Goal: Information Seeking & Learning: Learn about a topic

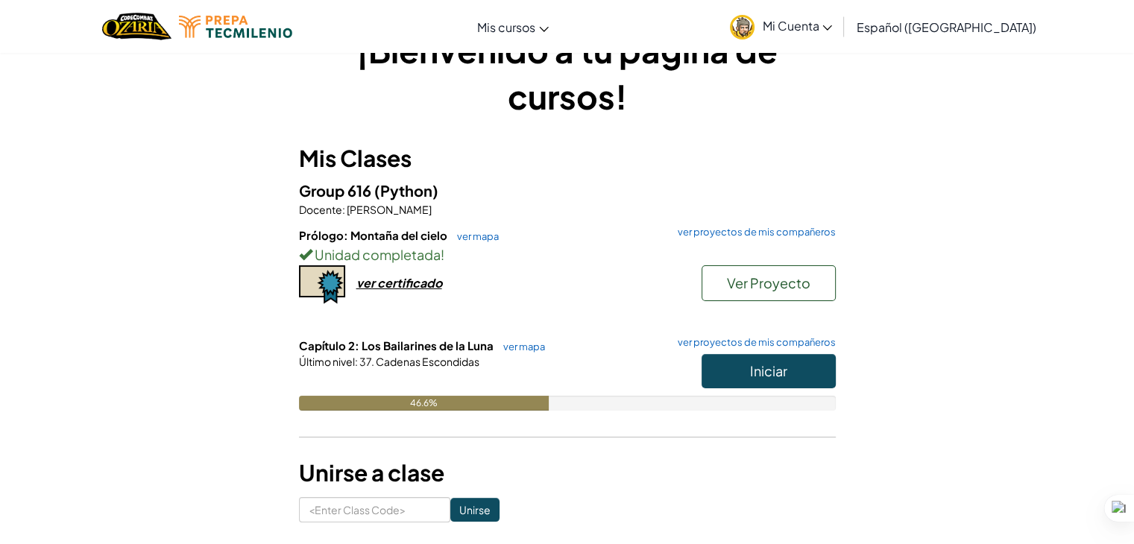
scroll to position [52, 0]
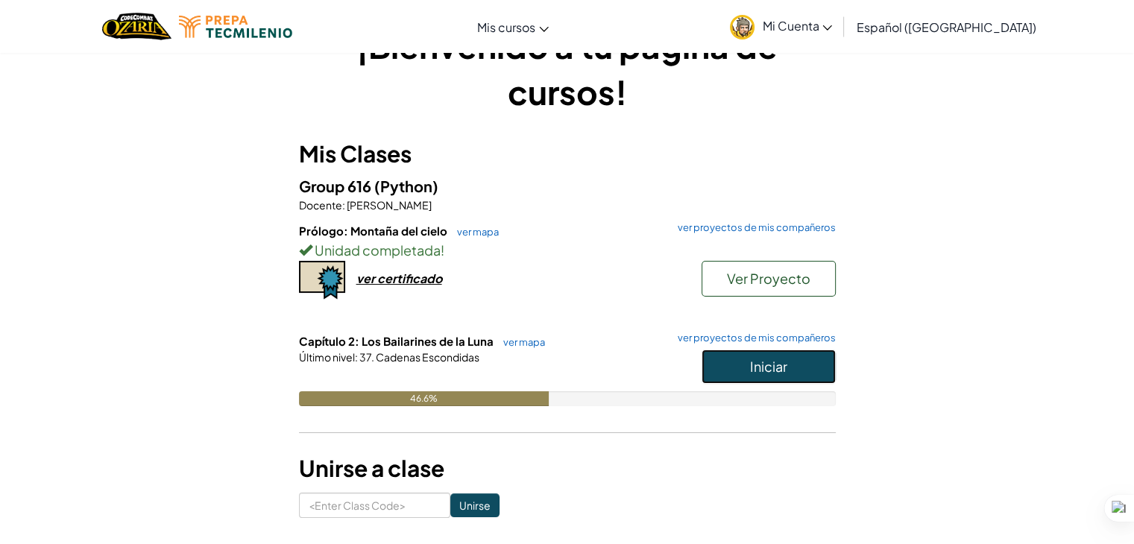
click at [730, 351] on button "Iniciar" at bounding box center [768, 367] width 134 height 34
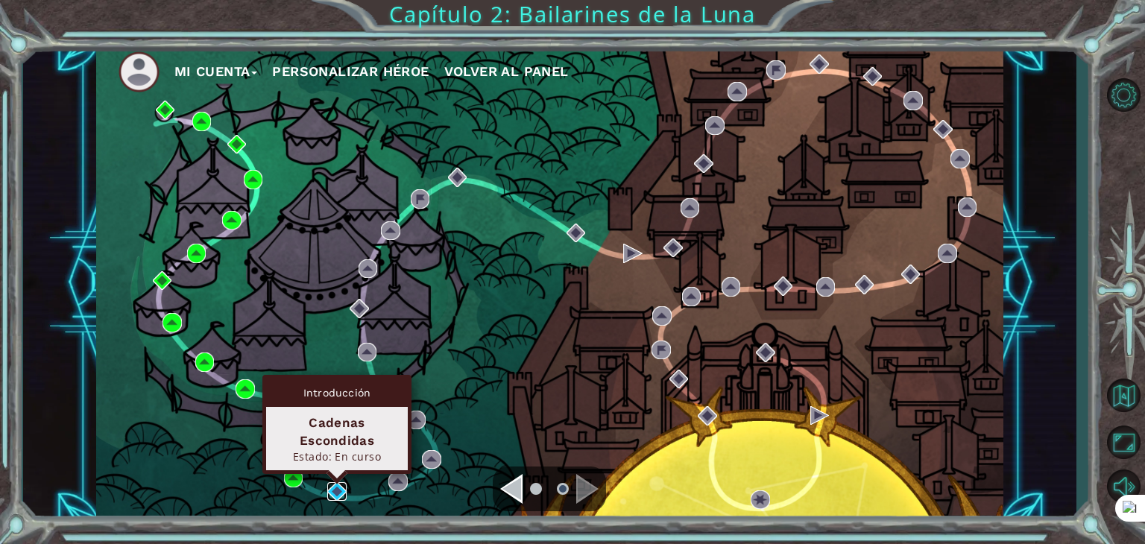
click at [335, 487] on img at bounding box center [336, 491] width 19 height 19
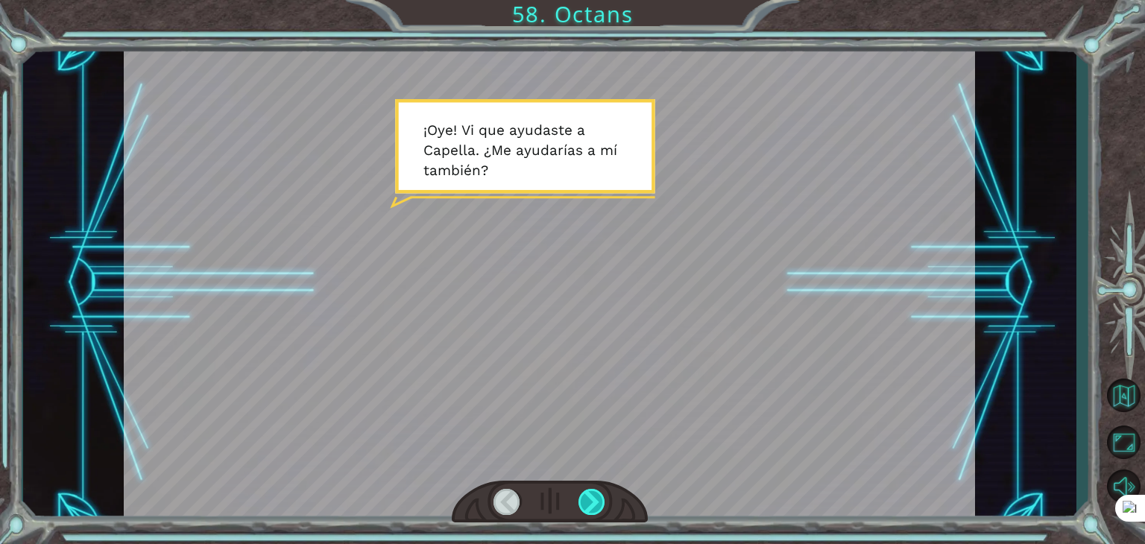
click at [600, 504] on div at bounding box center [591, 502] width 27 height 26
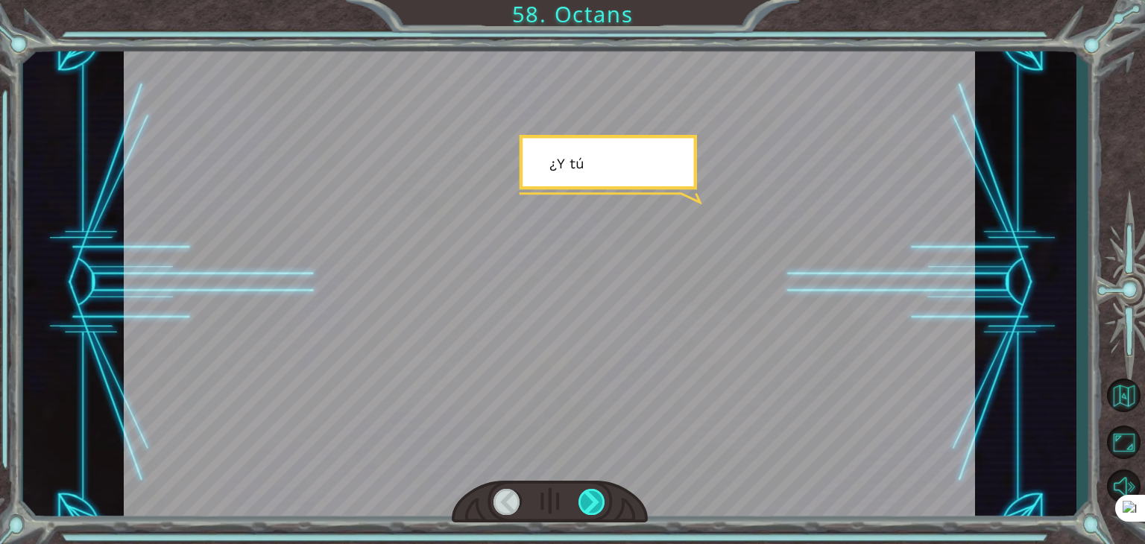
click at [600, 504] on div at bounding box center [591, 502] width 27 height 26
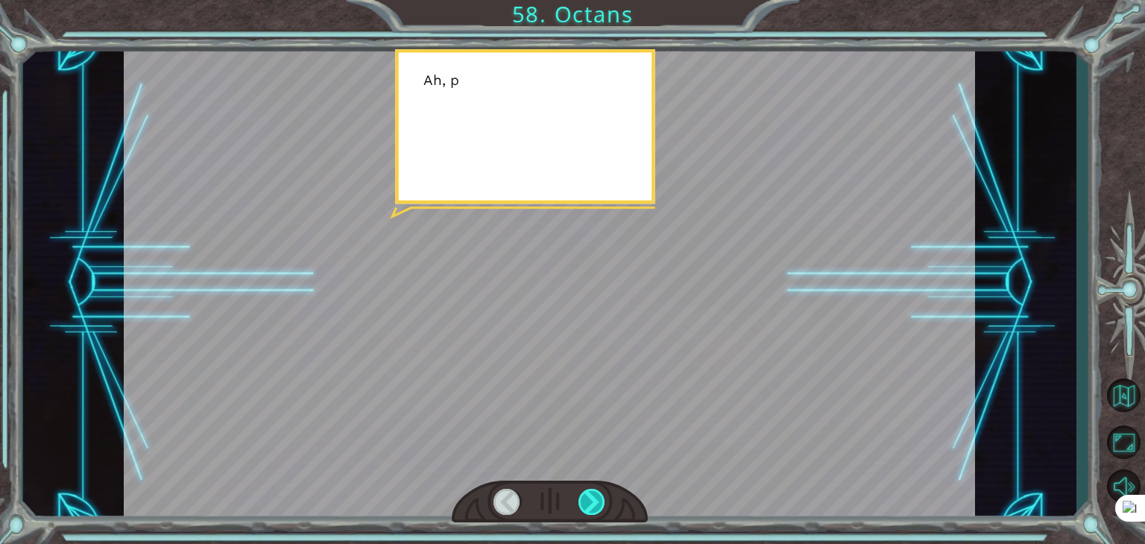
click at [600, 504] on div at bounding box center [591, 502] width 27 height 26
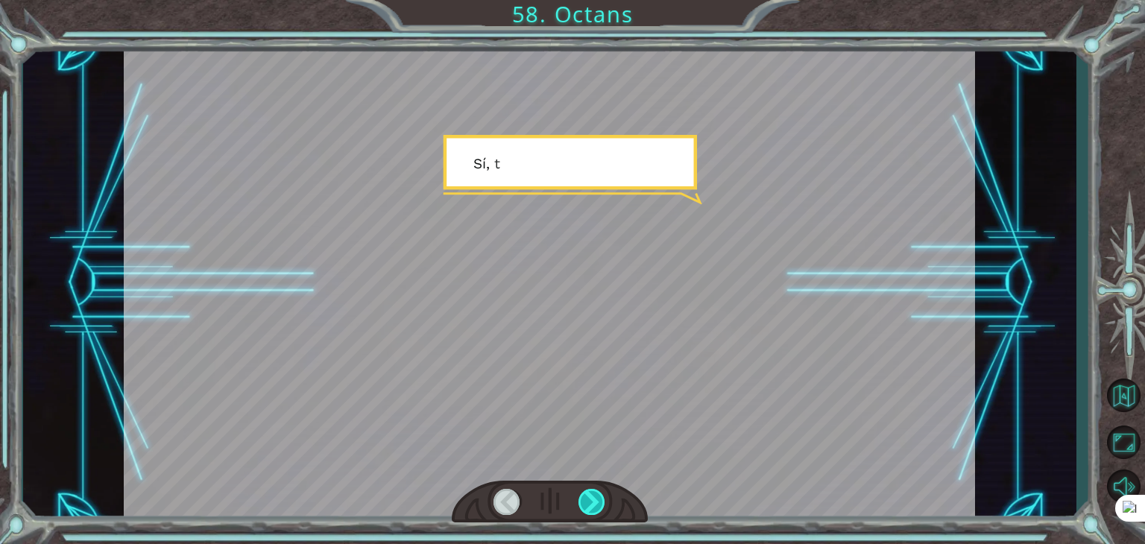
click at [600, 504] on div at bounding box center [591, 502] width 27 height 26
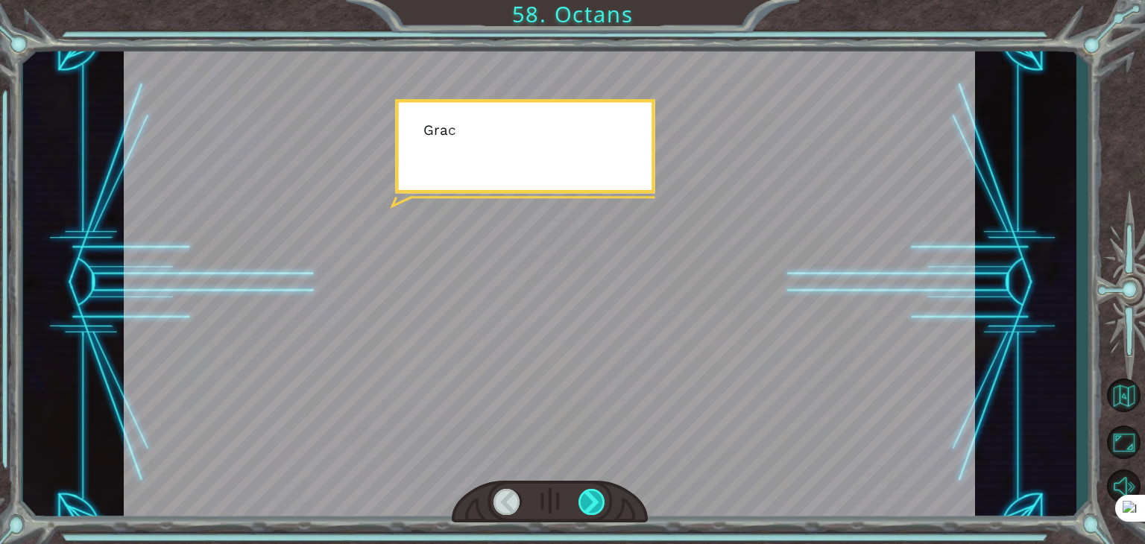
click at [600, 504] on div at bounding box center [591, 502] width 27 height 26
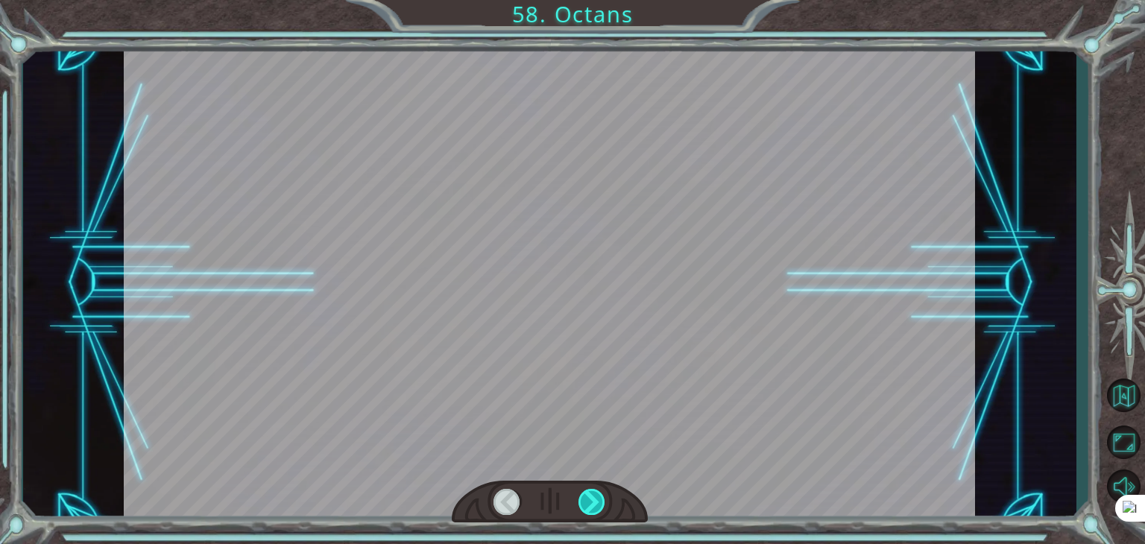
click at [600, 504] on div at bounding box center [591, 502] width 27 height 26
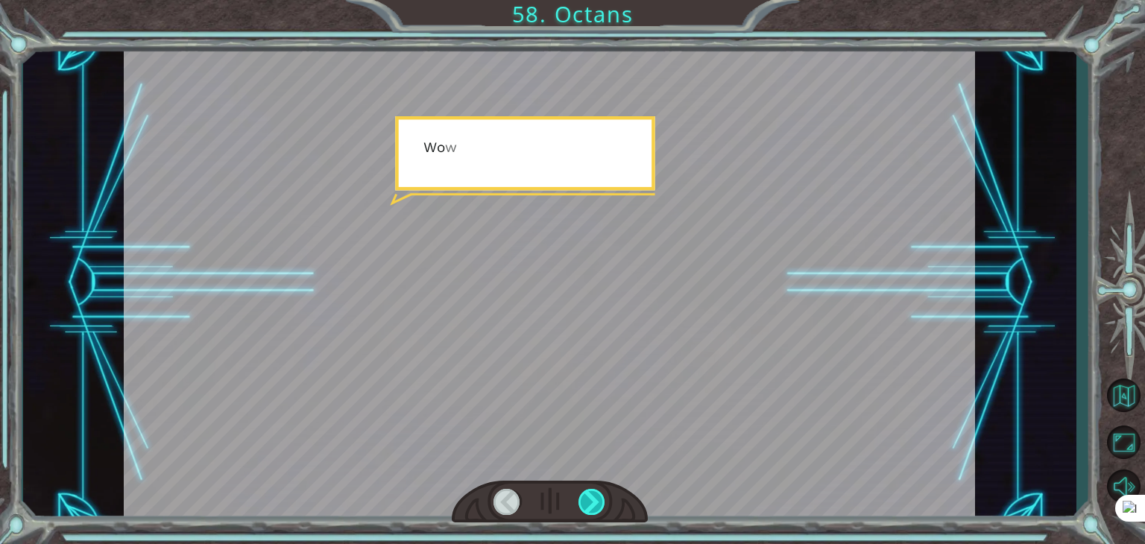
click at [600, 504] on div at bounding box center [591, 502] width 27 height 26
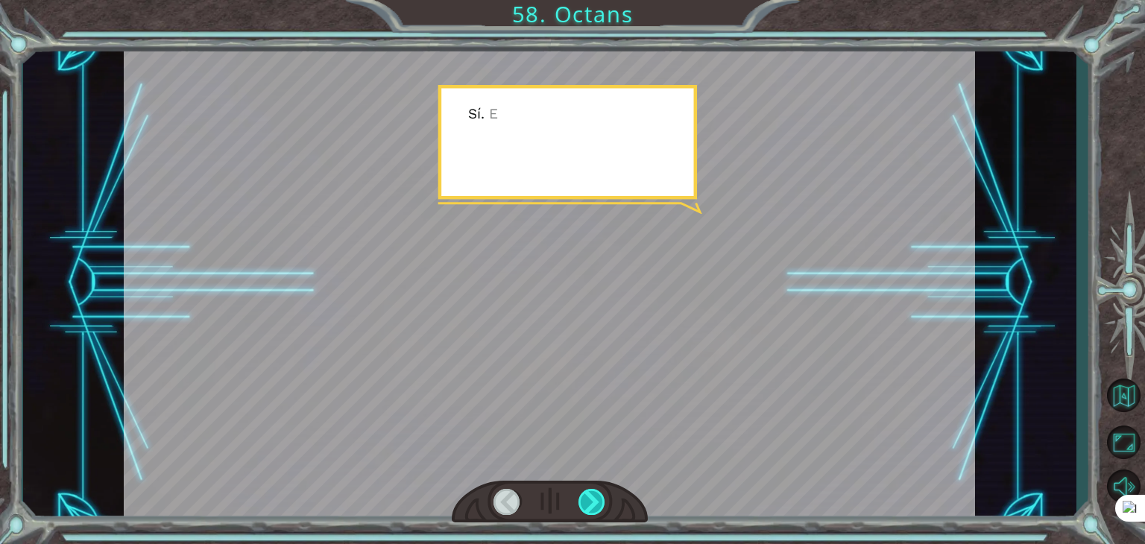
click at [600, 504] on div at bounding box center [591, 502] width 27 height 26
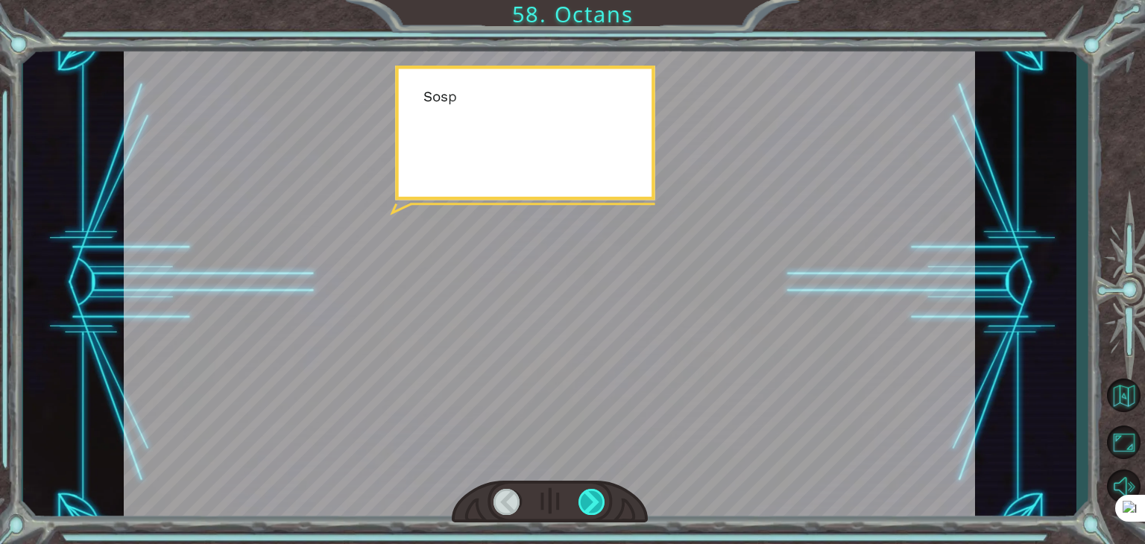
click at [600, 504] on div at bounding box center [591, 502] width 27 height 26
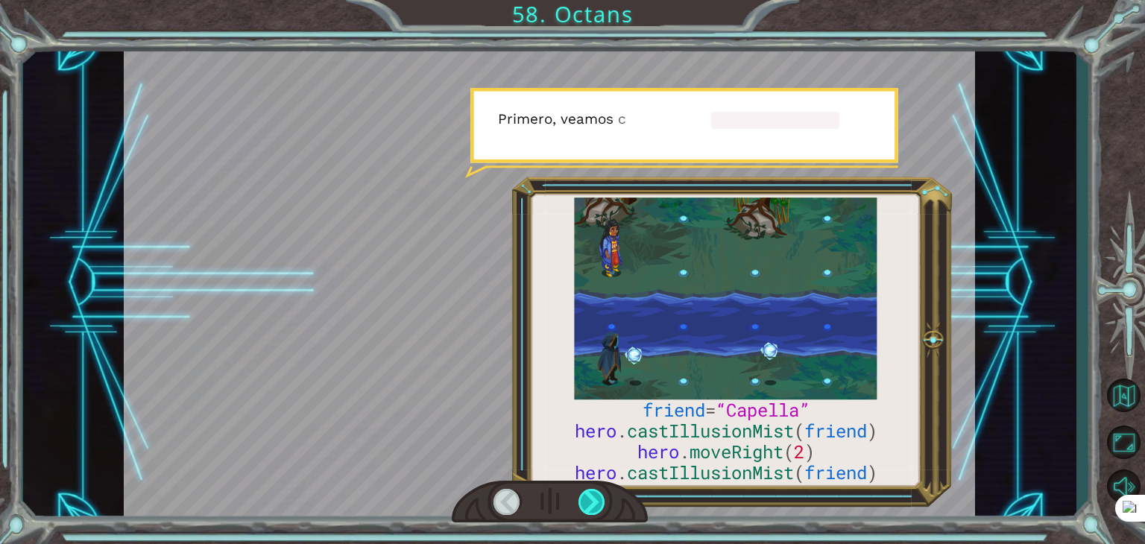
click at [600, 504] on div at bounding box center [591, 502] width 27 height 26
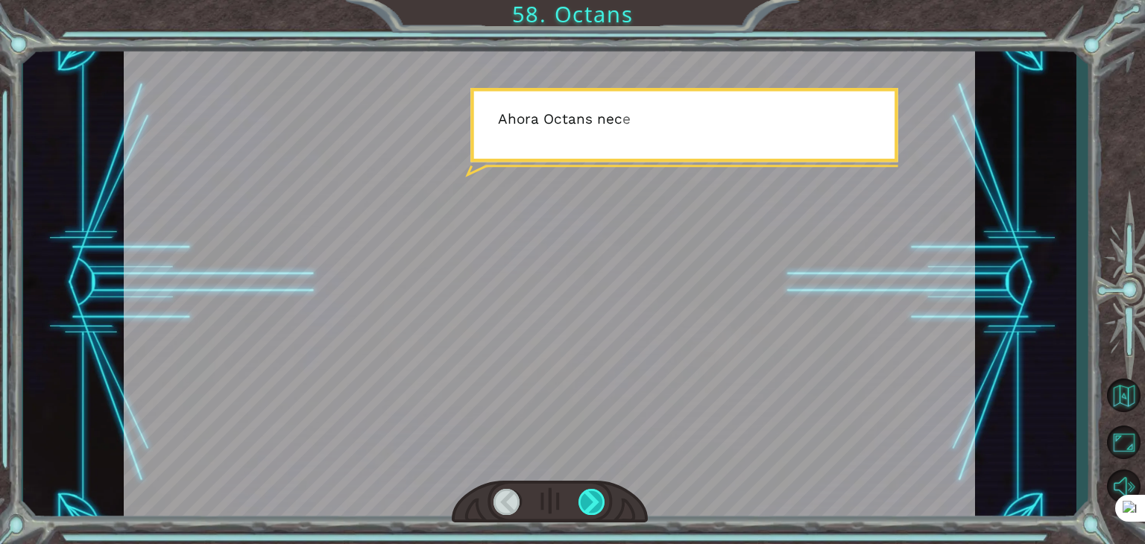
click at [600, 504] on div at bounding box center [591, 502] width 27 height 26
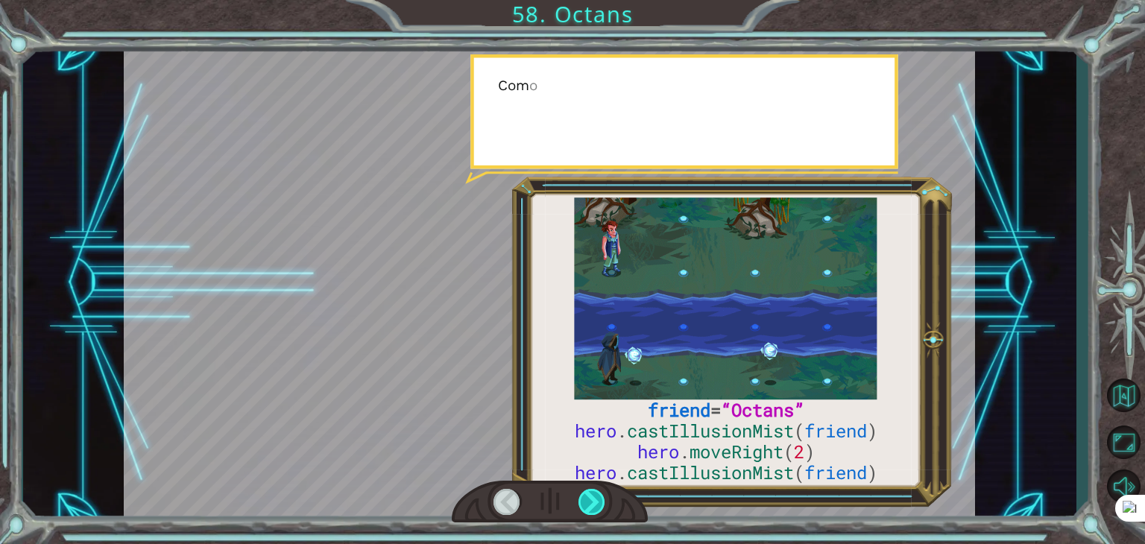
click at [600, 504] on div at bounding box center [591, 502] width 27 height 26
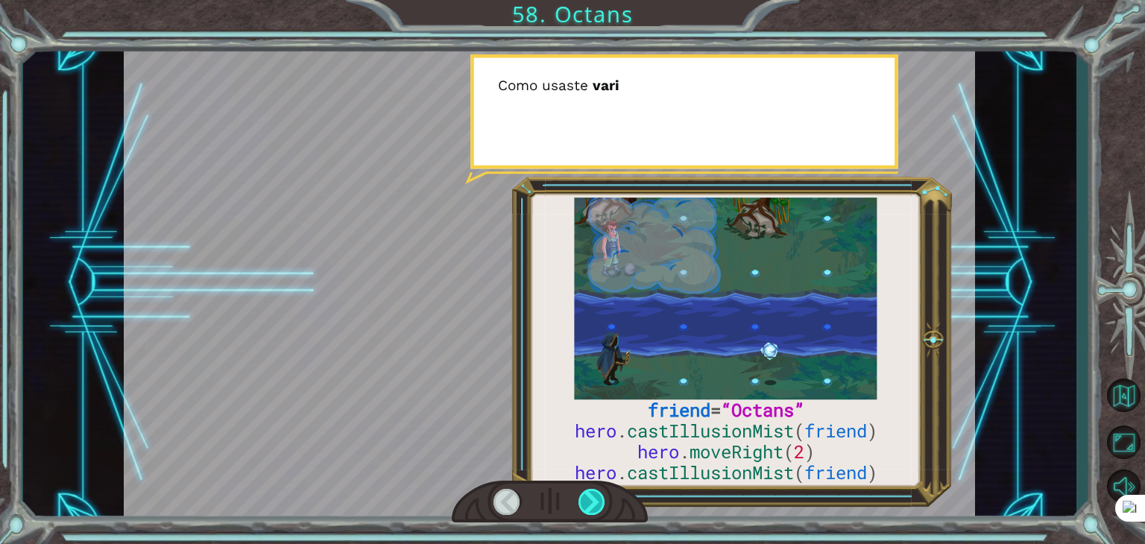
click at [600, 504] on div at bounding box center [591, 502] width 27 height 26
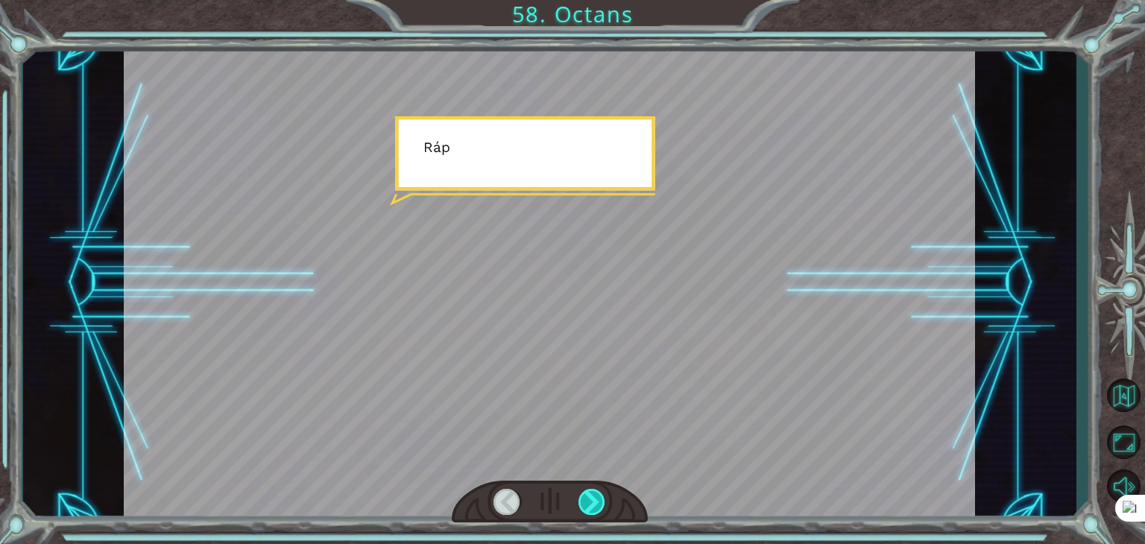
click at [600, 504] on div at bounding box center [591, 502] width 27 height 26
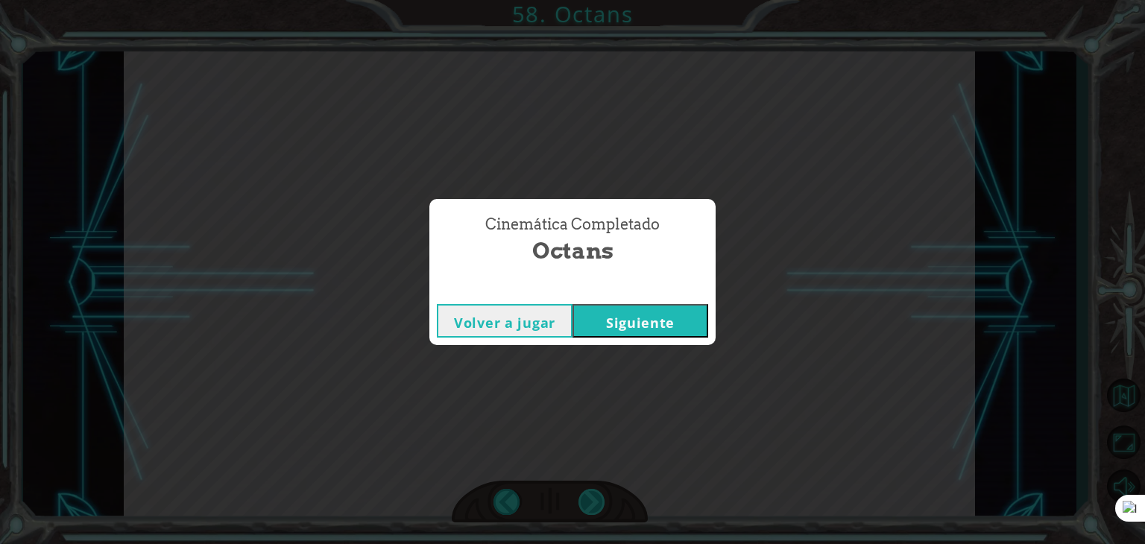
click at [600, 504] on div "Cinemática Completado Octans Volver a jugar [GEOGRAPHIC_DATA]" at bounding box center [572, 272] width 1145 height 544
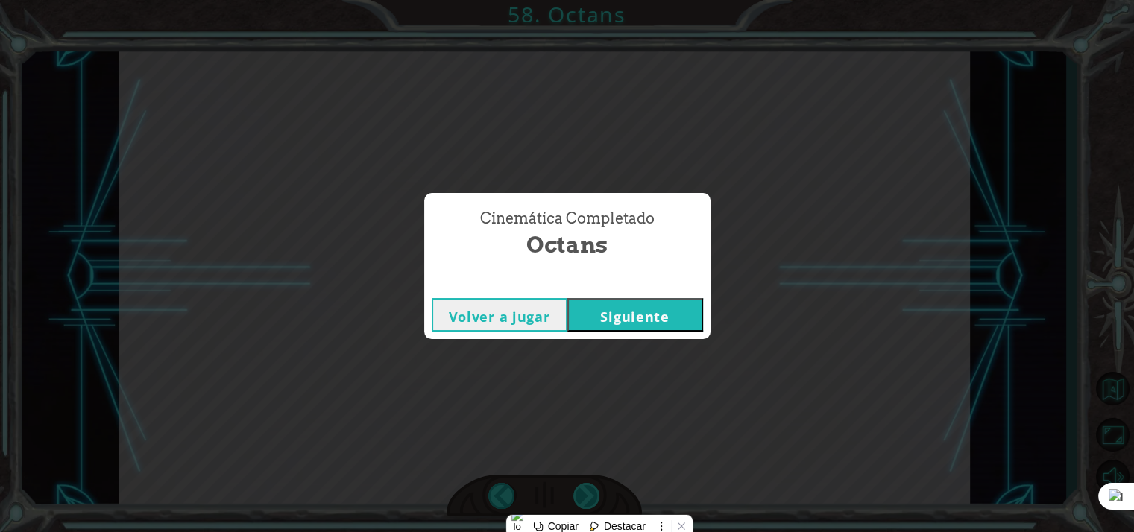
click at [600, 504] on div "Cinemática Completado Octans Volver a jugar [GEOGRAPHIC_DATA]" at bounding box center [567, 266] width 1134 height 532
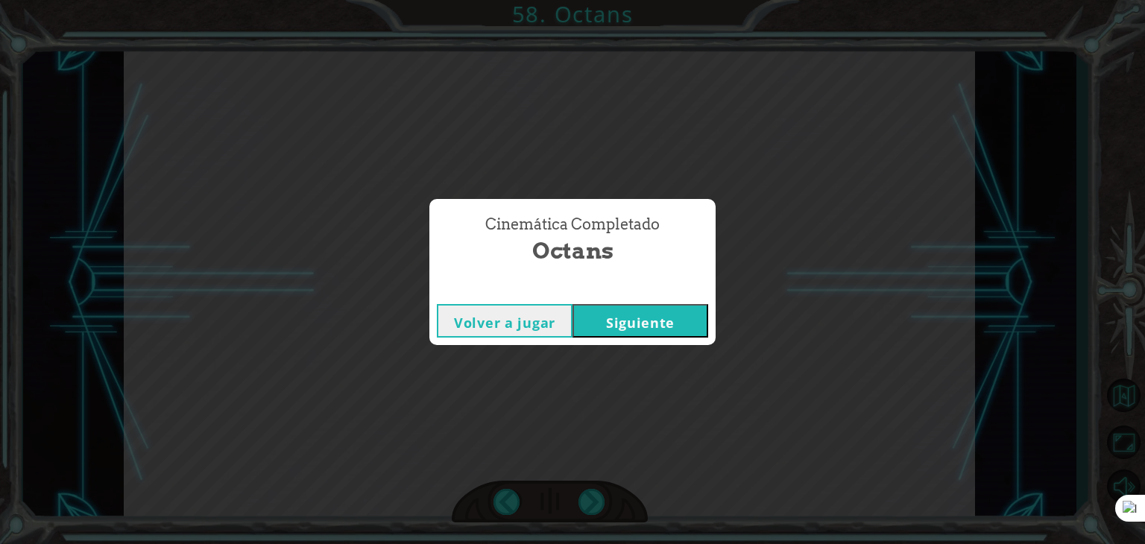
click at [635, 323] on button "Siguiente" at bounding box center [640, 321] width 136 height 34
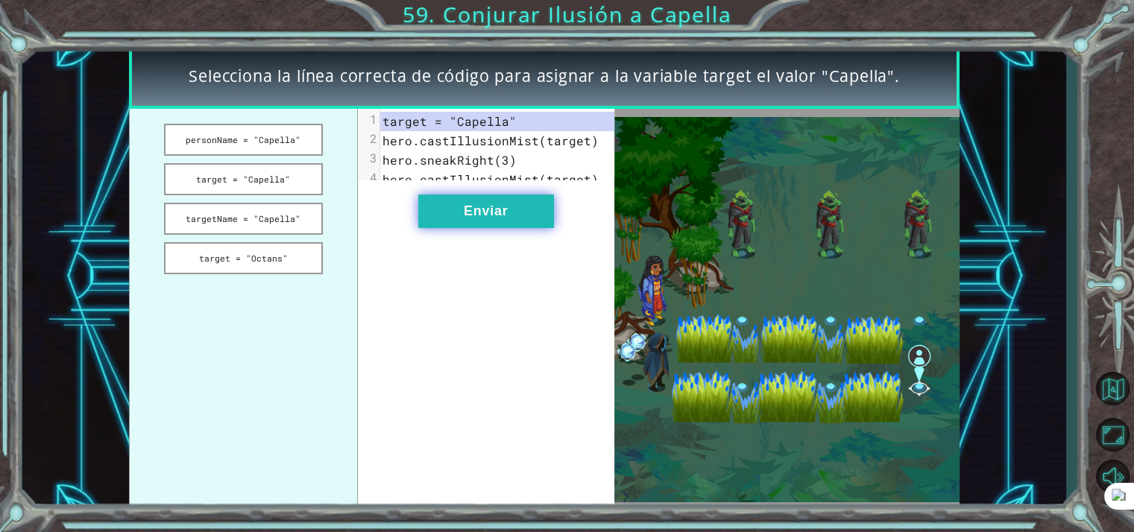
click at [477, 239] on div "xxxxxxxxxx 4 1 target = "Capella" 2 hero.castIllusionMist(target) 3 hero.sneakR…" at bounding box center [486, 309] width 256 height 401
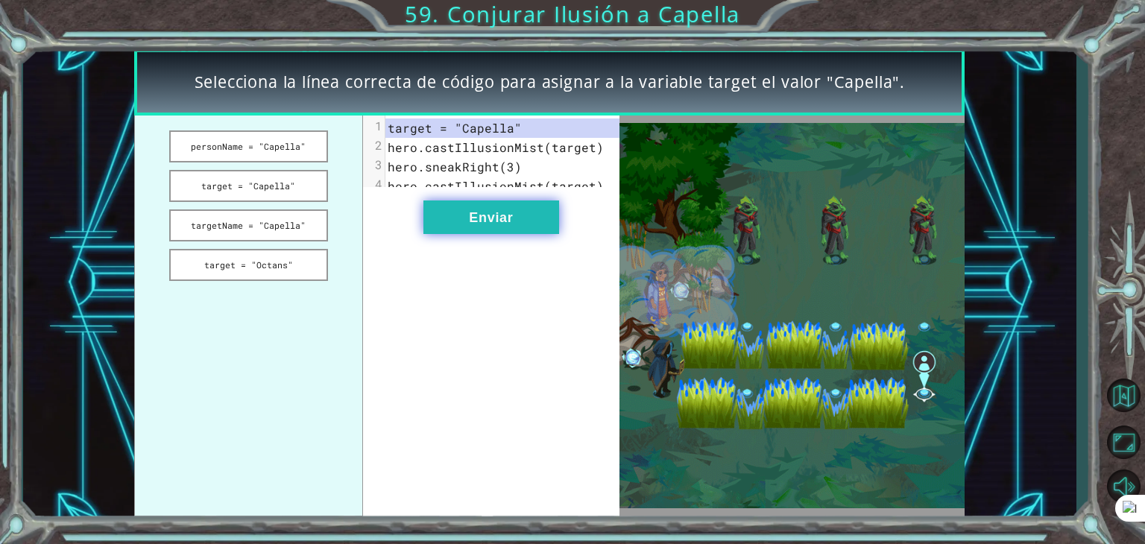
click at [479, 233] on button "Enviar" at bounding box center [491, 217] width 136 height 34
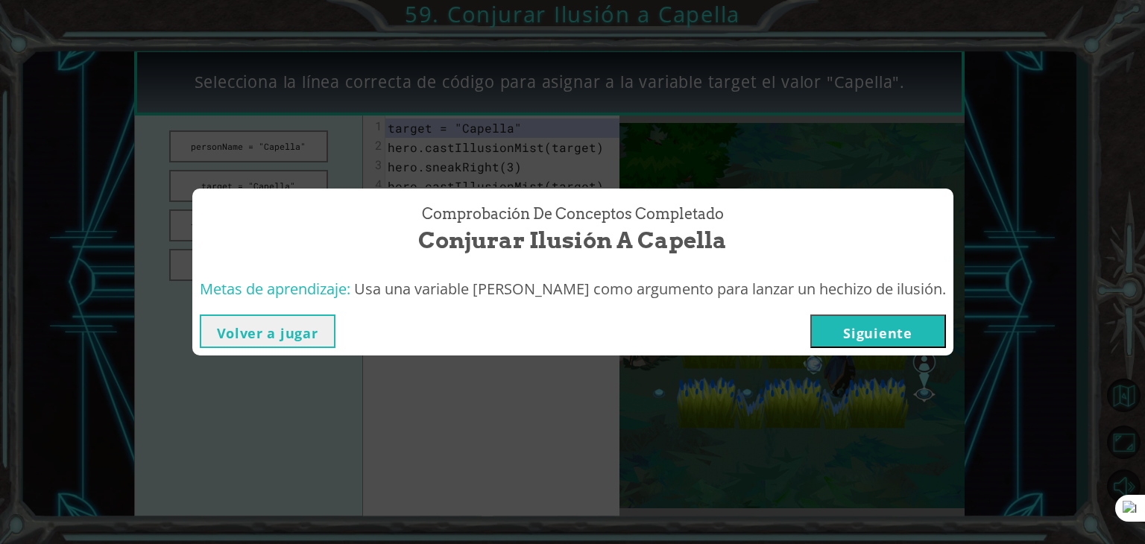
click at [853, 338] on button "Siguiente" at bounding box center [878, 331] width 136 height 34
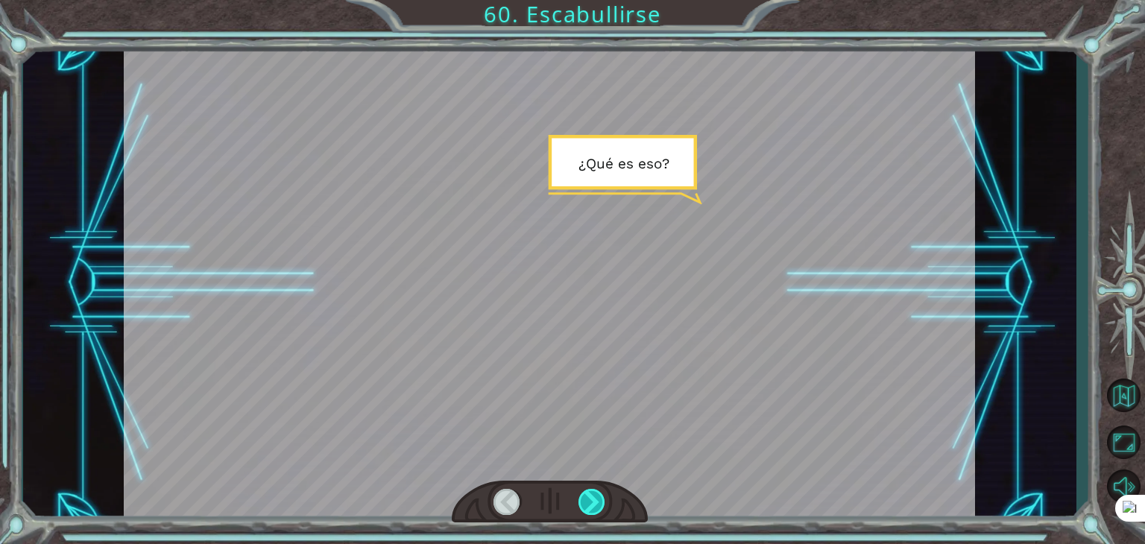
click at [599, 493] on div at bounding box center [591, 502] width 27 height 26
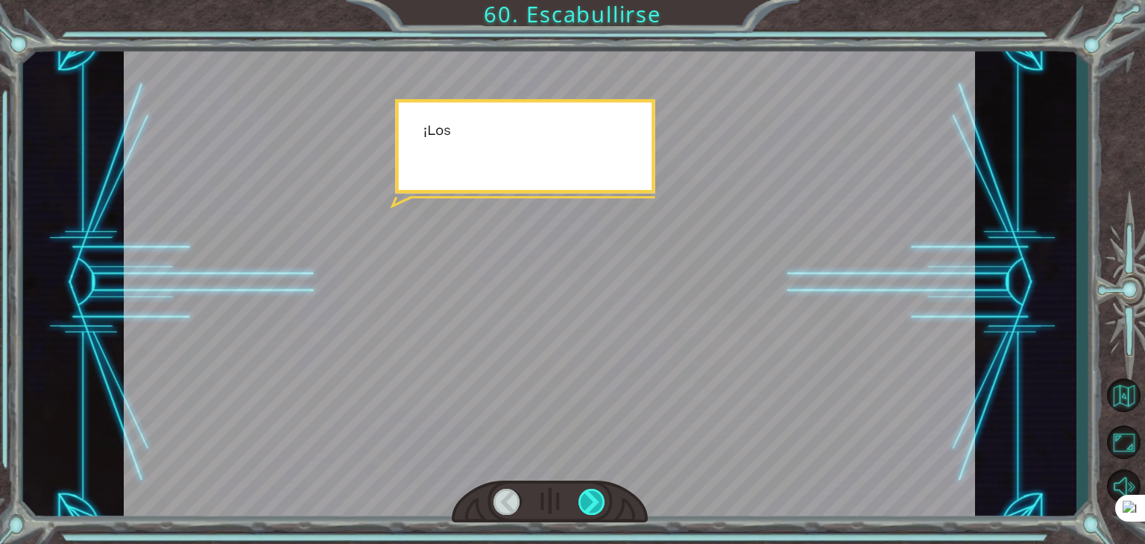
click at [598, 493] on div at bounding box center [591, 502] width 27 height 26
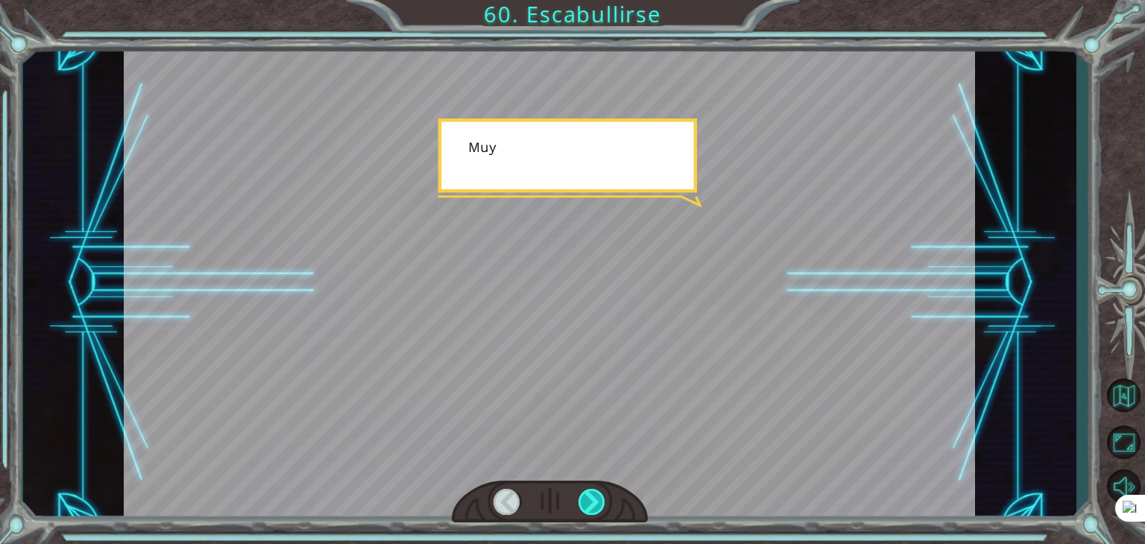
click at [598, 493] on div at bounding box center [591, 502] width 27 height 26
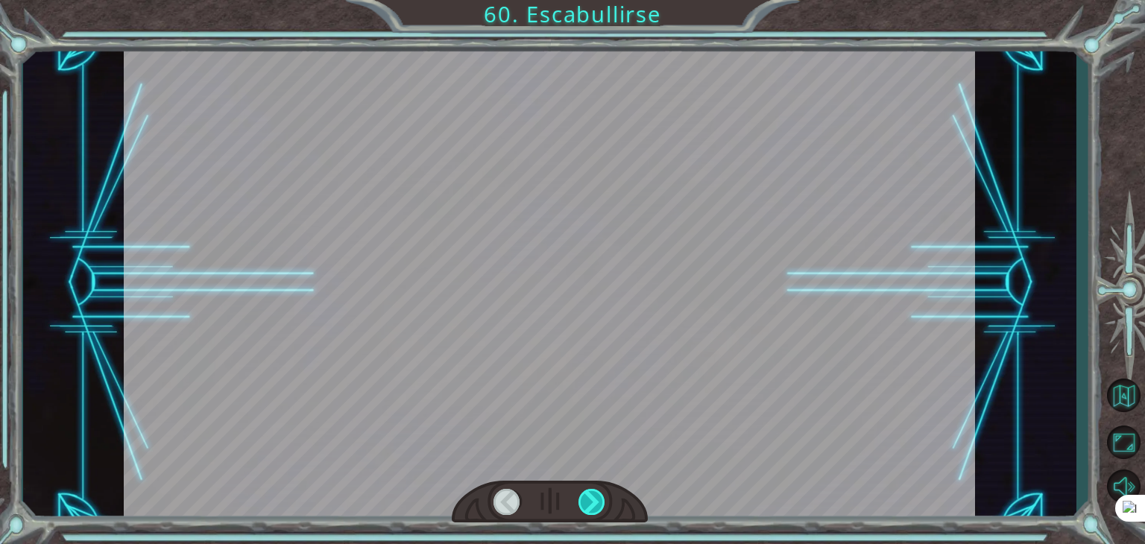
click at [598, 493] on div at bounding box center [591, 502] width 27 height 26
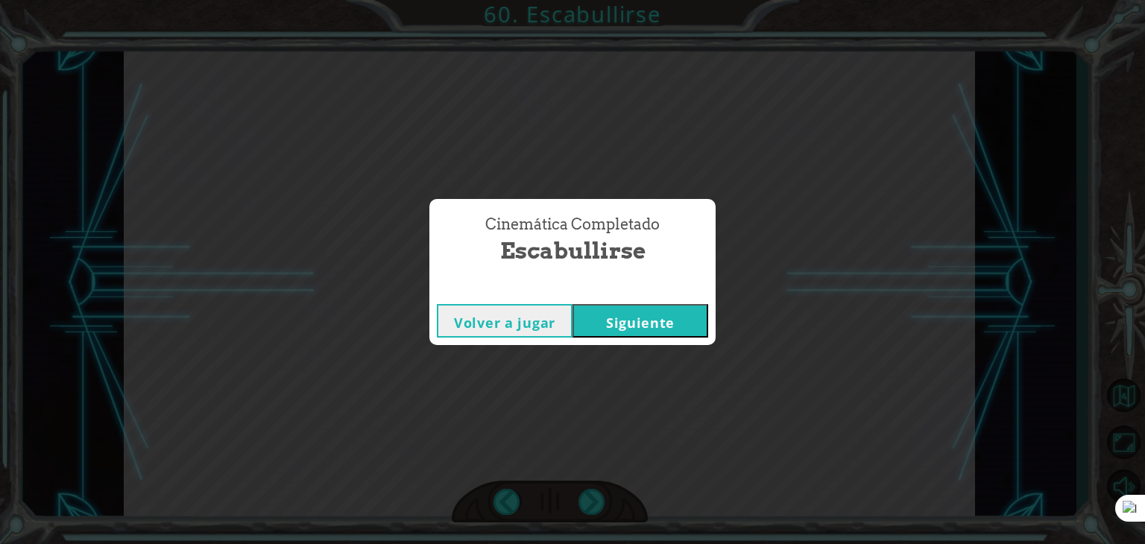
click at [633, 329] on button "Siguiente" at bounding box center [640, 321] width 136 height 34
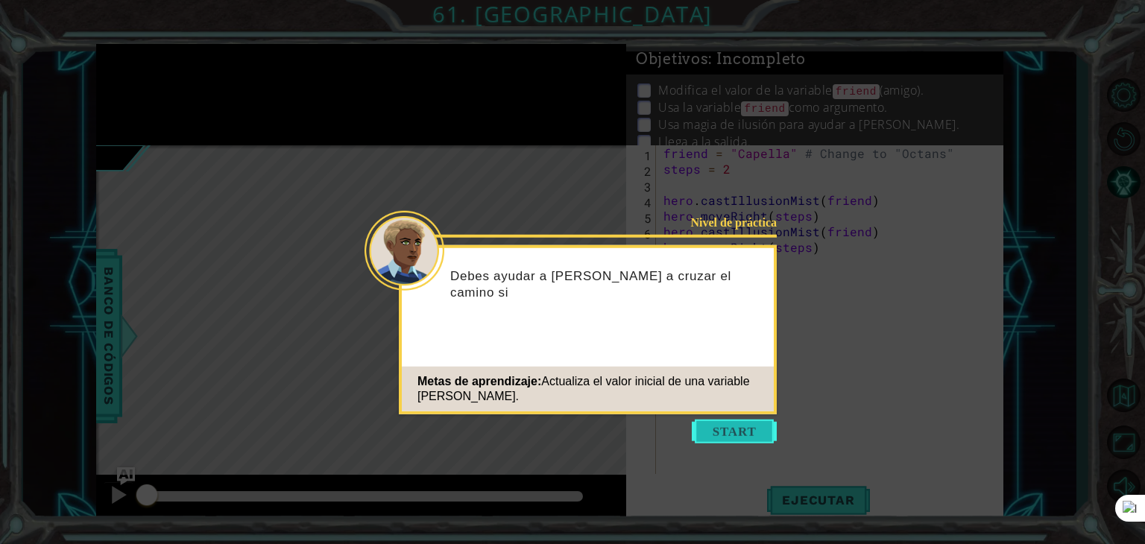
click at [750, 420] on button "Start" at bounding box center [734, 432] width 85 height 24
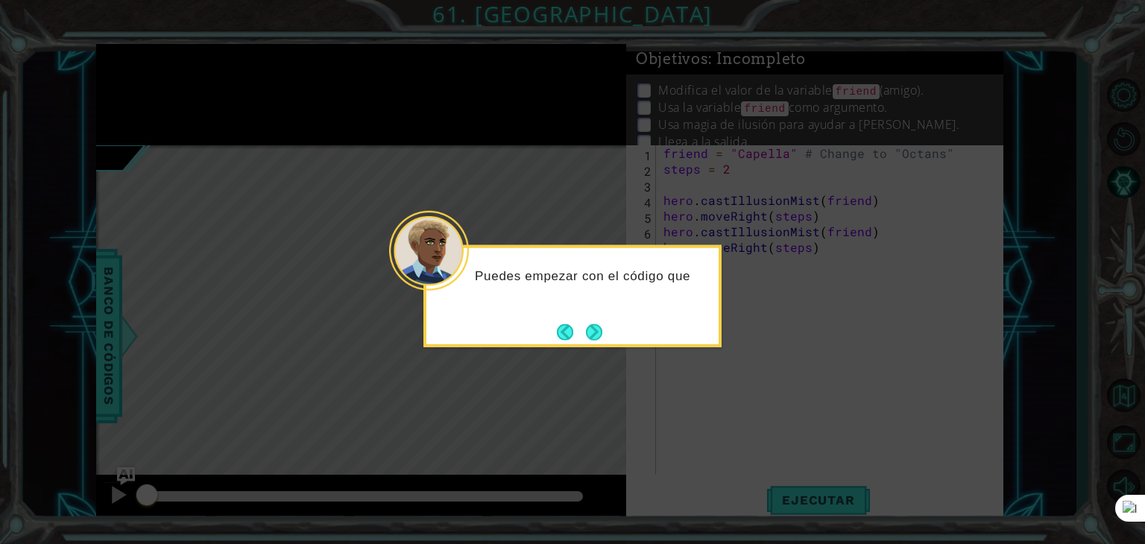
click at [584, 314] on div "Puedes empezar con el código que" at bounding box center [572, 296] width 298 height 102
click at [584, 321] on div "Puedes empezar con el código que usaste" at bounding box center [572, 288] width 292 height 81
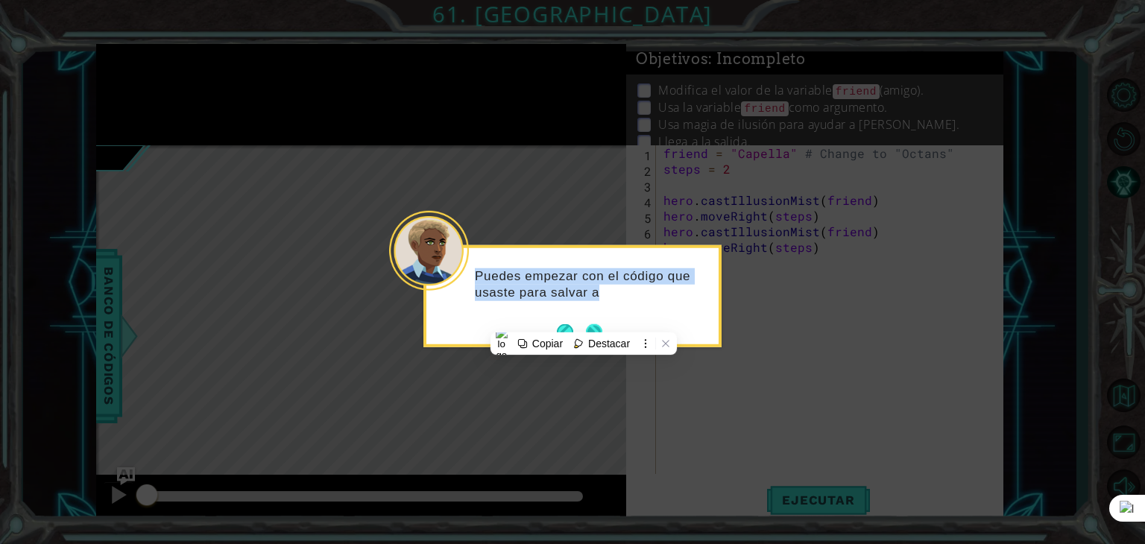
click at [587, 323] on button "Next" at bounding box center [594, 331] width 17 height 17
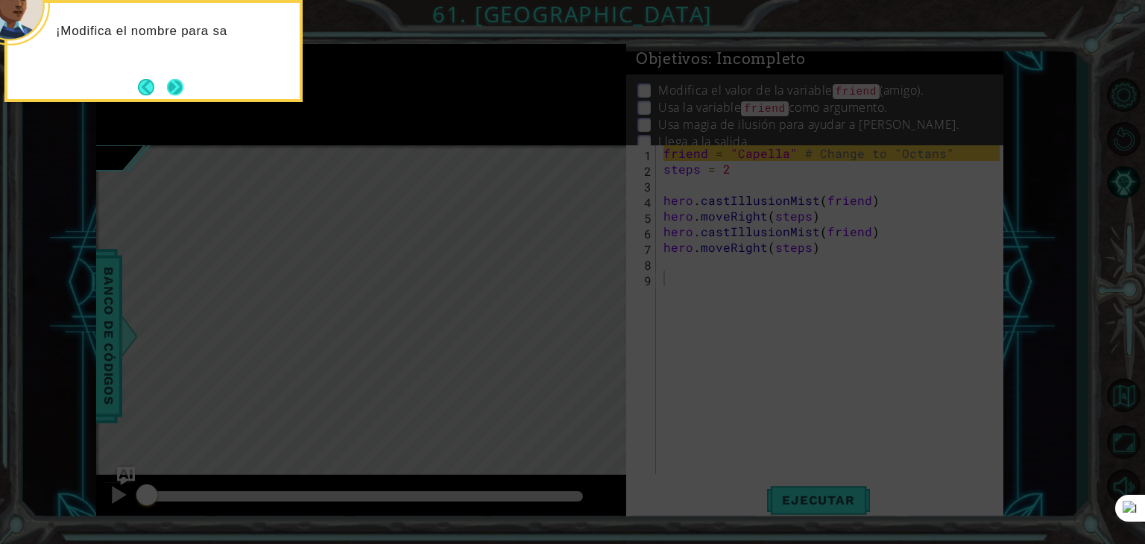
click at [178, 86] on button "Next" at bounding box center [175, 87] width 20 height 20
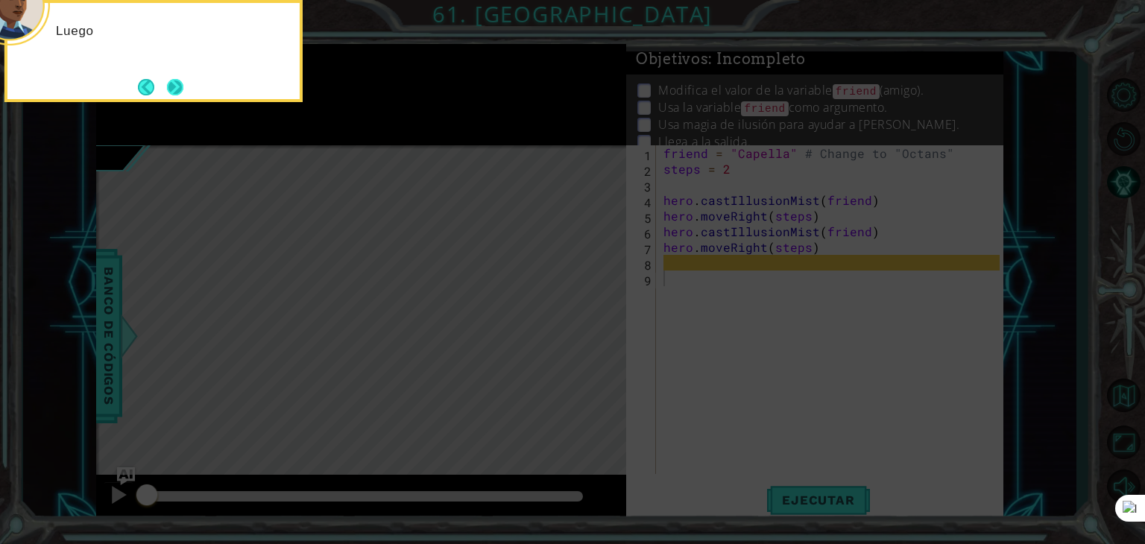
click at [179, 85] on button "Next" at bounding box center [175, 87] width 16 height 16
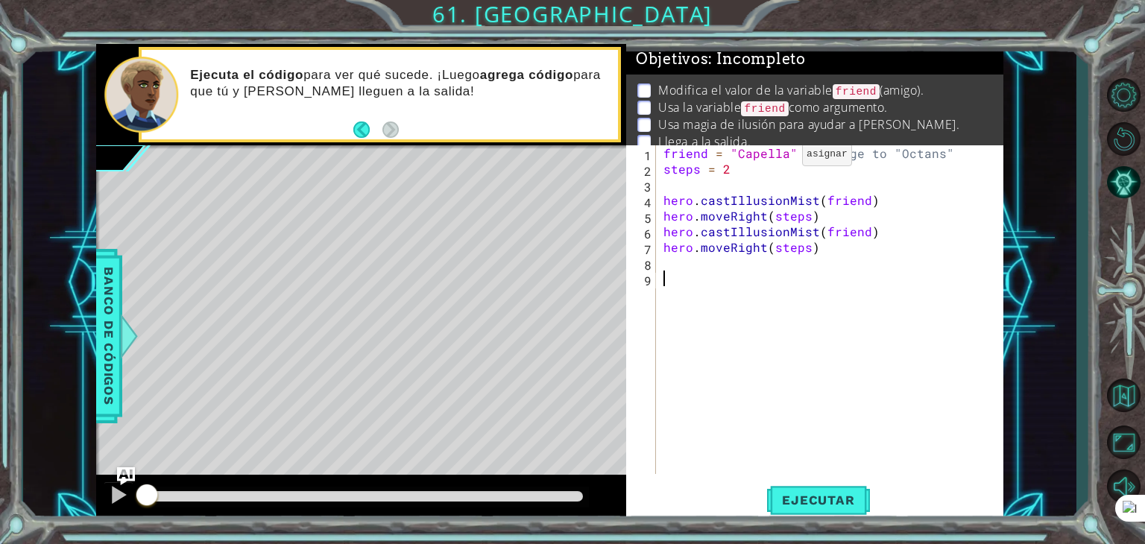
click at [777, 158] on div "friend = "Capella" # Change to "Octans" steps = 2 hero . castIllusionMist ( fri…" at bounding box center [833, 325] width 347 height 360
click at [795, 498] on span "Ejecutar" at bounding box center [818, 500] width 102 height 15
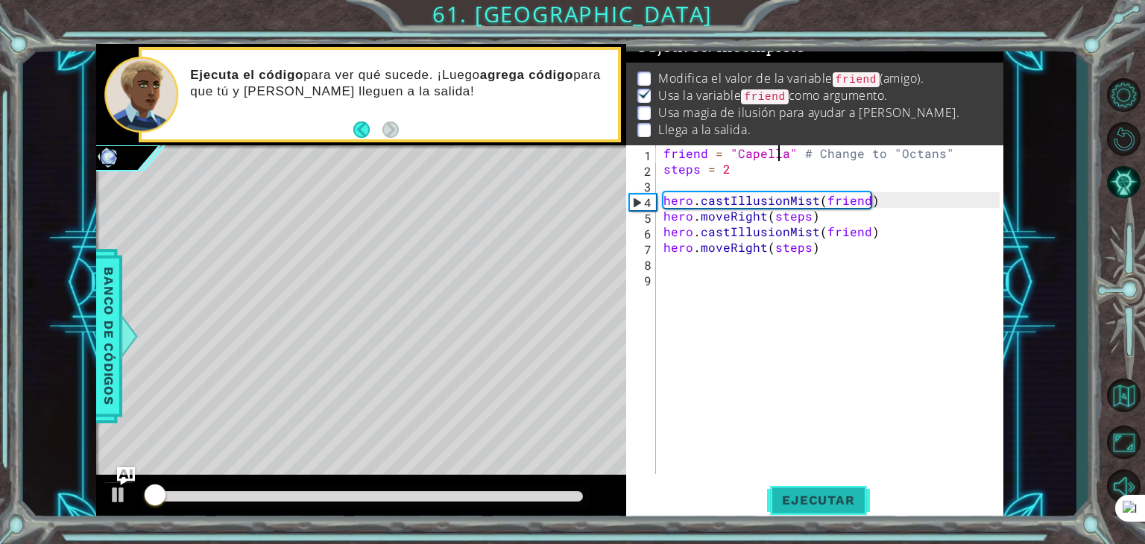
scroll to position [15, 0]
click at [784, 154] on div "friend = "Capella" # Change to "Octans" steps = 2 hero . castIllusionMist ( fri…" at bounding box center [833, 325] width 347 height 360
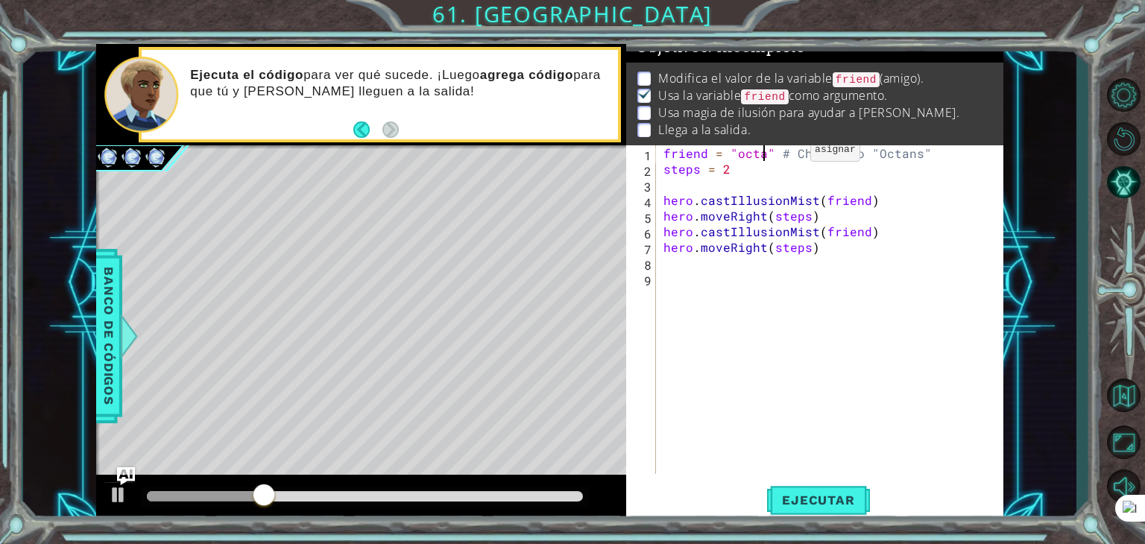
scroll to position [0, 7]
click at [808, 476] on div "friend = "octane" # Change to "Octans" 1 2 3 4 5 6 7 8 9 friend = "octane" # Ch…" at bounding box center [814, 333] width 377 height 376
click at [792, 499] on span "Ejecutar" at bounding box center [818, 500] width 102 height 15
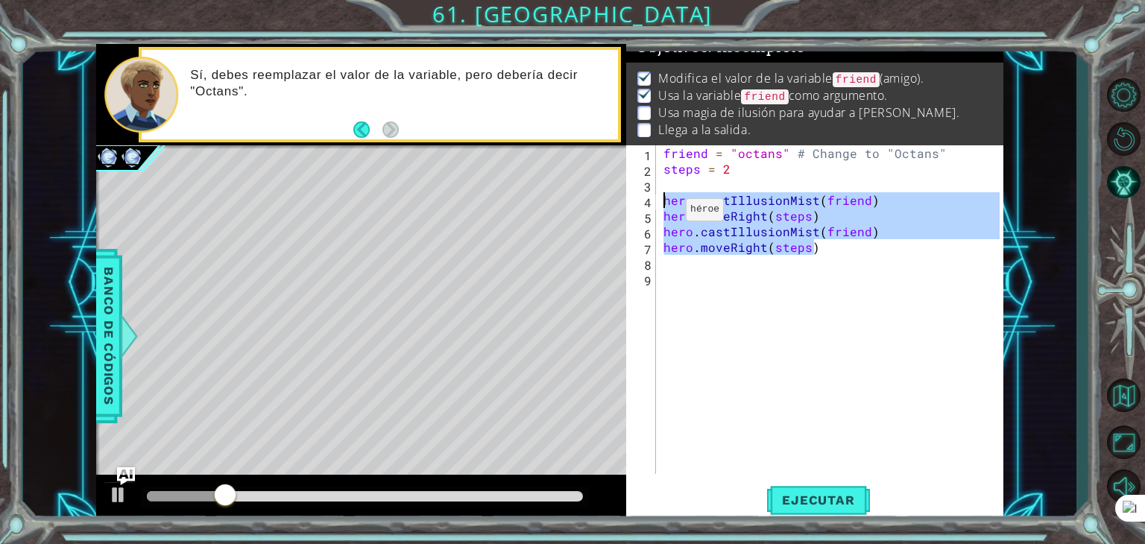
drag, startPoint x: 826, startPoint y: 255, endPoint x: 634, endPoint y: 200, distance: 199.1
click at [634, 200] on div "friend = "octans" # Change to "Octans" 1 2 3 4 5 6 7 8 9 friend = "octans" # Ch…" at bounding box center [812, 309] width 373 height 329
type textarea "hero.castIllusionMist(friend) hero.moveRight(steps)"
click at [698, 259] on div "friend = "octans" # Change to "Octans" steps = 2 hero . castIllusionMist ( frie…" at bounding box center [833, 325] width 347 height 360
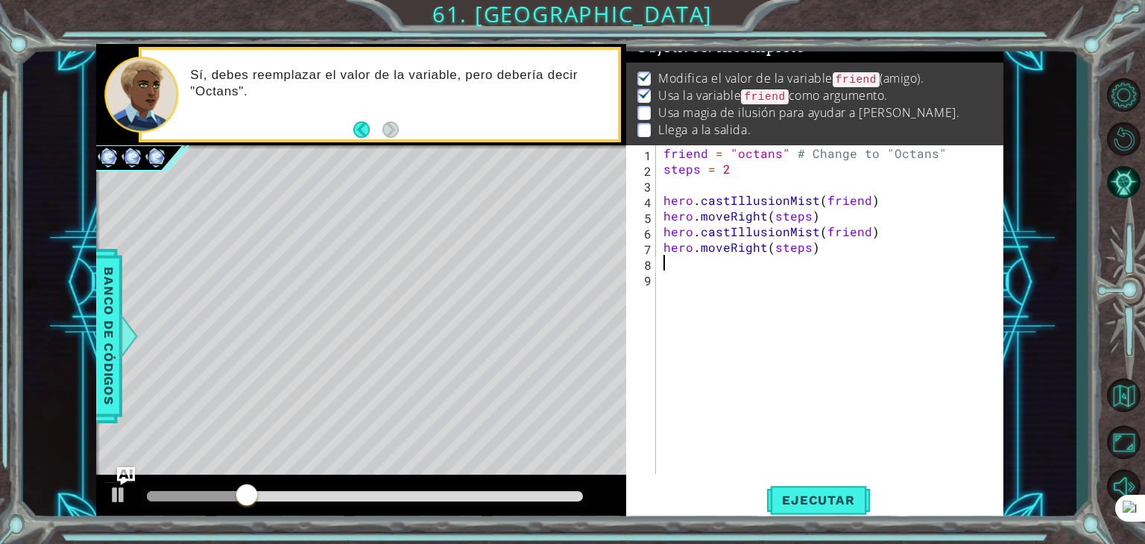
scroll to position [0, 0]
click at [698, 259] on div "friend = "octans" # Change to "Octans" steps = 2 hero . castIllusionMist ( frie…" at bounding box center [833, 325] width 347 height 360
paste textarea "hero.moveRight(steps)"
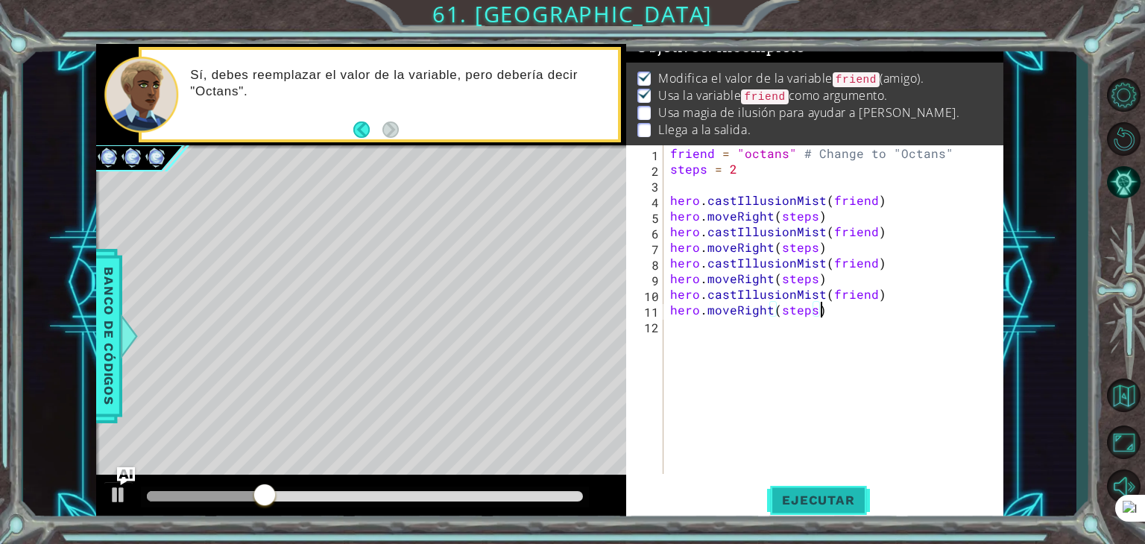
click at [809, 509] on button "Ejecutar" at bounding box center [818, 500] width 102 height 38
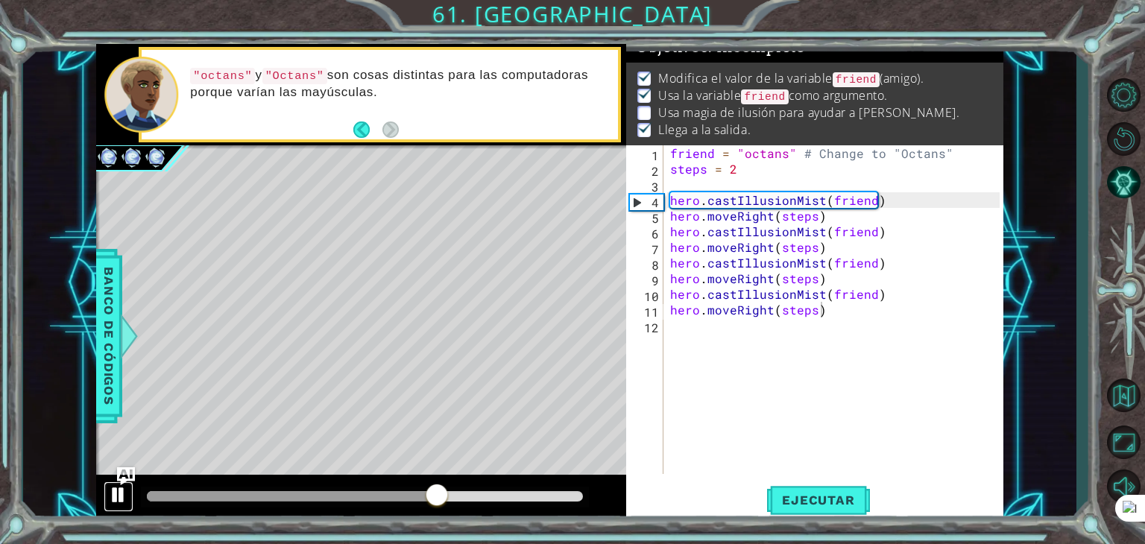
click at [122, 497] on div at bounding box center [118, 494] width 19 height 19
drag, startPoint x: 945, startPoint y: 154, endPoint x: 800, endPoint y: 152, distance: 145.3
click at [800, 152] on div "friend = "octans" # Change to "Octans" steps = 2 hero . castIllusionMist ( frie…" at bounding box center [837, 325] width 340 height 360
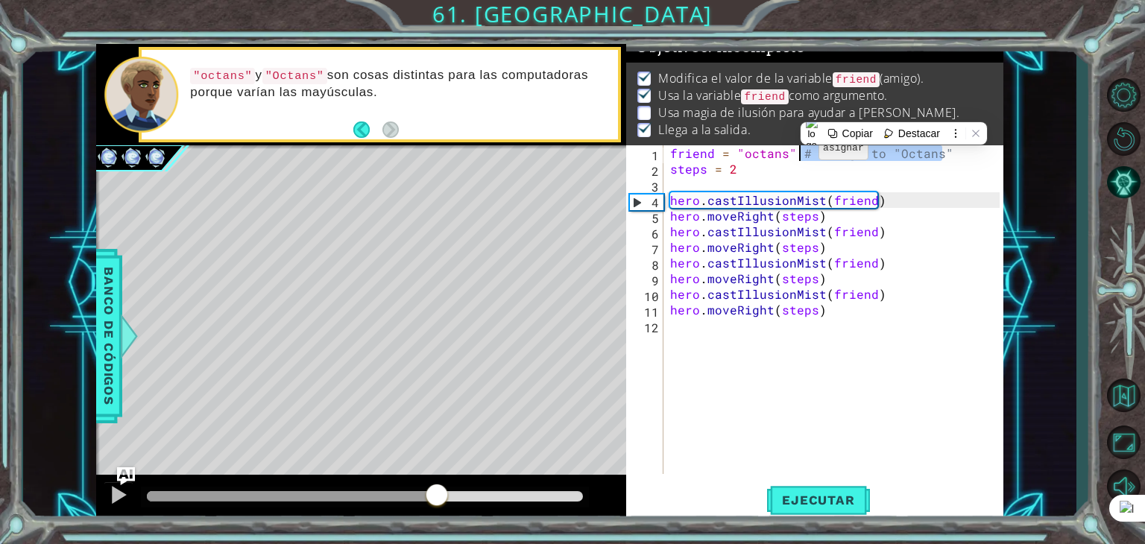
type textarea "friend = "octans""
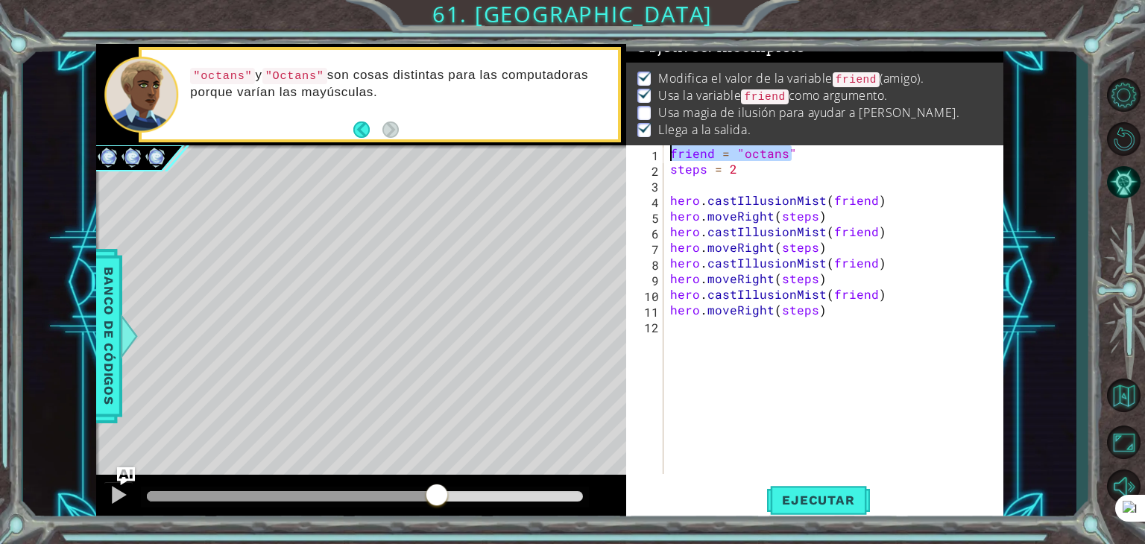
drag, startPoint x: 791, startPoint y: 150, endPoint x: 657, endPoint y: 144, distance: 133.5
click at [657, 144] on div "Objetivos : Incompleto Modifica el valor de la variable friend (amigo). Usa la …" at bounding box center [814, 283] width 377 height 478
click at [664, 146] on div "friend = "octans" 1 2 3 4 5 6 7 8 9 10 11 12 friend = "octans" steps = 2 hero .…" at bounding box center [812, 309] width 373 height 329
click at [667, 148] on div "friend = "octans" steps = 2 hero . castIllusionMist ( friend ) hero . moveRight…" at bounding box center [837, 325] width 340 height 360
paste textarea "friend = "octans""
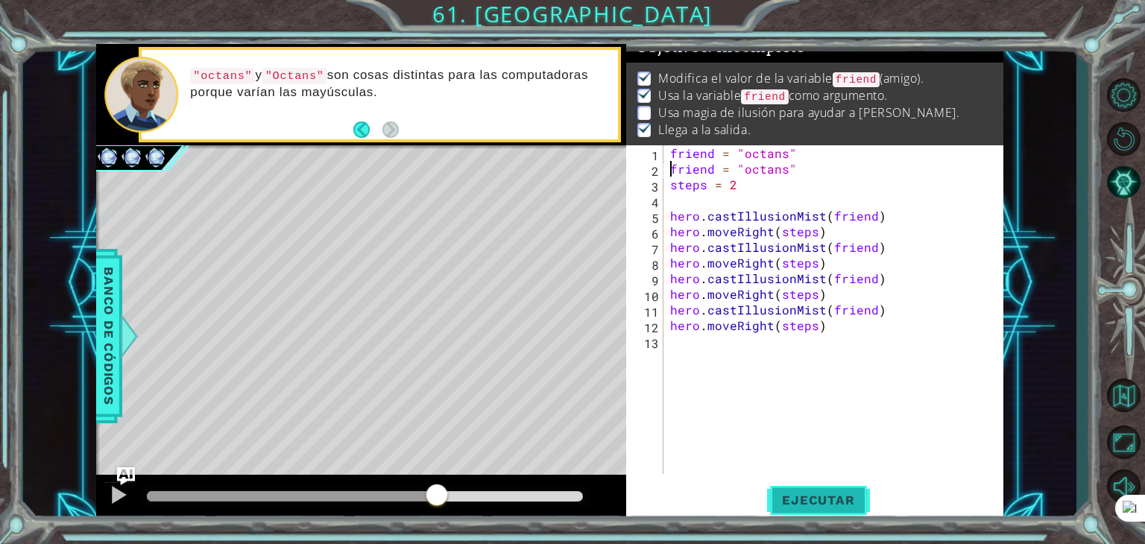
click at [788, 508] on button "Ejecutar" at bounding box center [818, 500] width 102 height 38
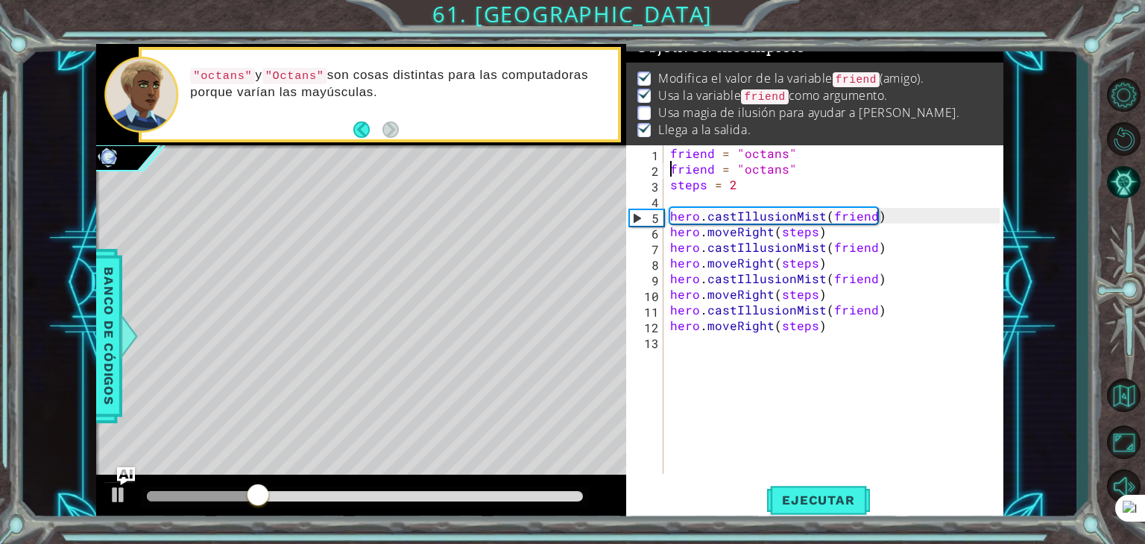
click at [745, 154] on div "friend = "octans" friend = "octans" steps = 2 hero . castIllusionMist ( friend …" at bounding box center [837, 325] width 340 height 360
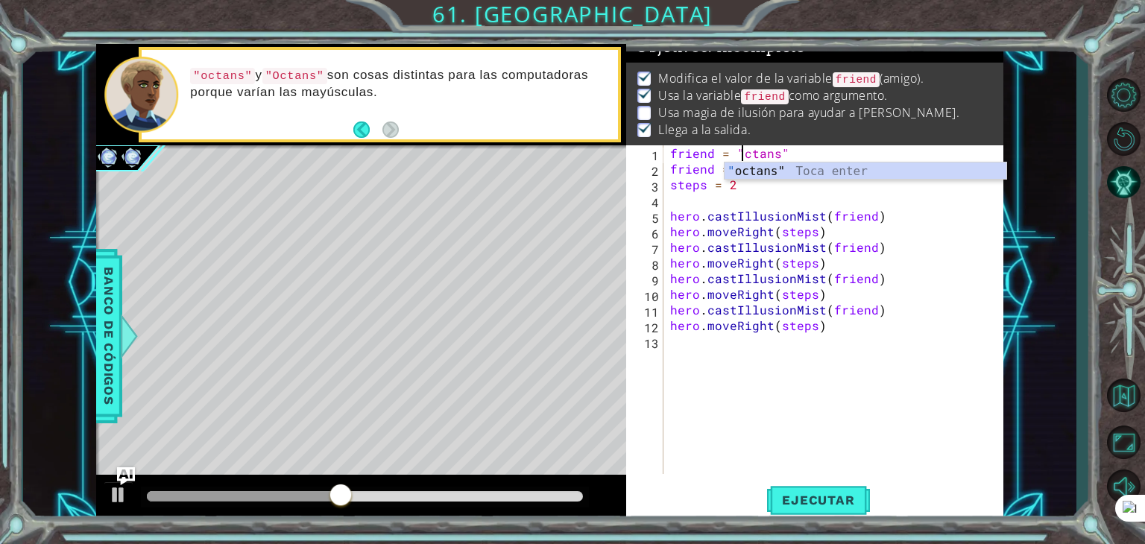
scroll to position [0, 4]
click at [754, 168] on div ""o ctans" Toca enter" at bounding box center [865, 189] width 282 height 54
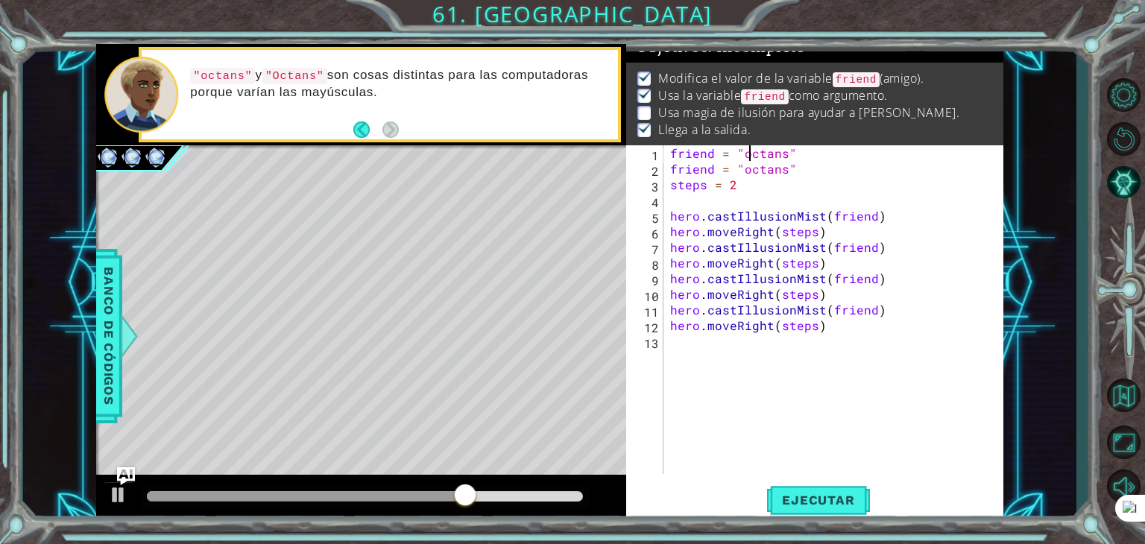
click at [750, 153] on div "friend = "octans" friend = "octans" steps = 2 hero . castIllusionMist ( friend …" at bounding box center [837, 325] width 340 height 360
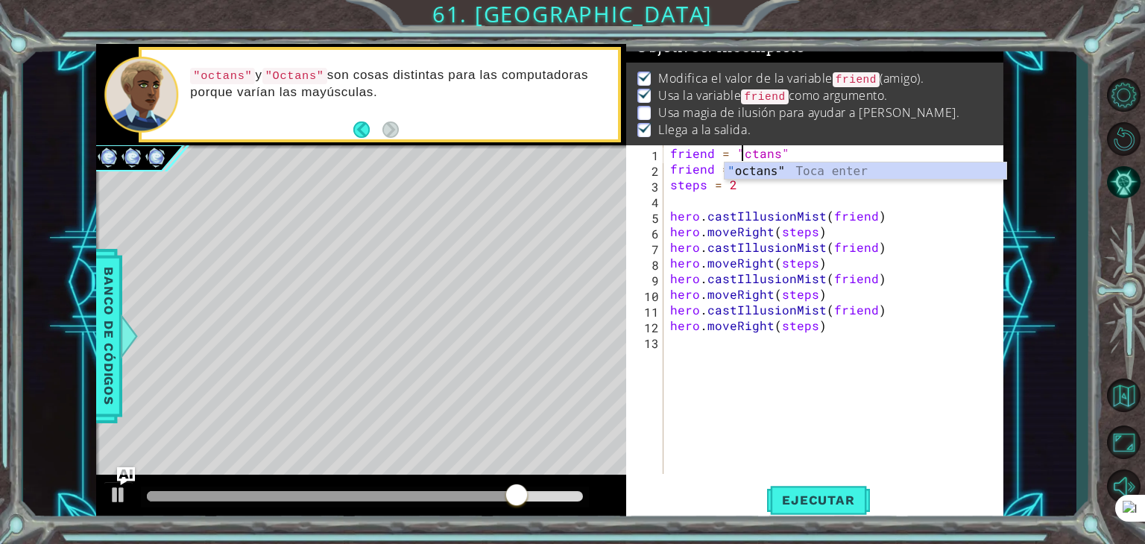
type textarea "friend = "Octans""
click at [812, 195] on div "friend = "Octans" friend = "octans" steps = 2 hero . castIllusionMist ( friend …" at bounding box center [837, 325] width 340 height 360
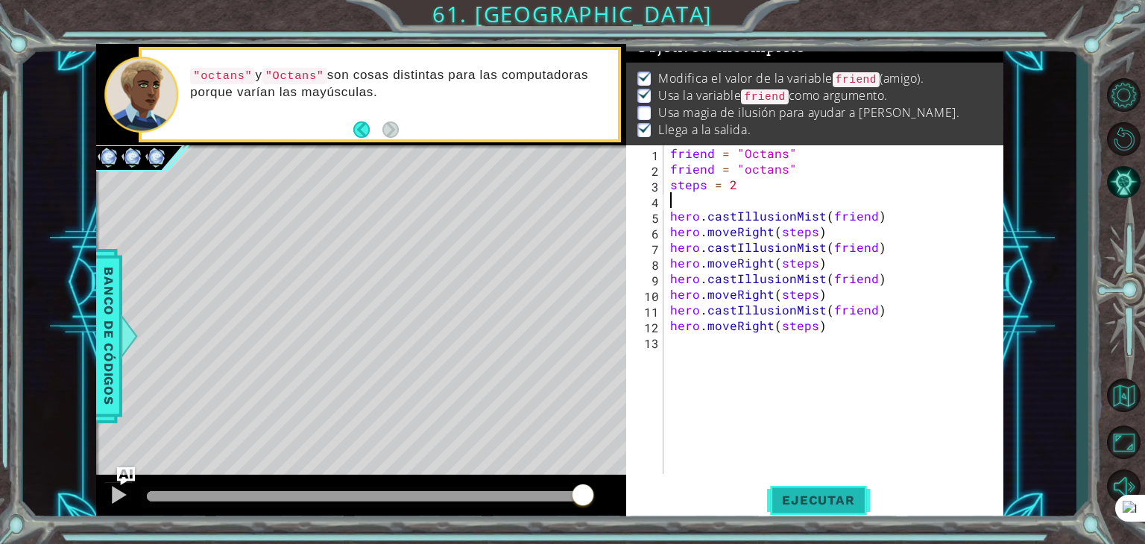
click at [798, 498] on span "Ejecutar" at bounding box center [818, 500] width 102 height 15
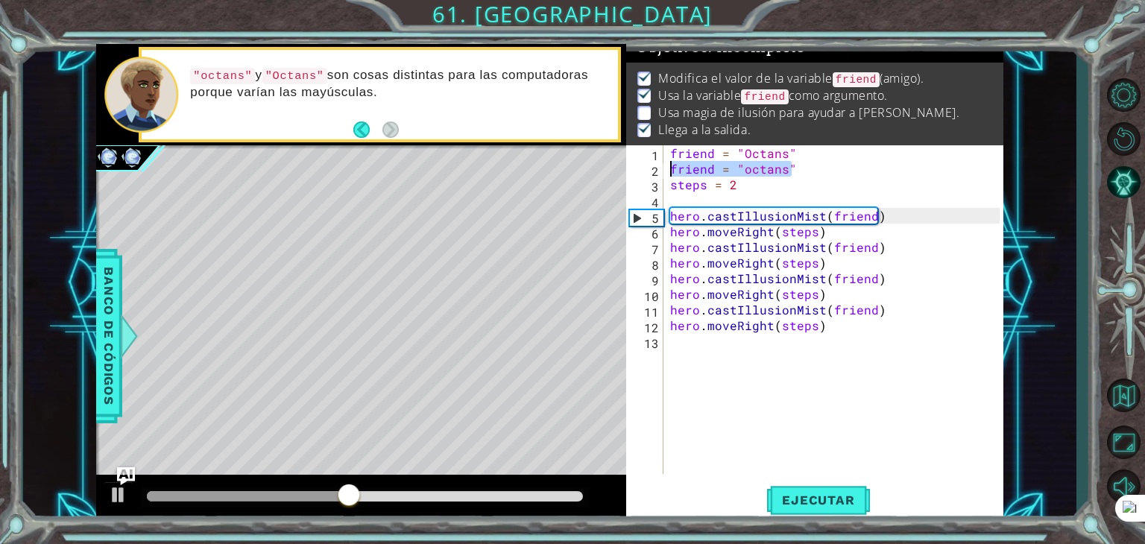
drag, startPoint x: 790, startPoint y: 174, endPoint x: 674, endPoint y: 168, distance: 116.4
click at [674, 168] on div "friend = "Octans" friend = "octans" steps = 2 hero . castIllusionMist ( friend …" at bounding box center [837, 325] width 340 height 360
type textarea "friend = "octans""
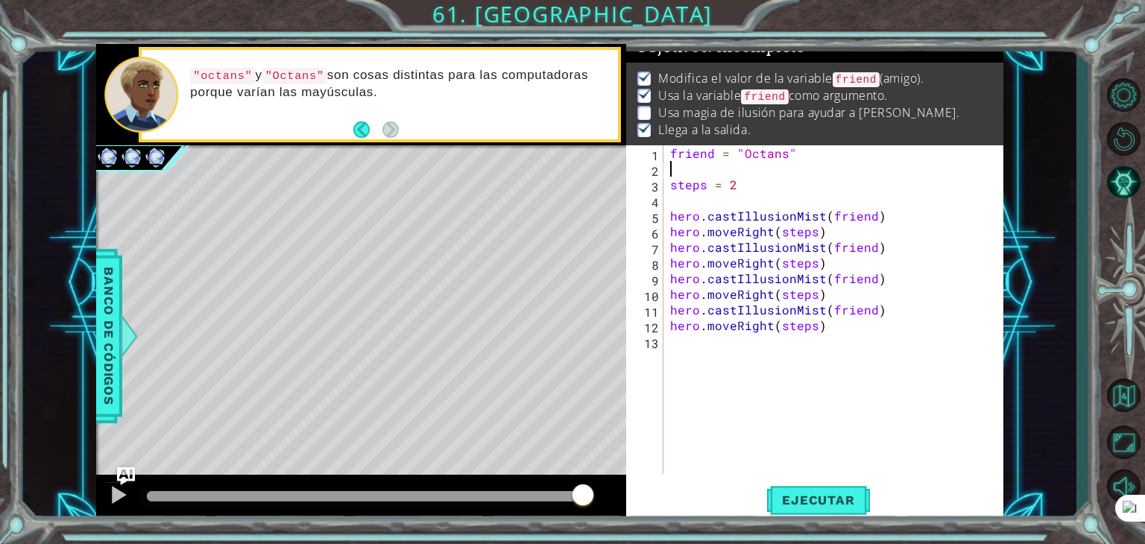
click at [677, 195] on div "friend = "Octans" steps = 2 hero . castIllusionMist ( friend ) hero . moveRight…" at bounding box center [837, 325] width 340 height 360
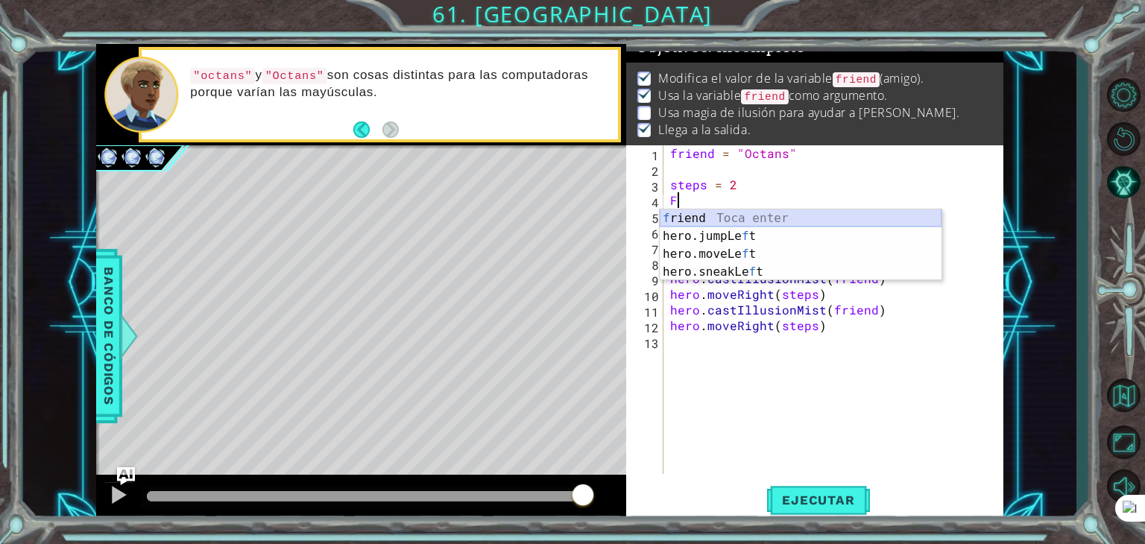
click at [724, 215] on div "f riend Toca enter hero.jumpLe f t Toca enter hero.moveLe f t Toca enter hero.s…" at bounding box center [801, 262] width 282 height 107
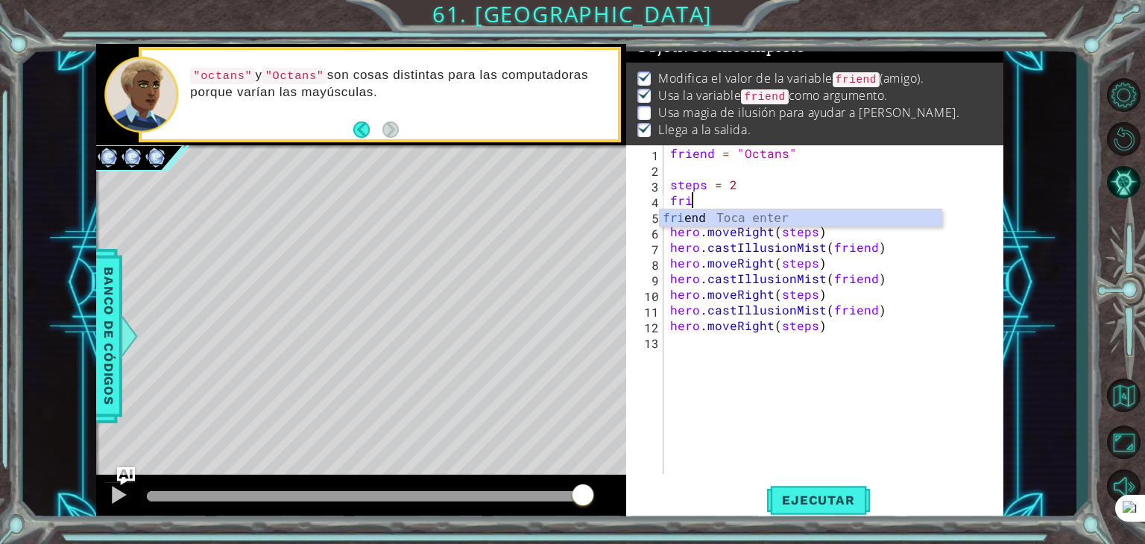
type textarea "f"
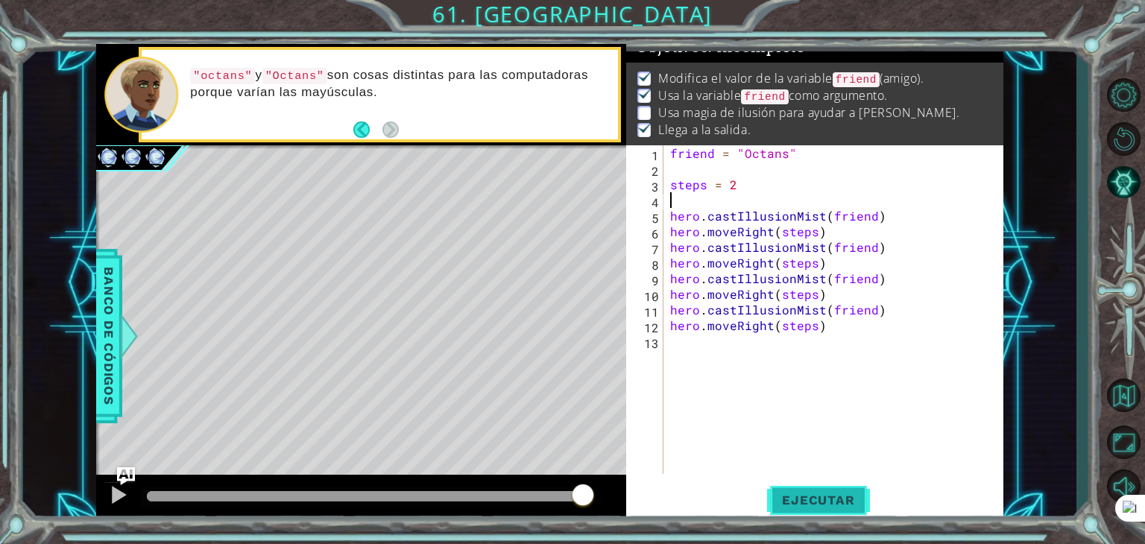
click at [816, 493] on span "Ejecutar" at bounding box center [818, 500] width 102 height 15
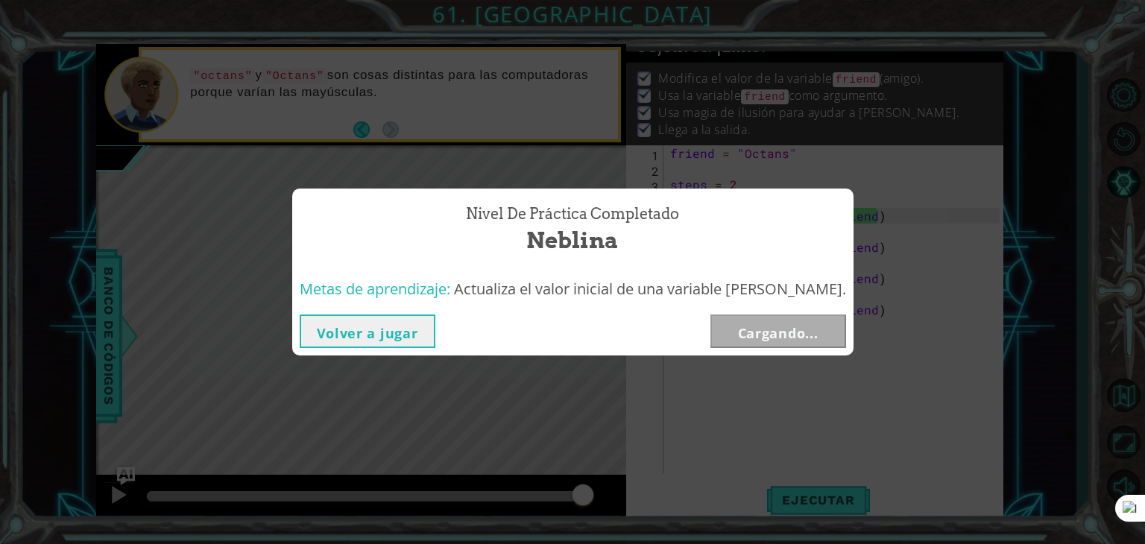
drag, startPoint x: 358, startPoint y: 493, endPoint x: 762, endPoint y: 551, distance: 408.0
click at [762, 543] on html "1 ההההההההההההההההההההההההההההההההההההההההההההההההההההההההההההההההההההההההההההה…" at bounding box center [572, 272] width 1145 height 544
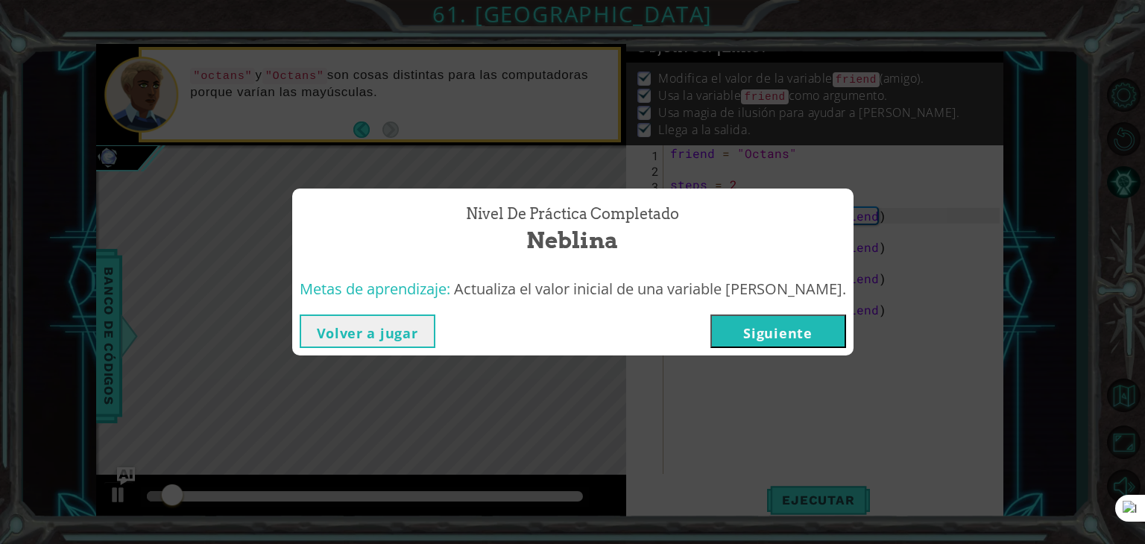
click at [768, 335] on button "Siguiente" at bounding box center [778, 331] width 136 height 34
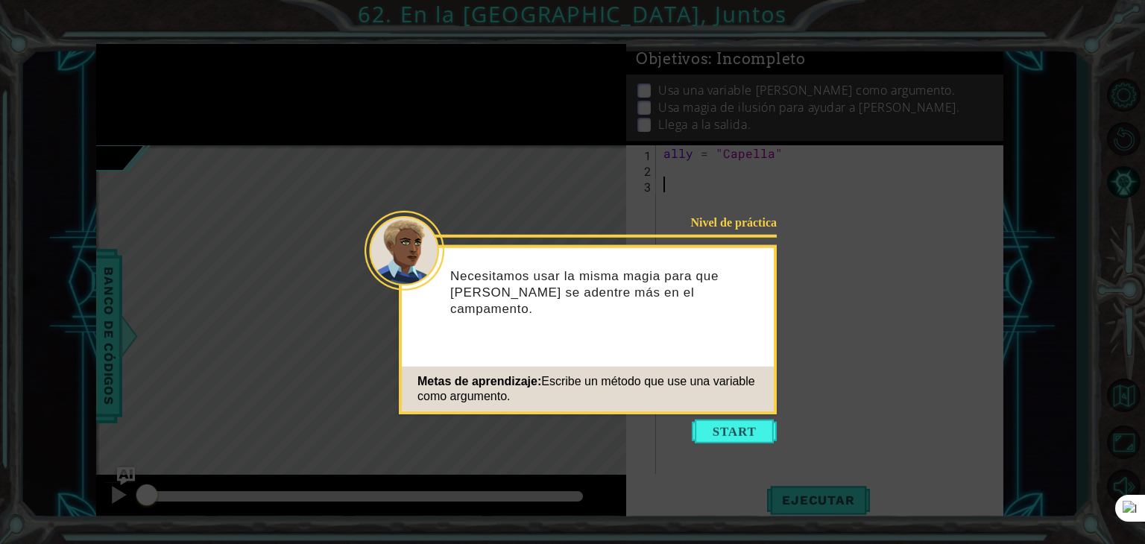
click at [753, 436] on button "Start" at bounding box center [734, 432] width 85 height 24
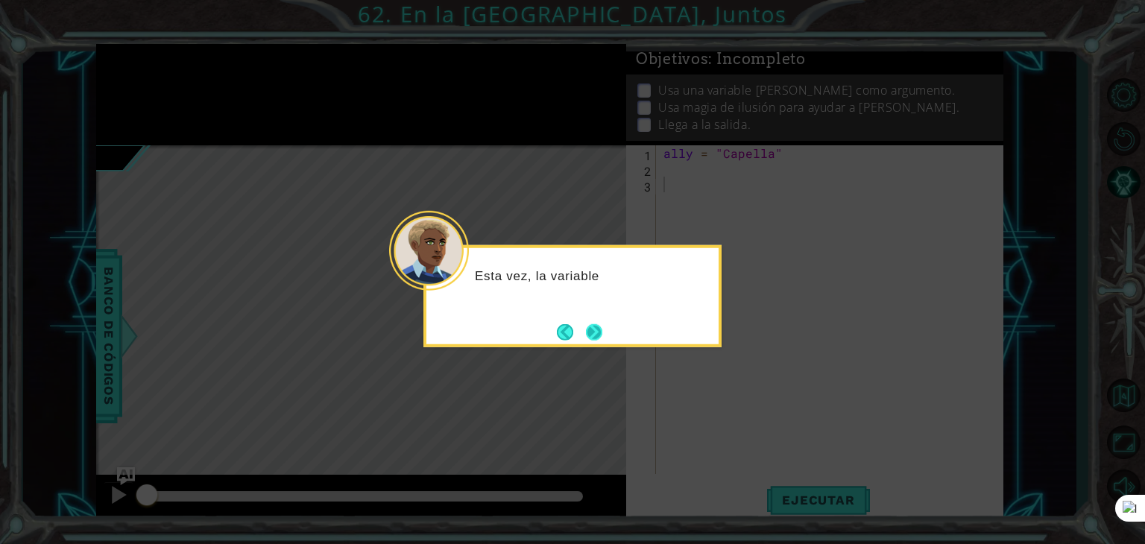
click at [587, 329] on button "Next" at bounding box center [593, 331] width 19 height 19
click at [589, 327] on button "Next" at bounding box center [594, 331] width 16 height 16
click at [589, 326] on button "Next" at bounding box center [594, 331] width 16 height 16
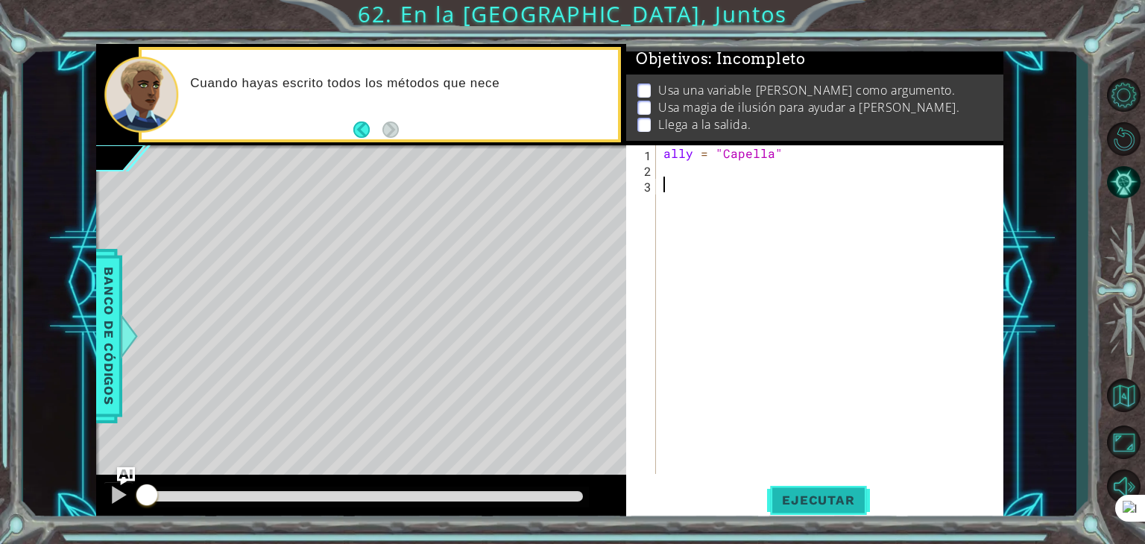
click at [791, 490] on button "Ejecutar" at bounding box center [818, 500] width 102 height 38
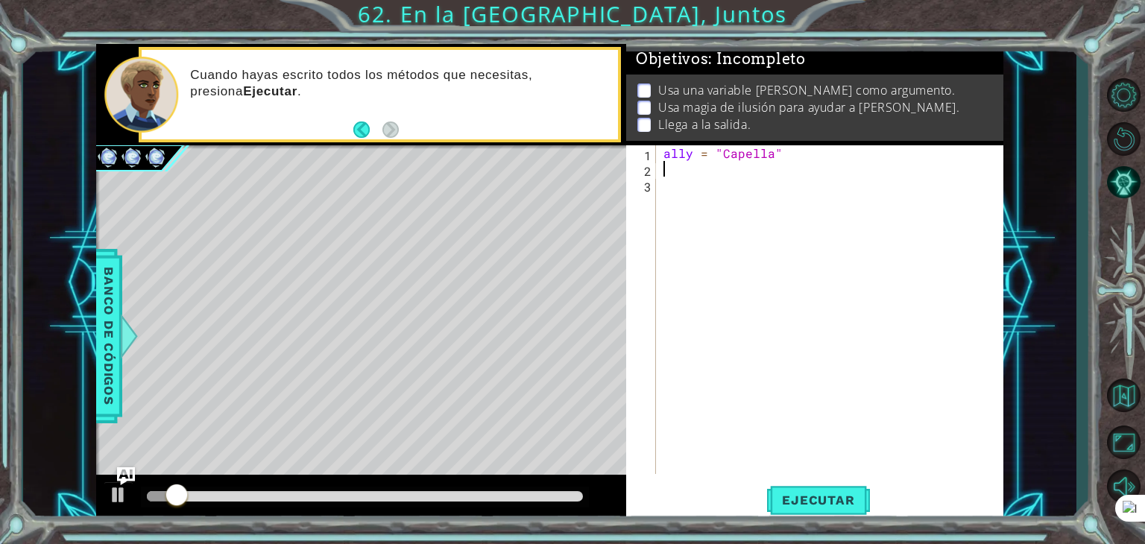
click at [681, 164] on div "ally = "Capella"" at bounding box center [833, 325] width 347 height 360
paste textarea "friend = "octans""
type textarea "friend = "octans""
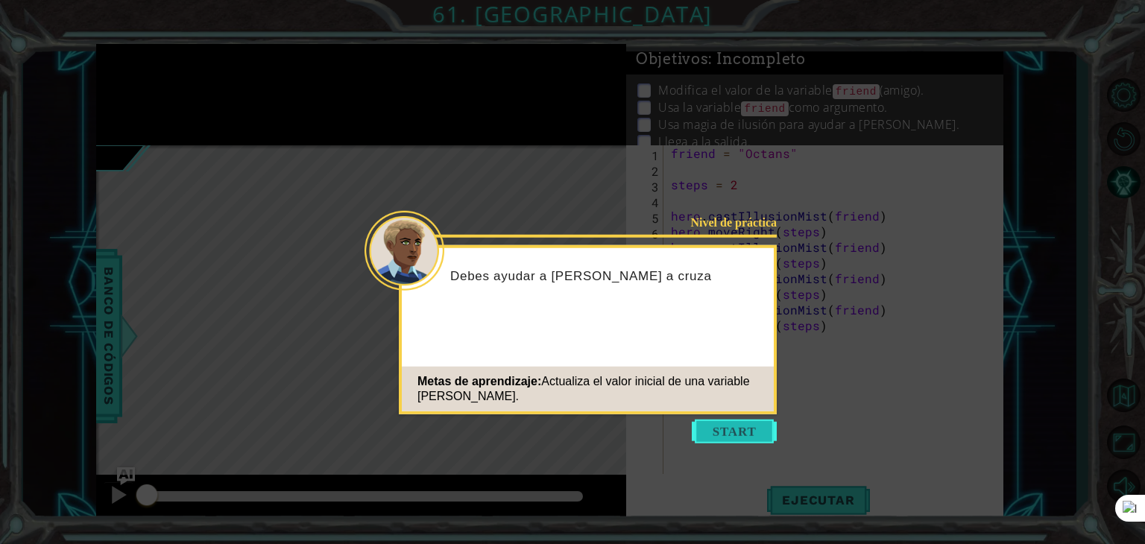
click at [728, 433] on button "Start" at bounding box center [734, 432] width 85 height 24
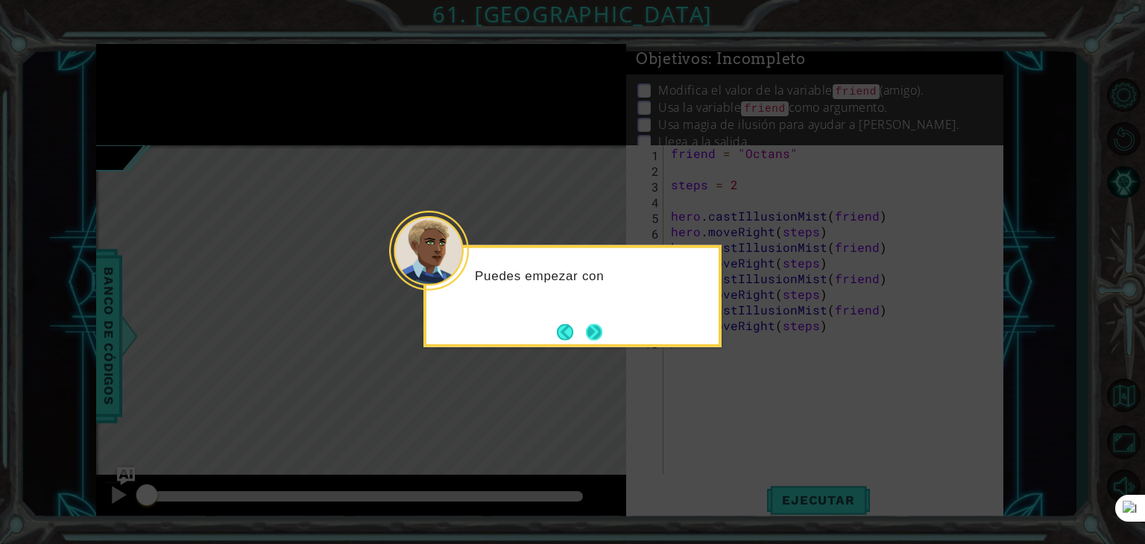
click at [602, 332] on button "Next" at bounding box center [593, 332] width 19 height 19
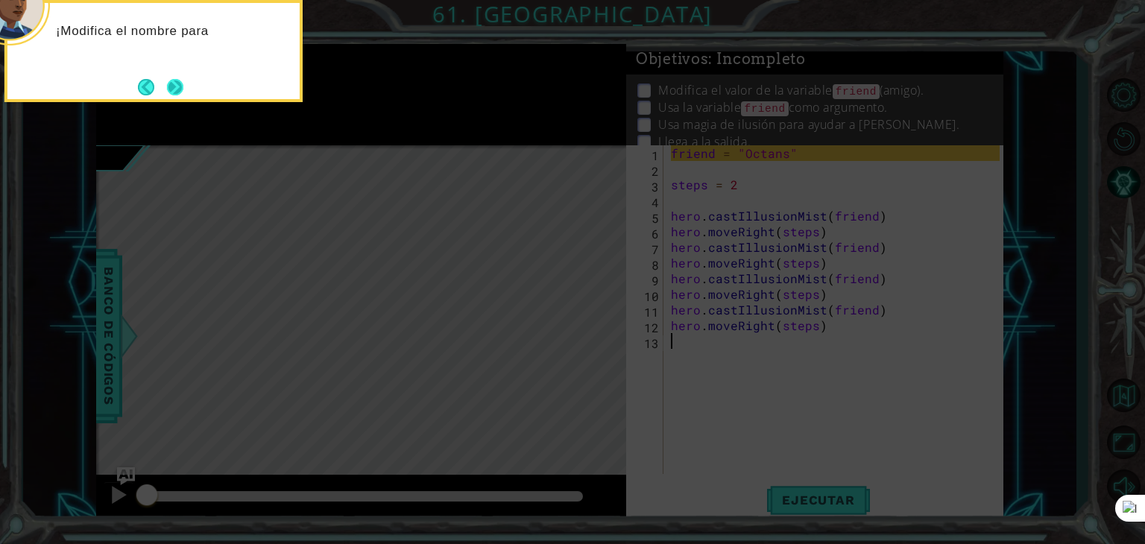
click at [183, 81] on button "Next" at bounding box center [175, 87] width 16 height 16
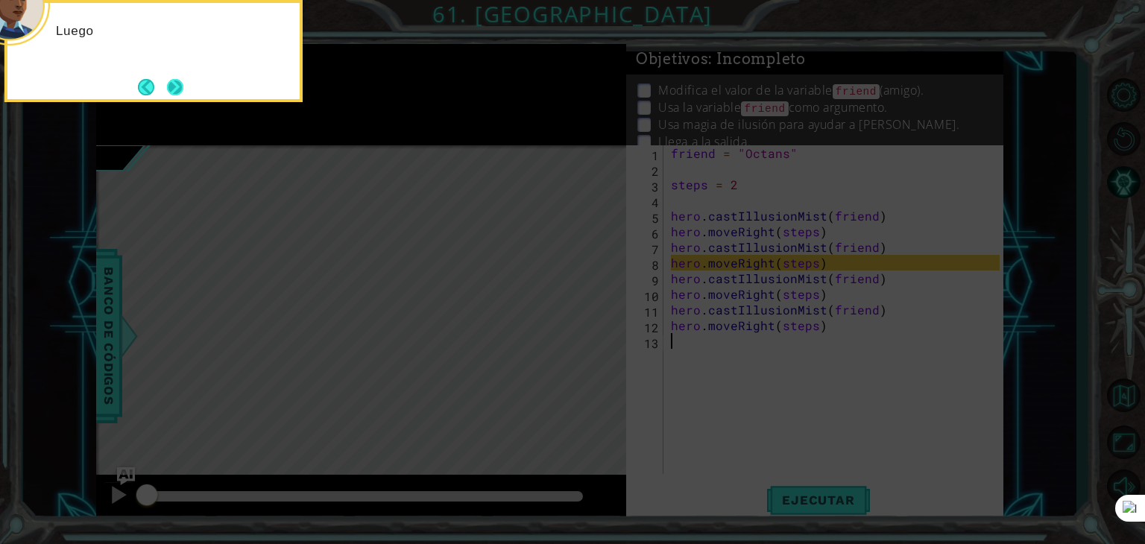
click at [168, 89] on button "Next" at bounding box center [175, 87] width 16 height 16
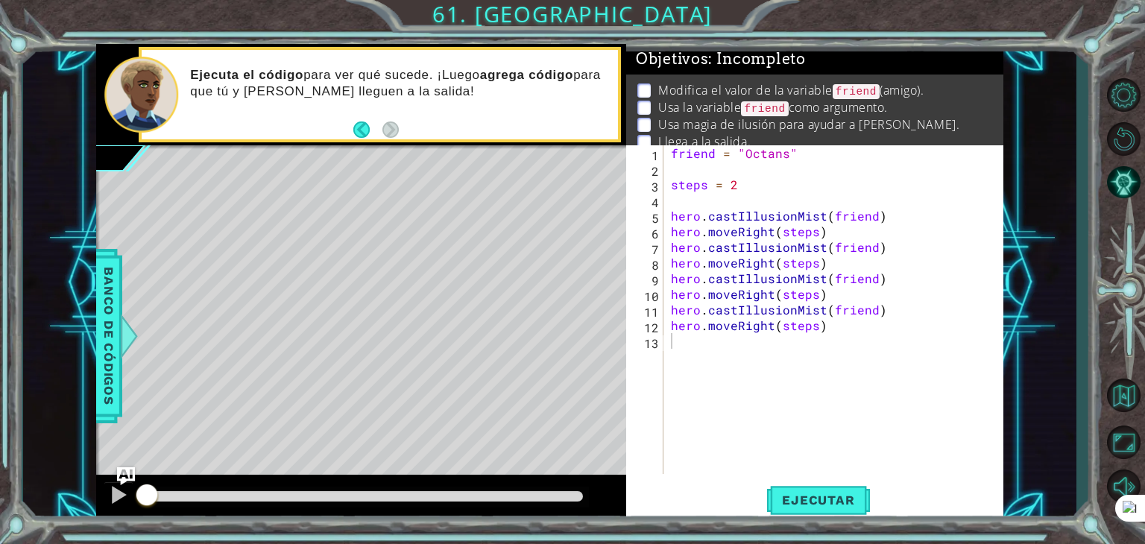
drag, startPoint x: 665, startPoint y: 204, endPoint x: 794, endPoint y: 257, distance: 139.4
click at [793, 257] on div "1 2 3 4 5 6 7 8 9 10 11 12 13 friend = "Octans" steps = 2 hero . castIllusionMi…" at bounding box center [812, 309] width 373 height 329
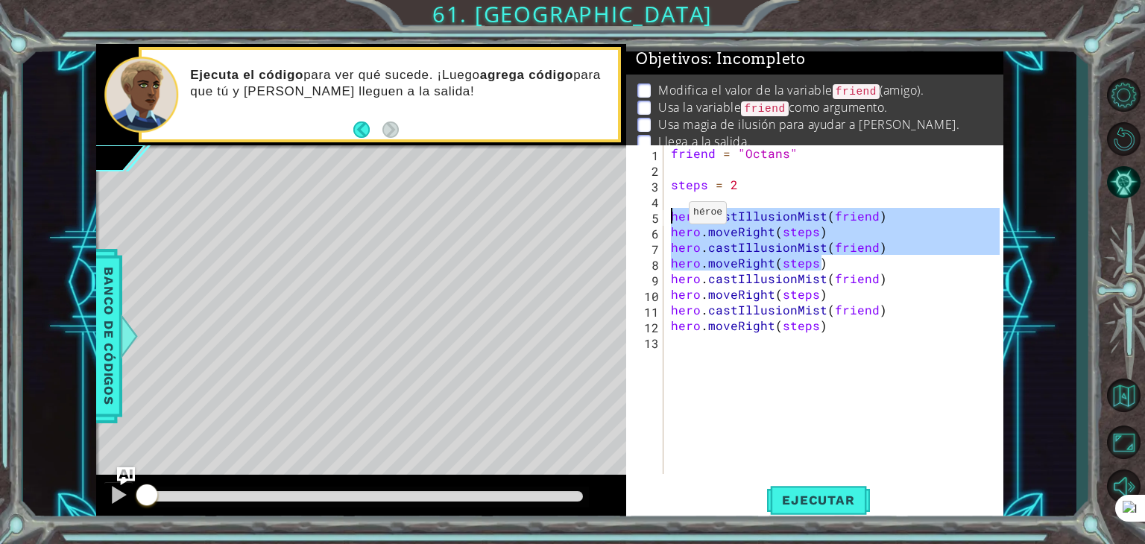
drag, startPoint x: 853, startPoint y: 267, endPoint x: 671, endPoint y: 216, distance: 188.8
click at [671, 216] on div "friend = "Octans" steps = 2 hero . castIllusionMist ( friend ) hero . moveRight…" at bounding box center [837, 325] width 339 height 360
type textarea "hero.castIllusionMist(friend) hero.moveRight(steps)"
click at [826, 389] on div "friend = "Octans" steps = 2 hero . castIllusionMist ( friend ) hero . moveRight…" at bounding box center [837, 325] width 339 height 360
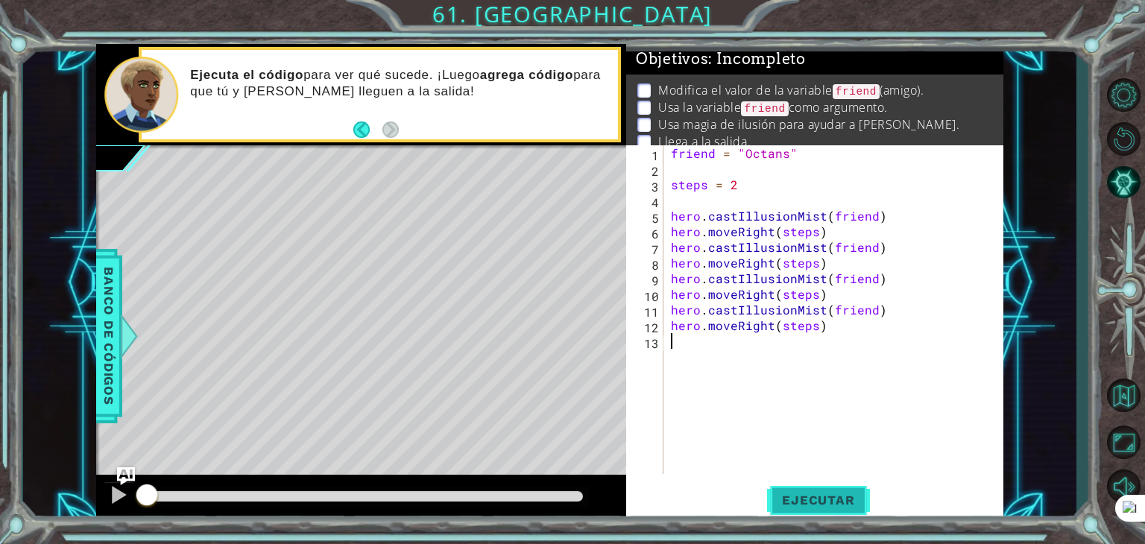
click at [794, 510] on button "Ejecutar" at bounding box center [818, 500] width 102 height 38
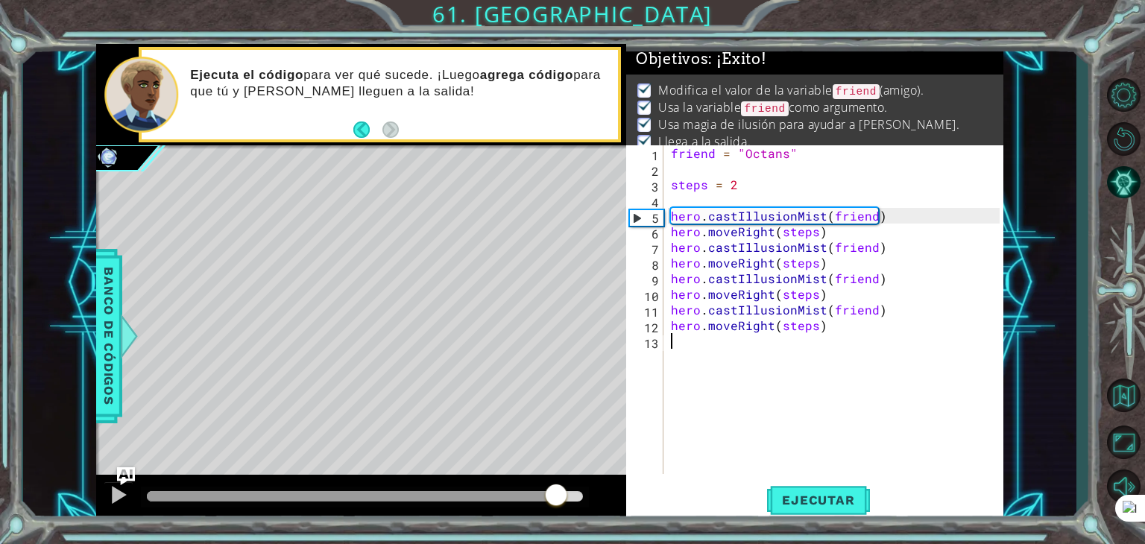
drag, startPoint x: 554, startPoint y: 496, endPoint x: 686, endPoint y: 461, distance: 135.6
click at [666, 463] on div "1 ההההההההההההההההההההההההההההההההההההההההההההההההההההההההההההההההההההההההההההה…" at bounding box center [549, 283] width 907 height 478
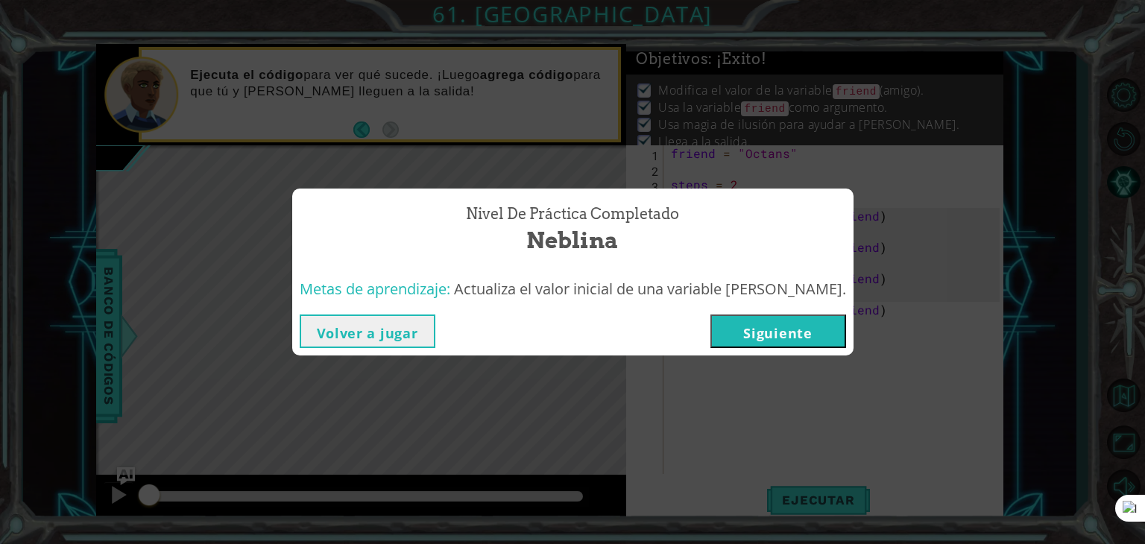
click at [753, 334] on button "Siguiente" at bounding box center [778, 331] width 136 height 34
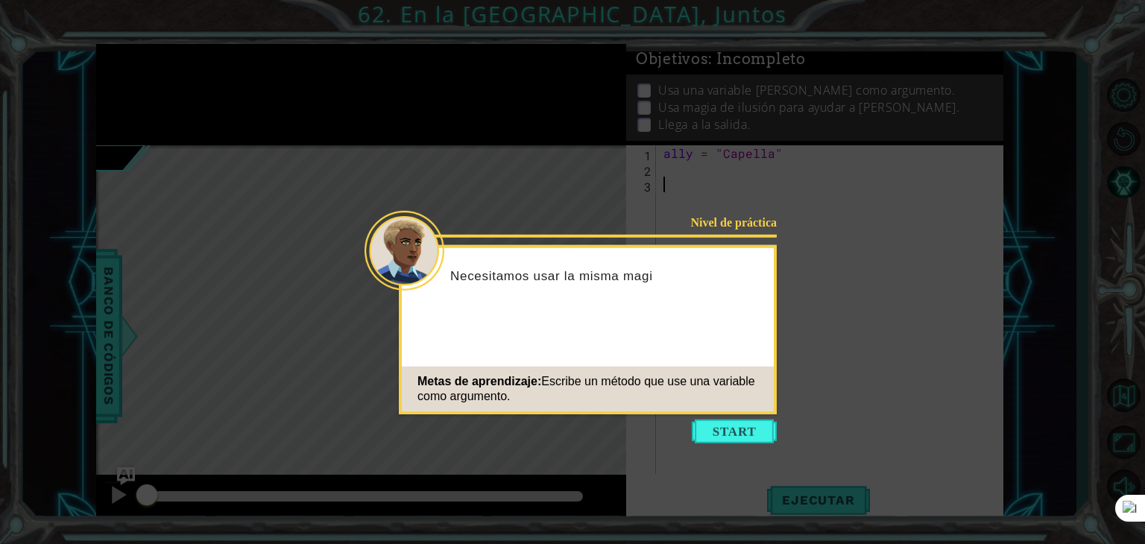
click at [736, 435] on button "Start" at bounding box center [734, 432] width 85 height 24
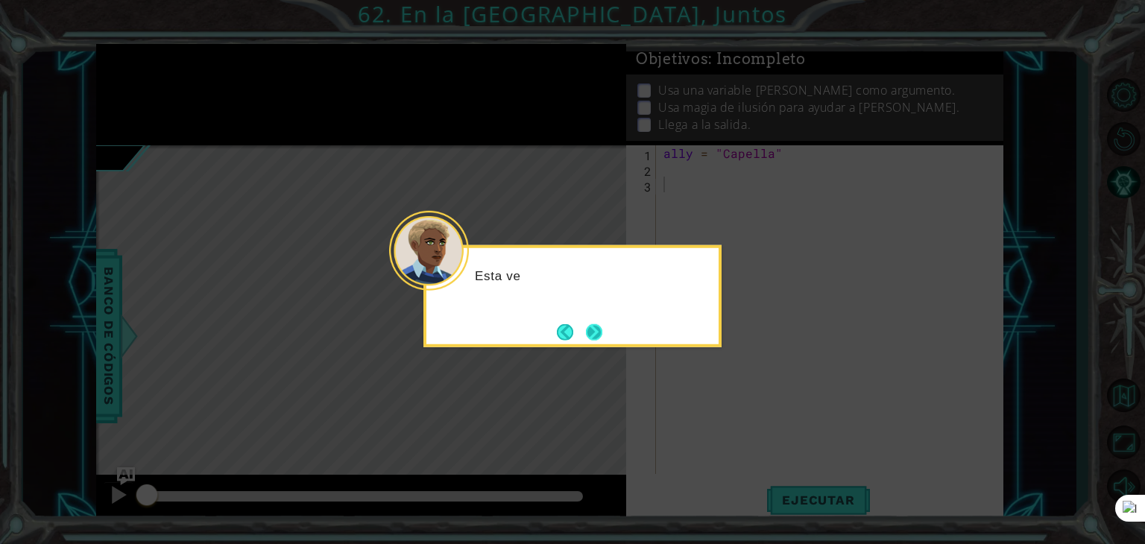
click at [599, 329] on button "Next" at bounding box center [594, 331] width 16 height 16
click at [591, 323] on button "Next" at bounding box center [594, 331] width 16 height 16
click at [594, 326] on button "Next" at bounding box center [593, 331] width 17 height 17
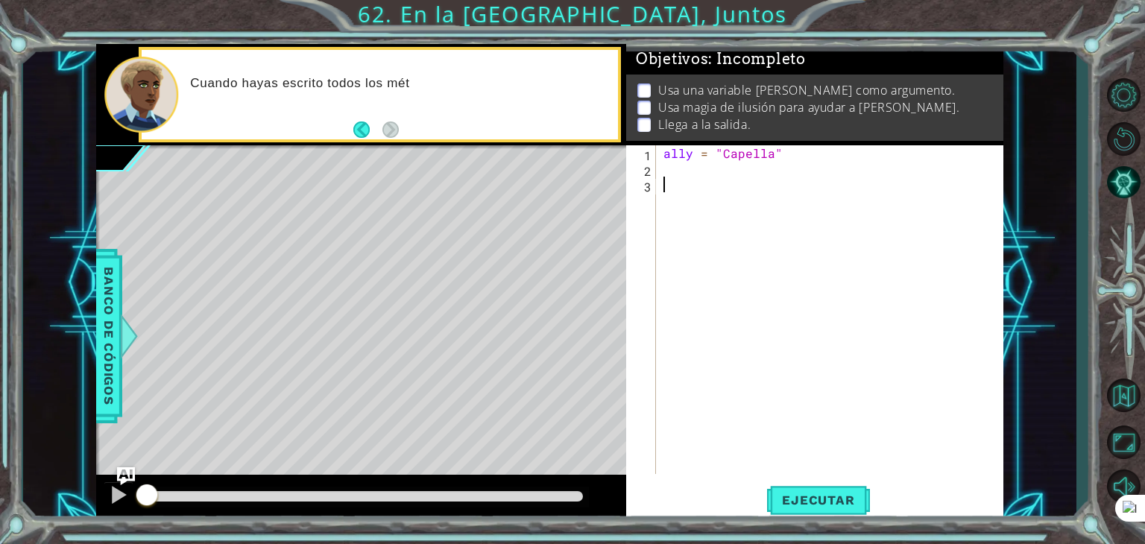
click at [679, 173] on div "ally = "Capella"" at bounding box center [833, 325] width 347 height 360
paste textarea "hero.moveRight(steps)"
type textarea "hero.moveRight(steps)"
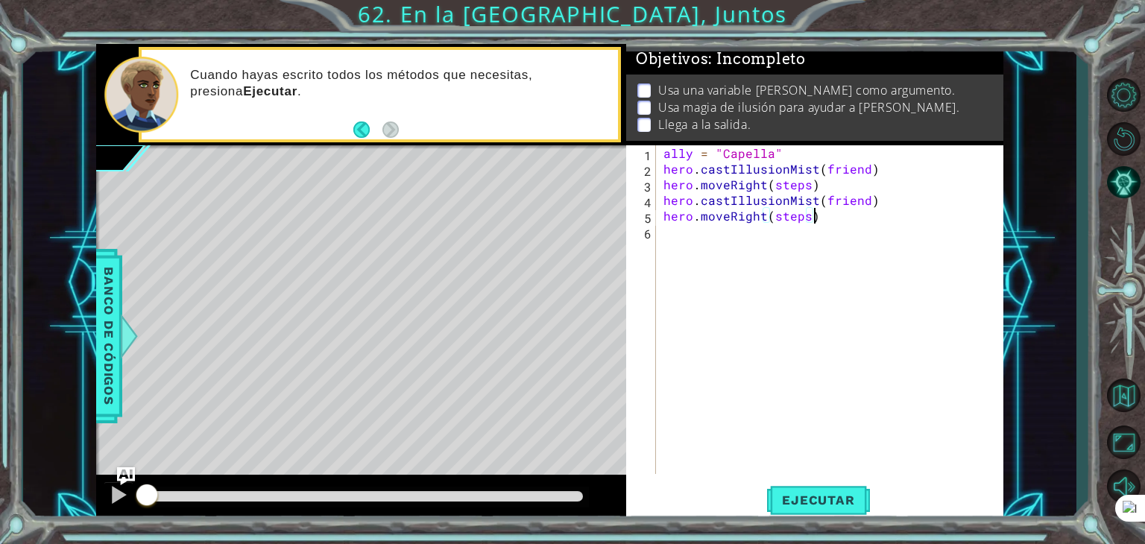
click at [674, 247] on div "ally = "Capella" hero . castIllusionMist ( friend ) hero . moveRight ( steps ) …" at bounding box center [833, 325] width 347 height 360
paste textarea "hero.moveRight(steps)"
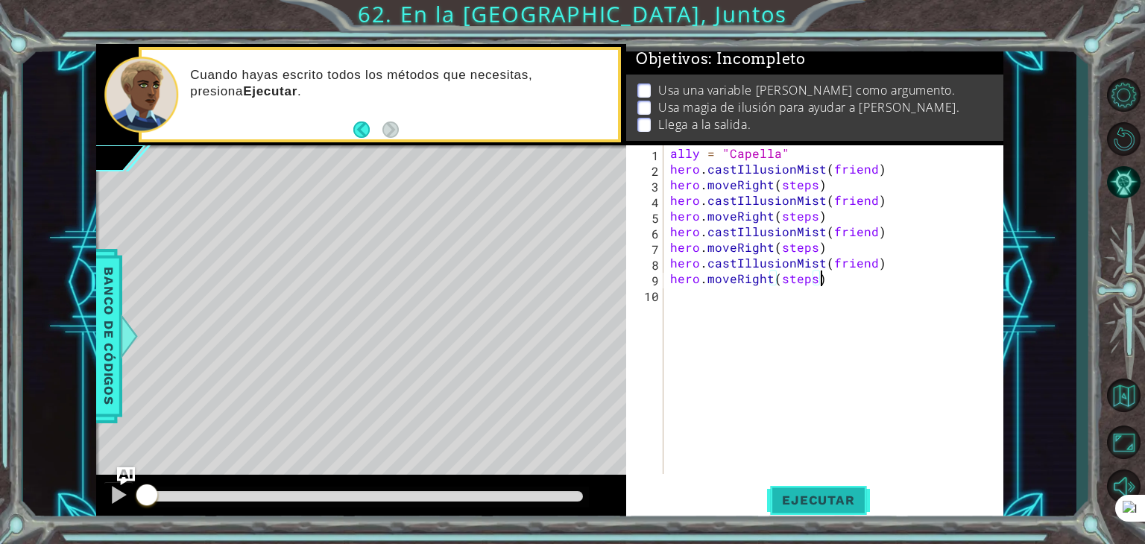
click at [836, 502] on span "Ejecutar" at bounding box center [818, 500] width 102 height 15
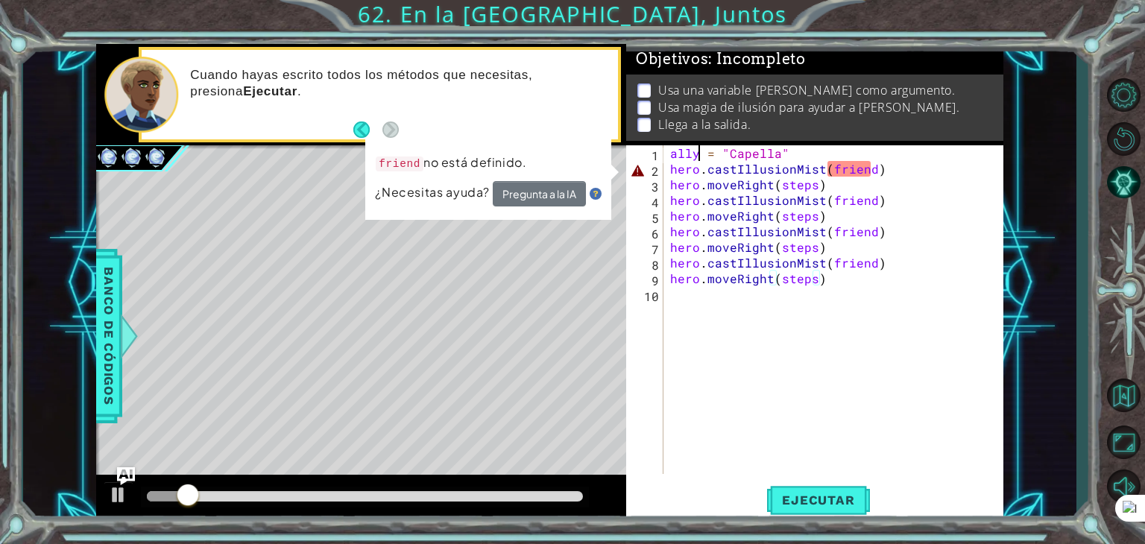
click at [696, 159] on div "ally = "Capella" hero . castIllusionMist ( friend ) hero . moveRight ( steps ) …" at bounding box center [837, 325] width 340 height 360
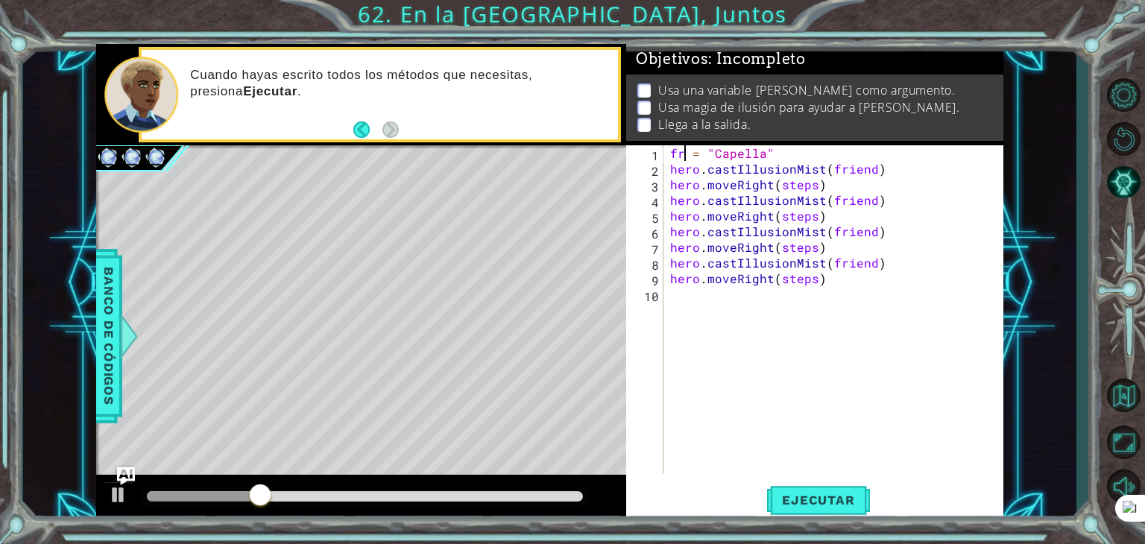
scroll to position [0, 1]
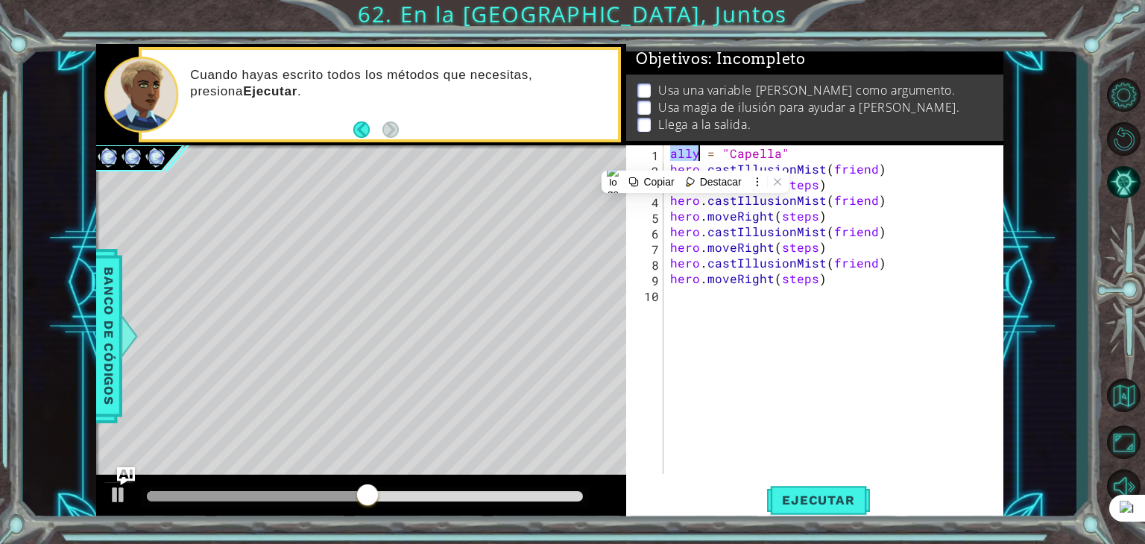
click at [868, 173] on div "ally = "Capella" hero . castIllusionMist ( friend ) hero . moveRight ( steps ) …" at bounding box center [837, 325] width 340 height 360
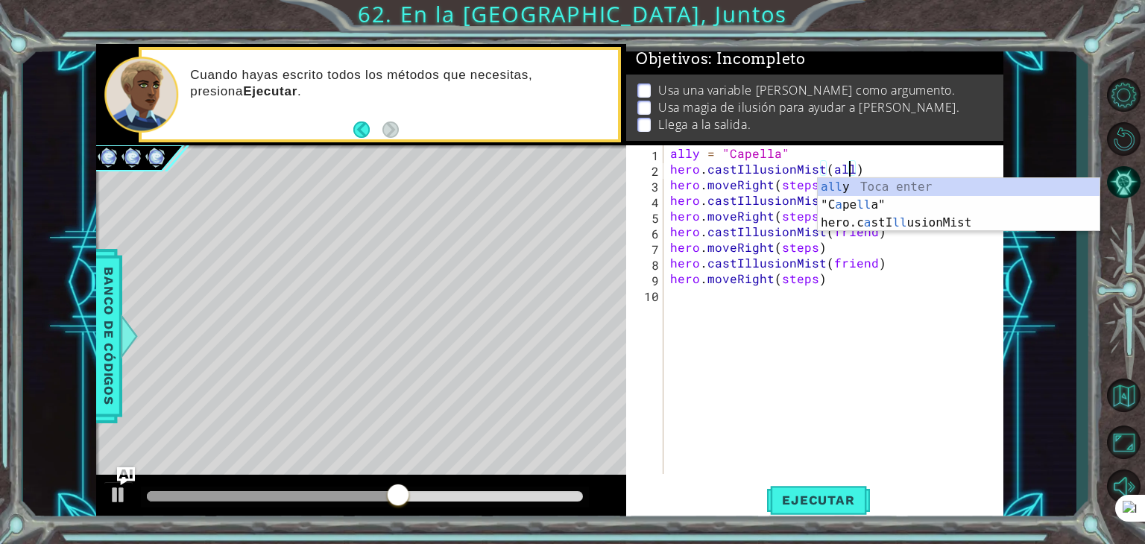
scroll to position [0, 11]
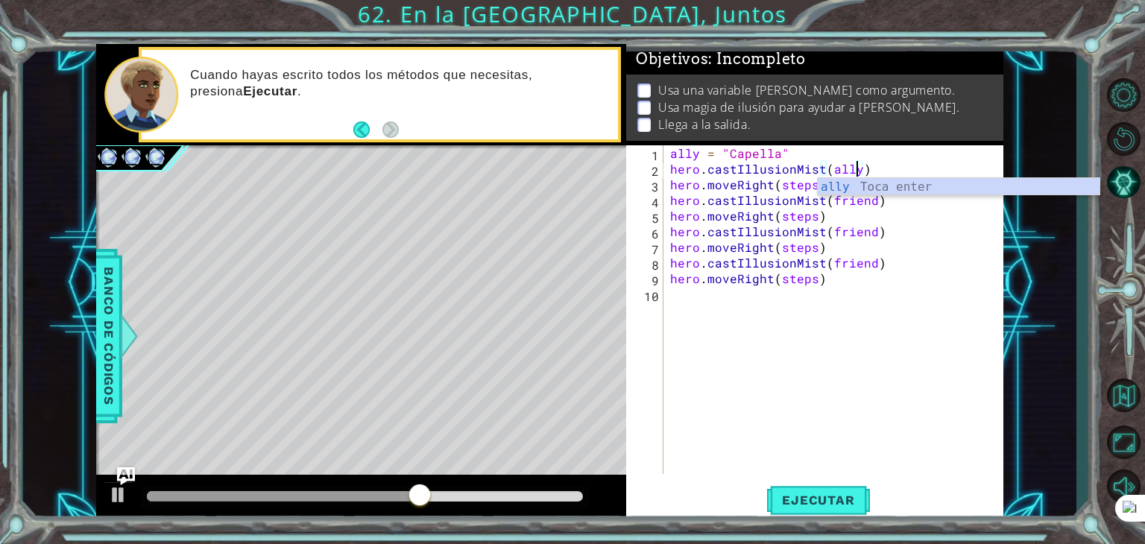
click at [868, 203] on div "ally = "Capella" hero . castIllusionMist ( ally ) hero . moveRight ( steps ) he…" at bounding box center [837, 325] width 340 height 360
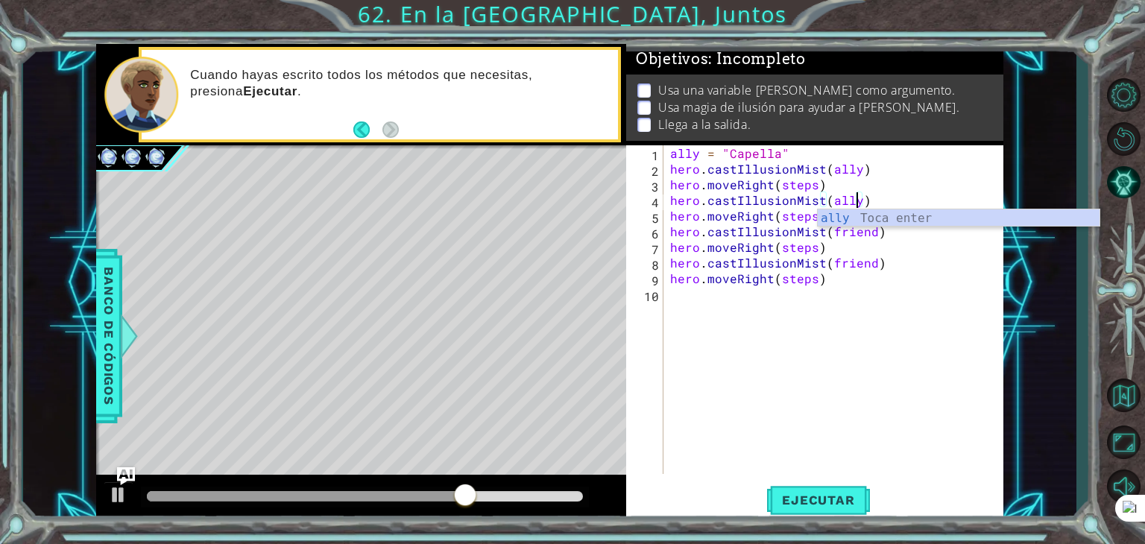
click at [870, 238] on div "ally = "Capella" hero . castIllusionMist ( ally ) hero . moveRight ( steps ) he…" at bounding box center [837, 325] width 340 height 360
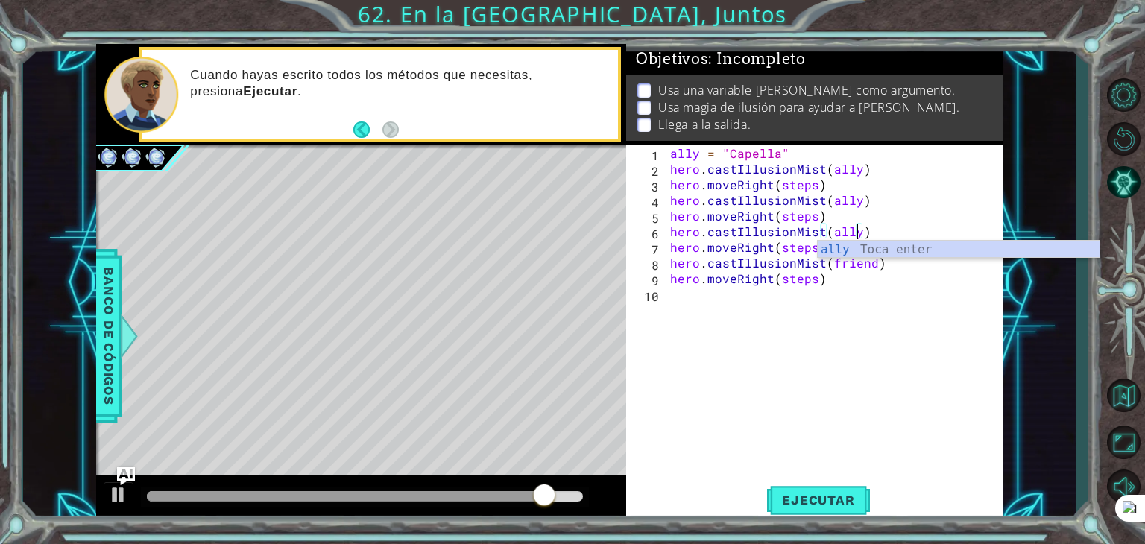
click at [873, 268] on div "ally = "Capella" hero . castIllusionMist ( ally ) hero . moveRight ( steps ) he…" at bounding box center [837, 325] width 340 height 360
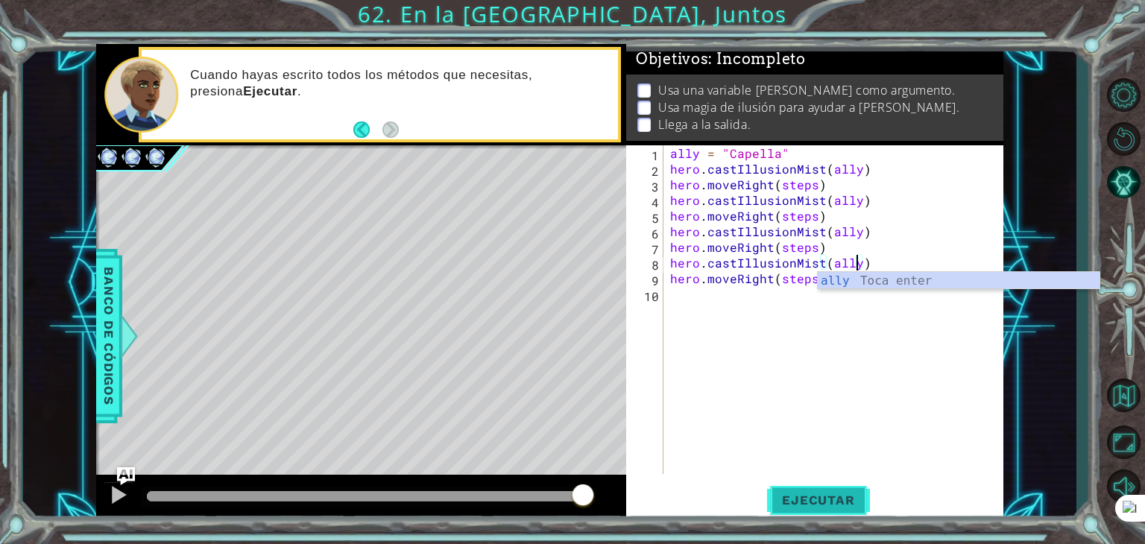
click at [821, 493] on span "Ejecutar" at bounding box center [818, 500] width 102 height 15
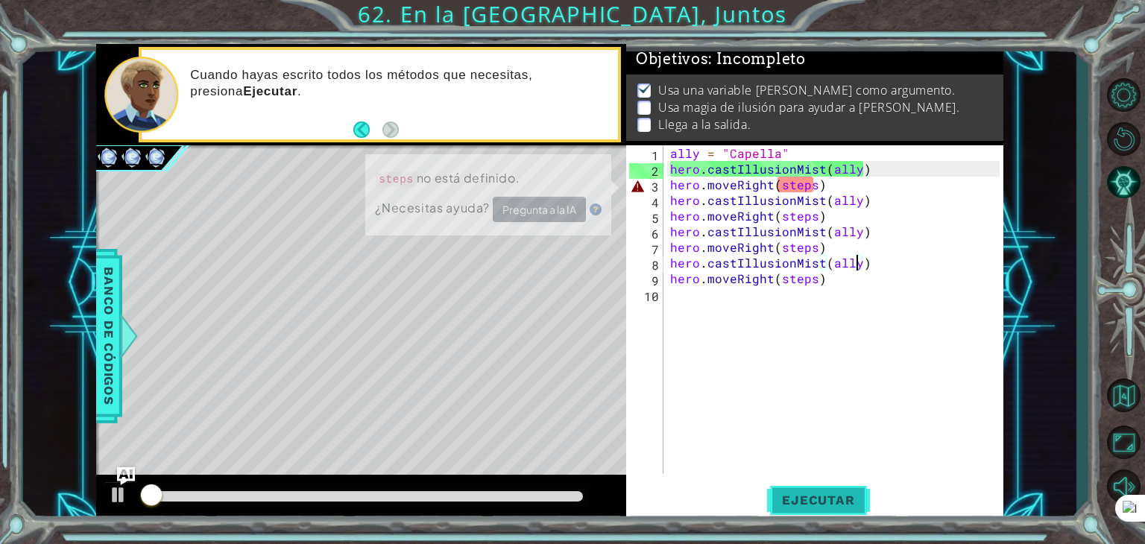
scroll to position [6, 0]
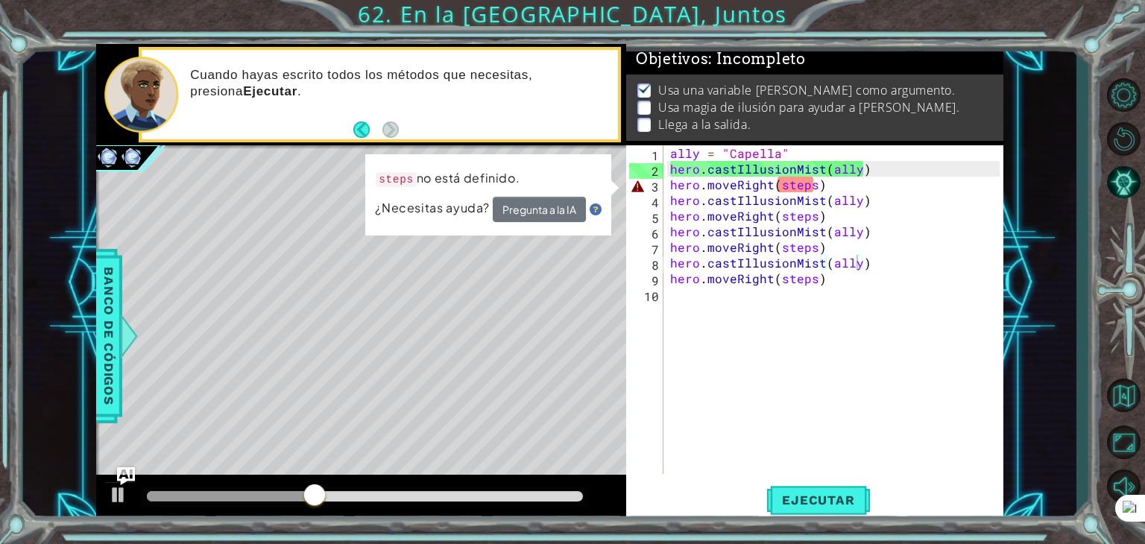
click at [666, 151] on div "hero.castIllusionMist(ally) 1 2 3 4 5 6 7 8 9 10 ally = "Capella" hero . castIl…" at bounding box center [812, 309] width 373 height 329
click at [666, 150] on div "hero.castIllusionMist(ally) 1 2 3 4 5 6 7 8 9 10 ally = "Capella" hero . castIl…" at bounding box center [812, 309] width 373 height 329
click at [672, 151] on div "ally = "Capella" hero . castIllusionMist ( ally ) hero . moveRight ( steps ) he…" at bounding box center [837, 325] width 340 height 360
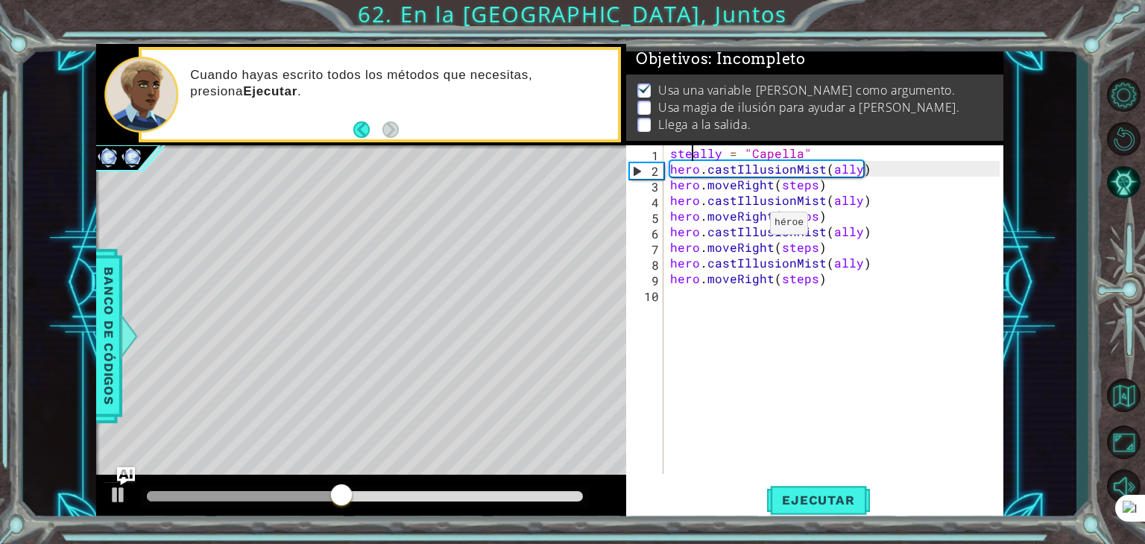
scroll to position [0, 2]
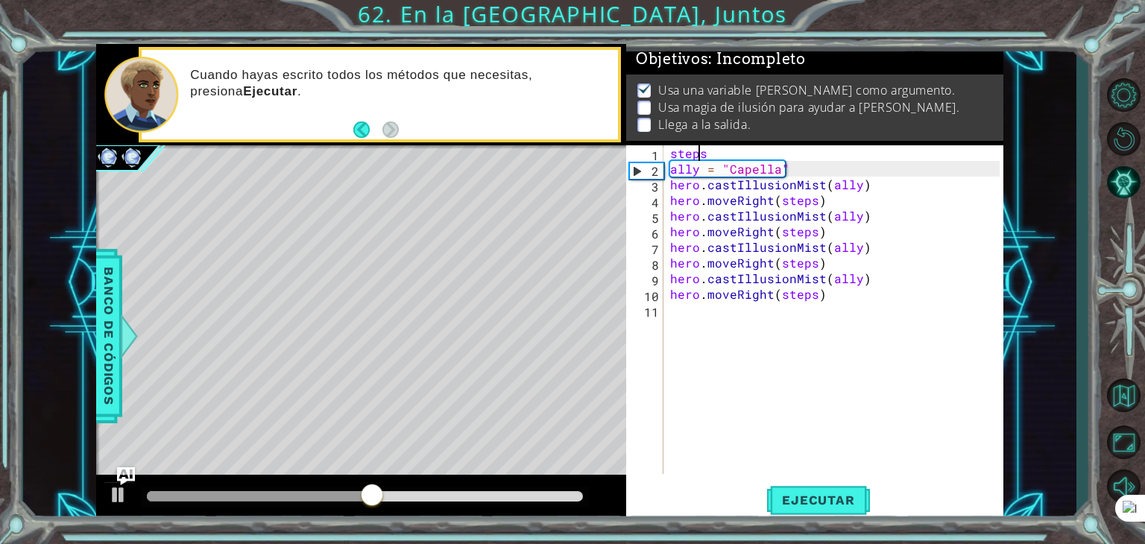
click at [698, 150] on div "steps ally = "Capella" hero . castIllusionMist ( ally ) hero . moveRight ( step…" at bounding box center [837, 325] width 340 height 360
type textarea "steps"
click at [713, 151] on div "steps ally = "Capella" hero . castIllusionMist ( ally ) hero . moveRight ( step…" at bounding box center [837, 325] width 340 height 360
click at [713, 153] on div "steps ally = "Capella" hero . castIllusionMist ( ally ) hero . moveRight ( step…" at bounding box center [837, 325] width 340 height 360
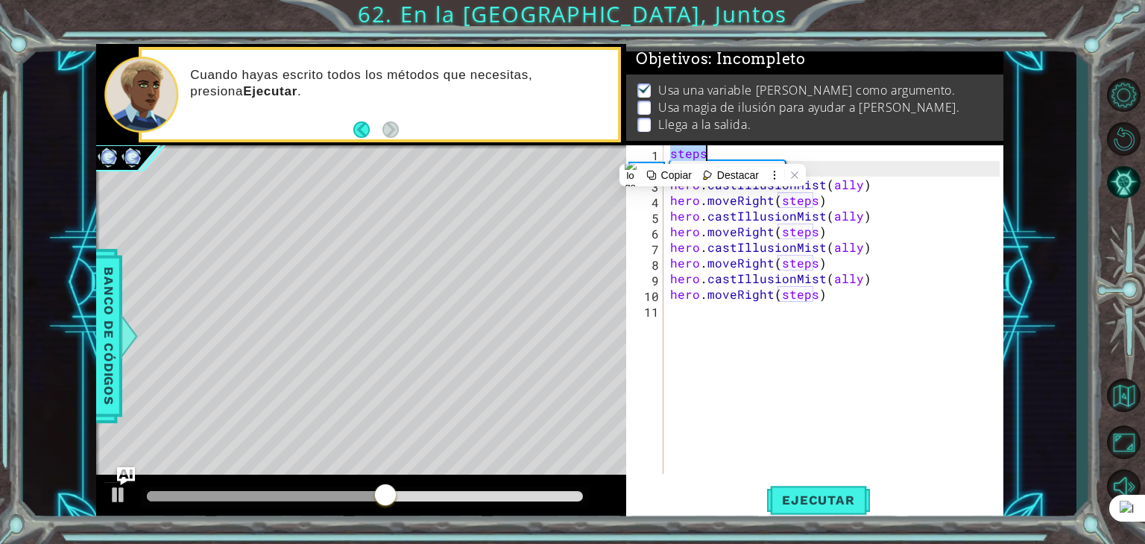
scroll to position [0, 0]
click at [713, 153] on div "steps ally = "Capella" hero . castIllusionMist ( ally ) hero . moveRight ( step…" at bounding box center [833, 309] width 332 height 329
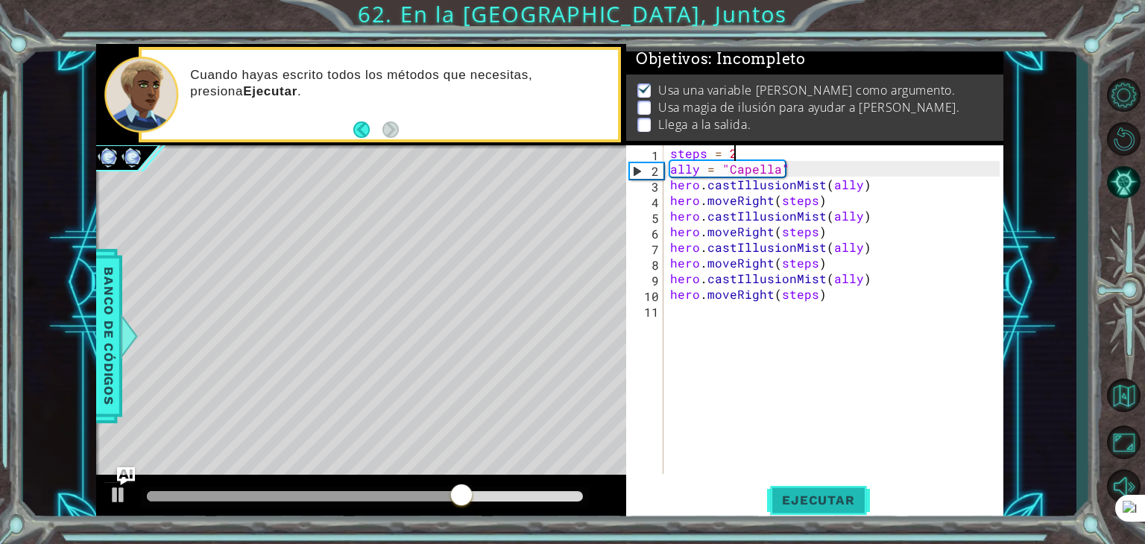
click at [824, 507] on span "Ejecutar" at bounding box center [818, 500] width 102 height 15
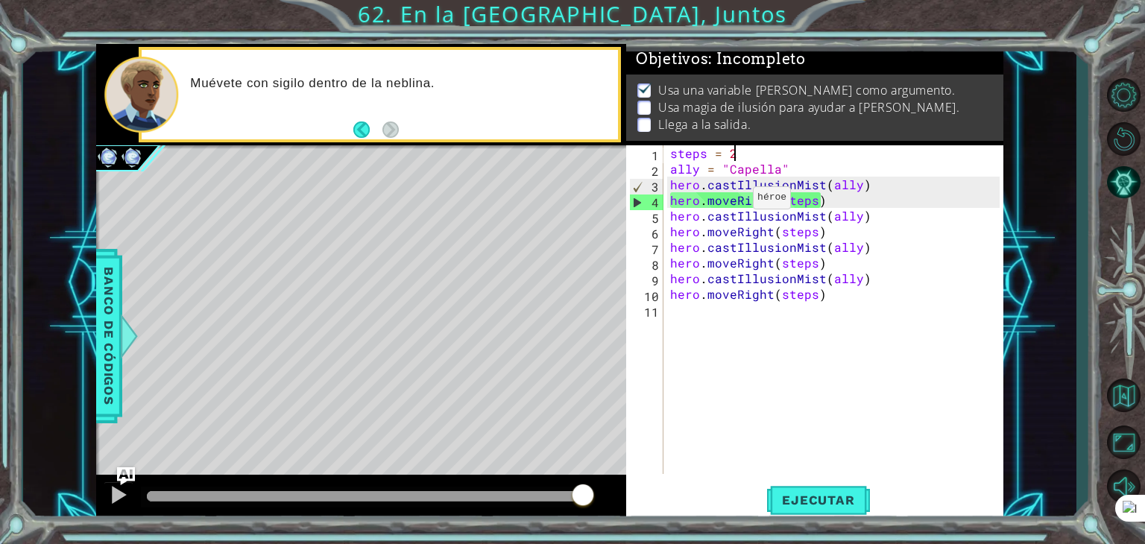
click at [734, 200] on div "steps = 2 ally = "Capella" hero . castIllusionMist ( ally ) hero . moveRight ( …" at bounding box center [837, 325] width 340 height 360
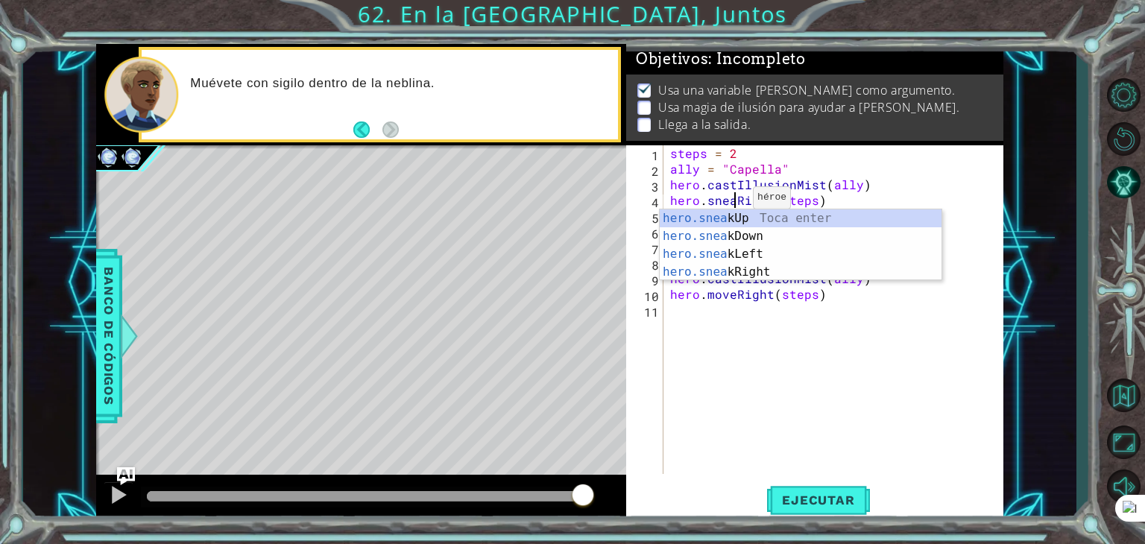
type textarea "hero.sneakRight(steps)"
click at [724, 335] on div "steps = 2 ally = "Capella" hero . castIllusionMist ( ally ) hero . sneakRight (…" at bounding box center [837, 325] width 340 height 360
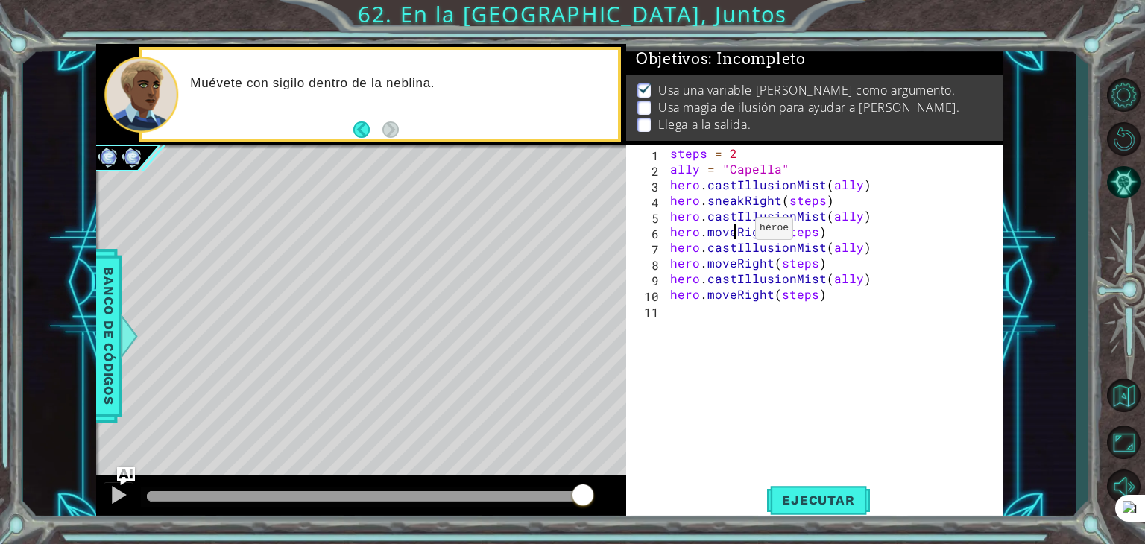
click at [736, 232] on div "steps = 2 ally = "Capella" hero . castIllusionMist ( ally ) hero . sneakRight (…" at bounding box center [837, 325] width 340 height 360
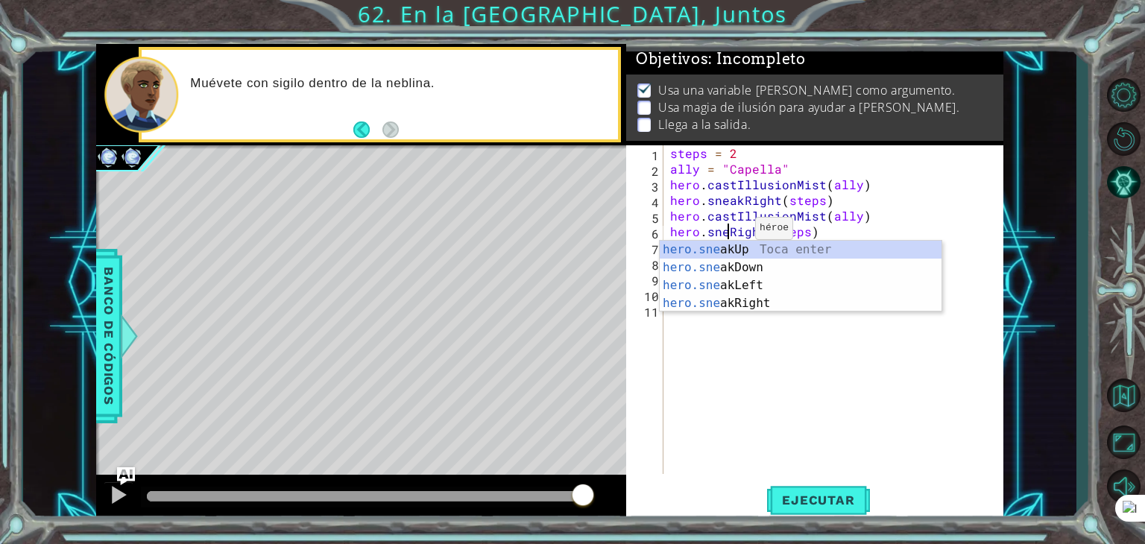
type textarea "hero.sneakRight(steps)"
click at [724, 320] on div "steps = 2 ally = "Capella" hero . castIllusionMist ( ally ) hero . sneakRight (…" at bounding box center [837, 325] width 340 height 360
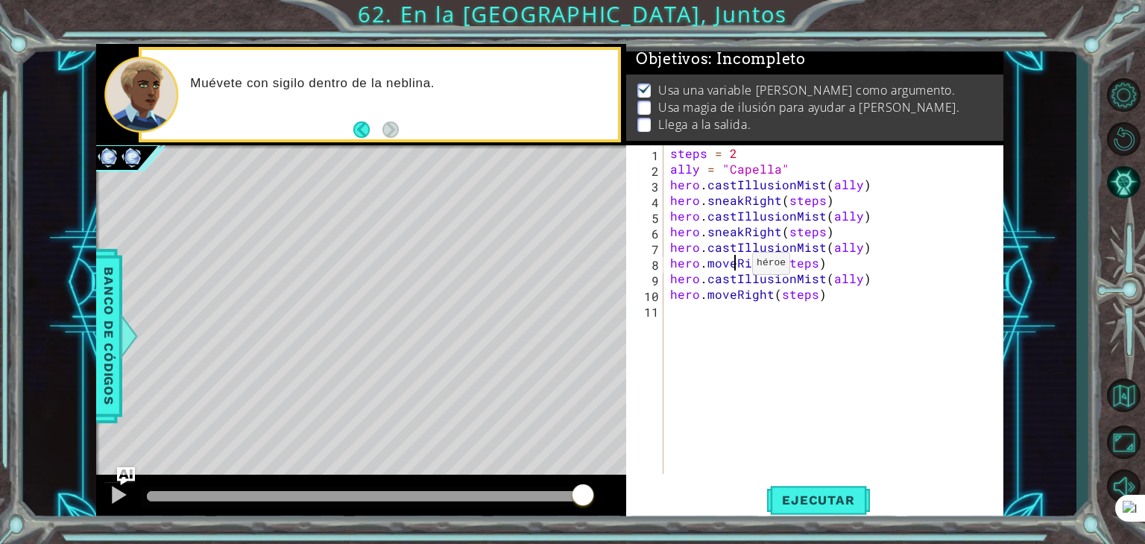
click at [733, 266] on div "steps = 2 ally = "Capella" hero . castIllusionMist ( ally ) hero . sneakRight (…" at bounding box center [837, 325] width 340 height 360
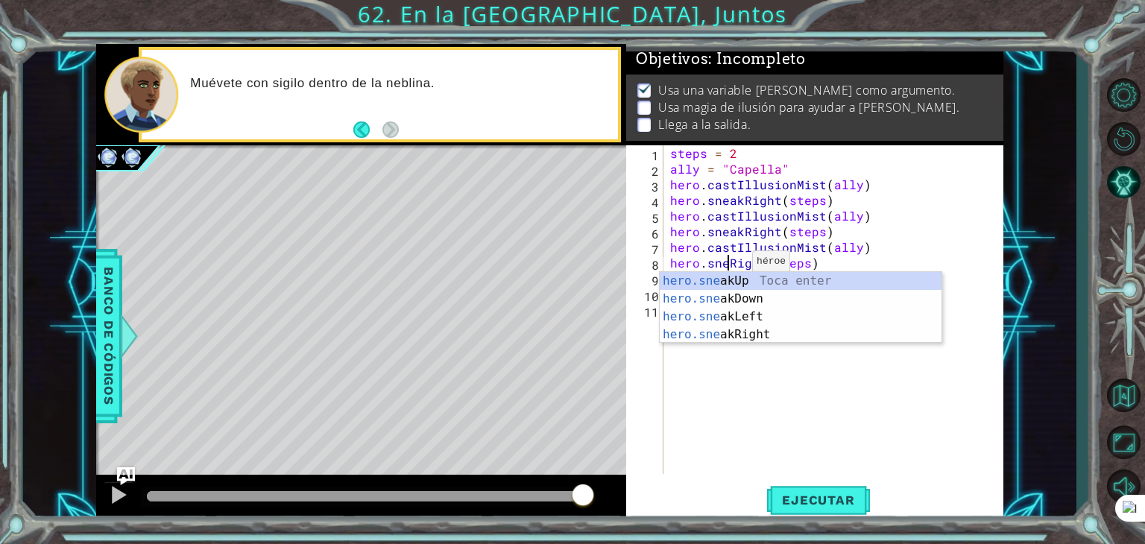
type textarea "hero.sneakRight(steps)"
click at [744, 382] on div "steps = 2 ally = "Capella" hero . castIllusionMist ( ally ) hero . sneakRight (…" at bounding box center [837, 325] width 340 height 360
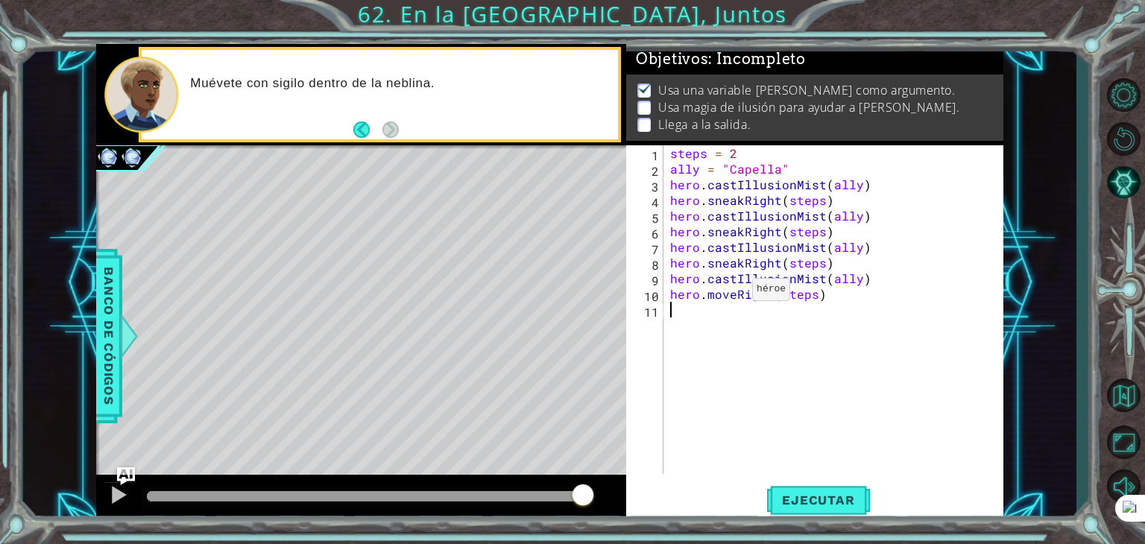
click at [733, 293] on div "steps = 2 ally = "Capella" hero . castIllusionMist ( ally ) hero . sneakRight (…" at bounding box center [837, 325] width 340 height 360
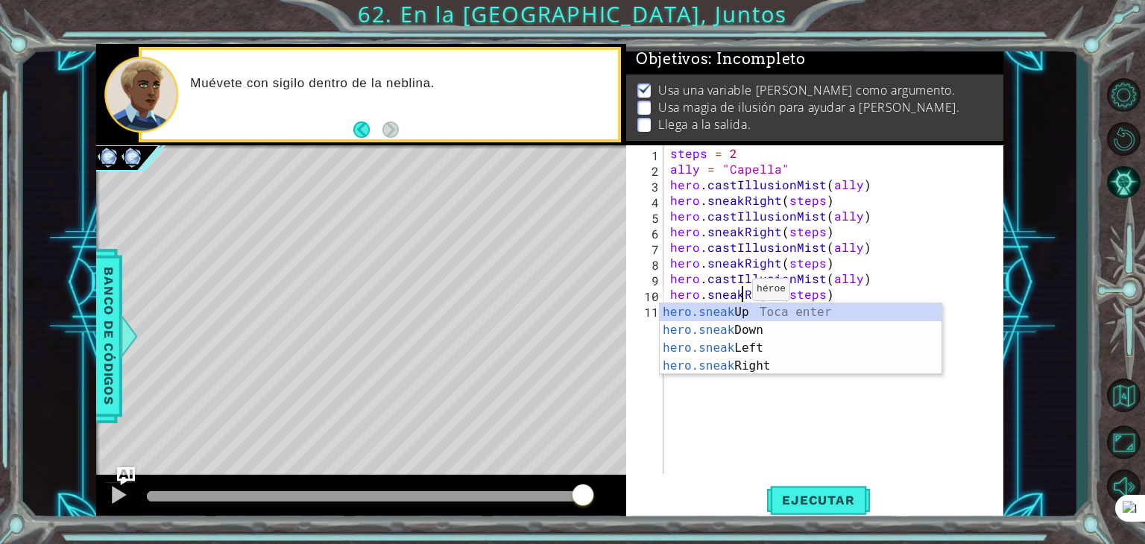
scroll to position [0, 4]
type textarea "hero.sneakRight(steps)"
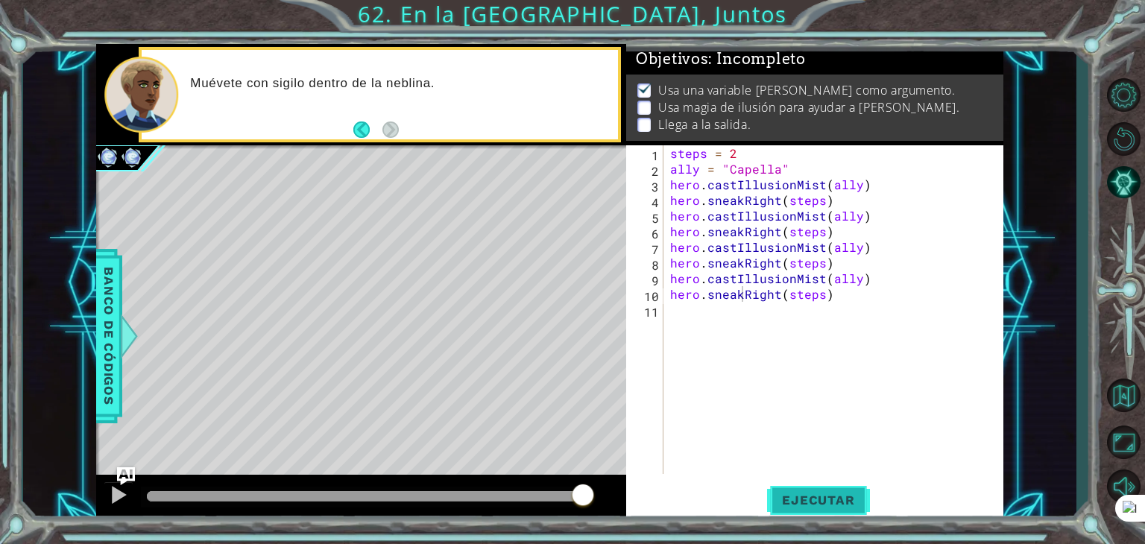
click at [837, 491] on button "Ejecutar" at bounding box center [818, 500] width 102 height 38
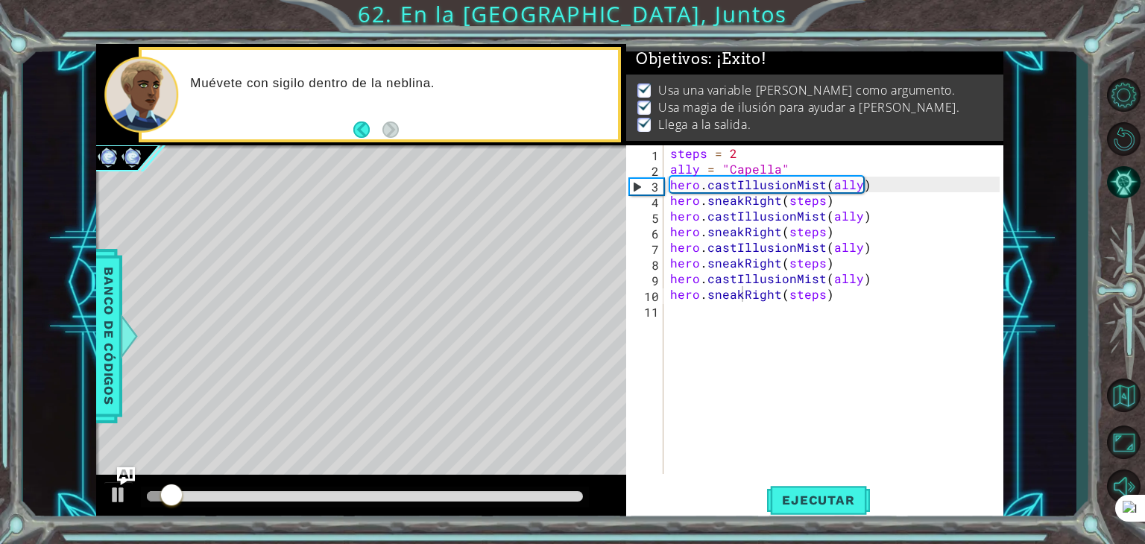
drag, startPoint x: 503, startPoint y: 501, endPoint x: 546, endPoint y: 484, distance: 46.2
click at [546, 485] on div at bounding box center [361, 499] width 530 height 48
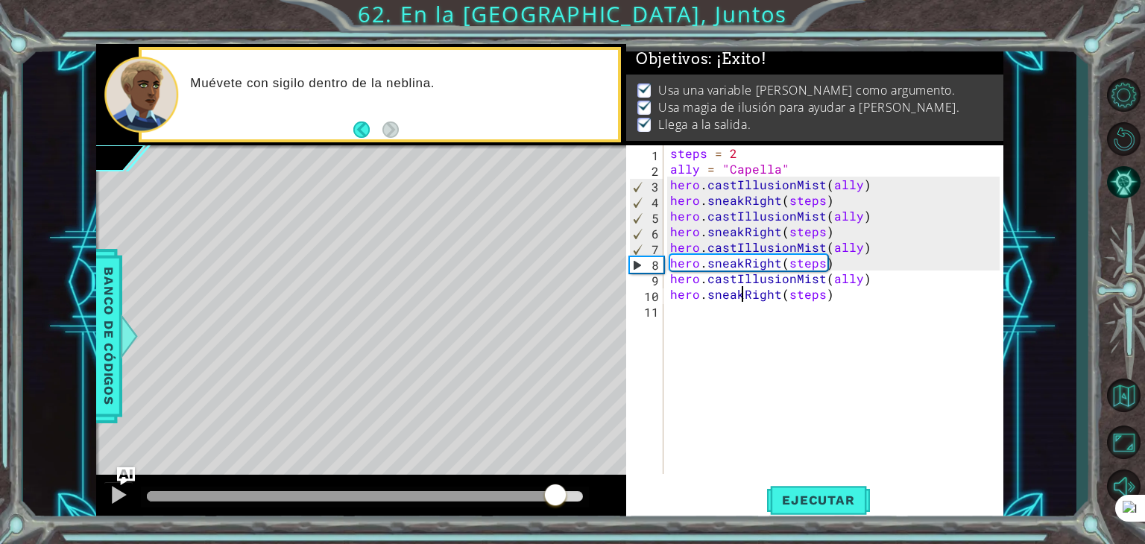
drag, startPoint x: 540, startPoint y: 494, endPoint x: 643, endPoint y: 501, distance: 103.8
click at [632, 499] on div "1 ההההההההההההההההההההההההההההההההההההההההההההההההההההההההההההההההההההההההההההה…" at bounding box center [549, 283] width 907 height 478
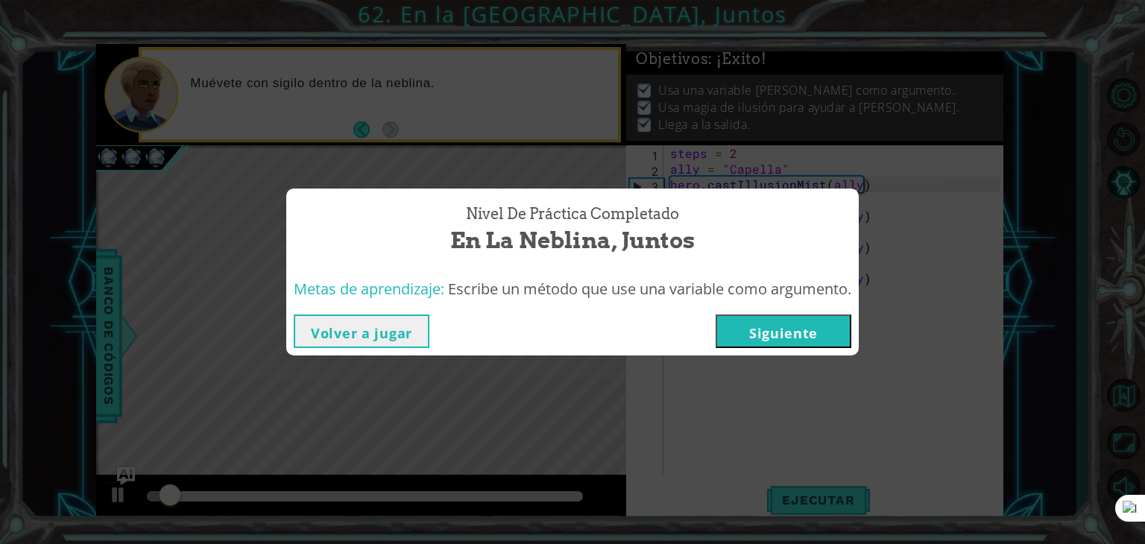
click at [749, 329] on button "Siguiente" at bounding box center [783, 331] width 136 height 34
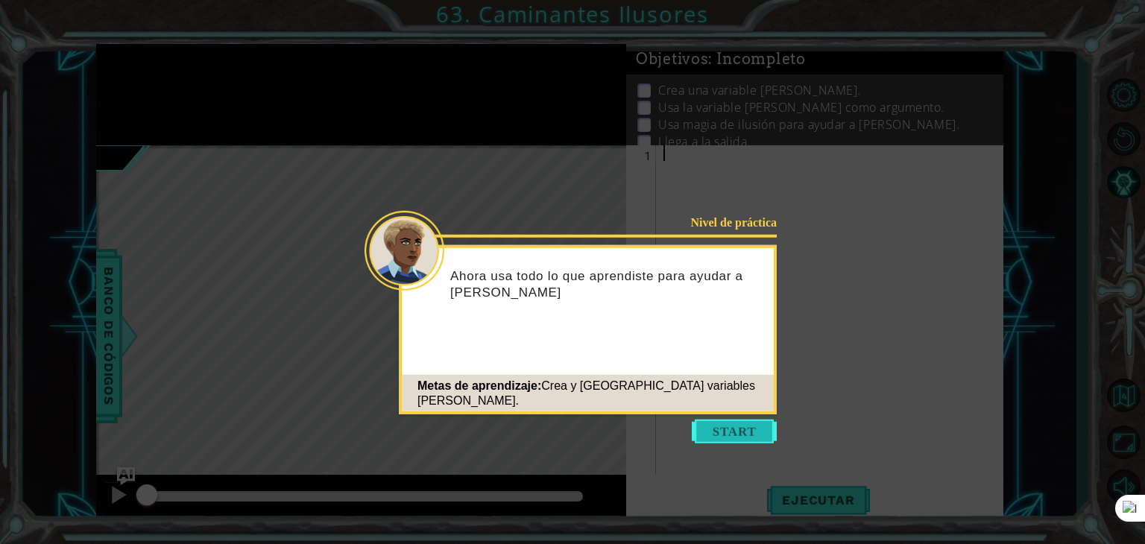
click at [741, 436] on button "Start" at bounding box center [734, 432] width 85 height 24
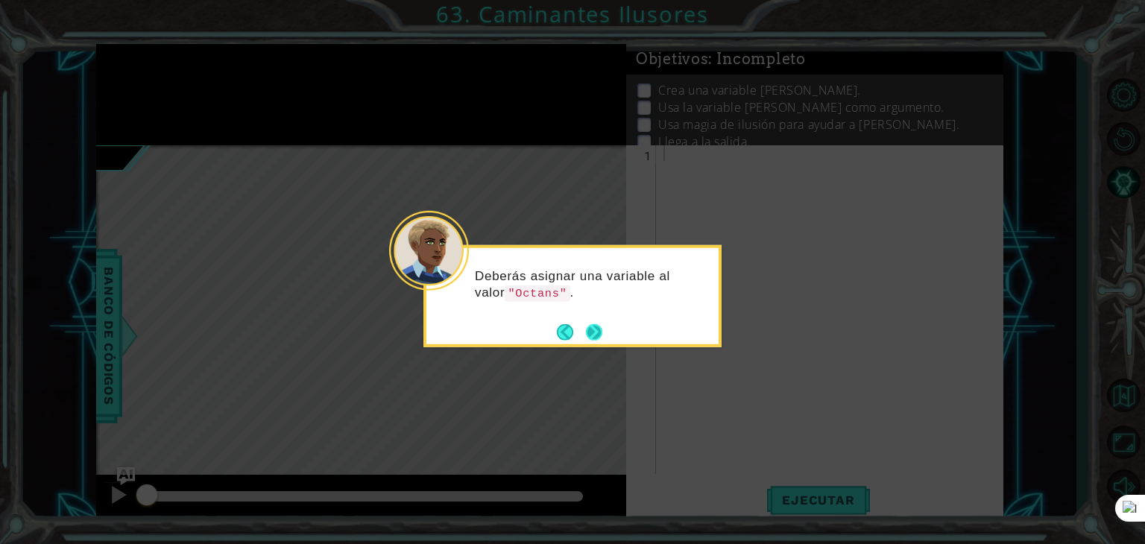
click at [598, 325] on button "Next" at bounding box center [594, 331] width 16 height 16
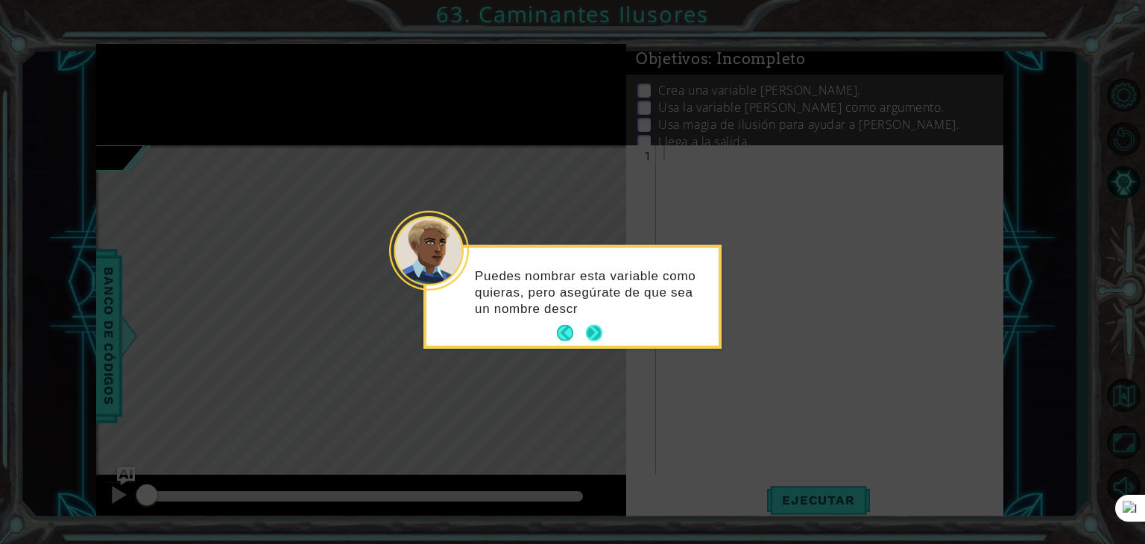
click at [599, 326] on button "Next" at bounding box center [594, 333] width 24 height 24
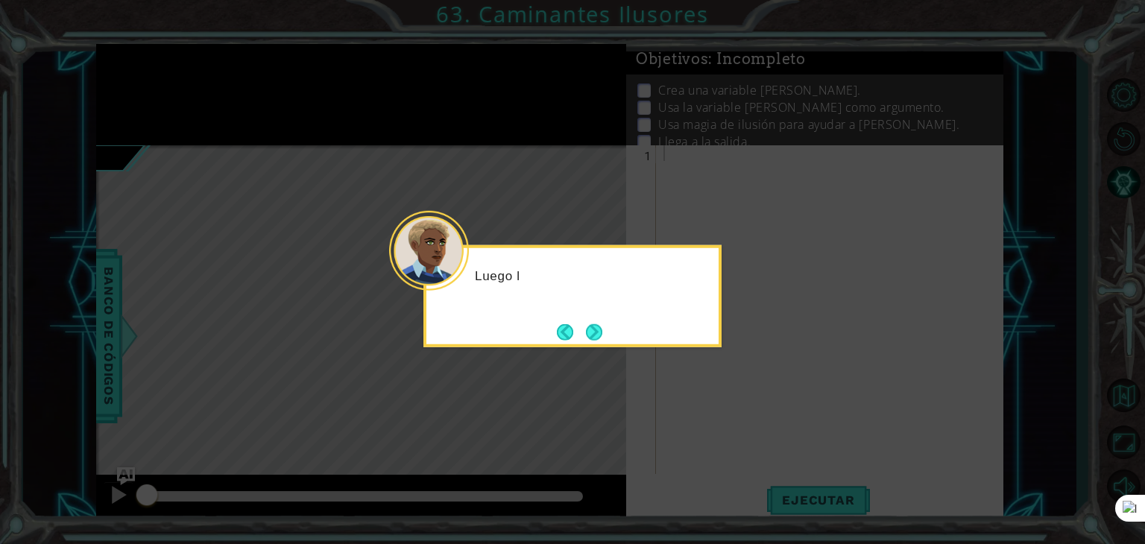
click at [599, 326] on button "Next" at bounding box center [594, 331] width 16 height 16
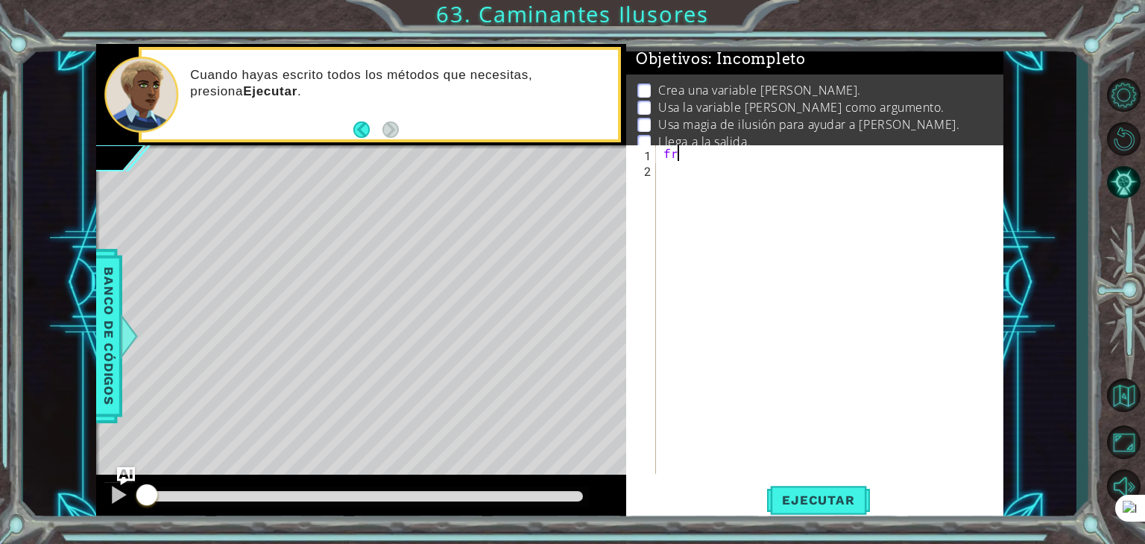
type textarea "f"
type textarea "ally = [PERSON_NAME]"
click at [708, 167] on div "ally = [PERSON_NAME]" at bounding box center [833, 325] width 347 height 360
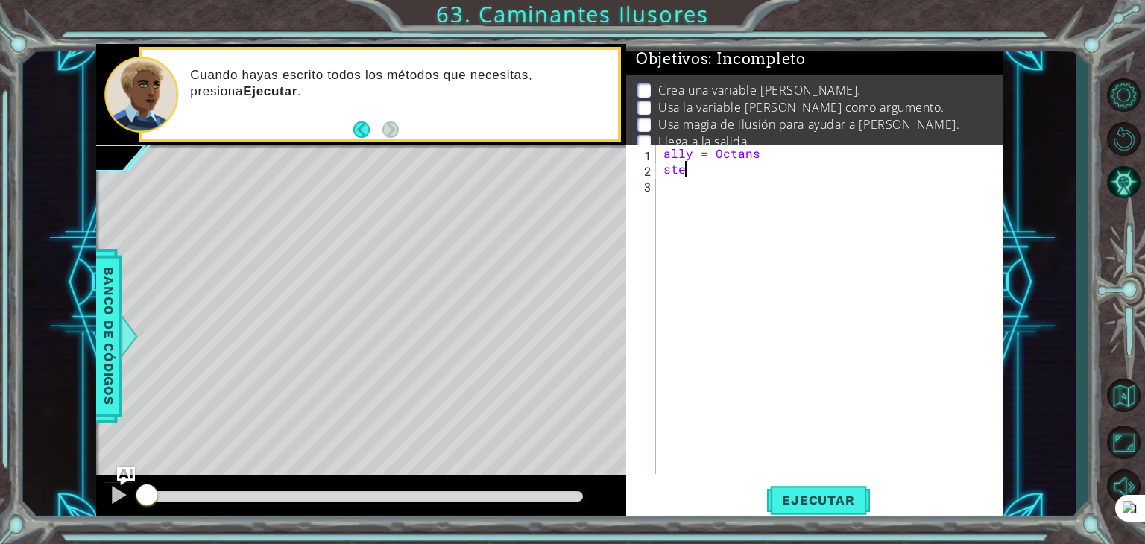
scroll to position [0, 1]
type textarea "steps = 2"
click at [715, 189] on div "ally = Octans steps = 2" at bounding box center [833, 325] width 347 height 360
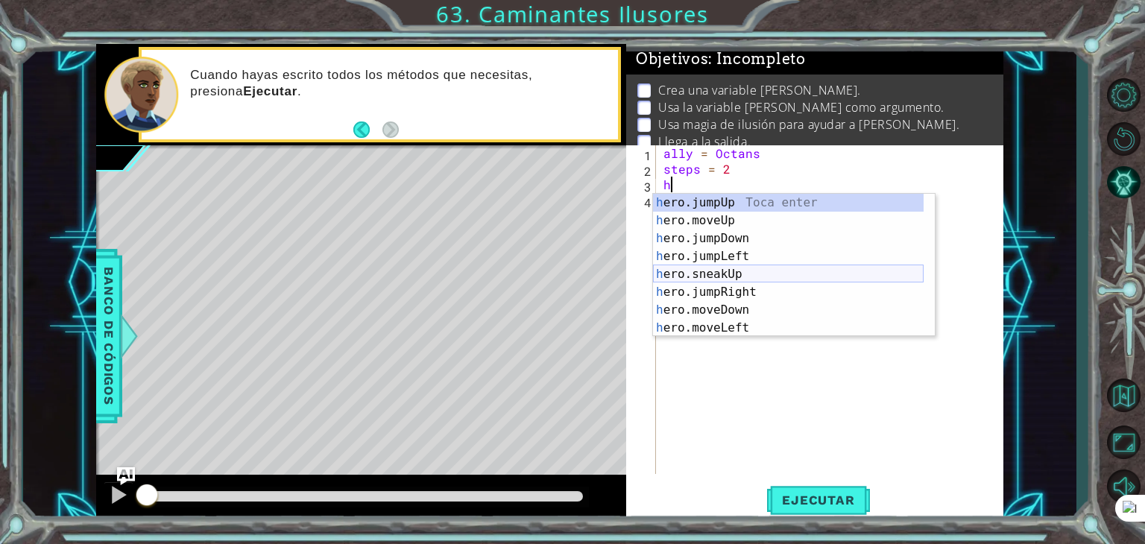
click at [709, 272] on div "h ero.jumpUp Toca enter h ero.moveUp Toca enter h ero.jumpDown Toca enter h ero…" at bounding box center [788, 283] width 271 height 179
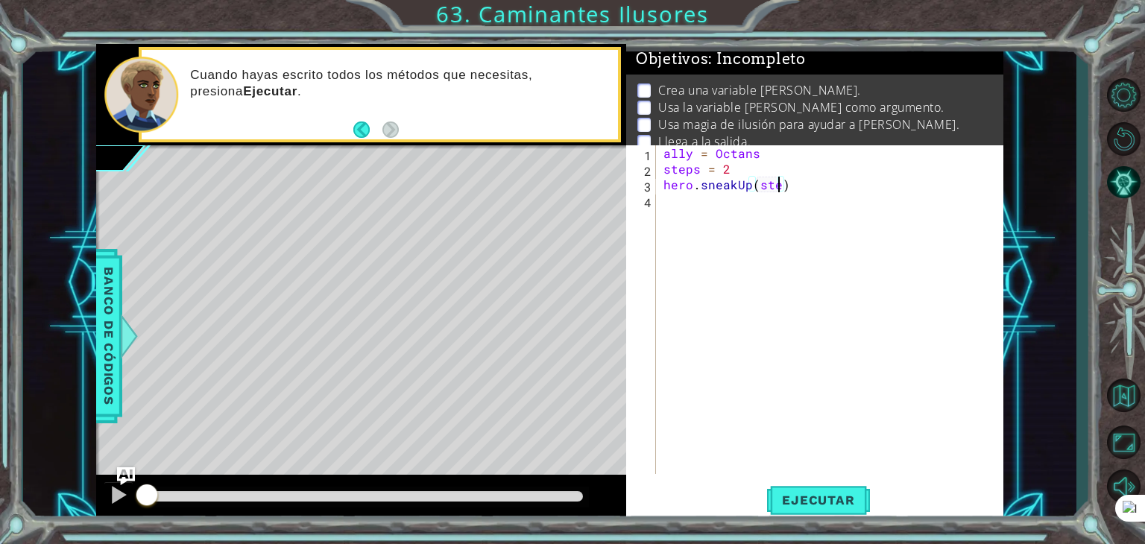
type textarea "hero.sneakUp(steps)"
click at [754, 205] on div "ally = Octans steps = 2 hero . sneakUp ( steps )" at bounding box center [833, 325] width 347 height 360
paste textarea "hero.moveRight(steps)"
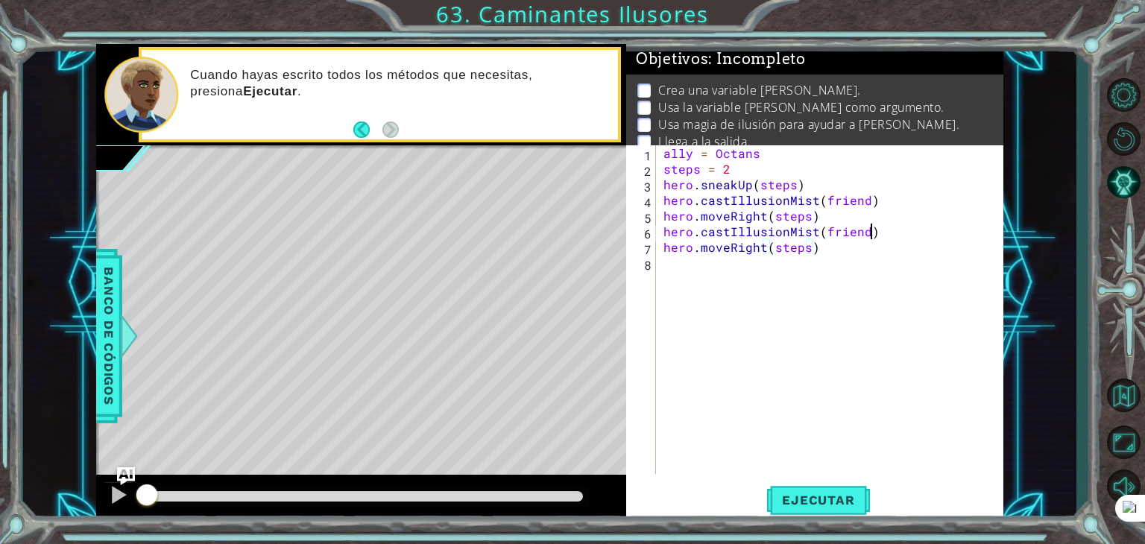
click at [907, 228] on div "ally = Octans steps = 2 hero . sneakUp ( steps ) hero . castIllusionMist ( frie…" at bounding box center [833, 325] width 347 height 360
click at [765, 216] on div "ally = Octans steps = 2 hero . sneakUp ( steps ) hero . castIllusionMist ( frie…" at bounding box center [833, 325] width 347 height 360
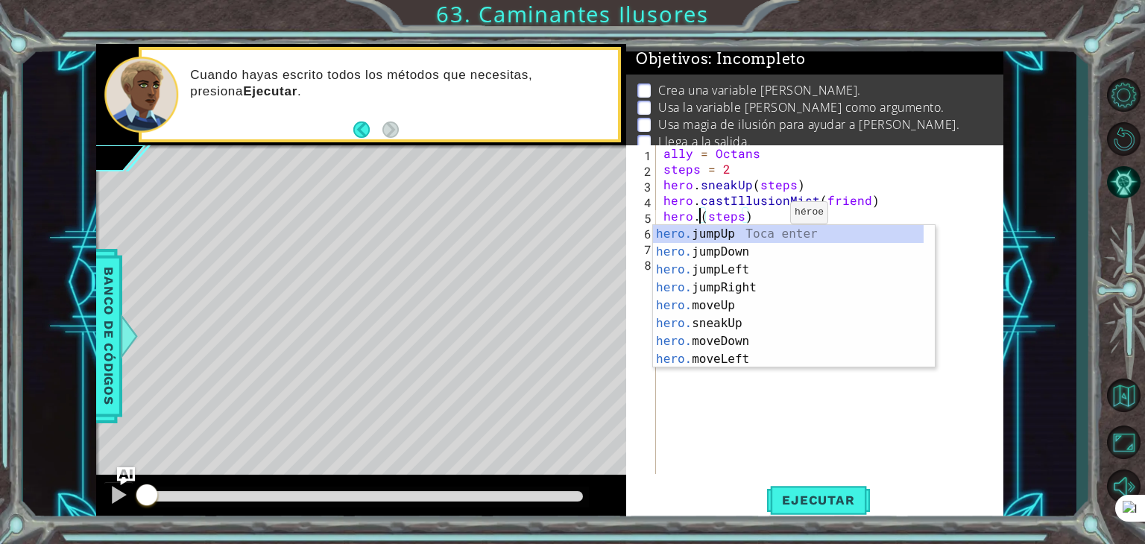
scroll to position [0, 3]
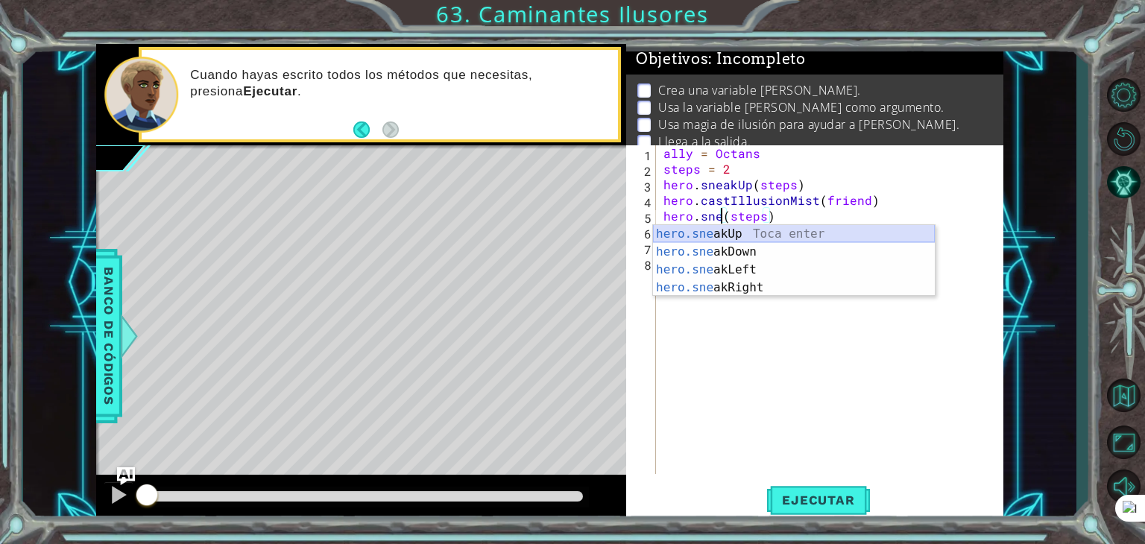
click at [730, 232] on div "hero.sne akUp Toca enter hero.sne akDown Toca enter hero.sne akLeft Toca enter …" at bounding box center [794, 278] width 282 height 107
type textarea "hero.sneakUp(1)(steps)"
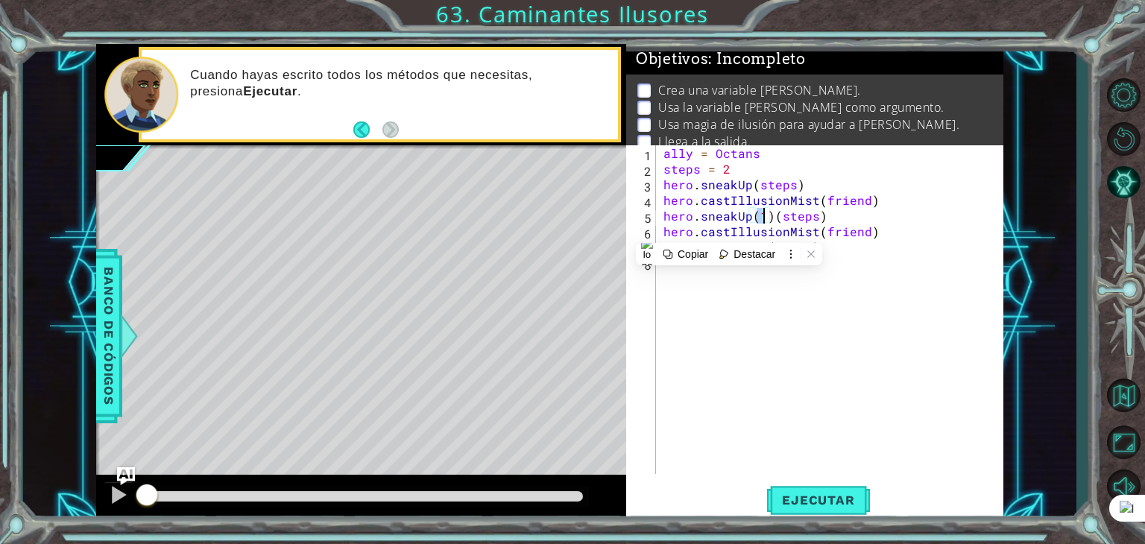
click at [862, 261] on div "ally = Octans steps = 2 hero . sneakUp ( steps ) hero . castIllusionMist ( frie…" at bounding box center [833, 325] width 347 height 360
click at [863, 235] on div "ally = Octans steps = 2 hero . sneakUp ( steps ) hero . castIllusionMist ( frie…" at bounding box center [833, 325] width 347 height 360
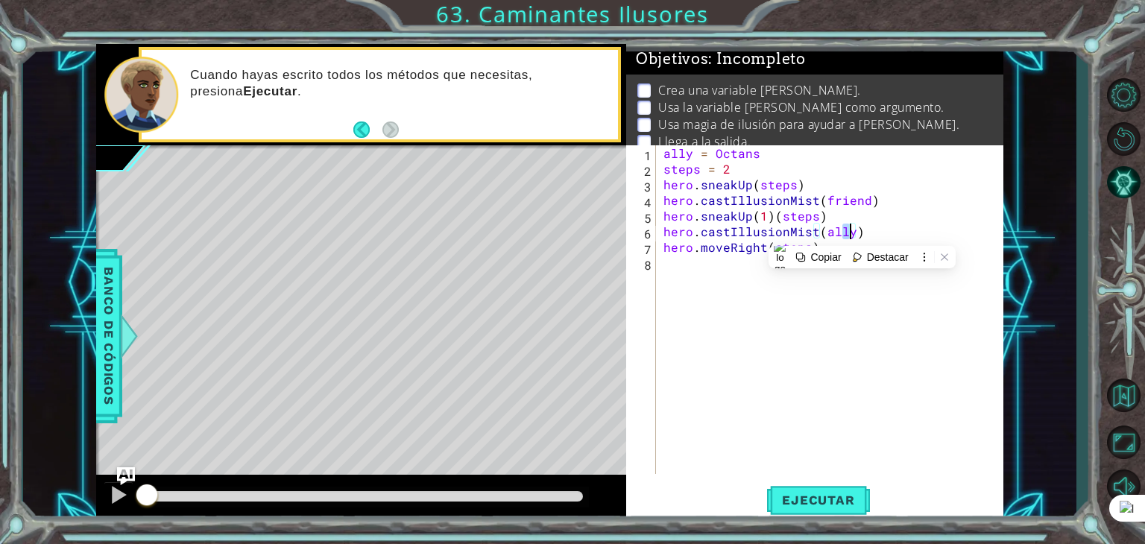
click at [862, 203] on div "ally = Octans steps = 2 hero . sneakUp ( steps ) hero . castIllusionMist ( frie…" at bounding box center [833, 325] width 347 height 360
click at [763, 247] on div "ally = Octans steps = 2 hero . sneakUp ( steps ) hero . castIllusionMist ( ally…" at bounding box center [833, 325] width 347 height 360
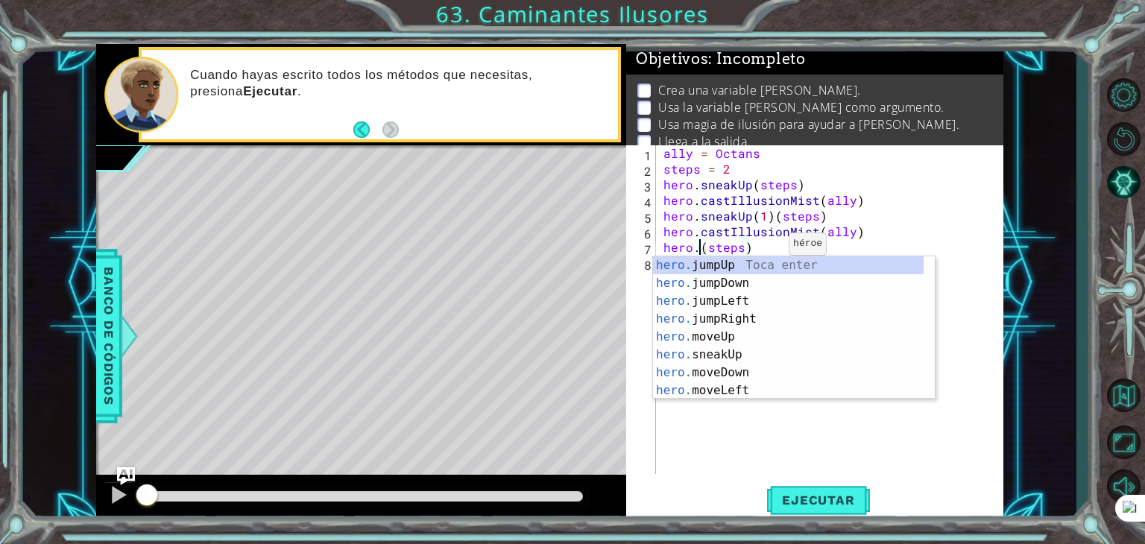
scroll to position [0, 3]
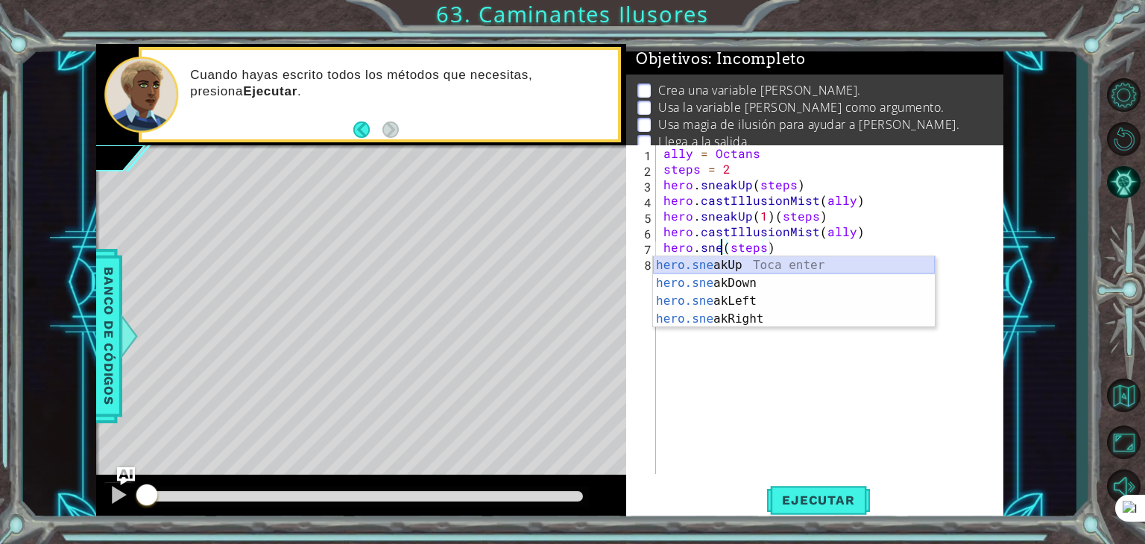
click at [751, 262] on div "hero.sne akUp Toca enter hero.sne akDown Toca enter hero.sne akLeft Toca enter …" at bounding box center [794, 309] width 282 height 107
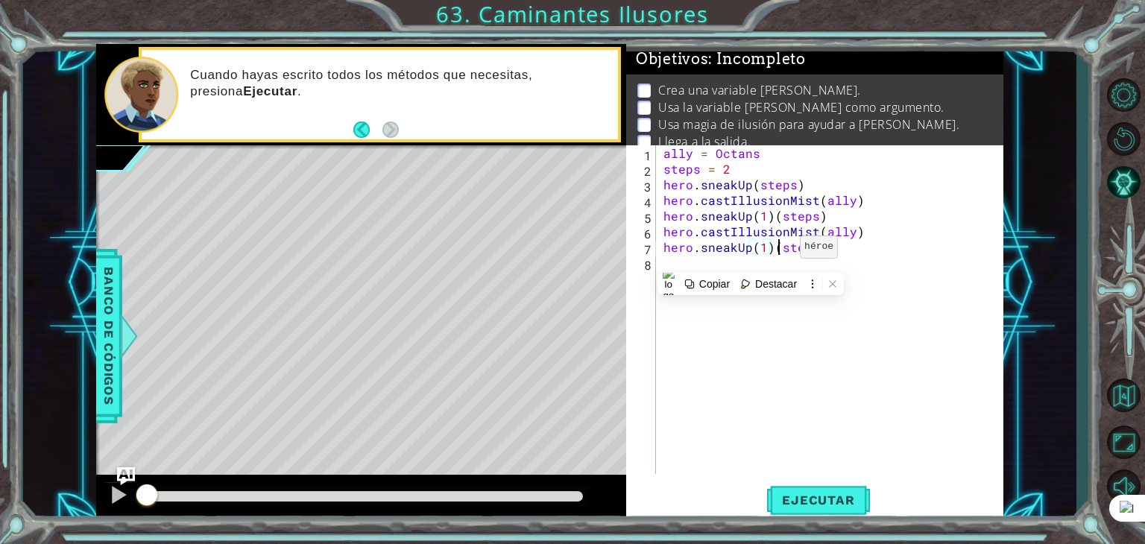
click at [774, 250] on div "ally = Octans steps = 2 hero . sneakUp ( steps ) hero . castIllusionMist ( ally…" at bounding box center [833, 325] width 347 height 360
click at [772, 248] on div "ally = Octans steps = 2 hero . sneakUp ( steps ) hero . castIllusionMist ( ally…" at bounding box center [833, 325] width 347 height 360
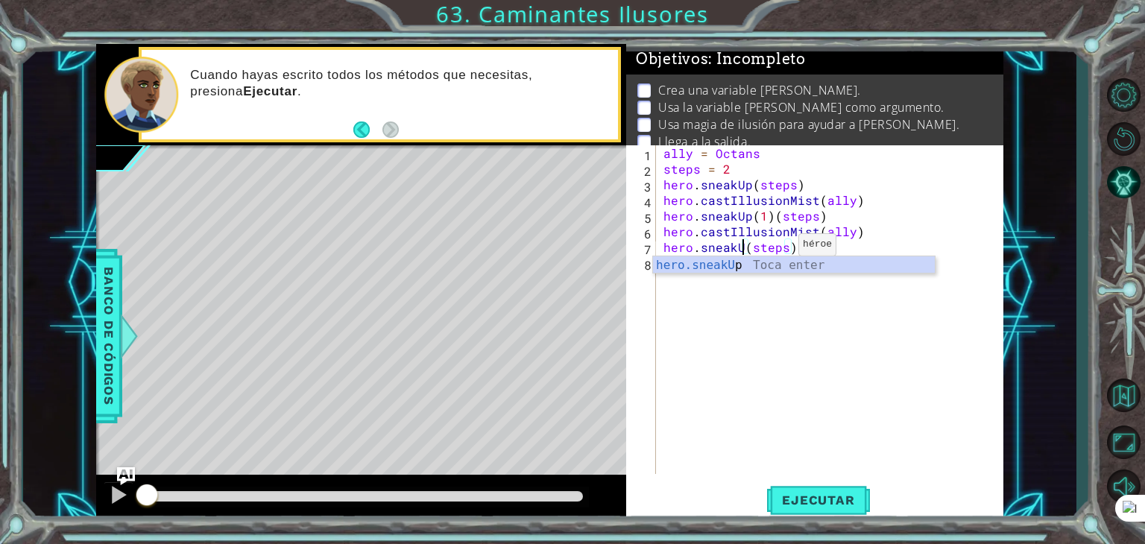
type textarea "hero.sneakUp(1)(steps)"
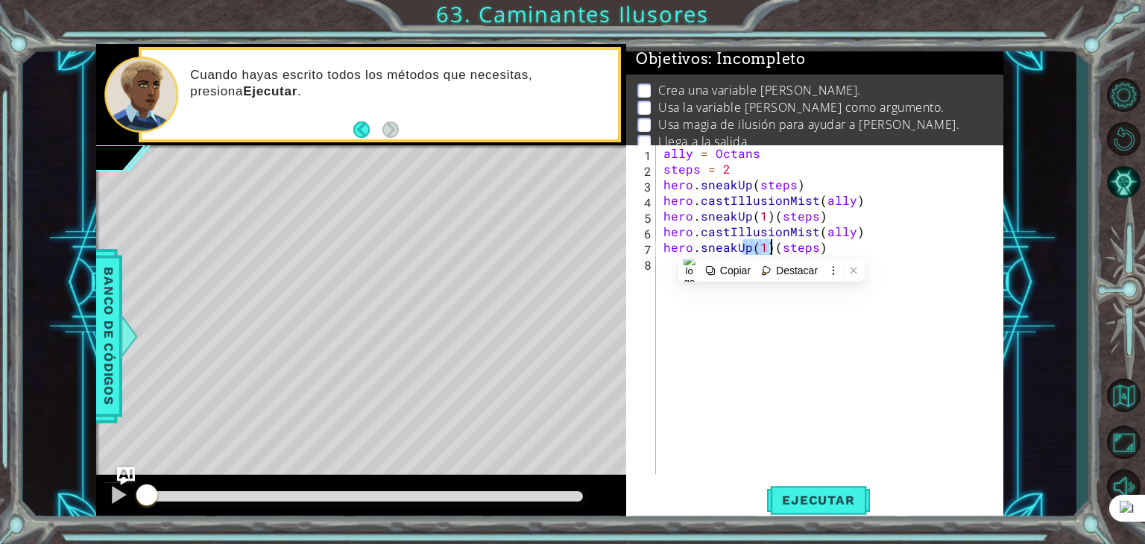
click at [812, 323] on div "ally = Octans steps = 2 hero . sneakUp ( steps ) hero . castIllusionMist ( ally…" at bounding box center [833, 325] width 347 height 360
drag, startPoint x: 772, startPoint y: 250, endPoint x: 751, endPoint y: 253, distance: 21.1
click at [751, 253] on div "ally = Octans steps = 2 hero . sneakUp ( steps ) hero . castIllusionMist ( ally…" at bounding box center [833, 325] width 347 height 360
type textarea "hero.sneakUp(steps)"
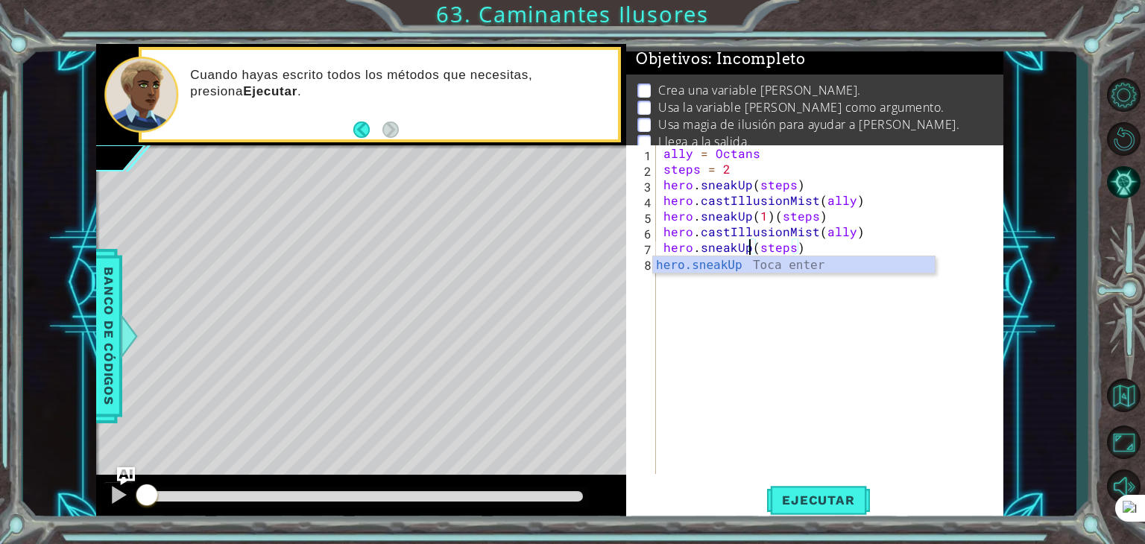
click at [746, 337] on div "ally = Octans steps = 2 hero . sneakUp ( steps ) hero . castIllusionMist ( ally…" at bounding box center [833, 325] width 347 height 360
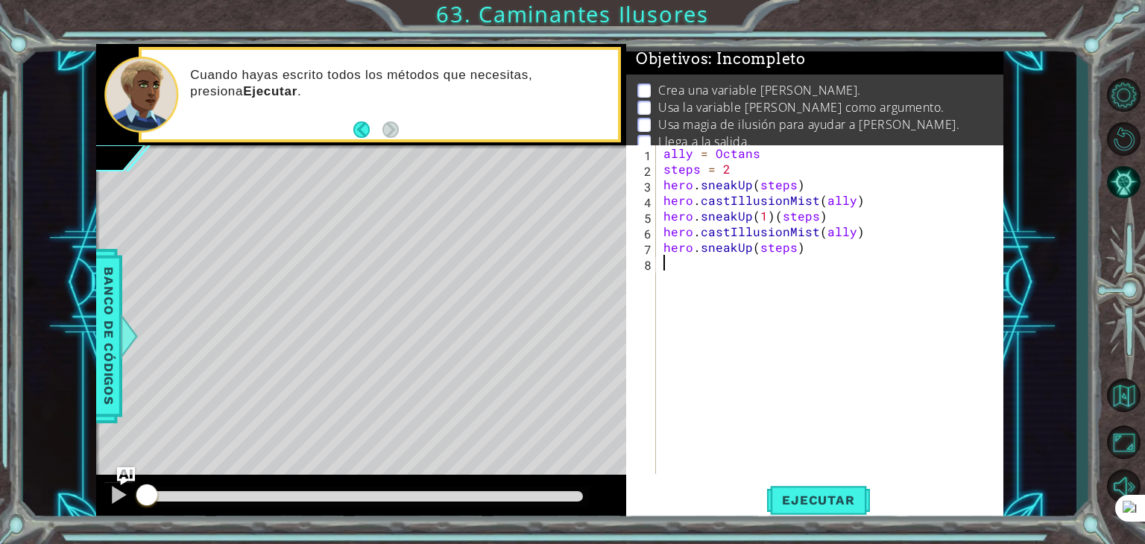
paste textarea "hero.moveRight(steps)"
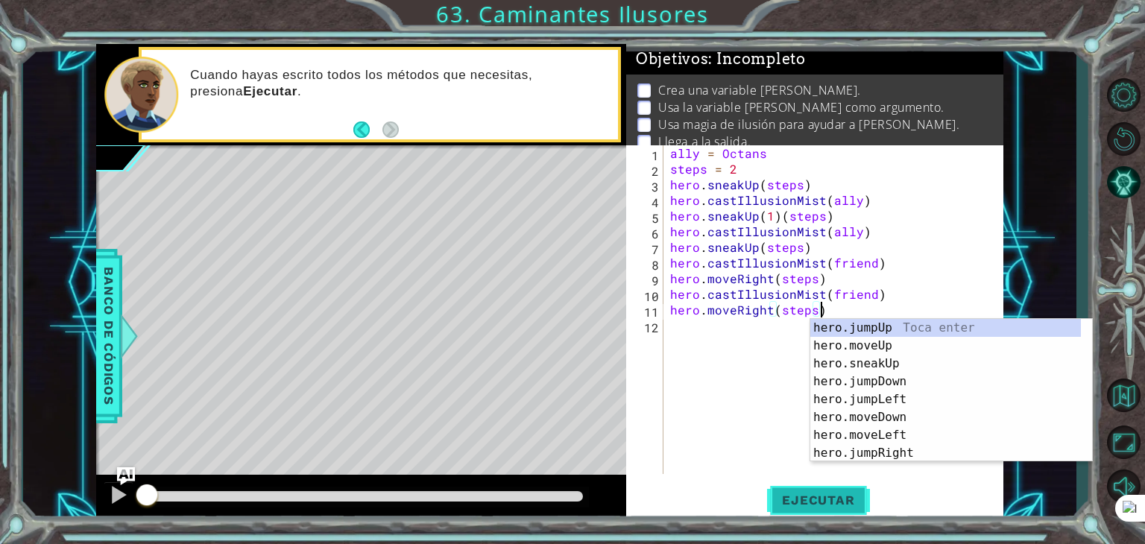
click at [817, 508] on button "Ejecutar" at bounding box center [818, 500] width 102 height 38
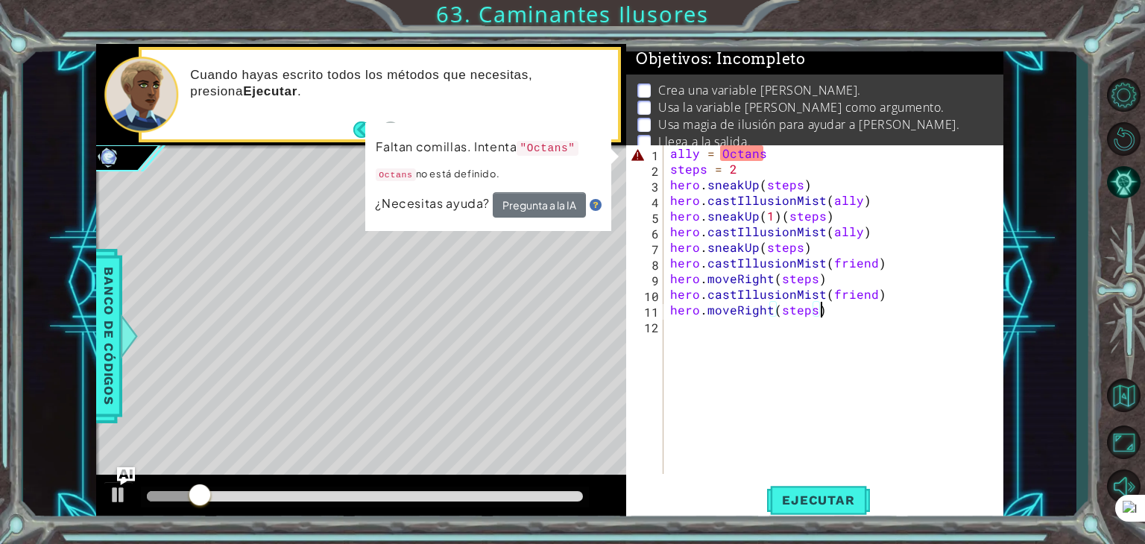
click at [771, 153] on div "ally = Octans steps = 2 hero . sneakUp ( steps ) hero . castIllusionMist ( ally…" at bounding box center [837, 325] width 340 height 360
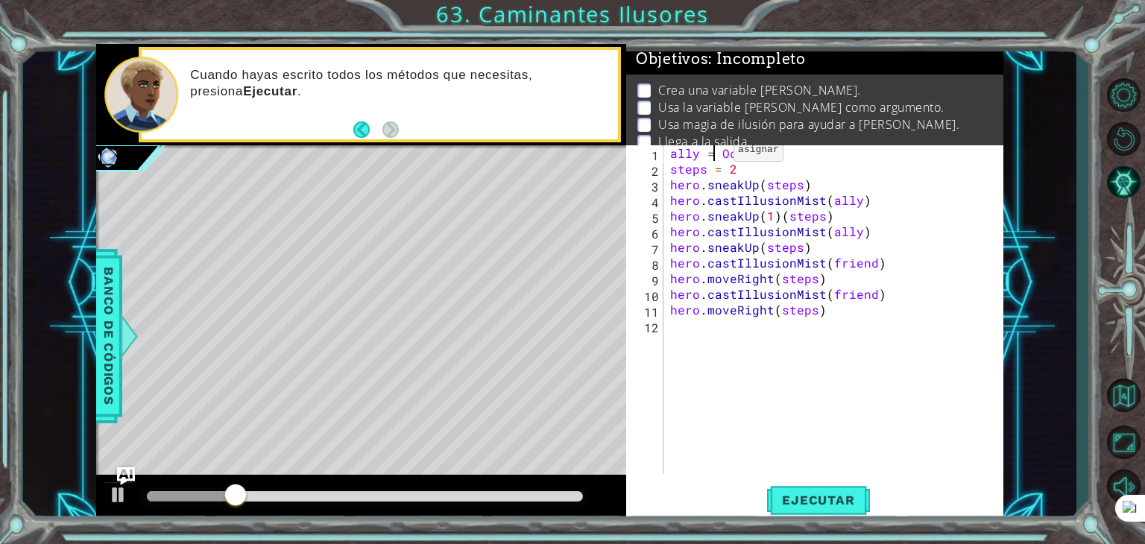
click at [715, 153] on div "ally = Octans " steps = 2 hero . sneakUp ( steps ) hero . castIllusionMist ( al…" at bounding box center [837, 325] width 340 height 360
click at [719, 150] on div "ally = Octans " steps = 2 hero . sneakUp ( steps ) hero . castIllusionMist ( al…" at bounding box center [837, 325] width 340 height 360
click at [829, 491] on button "Ejecutar" at bounding box center [818, 500] width 102 height 38
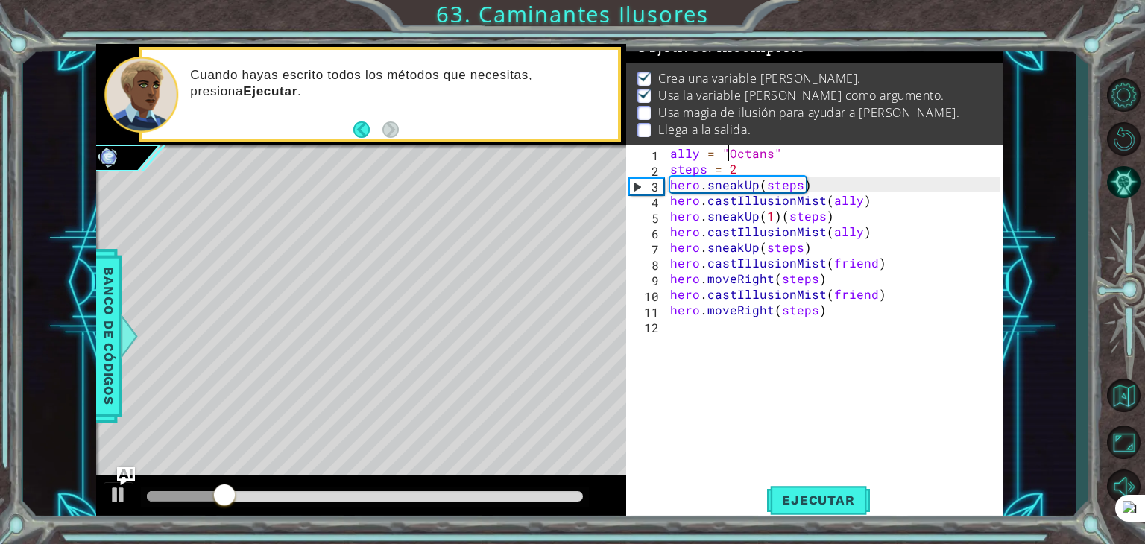
scroll to position [15, 0]
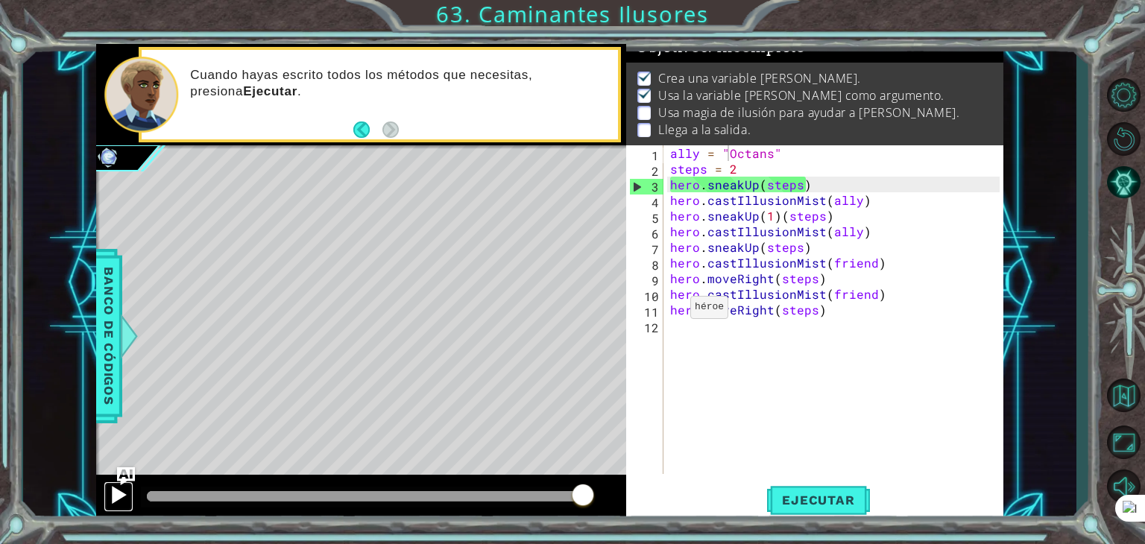
click at [109, 496] on div at bounding box center [118, 494] width 19 height 19
drag, startPoint x: 762, startPoint y: 162, endPoint x: 671, endPoint y: 171, distance: 91.4
click at [671, 171] on div "ally = "Octans" steps = 2 hero . sneakUp ( steps ) hero . castIllusionMist ( al…" at bounding box center [837, 325] width 340 height 360
type textarea "steps = 2"
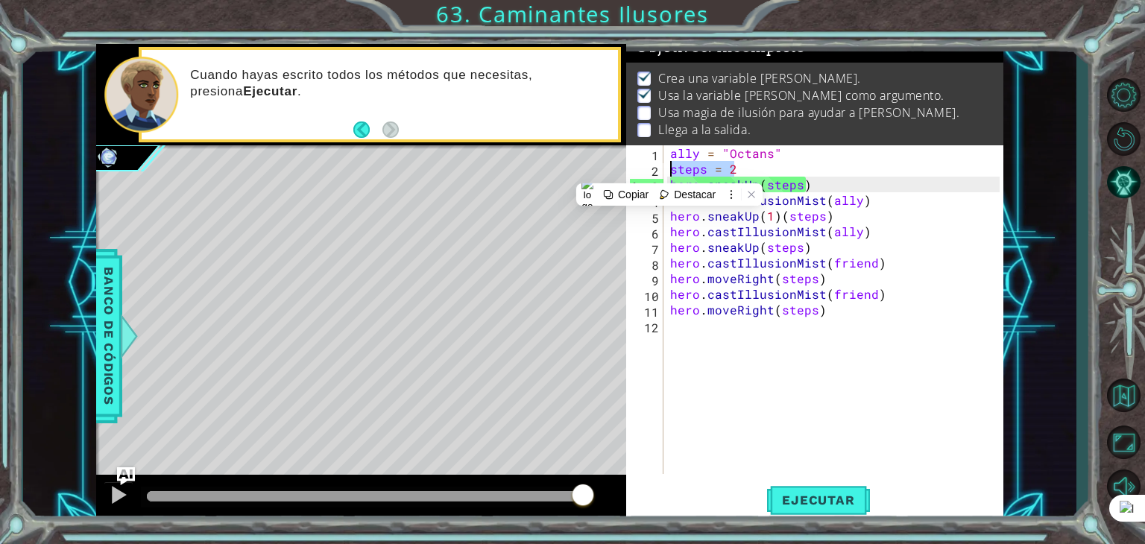
scroll to position [0, 0]
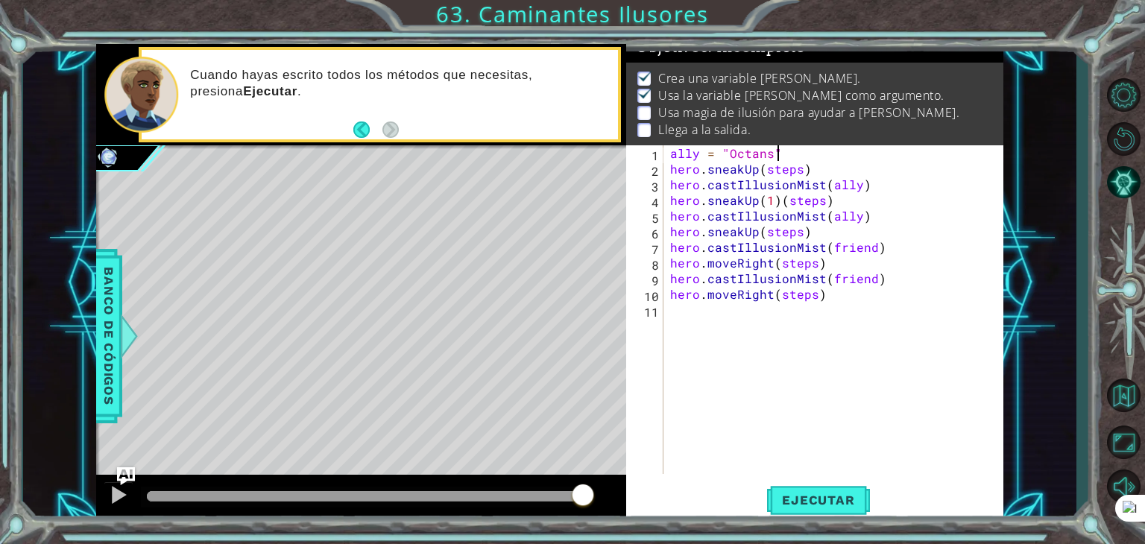
click at [799, 165] on div "ally = "Octans" hero . sneakUp ( steps ) hero . castIllusionMist ( ally ) hero …" at bounding box center [837, 325] width 340 height 360
click at [816, 475] on div "hero.sneakUp(2) 1 2 3 4 5 6 7 8 9 10 11 ally = "Octans" hero . sneakUp ( 2 ) he…" at bounding box center [814, 333] width 377 height 376
click at [812, 483] on button "Ejecutar" at bounding box center [818, 500] width 102 height 38
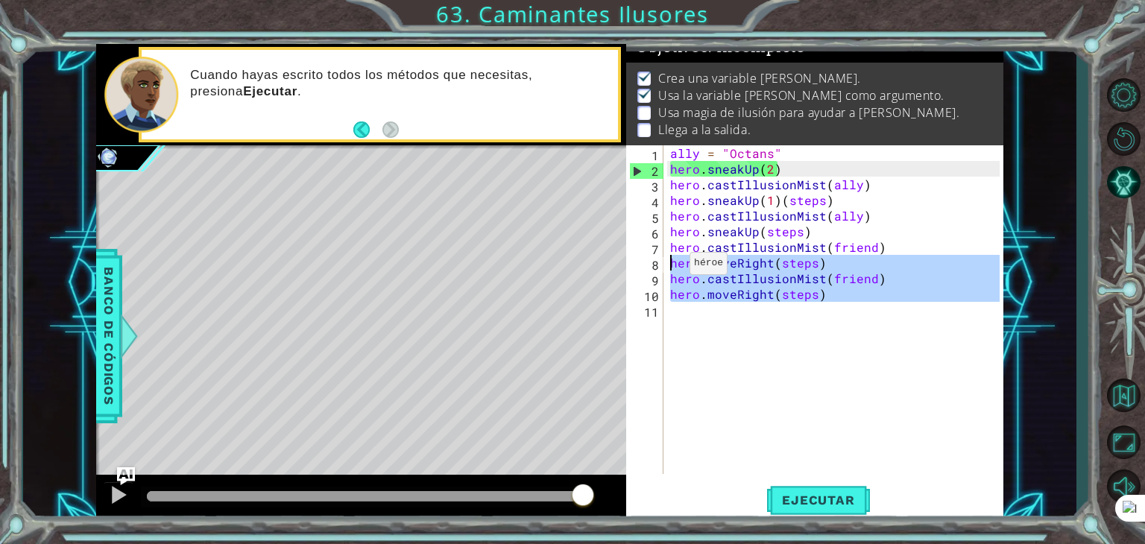
drag, startPoint x: 826, startPoint y: 304, endPoint x: 668, endPoint y: 264, distance: 163.0
click at [668, 264] on div "ally = "Octans" hero . sneakUp ( 2 ) hero . castIllusionMist ( ally ) hero . sn…" at bounding box center [837, 325] width 340 height 360
type textarea "hero.moveRight(steps) hero.castIllusionMist(friend)"
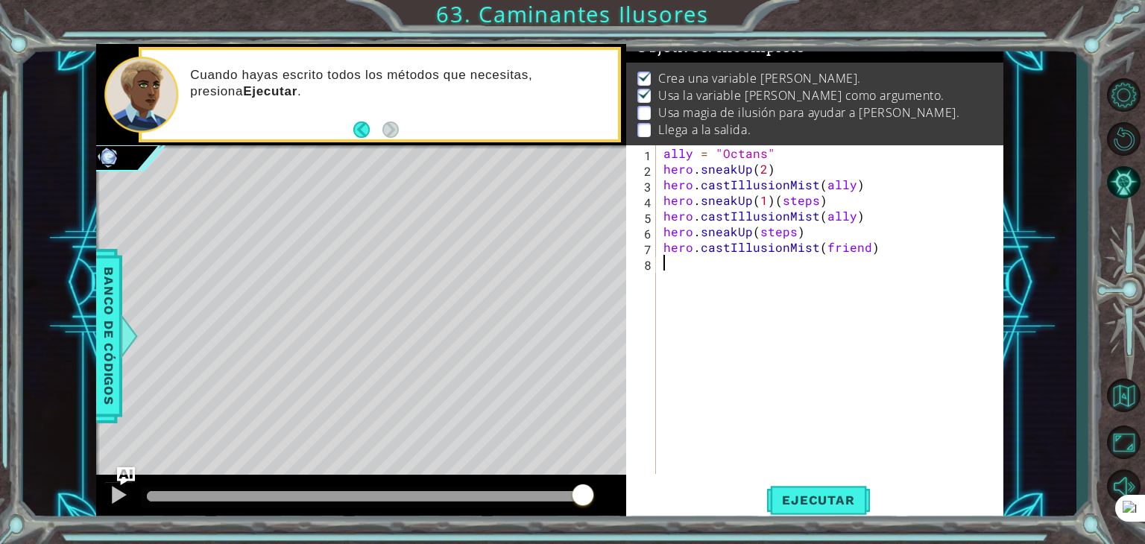
click at [815, 479] on div "1 2 3 4 5 6 7 8 ally = "Octans" hero . sneakUp ( 2 ) hero . castIllusionMist ( …" at bounding box center [814, 333] width 377 height 376
click at [811, 488] on button "Ejecutar" at bounding box center [818, 500] width 102 height 38
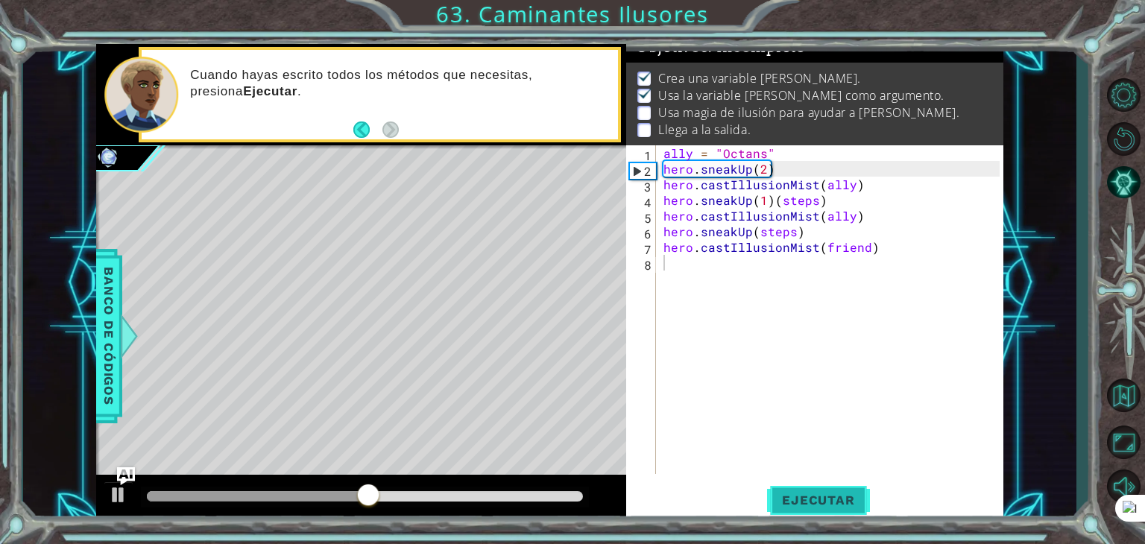
click at [811, 488] on button "Ejecutar" at bounding box center [818, 500] width 102 height 38
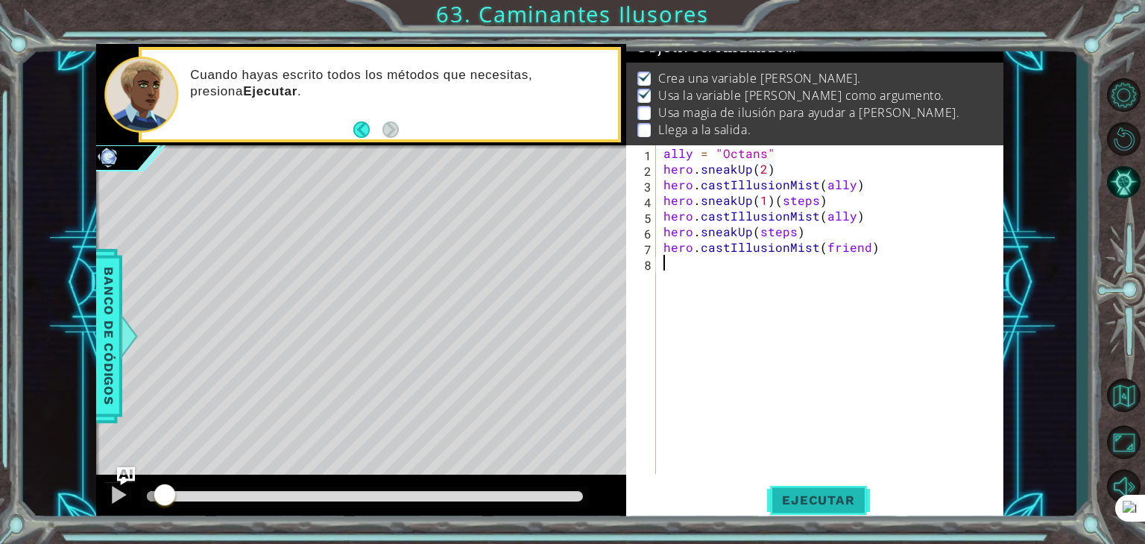
click at [811, 488] on button "Ejecutar" at bounding box center [818, 500] width 102 height 38
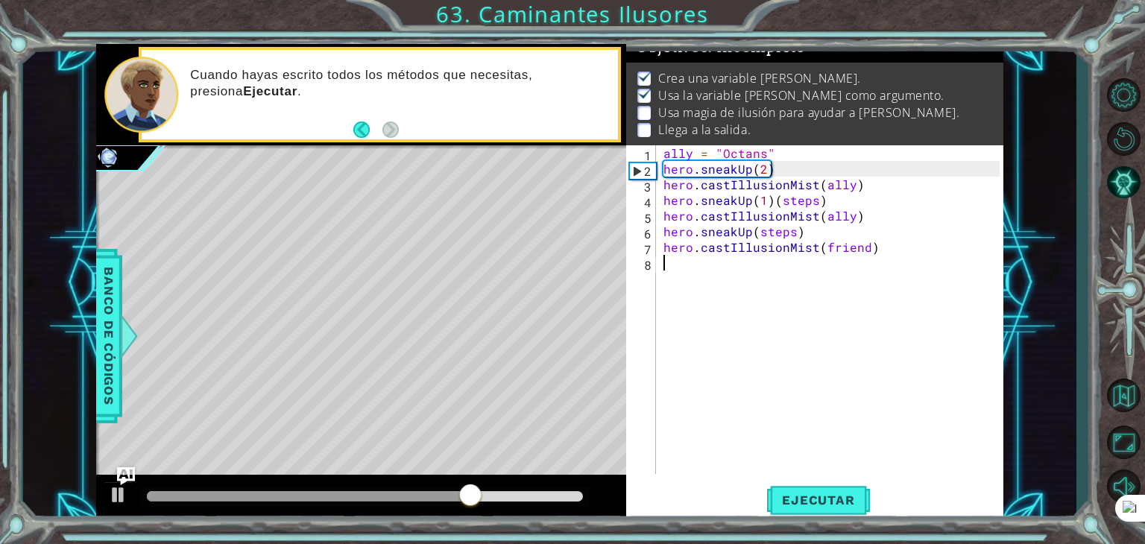
click at [783, 172] on div "ally = "Octans" hero . sneakUp ( 2 ) hero . castIllusionMist ( ally ) hero . sn…" at bounding box center [833, 325] width 347 height 360
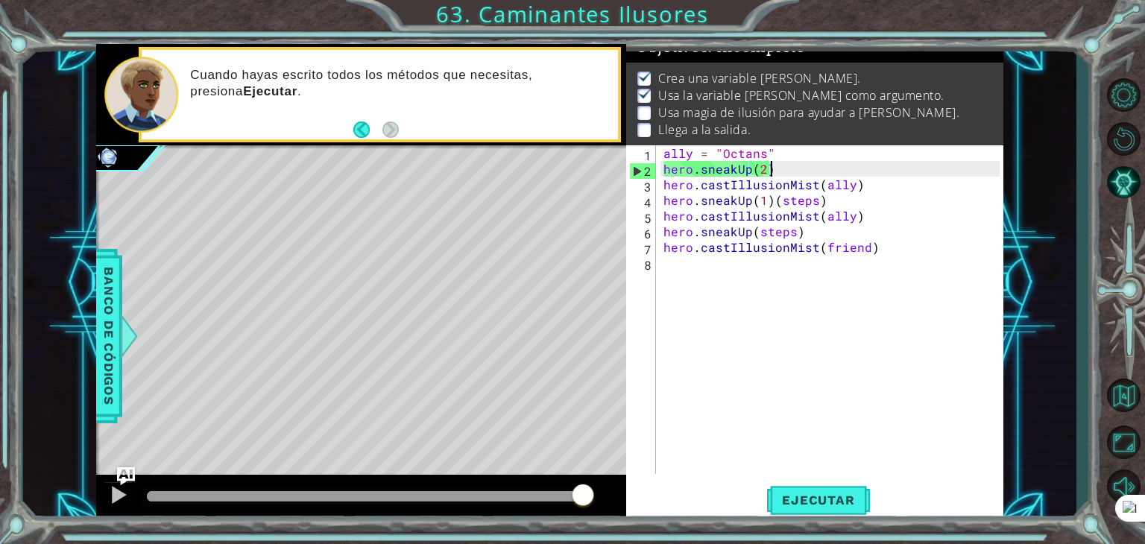
click at [783, 165] on div "ally = "Octans" hero . sneakUp ( 2 ) hero . castIllusionMist ( ally ) hero . sn…" at bounding box center [833, 325] width 347 height 360
drag, startPoint x: 783, startPoint y: 166, endPoint x: 663, endPoint y: 174, distance: 121.0
click at [663, 174] on div "ally = "Octans" hero . sneakUp ( 2 ) hero . castIllusionMist ( ally ) hero . sn…" at bounding box center [833, 325] width 347 height 360
click at [894, 174] on div "ally = "Octans" hero . sneakUp ( 2 ) hero . castIllusionMist ( ally ) hero . sn…" at bounding box center [829, 309] width 339 height 329
click at [779, 155] on div "ally = "Octans" hero . sneakUp ( 2 ) hero . castIllusionMist ( ally ) hero . sn…" at bounding box center [833, 325] width 347 height 360
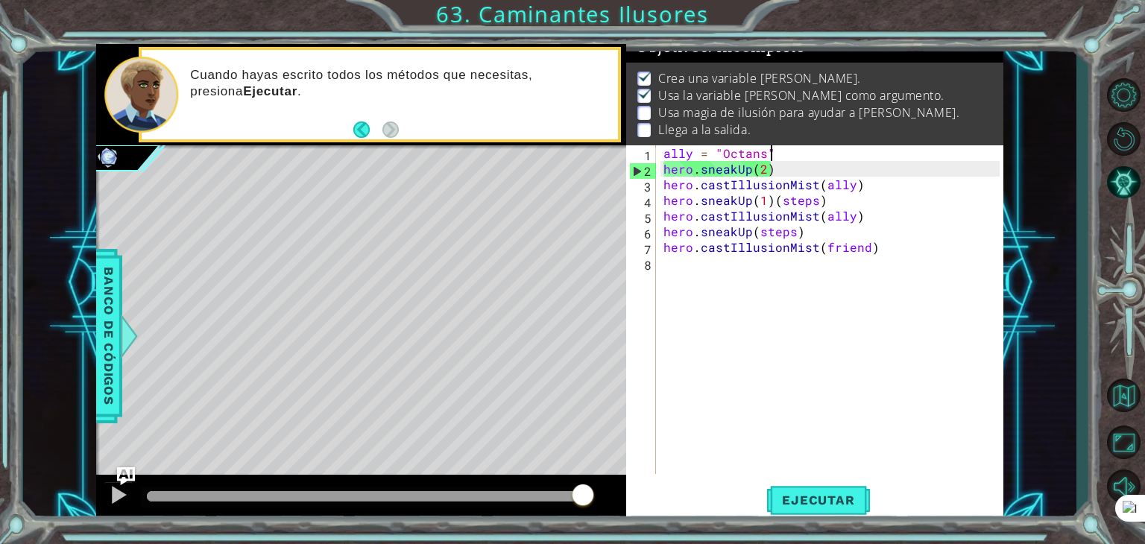
paste textarea "hero.sneakUp(2)"
type textarea "ally = "Octans"hero.sneakUp(2)"
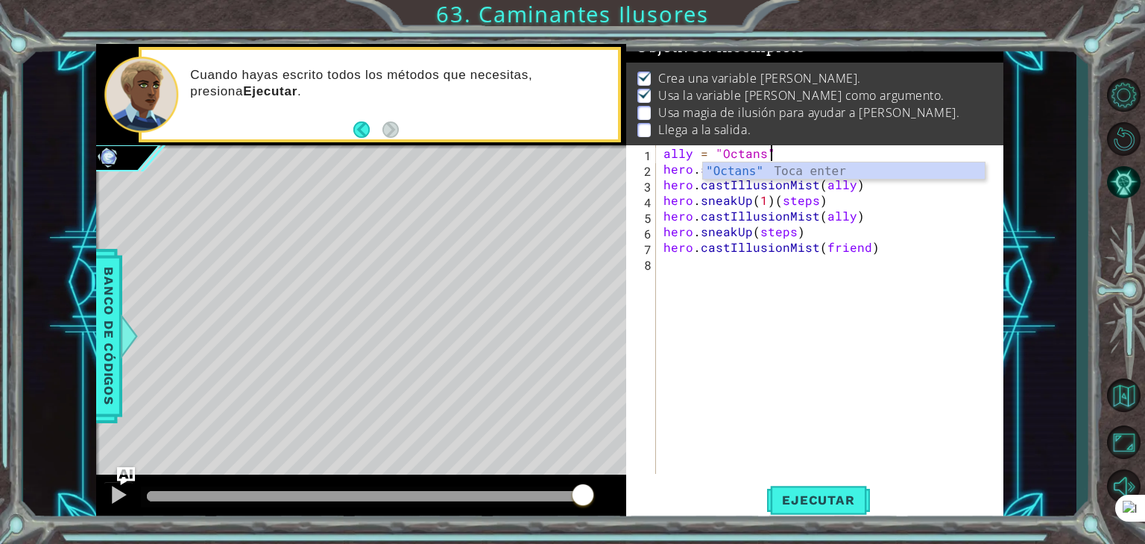
click at [663, 150] on div "ally = "Octans" hero . sneakUp ( 2 ) hero . castIllusionMist ( ally ) hero . sn…" at bounding box center [833, 325] width 347 height 360
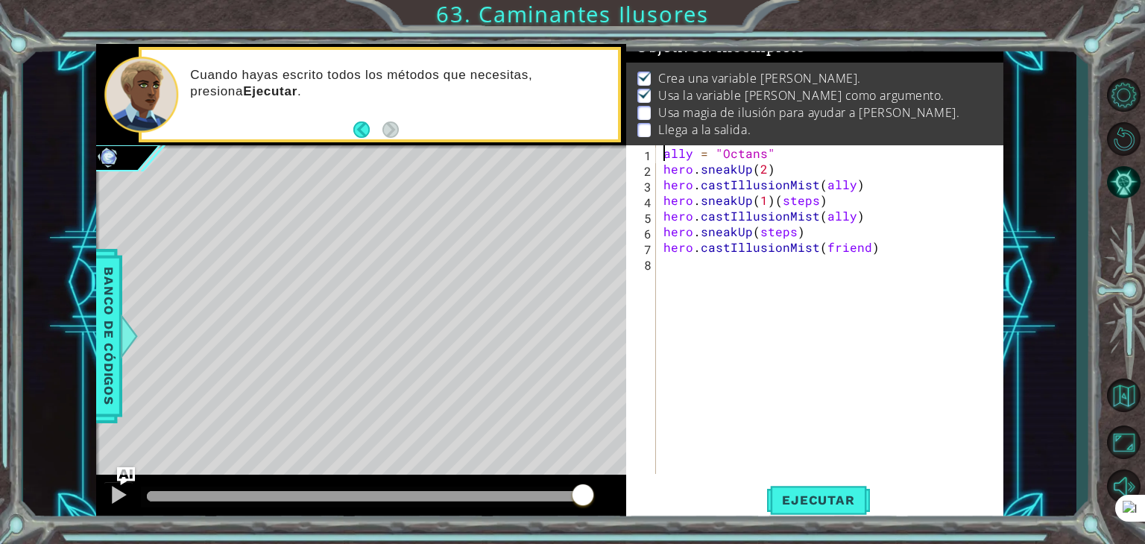
paste textarea "hero.sneakUp(2)"
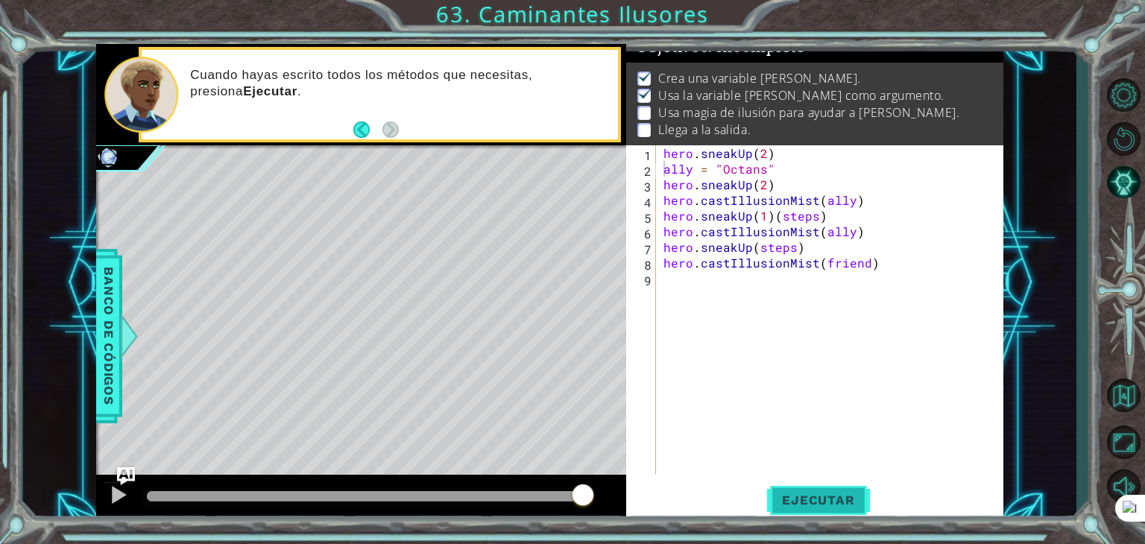
click at [810, 493] on span "Ejecutar" at bounding box center [818, 500] width 102 height 15
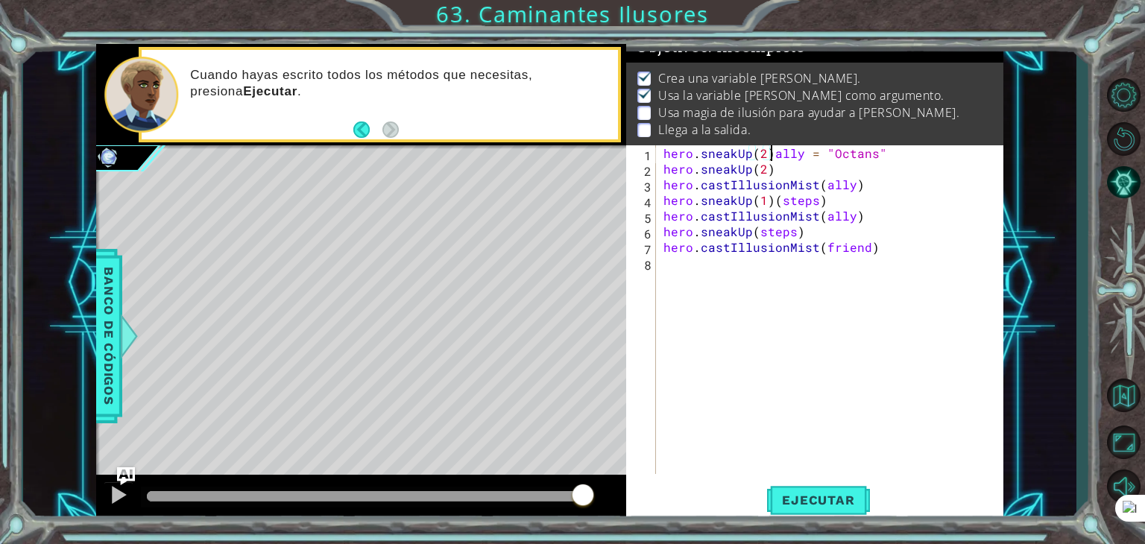
type textarea "ally = "Octans""
click at [719, 295] on div "ally = "Octans" hero . sneakUp ( 2 ) hero . castIllusionMist ( ally ) hero . sn…" at bounding box center [833, 325] width 347 height 360
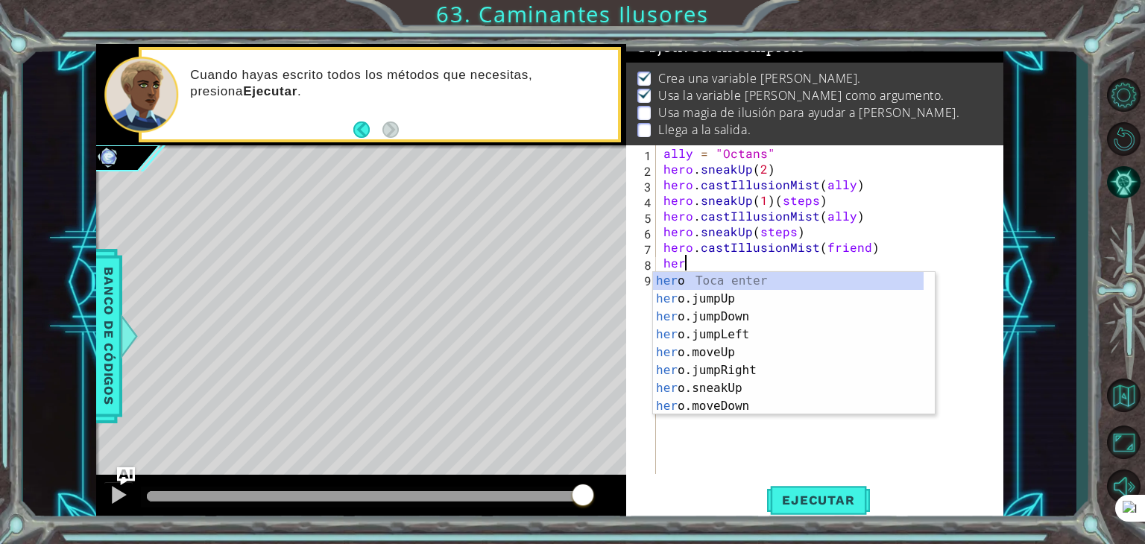
type textarea "h"
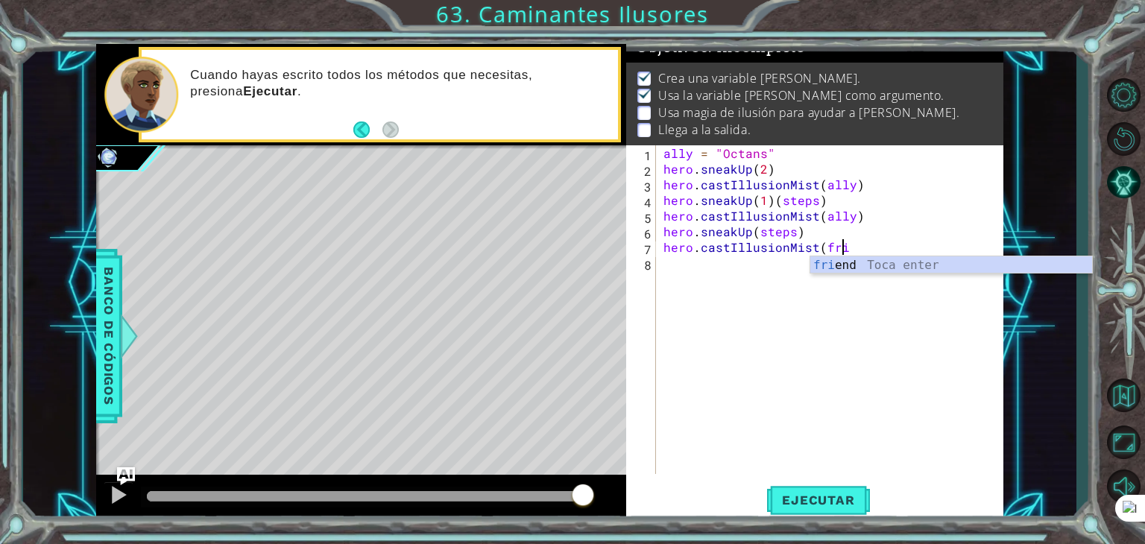
type textarea "hero.castIllusionMist(friend) hero.up"
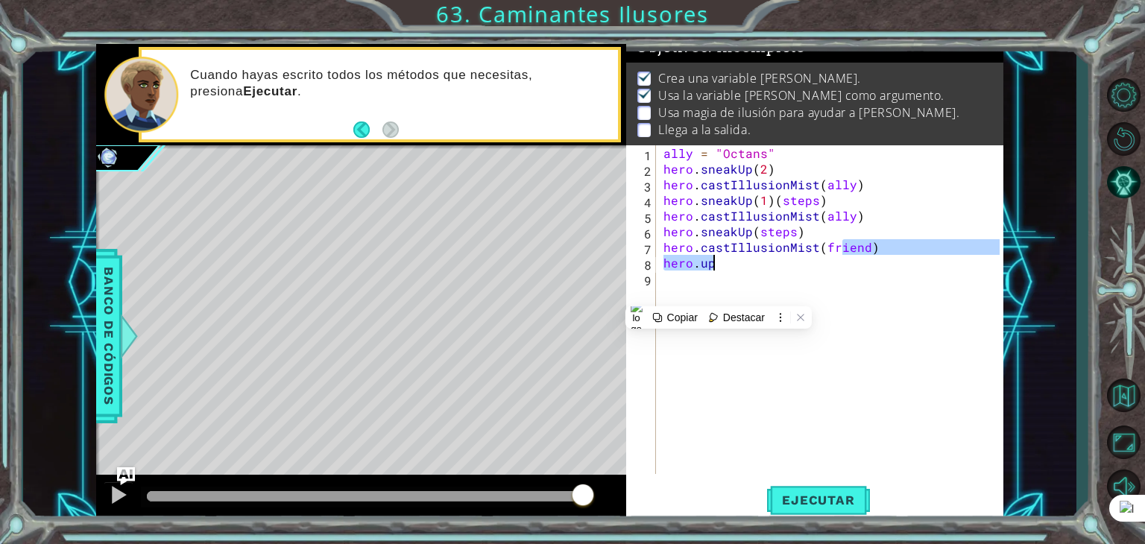
click at [846, 388] on div "ally = "Octans" hero . sneakUp ( 2 ) hero . castIllusionMist ( ally ) hero . sn…" at bounding box center [833, 325] width 347 height 360
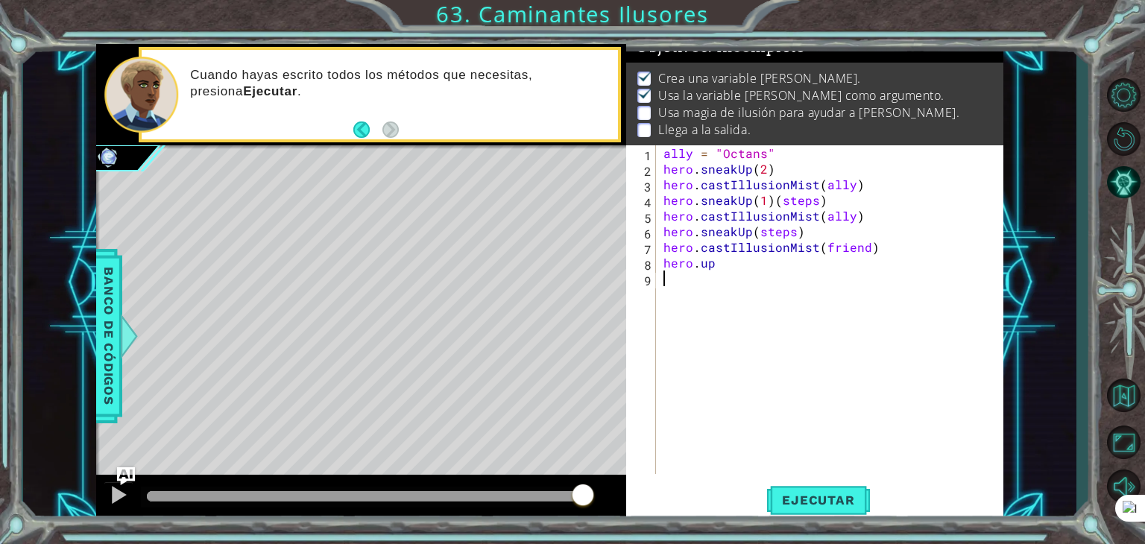
click at [814, 273] on div "ally = "Octans" hero . sneakUp ( 2 ) hero . castIllusionMist ( ally ) hero . sn…" at bounding box center [833, 325] width 347 height 360
click at [831, 281] on div "ally = "Octans" hero . sneakUp ( 2 ) hero . castIllusionMist ( ally ) hero . sn…" at bounding box center [833, 325] width 347 height 360
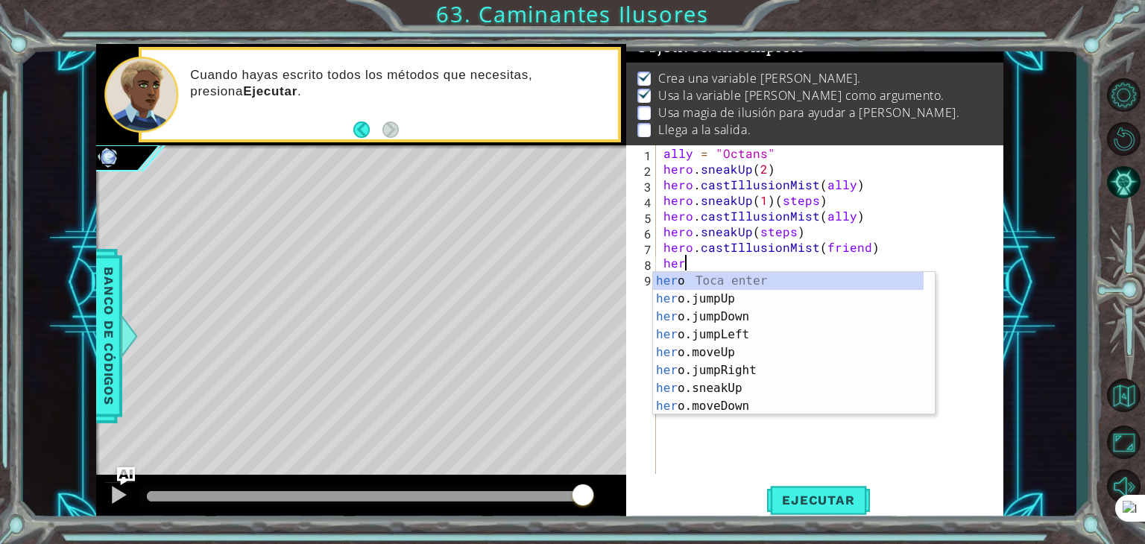
type textarea "h"
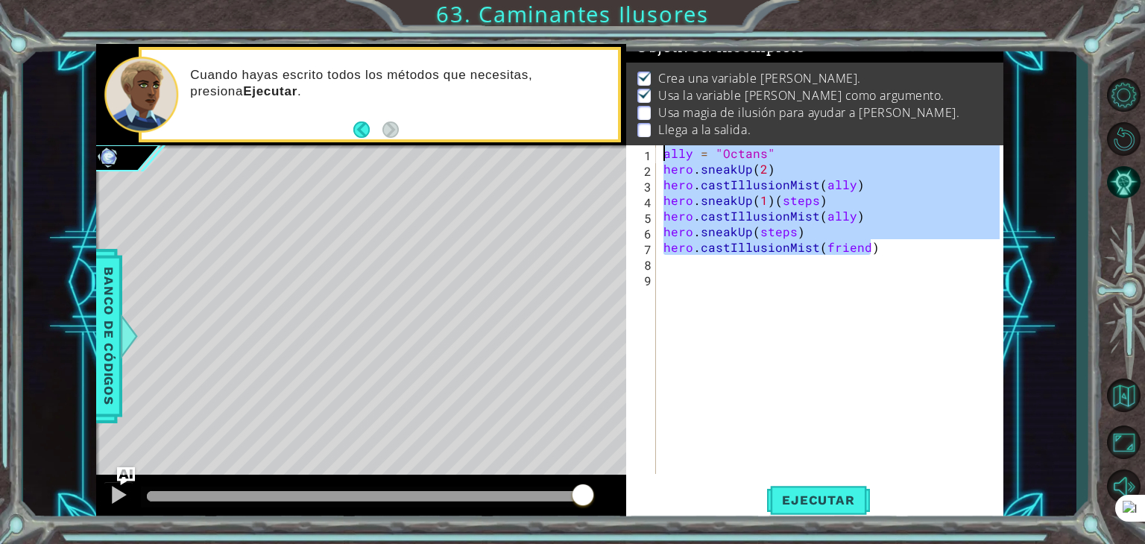
drag, startPoint x: 876, startPoint y: 245, endPoint x: 658, endPoint y: 153, distance: 236.4
click at [658, 153] on div "1 2 3 4 5 6 7 8 9 ally = "Octans" hero . sneakUp ( 2 ) hero . castIllusionMist …" at bounding box center [812, 309] width 373 height 329
type textarea "ally = "Octans" hero.sneakUp(2)"
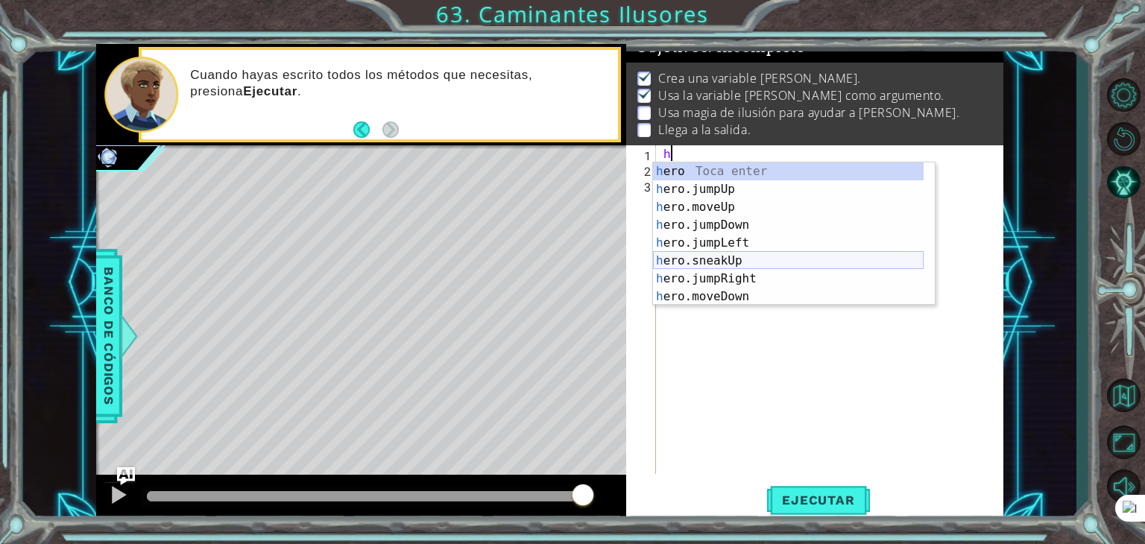
click at [730, 266] on div "h ero Toca enter h ero.jumpUp Toca enter h ero.moveUp Toca enter h ero.jumpDown…" at bounding box center [788, 251] width 271 height 179
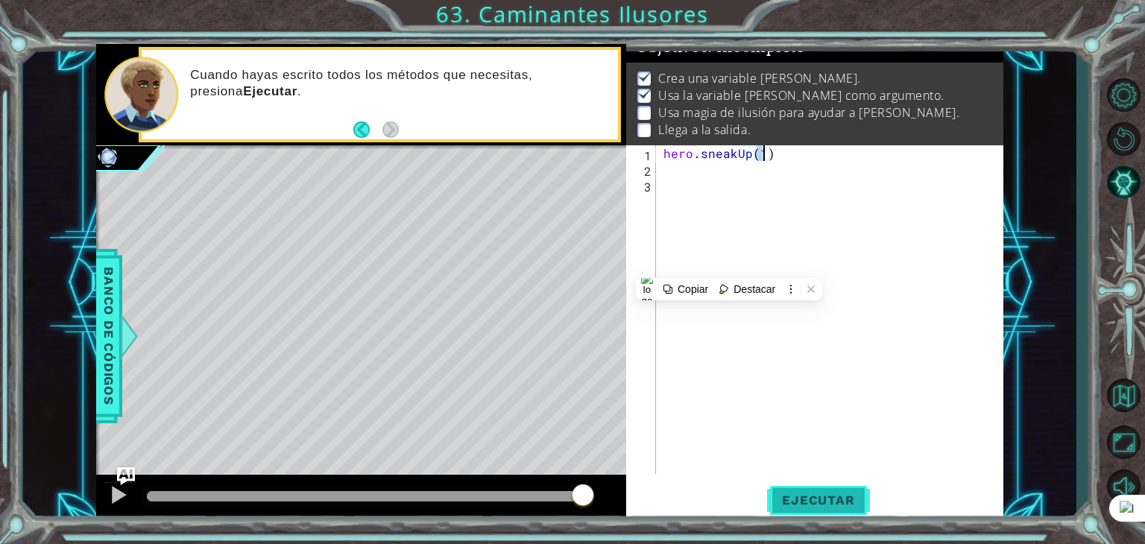
click at [820, 501] on span "Ejecutar" at bounding box center [818, 500] width 102 height 15
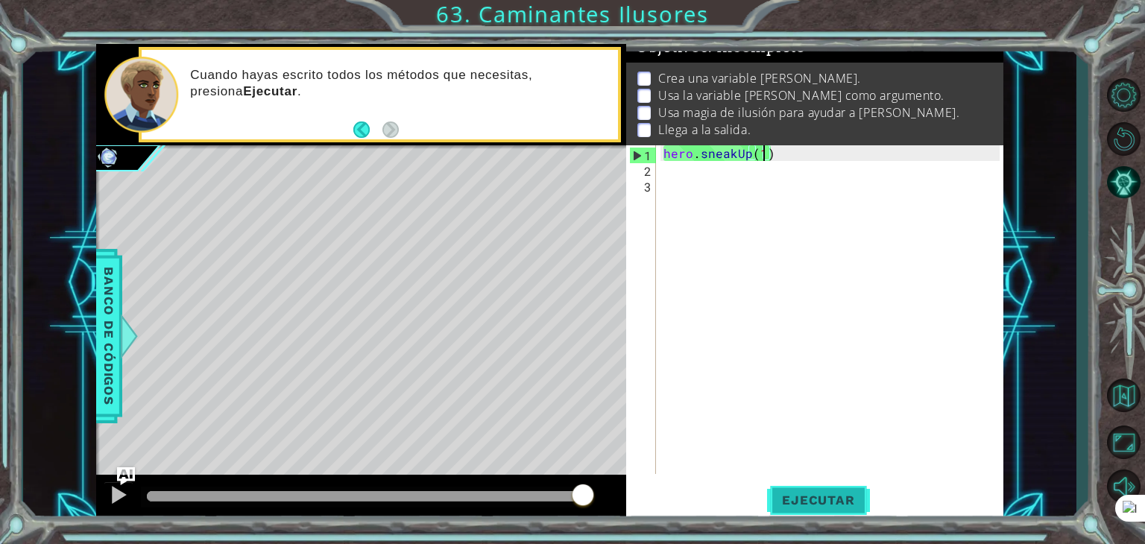
type textarea "h"
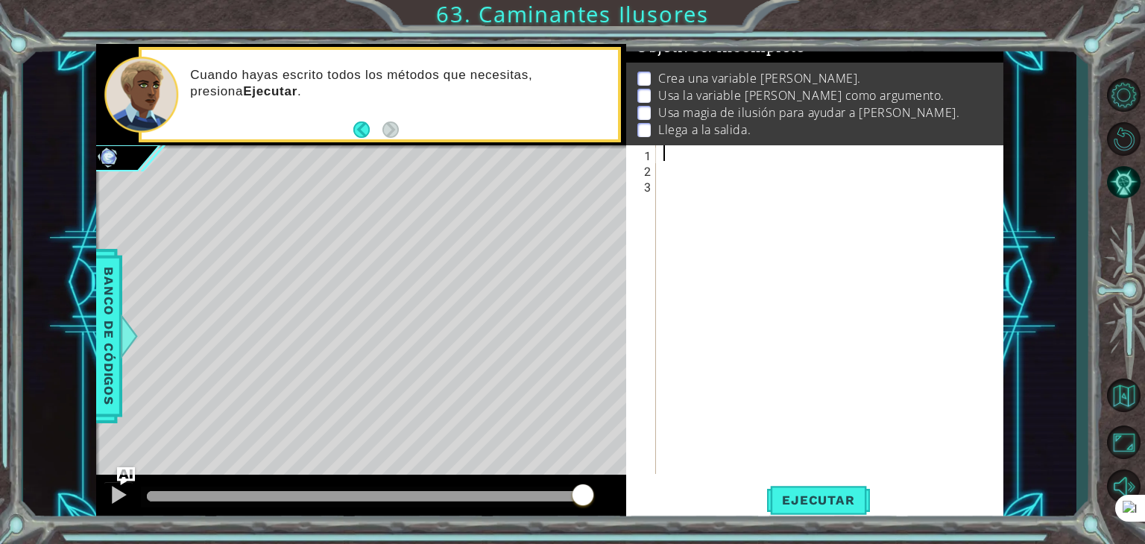
paste textarea "hero.castIllusionMist(friend)"
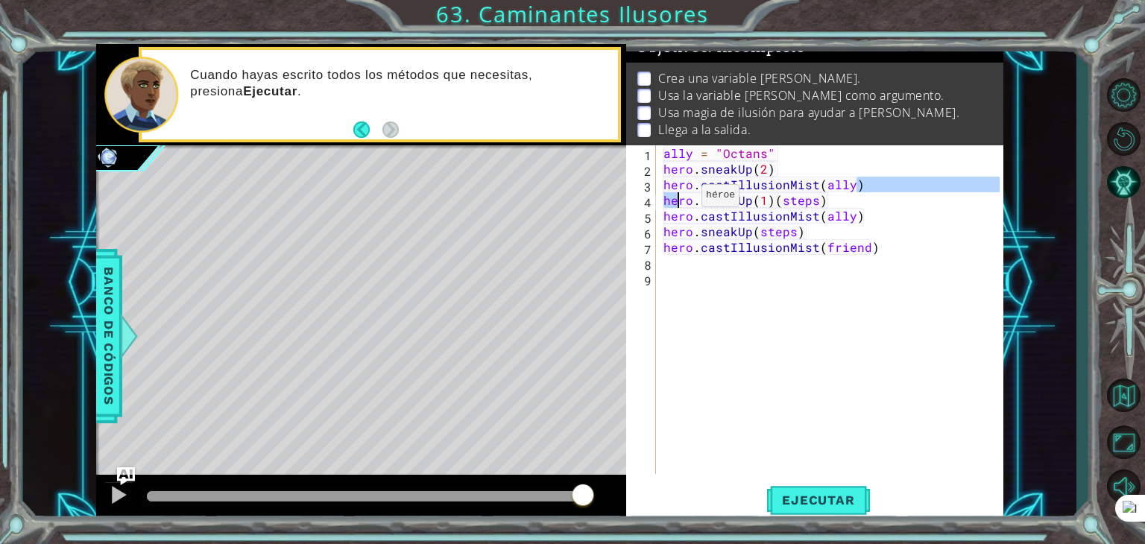
drag, startPoint x: 865, startPoint y: 183, endPoint x: 707, endPoint y: 198, distance: 158.8
click at [695, 198] on div "ally = "Octans" hero . sneakUp ( 2 ) hero . castIllusionMist ( ally ) hero . sn…" at bounding box center [833, 325] width 347 height 360
click at [918, 157] on div "ally = "Octans" hero . sneakUp ( 2 ) hero . castIllusionMist ( ally ) hero . sn…" at bounding box center [833, 325] width 347 height 360
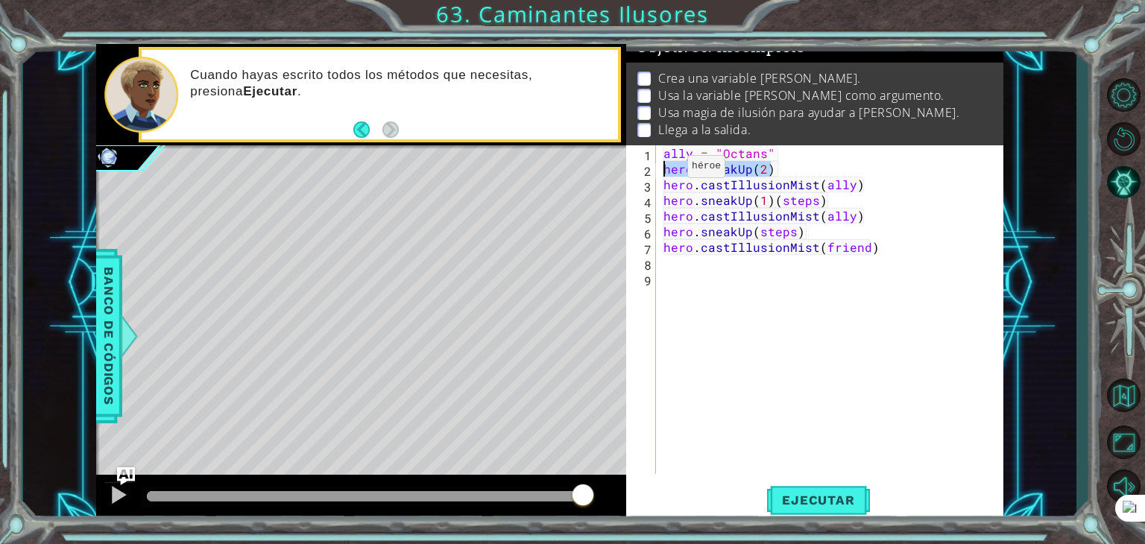
drag, startPoint x: 784, startPoint y: 170, endPoint x: 662, endPoint y: 170, distance: 122.2
click at [662, 170] on div "ally = "Octans" hero . sneakUp ( 2 ) hero . castIllusionMist ( ally ) hero . sn…" at bounding box center [833, 325] width 347 height 360
type textarea "hero.sneakUp(2)"
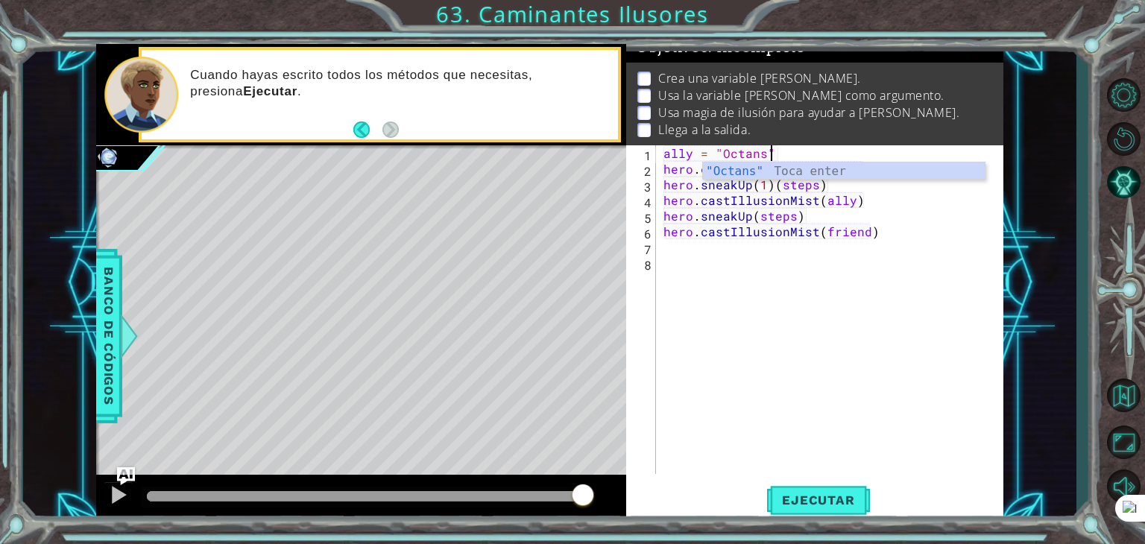
click at [860, 216] on div "ally = "Octans" hero . castIllusionMist ( ally ) hero . sneakUp ( 1 ) ( steps )…" at bounding box center [833, 325] width 347 height 360
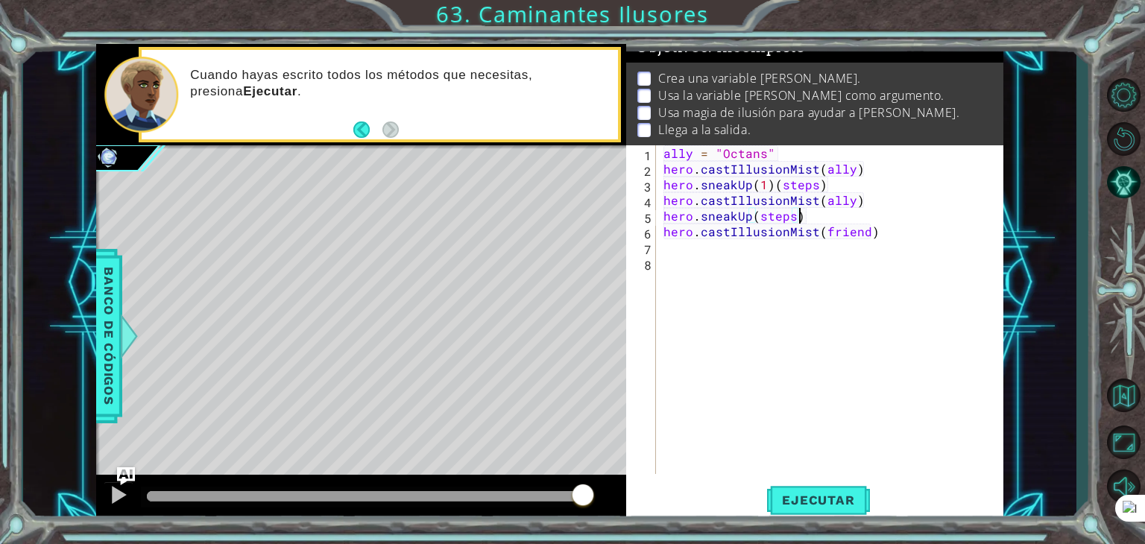
click at [873, 178] on div "ally = "Octans" hero . castIllusionMist ( ally ) hero . sneakUp ( 1 ) ( steps )…" at bounding box center [833, 325] width 347 height 360
click at [874, 164] on div "ally = "Octans" hero . castIllusionMist ( ally ) hero . sneakUp ( 1 ) ( steps )…" at bounding box center [833, 325] width 347 height 360
type textarea "hero.castIllusionMist(ally)"
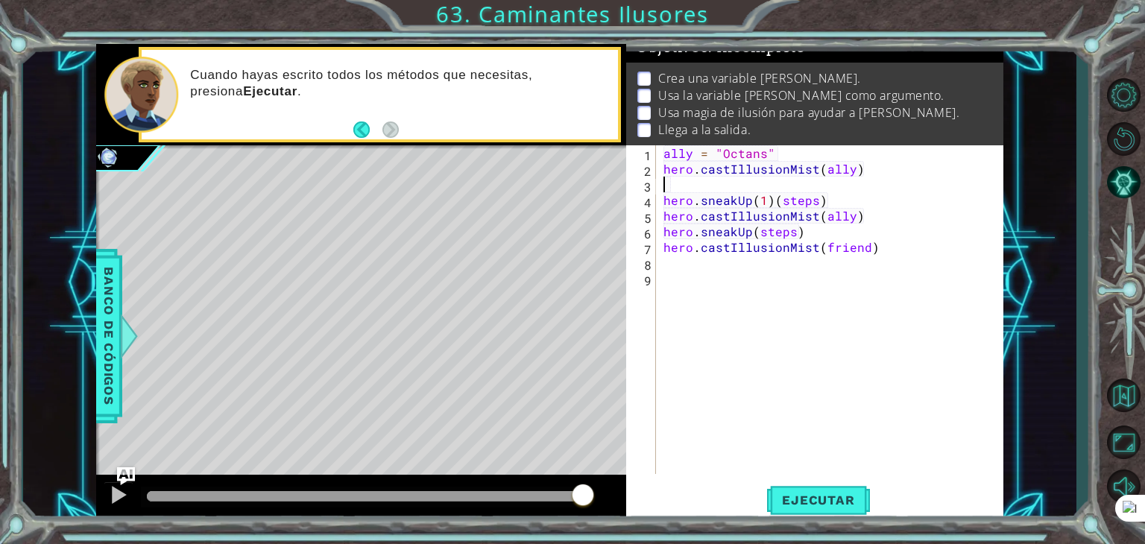
paste textarea "hero.sneakUp(2)"
click at [817, 501] on span "Ejecutar" at bounding box center [818, 500] width 102 height 15
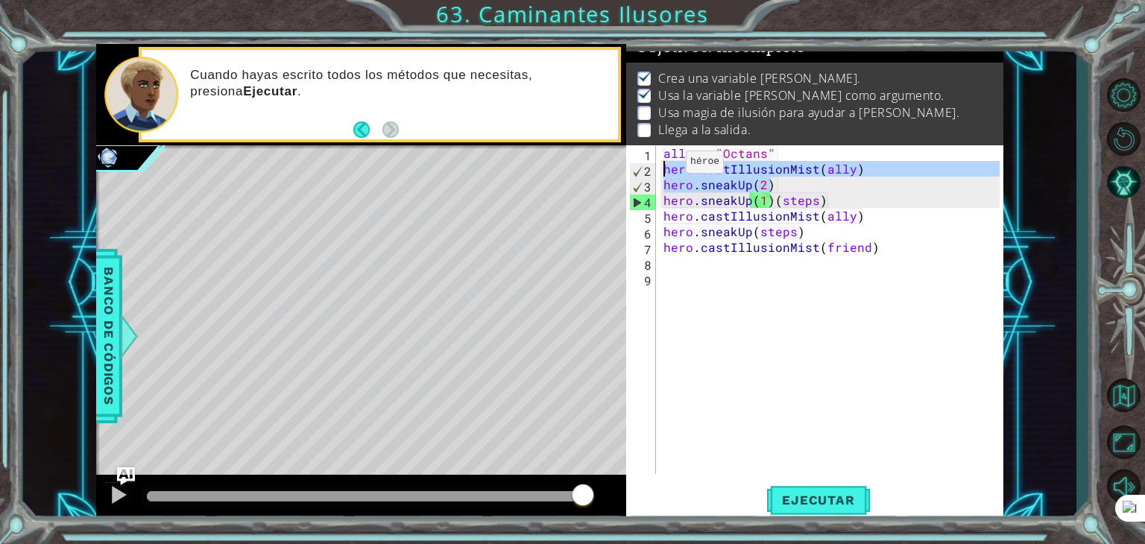
drag, startPoint x: 820, startPoint y: 186, endPoint x: 659, endPoint y: 166, distance: 162.2
click at [659, 166] on div "hero.sneakUp(2) 1 2 3 4 5 6 7 8 9 ally = "Octans" hero . castIllusionMist ( all…" at bounding box center [812, 309] width 373 height 329
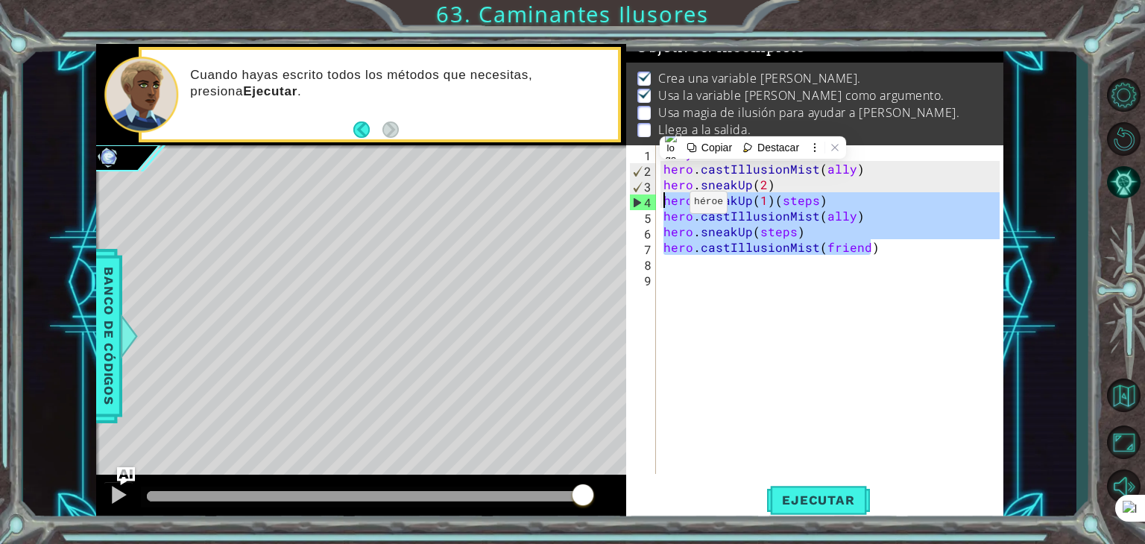
drag, startPoint x: 888, startPoint y: 250, endPoint x: 664, endPoint y: 206, distance: 227.9
click at [664, 206] on div "ally = "Octans" hero . castIllusionMist ( ally ) hero . sneakUp ( 2 ) hero . sn…" at bounding box center [833, 325] width 347 height 360
type textarea "hero.sneakUp(1)(steps) hero.castIllusionMist(ally)"
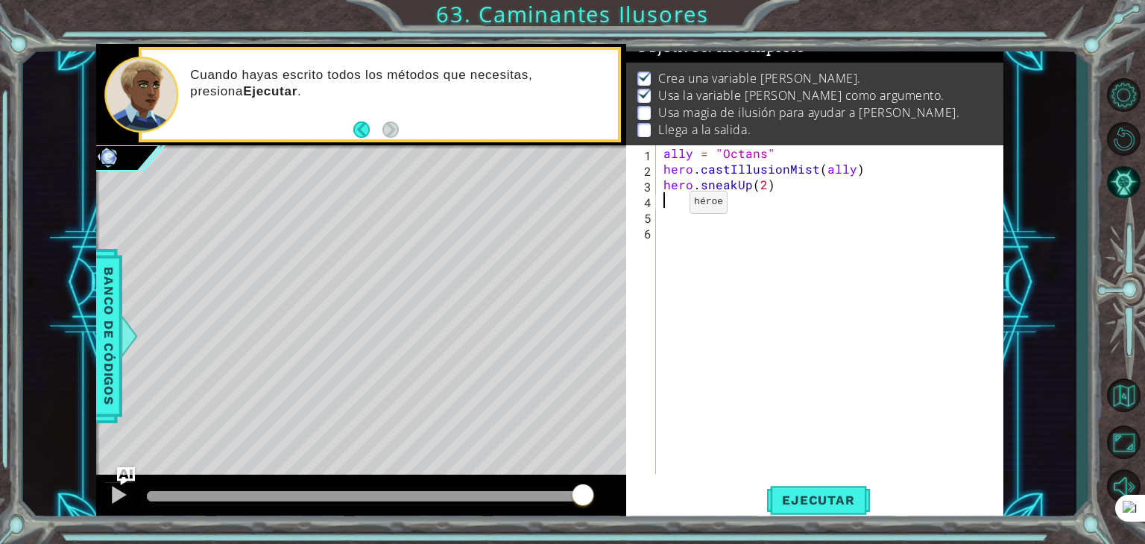
paste textarea "hero.sneakUp(2)"
type textarea "hero.sneakUp(2)"
click at [687, 245] on div "ally = "Octans" hero . castIllusionMist ( ally ) hero . sneakUp ( 2 ) hero . ca…" at bounding box center [833, 325] width 347 height 360
click at [684, 230] on div "ally = "Octans" hero . castIllusionMist ( ally ) hero . sneakUp ( 2 ) hero . ca…" at bounding box center [833, 325] width 347 height 360
paste textarea "hero.sneakUp(2)"
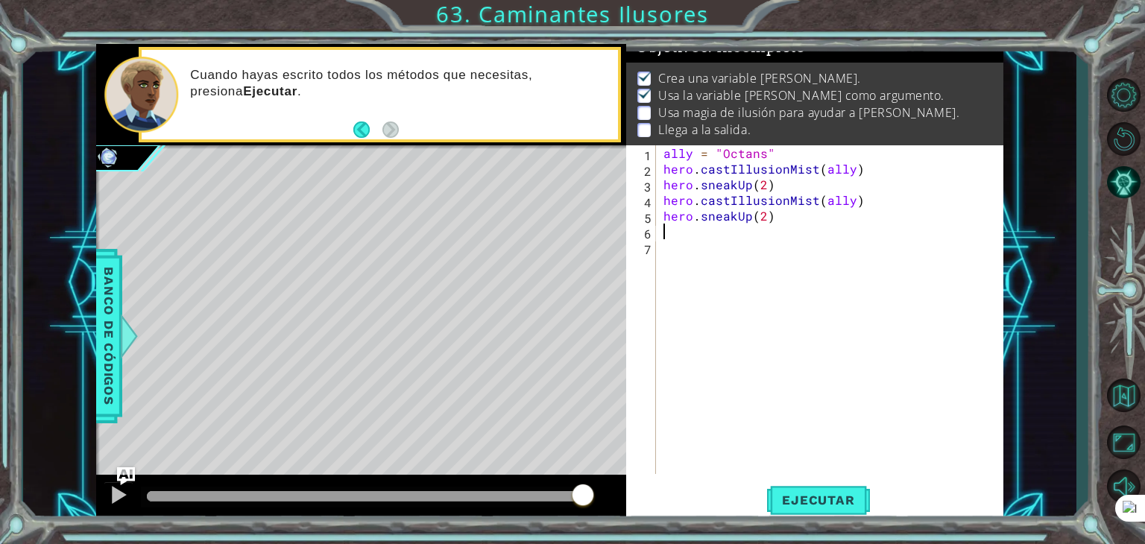
type textarea "hero.sneakUp(2)"
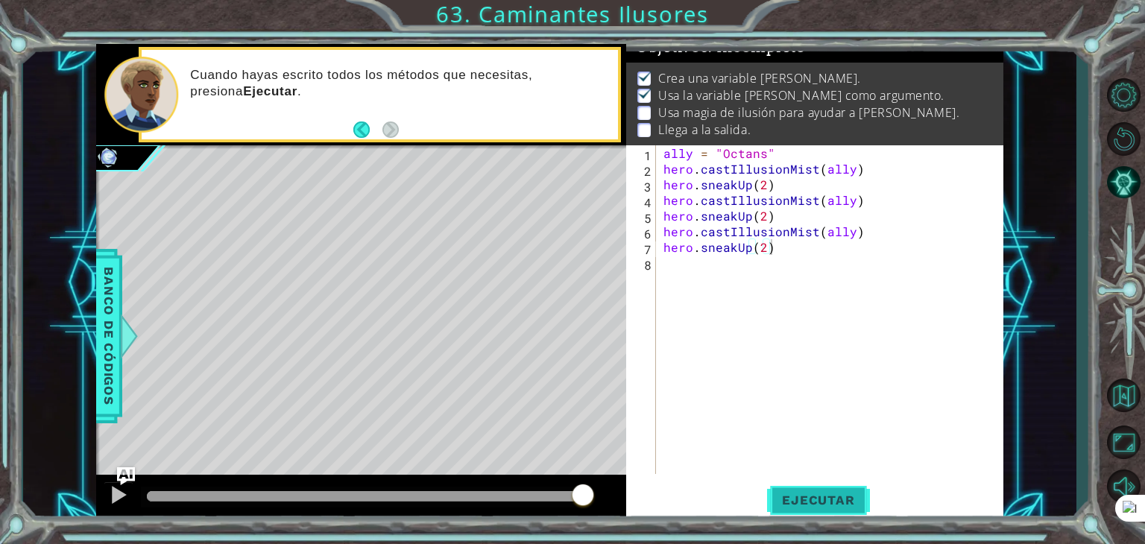
click at [817, 493] on span "Ejecutar" at bounding box center [818, 500] width 102 height 15
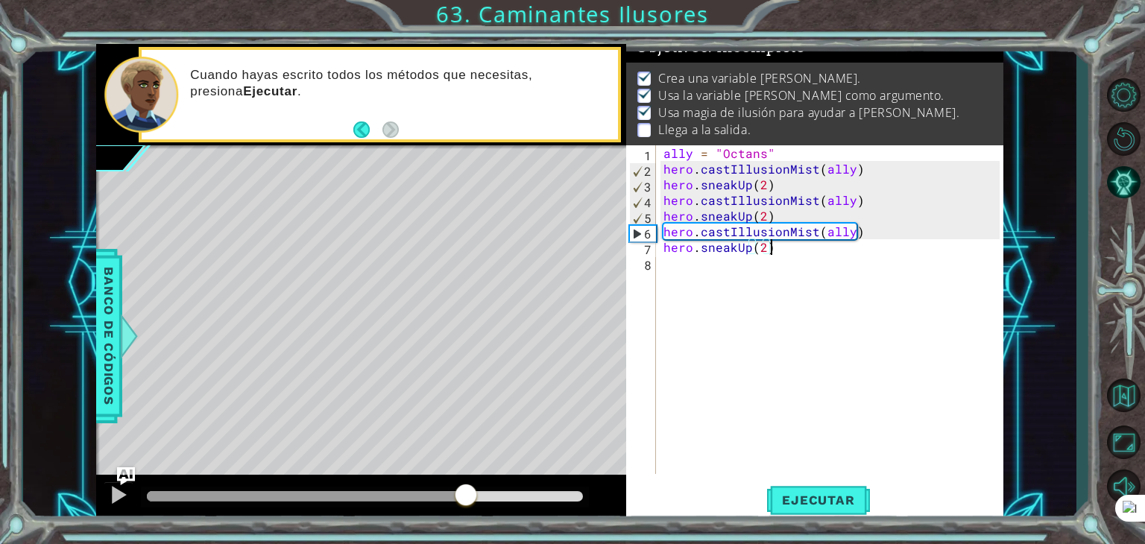
click at [467, 466] on div "methods hero use(thing) moveUp(steps) moveDown(steps) moveLeft(steps) moveRight…" at bounding box center [549, 283] width 907 height 478
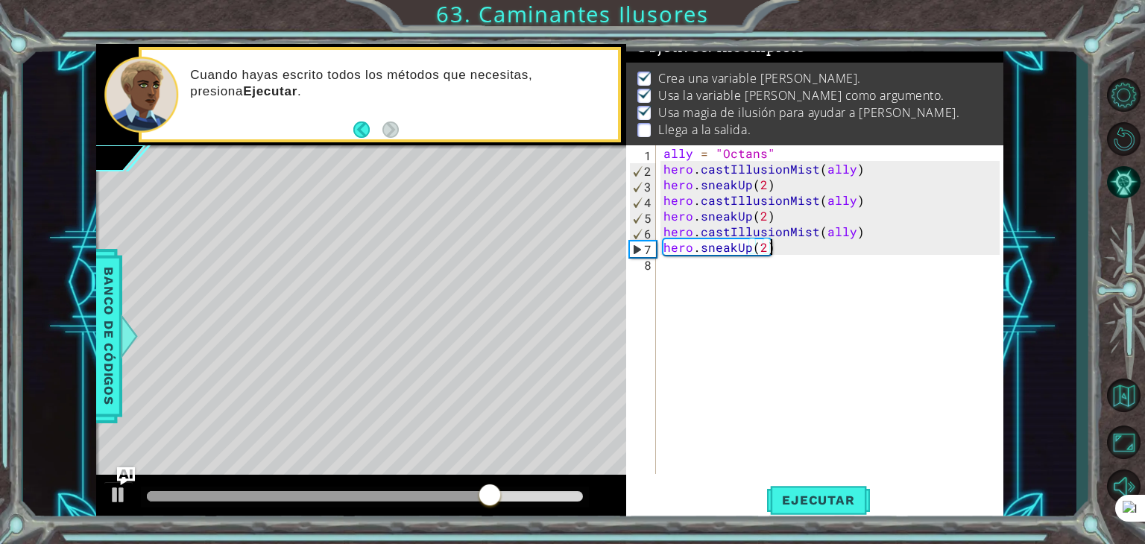
click at [668, 272] on div "ally = "Octans" hero . castIllusionMist ( ally ) hero . sneakUp ( 2 ) hero . ca…" at bounding box center [833, 325] width 347 height 360
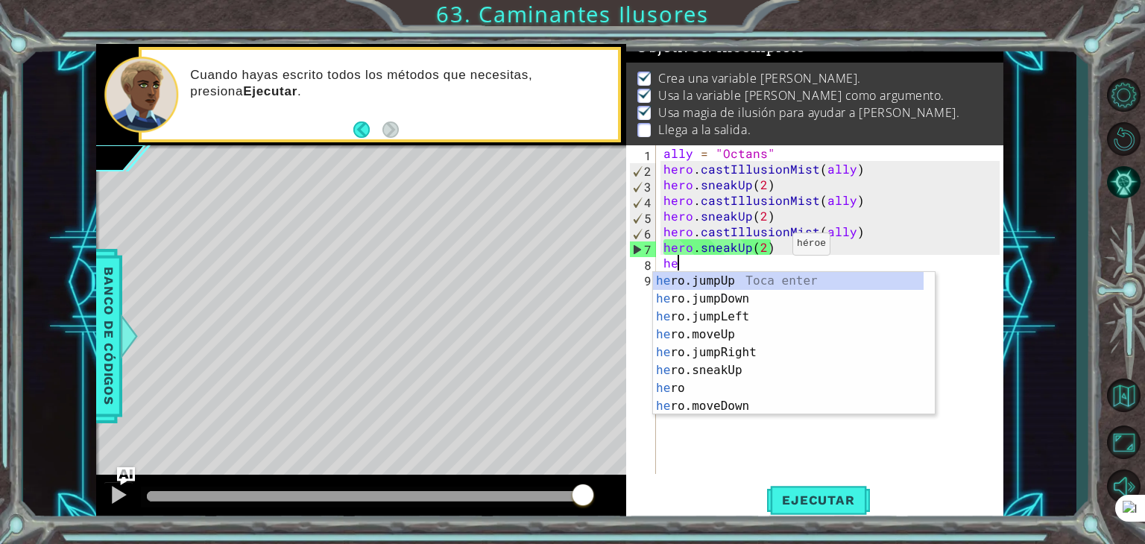
click at [766, 247] on div "ally = "Octans" hero . castIllusionMist ( ally ) hero . sneakUp ( 2 ) hero . ca…" at bounding box center [833, 325] width 347 height 360
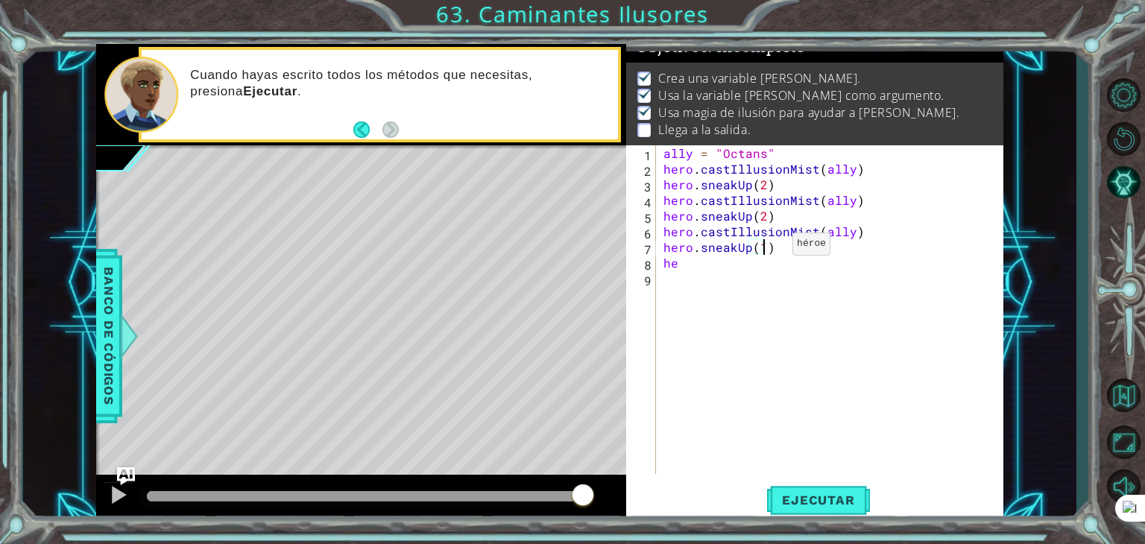
scroll to position [0, 6]
click at [719, 270] on div "ally = "Octans" hero . castIllusionMist ( ally ) hero . sneakUp ( 2 ) hero . ca…" at bounding box center [833, 325] width 347 height 360
type textarea "her"
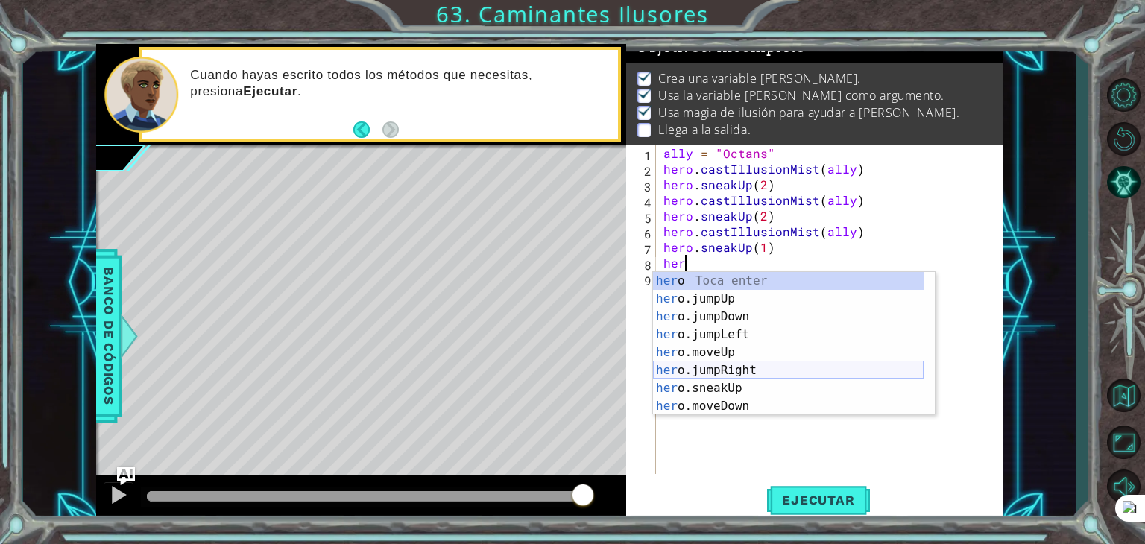
click at [722, 367] on div "her o Toca enter her o.jumpUp Toca enter her o.jumpDown Toca enter her o.jumpLe…" at bounding box center [788, 361] width 271 height 179
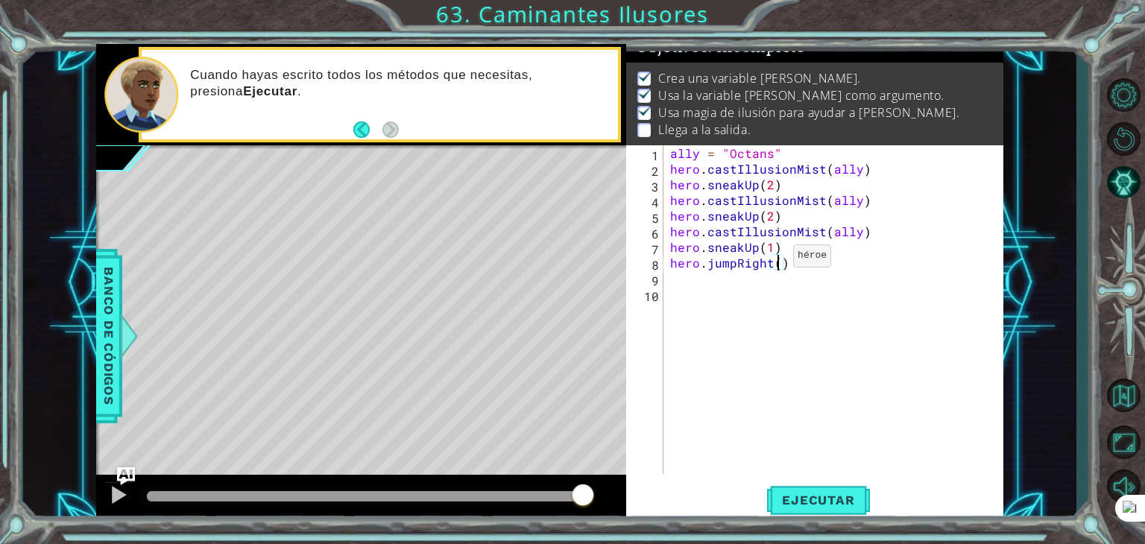
click at [774, 259] on div "ally = "Octans" hero . castIllusionMist ( ally ) hero . sneakUp ( 2 ) hero . ca…" at bounding box center [837, 325] width 340 height 360
type textarea "hero.jumpRight(3)"
click at [838, 502] on span "Ejecutar" at bounding box center [818, 500] width 102 height 15
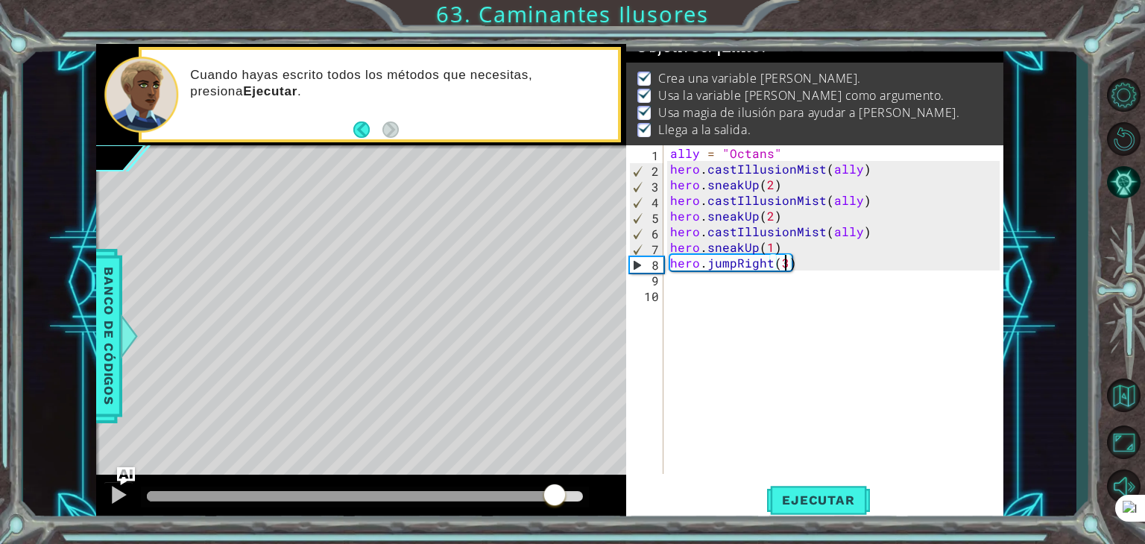
drag, startPoint x: 524, startPoint y: 490, endPoint x: 662, endPoint y: 493, distance: 137.9
click at [662, 493] on div "1 ההההההההההההההההההההההההההההההההההההההההההההההההההההההההההההההההההההההההההההה…" at bounding box center [549, 283] width 907 height 478
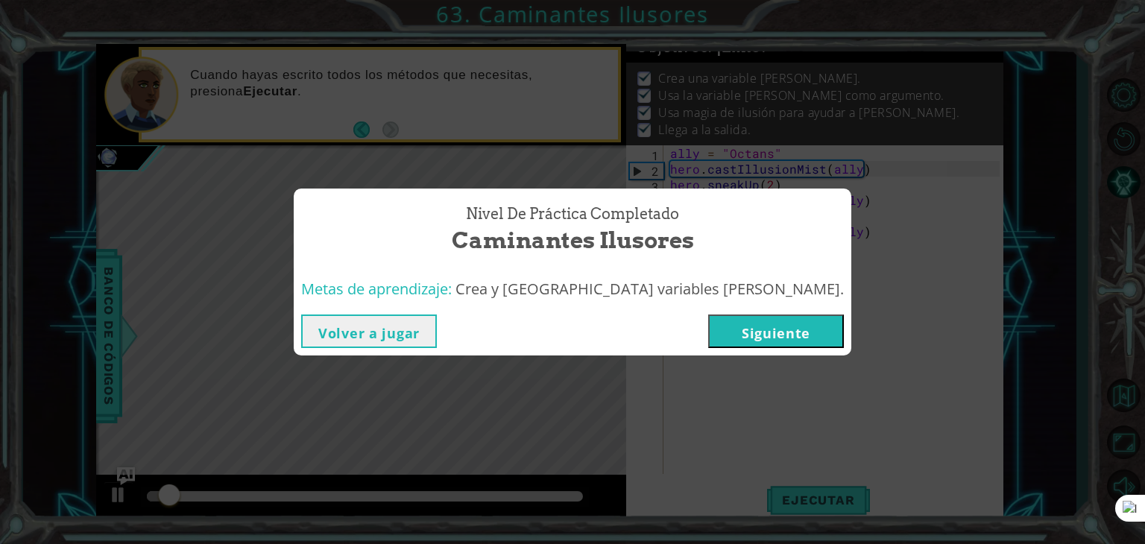
click at [708, 320] on button "Siguiente" at bounding box center [776, 331] width 136 height 34
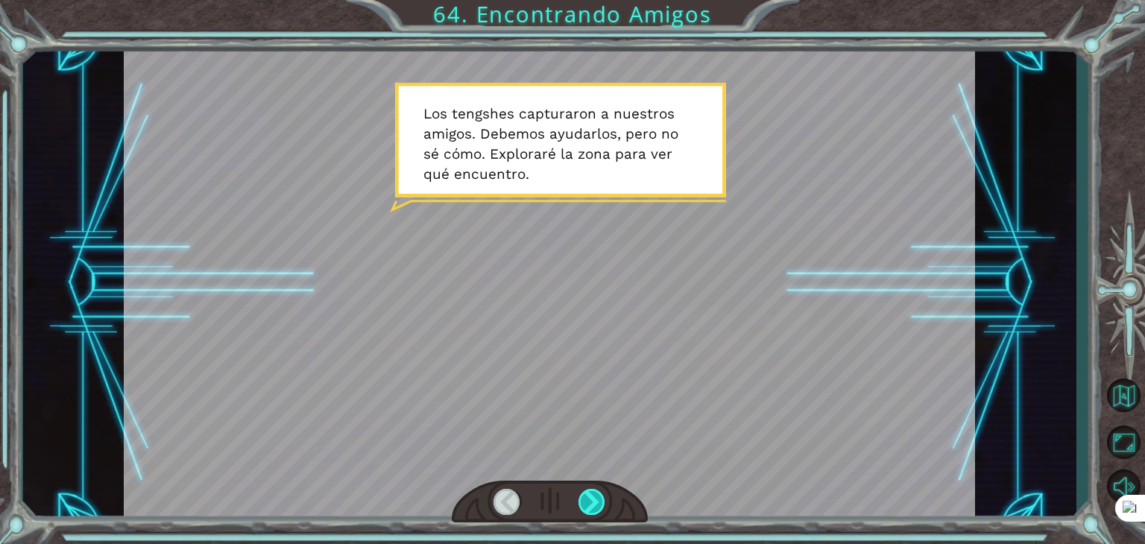
click at [592, 499] on div at bounding box center [591, 502] width 27 height 26
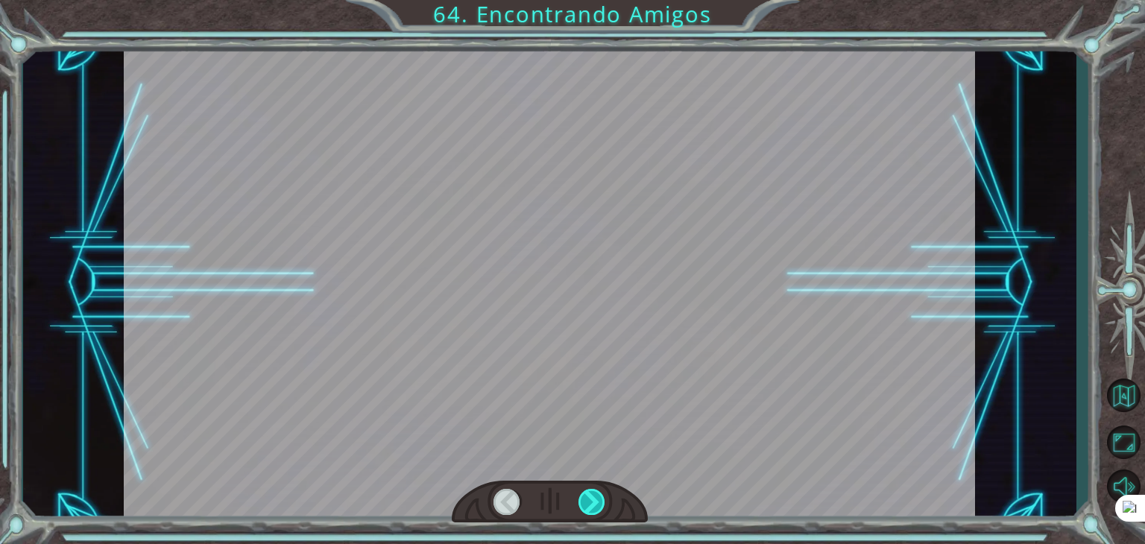
click at [592, 497] on div at bounding box center [591, 502] width 27 height 26
click at [592, 496] on div at bounding box center [591, 502] width 27 height 26
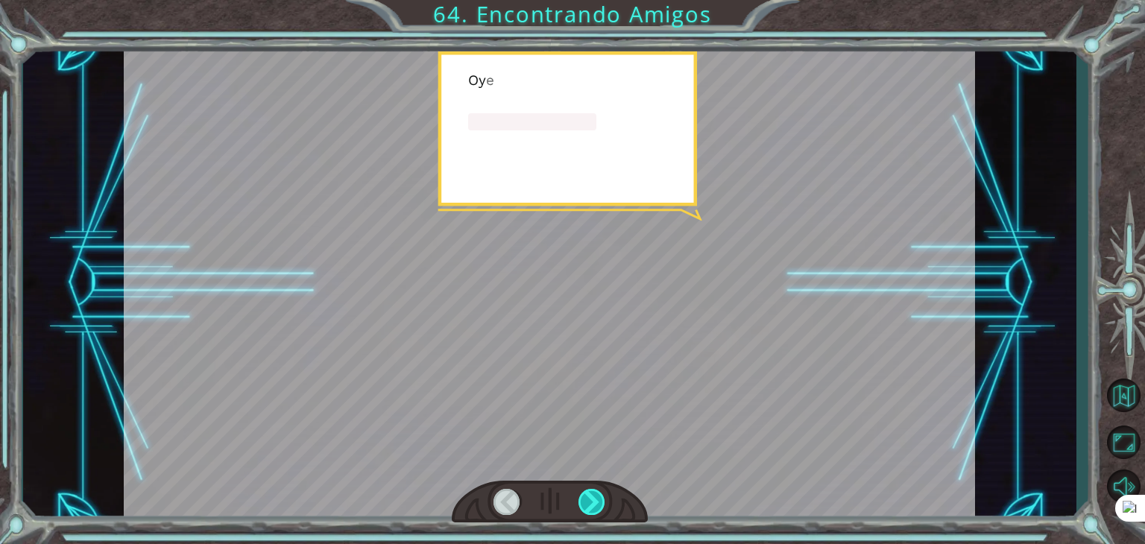
click at [592, 496] on div at bounding box center [591, 502] width 27 height 26
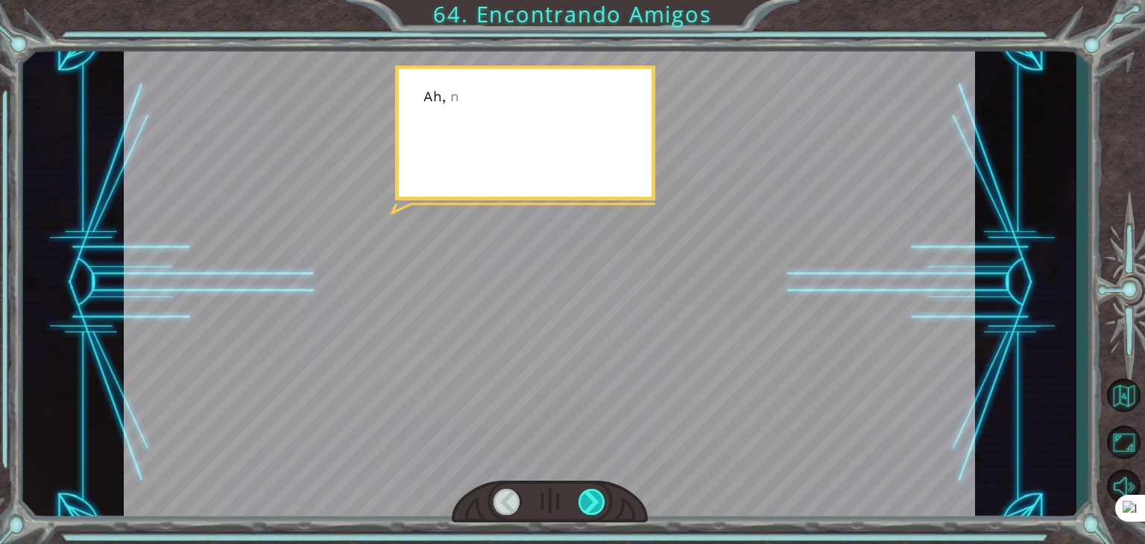
click at [593, 496] on div at bounding box center [591, 502] width 27 height 26
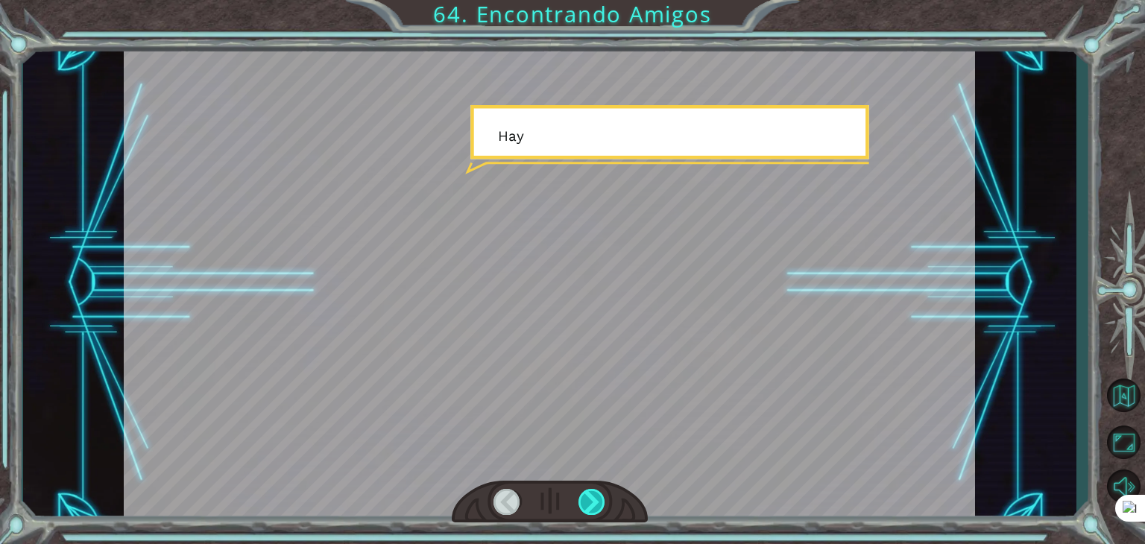
click at [593, 496] on div at bounding box center [591, 502] width 27 height 26
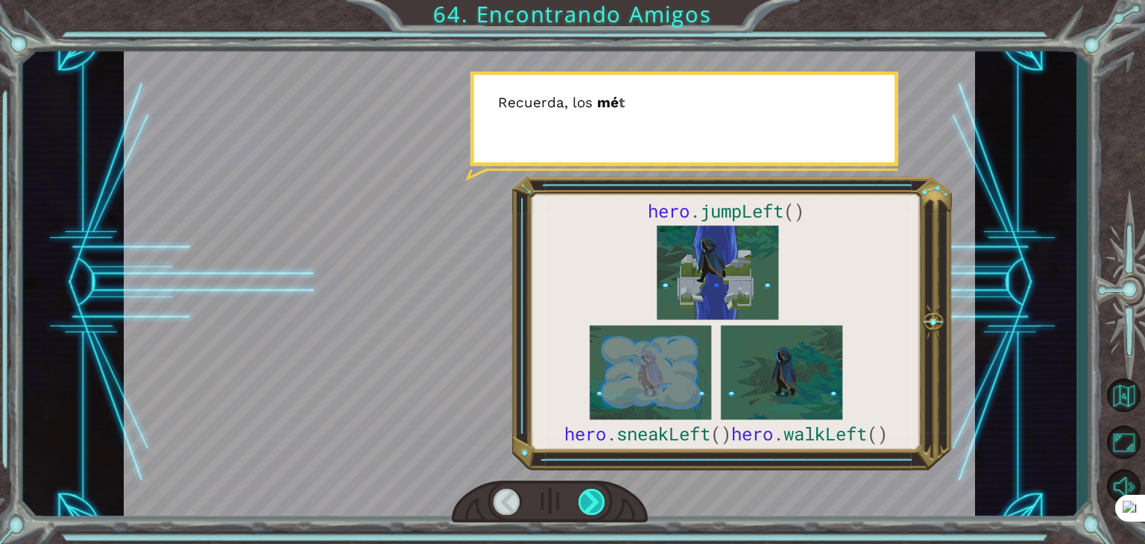
click at [593, 492] on div at bounding box center [591, 502] width 27 height 26
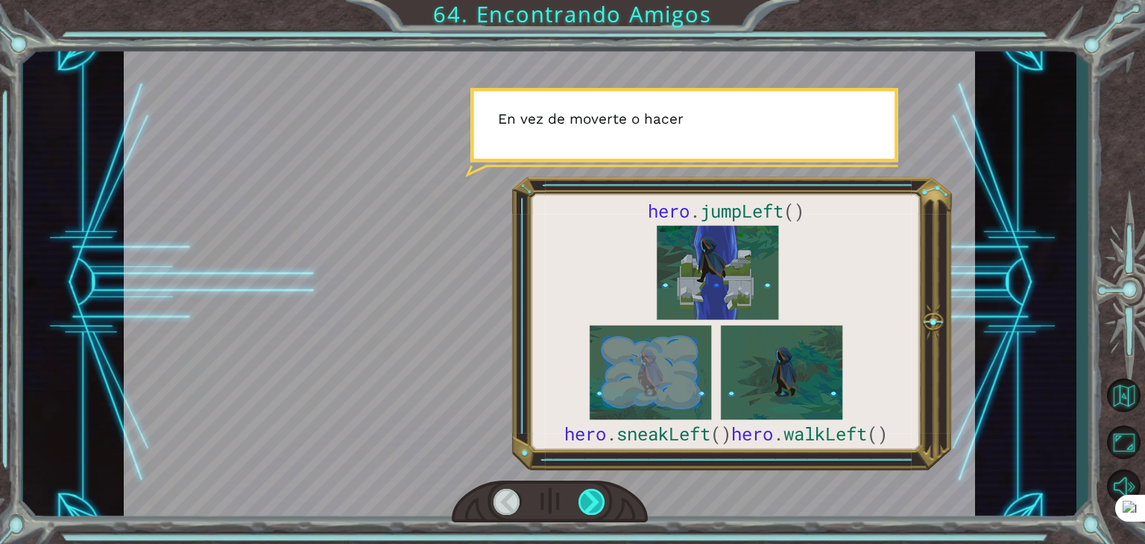
click at [593, 492] on div at bounding box center [591, 502] width 27 height 26
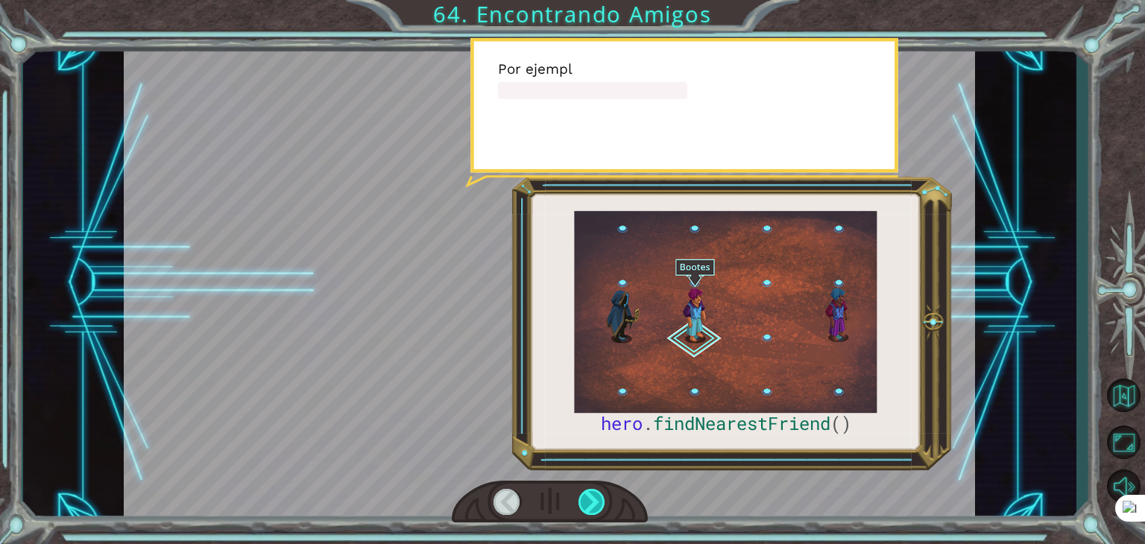
click at [593, 492] on div at bounding box center [591, 502] width 27 height 26
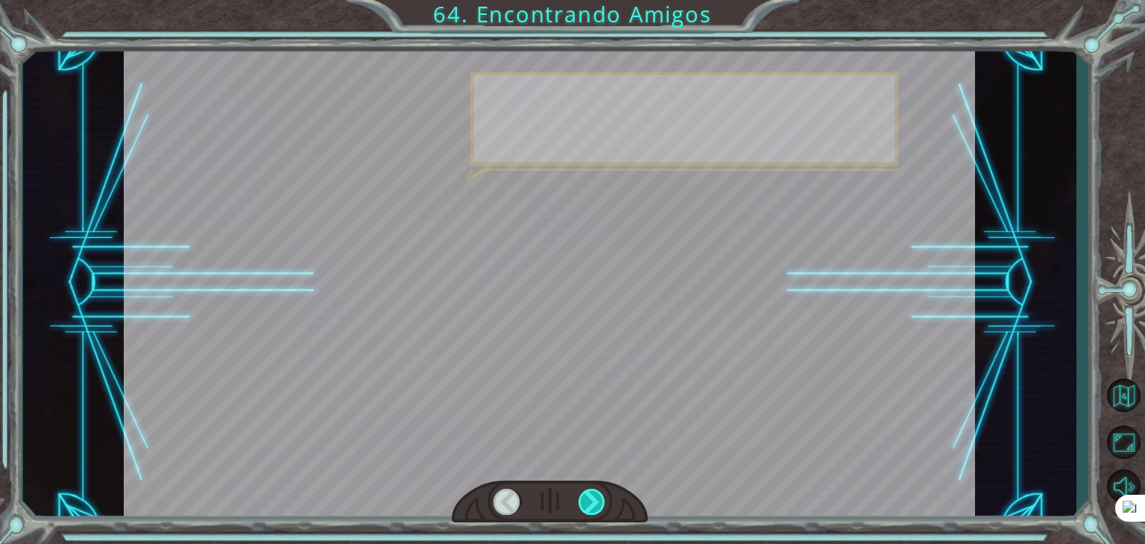
click at [593, 492] on div at bounding box center [591, 502] width 27 height 26
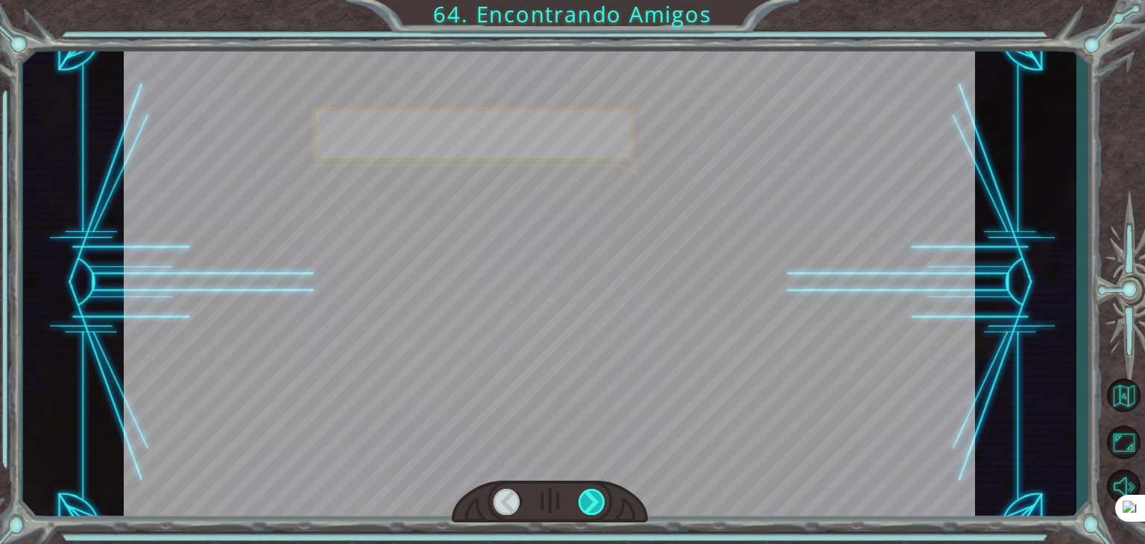
click at [593, 492] on div at bounding box center [591, 502] width 27 height 26
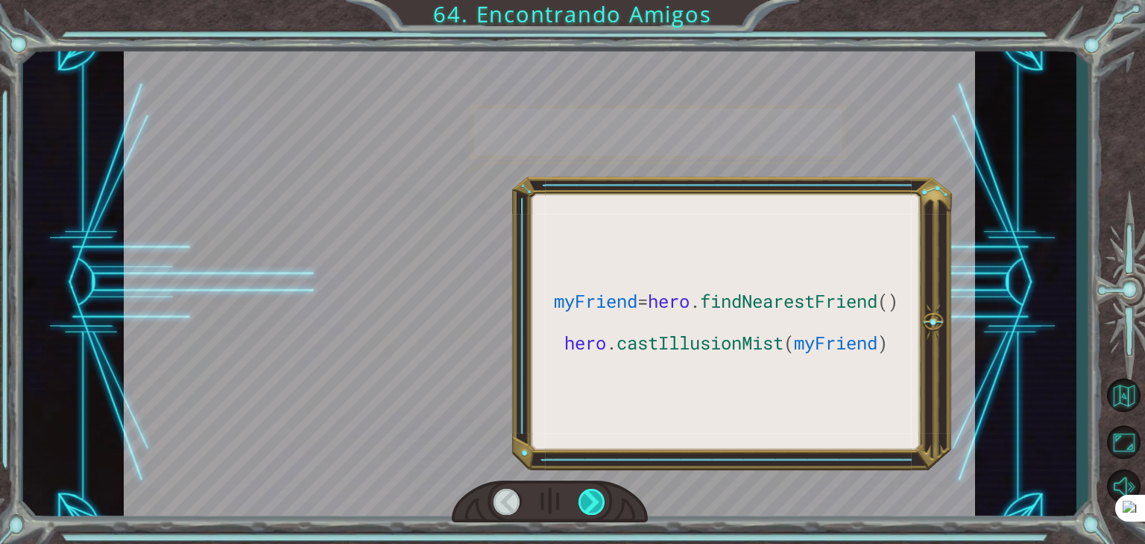
click at [593, 492] on div at bounding box center [591, 502] width 27 height 26
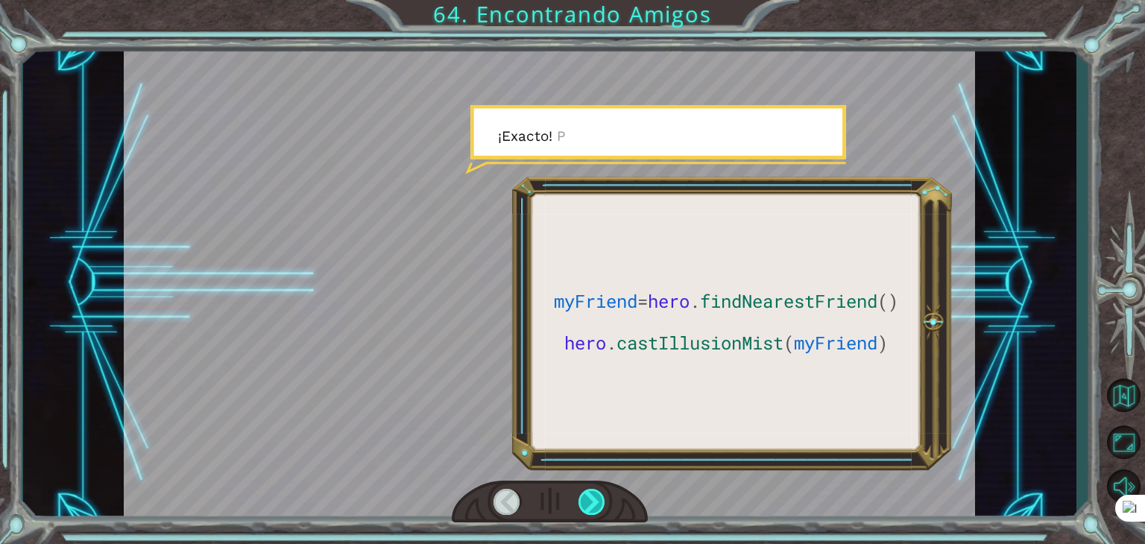
click at [593, 492] on div at bounding box center [591, 502] width 27 height 26
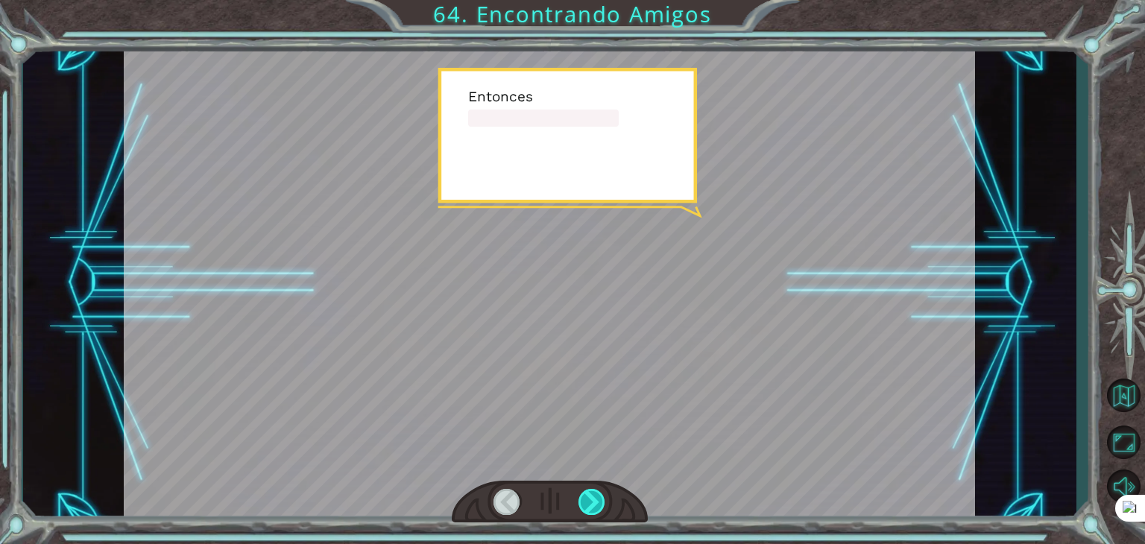
click at [593, 492] on div at bounding box center [591, 502] width 27 height 26
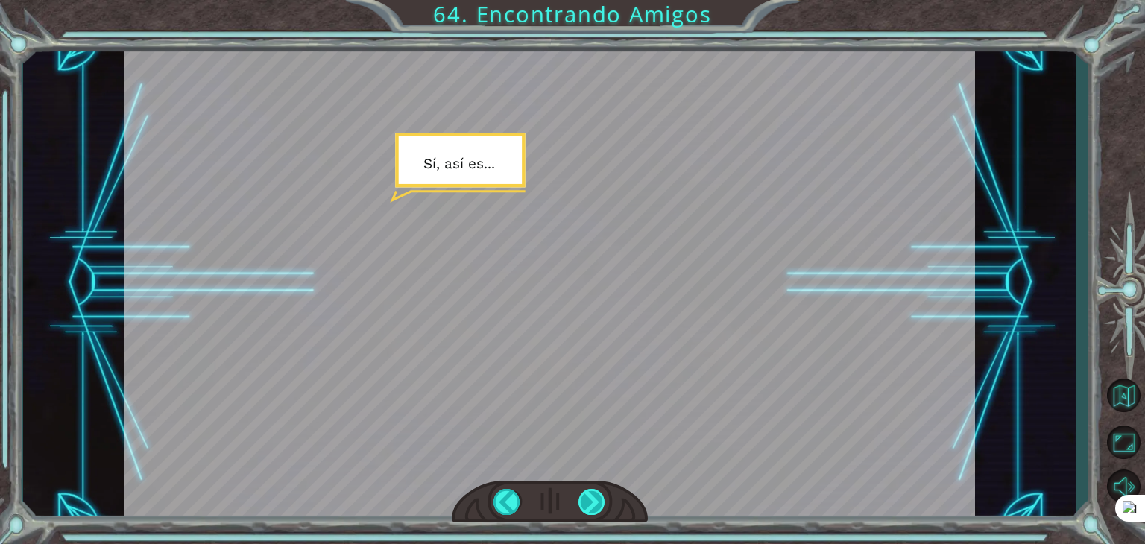
click at [593, 491] on div at bounding box center [591, 502] width 27 height 26
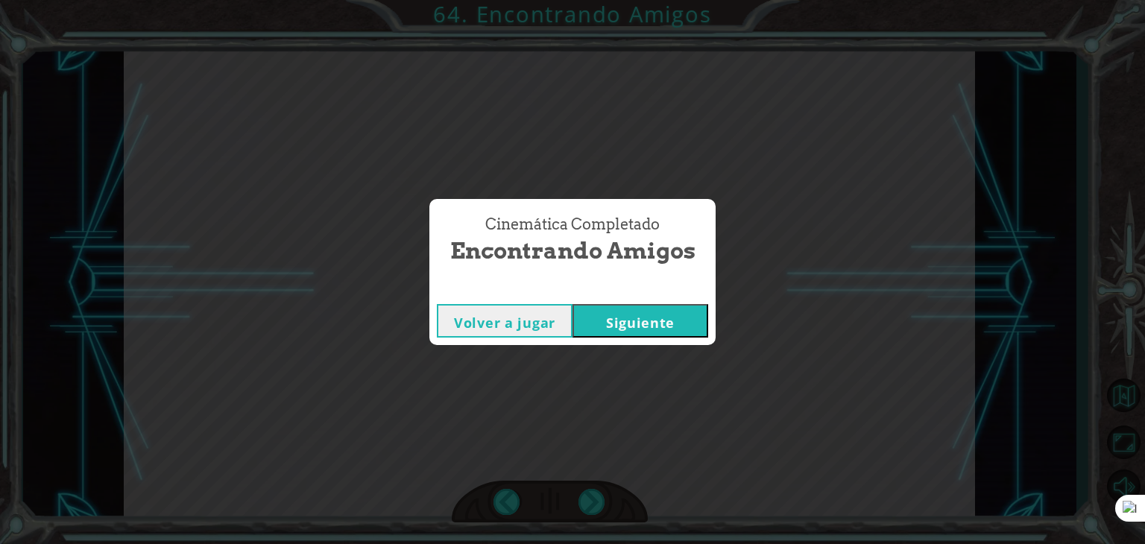
click at [657, 321] on button "Siguiente" at bounding box center [640, 321] width 136 height 34
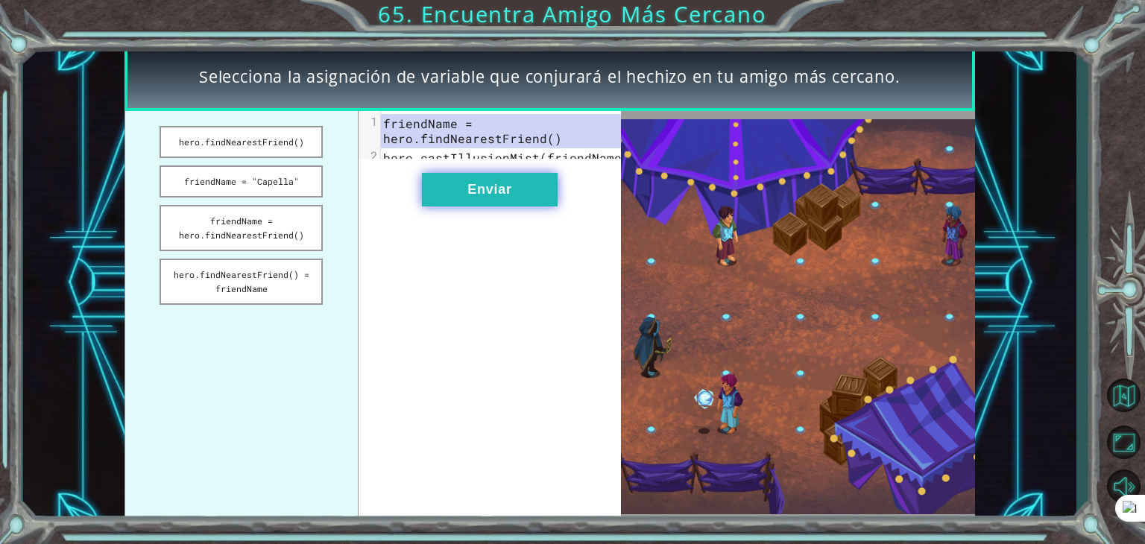
click at [491, 206] on button "Enviar" at bounding box center [490, 190] width 136 height 34
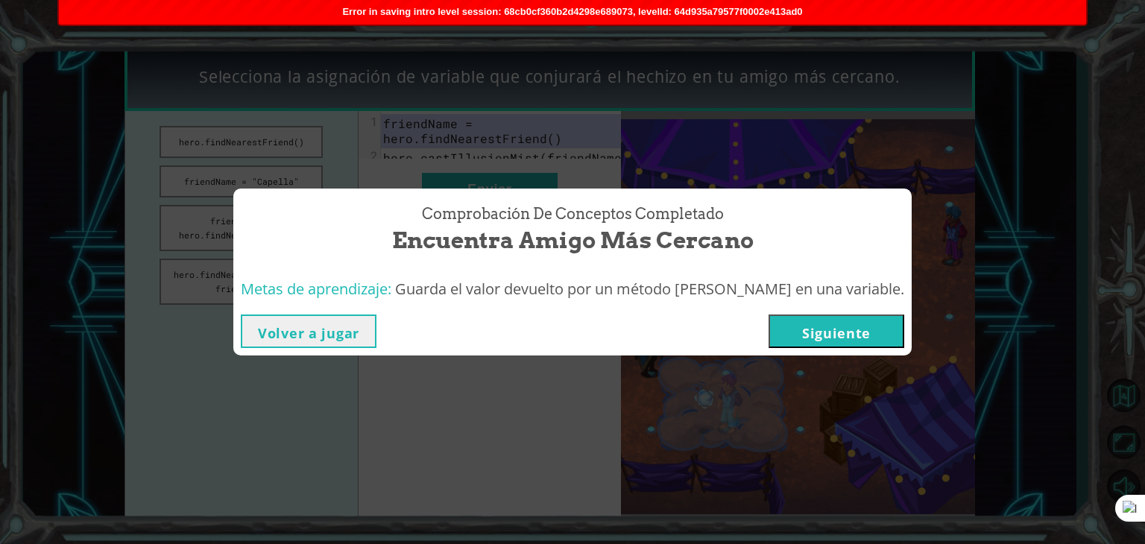
click at [809, 326] on button "Siguiente" at bounding box center [836, 331] width 136 height 34
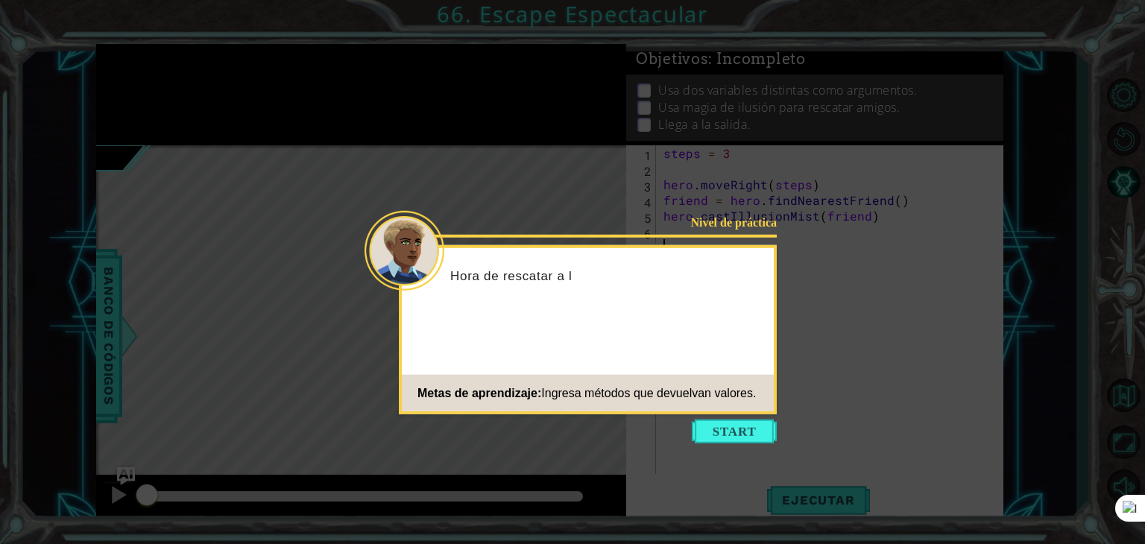
click at [724, 418] on icon at bounding box center [572, 272] width 1145 height 544
click at [718, 431] on button "Start" at bounding box center [734, 432] width 85 height 24
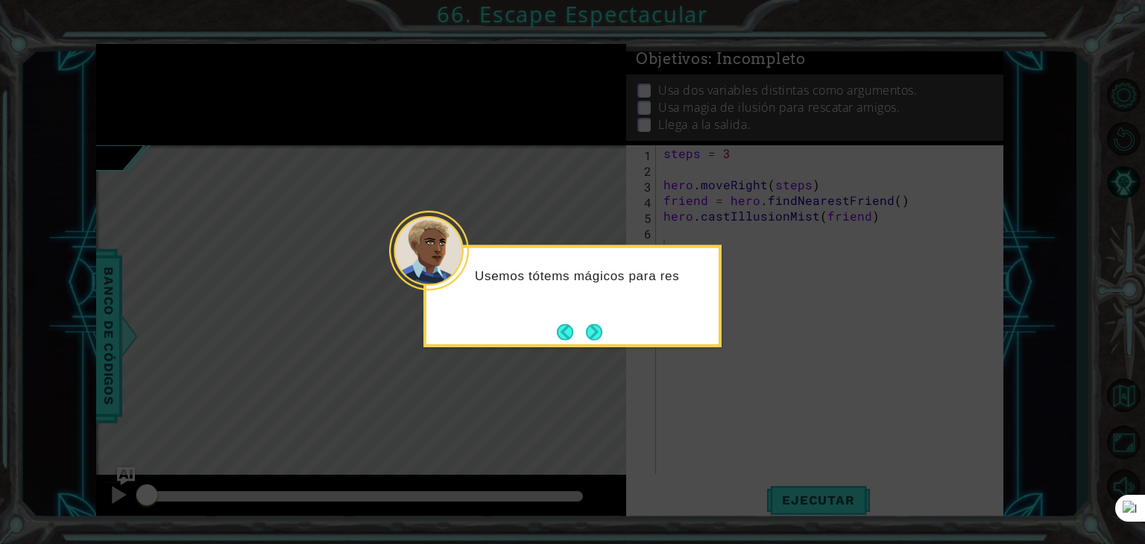
click at [603, 329] on button "Next" at bounding box center [595, 332] width 28 height 28
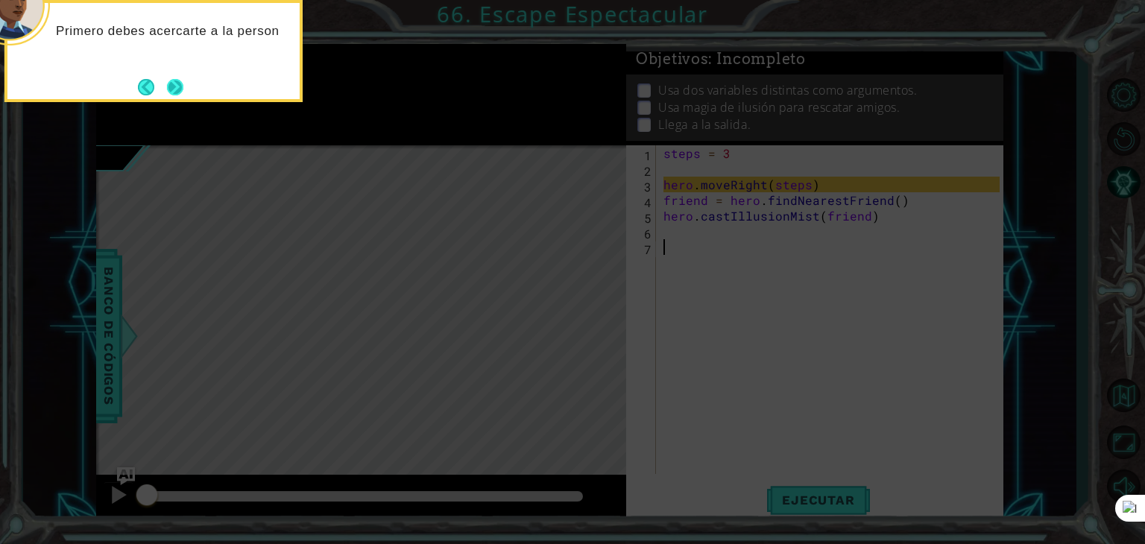
click at [180, 88] on button "Next" at bounding box center [175, 86] width 17 height 17
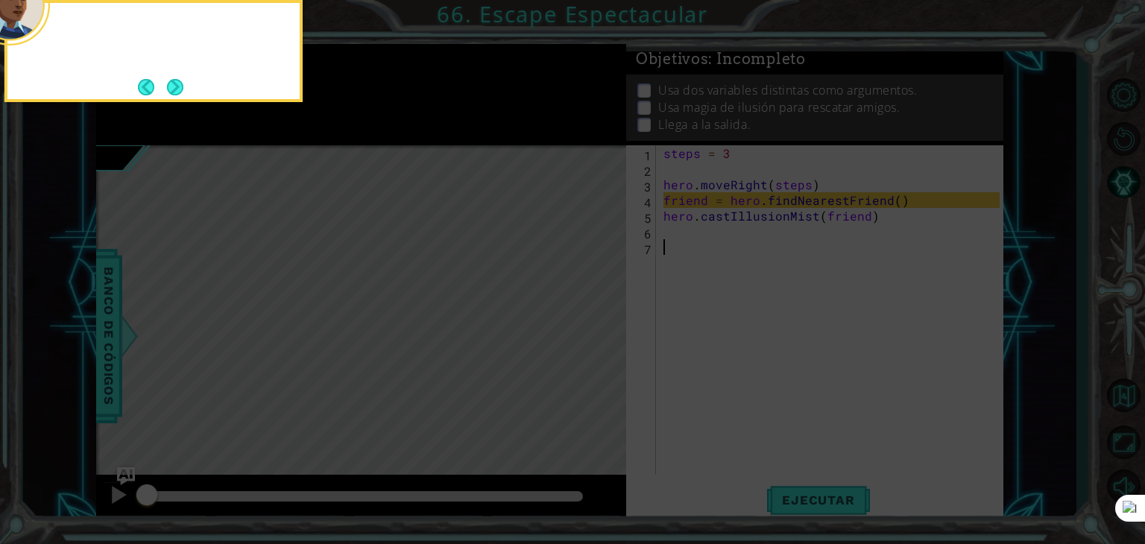
click at [180, 88] on button "Next" at bounding box center [175, 87] width 18 height 18
click at [180, 88] on button "Next" at bounding box center [174, 87] width 19 height 19
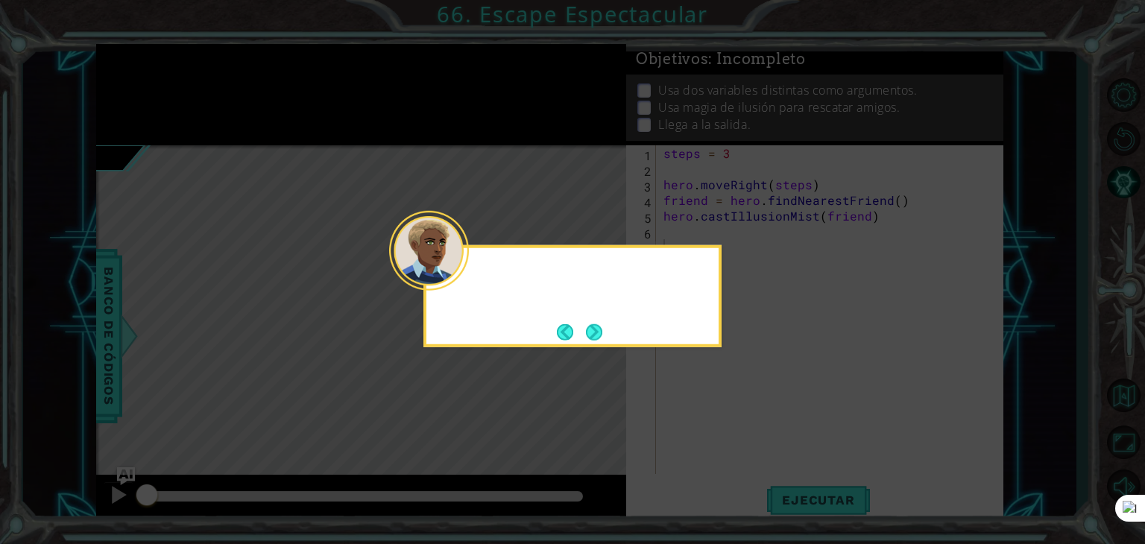
click at [180, 88] on icon at bounding box center [572, 272] width 1145 height 544
click at [598, 332] on button "Next" at bounding box center [594, 332] width 18 height 18
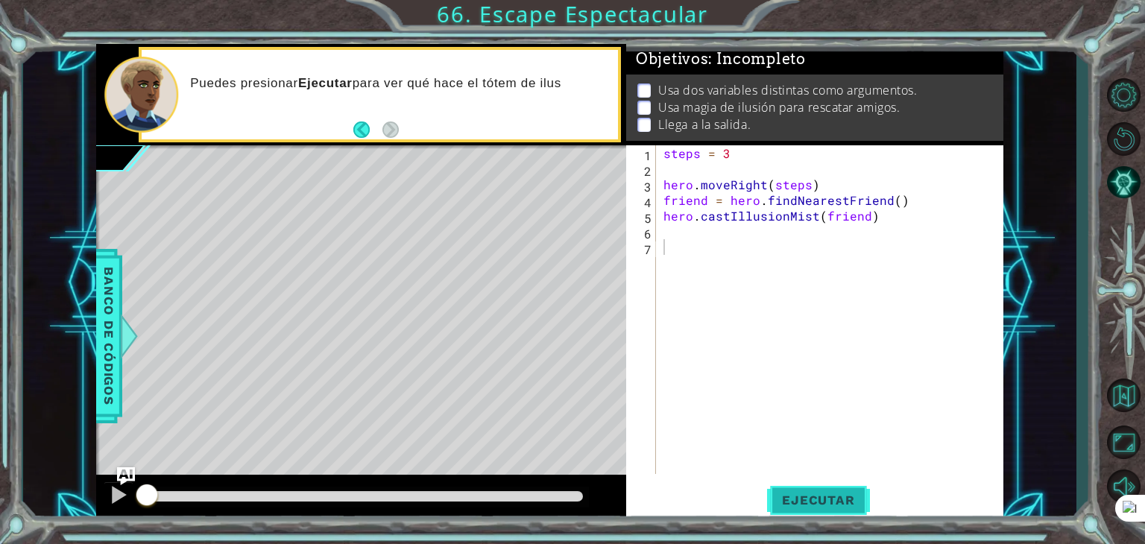
click at [833, 489] on button "Ejecutar" at bounding box center [818, 500] width 102 height 38
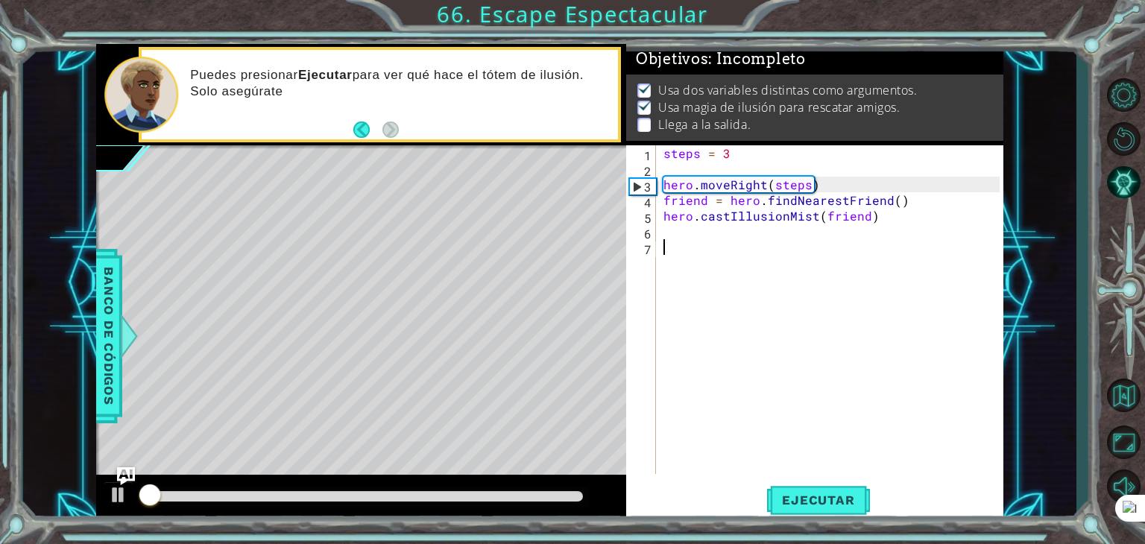
scroll to position [6, 0]
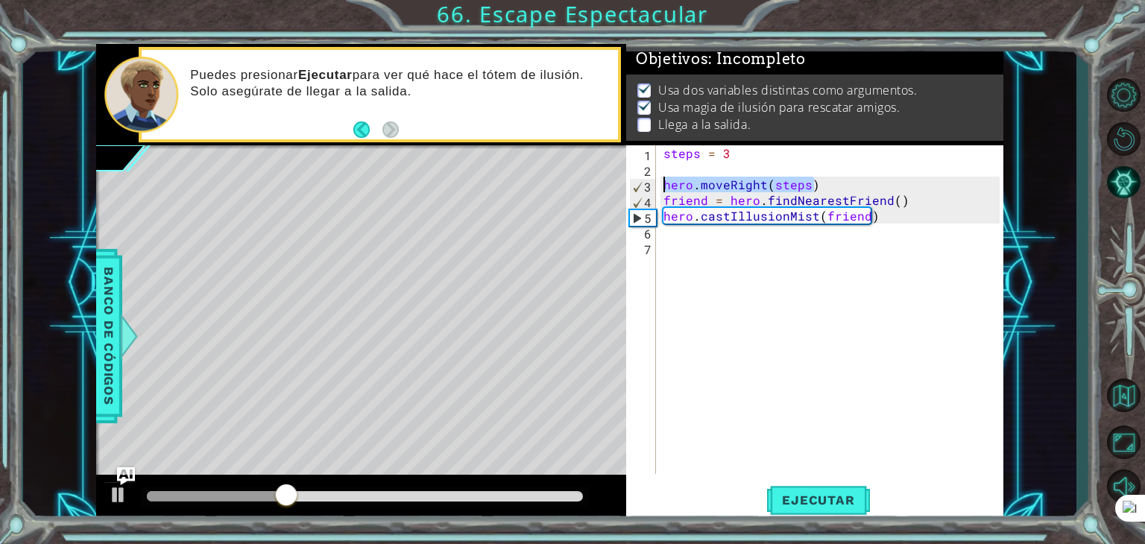
drag, startPoint x: 812, startPoint y: 183, endPoint x: 654, endPoint y: 180, distance: 157.3
click at [654, 180] on div "1 2 3 4 5 6 7 steps = 3 hero . moveRight ( steps ) friend = hero . findNearestF…" at bounding box center [812, 309] width 373 height 329
type textarea "hero.moveRight(steps)"
click at [670, 231] on div "steps = 3 hero . moveRight ( steps ) friend = hero . findNearestFriend ( ) hero…" at bounding box center [833, 325] width 347 height 360
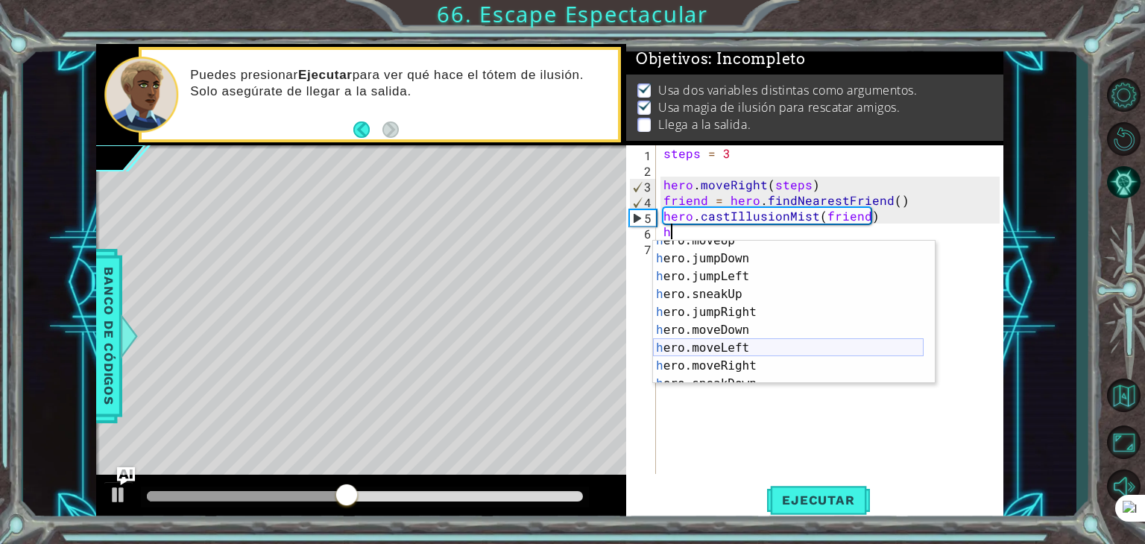
scroll to position [27, 0]
click at [730, 362] on div "h ero.moveUp Toca enter h ero.jumpDown Toca enter h ero.jumpLeft Toca enter h e…" at bounding box center [788, 321] width 271 height 179
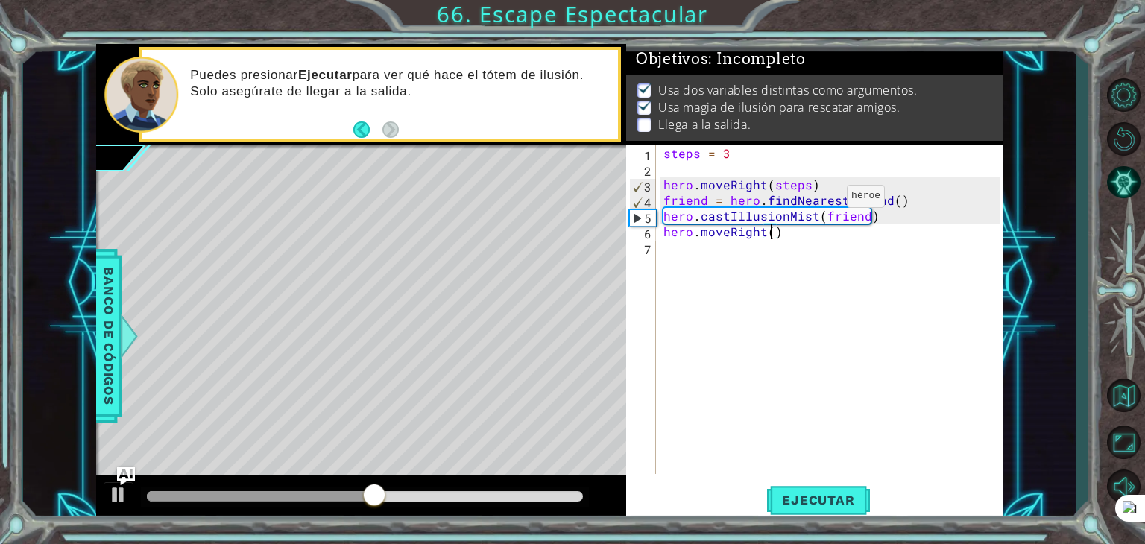
scroll to position [0, 6]
type textarea "hero.moveRight(3)"
click at [825, 484] on button "Ejecutar" at bounding box center [818, 500] width 102 height 38
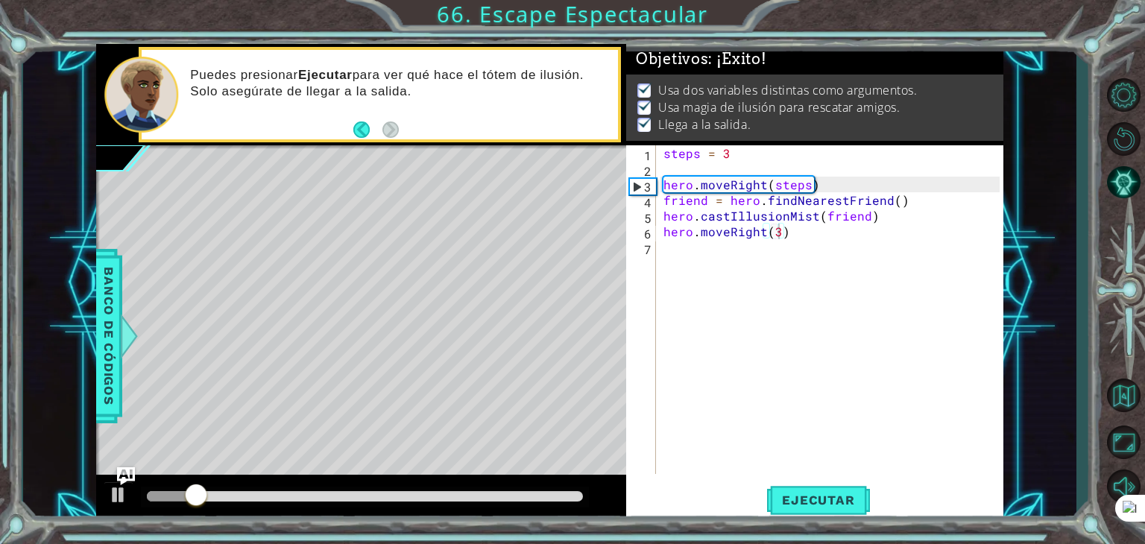
drag, startPoint x: 551, startPoint y: 502, endPoint x: 607, endPoint y: 499, distance: 55.9
click at [607, 499] on div at bounding box center [361, 499] width 530 height 48
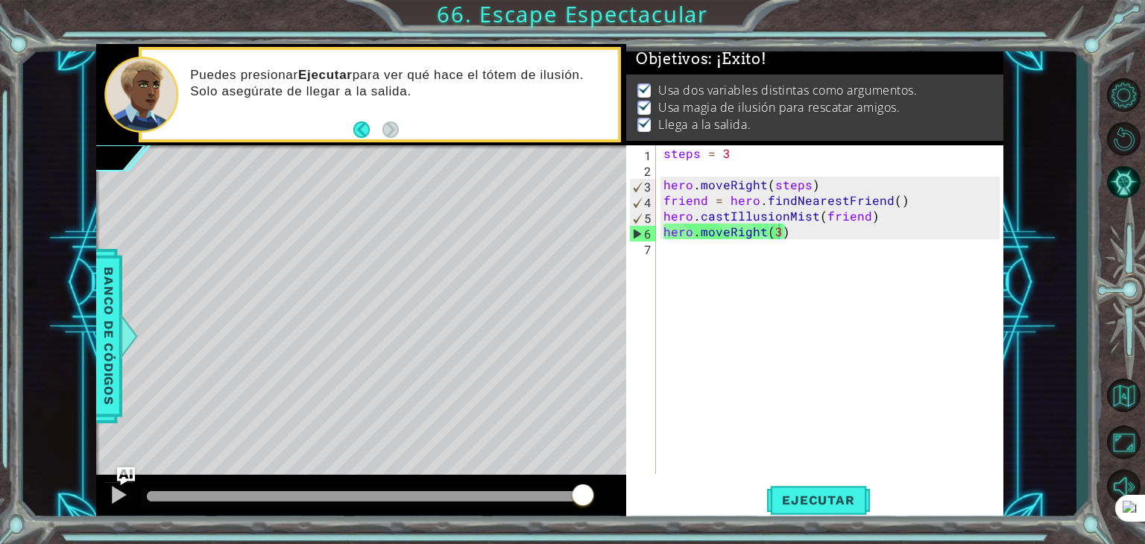
drag, startPoint x: 564, startPoint y: 496, endPoint x: 599, endPoint y: 491, distance: 35.4
click at [599, 490] on div at bounding box center [361, 499] width 530 height 48
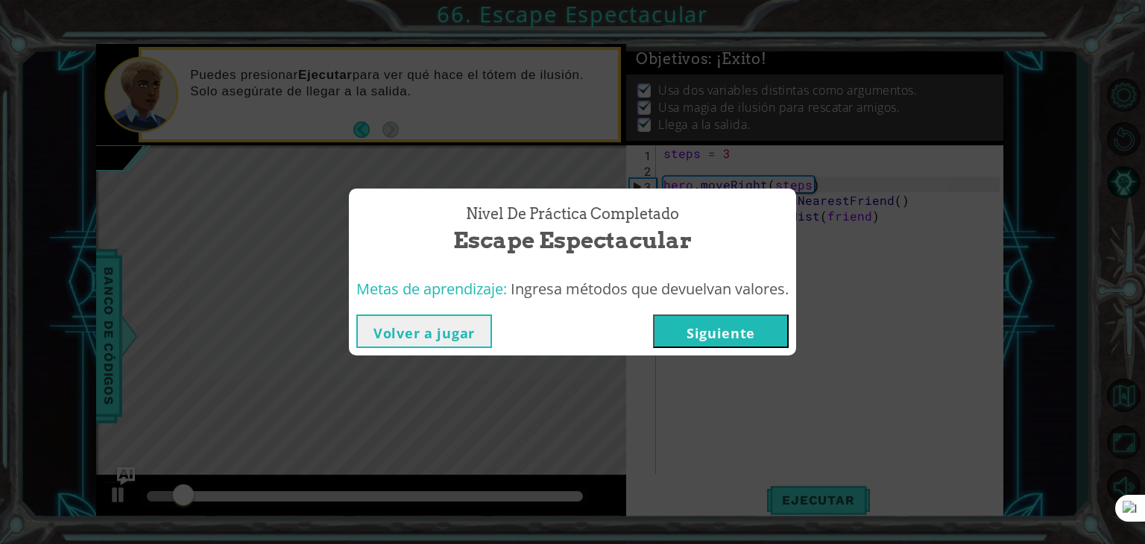
click at [685, 330] on button "Siguiente" at bounding box center [721, 331] width 136 height 34
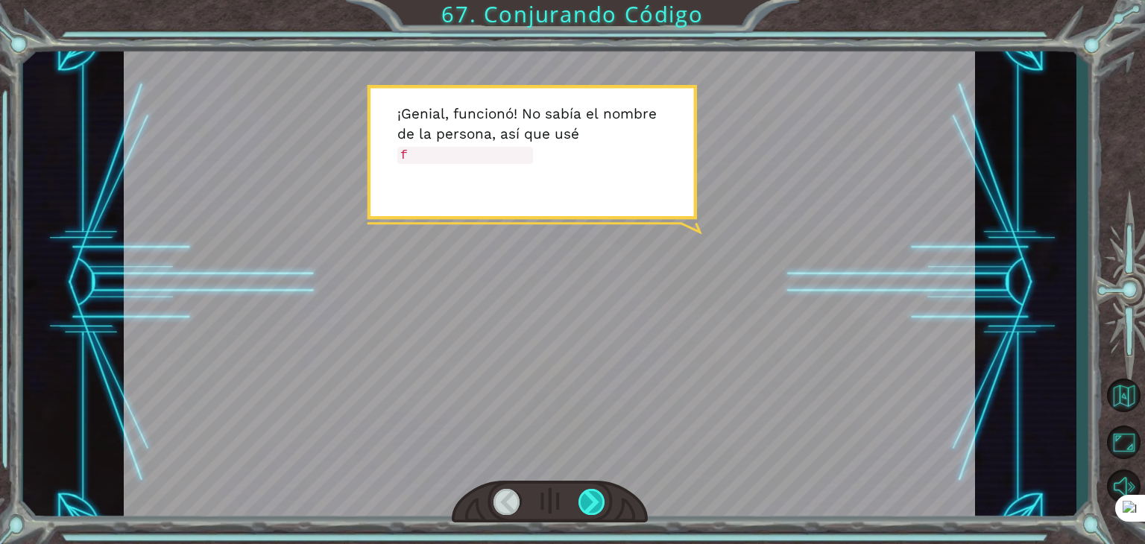
click at [584, 493] on div at bounding box center [591, 502] width 27 height 26
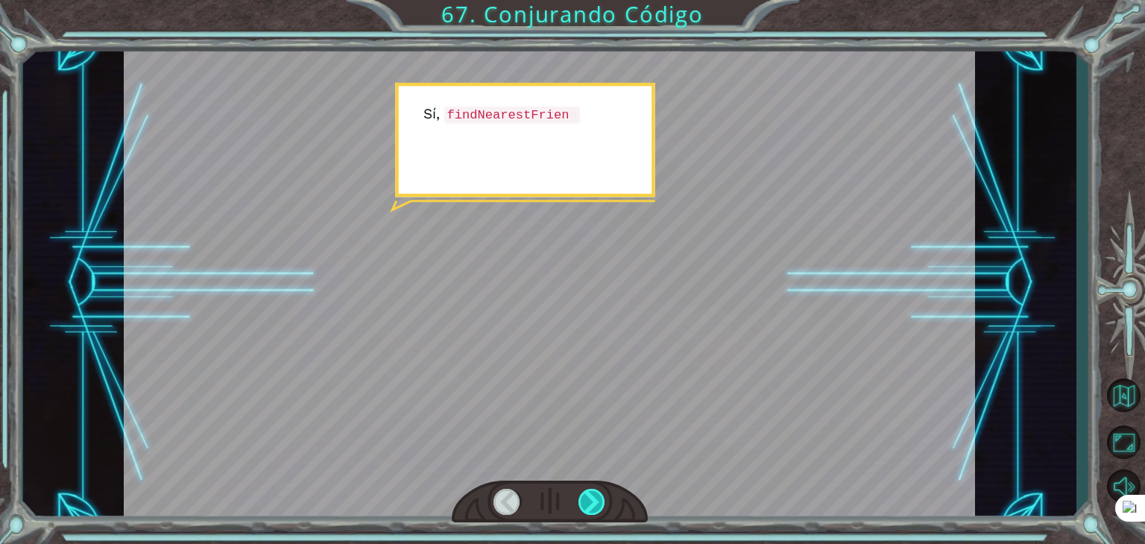
click at [584, 493] on div at bounding box center [591, 502] width 27 height 26
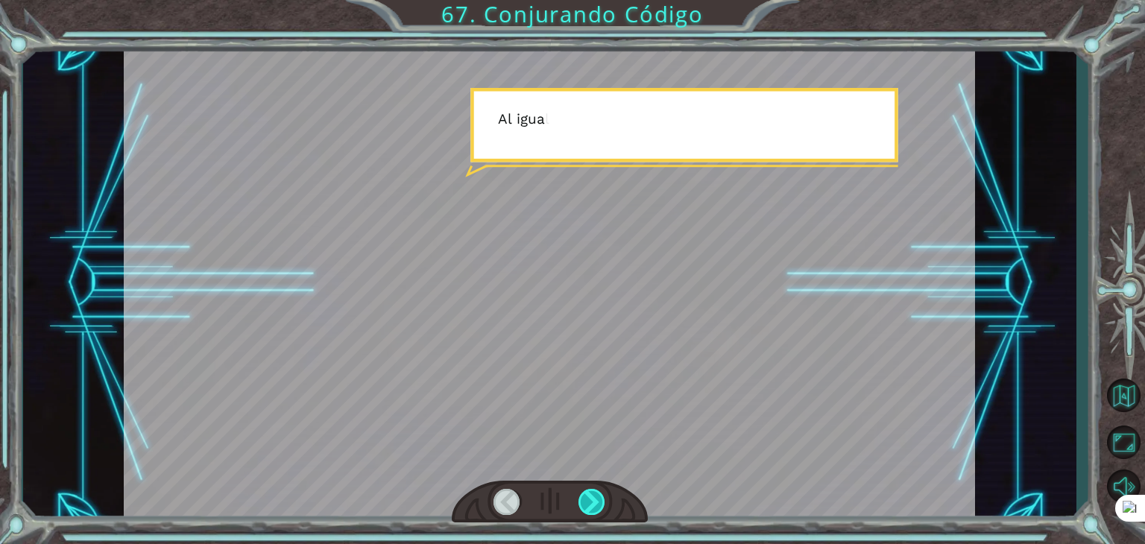
click at [584, 493] on div at bounding box center [591, 502] width 27 height 26
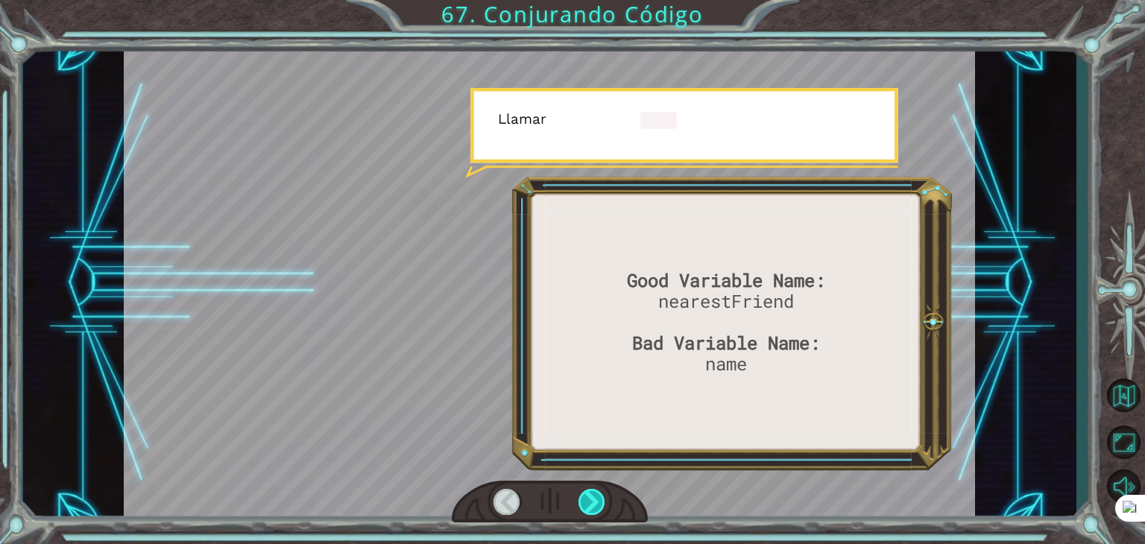
click at [584, 493] on div at bounding box center [591, 502] width 27 height 26
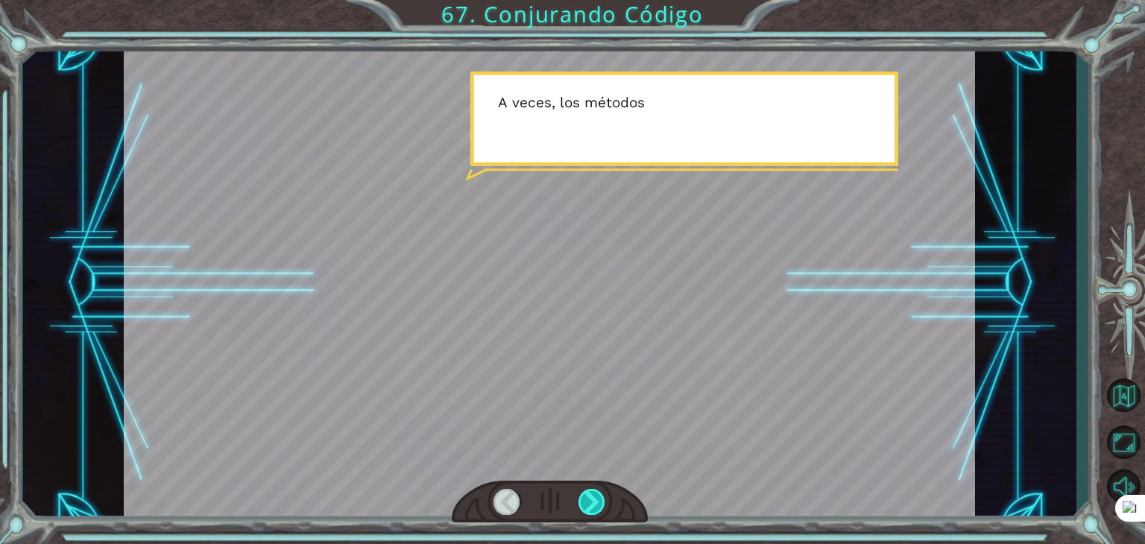
click at [584, 493] on div at bounding box center [591, 502] width 27 height 26
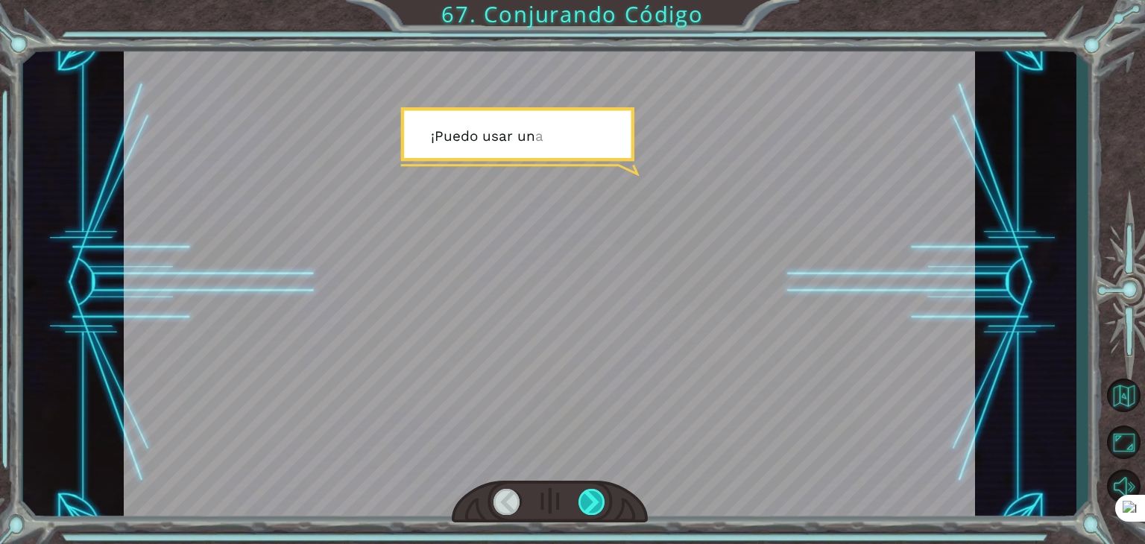
click at [584, 493] on div at bounding box center [591, 502] width 27 height 26
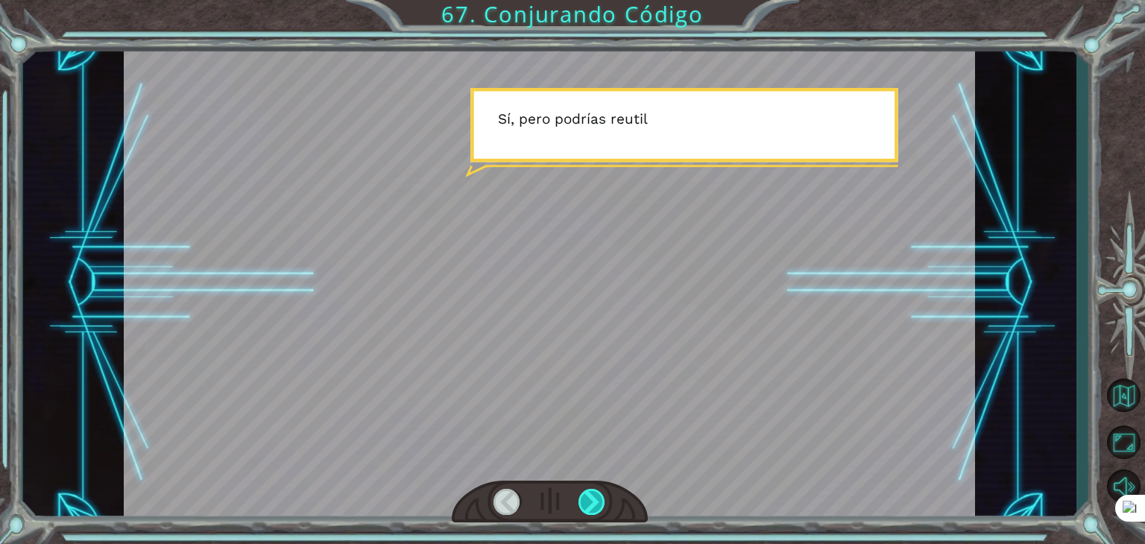
click at [584, 493] on div at bounding box center [591, 502] width 27 height 26
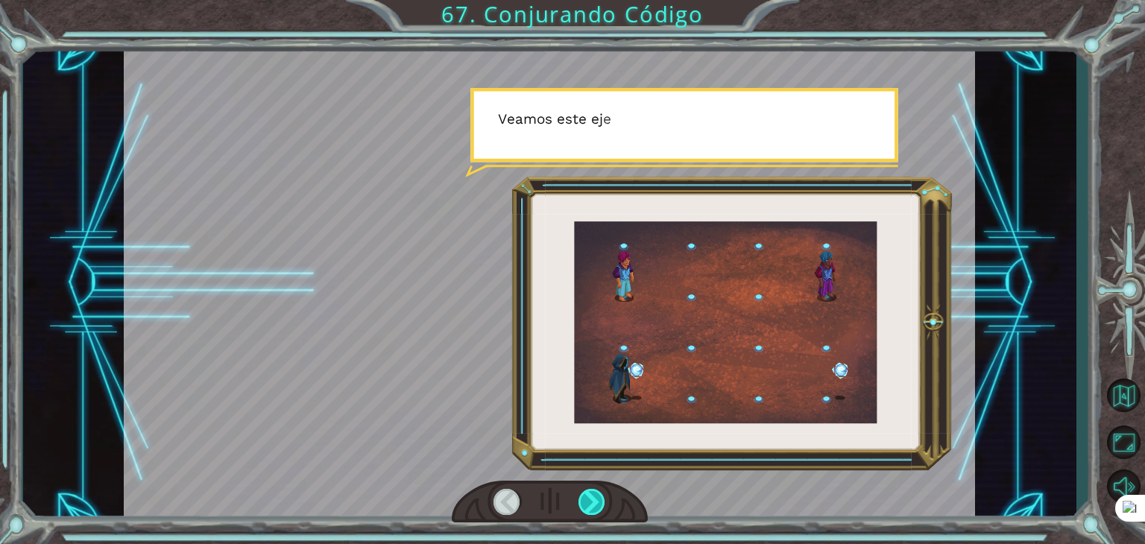
click at [584, 493] on div at bounding box center [591, 502] width 27 height 26
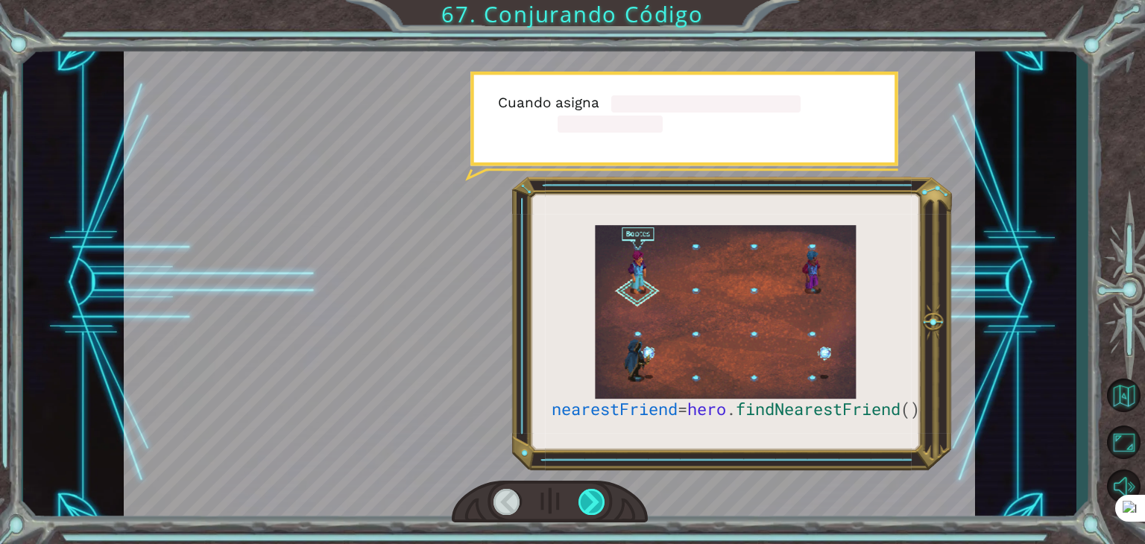
click at [584, 493] on div at bounding box center [591, 502] width 27 height 26
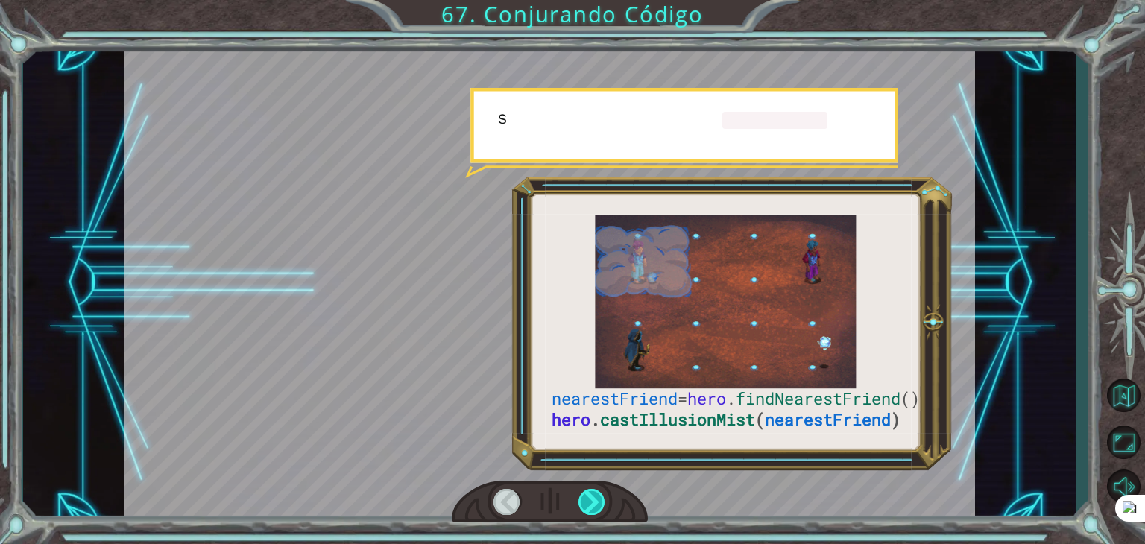
click at [584, 493] on div at bounding box center [591, 502] width 27 height 26
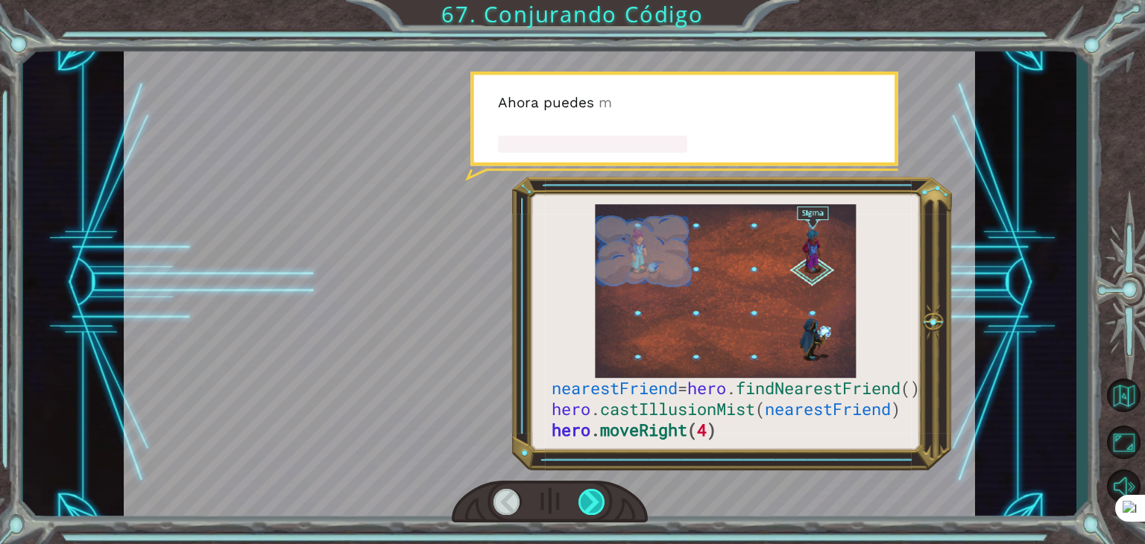
click at [584, 493] on div at bounding box center [591, 502] width 27 height 26
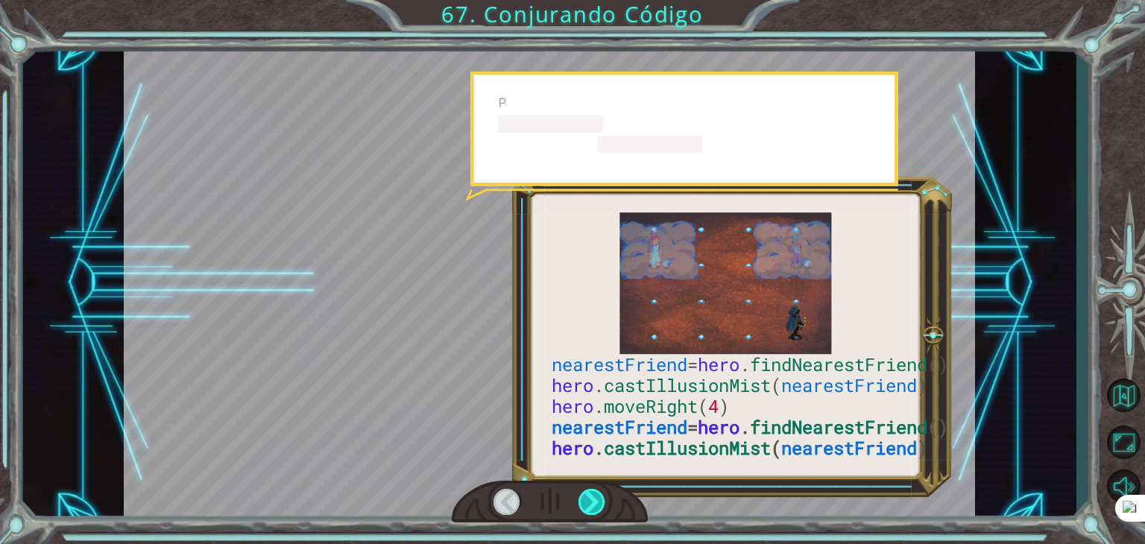
click at [584, 493] on div at bounding box center [591, 502] width 27 height 26
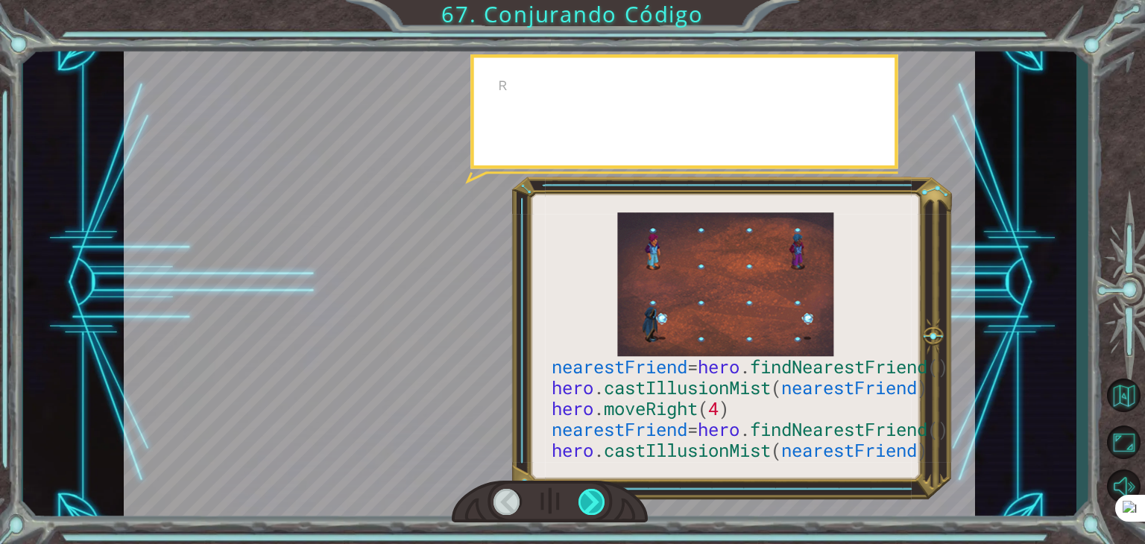
click at [584, 493] on div at bounding box center [591, 502] width 27 height 26
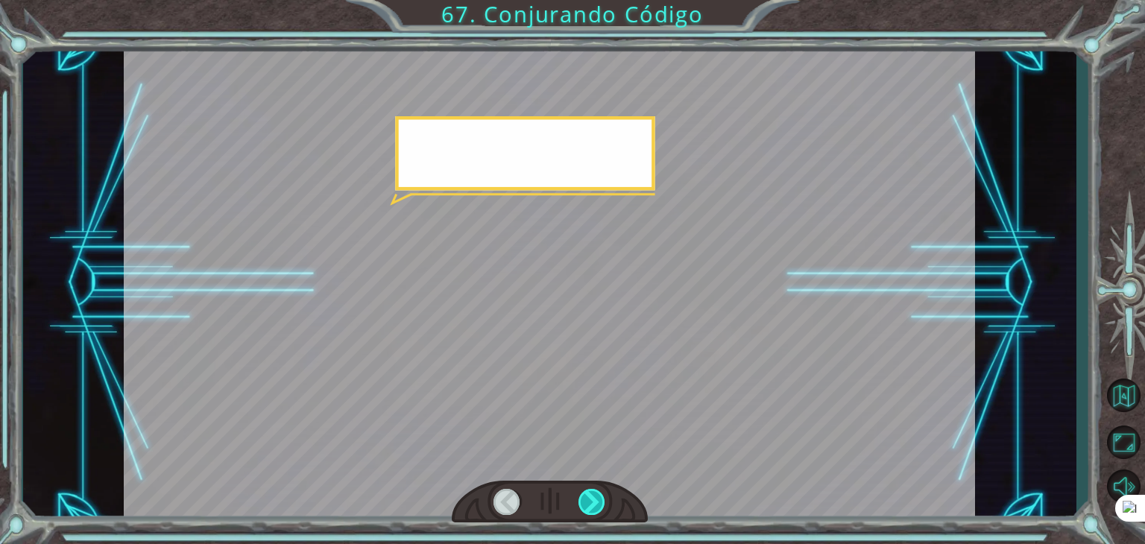
click at [584, 493] on div at bounding box center [591, 502] width 27 height 26
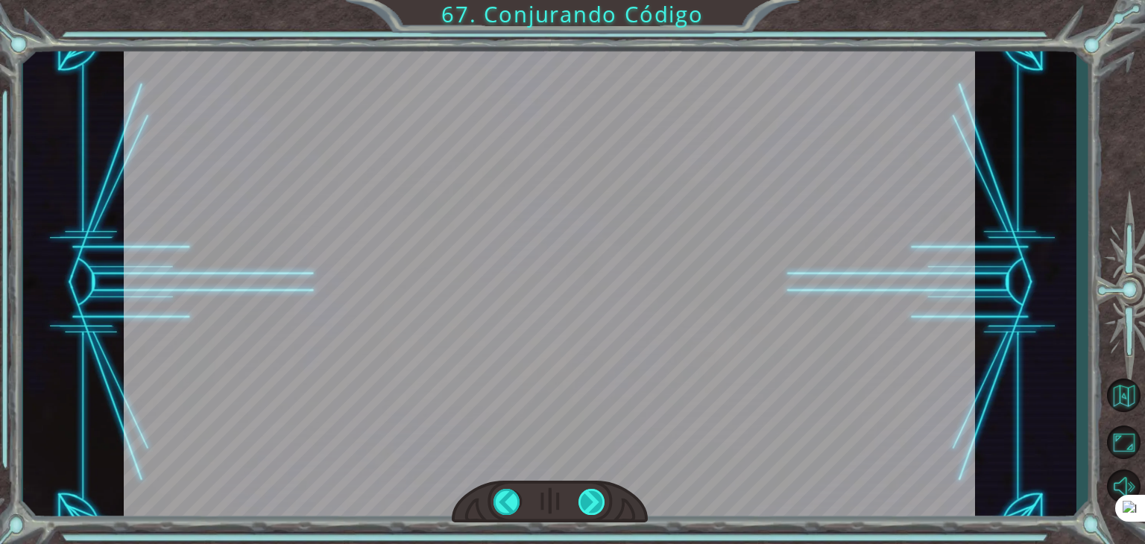
click at [584, 0] on div "nearestFriend = hero . findNearestFriend () hero . castIllusionMist ( nearestFr…" at bounding box center [572, 0] width 1145 height 0
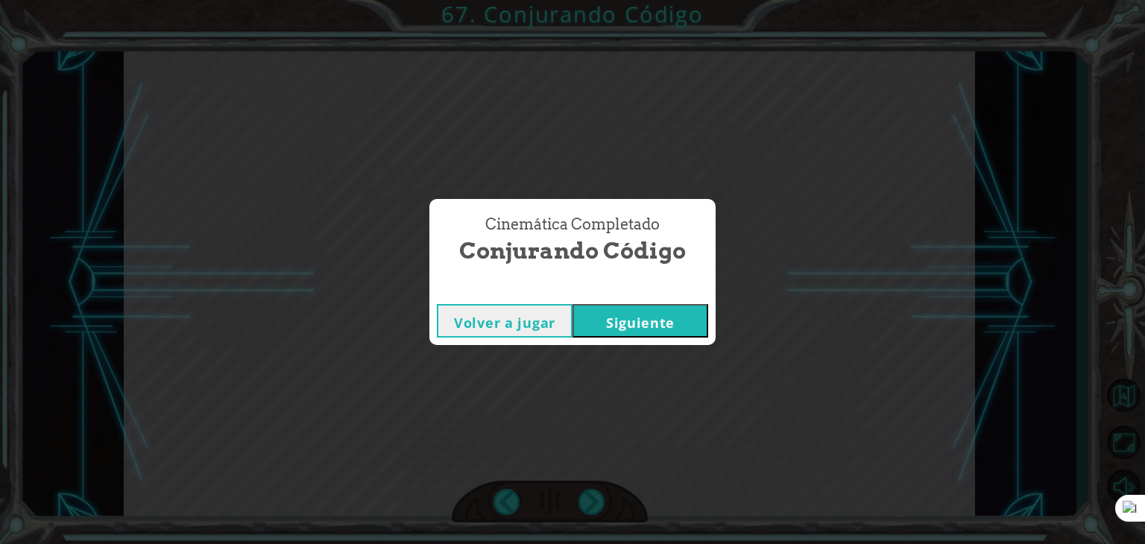
click at [622, 329] on button "Siguiente" at bounding box center [640, 321] width 136 height 34
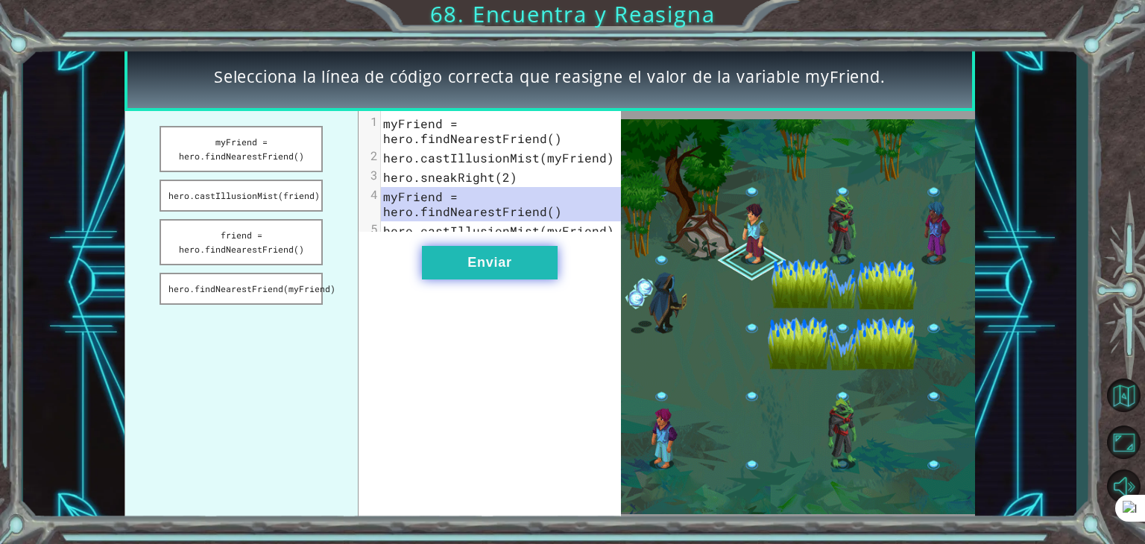
click at [492, 279] on button "Enviar" at bounding box center [490, 263] width 136 height 34
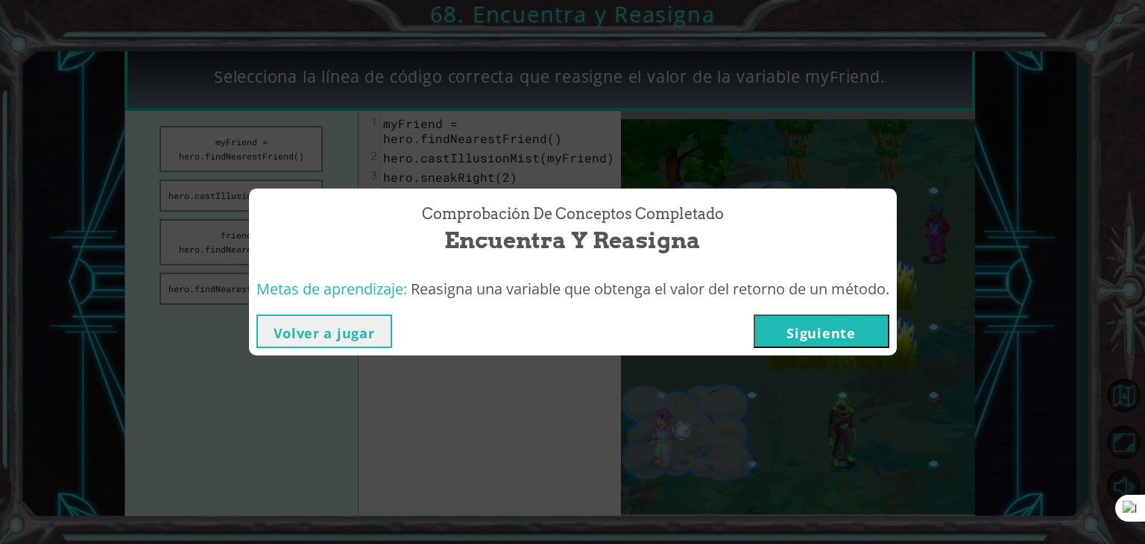
click at [803, 337] on button "Siguiente" at bounding box center [821, 331] width 136 height 34
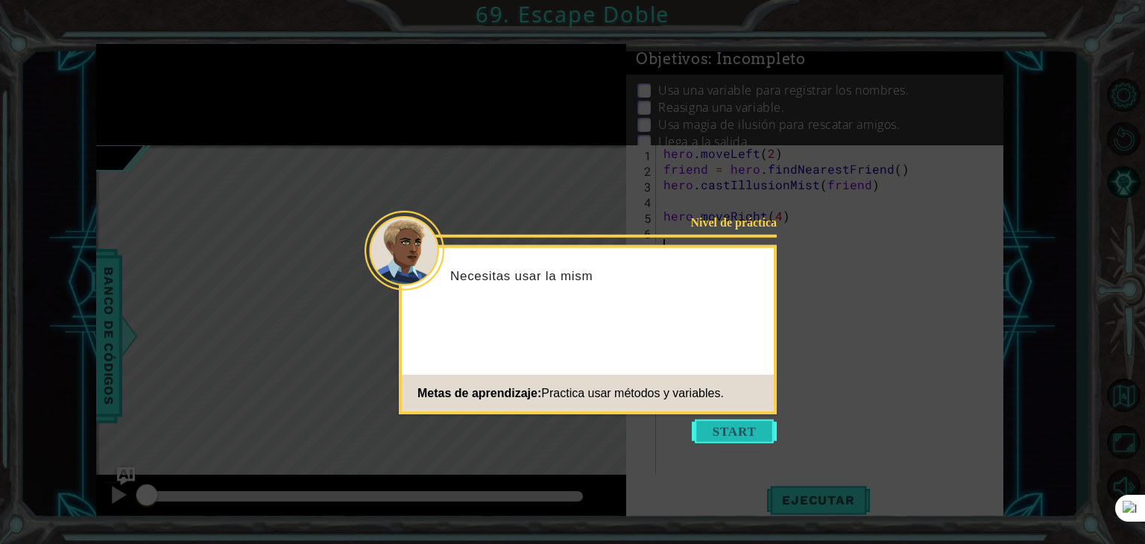
click at [747, 427] on button "Start" at bounding box center [734, 432] width 85 height 24
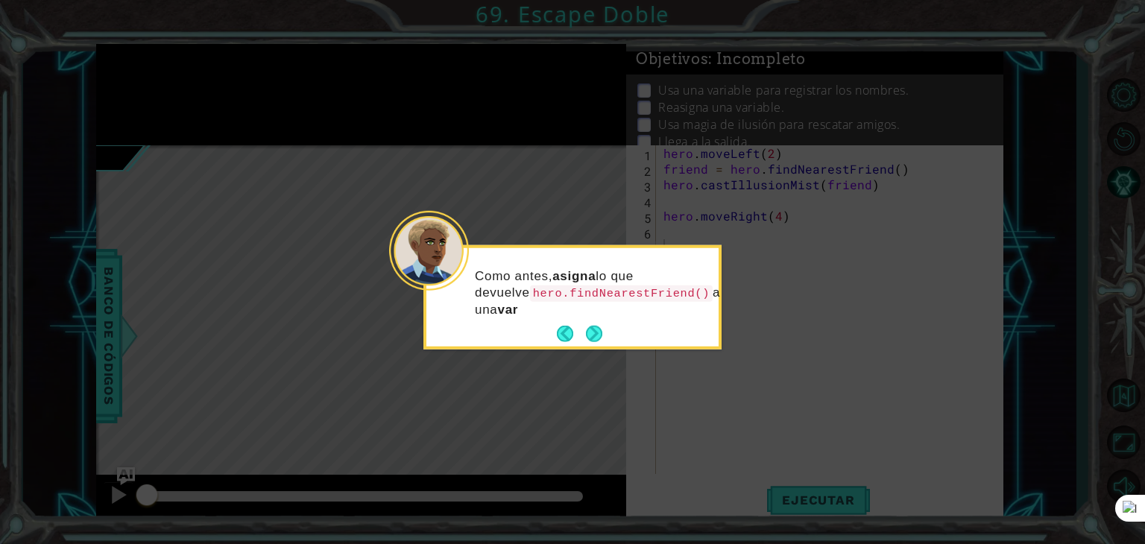
click at [606, 338] on div "Como antes, asigna lo que devuelve hero.findNearestFriend() a una var" at bounding box center [572, 297] width 298 height 104
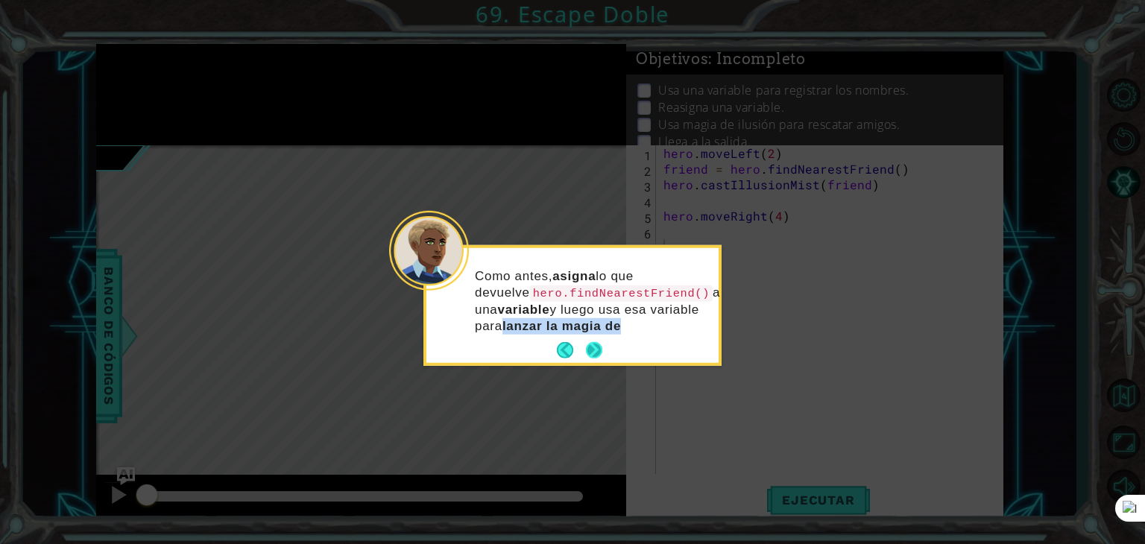
click at [606, 341] on div "Como antes, asigna lo que devuelve hero.findNearestFriend() a una variable y lu…" at bounding box center [572, 305] width 292 height 115
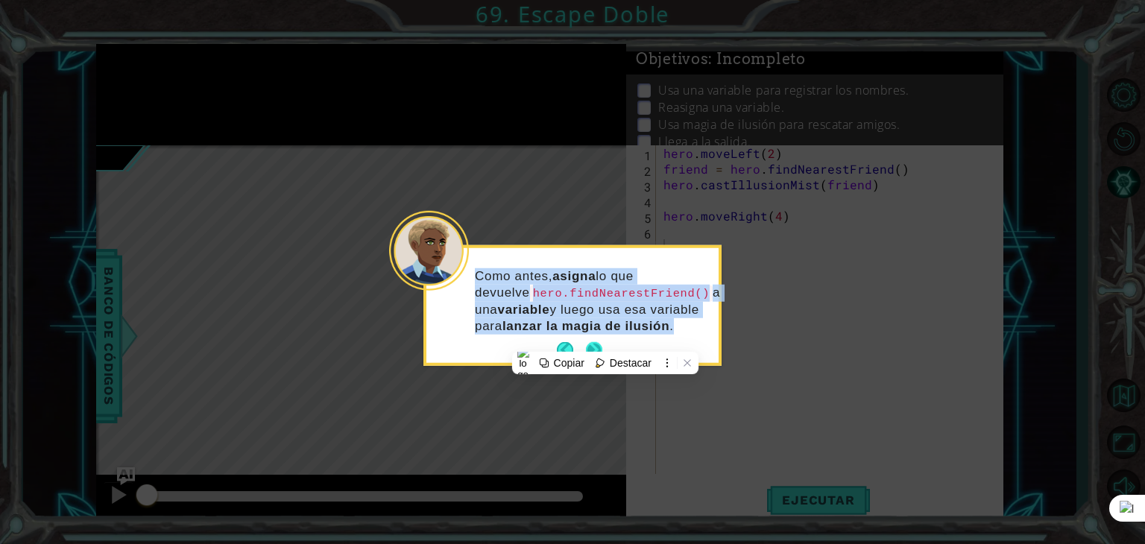
click at [595, 347] on button "Next" at bounding box center [594, 350] width 21 height 21
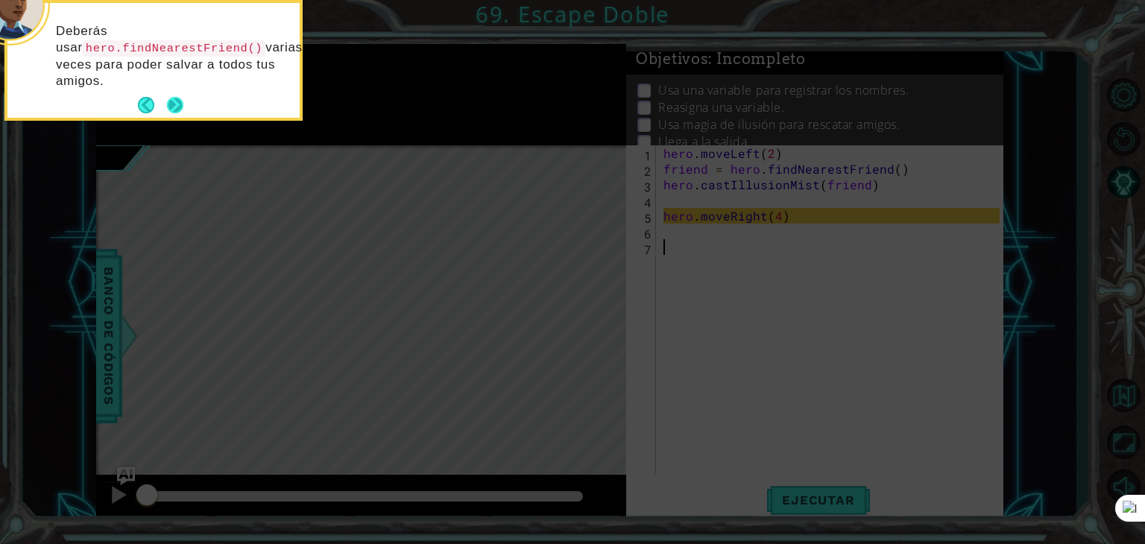
click at [170, 104] on button "Next" at bounding box center [175, 105] width 17 height 17
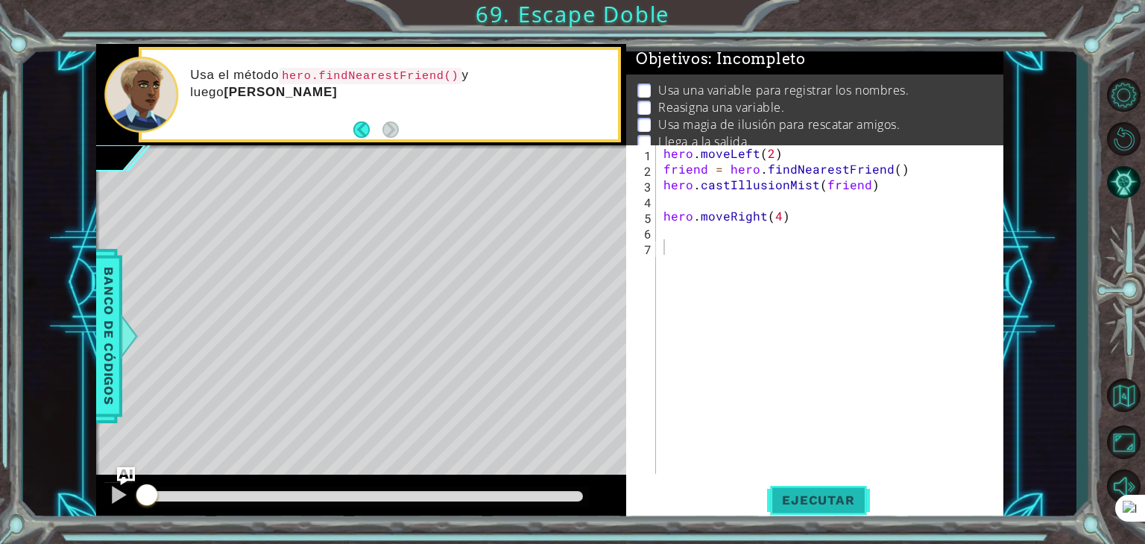
click at [810, 496] on span "Ejecutar" at bounding box center [818, 500] width 102 height 15
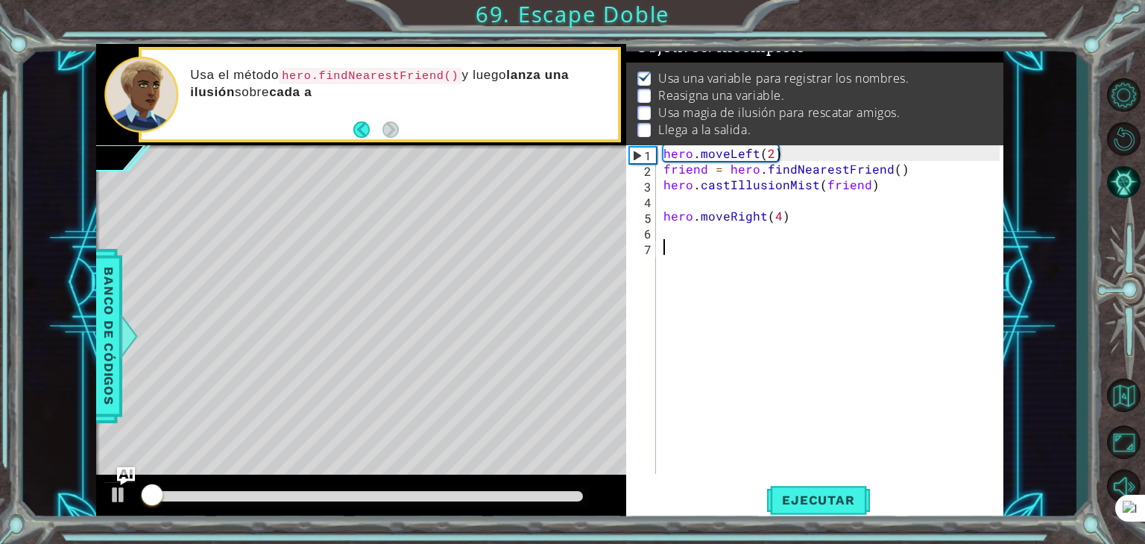
scroll to position [15, 0]
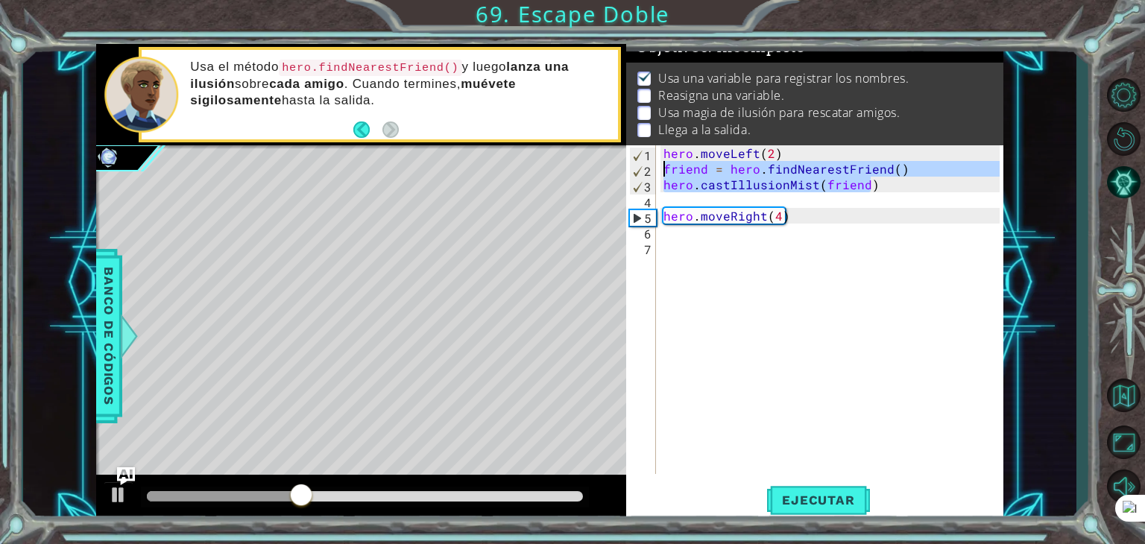
drag, startPoint x: 880, startPoint y: 191, endPoint x: 663, endPoint y: 168, distance: 218.1
click at [663, 168] on div "hero . moveLeft ( 2 ) friend = hero . findNearestFriend ( ) hero . castIllusion…" at bounding box center [833, 325] width 347 height 360
type textarea "friend = hero.findNearestFriend() hero.castIllusionMist(friend)"
click at [689, 240] on div "hero . moveLeft ( 2 ) friend = hero . findNearestFriend ( ) hero . castIllusion…" at bounding box center [833, 325] width 347 height 360
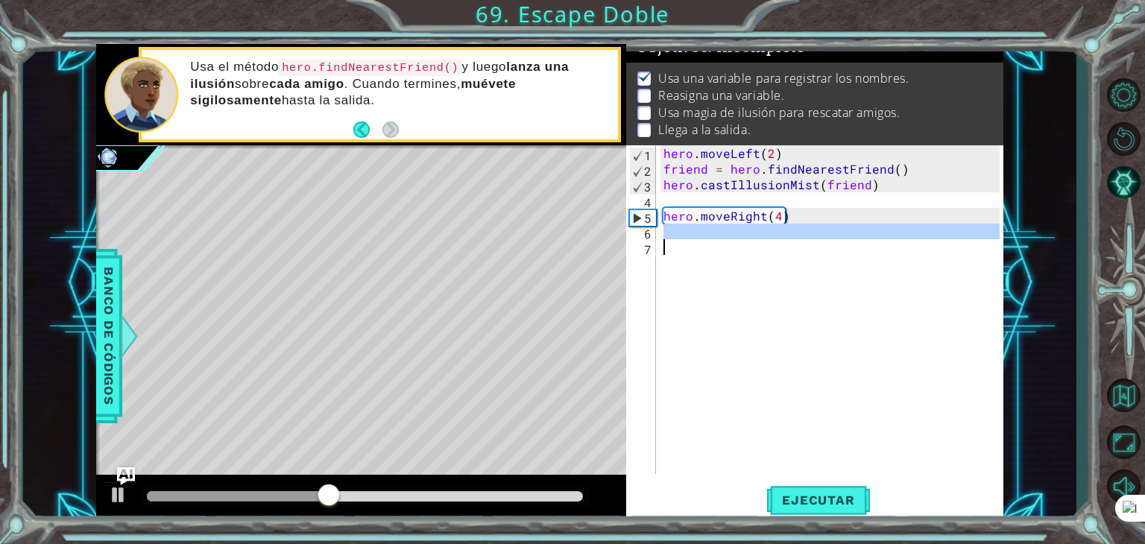
click at [686, 262] on div "hero . moveLeft ( 2 ) friend = hero . findNearestFriend ( ) hero . castIllusion…" at bounding box center [829, 309] width 339 height 329
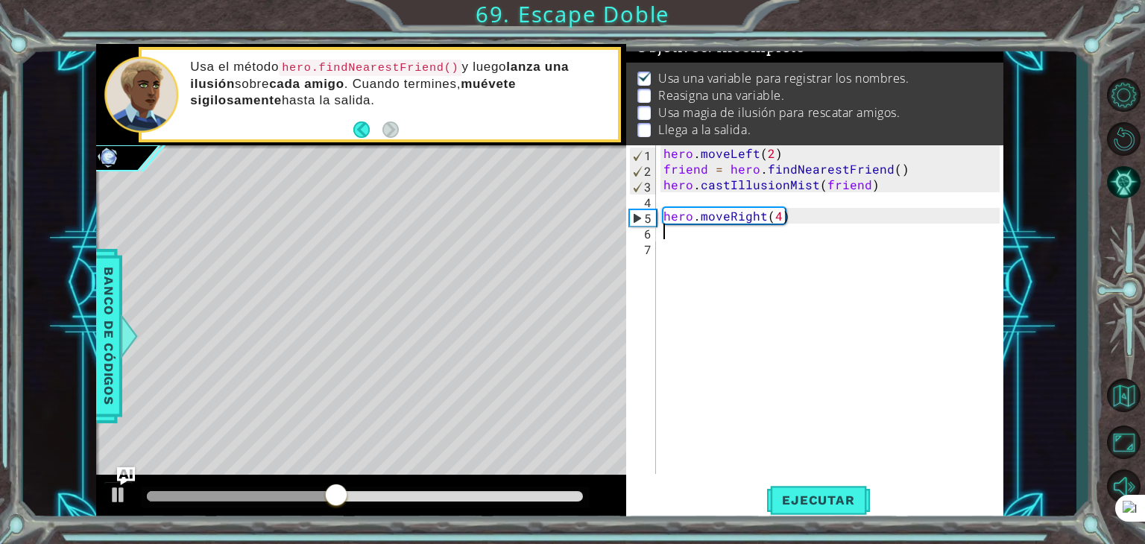
click at [672, 235] on div "hero . moveLeft ( 2 ) friend = hero . findNearestFriend ( ) hero . castIllusion…" at bounding box center [833, 325] width 347 height 360
paste textarea "hero.castIllusionMist(friend)"
type textarea "hero.castIllusionMist(friend)"
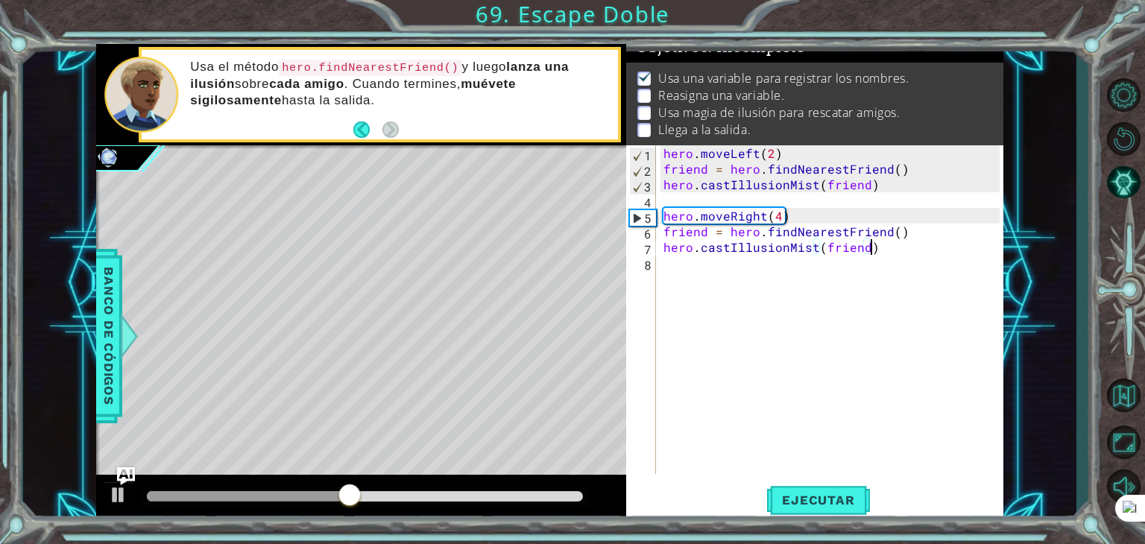
click at [687, 256] on div "hero . moveLeft ( 2 ) friend = hero . findNearestFriend ( ) hero . castIllusion…" at bounding box center [833, 325] width 347 height 360
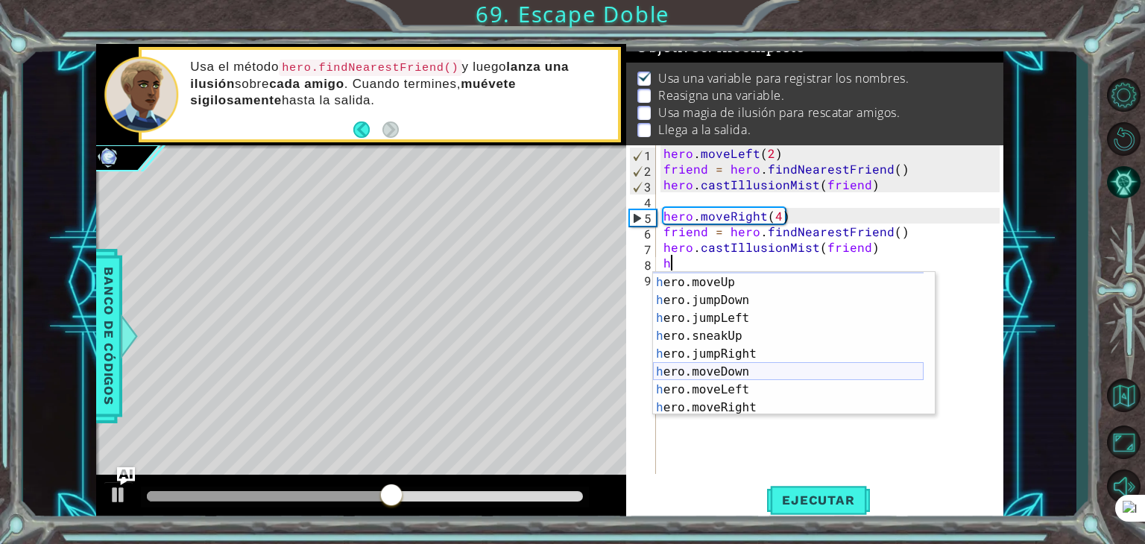
scroll to position [16, 0]
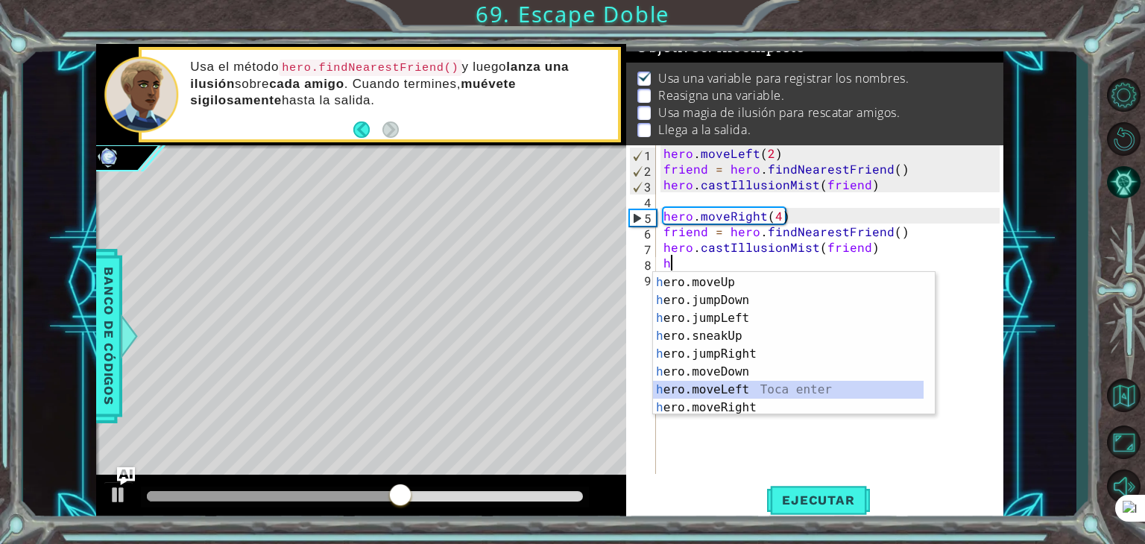
click at [722, 386] on div "h ero.jumpUp Toca enter h ero.moveUp Toca enter h ero.jumpDown Toca enter h ero…" at bounding box center [788, 345] width 271 height 179
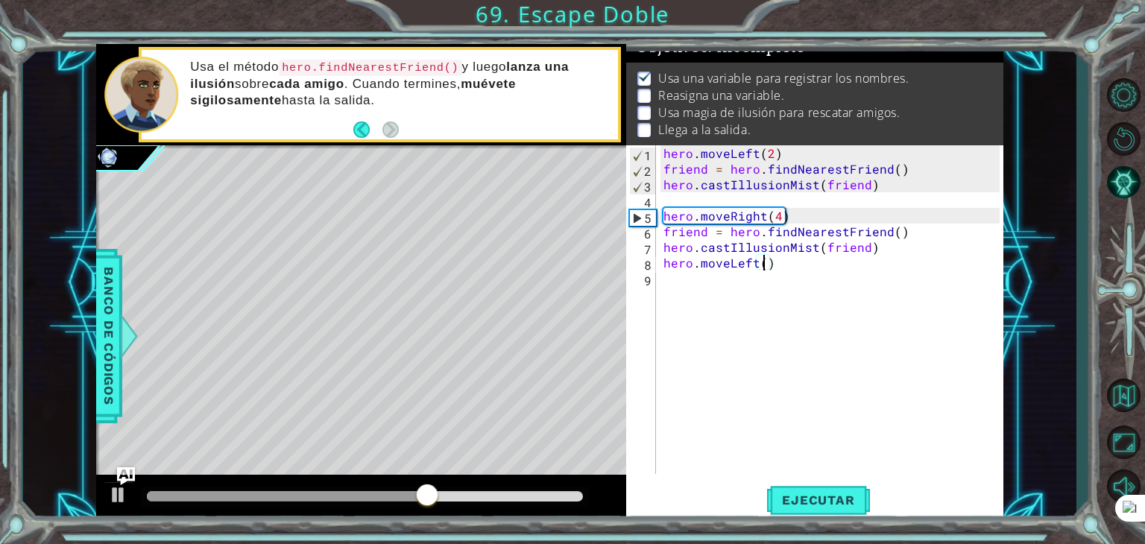
type textarea "hero.moveLeft(2)"
click at [695, 277] on div "hero . moveLeft ( 2 ) friend = hero . findNearestFriend ( ) hero . castIllusion…" at bounding box center [833, 325] width 347 height 360
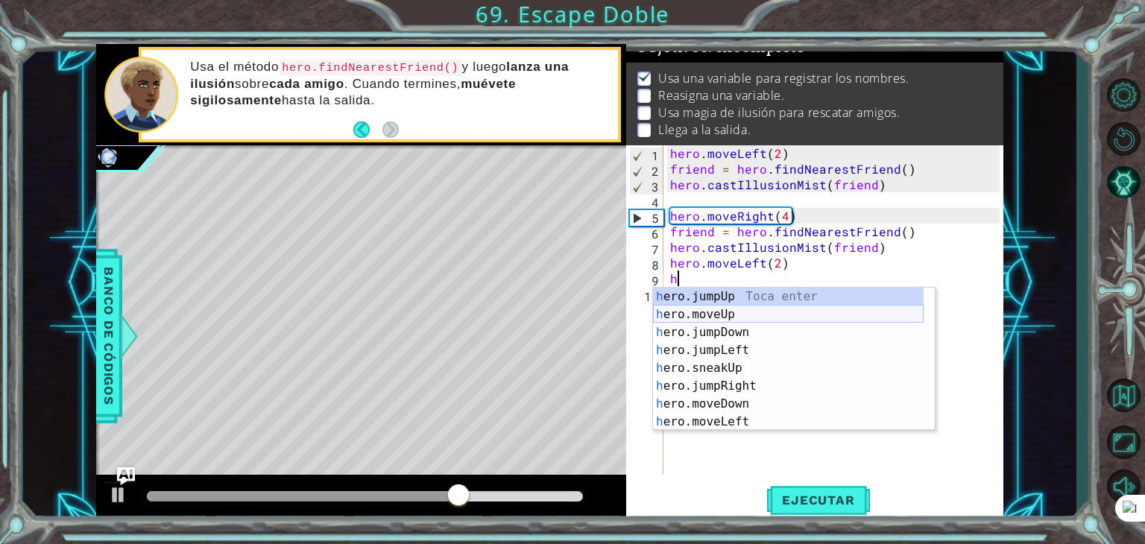
click at [735, 312] on div "h ero.jumpUp Toca enter h ero.moveUp Toca enter h ero.jumpDown Toca enter h ero…" at bounding box center [788, 377] width 271 height 179
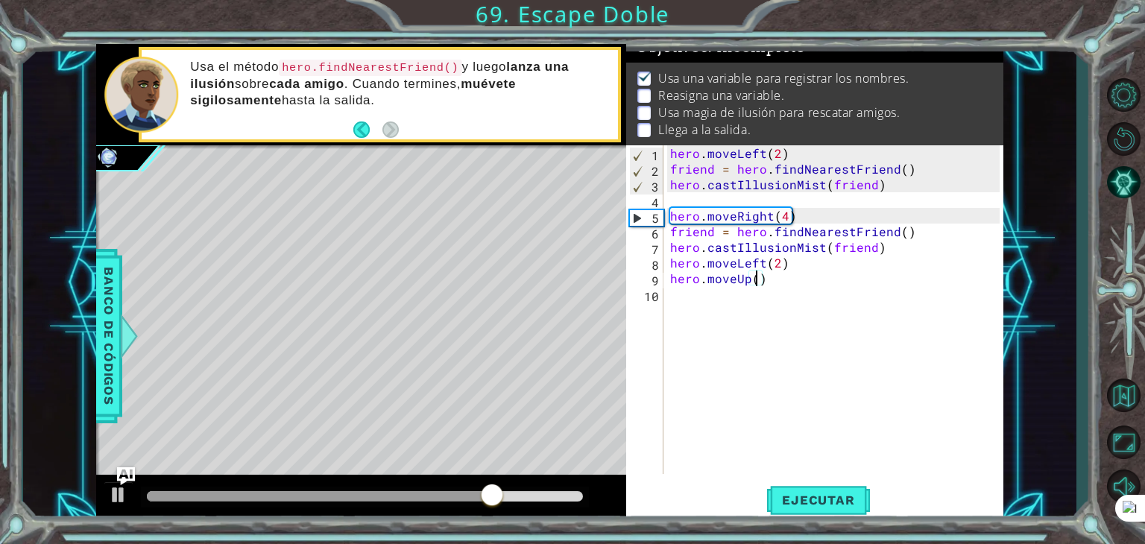
scroll to position [0, 5]
type textarea "hero.moveUp(4)"
click at [802, 493] on span "Ejecutar" at bounding box center [818, 500] width 102 height 15
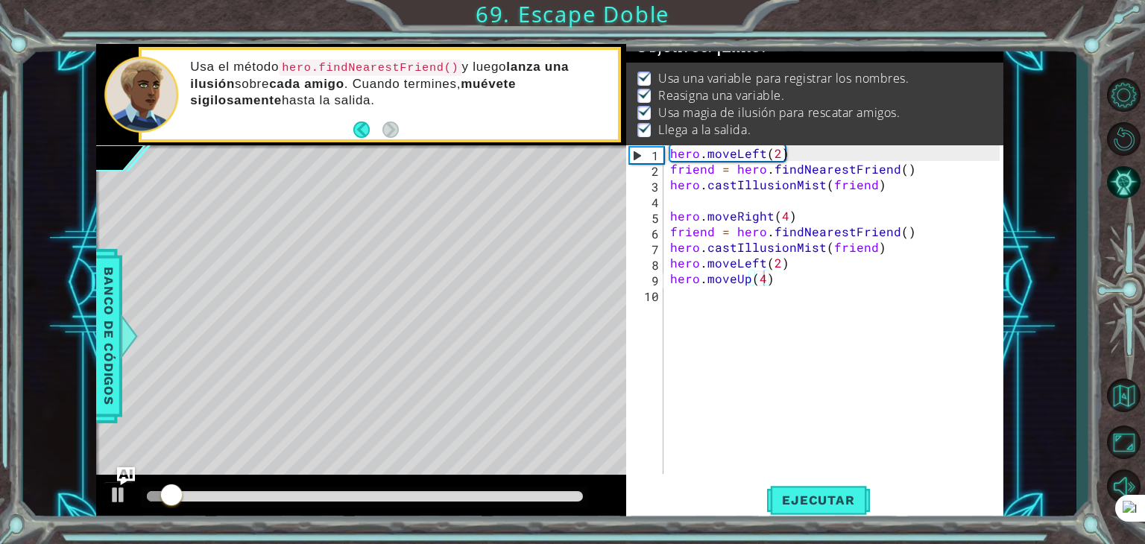
drag, startPoint x: 504, startPoint y: 490, endPoint x: 698, endPoint y: 520, distance: 196.2
click at [698, 520] on div "1 ההההההההההההההההההההההההההההההההההההההההההההההההההההההההההההההההההההההההההההה…" at bounding box center [549, 283] width 907 height 478
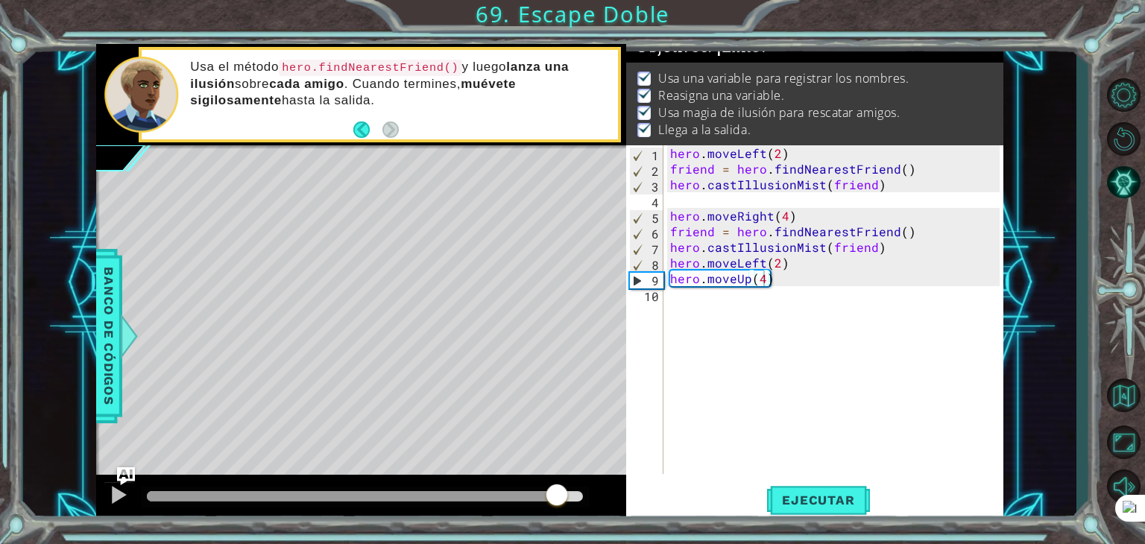
click at [559, 491] on div at bounding box center [365, 496] width 436 height 10
drag, startPoint x: 559, startPoint y: 493, endPoint x: 595, endPoint y: 490, distance: 35.8
click at [595, 490] on body "1 ההההההההההההההההההההההההההההההההההההההההההההההההההההההההההההההההההההההההההההה…" at bounding box center [572, 272] width 1145 height 544
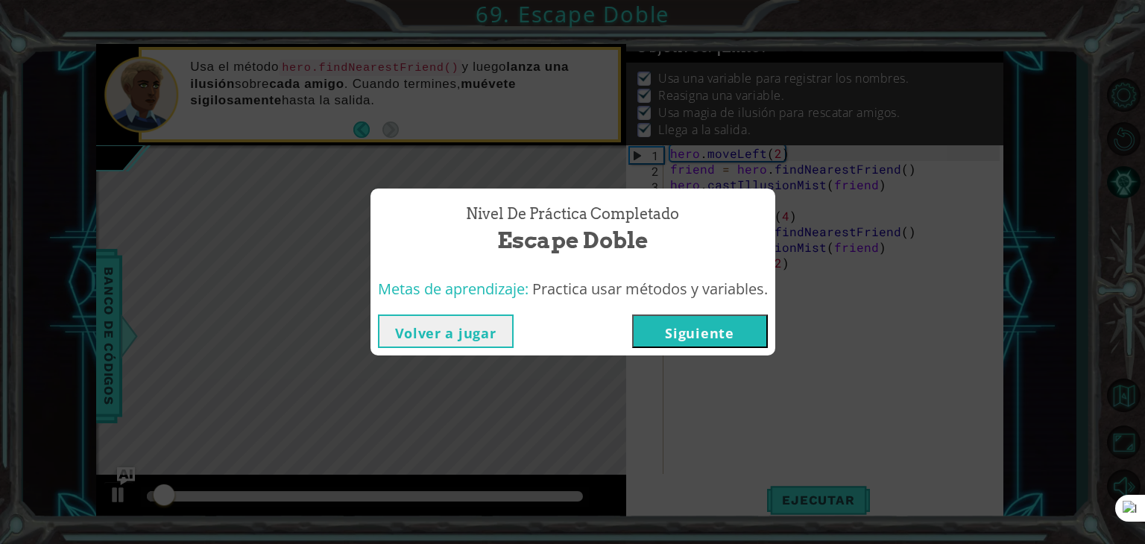
click at [689, 341] on button "Siguiente" at bounding box center [700, 331] width 136 height 34
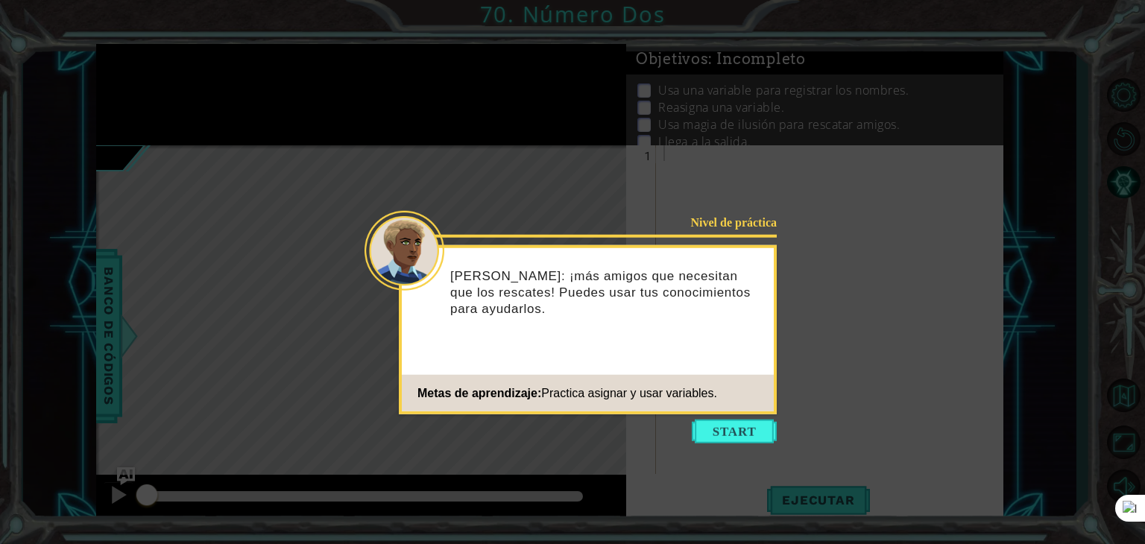
click at [712, 429] on button "Start" at bounding box center [734, 432] width 85 height 24
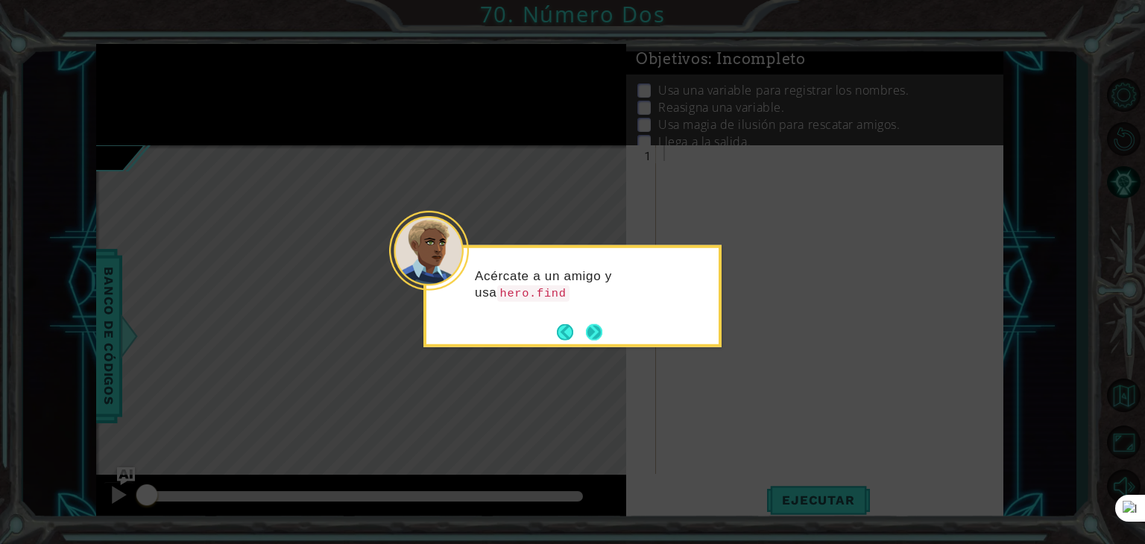
click at [600, 333] on button "Next" at bounding box center [593, 332] width 19 height 19
click at [600, 329] on button "Next" at bounding box center [594, 331] width 17 height 17
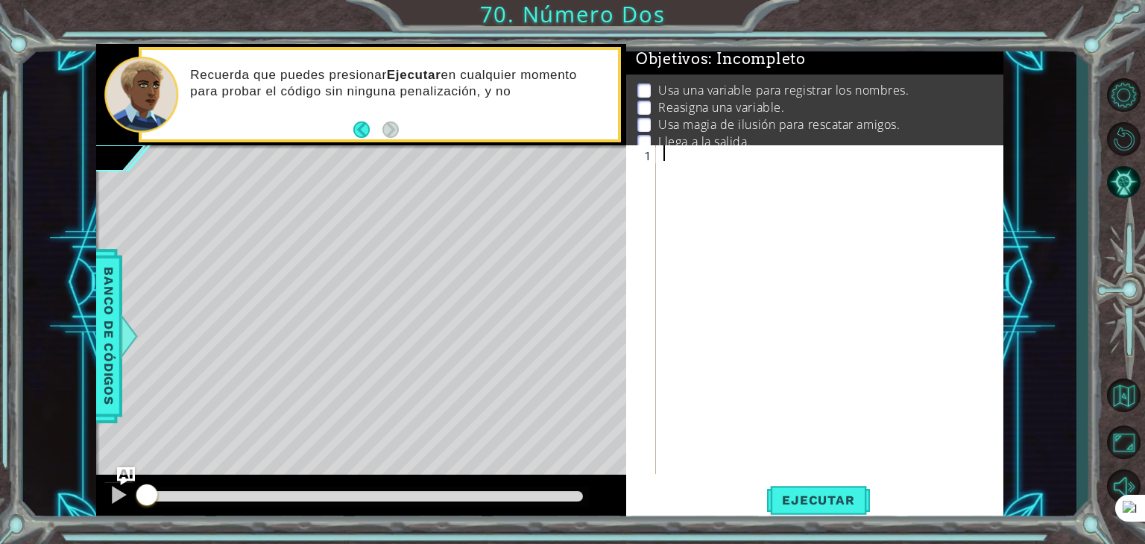
paste textarea "hero.castIllusionMist(friend)"
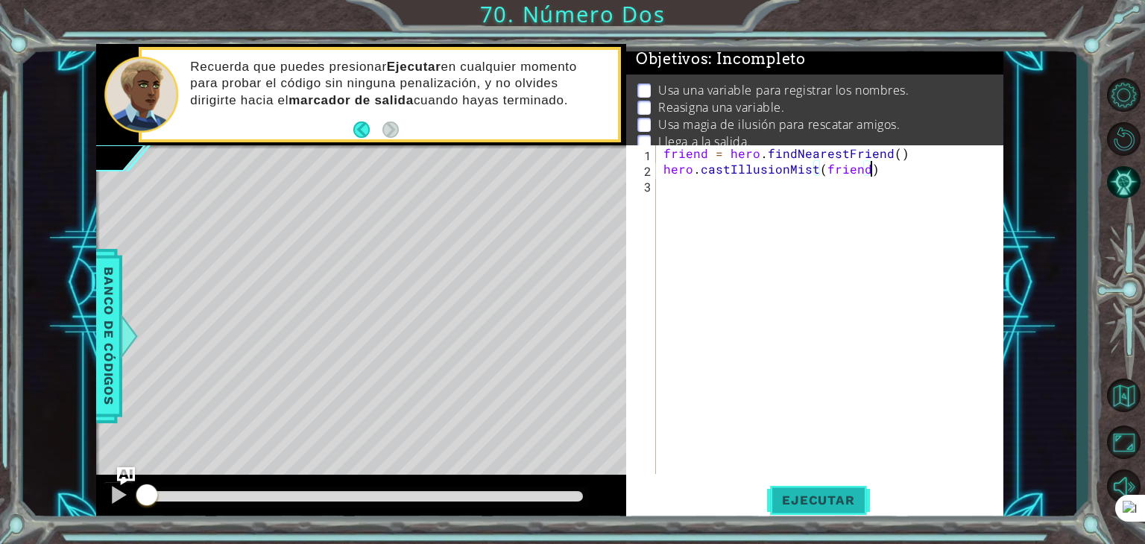
click at [808, 504] on span "Ejecutar" at bounding box center [818, 500] width 102 height 15
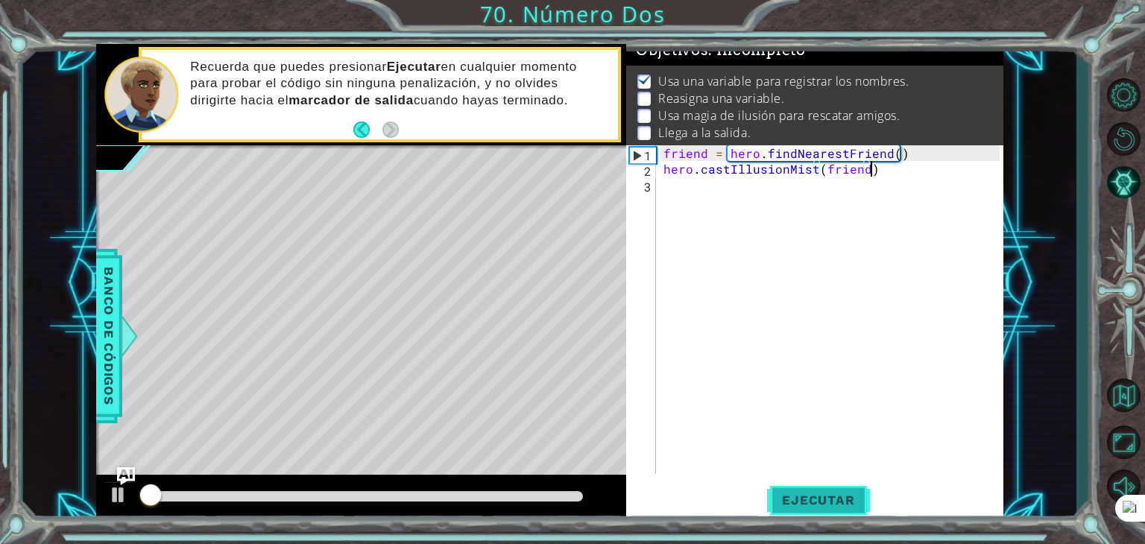
scroll to position [15, 0]
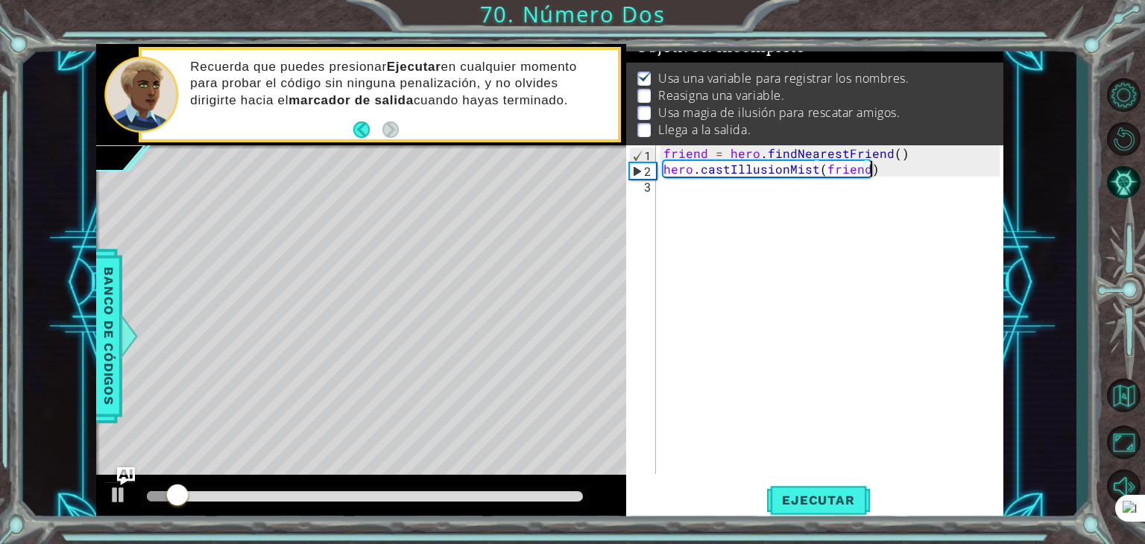
click at [662, 145] on div "friend = hero . findNearestFriend ( ) hero . castIllusionMist ( friend )" at bounding box center [833, 325] width 347 height 360
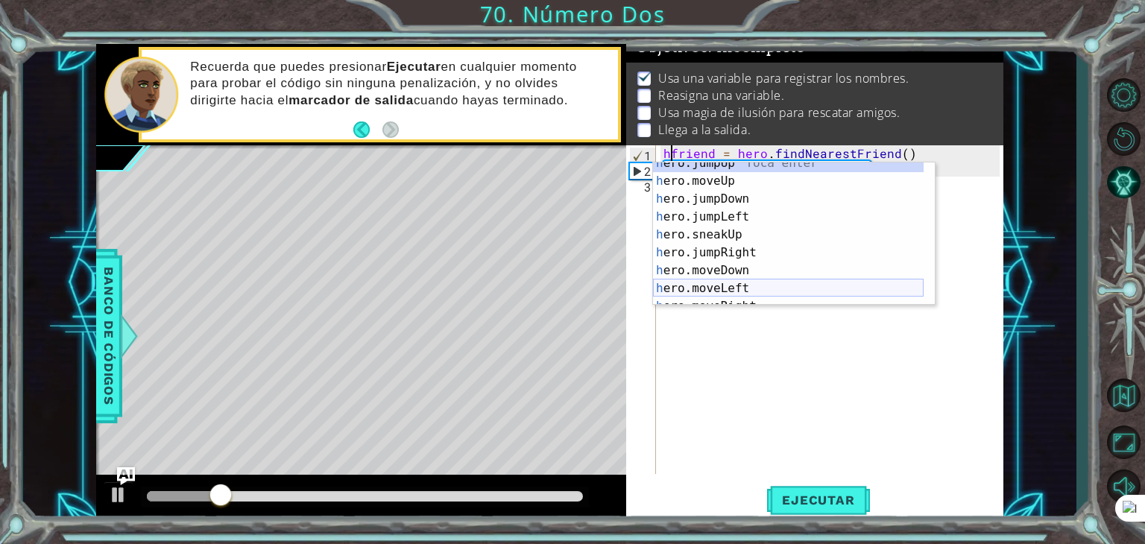
scroll to position [33, 0]
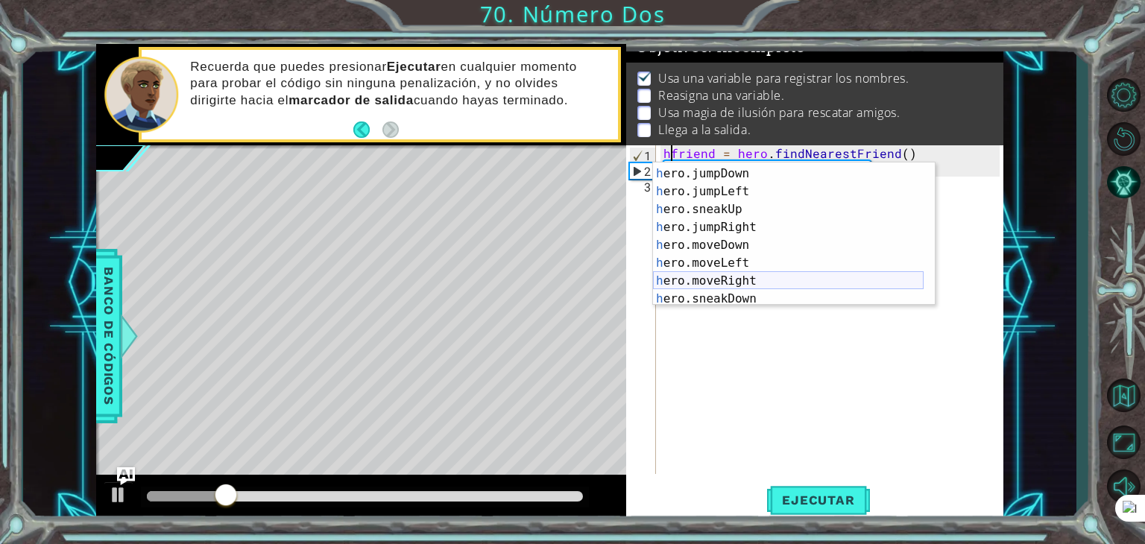
click at [733, 282] on div "h ero.moveUp Toca enter h ero.jumpDown Toca enter h ero.jumpLeft Toca enter h e…" at bounding box center [788, 236] width 271 height 179
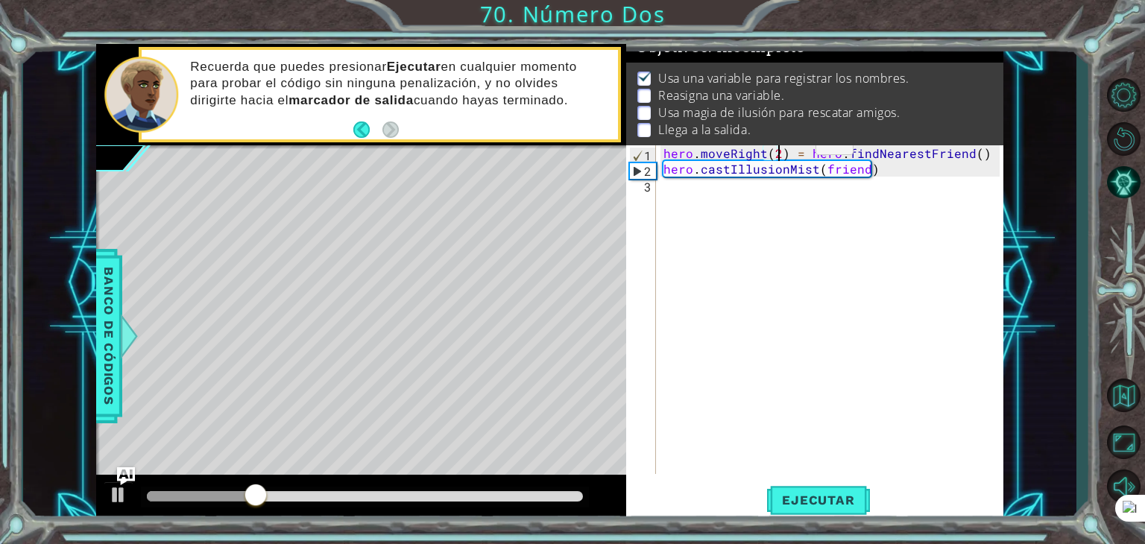
scroll to position [0, 7]
type textarea "= hero.findNearestFriend()"
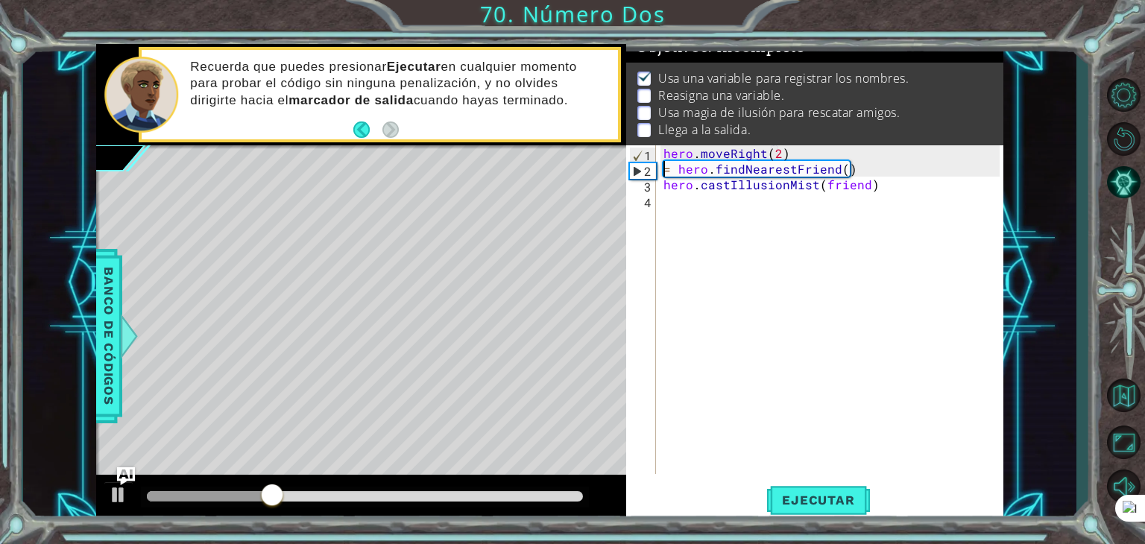
click at [794, 256] on div "hero . moveRight ( 2 ) = hero . findNearestFriend ( ) hero . castIllusionMist (…" at bounding box center [833, 325] width 347 height 360
click at [686, 215] on div "hero . moveRight ( 2 ) = hero . findNearestFriend ( ) hero . castIllusionMist (…" at bounding box center [833, 325] width 347 height 360
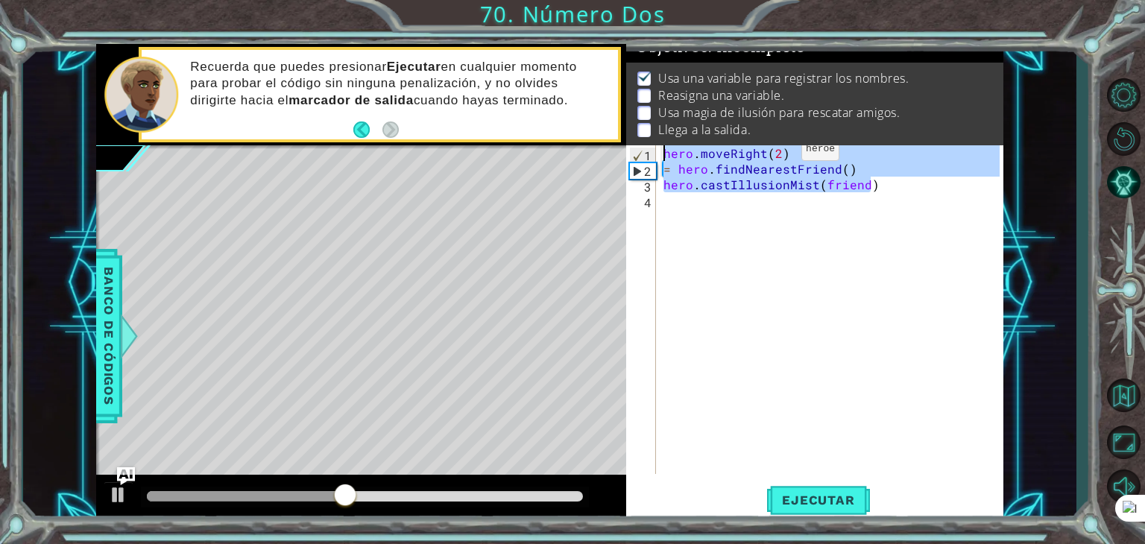
drag, startPoint x: 881, startPoint y: 192, endPoint x: 615, endPoint y: 133, distance: 272.5
click at [614, 134] on div "1 ההההההההההההההההההההההההההההההההההההההההההההההההההההההההההההההההההההההההההההה…" at bounding box center [549, 283] width 907 height 478
type textarea "hero.moveRight(2) = hero.findNearestFriend()"
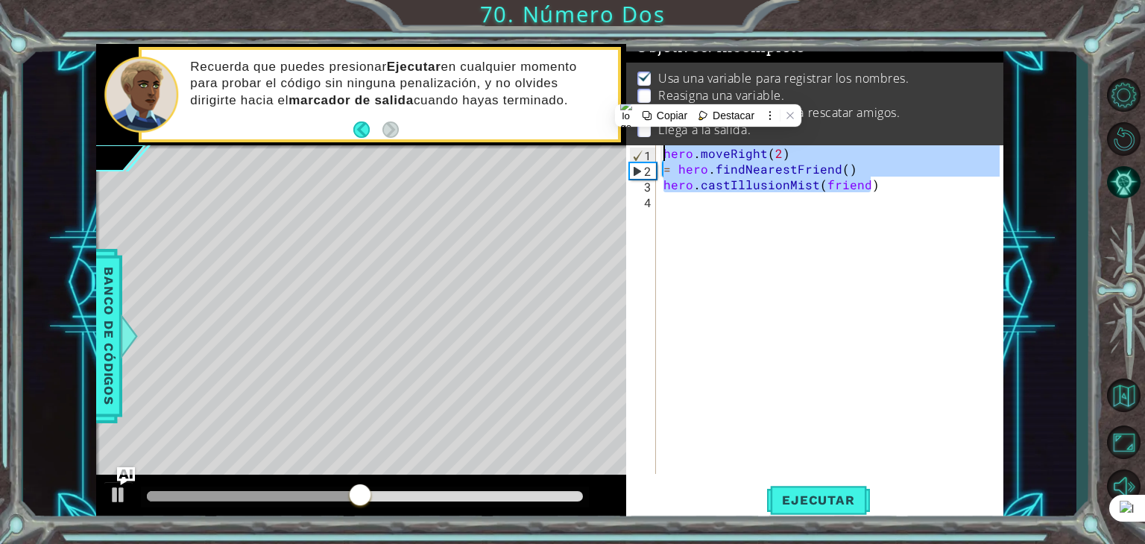
click at [686, 206] on div "hero . moveRight ( 2 ) = hero . findNearestFriend ( ) hero . castIllusionMist (…" at bounding box center [833, 325] width 347 height 360
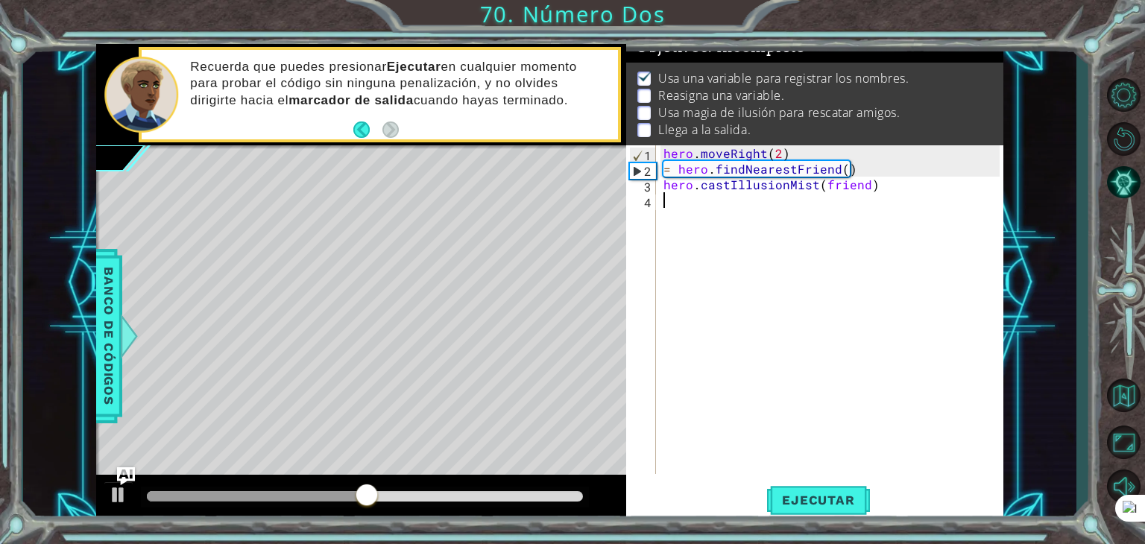
paste textarea "hero.castIllusionMist(friend)"
type textarea "hero.castIllusionMist(friend)"
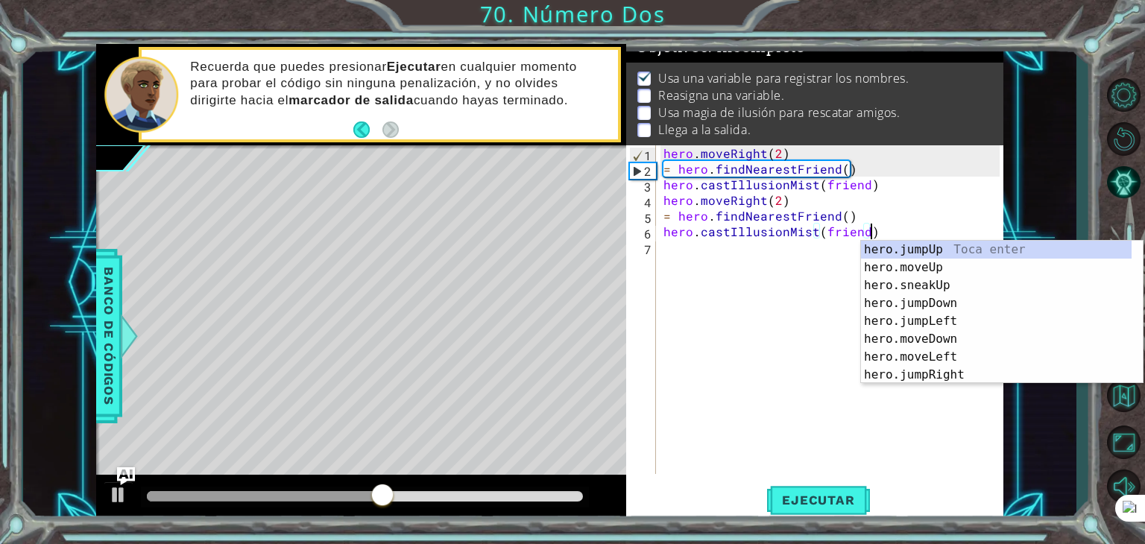
click at [680, 245] on div "hero . moveRight ( 2 ) = hero . findNearestFriend ( ) hero . castIllusionMist (…" at bounding box center [833, 325] width 347 height 360
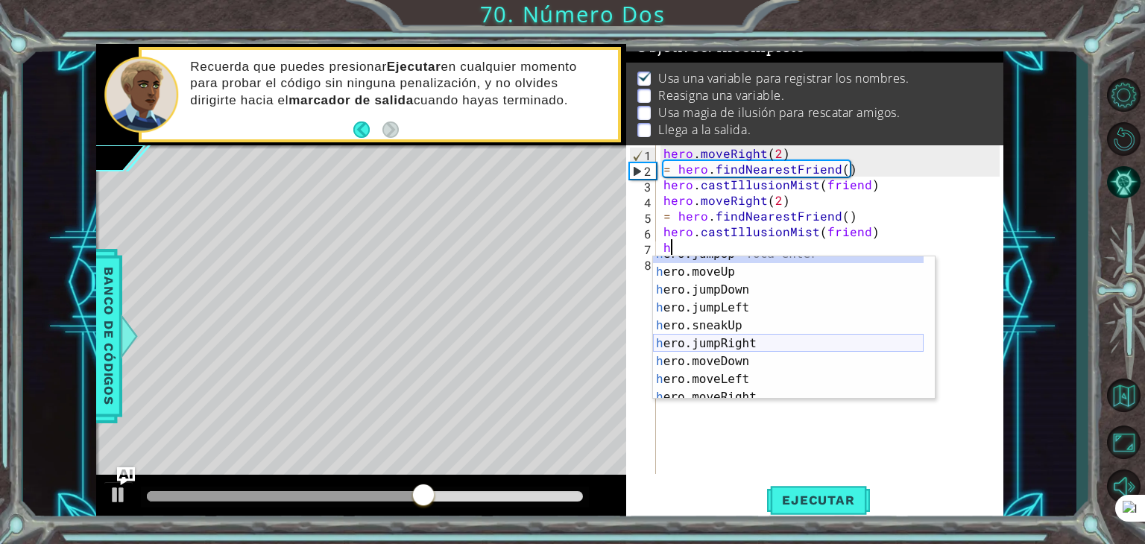
scroll to position [30, 0]
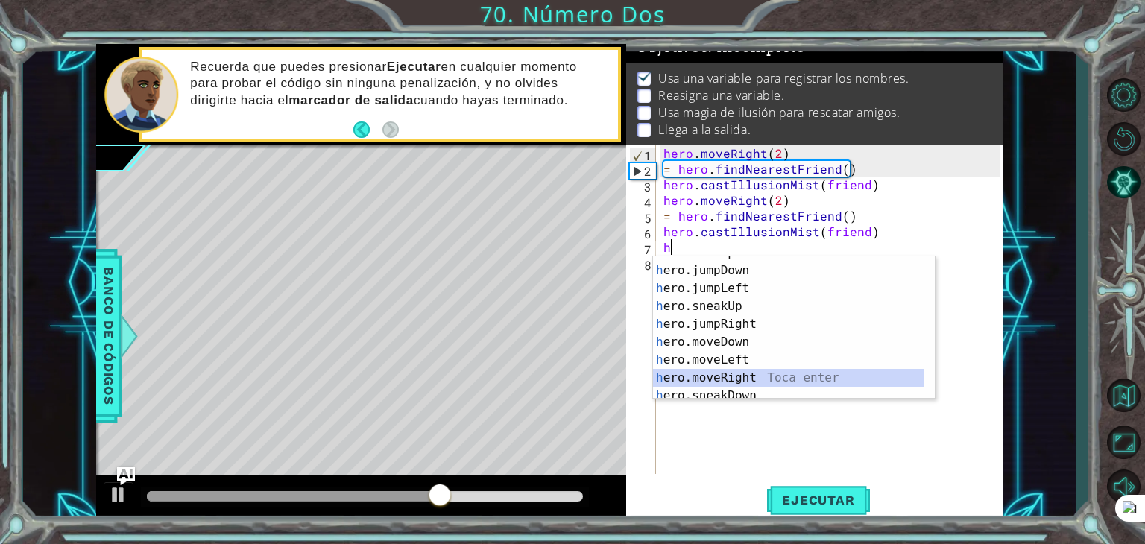
click at [746, 376] on div "h ero.moveUp Toca enter h ero.jumpDown Toca enter h ero.jumpLeft Toca enter h e…" at bounding box center [788, 333] width 271 height 179
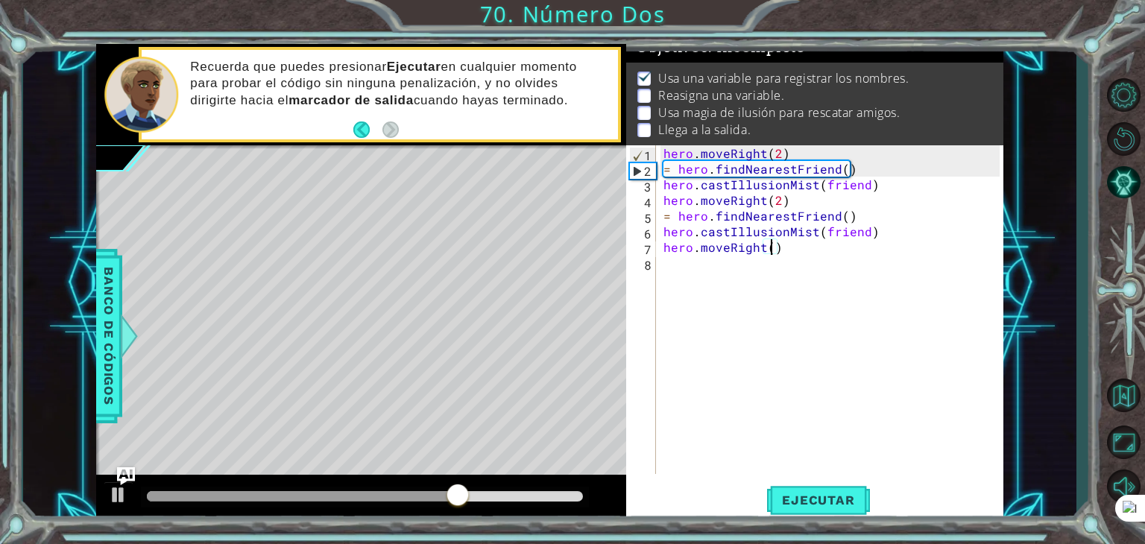
scroll to position [0, 6]
click at [822, 515] on button "Ejecutar" at bounding box center [818, 500] width 102 height 38
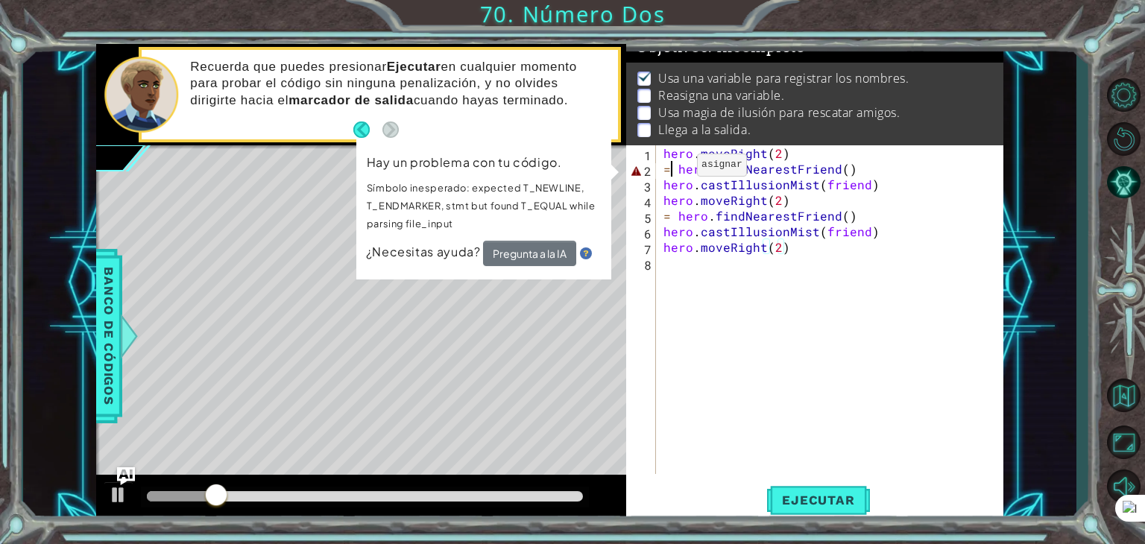
click at [671, 168] on div "hero . moveRight ( 2 ) = hero . findNearestFriend ( ) hero . castIllusionMist (…" at bounding box center [833, 325] width 347 height 360
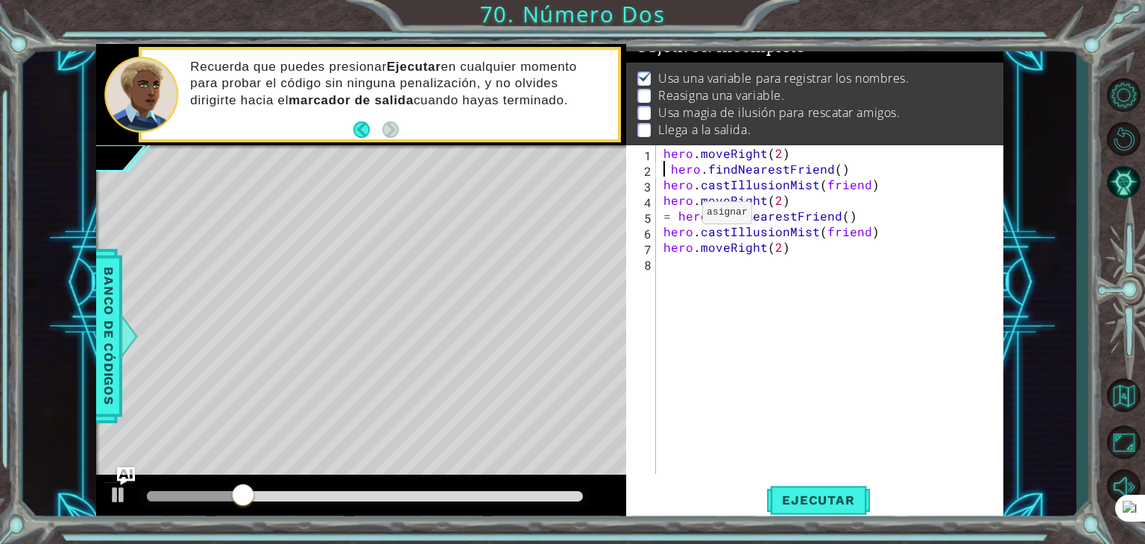
click at [677, 215] on div "hero . moveRight ( 2 ) hero . findNearestFriend ( ) hero . castIllusionMist ( f…" at bounding box center [833, 325] width 347 height 360
click at [834, 494] on span "Ejecutar" at bounding box center [818, 500] width 102 height 15
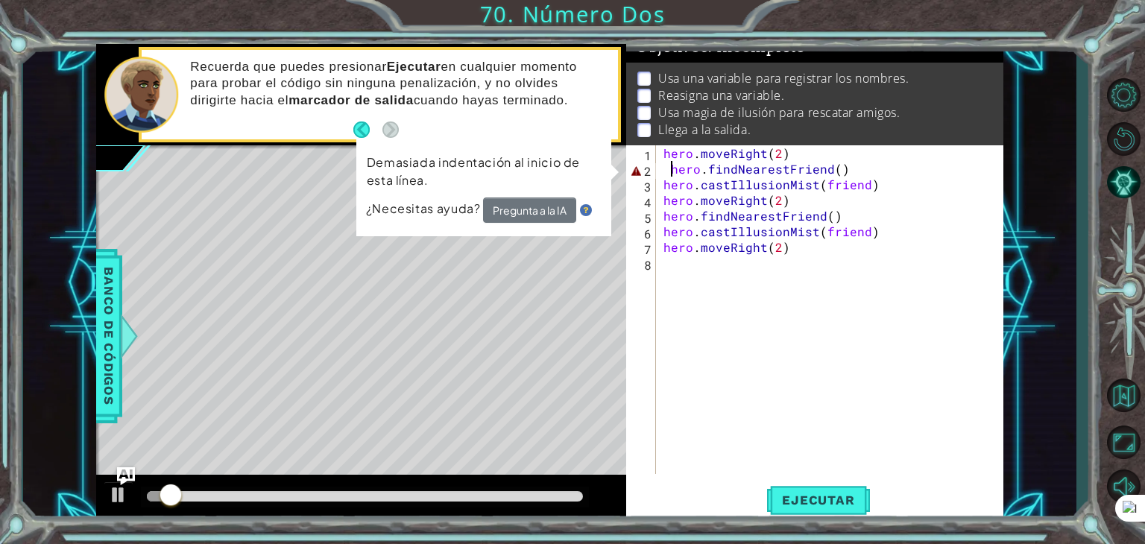
click at [674, 173] on div "hero . moveRight ( 2 ) hero . findNearestFriend ( ) hero . castIllusionMist ( f…" at bounding box center [833, 325] width 347 height 360
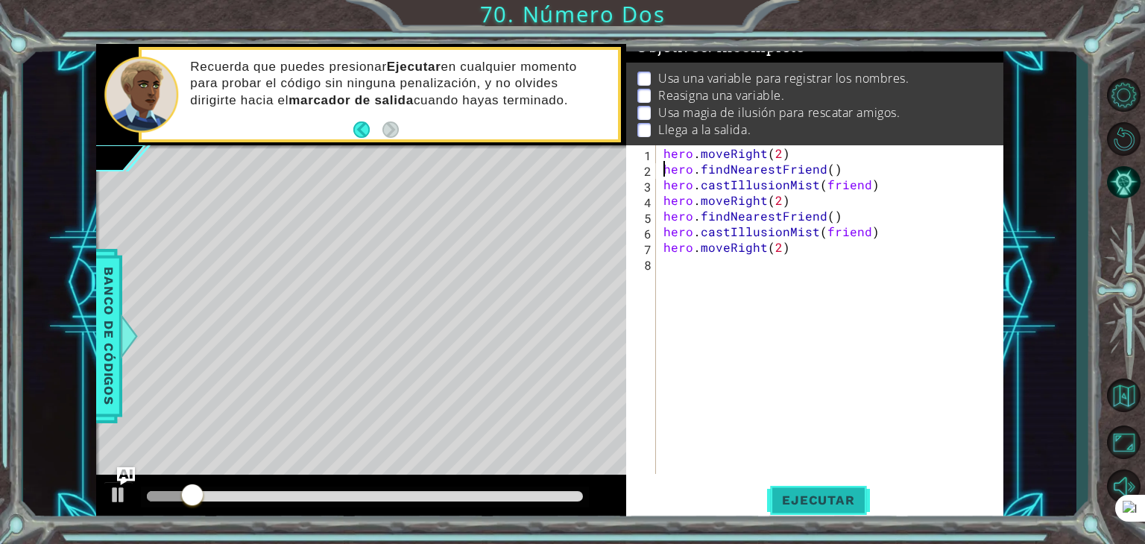
click at [852, 502] on span "Ejecutar" at bounding box center [818, 500] width 102 height 15
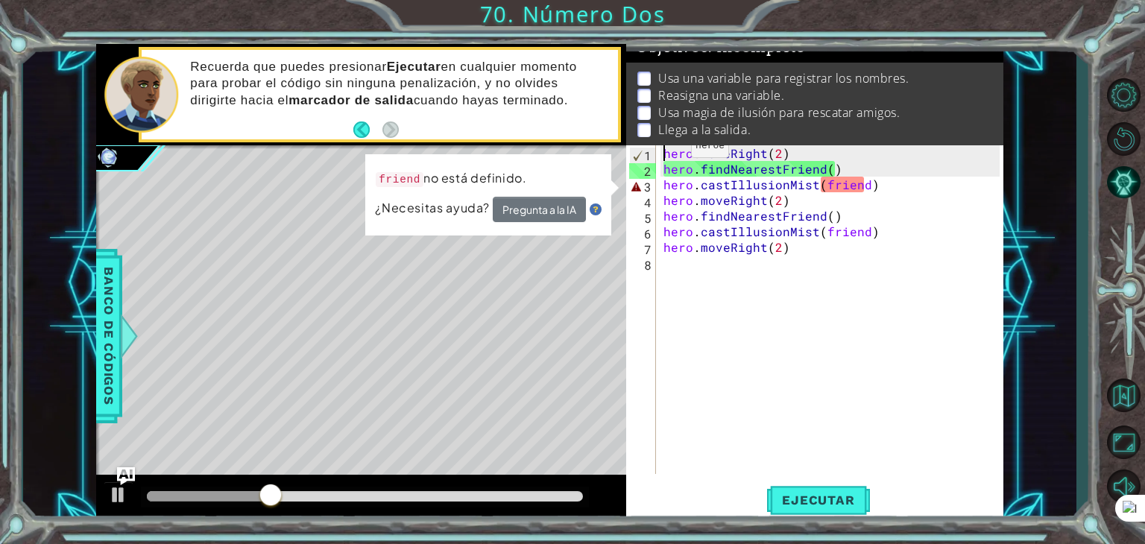
click at [665, 150] on div "hero . moveRight ( 2 ) hero . findNearestFriend ( ) hero . castIllusionMist ( f…" at bounding box center [833, 325] width 347 height 360
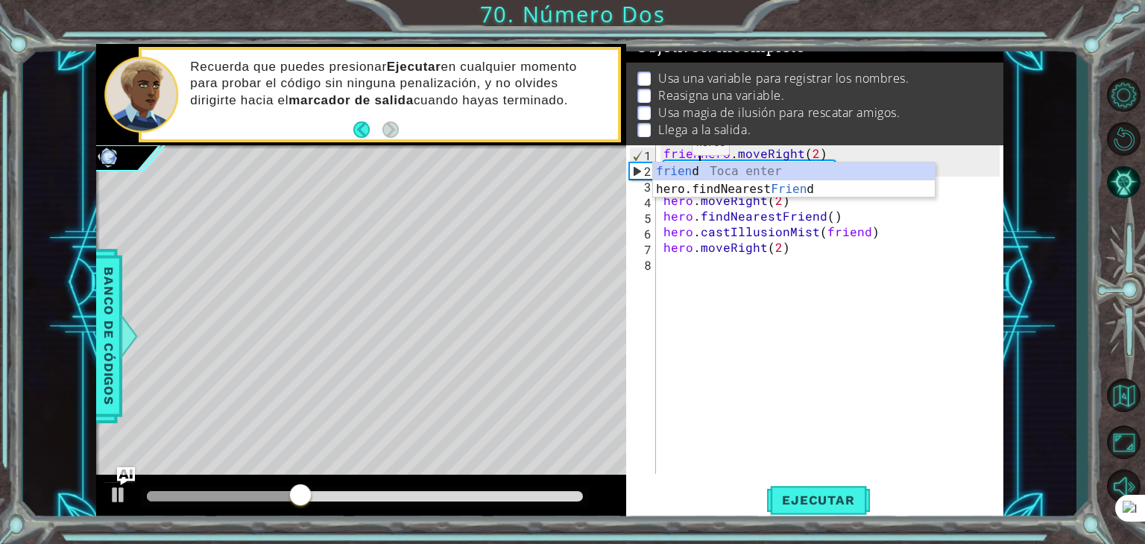
scroll to position [0, 3]
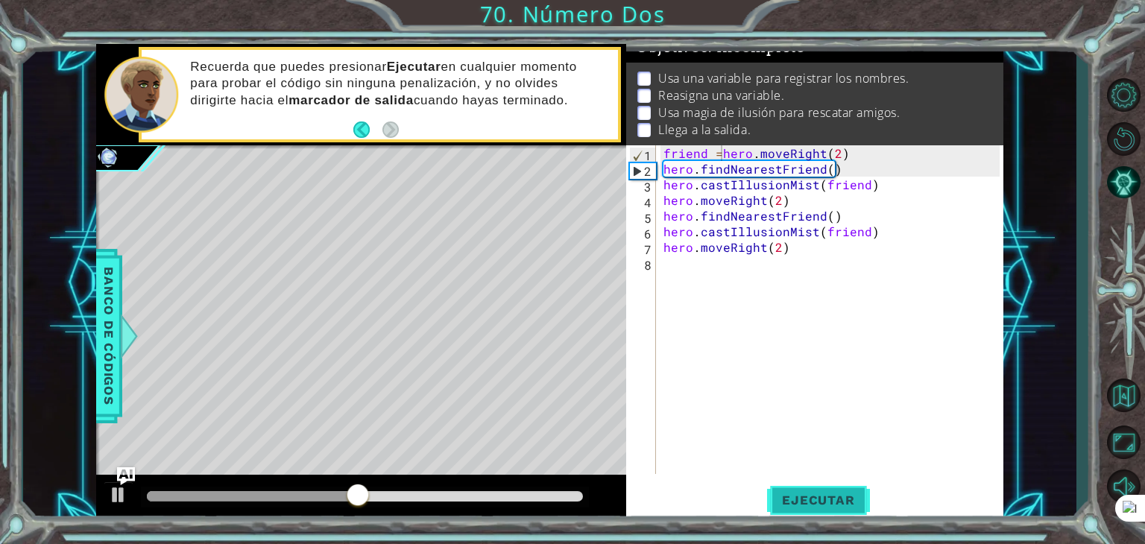
click at [832, 508] on span "Ejecutar" at bounding box center [818, 500] width 102 height 15
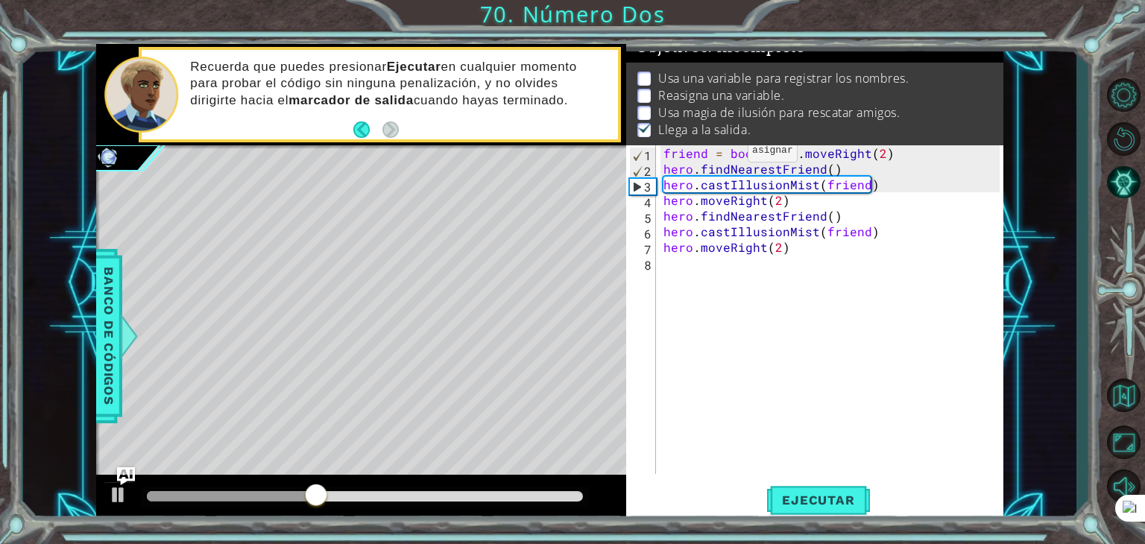
scroll to position [0, 6]
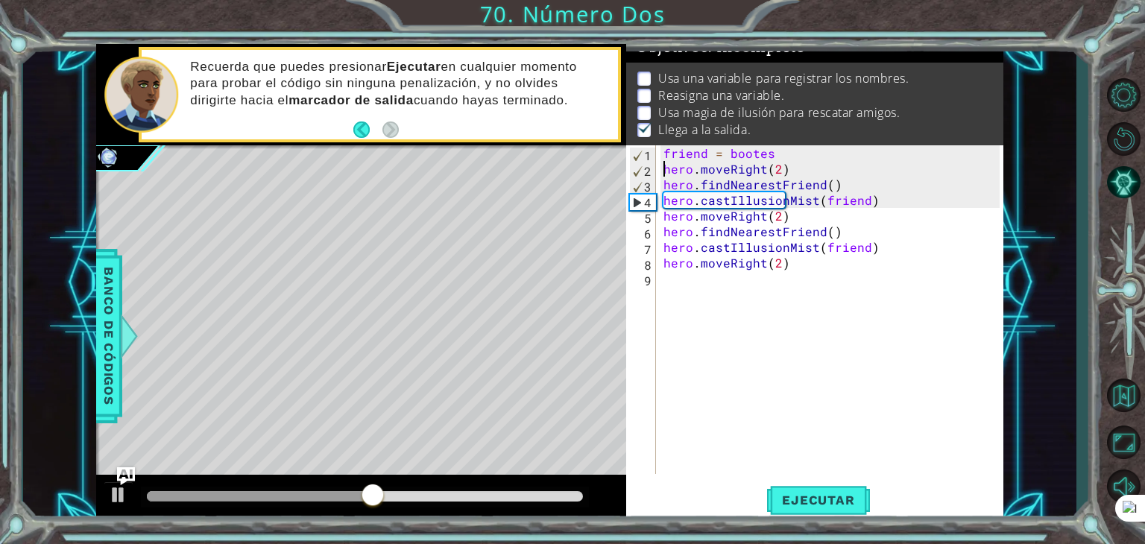
click at [802, 162] on div "friend = bootes hero . moveRight ( 2 ) hero . findNearestFriend ( ) hero . cast…" at bounding box center [833, 325] width 347 height 360
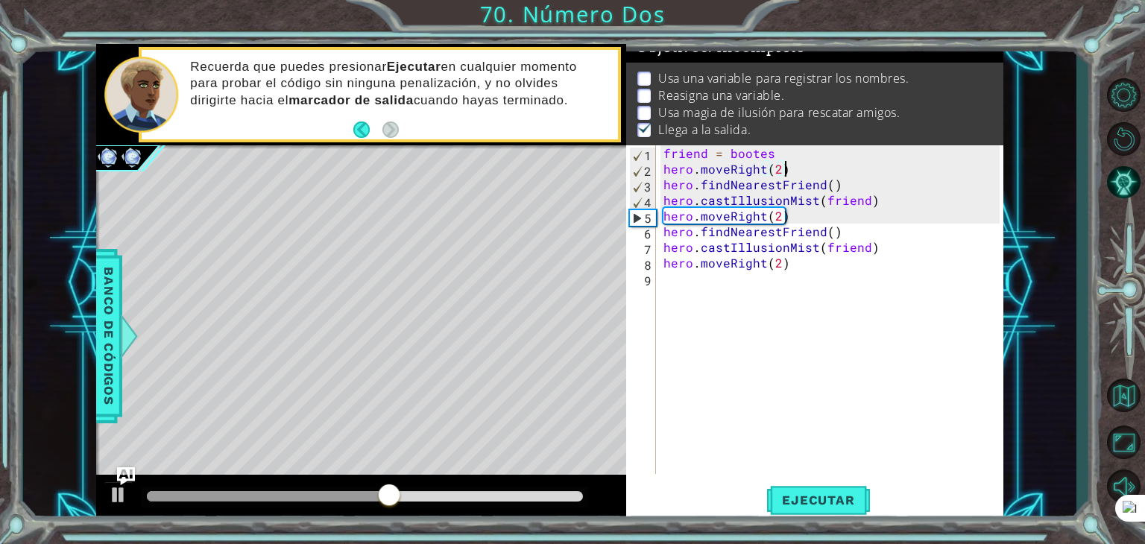
click at [784, 154] on div "friend = bootes hero . moveRight ( 2 ) hero . findNearestFriend ( ) hero . cast…" at bounding box center [833, 325] width 347 height 360
type textarea "friend = bootes"
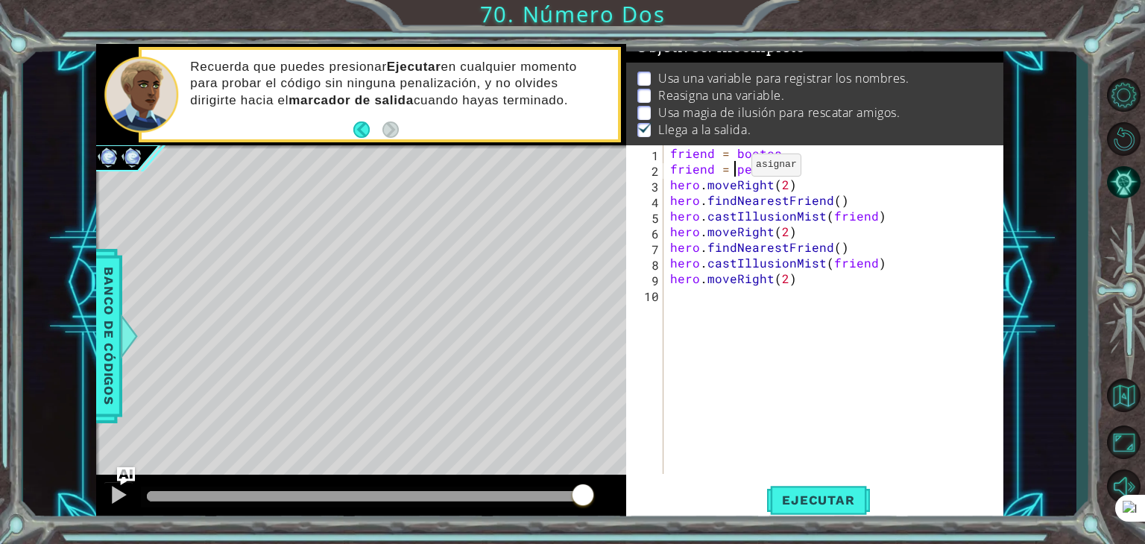
click at [733, 168] on div "friend = bootes friend = persei " hero . moveRight ( 2 ) hero . findNearestFrie…" at bounding box center [837, 325] width 340 height 360
click at [730, 147] on div "friend = bootes friend = "persei" hero . moveRight ( 2 ) hero . findNearestFrie…" at bounding box center [837, 325] width 340 height 360
click at [732, 151] on div "friend = bootes friend = "persei" hero . moveRight ( 2 ) hero . findNearestFrie…" at bounding box center [837, 325] width 340 height 360
click at [785, 153] on div "friend = "bootes friend = "[DEMOGRAPHIC_DATA]" hero . moveRight ( 2 ) hero . fi…" at bounding box center [837, 325] width 340 height 360
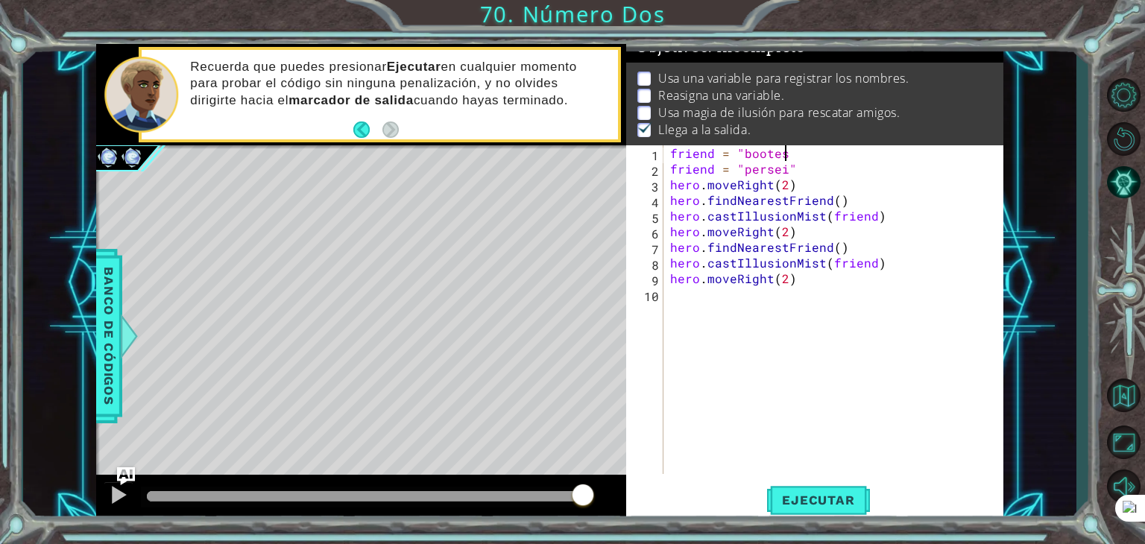
scroll to position [0, 6]
click at [826, 509] on button "Ejecutar" at bounding box center [818, 500] width 102 height 38
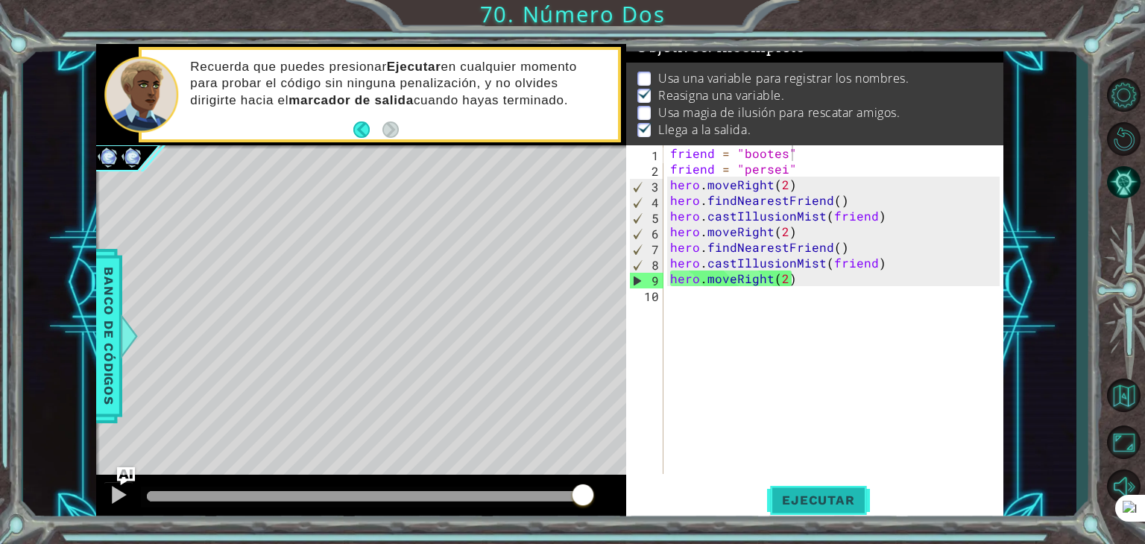
click at [828, 495] on span "Ejecutar" at bounding box center [818, 500] width 102 height 15
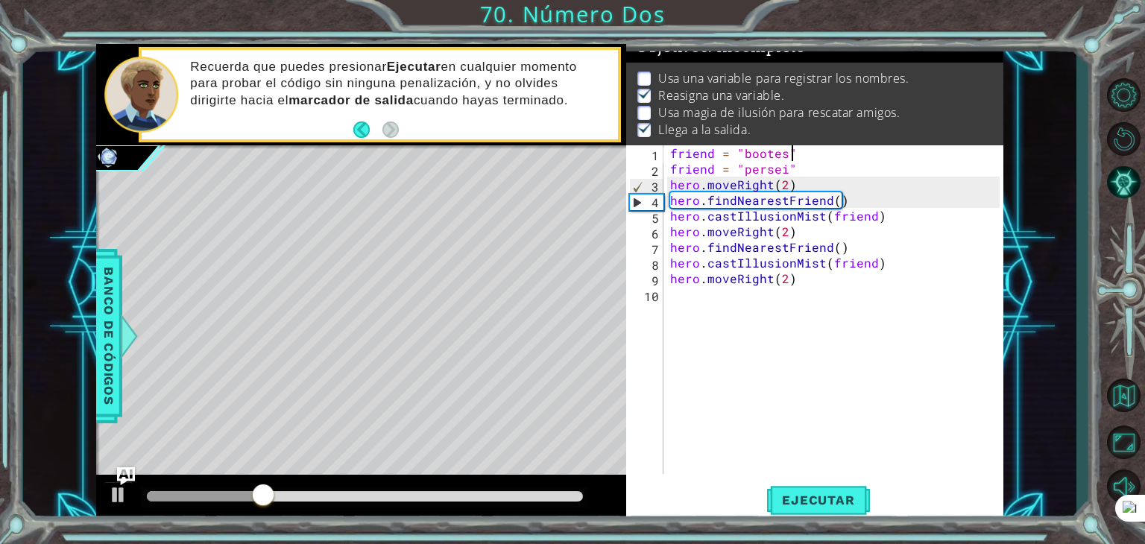
click at [800, 183] on div "friend = "bootes" friend = "persei" hero . moveRight ( 2 ) hero . findNearestFr…" at bounding box center [837, 325] width 340 height 360
type textarea "hero.moveRight(2)"
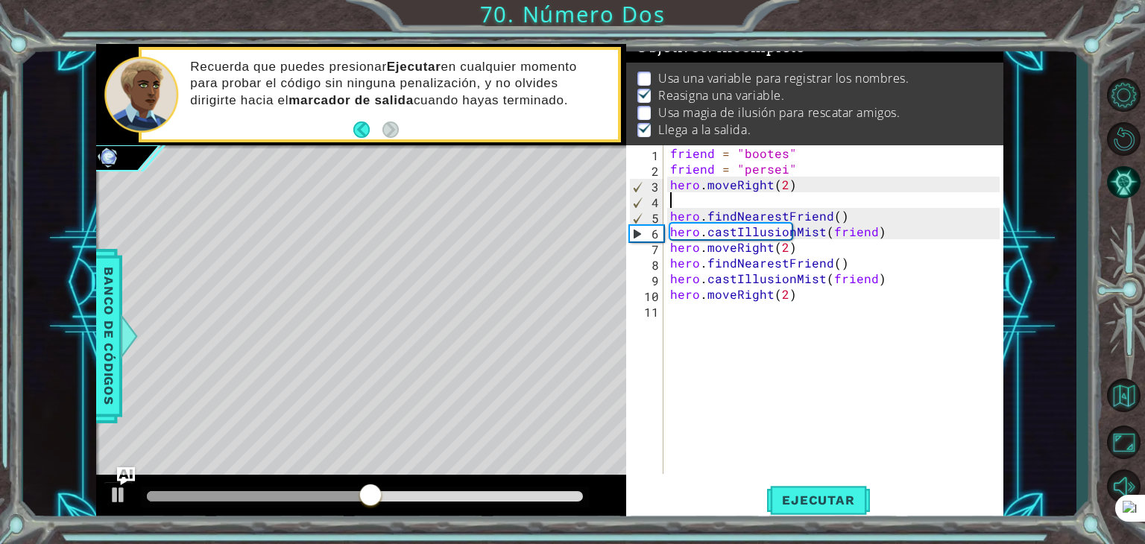
scroll to position [0, 0]
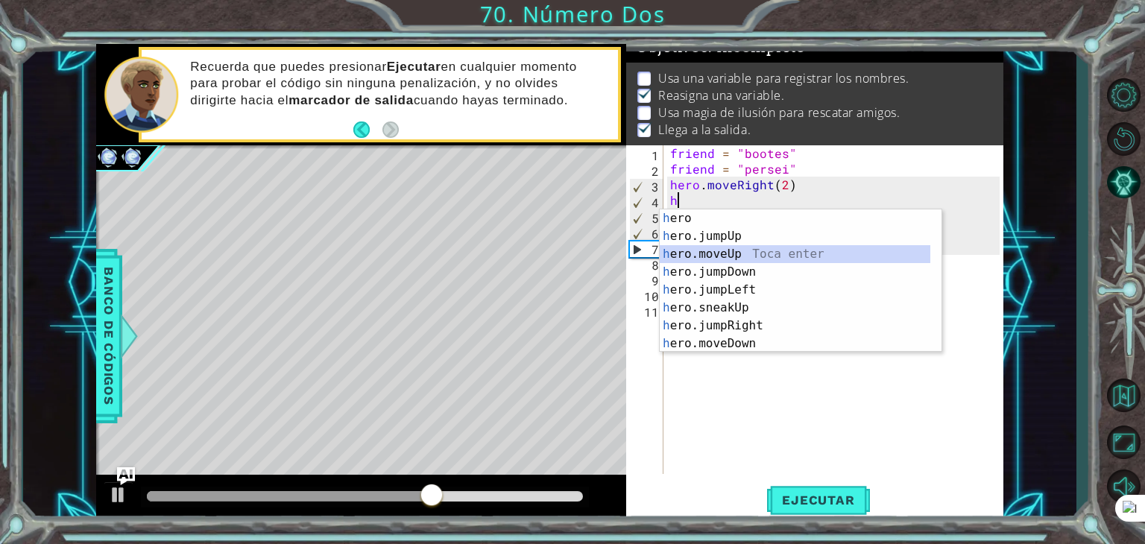
click at [737, 249] on div "h ero Toca enter h ero.jumpUp Toca enter h ero.moveUp Toca enter h ero.jumpDown…" at bounding box center [801, 298] width 282 height 179
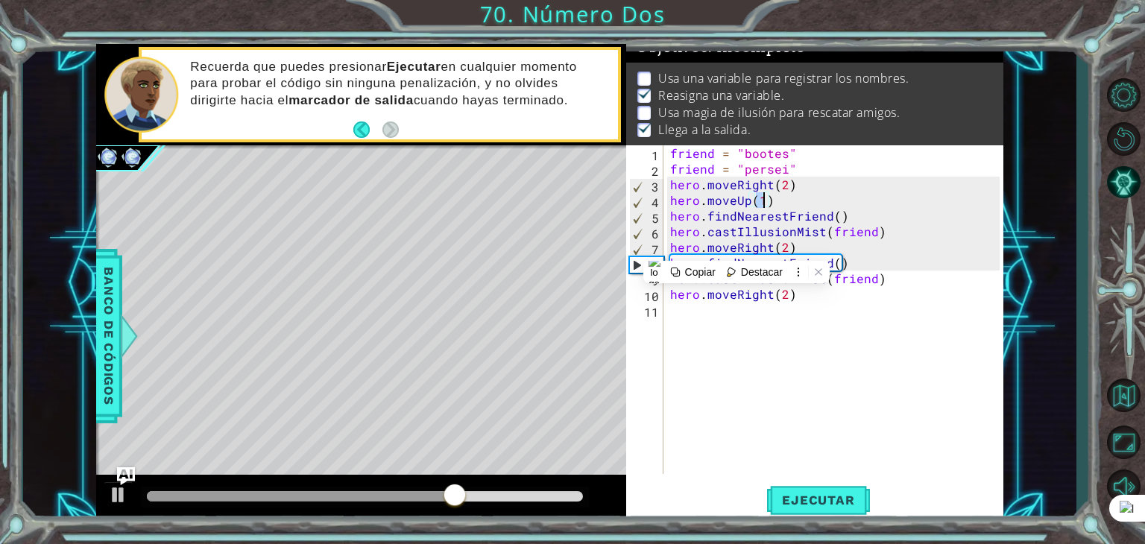
click at [872, 269] on div "friend = "bootes" friend = "persei" hero . moveRight ( 2 ) hero . moveUp ( 1 ) …" at bounding box center [837, 325] width 340 height 360
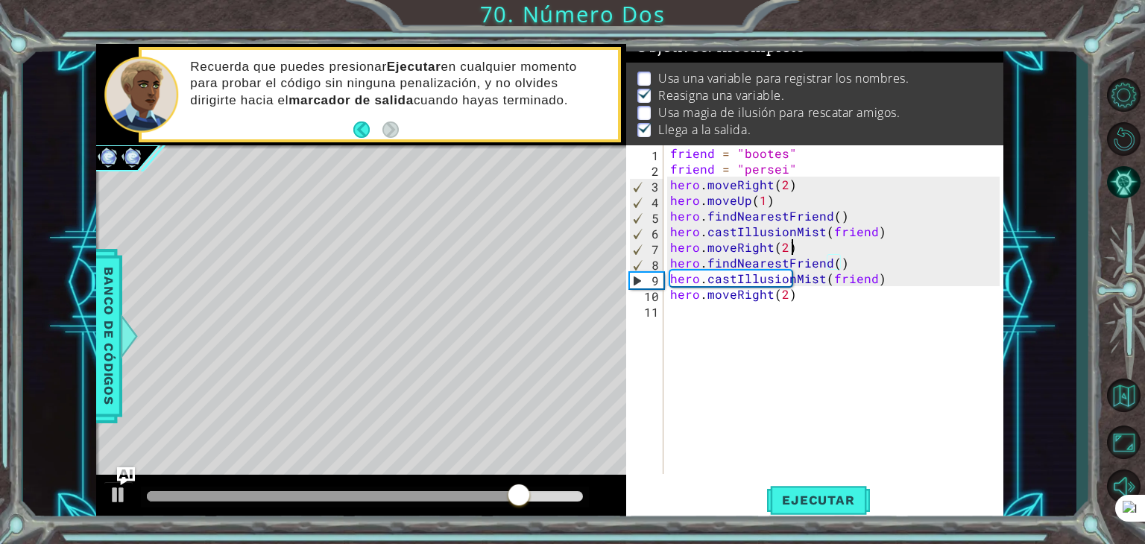
click at [799, 251] on div "friend = "bootes" friend = "persei" hero . moveRight ( 2 ) hero . moveUp ( 1 ) …" at bounding box center [837, 325] width 340 height 360
type textarea "hero.moveRight(2)"
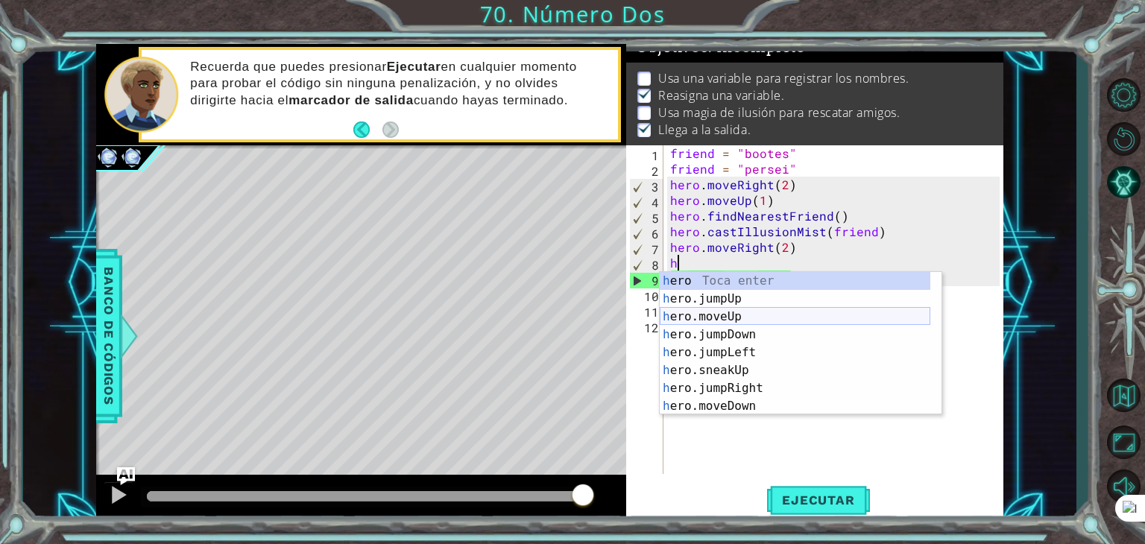
click at [718, 314] on div "h ero Toca enter h ero.jumpUp Toca enter h ero.moveUp Toca enter h ero.jumpDown…" at bounding box center [795, 361] width 271 height 179
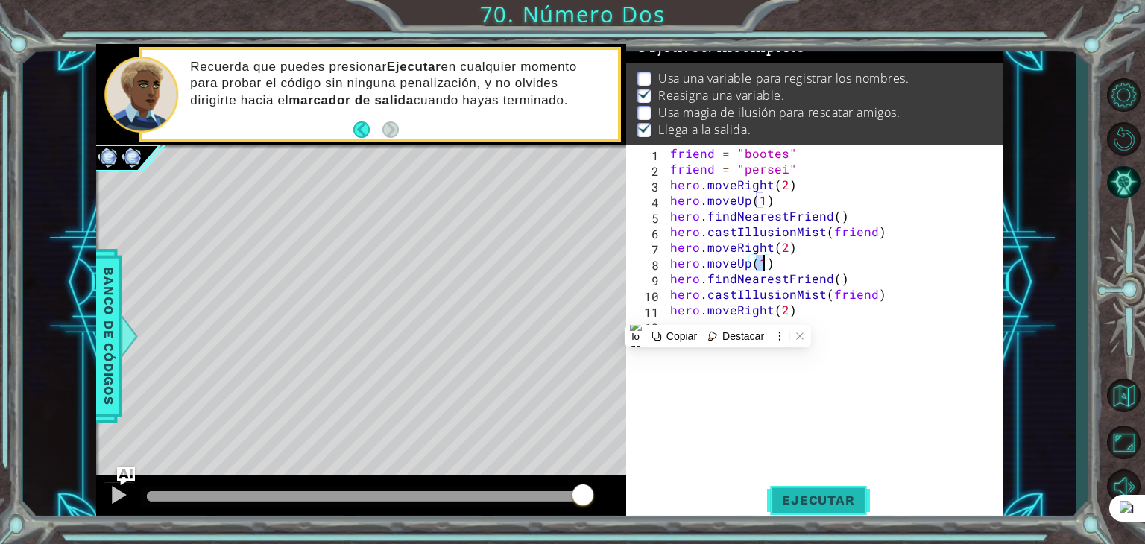
click at [796, 487] on button "Ejecutar" at bounding box center [818, 500] width 102 height 38
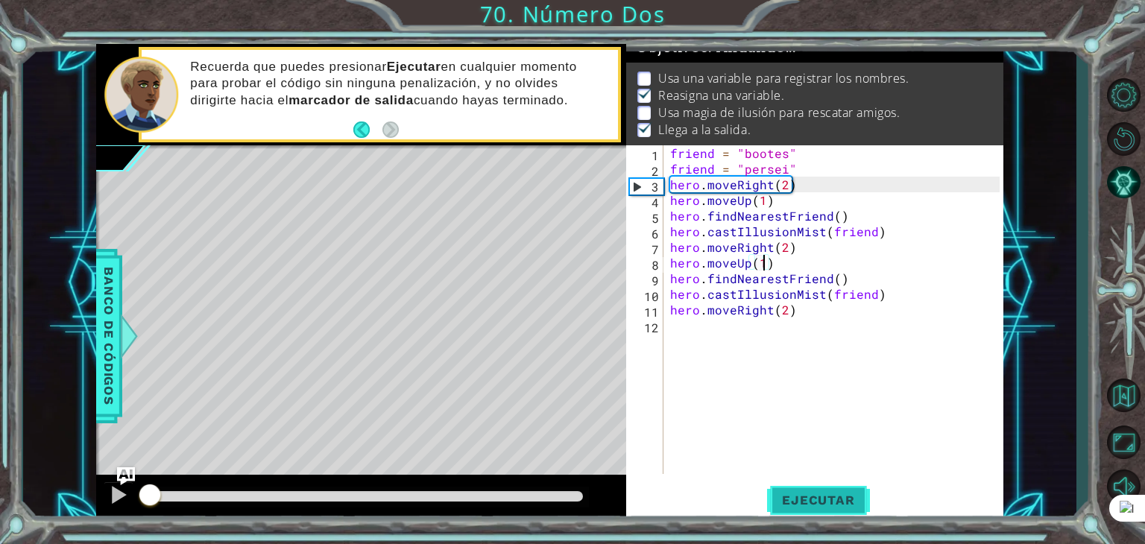
click at [796, 487] on button "Ejecutar" at bounding box center [818, 500] width 102 height 38
drag, startPoint x: 413, startPoint y: 495, endPoint x: 61, endPoint y: 480, distance: 352.1
click at [61, 480] on div "1 ההההההההההההההההההההההההההההההההההההההההההההההההההההההההההההההההההההההההההההה…" at bounding box center [549, 282] width 1053 height 478
type textarea "h"
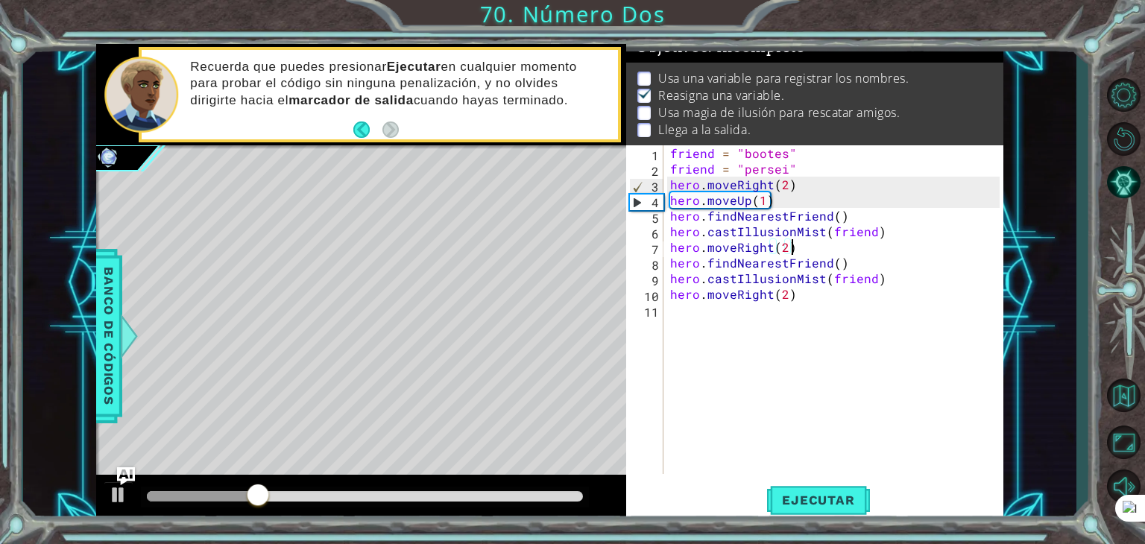
type textarea "h"
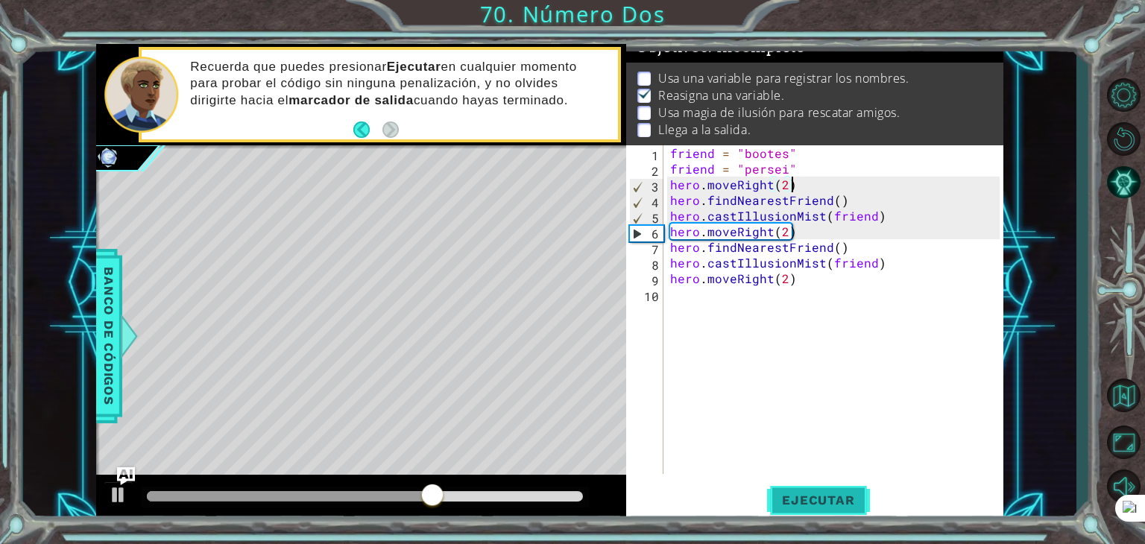
click at [855, 505] on span "Ejecutar" at bounding box center [818, 500] width 102 height 15
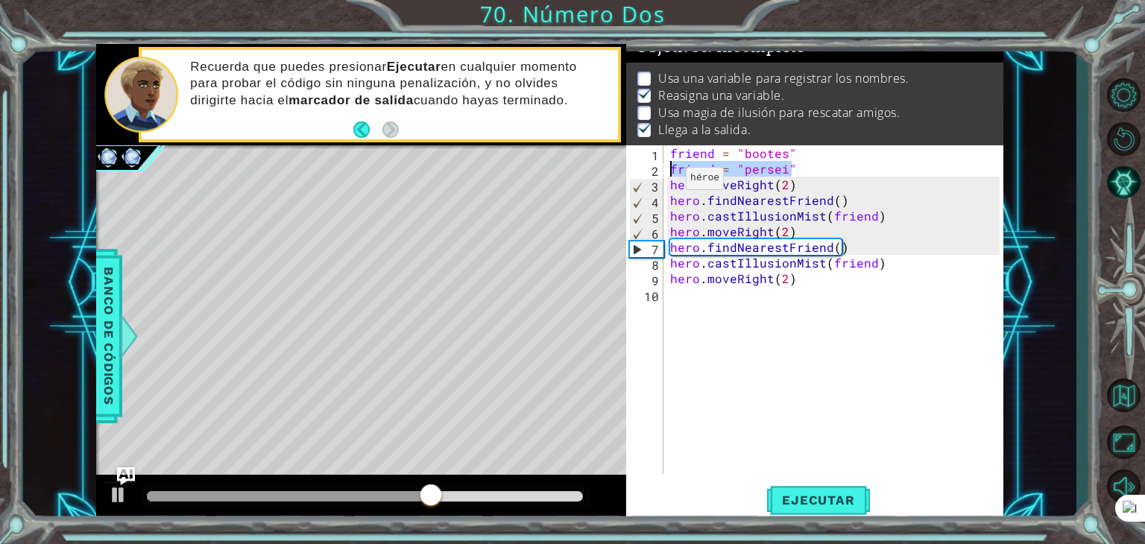
drag, startPoint x: 796, startPoint y: 171, endPoint x: 662, endPoint y: 169, distance: 134.2
click at [662, 169] on div "hero.moveRight(2) 1 2 3 4 5 6 7 8 9 10 friend = "bootes" friend = "[DEMOGRAPHIC…" at bounding box center [812, 309] width 373 height 329
type textarea "friend = "persei""
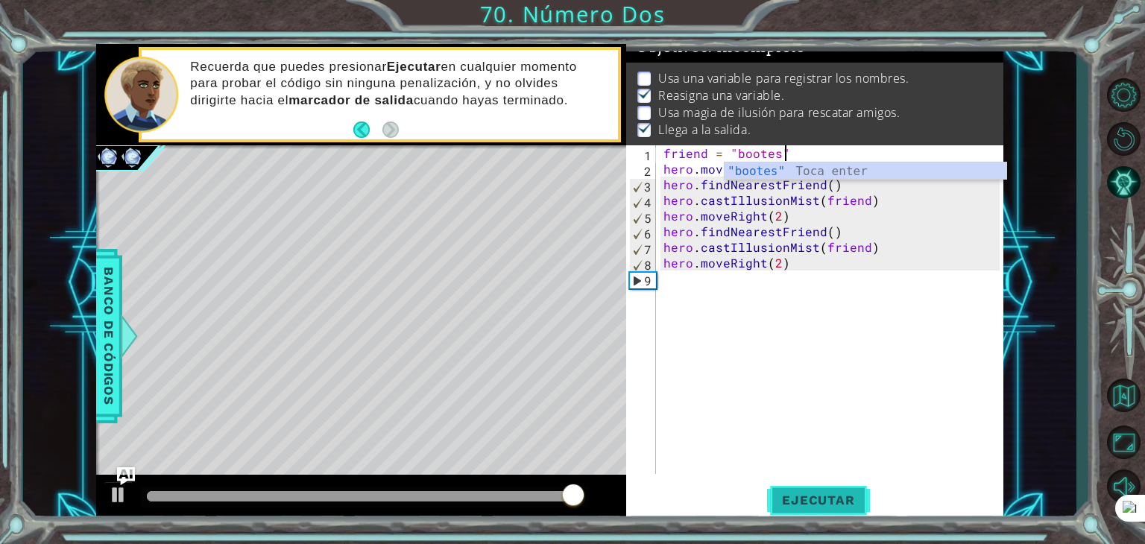
click at [805, 508] on button "Ejecutar" at bounding box center [818, 500] width 102 height 38
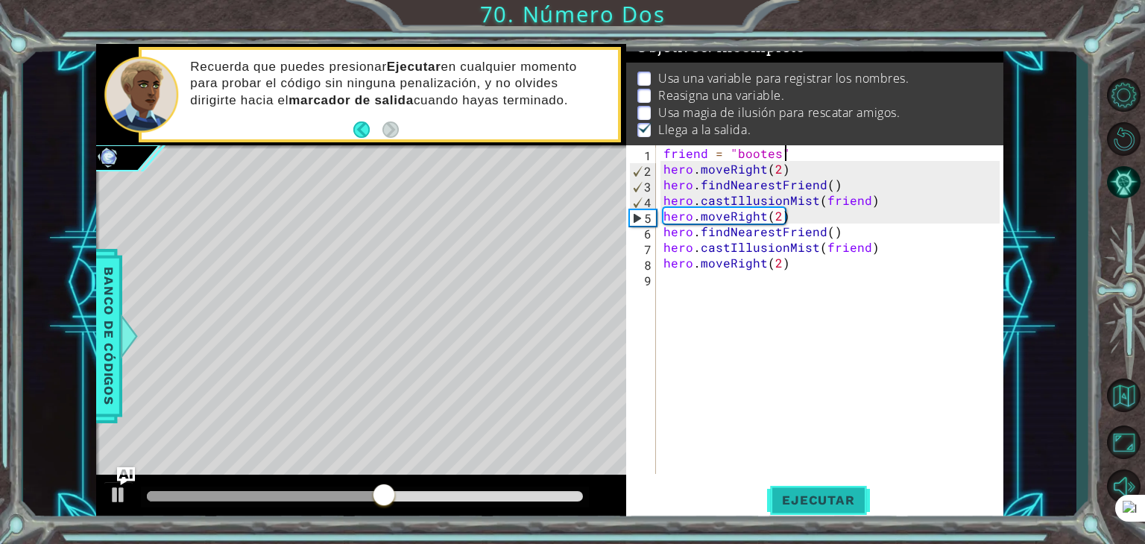
click at [797, 485] on button "Ejecutar" at bounding box center [818, 500] width 102 height 38
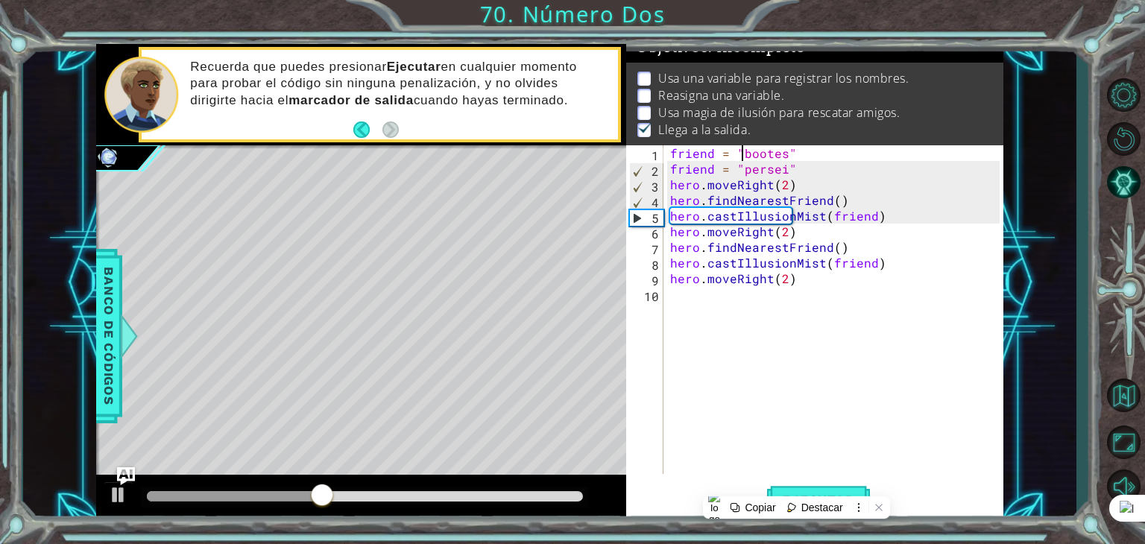
click at [745, 153] on div "friend = "bootes" friend = "persei" hero . moveRight ( 2 ) hero . findNearestFr…" at bounding box center [837, 325] width 340 height 360
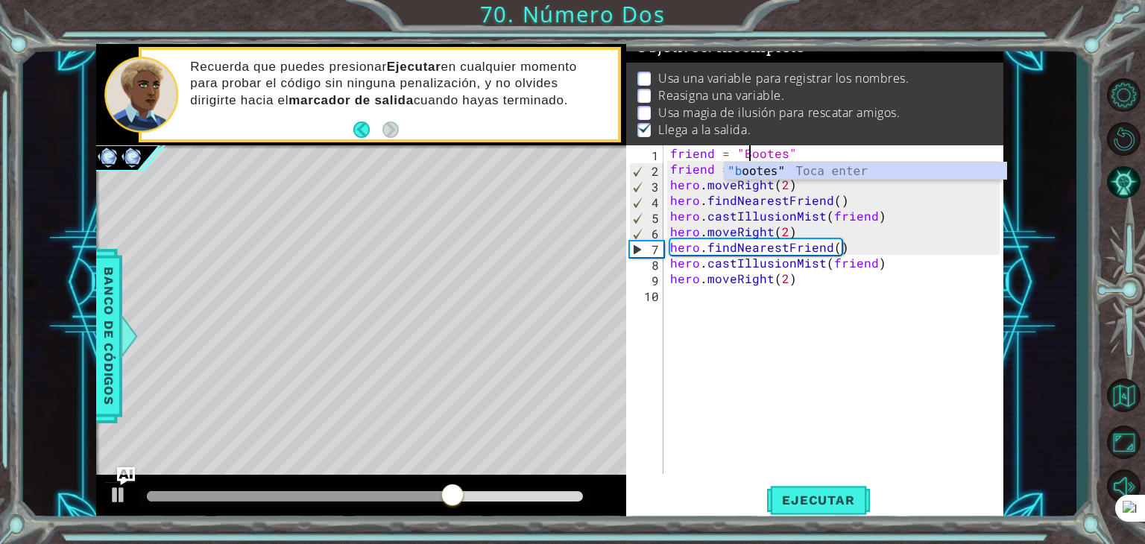
scroll to position [0, 4]
click at [782, 209] on div "friend = "Bootes" friend = "persei" hero . moveRight ( 2 ) hero . findNearestFr…" at bounding box center [837, 325] width 340 height 360
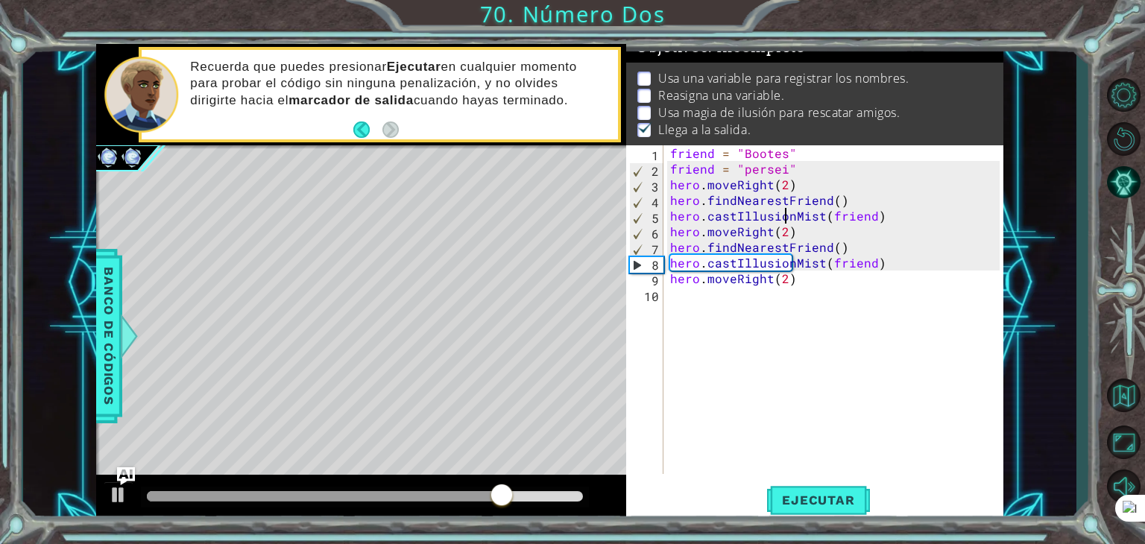
click at [748, 165] on div "friend = "Bootes" friend = "persei" hero . moveRight ( 2 ) hero . findNearestFr…" at bounding box center [837, 325] width 340 height 360
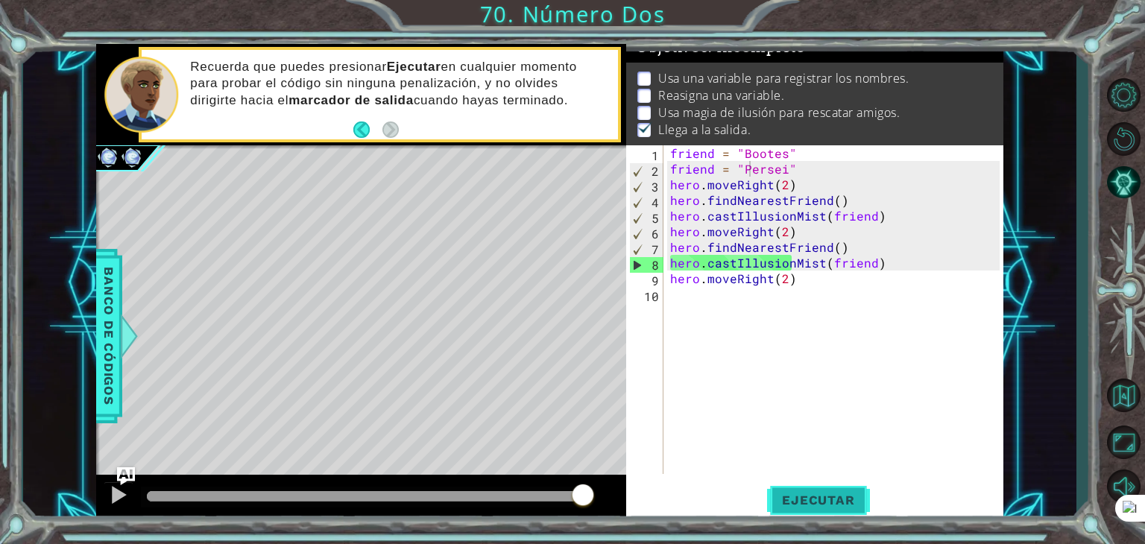
click at [826, 502] on span "Ejecutar" at bounding box center [818, 500] width 102 height 15
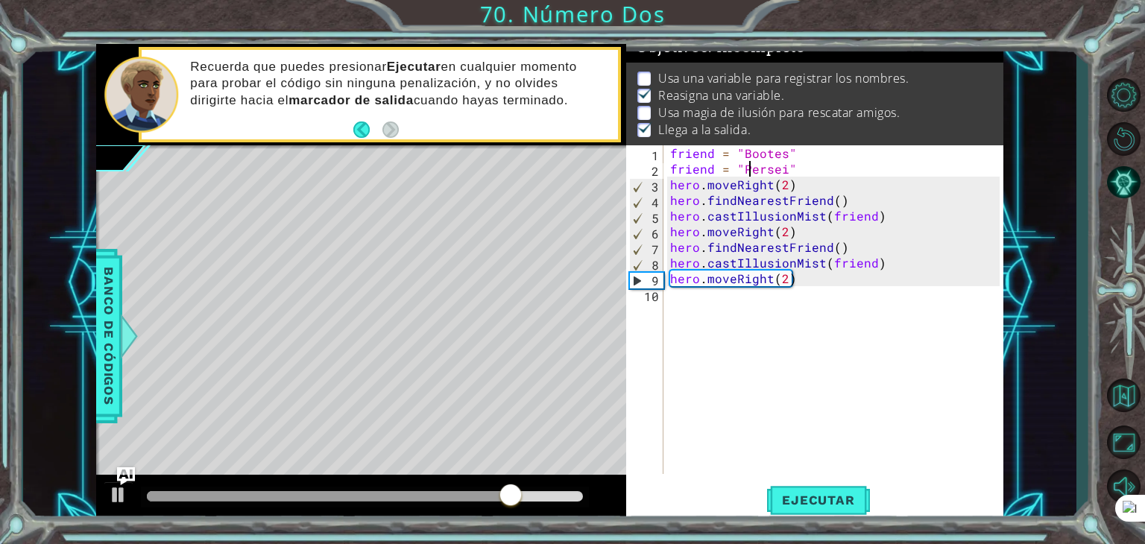
click at [783, 154] on div "friend = "Bootes" friend = "Persei" hero . moveRight ( 2 ) hero . findNearestFr…" at bounding box center [837, 325] width 340 height 360
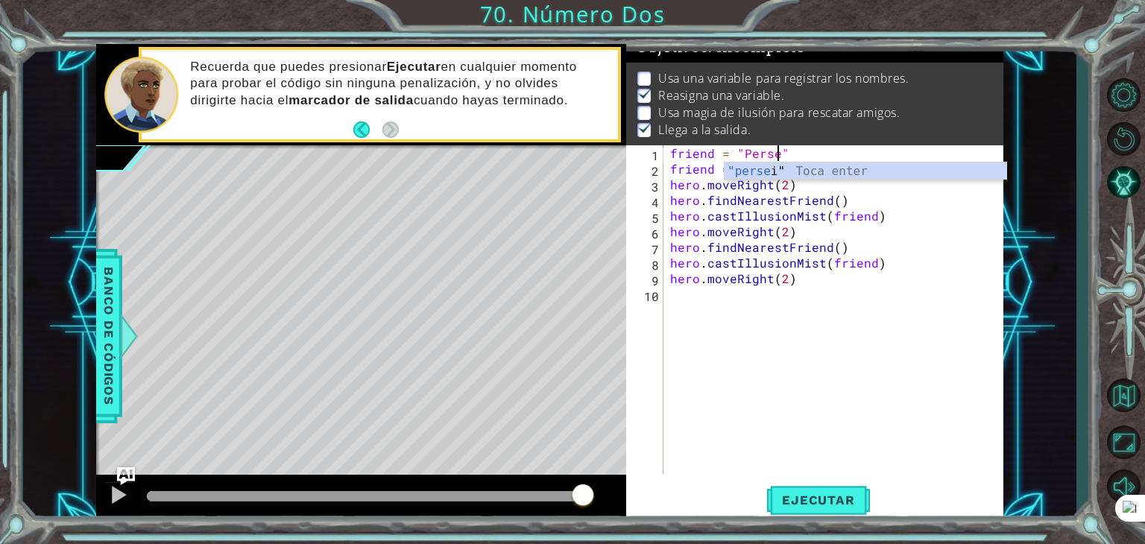
scroll to position [0, 6]
click at [792, 191] on div "friend = "Persei" friend = "Persei" hero . moveRight ( 2 ) hero . findNearestFr…" at bounding box center [837, 325] width 340 height 360
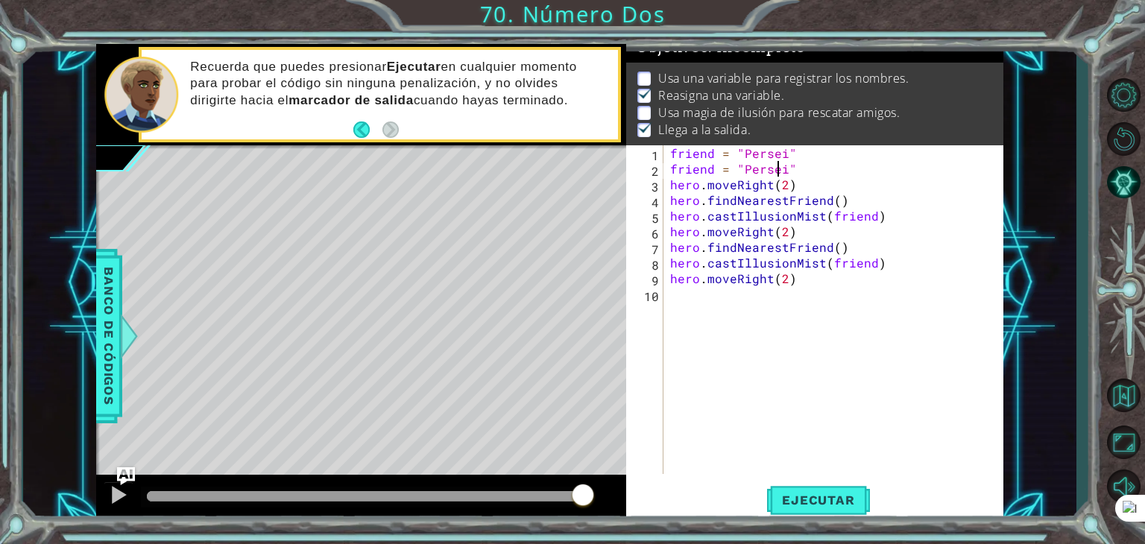
click at [781, 165] on div "friend = "Persei" friend = "Persei" hero . moveRight ( 2 ) hero . findNearestFr…" at bounding box center [837, 325] width 340 height 360
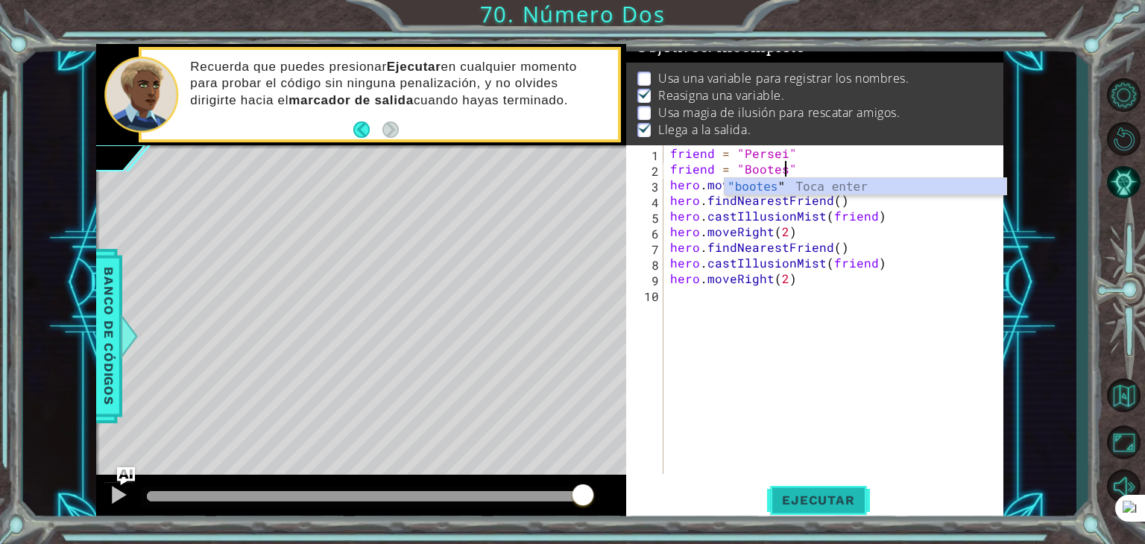
click at [820, 487] on button "Ejecutar" at bounding box center [818, 500] width 102 height 38
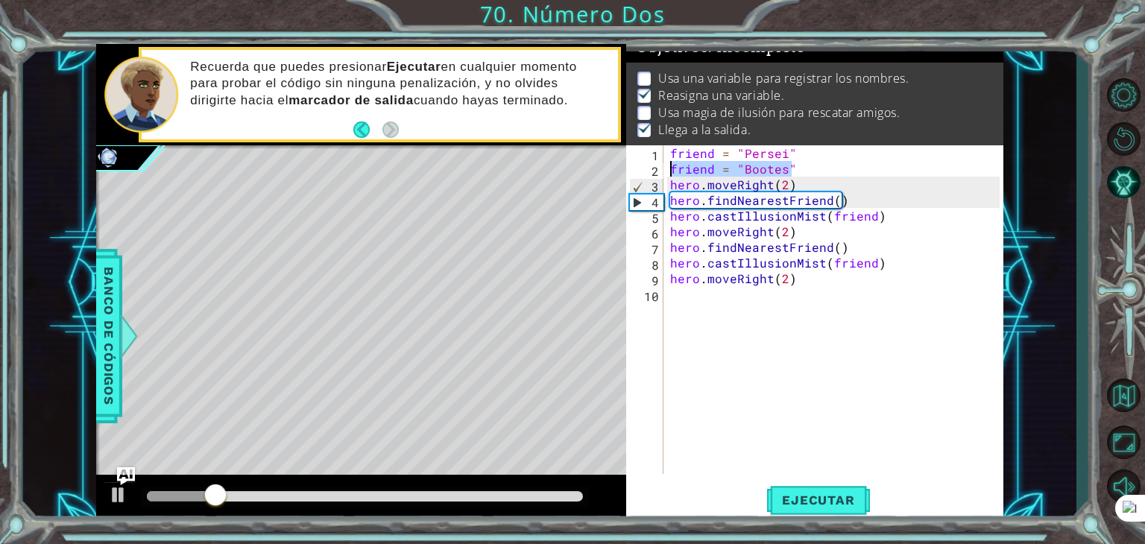
drag, startPoint x: 808, startPoint y: 171, endPoint x: 668, endPoint y: 170, distance: 140.1
click at [668, 170] on div "friend = "Persei" friend = "Bootes" hero . moveRight ( 2 ) hero . findNearestFr…" at bounding box center [837, 325] width 340 height 360
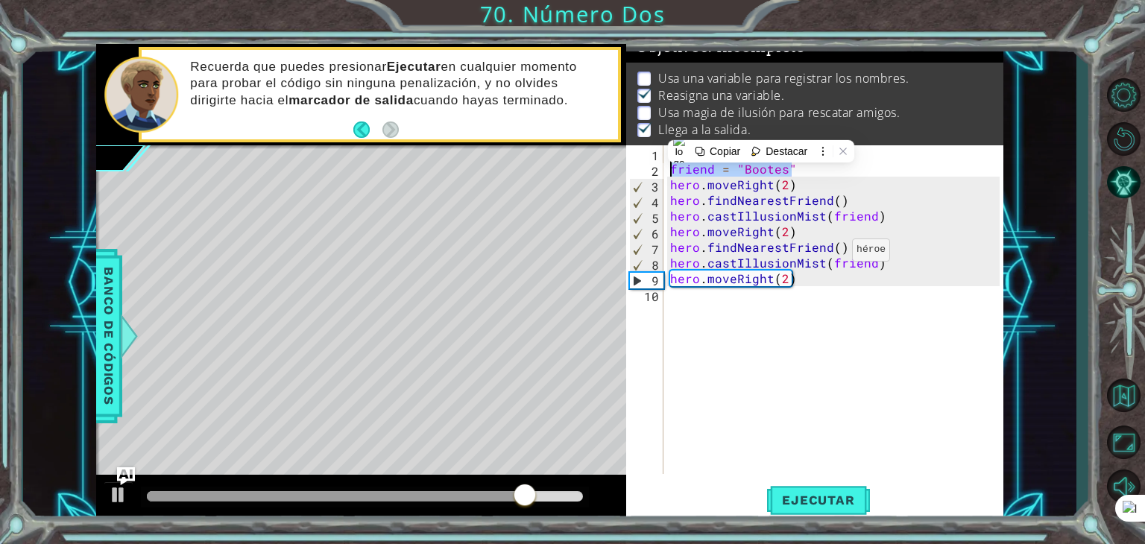
click at [834, 253] on div "friend = "Persei" friend = "Bootes" hero . moveRight ( 2 ) hero . findNearestFr…" at bounding box center [837, 325] width 340 height 360
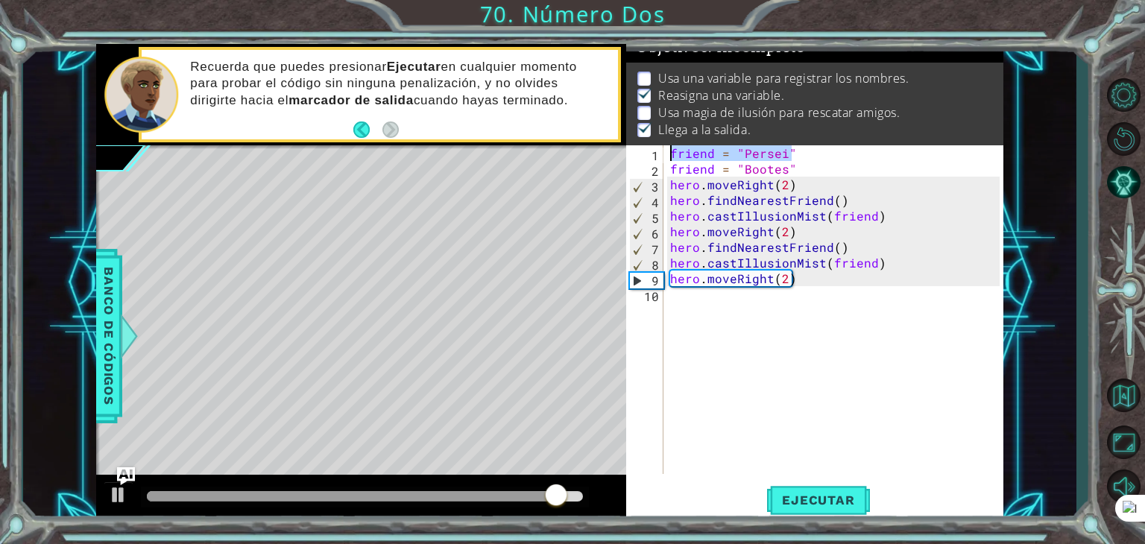
drag, startPoint x: 816, startPoint y: 153, endPoint x: 671, endPoint y: 145, distance: 144.8
click at [671, 145] on div "Objetivos : Incompleto Usa una variable para registrar los nombres. Reasigna un…" at bounding box center [814, 283] width 377 height 478
type textarea "friend = "Persei""
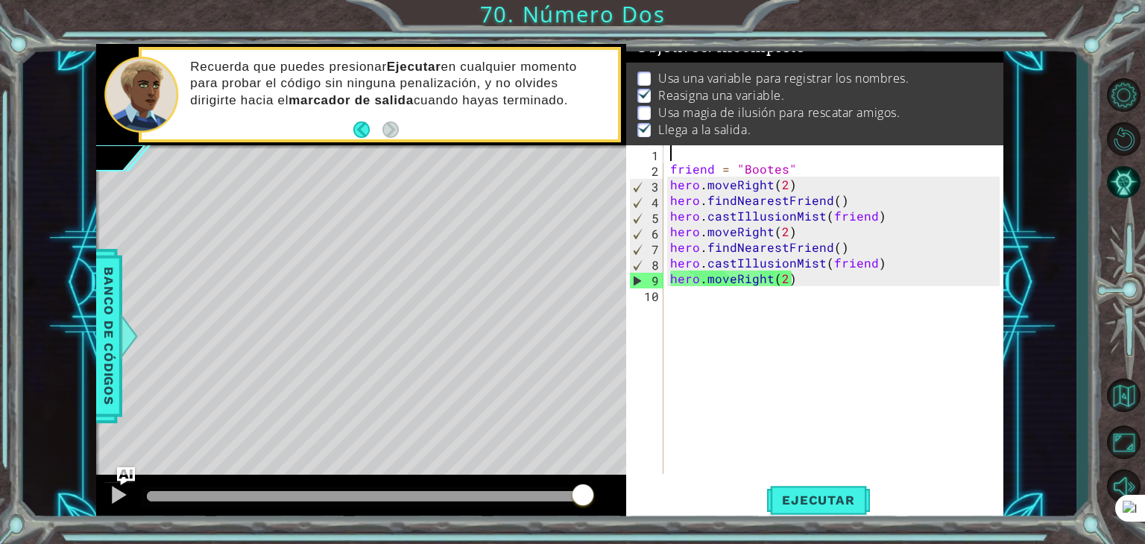
scroll to position [0, 0]
click at [875, 215] on div "friend = "Bootes" hero . moveRight ( 2 ) hero . findNearestFriend ( ) hero . ca…" at bounding box center [837, 325] width 340 height 360
type textarea "hero.castIllusionMist(friend)"
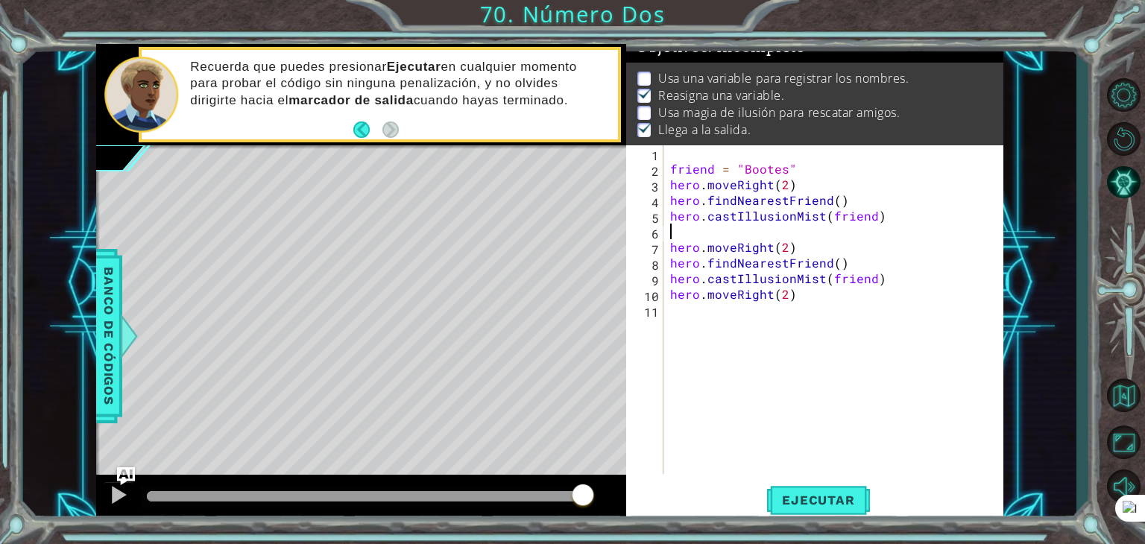
paste textarea "friend = "Persei""
type textarea "friend = "Persei""
click at [829, 488] on button "Ejecutar" at bounding box center [818, 500] width 102 height 38
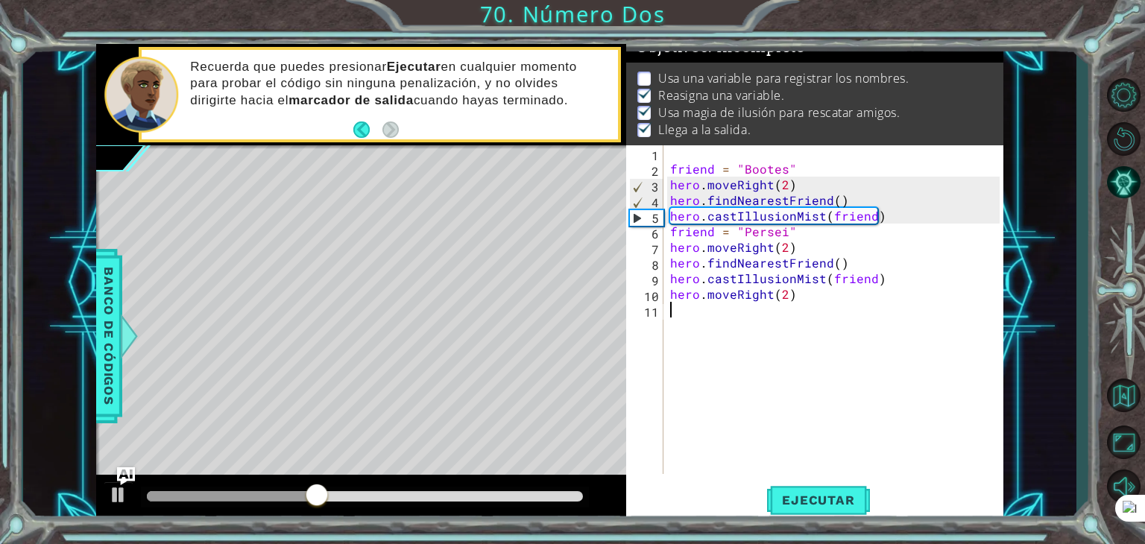
click at [677, 318] on div "friend = "Bootes" hero . moveRight ( 2 ) hero . findNearestFriend ( ) hero . ca…" at bounding box center [837, 325] width 340 height 360
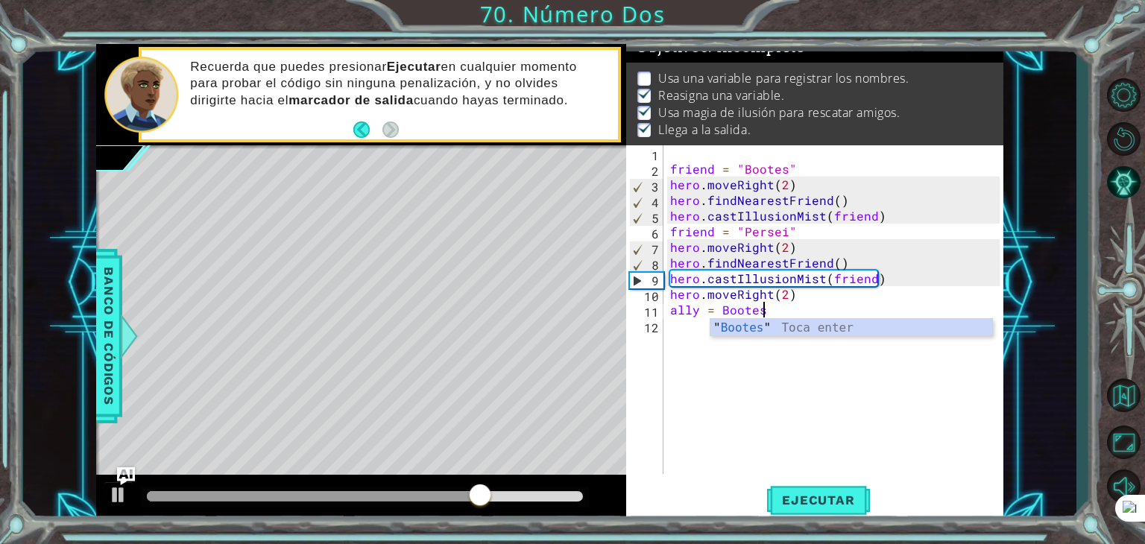
scroll to position [0, 5]
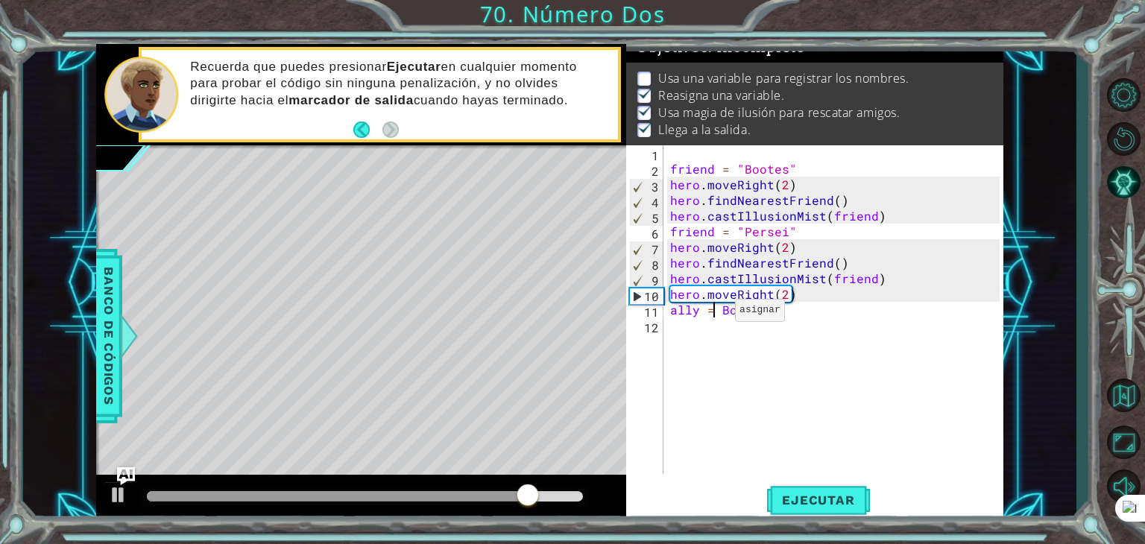
click at [716, 314] on div "friend = "Bootes" hero . moveRight ( 2 ) hero . findNearestFriend ( ) hero . ca…" at bounding box center [837, 325] width 340 height 360
type textarea "ally = "Bootes""
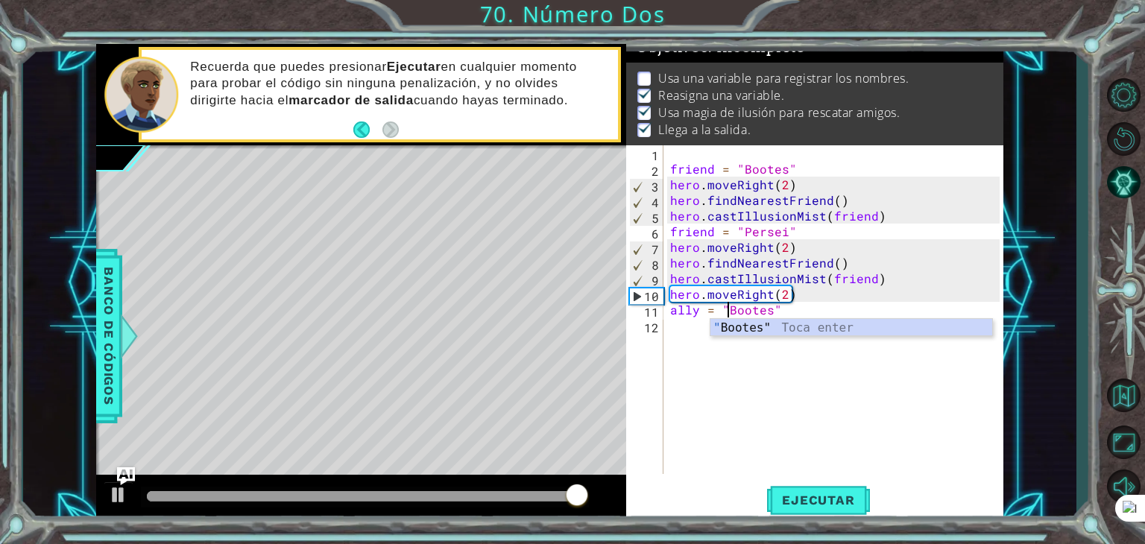
click at [787, 396] on div "friend = "Bootes" hero . moveRight ( 2 ) hero . findNearestFriend ( ) hero . ca…" at bounding box center [837, 325] width 340 height 360
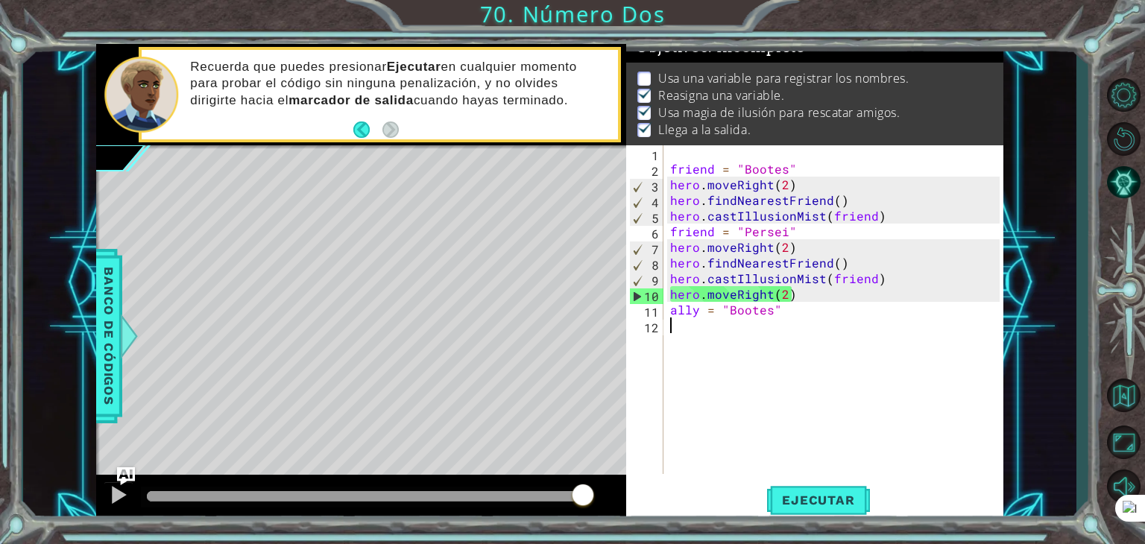
scroll to position [0, 0]
click at [791, 485] on button "Ejecutar" at bounding box center [818, 500] width 102 height 38
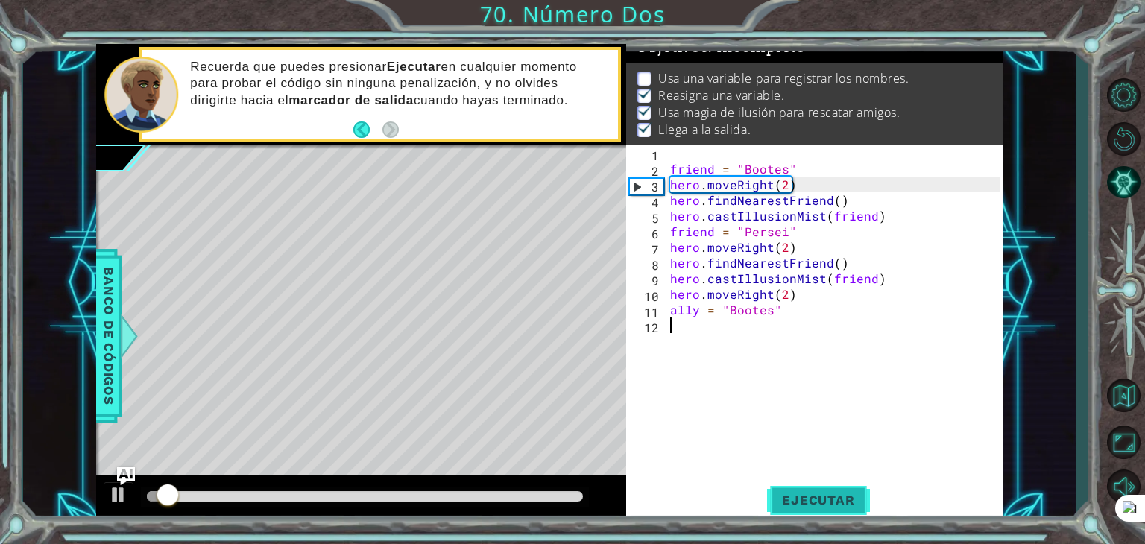
click at [791, 485] on button "Ejecutar" at bounding box center [818, 500] width 102 height 38
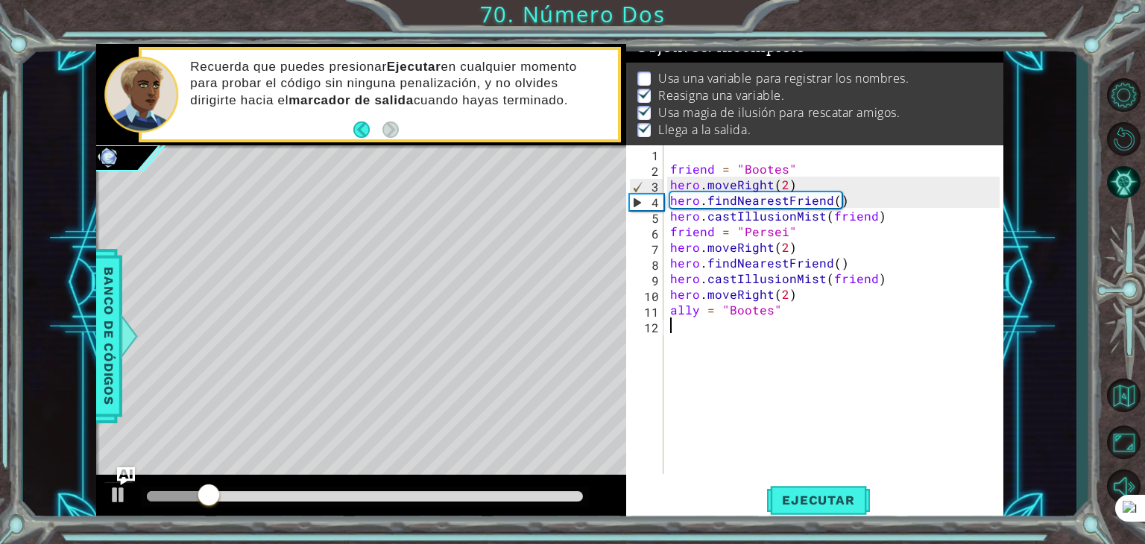
click at [869, 278] on div "friend = "Bootes" hero . moveRight ( 2 ) hero . findNearestFriend ( ) hero . ca…" at bounding box center [837, 325] width 340 height 360
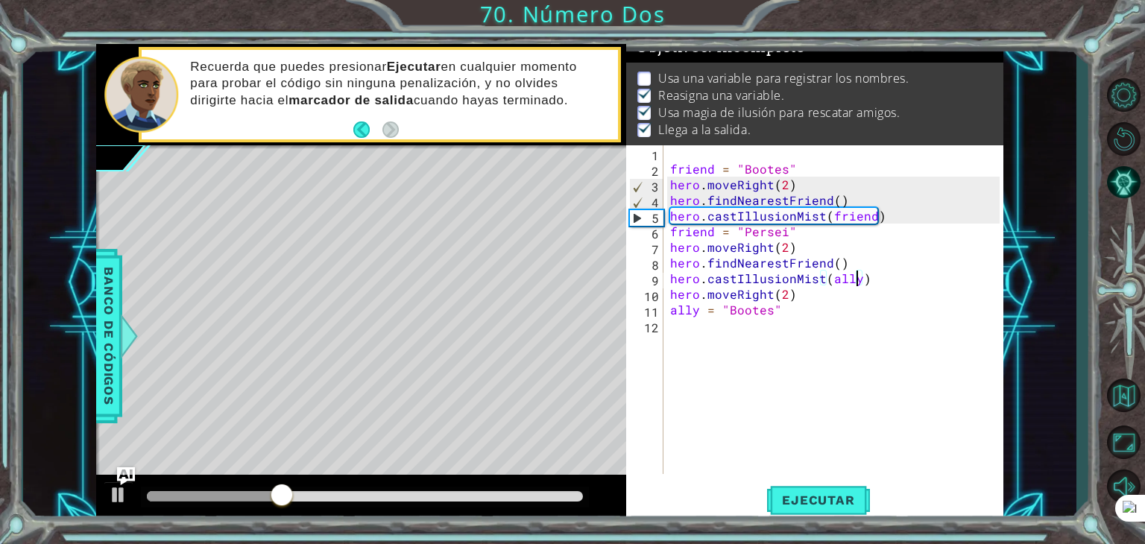
scroll to position [0, 11]
click at [814, 491] on button "Ejecutar" at bounding box center [818, 500] width 102 height 38
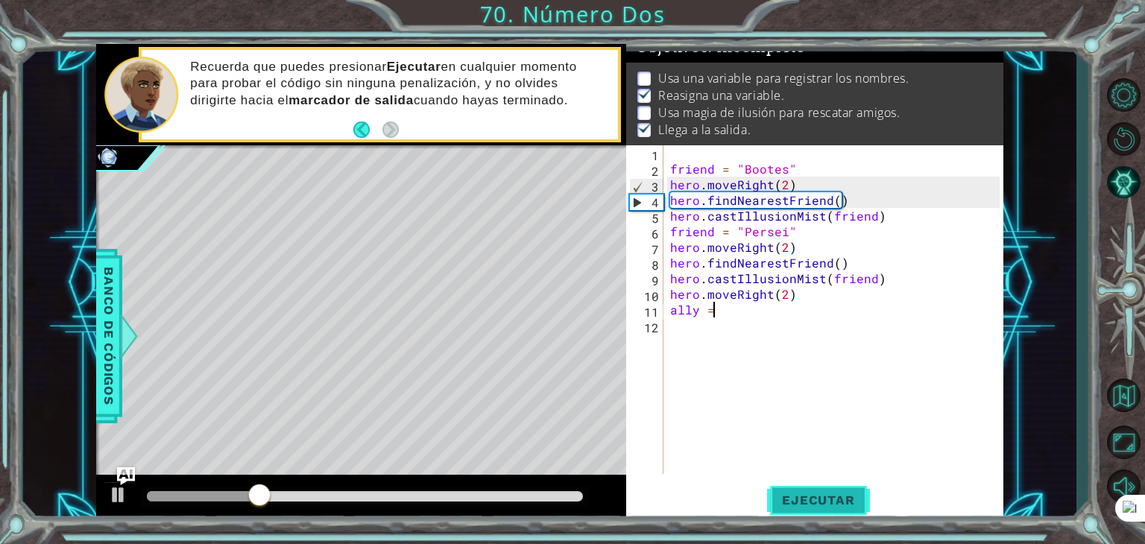
scroll to position [0, 1]
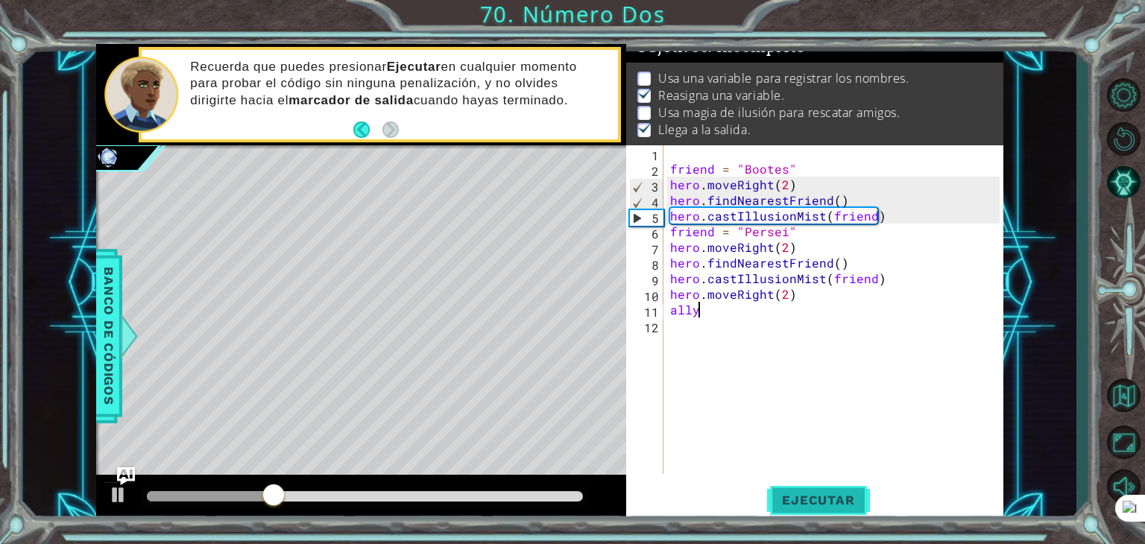
type textarea "a"
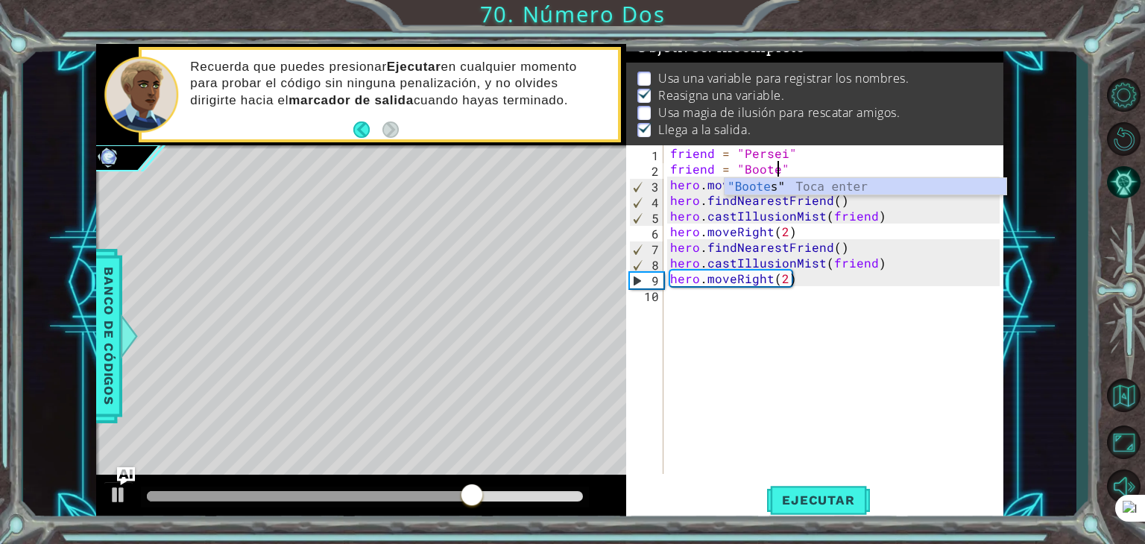
scroll to position [0, 6]
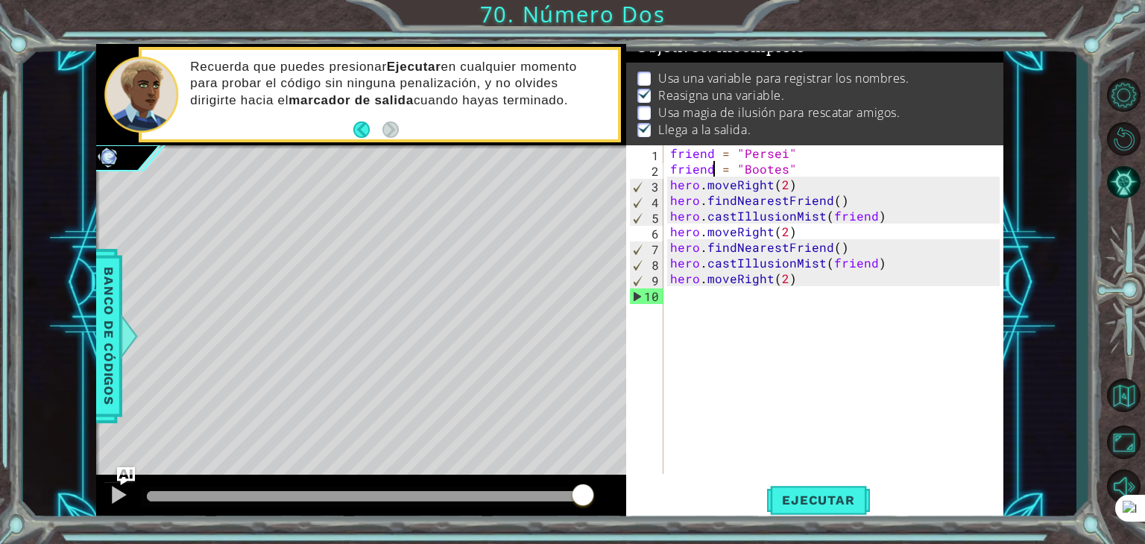
click at [712, 170] on div "friend = "Persei" friend = "Bootes" hero . moveRight ( 2 ) hero . findNearestFr…" at bounding box center [837, 325] width 340 height 360
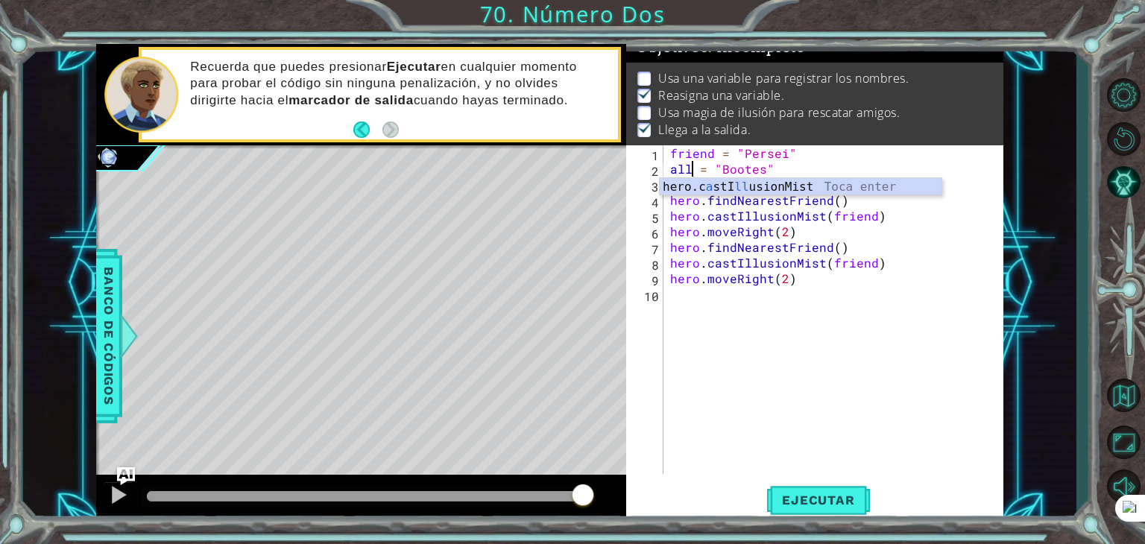
scroll to position [0, 1]
click at [869, 218] on div "friend = "Persei" ally = "Bootes" hero . moveRight ( 2 ) hero . findNearestFrie…" at bounding box center [837, 325] width 340 height 360
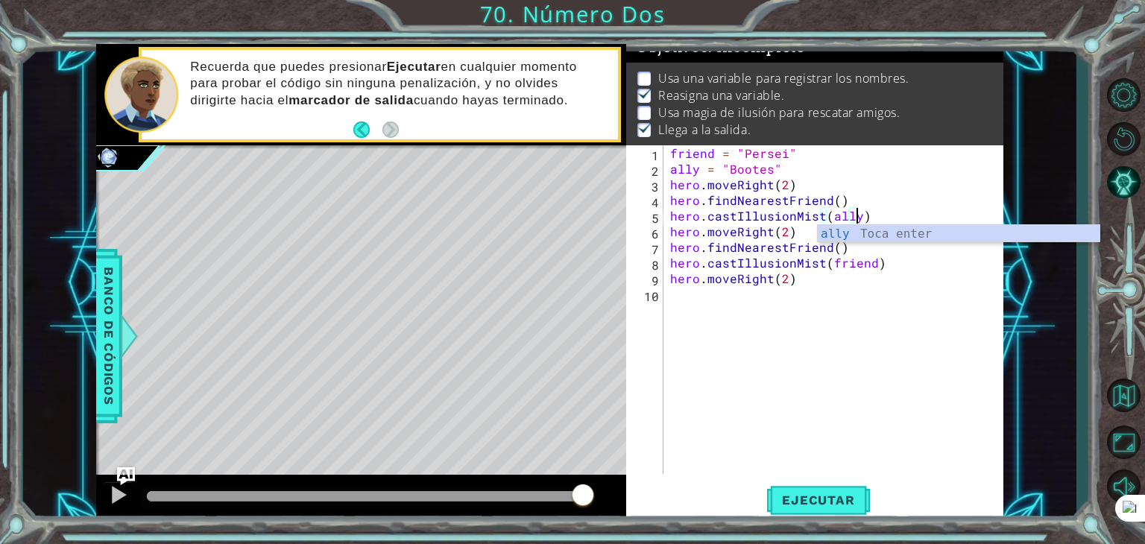
scroll to position [0, 11]
type textarea "hero.castIllusionMist(ally)"
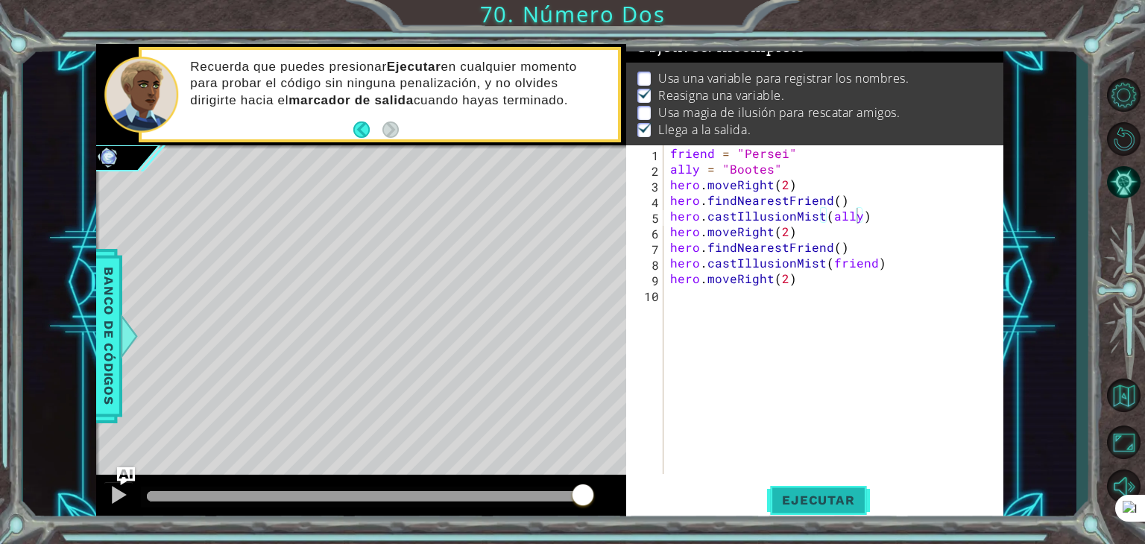
click at [798, 487] on button "Ejecutar" at bounding box center [818, 500] width 102 height 38
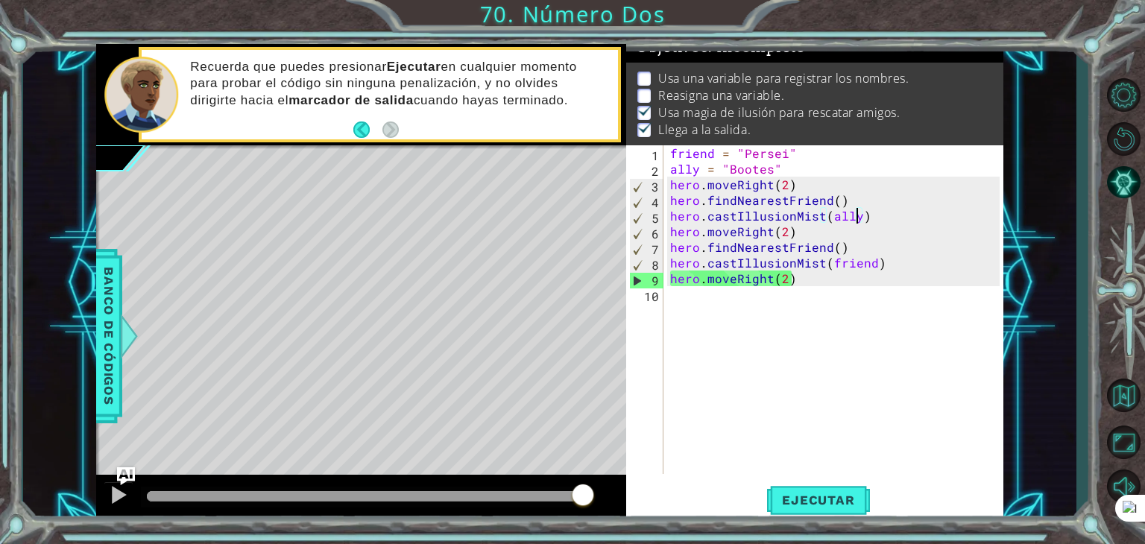
click at [692, 297] on div "friend = "Persei" ally = "Bootes" hero . moveRight ( 2 ) hero . findNearestFrie…" at bounding box center [837, 325] width 340 height 360
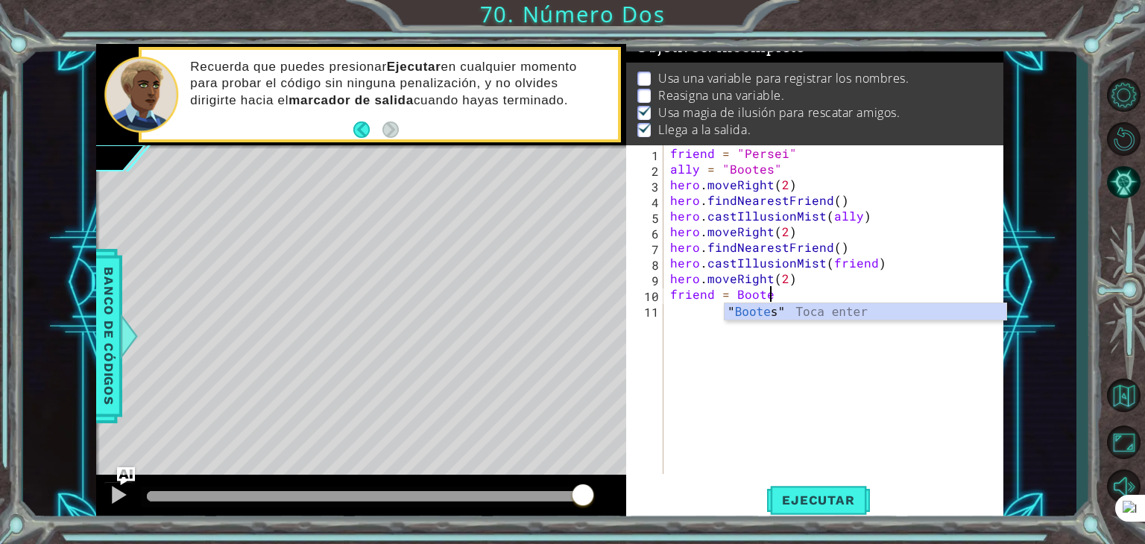
scroll to position [0, 6]
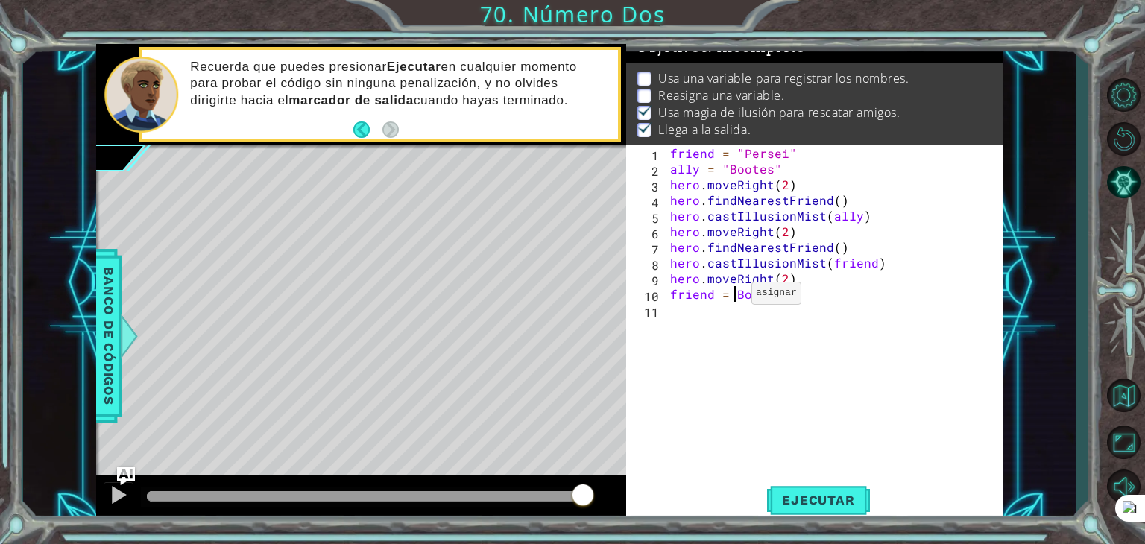
click at [733, 296] on div "friend = "Persei" ally = "Bootes" hero . moveRight ( 2 ) hero . findNearestFrie…" at bounding box center [837, 325] width 340 height 360
type textarea "friend = "Bootes""
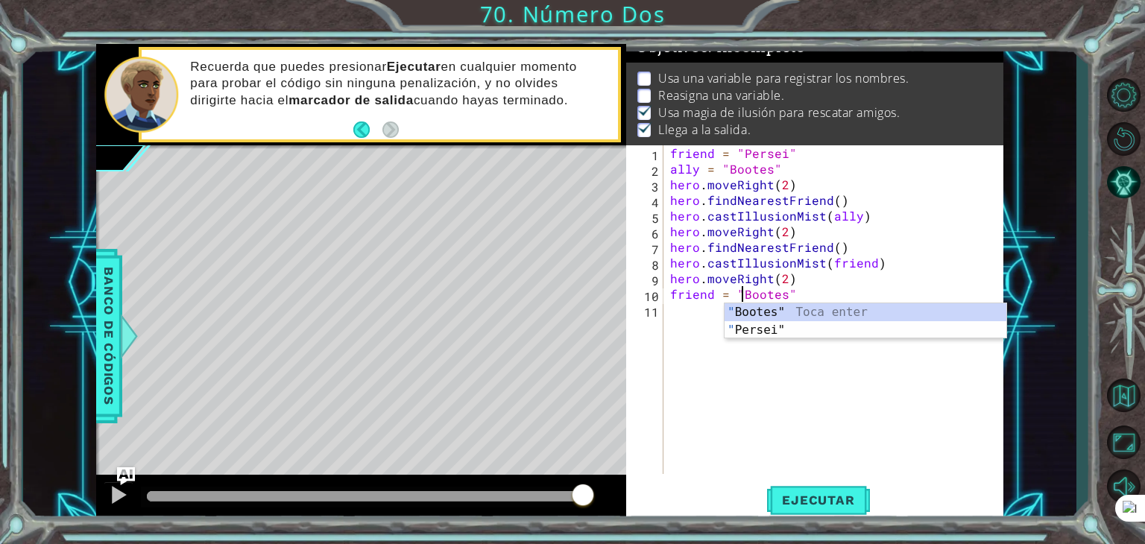
click at [690, 309] on div "friend = "Persei" ally = "Bootes" hero . moveRight ( 2 ) hero . findNearestFrie…" at bounding box center [837, 325] width 340 height 360
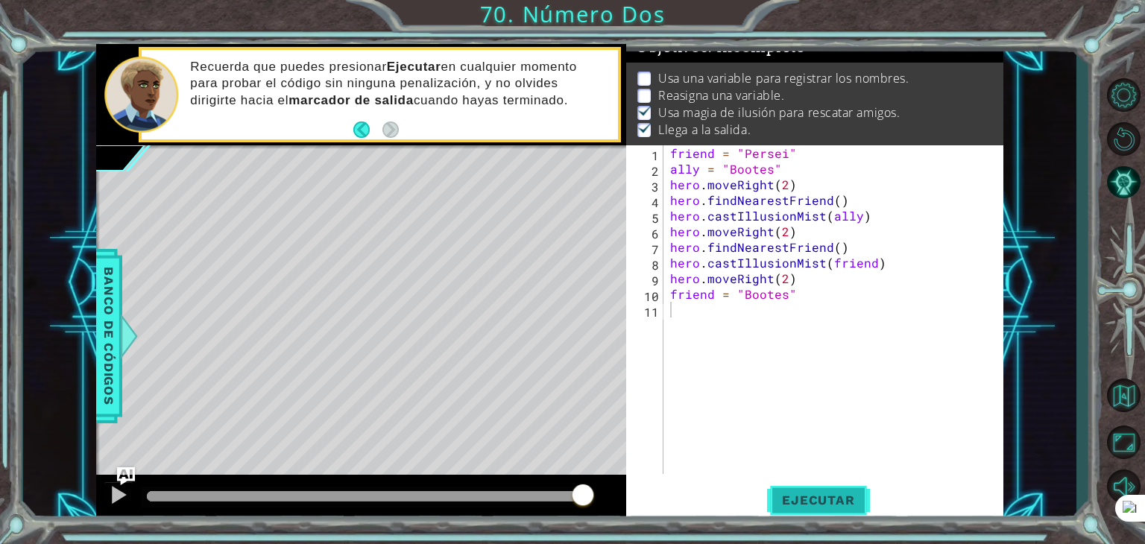
click at [796, 507] on span "Ejecutar" at bounding box center [818, 500] width 102 height 15
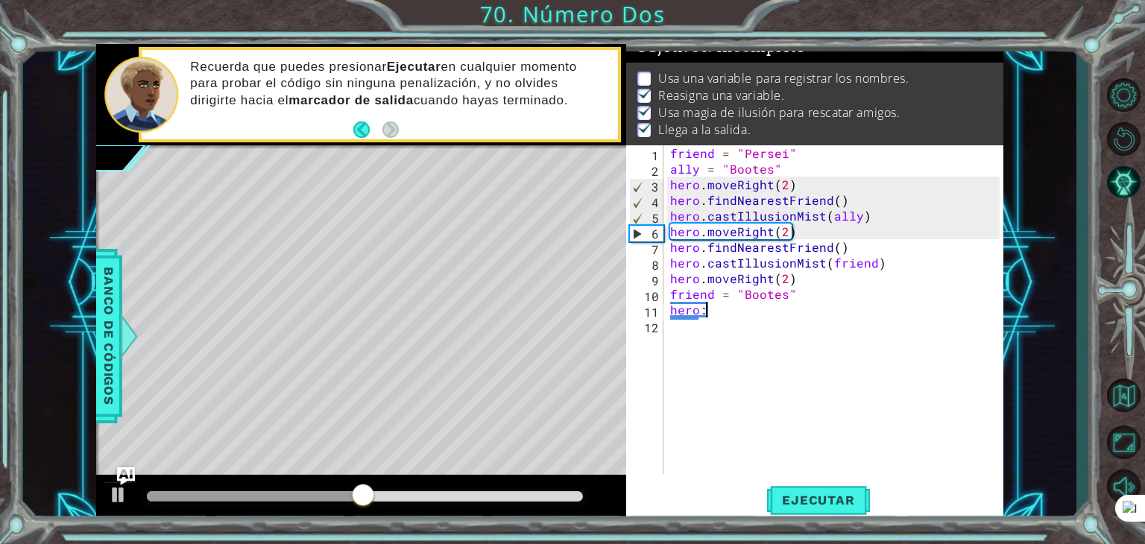
scroll to position [0, 1]
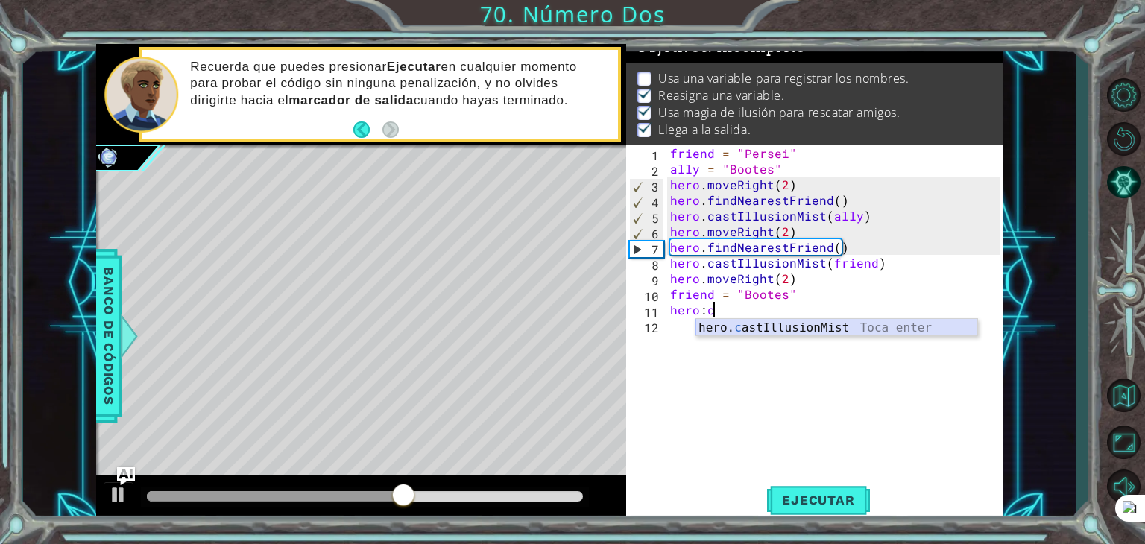
click at [829, 323] on div "hero. c astIllusionMist Toca enter" at bounding box center [836, 346] width 282 height 54
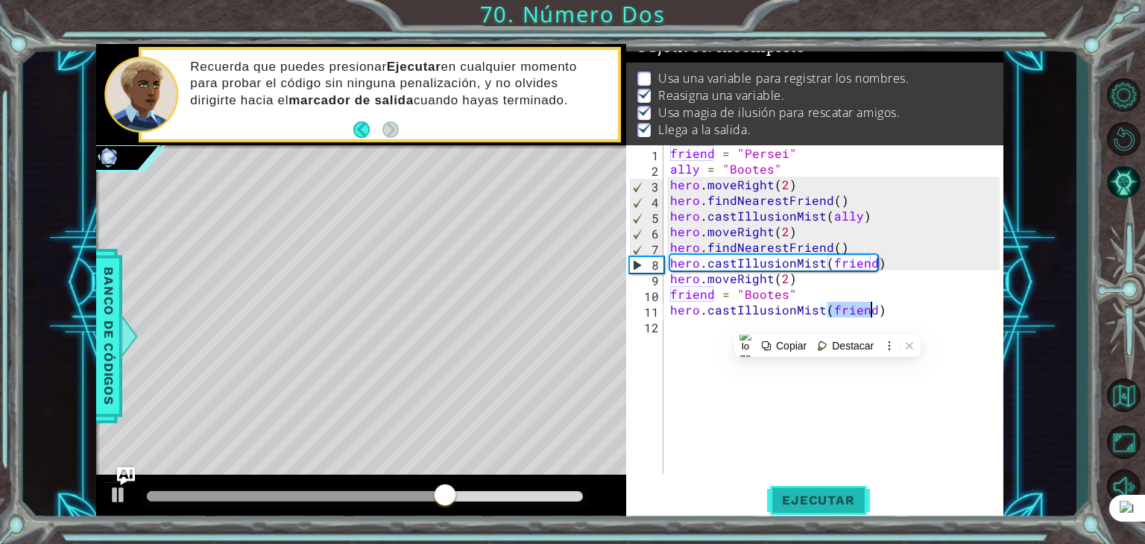
click at [808, 494] on span "Ejecutar" at bounding box center [818, 500] width 102 height 15
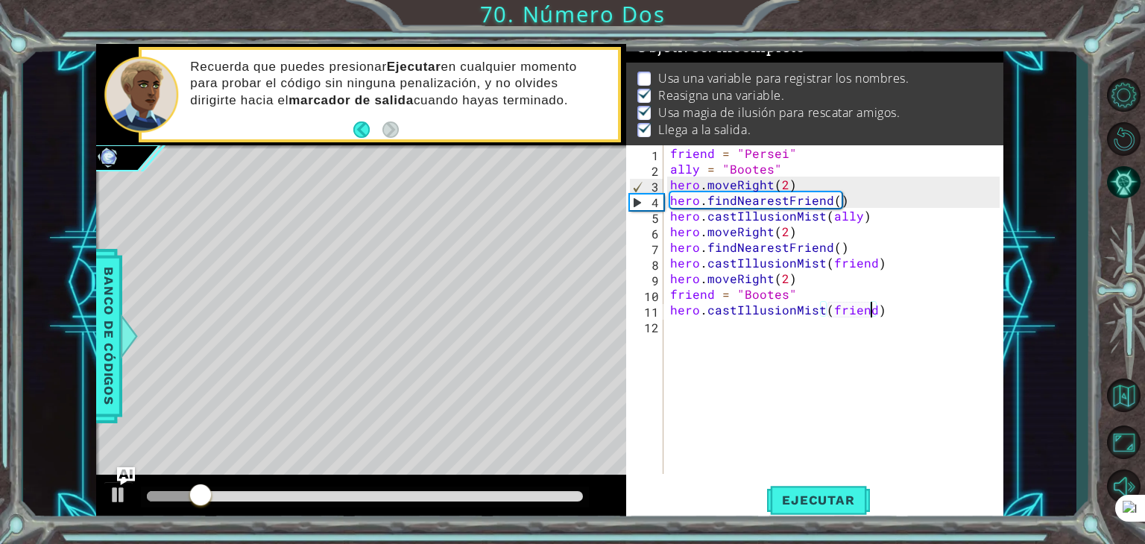
click at [894, 70] on p "Usa una variable para registrar los nombres." at bounding box center [783, 78] width 250 height 16
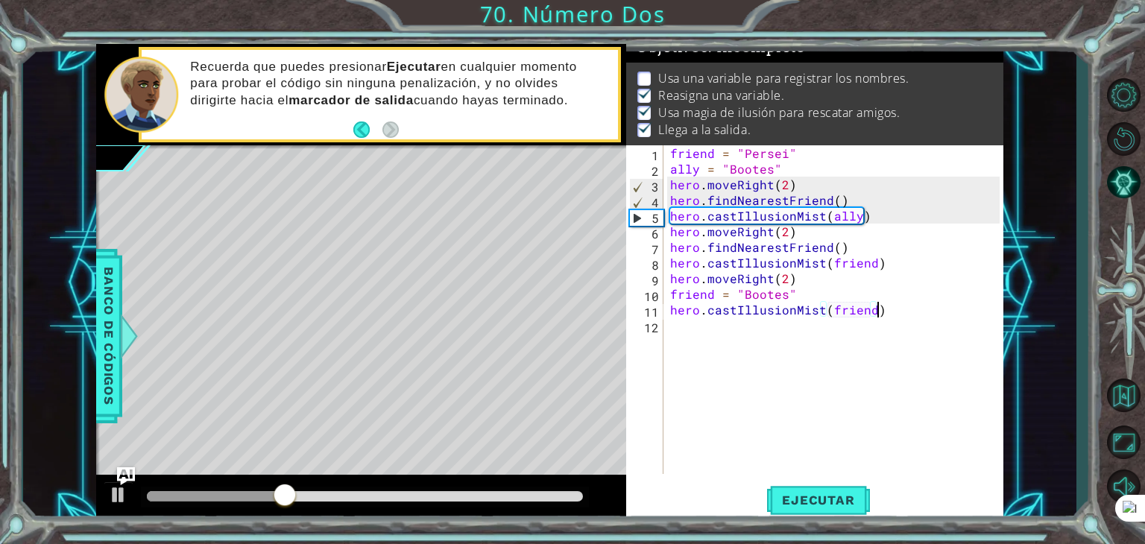
click at [984, 313] on div "friend = "Persei" ally = "Bootes" hero . moveRight ( 2 ) hero . findNearestFrie…" at bounding box center [837, 325] width 340 height 360
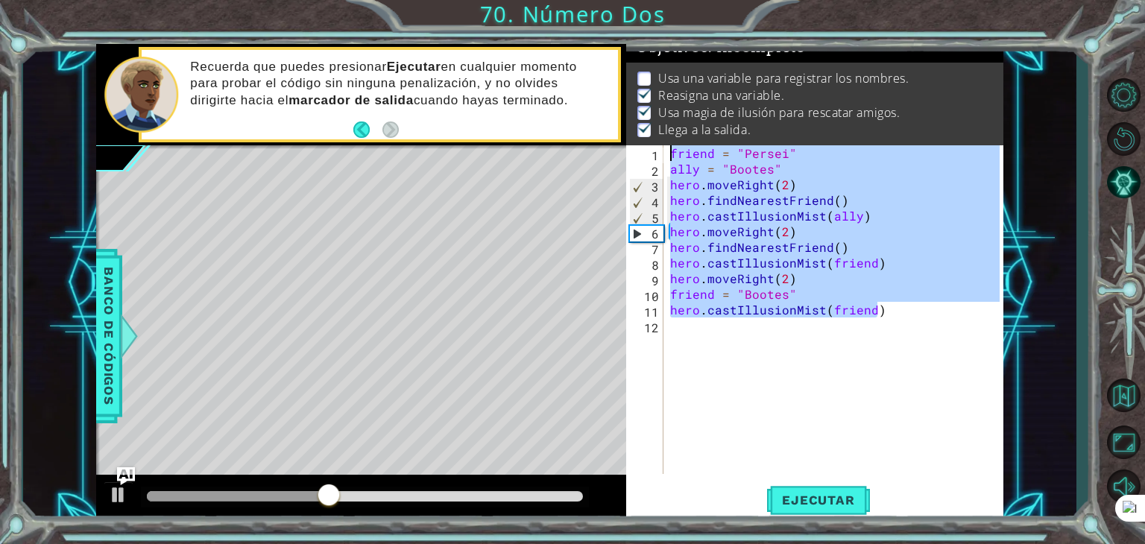
drag, startPoint x: 924, startPoint y: 310, endPoint x: 671, endPoint y: 146, distance: 301.8
click at [671, 146] on div "friend = "Persei" ally = "Bootes" hero . moveRight ( 2 ) hero . findNearestFrie…" at bounding box center [837, 325] width 340 height 360
type textarea "friend = "Persei" ally = "Bootes""
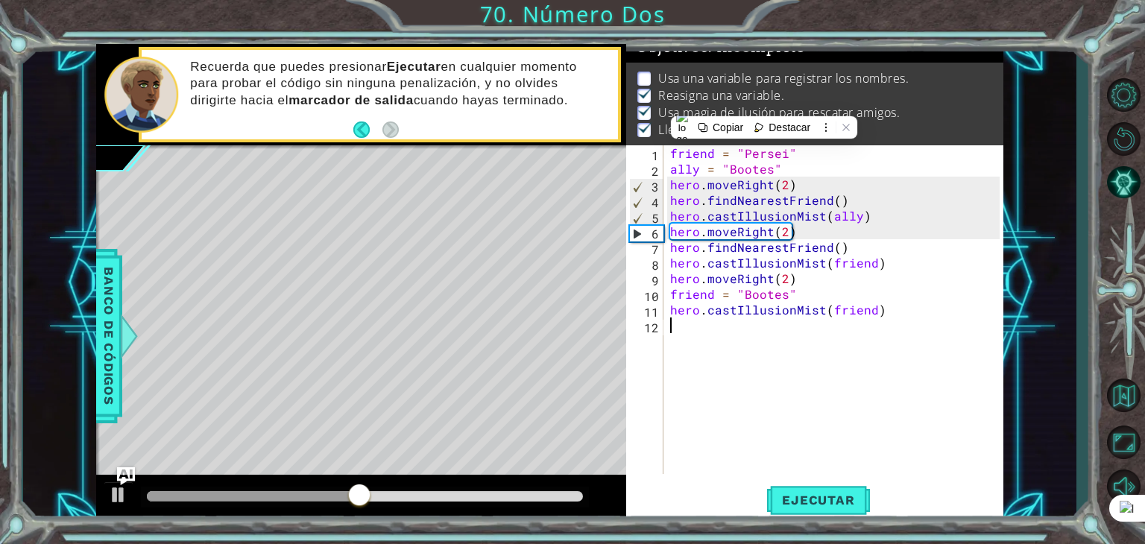
click at [741, 434] on div "friend = "Persei" ally = "Bootes" hero . moveRight ( 2 ) hero . findNearestFrie…" at bounding box center [837, 325] width 340 height 360
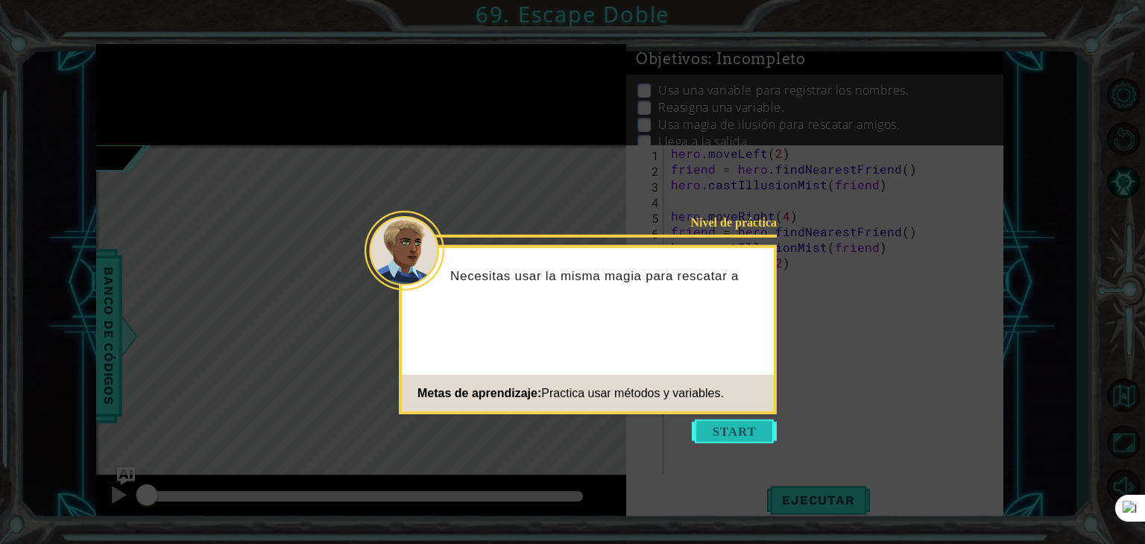
click at [754, 440] on button "Start" at bounding box center [734, 432] width 85 height 24
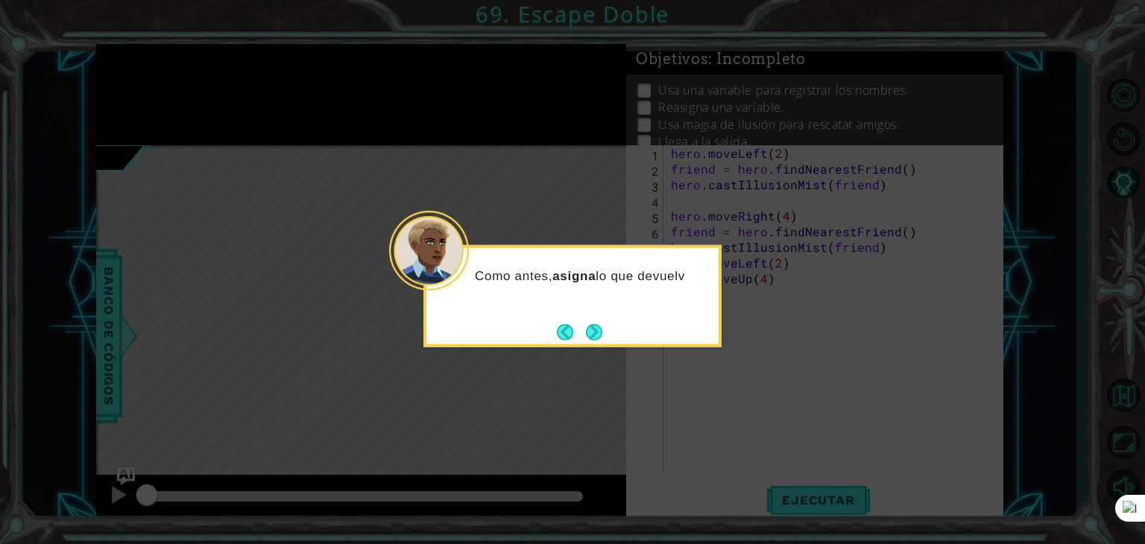
click at [601, 335] on button "Next" at bounding box center [594, 331] width 16 height 16
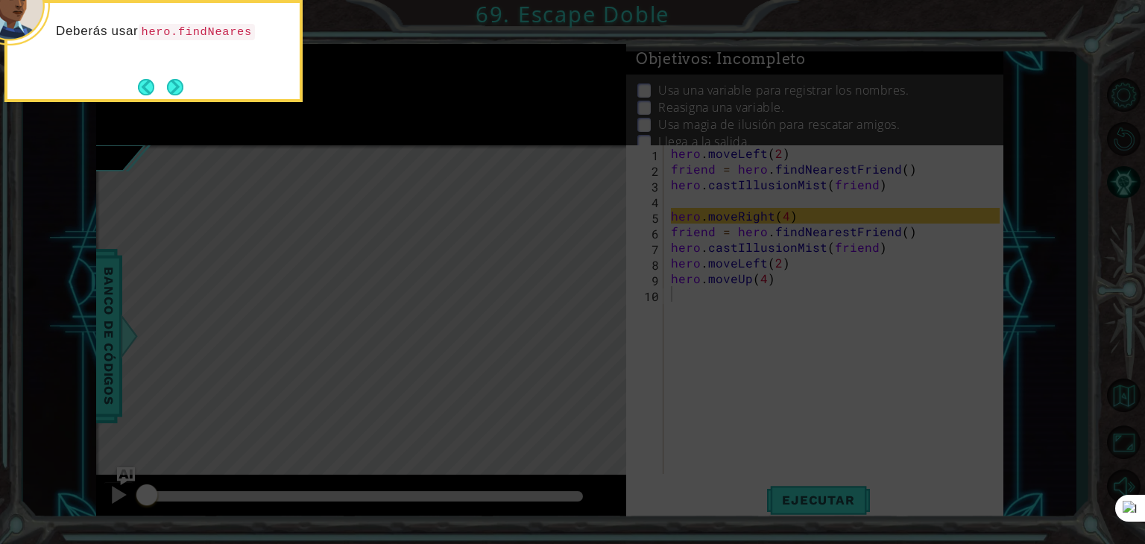
click at [183, 87] on button "Next" at bounding box center [175, 87] width 16 height 16
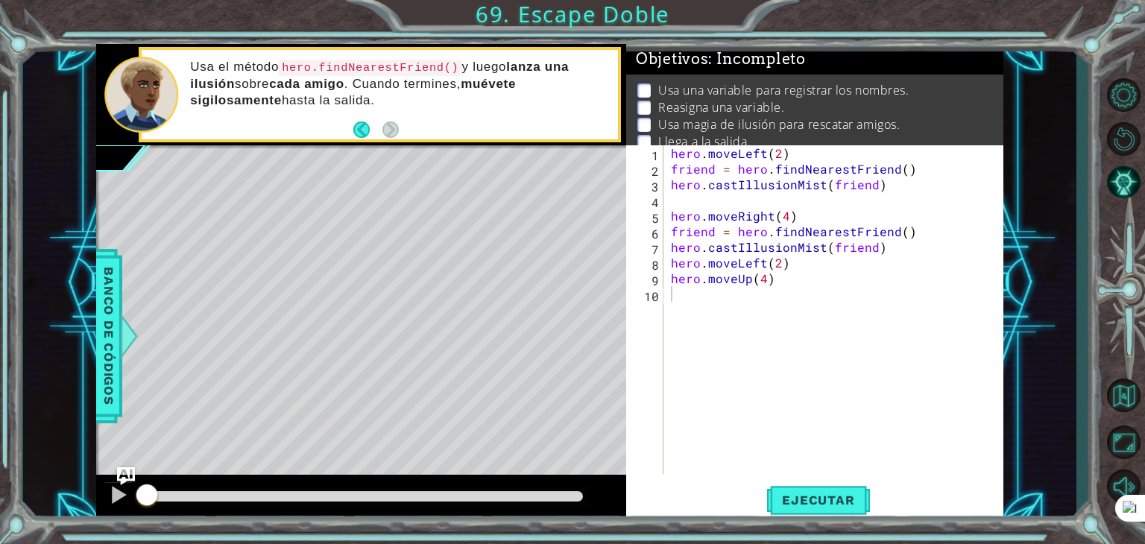
click at [829, 480] on div "1 2 3 4 5 6 7 8 9 10 hero . moveLeft ( 2 ) friend = hero . findNearestFriend ( …" at bounding box center [814, 333] width 377 height 376
click at [824, 492] on button "Ejecutar" at bounding box center [818, 500] width 102 height 38
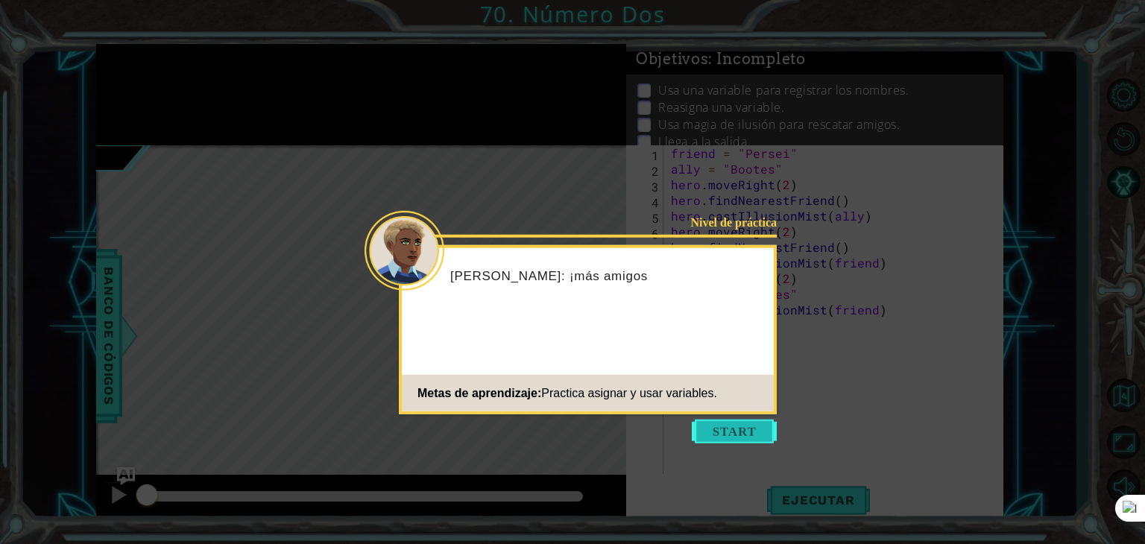
click at [748, 435] on button "Start" at bounding box center [734, 432] width 85 height 24
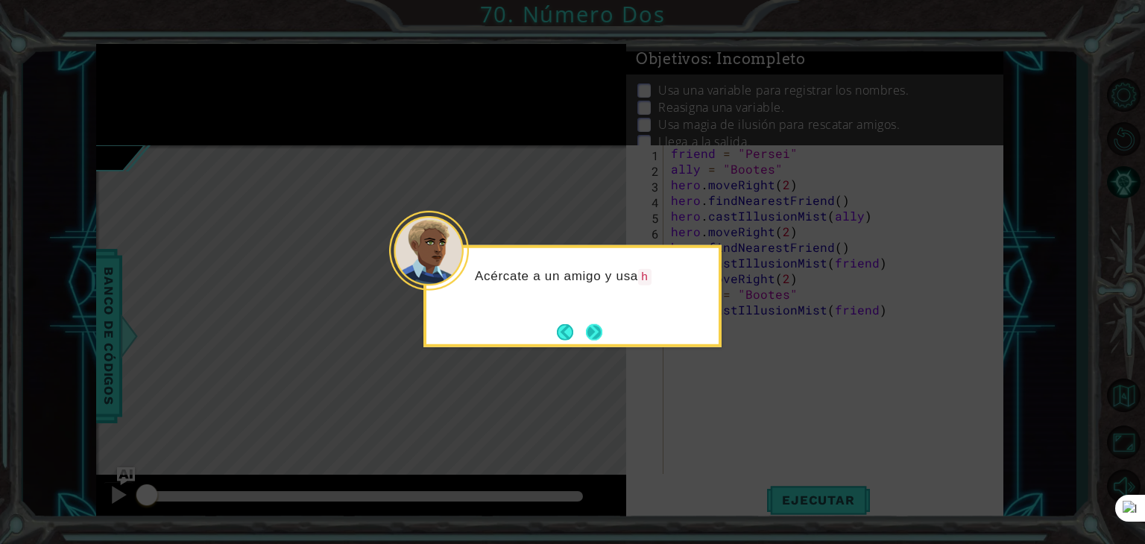
click at [602, 331] on button "Next" at bounding box center [593, 332] width 25 height 25
click at [593, 329] on button "Next" at bounding box center [594, 331] width 17 height 17
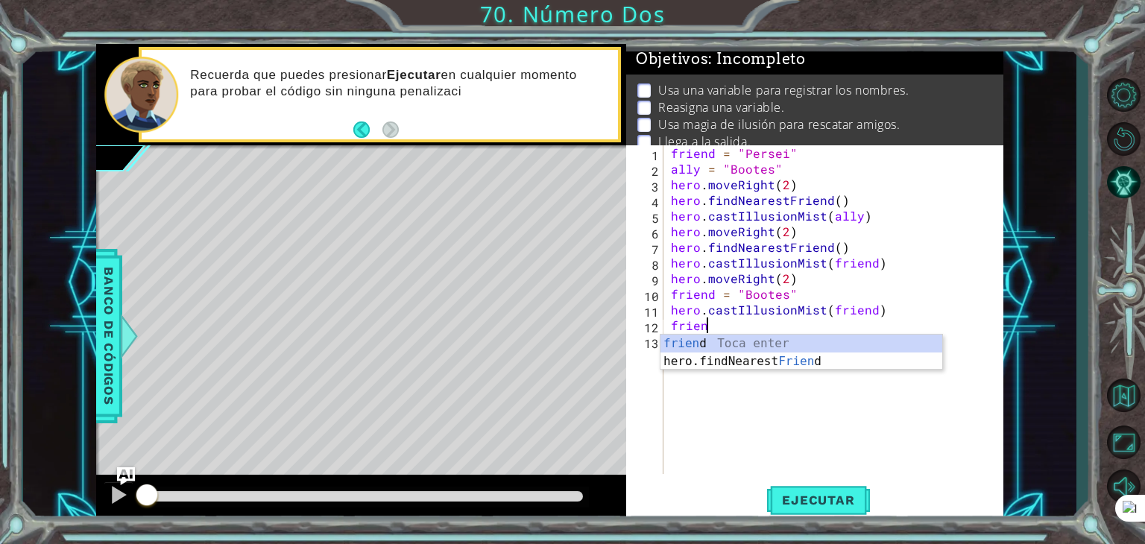
scroll to position [0, 1]
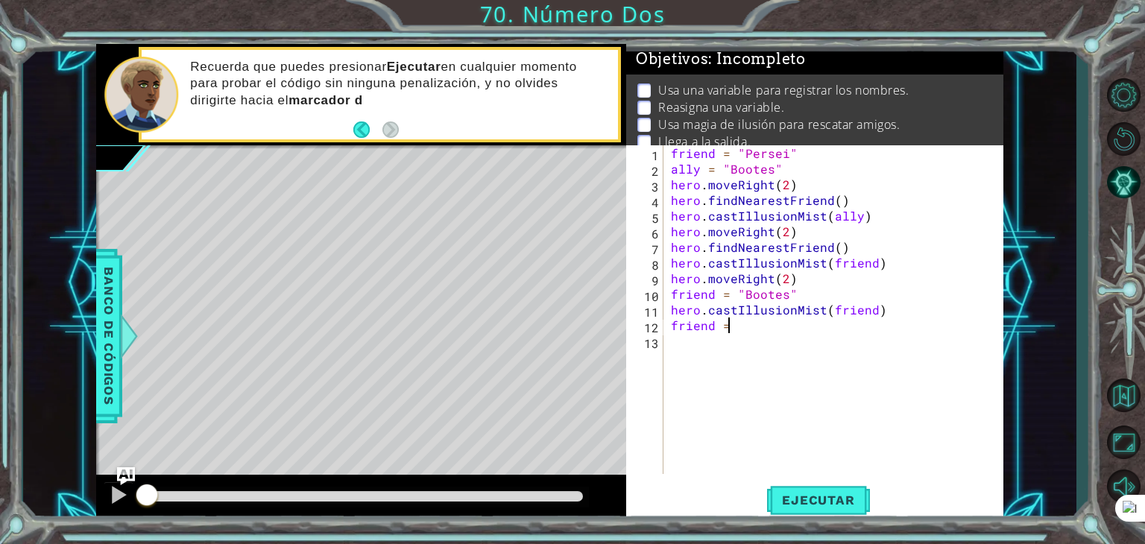
type textarea "friend = f"
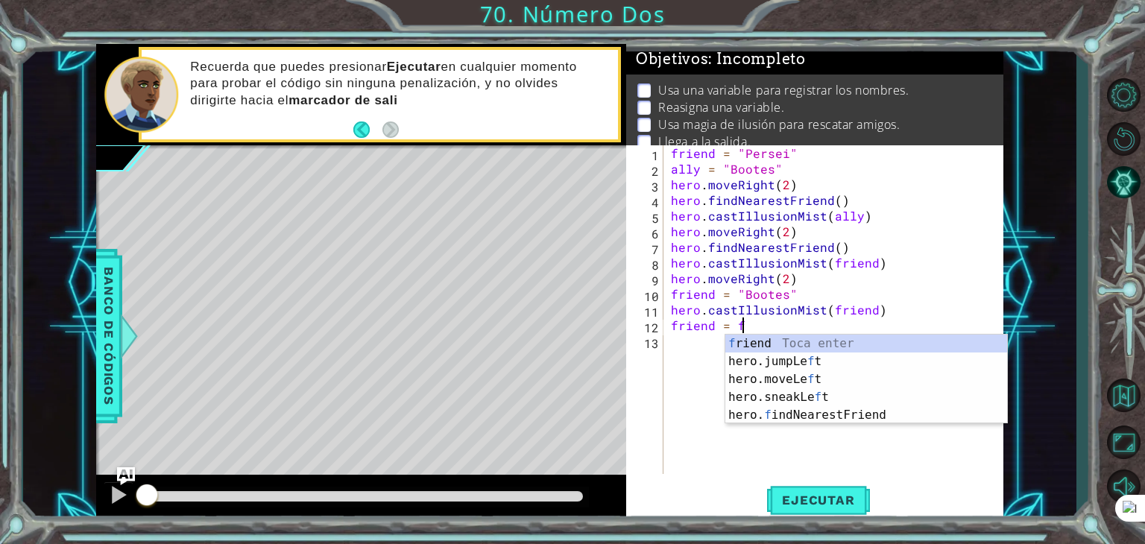
scroll to position [0, 3]
click at [760, 418] on div "f riend Toca enter hero.jumpLe f t Toca enter hero.moveLe f t Toca enter hero.s…" at bounding box center [866, 397] width 282 height 125
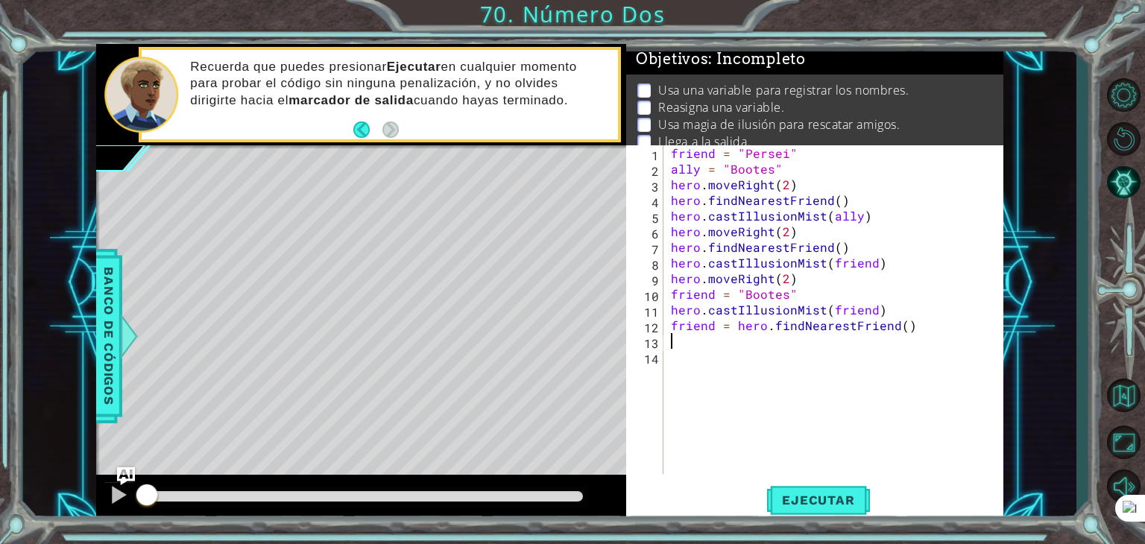
scroll to position [0, 0]
click at [809, 530] on div "1 ההההההההההההההההההההההההההההההההההההההההההההההההההההההההההההההההההההההההההההה…" at bounding box center [572, 272] width 1145 height 544
click at [809, 505] on span "Ejecutar" at bounding box center [818, 500] width 102 height 15
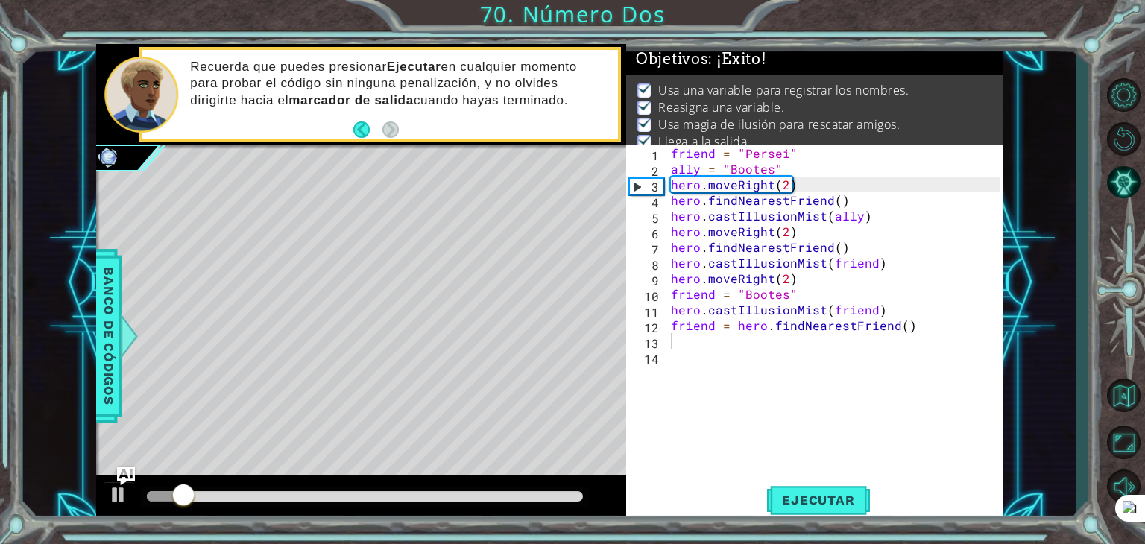
click at [499, 489] on div at bounding box center [365, 497] width 448 height 21
drag, startPoint x: 499, startPoint y: 493, endPoint x: 513, endPoint y: 492, distance: 13.5
click at [499, 494] on div at bounding box center [365, 496] width 436 height 10
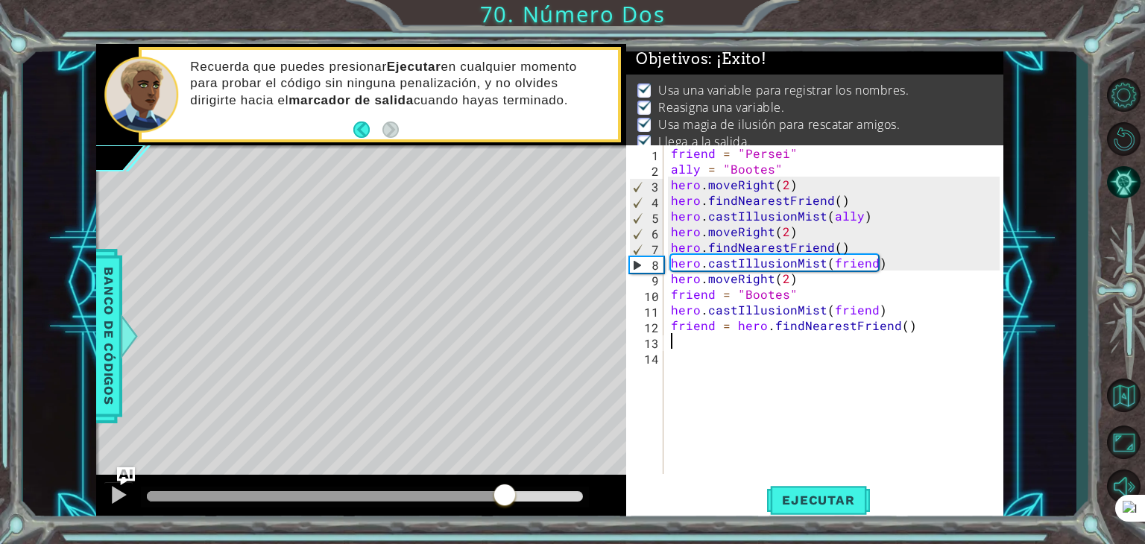
drag, startPoint x: 505, startPoint y: 496, endPoint x: 627, endPoint y: 484, distance: 122.9
click at [596, 475] on div at bounding box center [361, 499] width 530 height 48
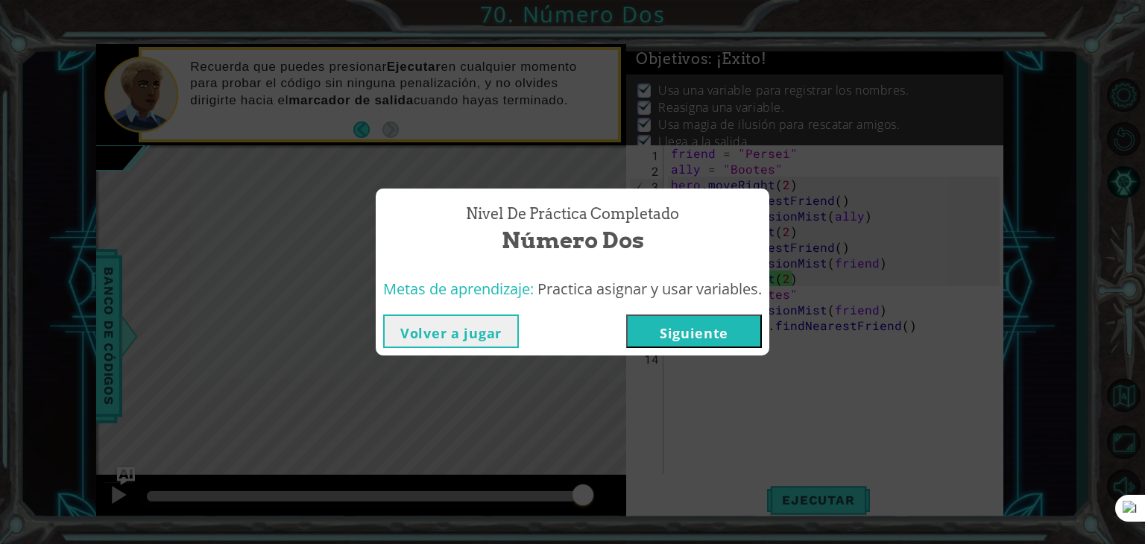
click at [656, 325] on button "Siguiente" at bounding box center [694, 331] width 136 height 34
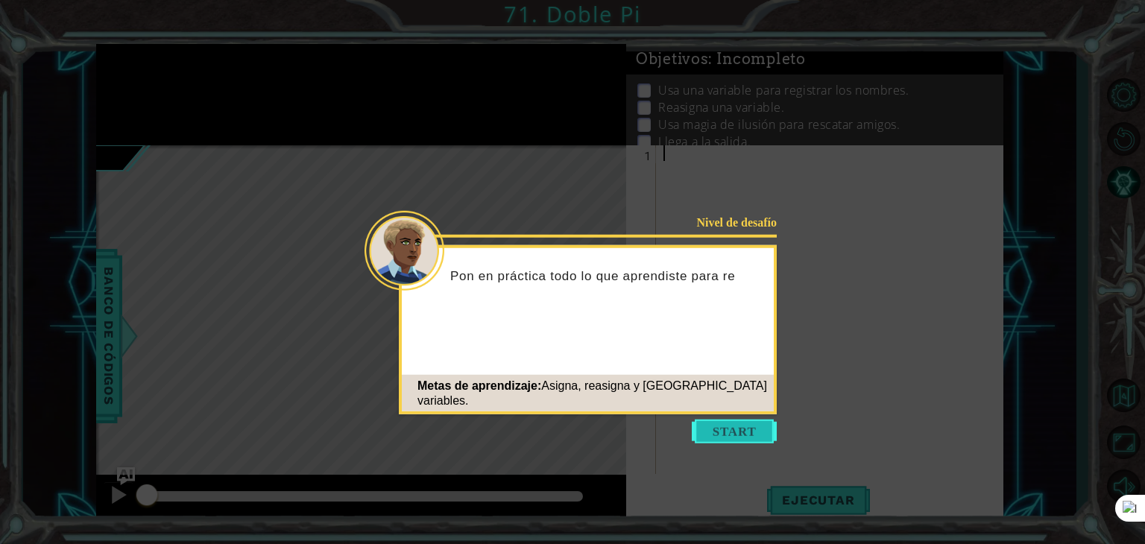
click at [753, 436] on button "Start" at bounding box center [734, 432] width 85 height 24
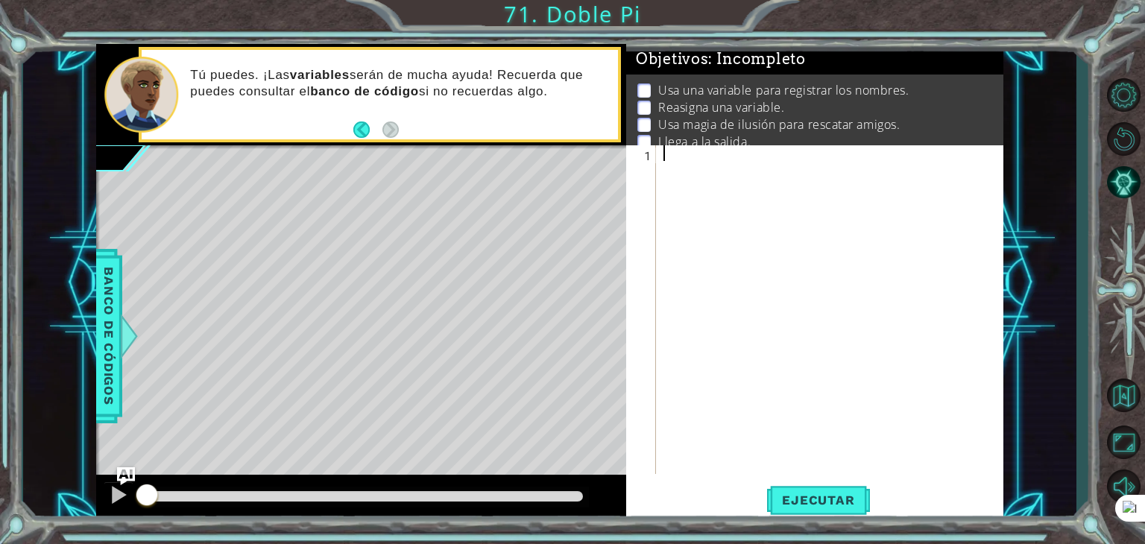
paste textarea "hero.castIllusionMist(friend)"
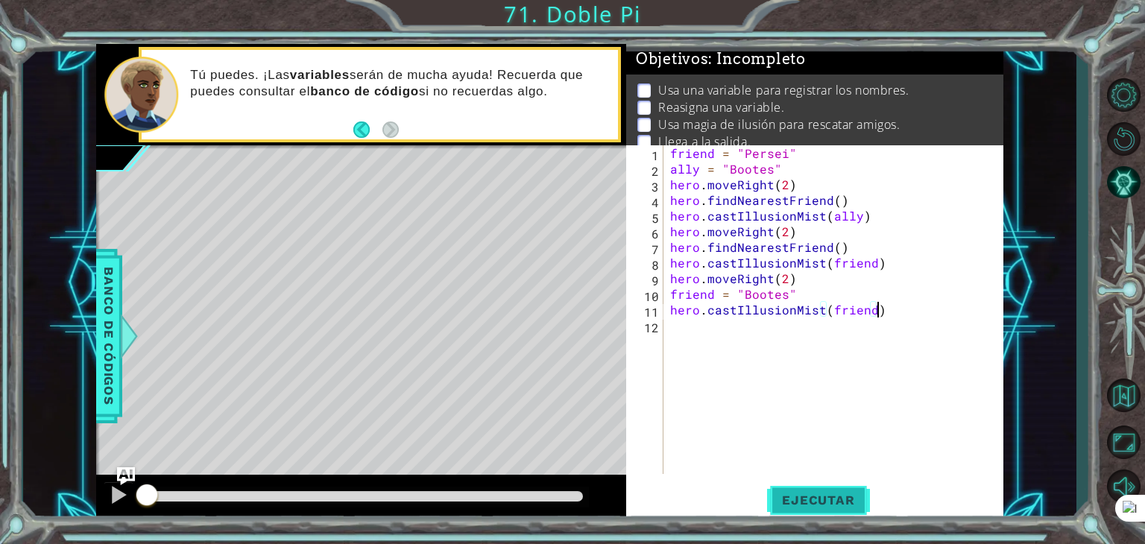
click at [828, 502] on span "Ejecutar" at bounding box center [818, 500] width 102 height 15
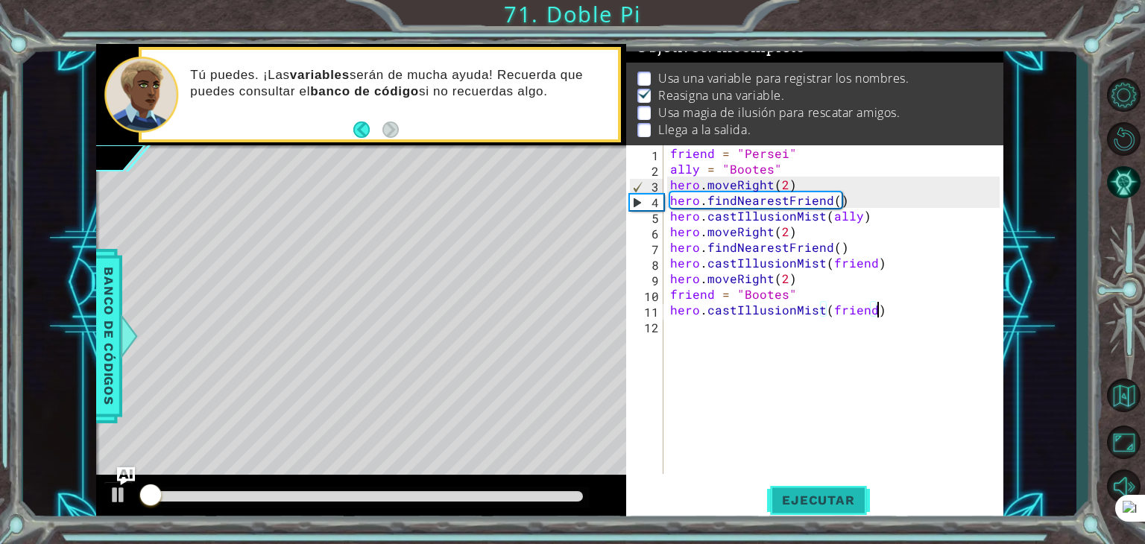
scroll to position [15, 0]
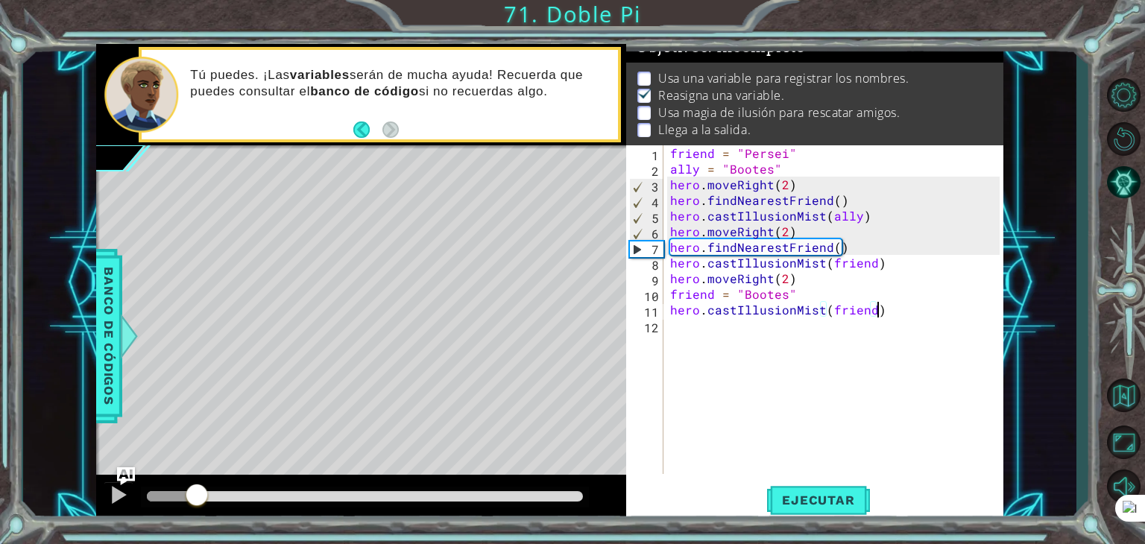
drag, startPoint x: 267, startPoint y: 487, endPoint x: 197, endPoint y: 477, distance: 70.1
click at [197, 477] on div at bounding box center [361, 499] width 530 height 48
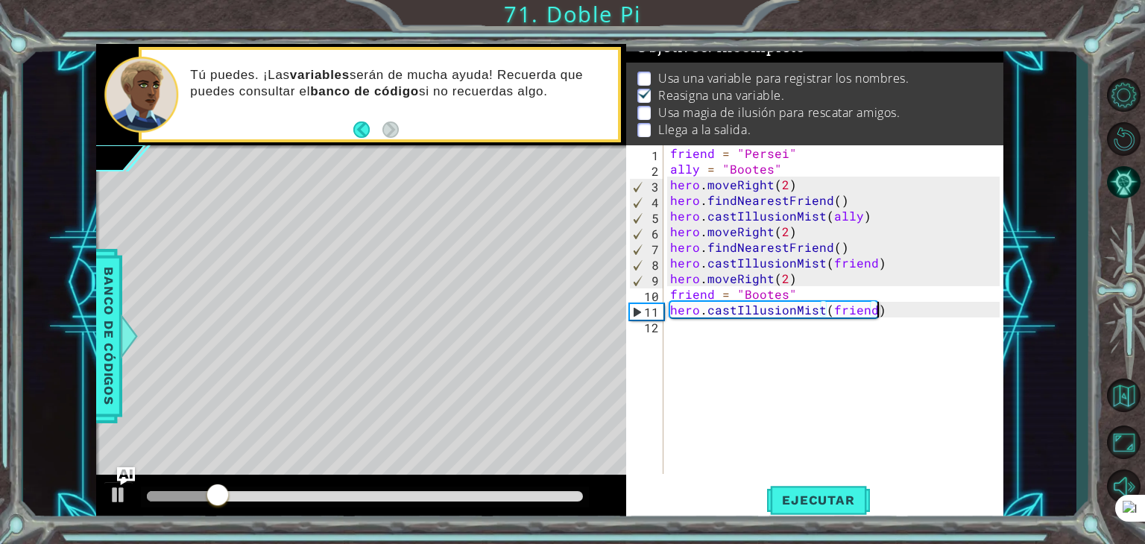
click at [784, 153] on div "friend = "Persei" ally = "Bootes" hero . moveRight ( 2 ) hero . findNearestFrie…" at bounding box center [837, 325] width 340 height 360
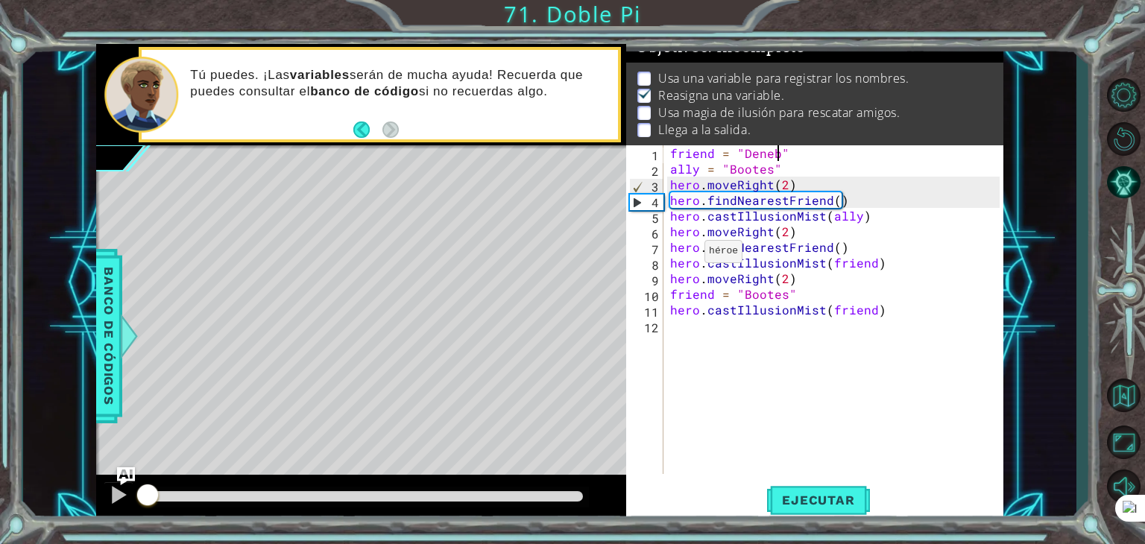
drag, startPoint x: 285, startPoint y: 490, endPoint x: 8, endPoint y: 442, distance: 281.4
click at [8, 442] on div "1 ההההההההההההההההההההההההההההההההההההההההההההההההההההההההההההההההההההההההההההה…" at bounding box center [572, 272] width 1145 height 544
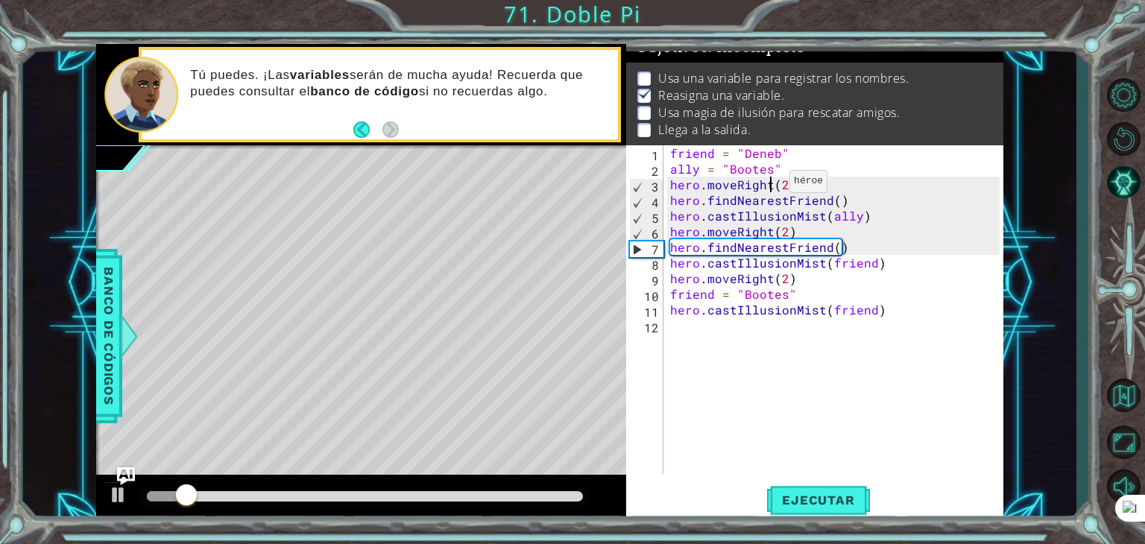
click at [771, 185] on div "friend = "Deneb" ally = "Bootes" hero . moveRight ( 2 ) hero . findNearestFrien…" at bounding box center [837, 325] width 340 height 360
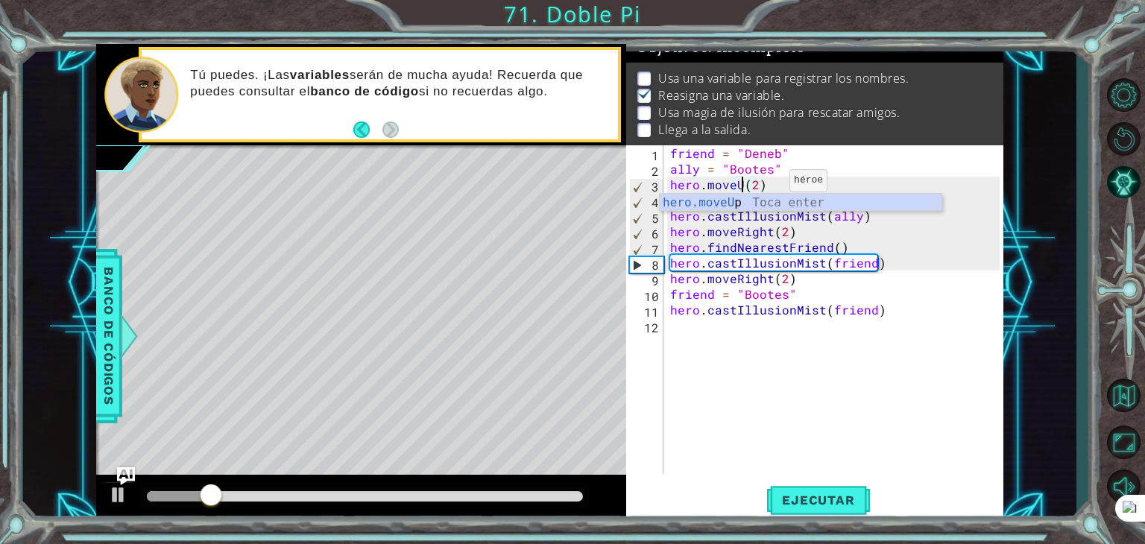
scroll to position [0, 4]
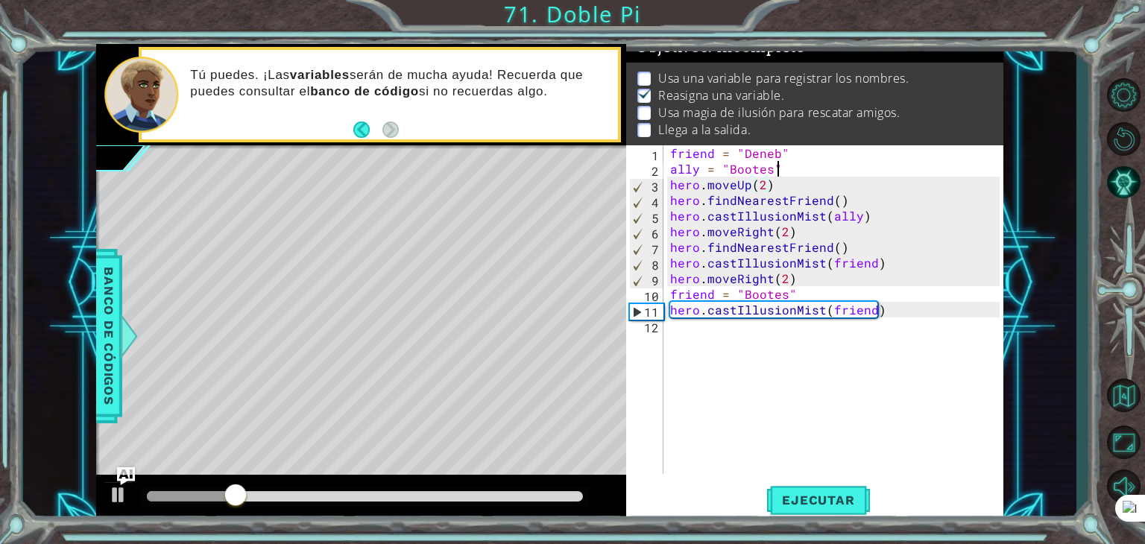
click at [779, 165] on div "friend = "Deneb" ally = "Bootes" hero . moveUp ( 2 ) hero . findNearestFriend (…" at bounding box center [837, 325] width 340 height 360
click at [765, 191] on div "friend = "Deneb" ally = "Bootes" hero . moveUp ( 2 ) hero . findNearestFriend (…" at bounding box center [837, 325] width 340 height 360
type textarea "hero.moveUp(2)"
click at [766, 188] on div "friend = "Deneb" ally = "Bootes" hero . moveUp ( 2 ) hero . findNearestFriend (…" at bounding box center [837, 325] width 340 height 360
click at [767, 188] on div "friend = "Deneb" ally = "Bootes" hero . moveUp ( 2 ) hero . findNearestFriend (…" at bounding box center [837, 325] width 340 height 360
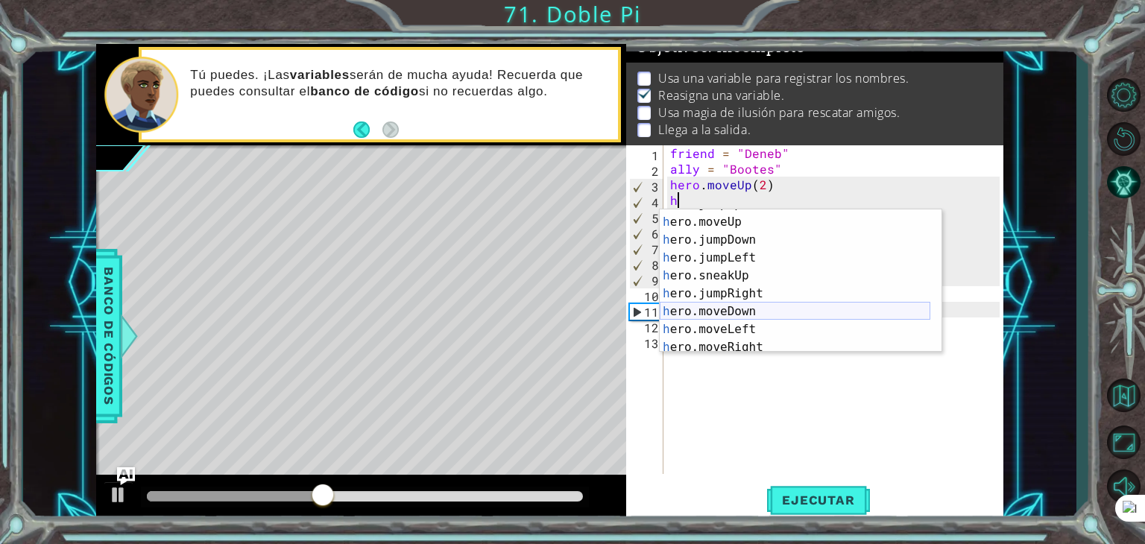
scroll to position [32, 0]
click at [737, 341] on div "h ero.jumpUp Toca enter h ero.moveUp Toca enter h ero.jumpDown Toca enter h ero…" at bounding box center [795, 284] width 271 height 179
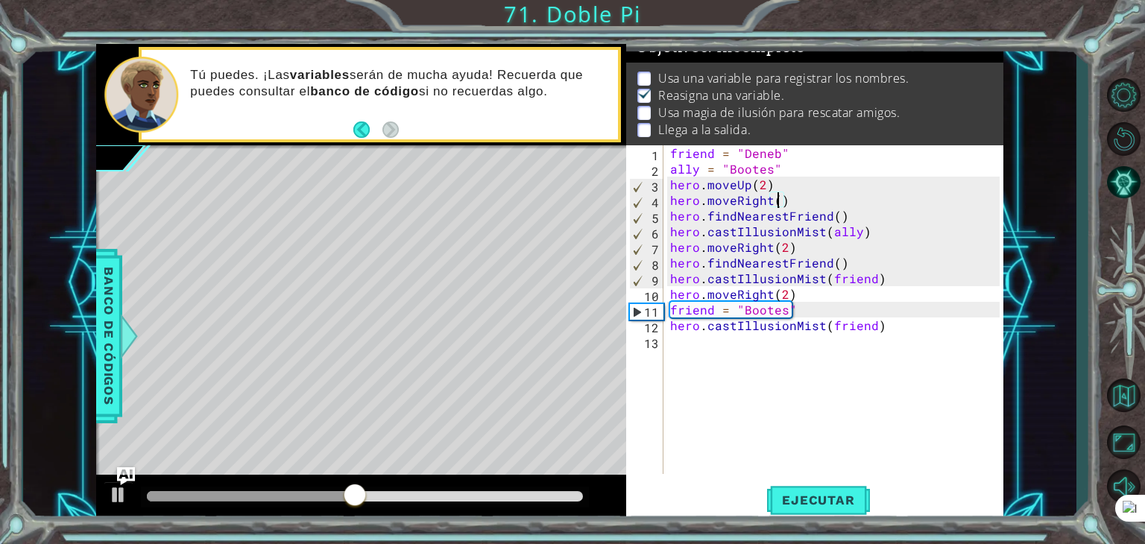
type textarea "hero.moveRight(2)"
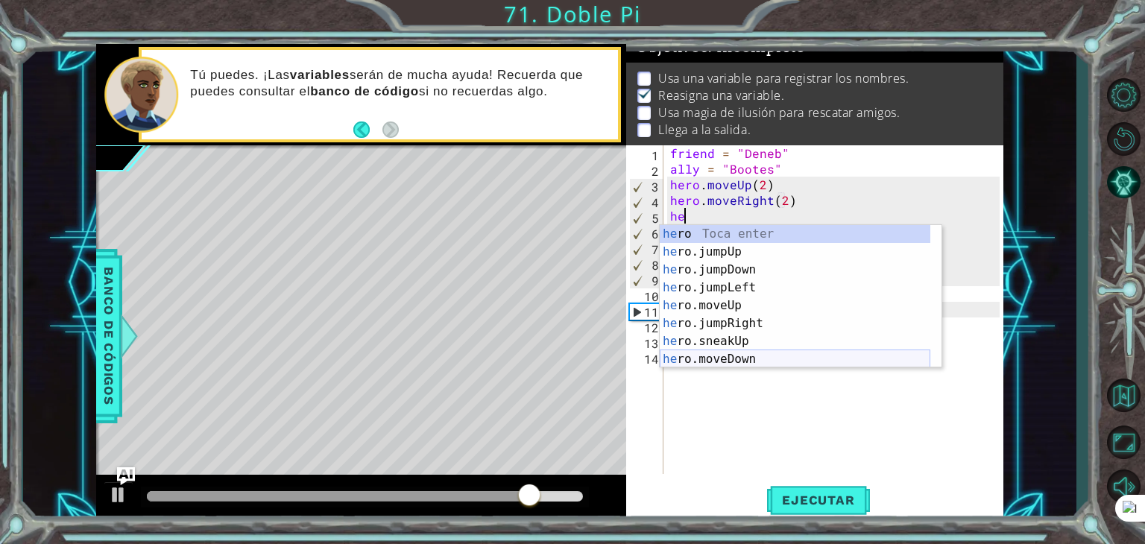
click at [727, 353] on div "he ro Toca enter he ro.jumpUp Toca enter he ro.jumpDown Toca enter he ro.jumpLe…" at bounding box center [795, 314] width 271 height 179
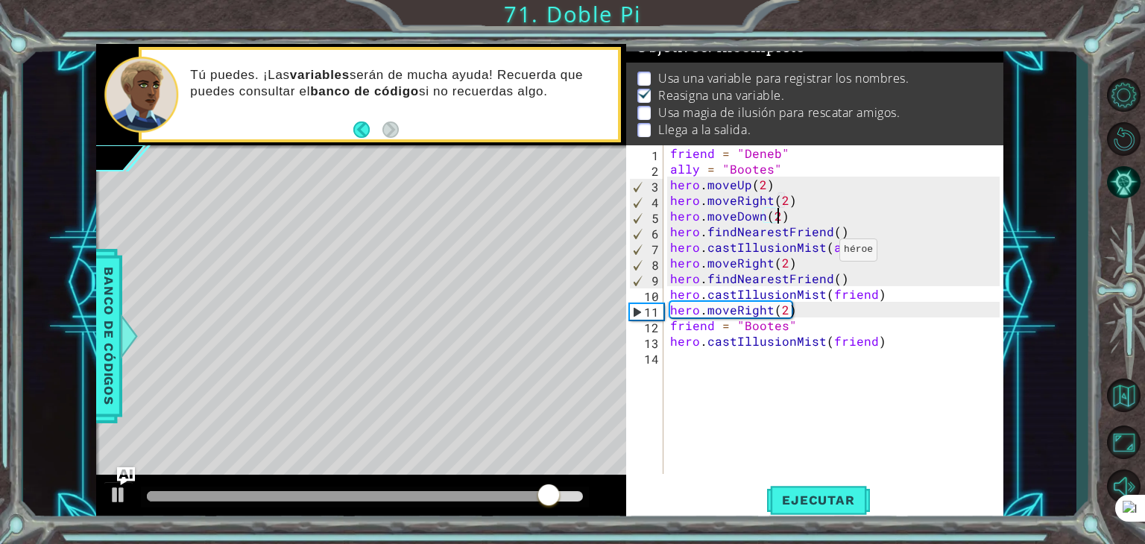
scroll to position [0, 6]
click at [936, 236] on div "friend = "Deneb" ally = "Bootes" hero . moveUp ( 2 ) hero . moveRight ( 2 ) her…" at bounding box center [837, 325] width 340 height 360
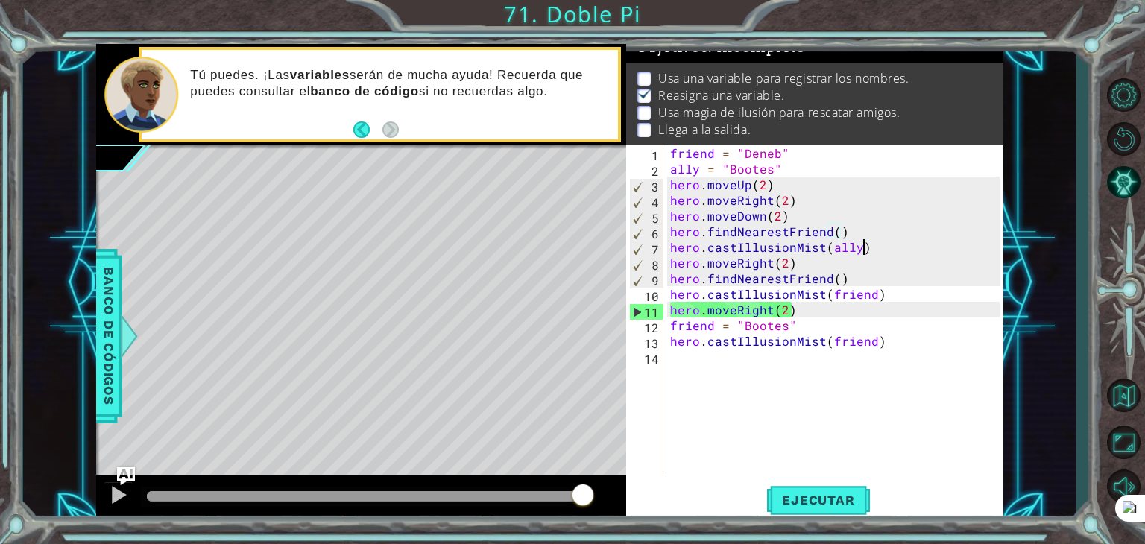
click at [861, 246] on div "friend = "Deneb" ally = "Bootes" hero . moveUp ( 2 ) hero . moveRight ( 2 ) her…" at bounding box center [837, 325] width 340 height 360
click at [850, 245] on div "friend = "Deneb" ally = "Bootes" hero . moveUp ( 2 ) hero . moveRight ( 2 ) her…" at bounding box center [837, 325] width 340 height 360
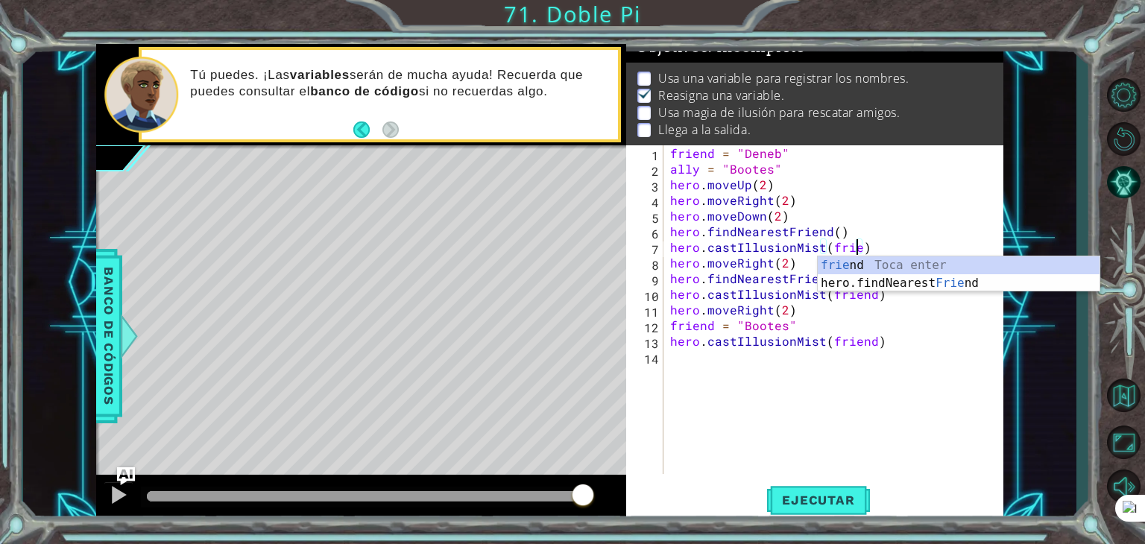
scroll to position [0, 12]
click at [845, 332] on div "friend = "Deneb" ally = "Bootes" hero . moveUp ( 2 ) hero . moveRight ( 2 ) her…" at bounding box center [837, 325] width 340 height 360
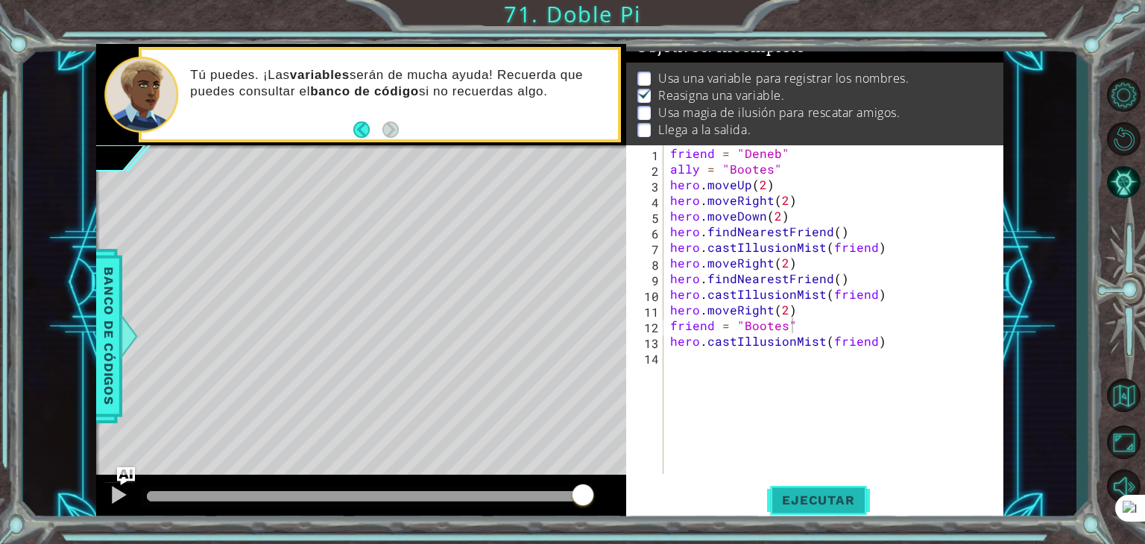
click at [808, 492] on button "Ejecutar" at bounding box center [818, 500] width 102 height 38
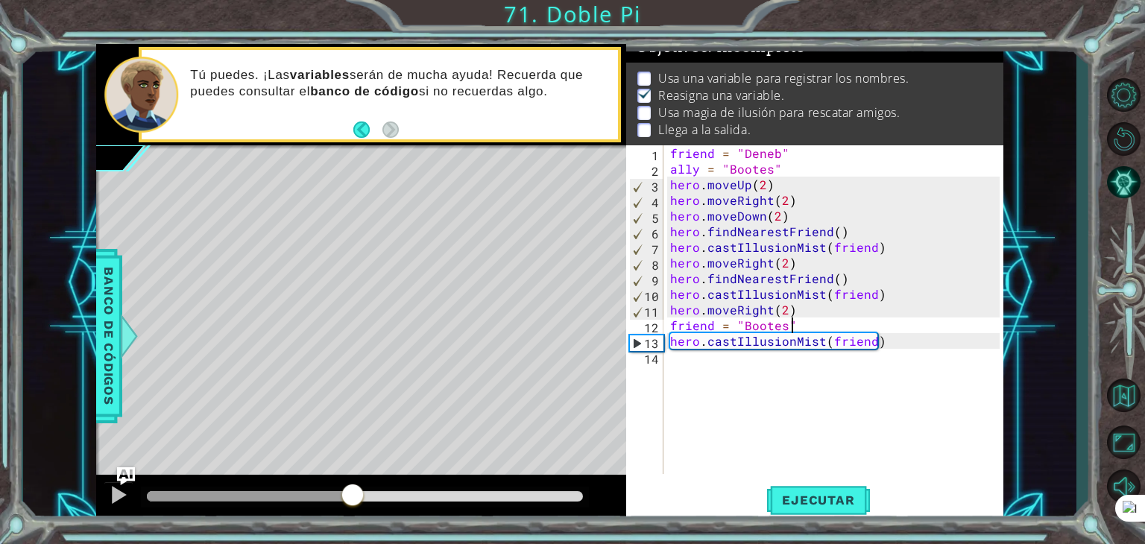
click at [352, 451] on div "methods hero use(thing) moveUp(steps) moveDown(steps) moveLeft(steps) moveRight…" at bounding box center [549, 283] width 907 height 478
click at [769, 261] on div "friend = "Deneb" ally = "Bootes" hero . moveUp ( 2 ) hero . moveRight ( 2 ) her…" at bounding box center [837, 325] width 340 height 360
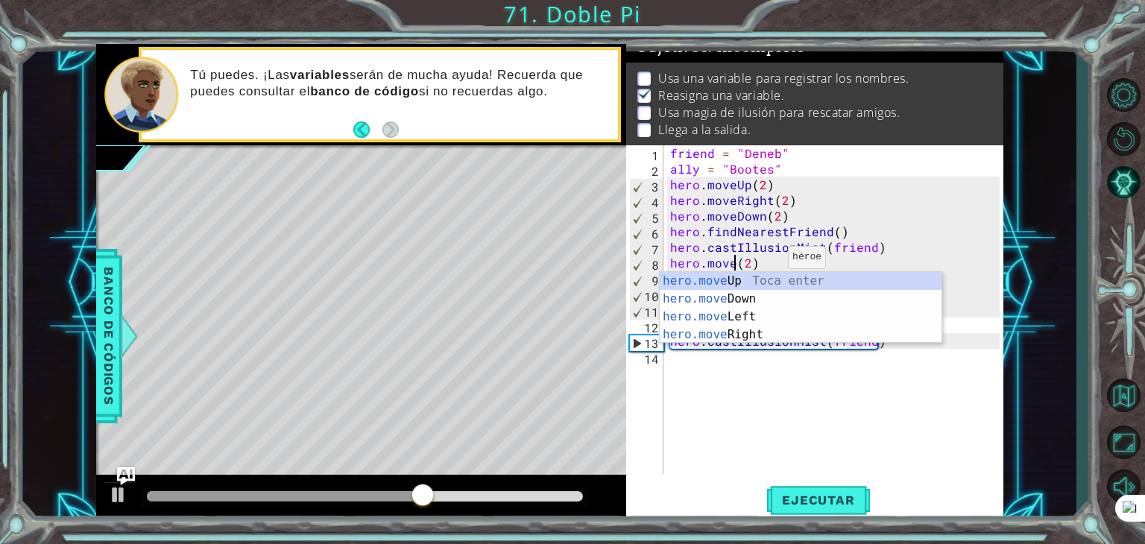
scroll to position [0, 4]
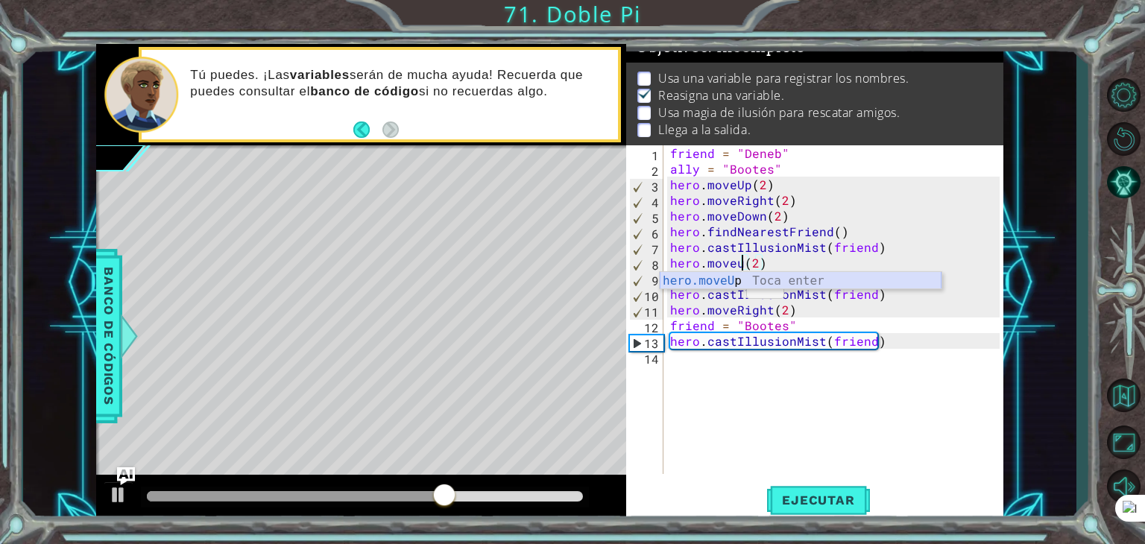
click at [736, 279] on div "hero.moveU p Toca enter" at bounding box center [801, 299] width 282 height 54
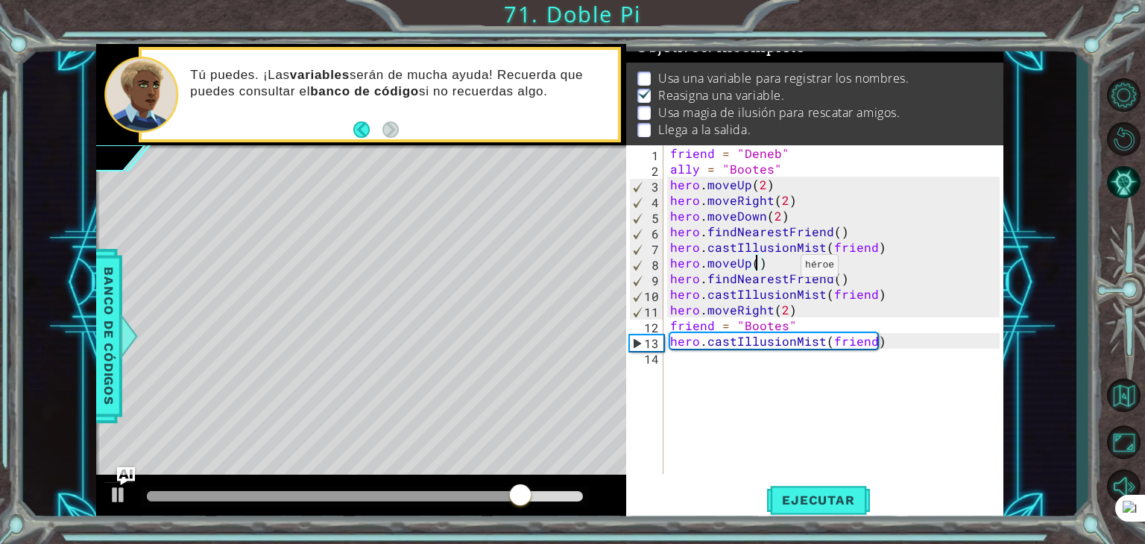
type textarea "hero.moveUp(3)"
click at [783, 259] on div "friend = "Deneb" ally = "Bootes" hero . moveUp ( 2 ) hero . moveRight ( 2 ) her…" at bounding box center [837, 325] width 340 height 360
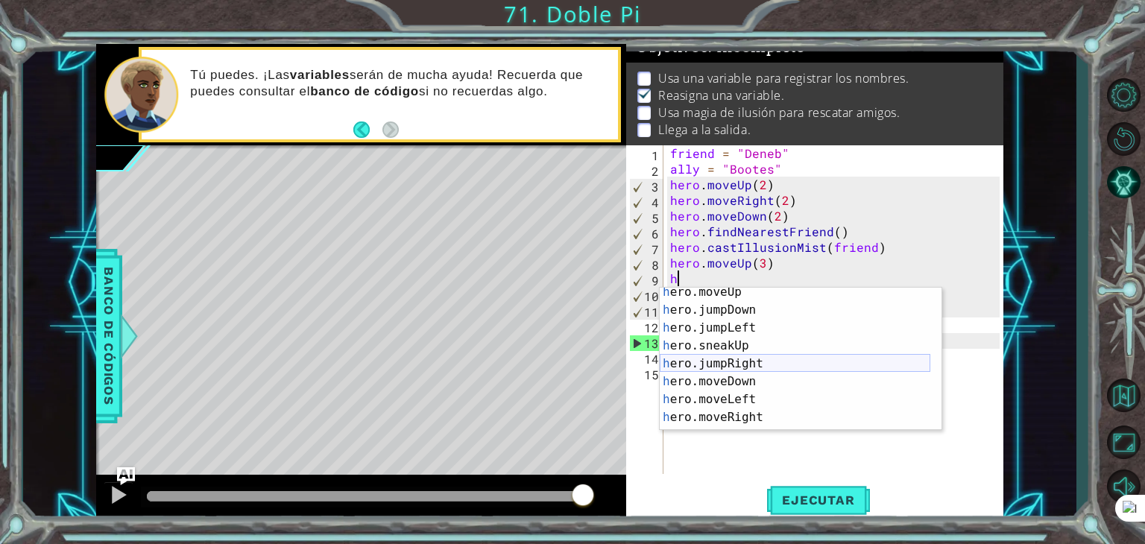
scroll to position [48, 0]
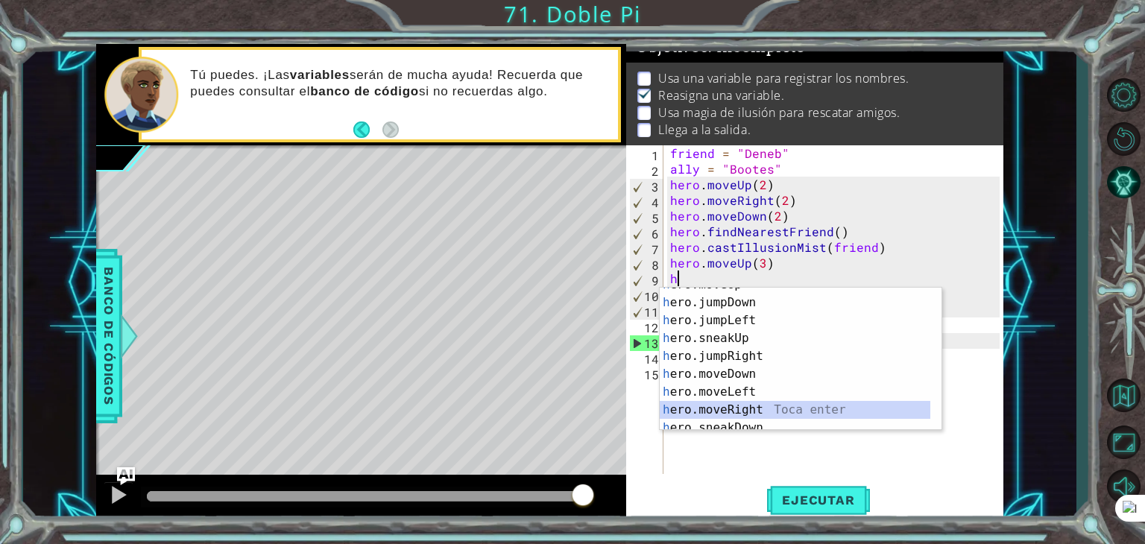
click at [737, 405] on div "h ero.moveUp Toca enter h ero.jumpDown Toca enter h ero.jumpLeft Toca enter h e…" at bounding box center [795, 365] width 271 height 179
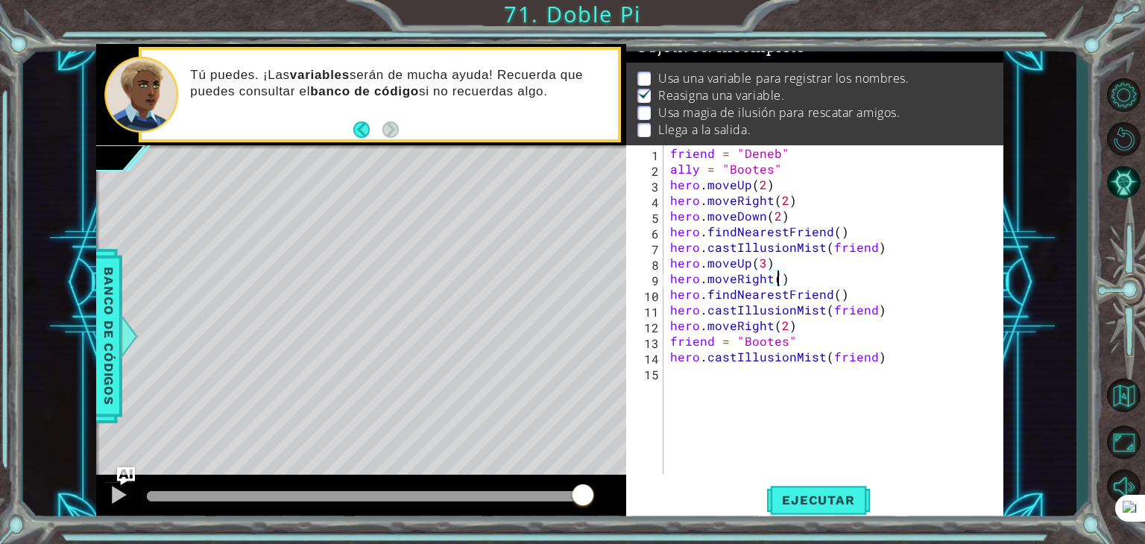
type textarea "hero.moveRight(3)"
click at [820, 281] on div "friend = "Deneb" ally = "Bootes" hero . moveUp ( 2 ) hero . moveRight ( 2 ) her…" at bounding box center [837, 325] width 340 height 360
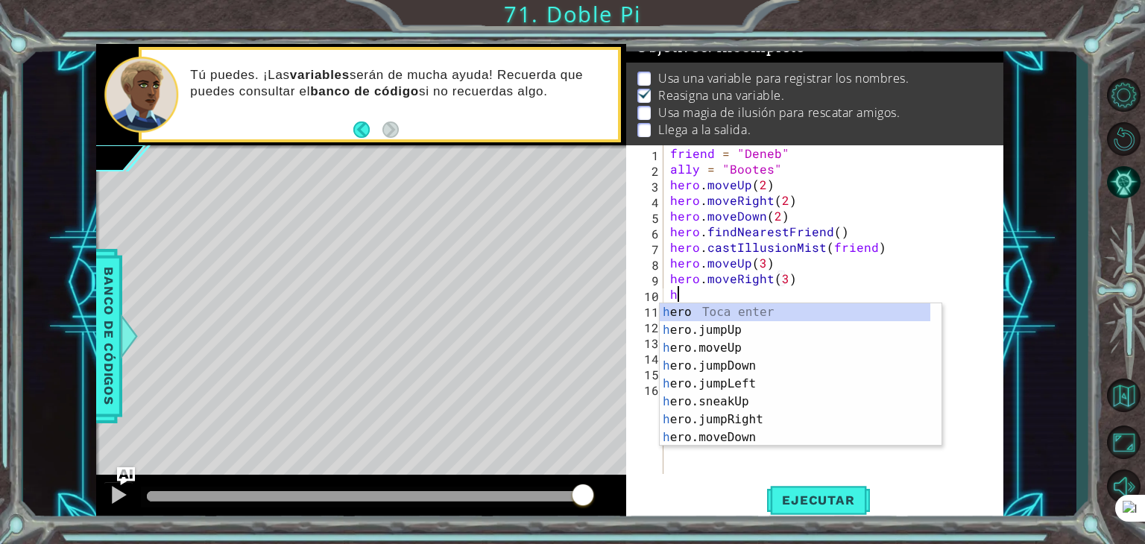
scroll to position [0, 0]
click at [736, 436] on div "h ero Toca enter h ero.jumpUp Toca enter h ero.moveUp Toca enter h ero.jumpDown…" at bounding box center [795, 392] width 271 height 179
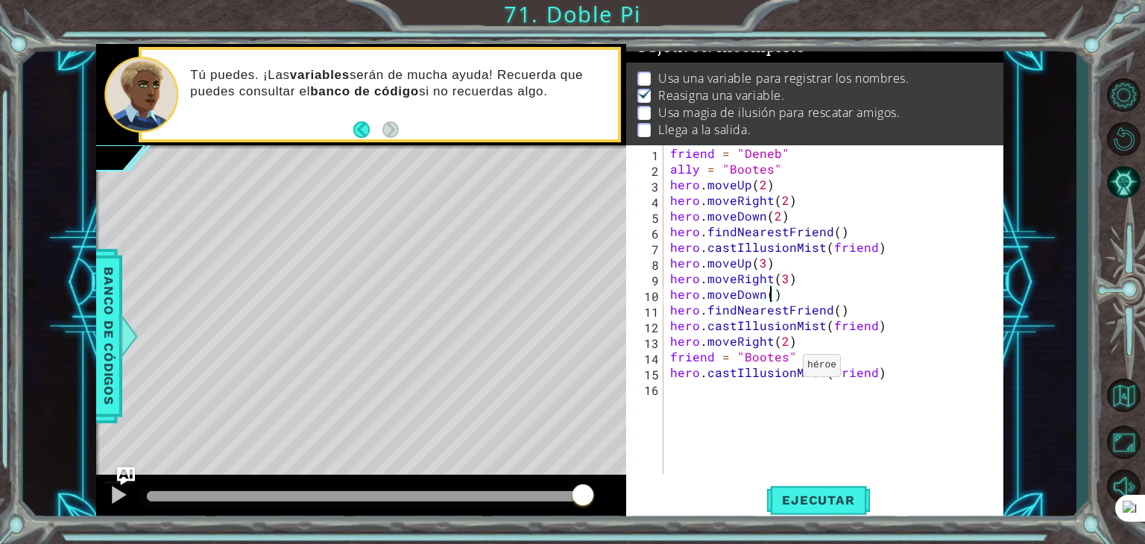
scroll to position [0, 6]
click at [784, 342] on div "friend = "Deneb" ally = "Bootes" hero . moveUp ( 2 ) hero . moveRight ( 2 ) her…" at bounding box center [837, 325] width 340 height 360
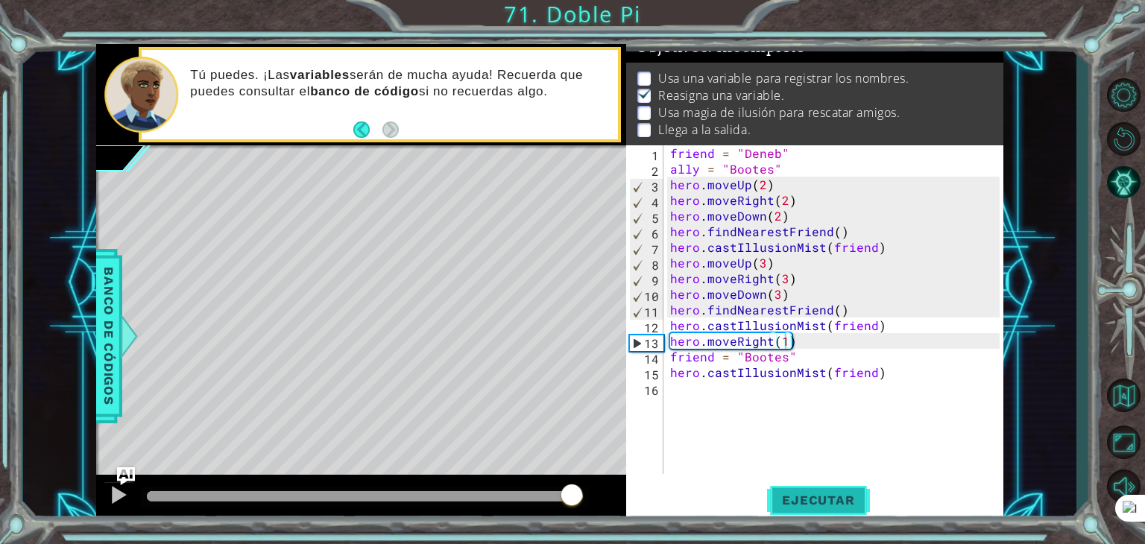
click at [784, 488] on button "Ejecutar" at bounding box center [818, 500] width 102 height 38
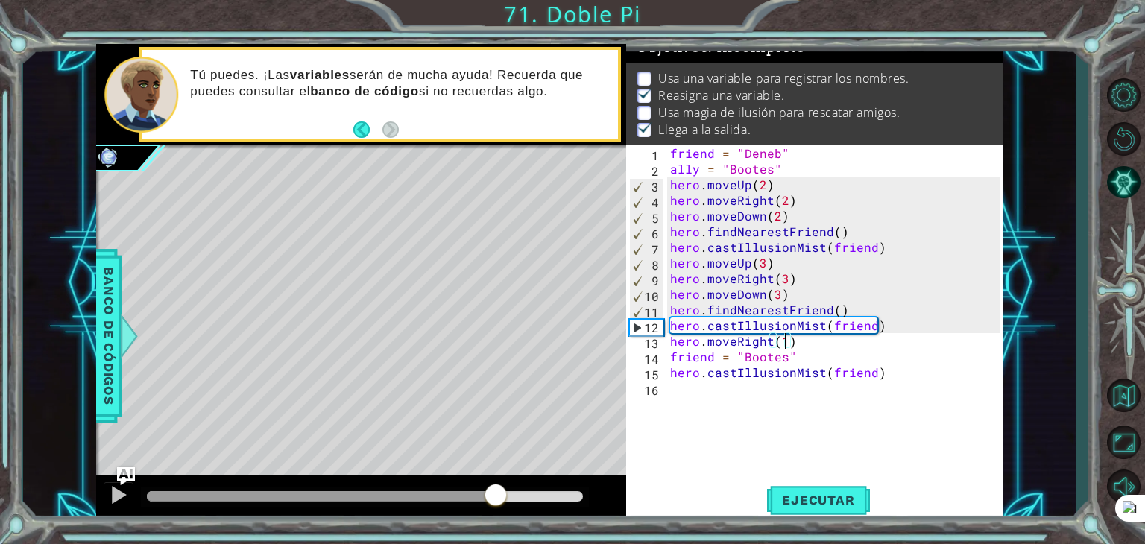
drag, startPoint x: 168, startPoint y: 490, endPoint x: 486, endPoint y: 479, distance: 318.4
click at [486, 479] on div at bounding box center [361, 499] width 530 height 48
click at [769, 166] on div "friend = "Deneb" ally = "Bootes" hero . moveUp ( 2 ) hero . moveRight ( 2 ) her…" at bounding box center [837, 325] width 340 height 360
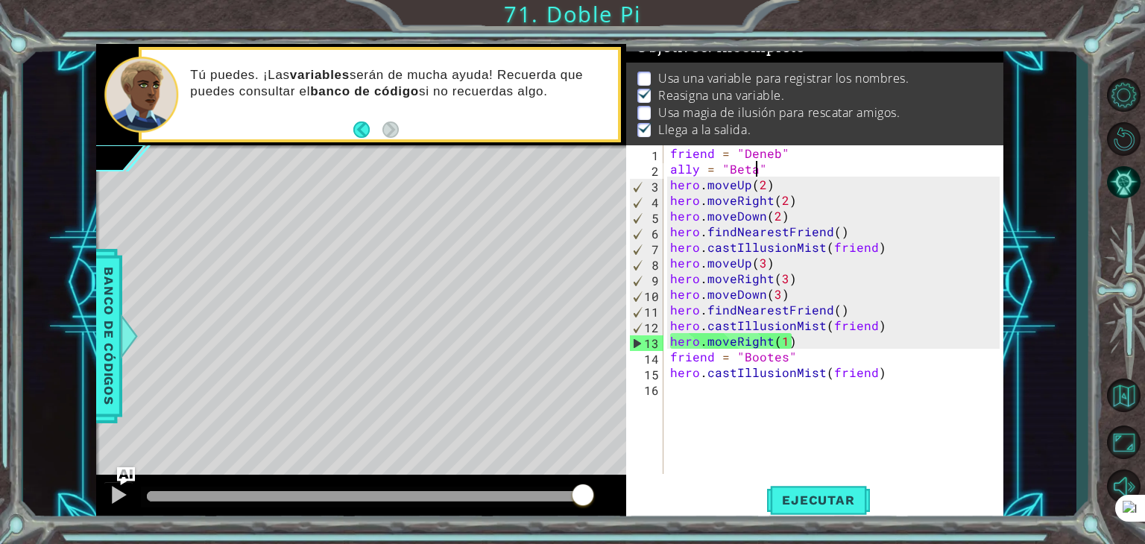
click at [870, 332] on div "friend = "Deneb" ally = "Beta" hero . moveUp ( 2 ) hero . moveRight ( 2 ) hero …" at bounding box center [837, 325] width 340 height 360
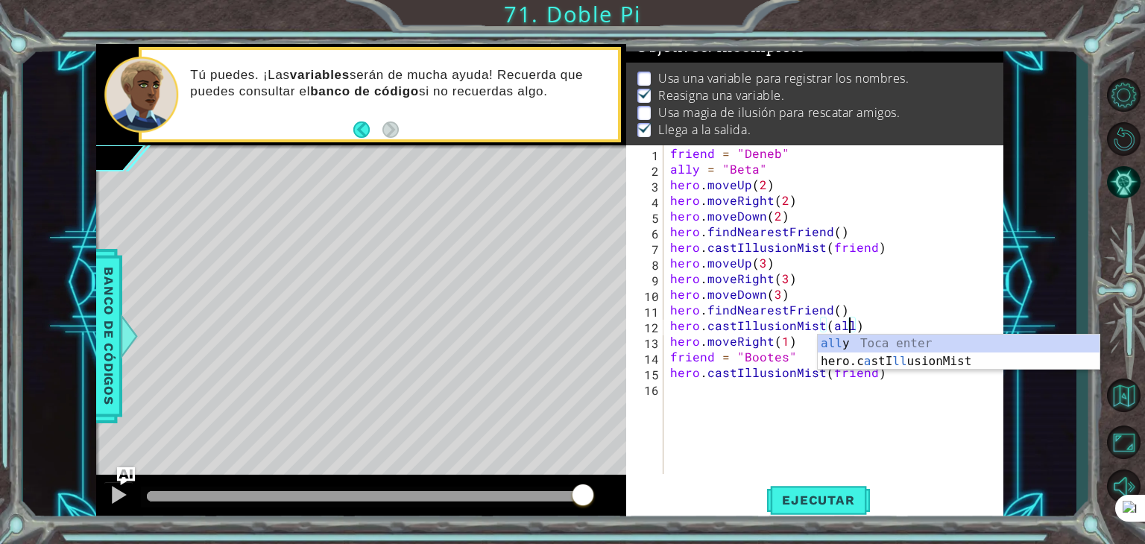
scroll to position [0, 11]
click at [870, 380] on div "friend = "Deneb" ally = "Beta" hero . moveUp ( 2 ) hero . moveRight ( 2 ) hero …" at bounding box center [837, 325] width 340 height 360
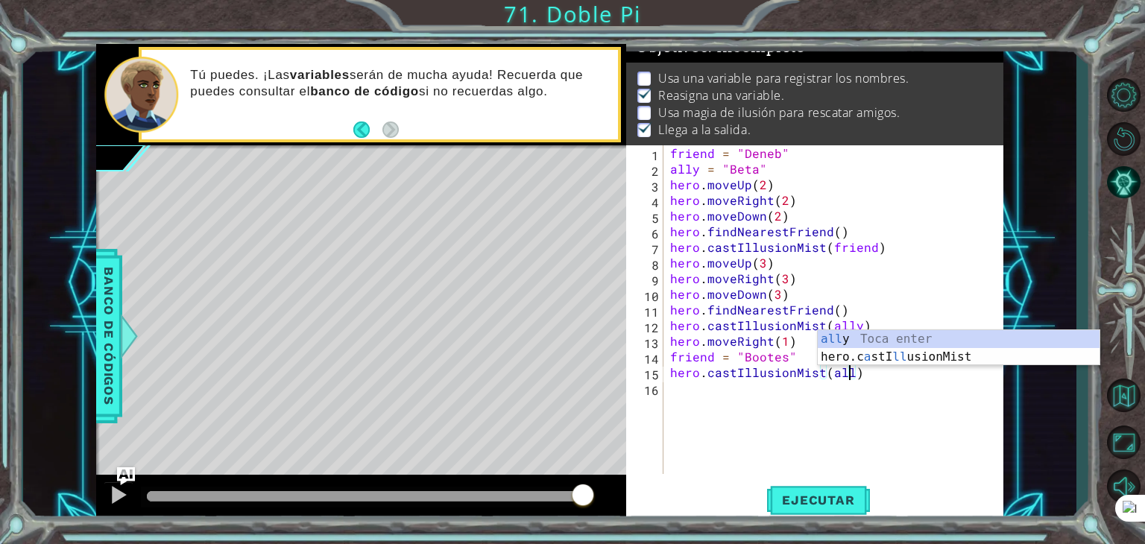
type textarea "hero.castIllusionMist(ally)"
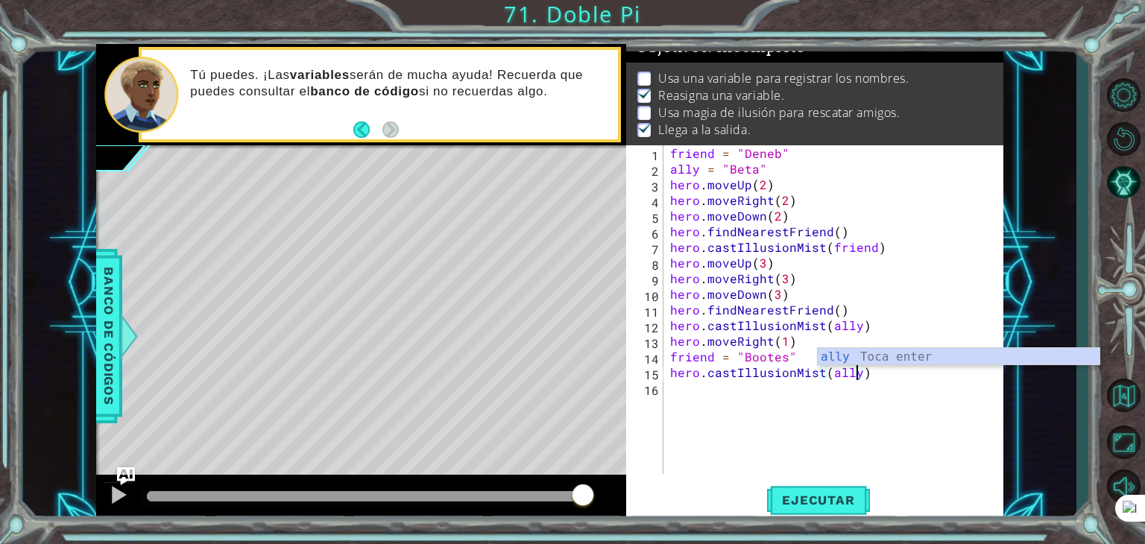
click at [870, 379] on div "friend = "Deneb" ally = "Beta" hero . moveUp ( 2 ) hero . moveRight ( 2 ) hero …" at bounding box center [837, 325] width 340 height 360
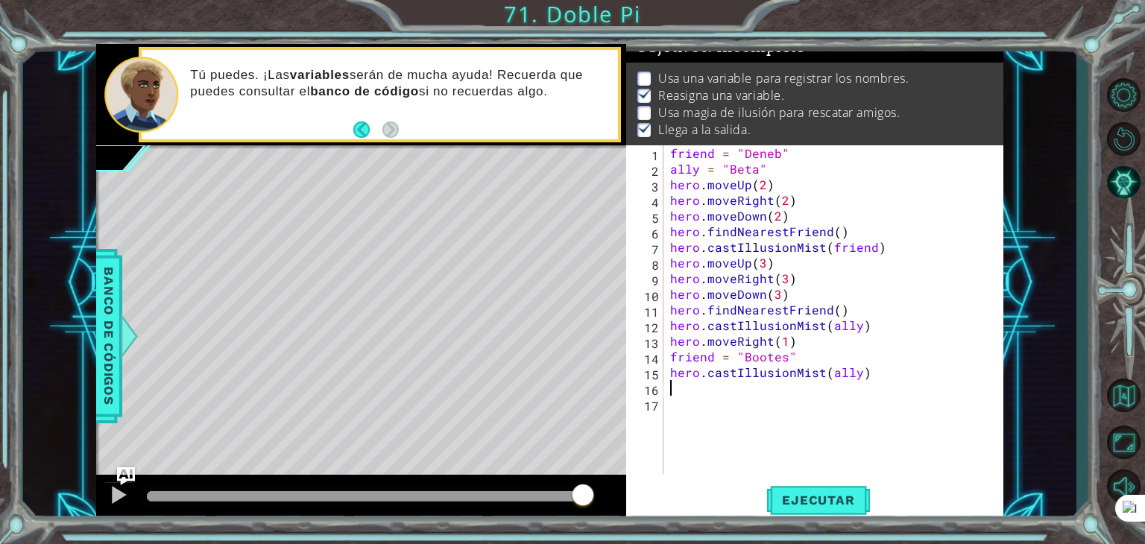
scroll to position [0, 0]
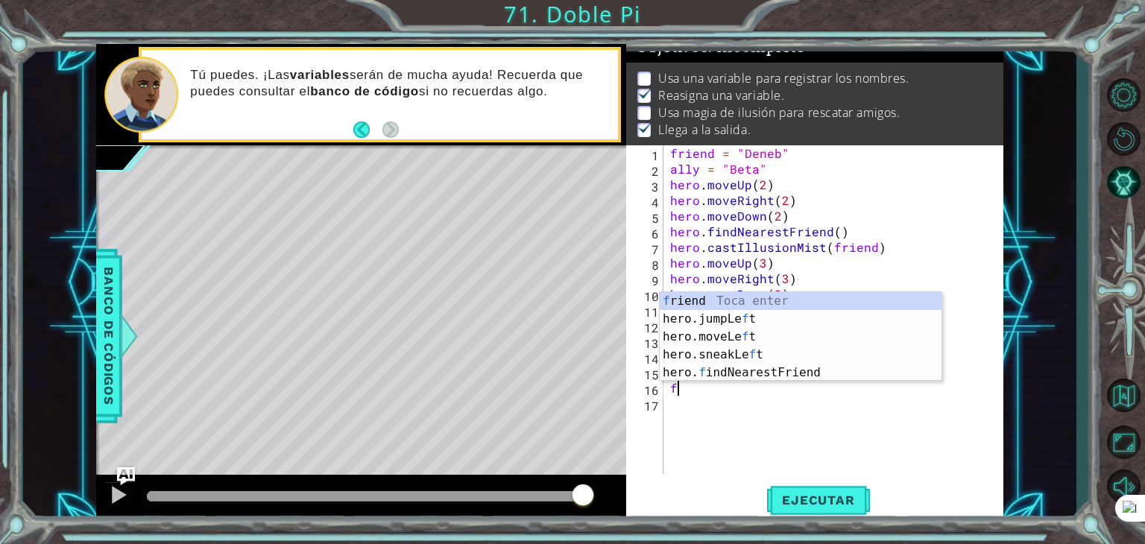
type textarea "fe"
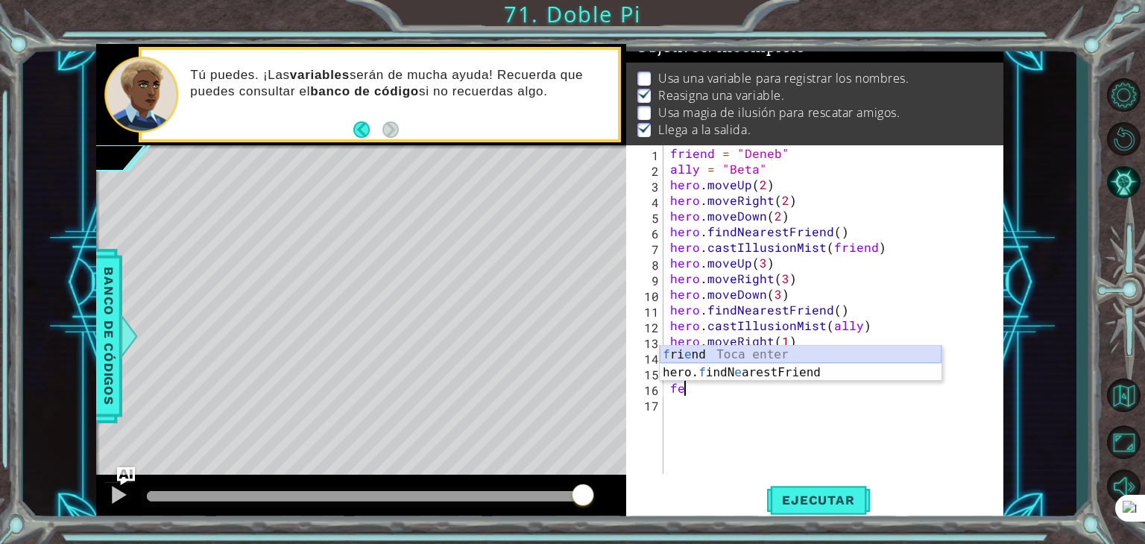
click at [794, 361] on div "f ri e nd Toca enter hero. f indN e arestFriend Toca enter" at bounding box center [801, 382] width 282 height 72
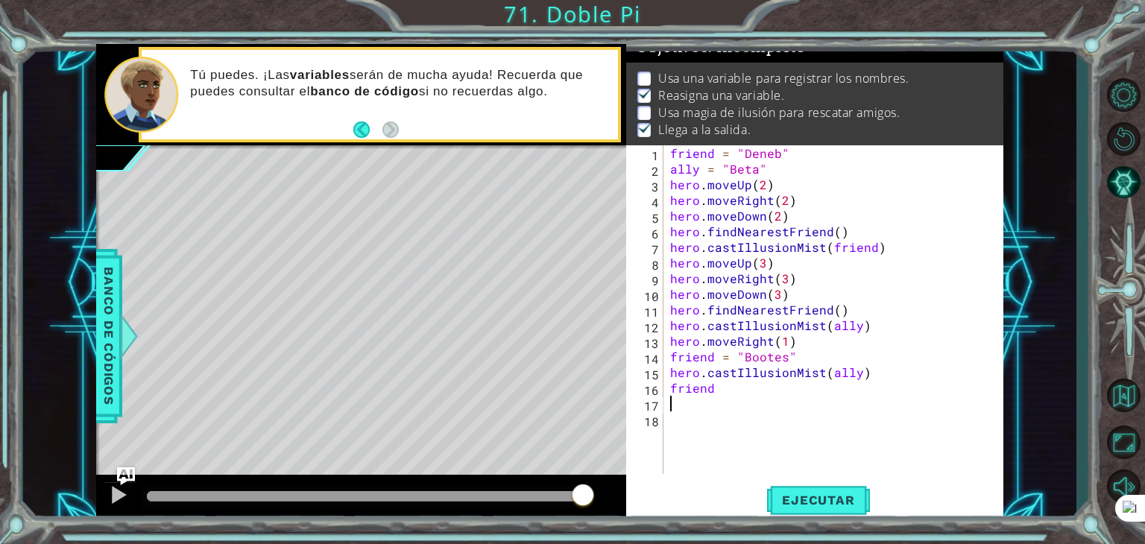
click at [730, 403] on div "friend = "Deneb" ally = "Beta" hero . moveUp ( 2 ) hero . moveRight ( 2 ) hero …" at bounding box center [837, 325] width 340 height 360
click at [729, 394] on div "friend = "Deneb" ally = "Beta" hero . moveUp ( 2 ) hero . moveRight ( 2 ) hero …" at bounding box center [837, 325] width 340 height 360
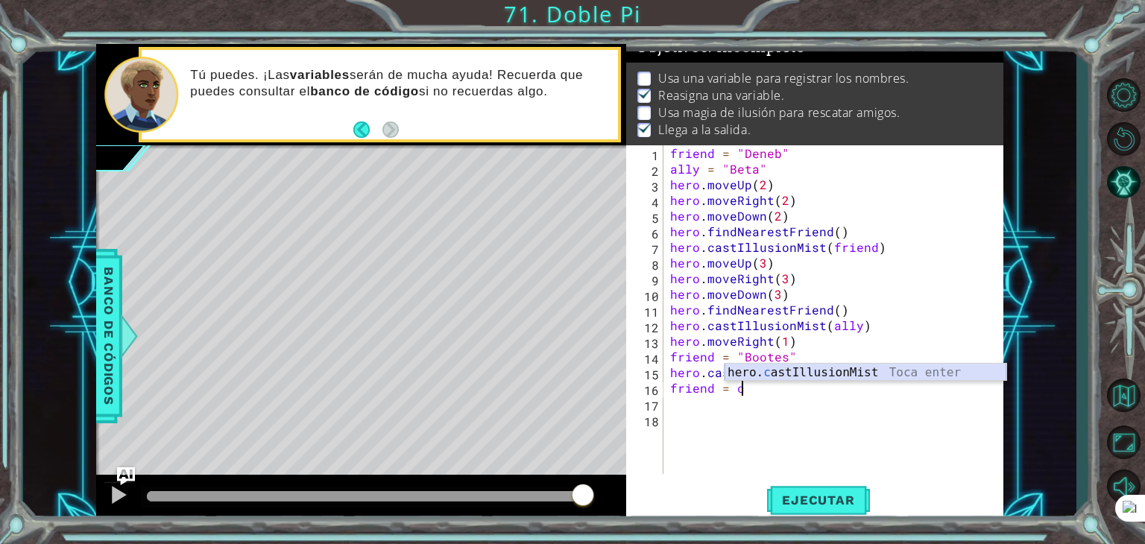
click at [780, 374] on div "hero. c astIllusionMist Toca enter" at bounding box center [865, 391] width 282 height 54
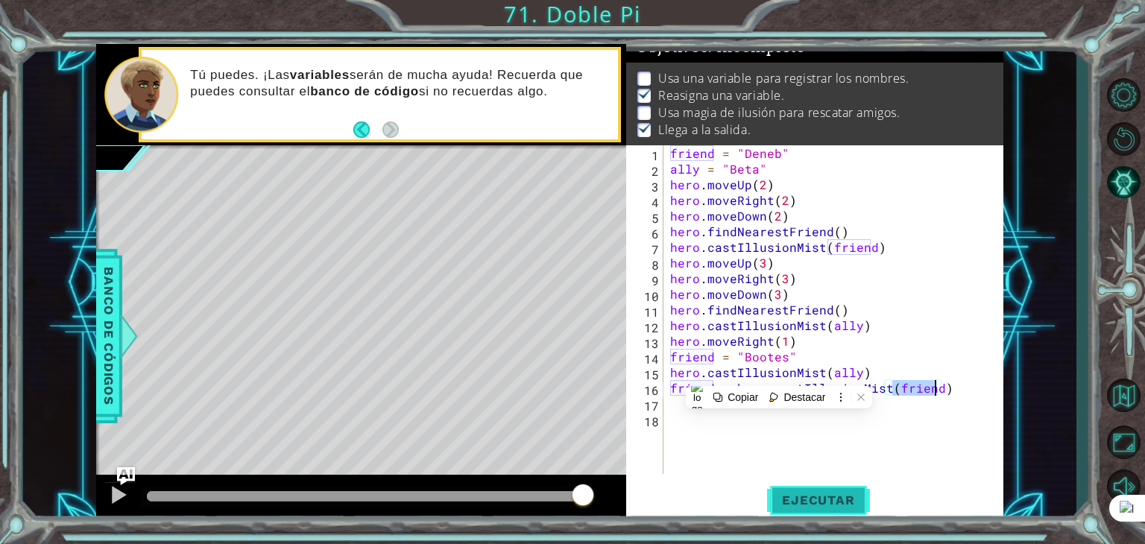
type textarea "friend = hero.castIllusionMist(friend)"
click at [784, 495] on span "Ejecutar" at bounding box center [818, 500] width 102 height 15
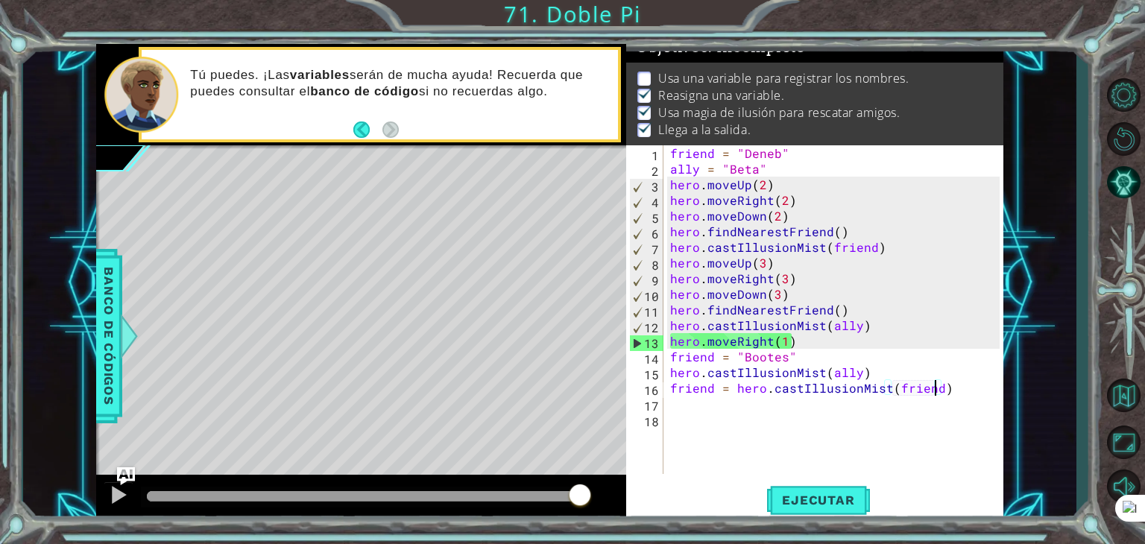
drag, startPoint x: 185, startPoint y: 490, endPoint x: 584, endPoint y: 475, distance: 399.0
click at [581, 475] on div at bounding box center [361, 499] width 530 height 48
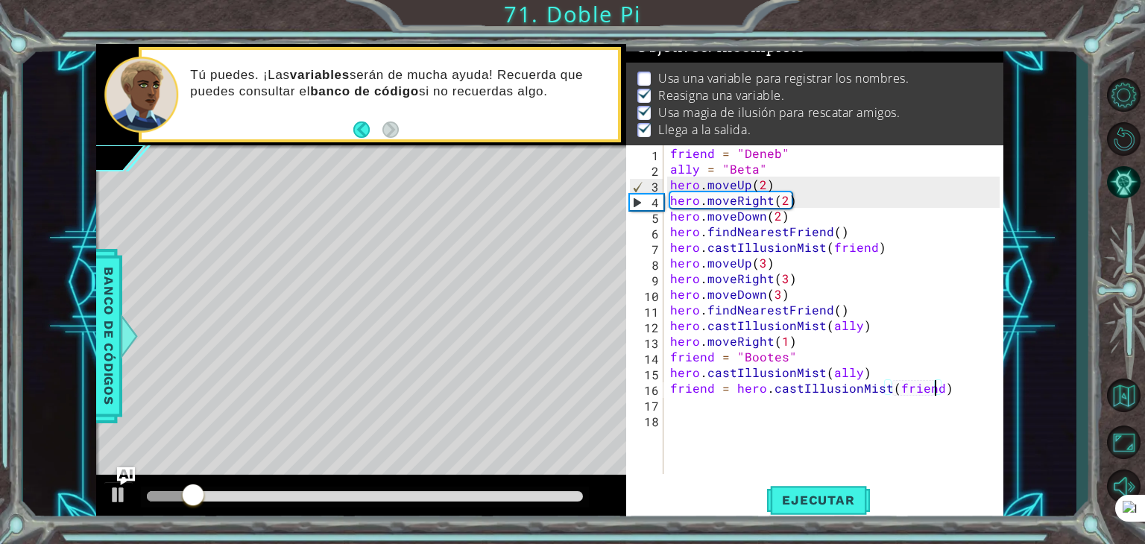
click at [724, 408] on div "friend = "Deneb" ally = "Beta" hero . moveUp ( 2 ) hero . moveRight ( 2 ) hero …" at bounding box center [837, 325] width 340 height 360
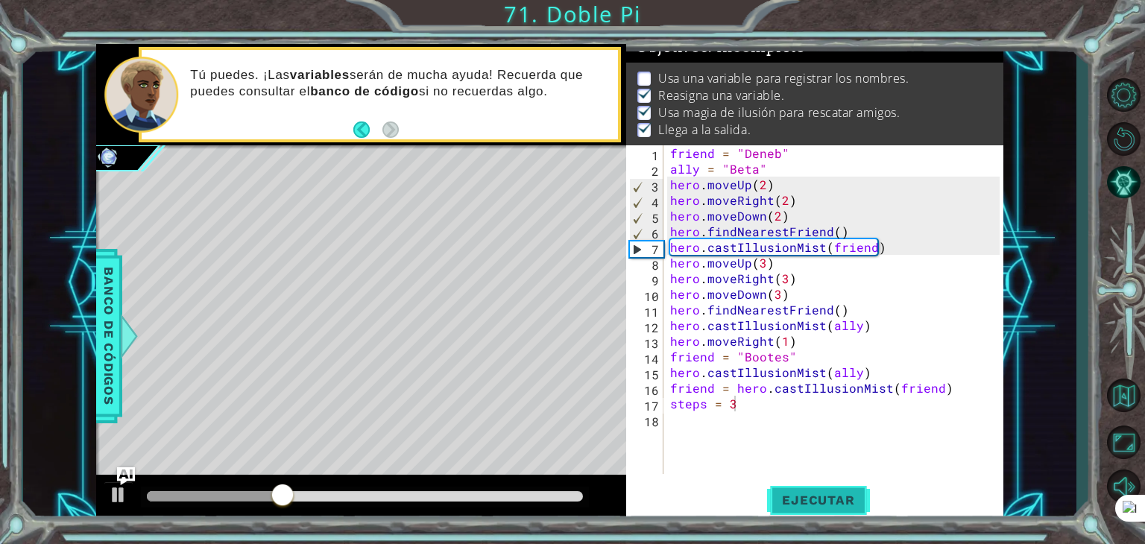
click at [778, 488] on button "Ejecutar" at bounding box center [818, 500] width 102 height 38
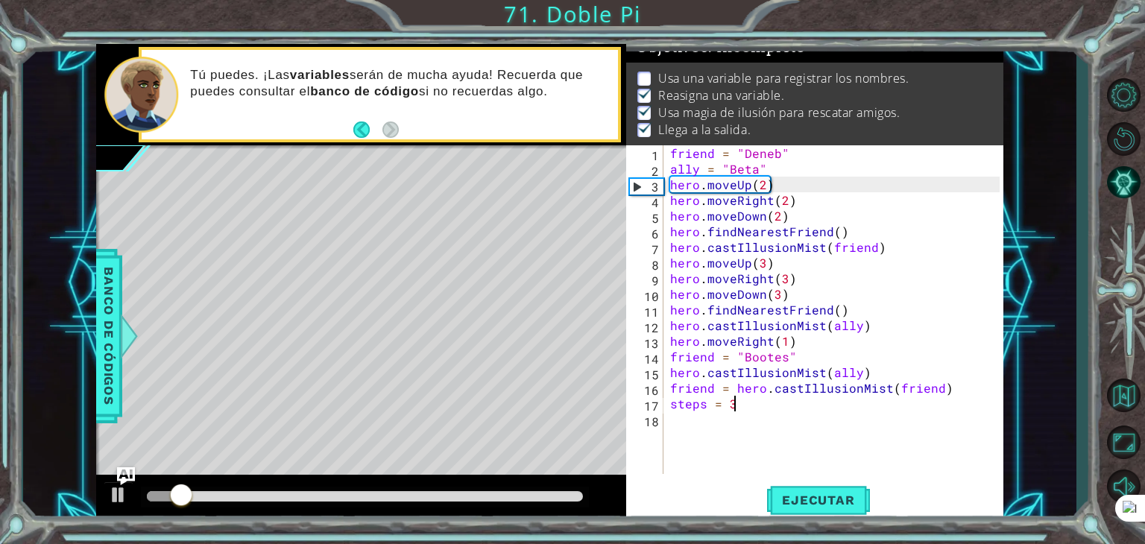
click at [767, 264] on div "friend = "Deneb" ally = "Beta" hero . moveUp ( 2 ) hero . moveRight ( 2 ) hero …" at bounding box center [837, 325] width 340 height 360
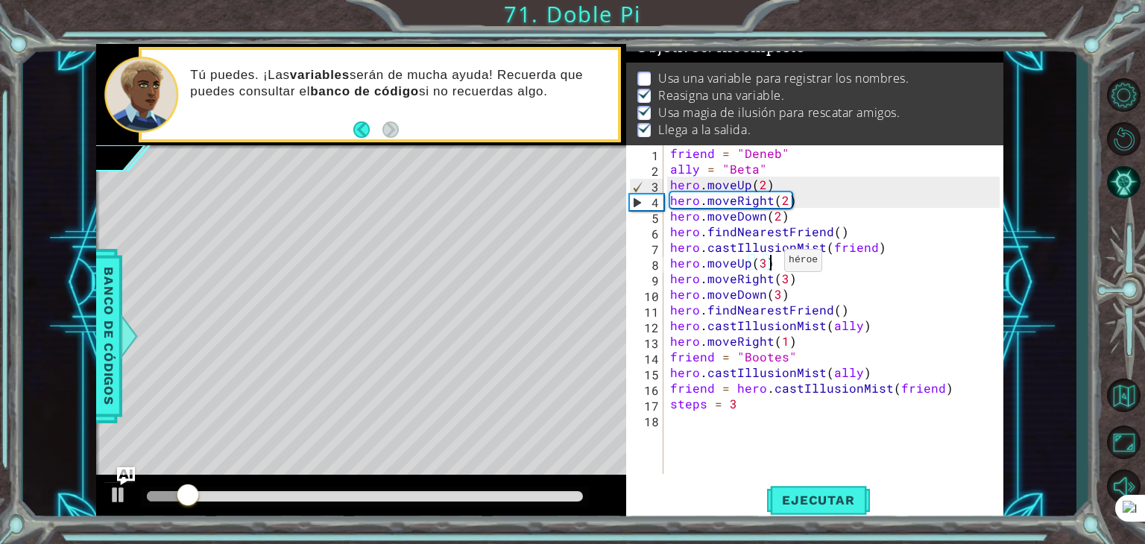
click at [765, 264] on div "friend = "Deneb" ally = "Beta" hero . moveUp ( 2 ) hero . moveRight ( 2 ) hero …" at bounding box center [837, 325] width 340 height 360
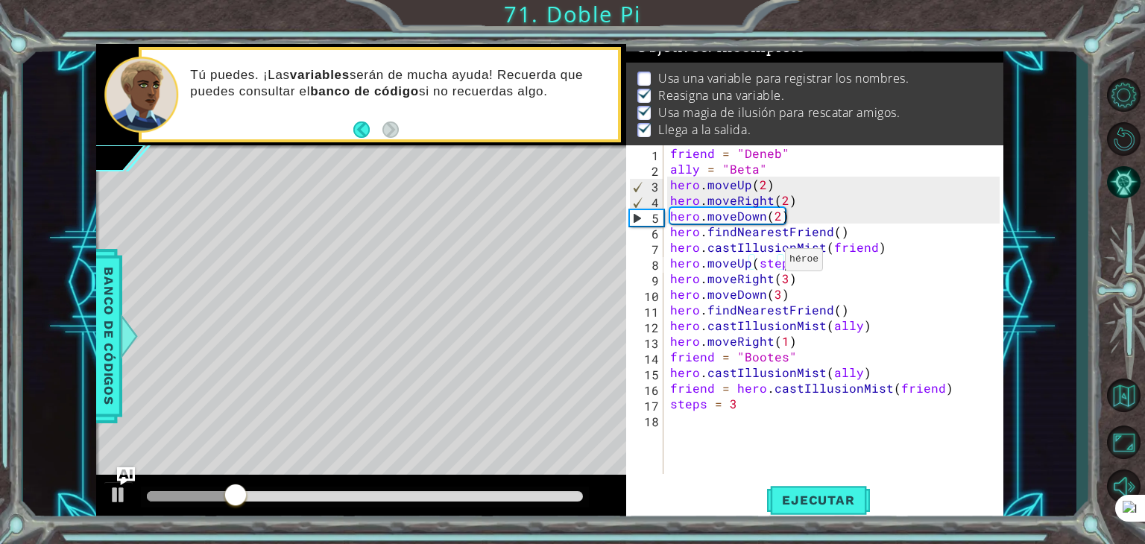
scroll to position [0, 7]
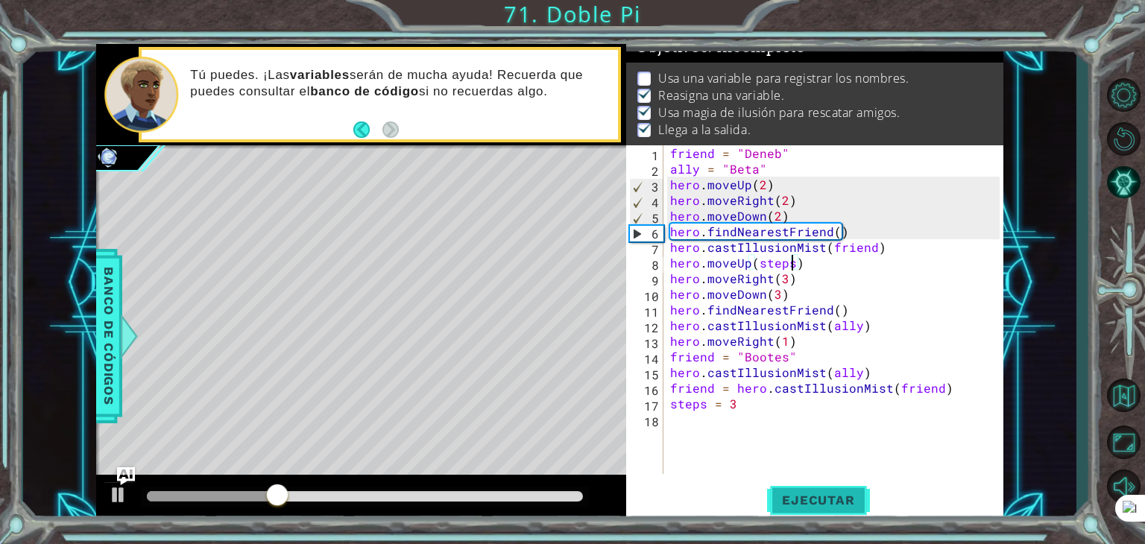
click at [812, 490] on button "Ejecutar" at bounding box center [818, 500] width 102 height 38
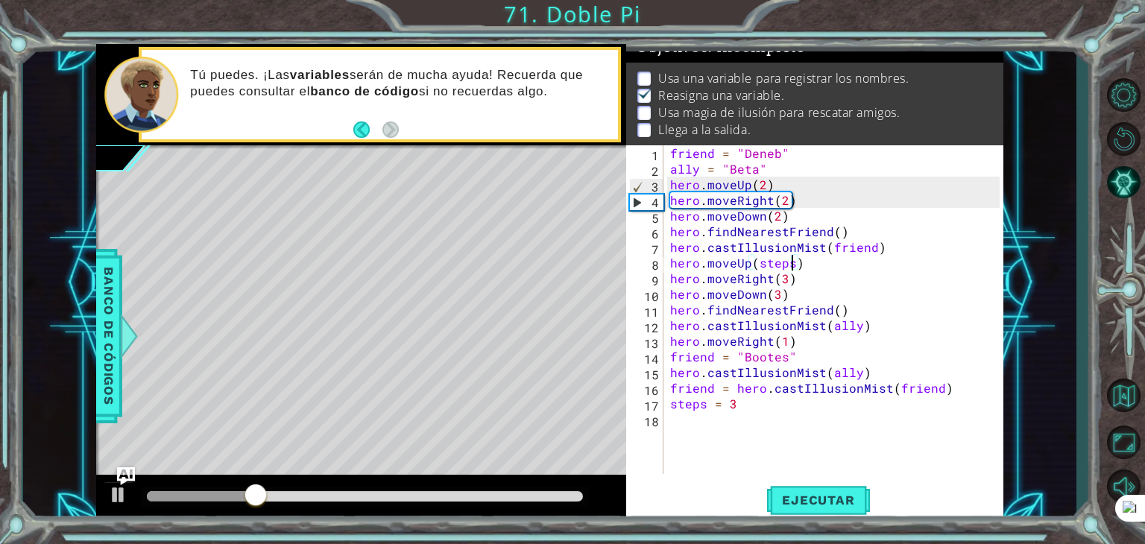
click at [938, 391] on div "friend = "Deneb" ally = "Beta" hero . moveUp ( 2 ) hero . moveRight ( 2 ) hero …" at bounding box center [837, 325] width 340 height 360
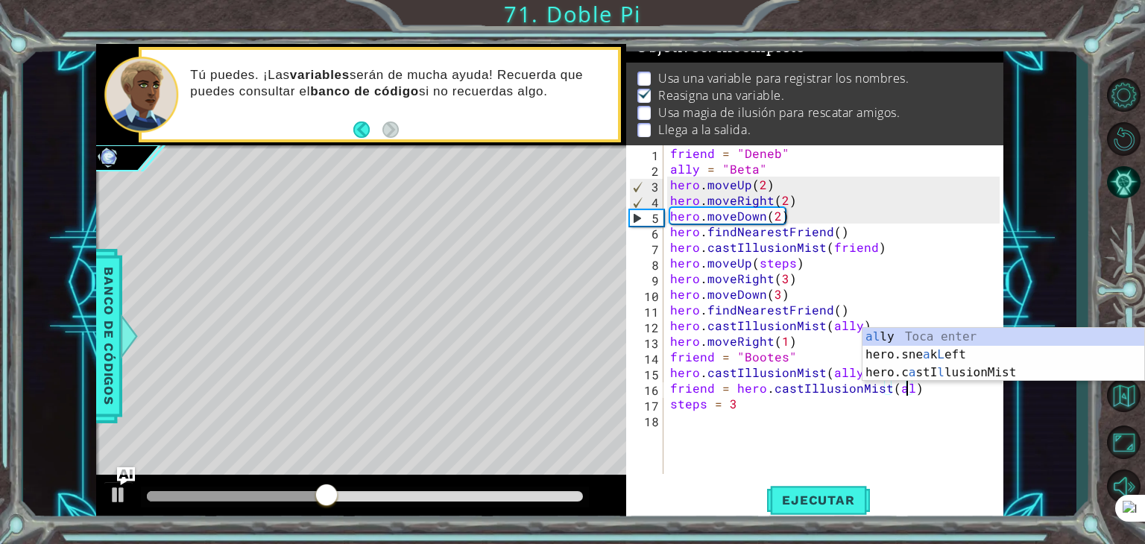
scroll to position [0, 15]
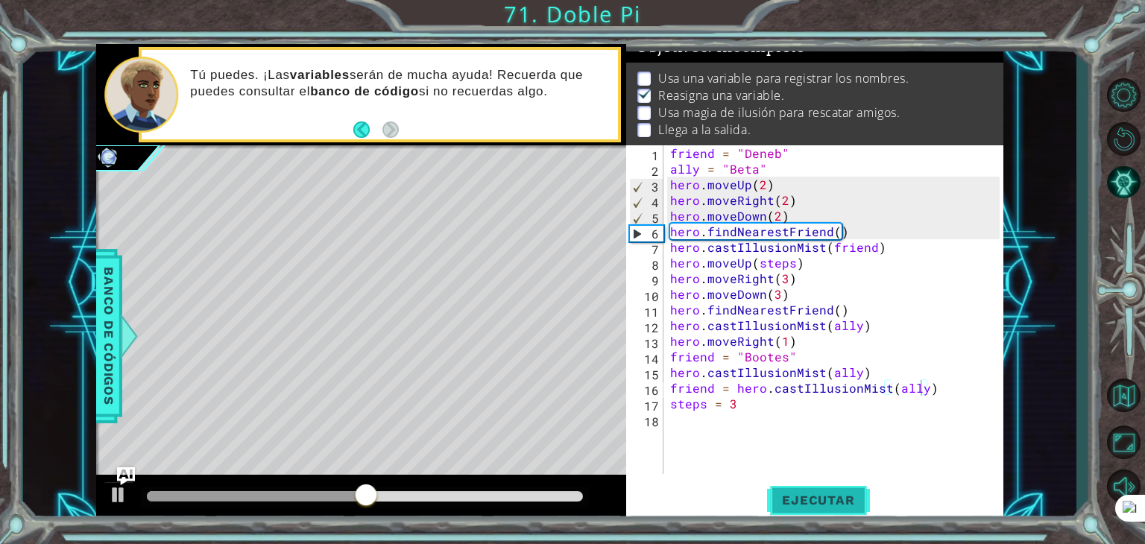
click at [805, 505] on span "Ejecutar" at bounding box center [818, 500] width 102 height 15
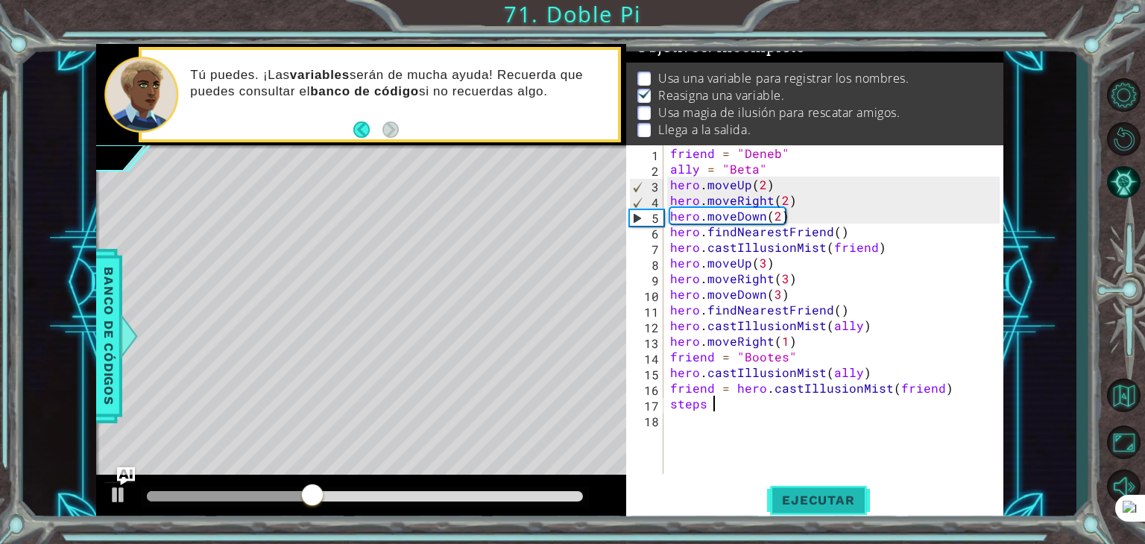
type textarea "steps"
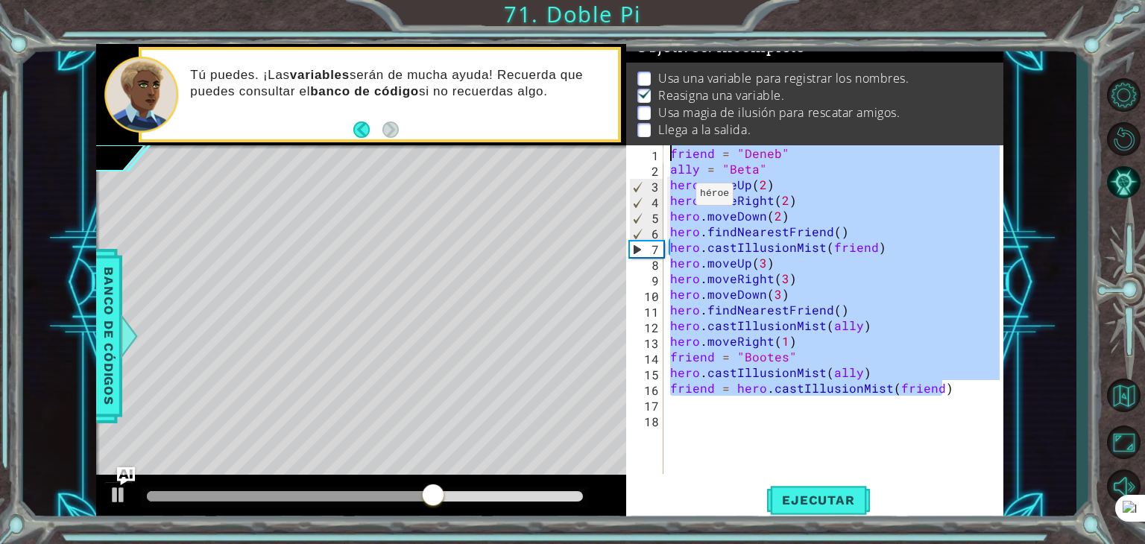
drag, startPoint x: 951, startPoint y: 388, endPoint x: 653, endPoint y: 154, distance: 379.4
click at [653, 154] on div "1 2 3 4 5 6 7 8 9 10 11 12 13 14 15 16 17 18 friend = "[PERSON_NAME]" ally = "B…" at bounding box center [812, 309] width 373 height 329
type textarea "friend = "Deneb" ally = "Beta""
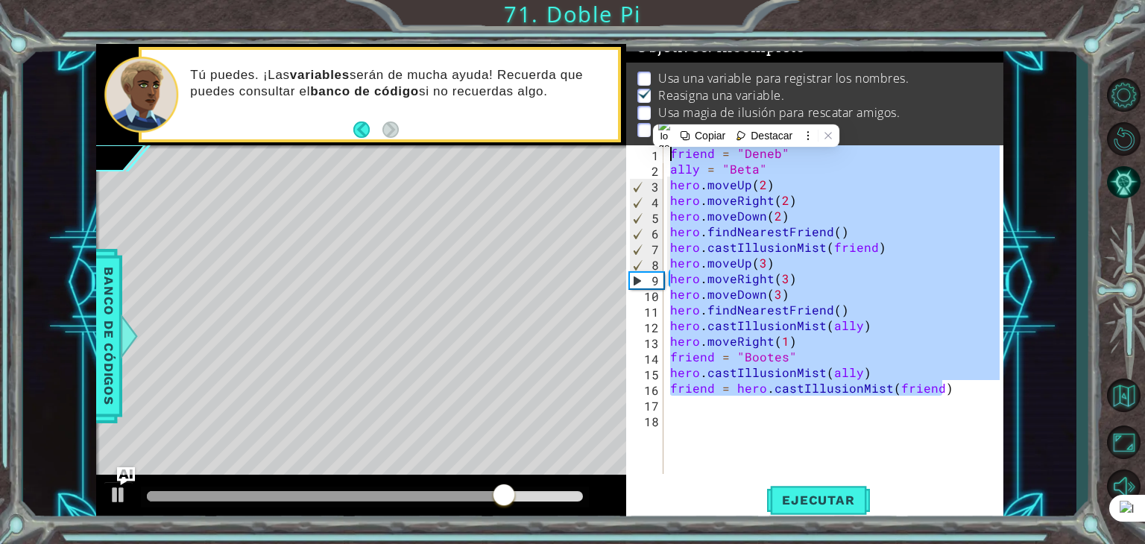
click at [746, 458] on div "friend = "Deneb" ally = "Beta" hero . moveUp ( 2 ) hero . moveRight ( 2 ) hero …" at bounding box center [837, 325] width 340 height 360
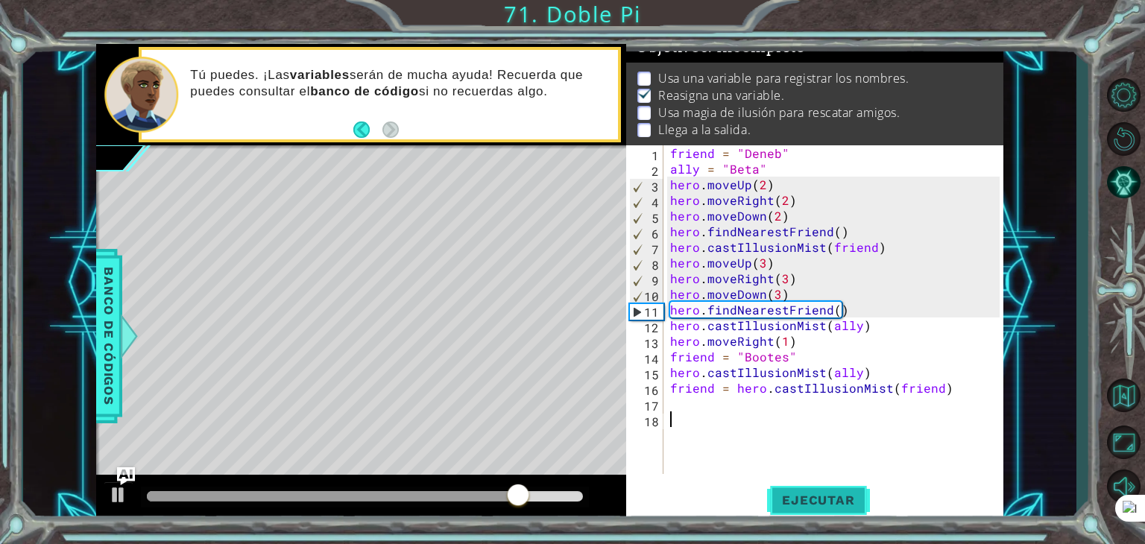
click at [797, 484] on button "Ejecutar" at bounding box center [818, 500] width 102 height 38
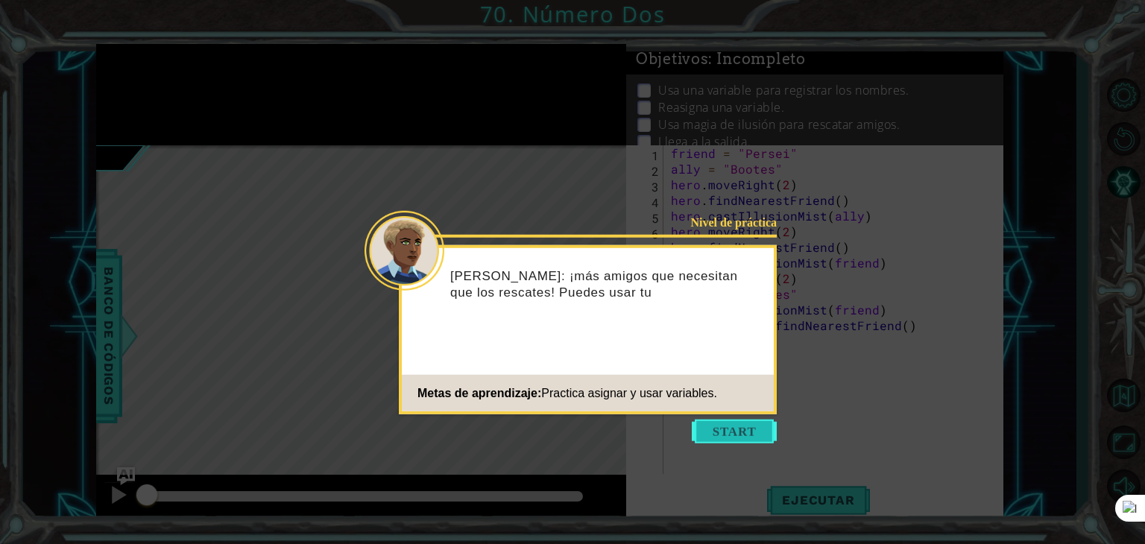
click at [754, 437] on button "Start" at bounding box center [734, 432] width 85 height 24
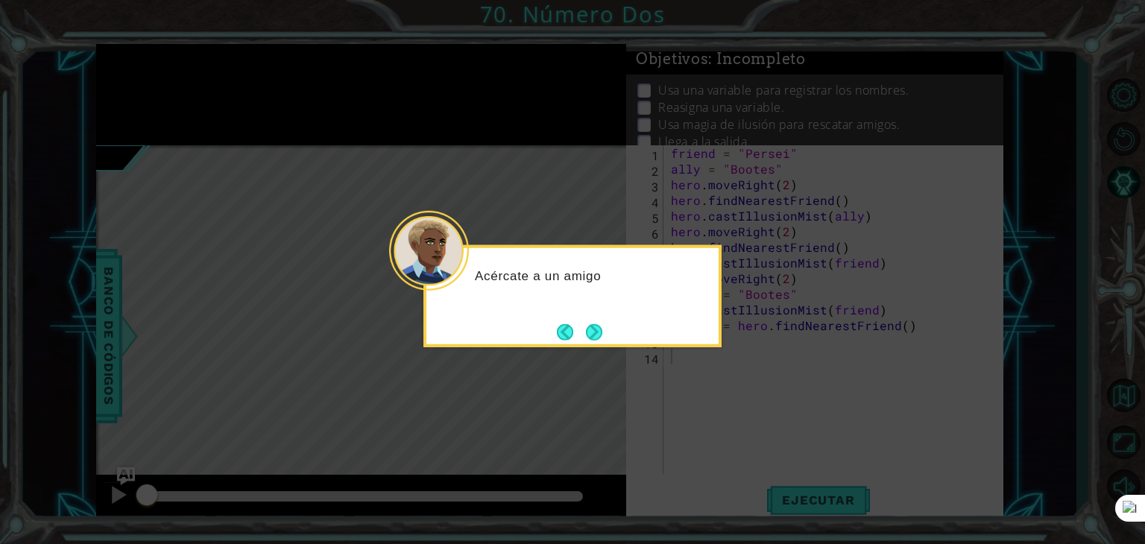
click at [609, 329] on div "Acércate a un amigo" at bounding box center [572, 296] width 298 height 102
click at [598, 330] on button "Next" at bounding box center [594, 331] width 16 height 16
click at [598, 330] on button "Next" at bounding box center [594, 331] width 17 height 17
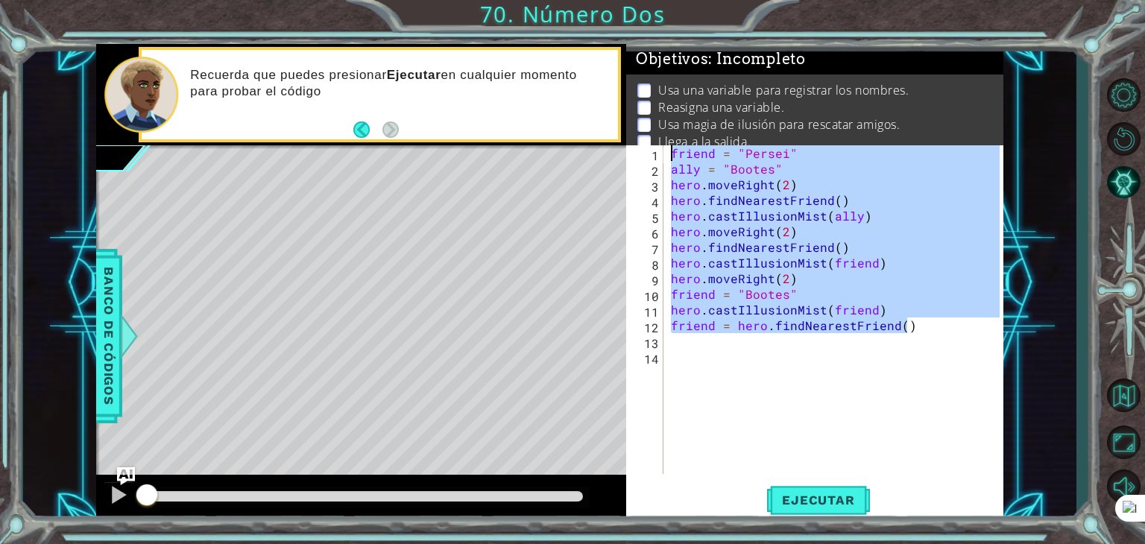
drag, startPoint x: 940, startPoint y: 329, endPoint x: 659, endPoint y: 116, distance: 352.2
click at [659, 116] on div "Objetivos : Incompleto Usa una variable para registrar los nombres. Reasigna un…" at bounding box center [814, 283] width 377 height 478
type textarea "friend = "Persei" ally = "Bootes""
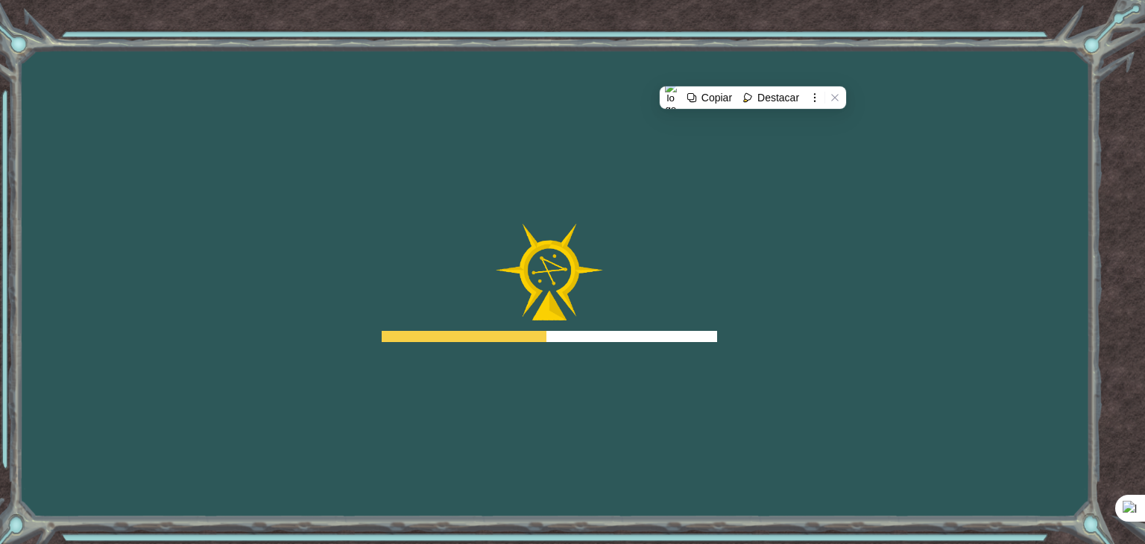
click at [762, 421] on body "Goals Error cargando del servidor Deberás unirte a un curso para jugar a este n…" at bounding box center [572, 272] width 1145 height 544
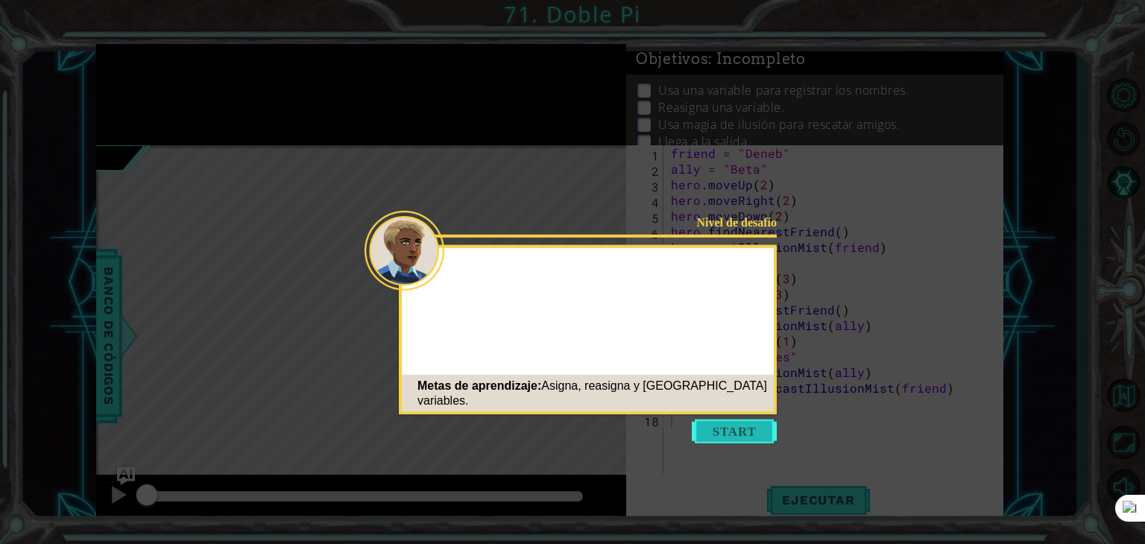
click at [757, 424] on button "Start" at bounding box center [734, 432] width 85 height 24
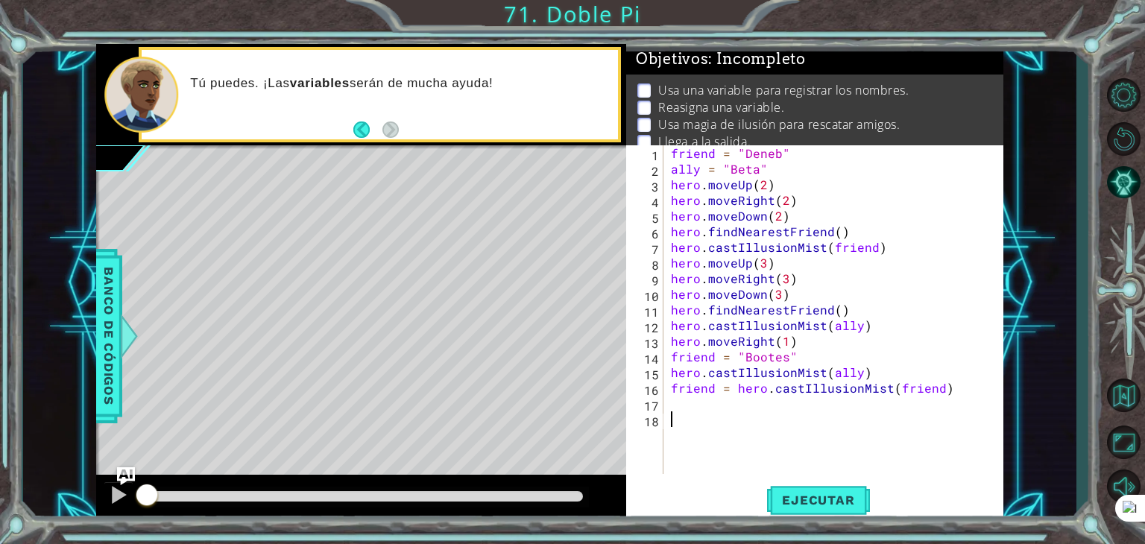
paste textarea "friend = hero.findNearestFriend()"
type textarea "friend = hero.findNearestFriend()"
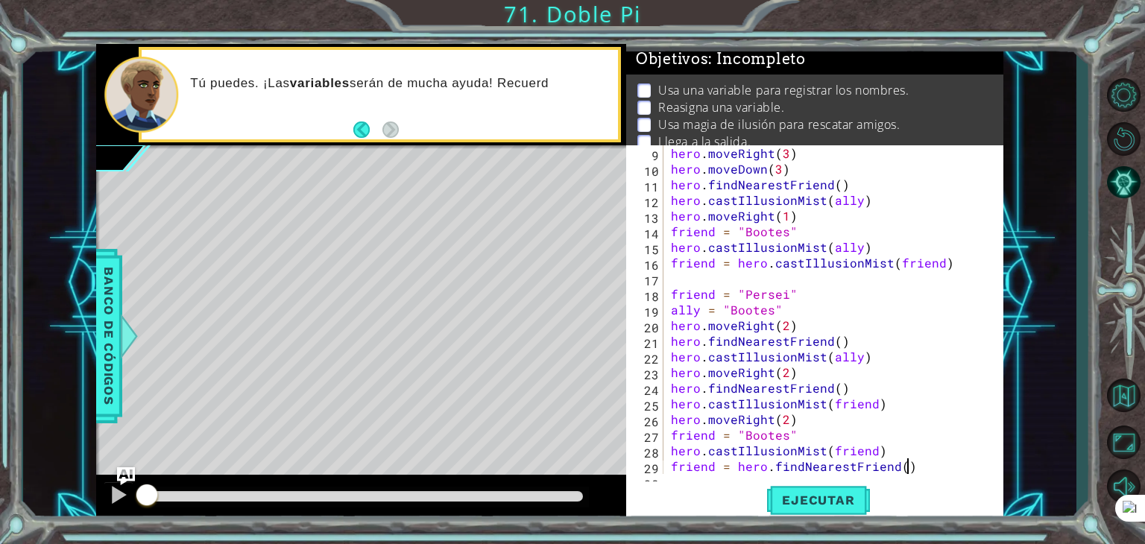
scroll to position [140, 0]
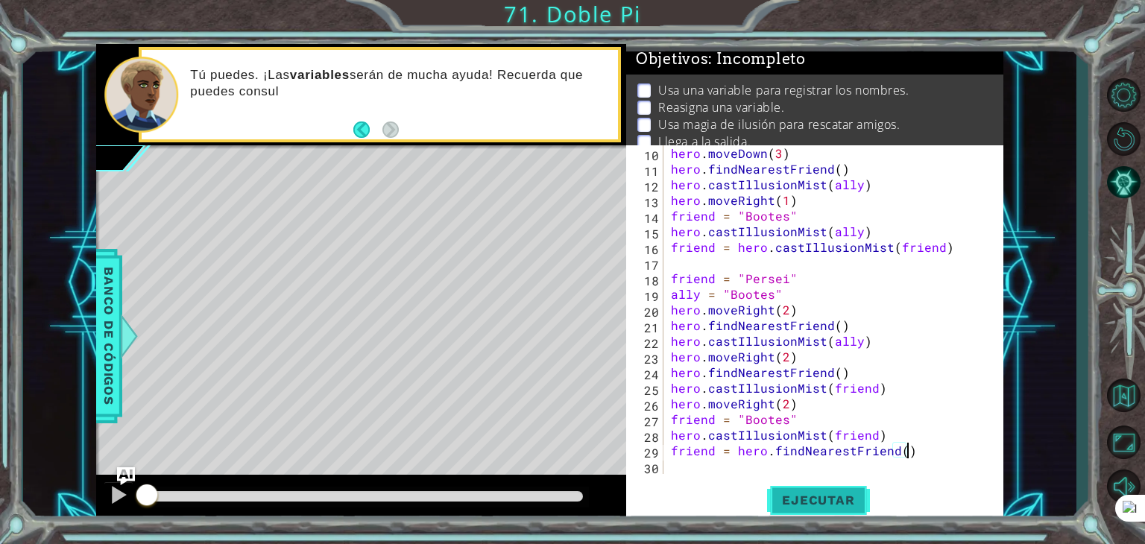
click at [818, 497] on span "Ejecutar" at bounding box center [818, 500] width 102 height 15
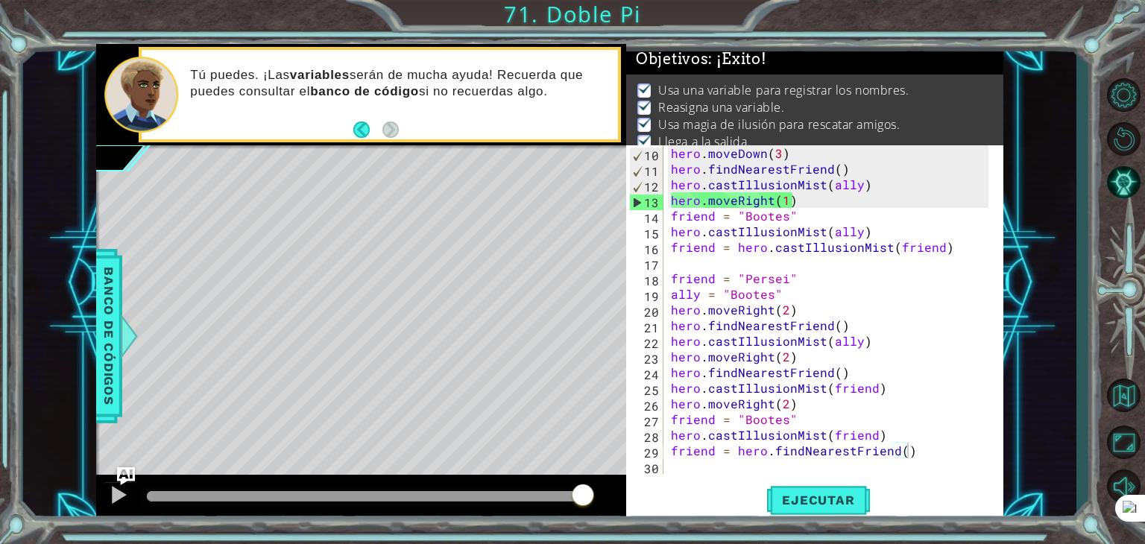
drag, startPoint x: 474, startPoint y: 493, endPoint x: 618, endPoint y: 468, distance: 146.0
click at [610, 468] on body "1 ההההההההההההההההההההההההההההההההההההההההההההההההההההההההההההההההההההההההההההה…" at bounding box center [572, 272] width 1145 height 544
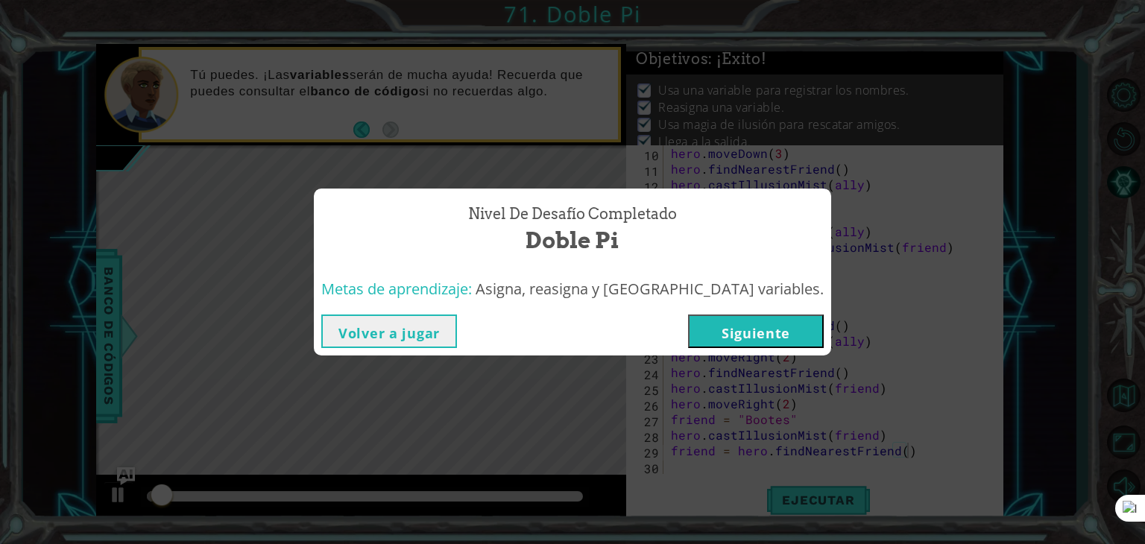
click at [691, 335] on button "Siguiente" at bounding box center [756, 331] width 136 height 34
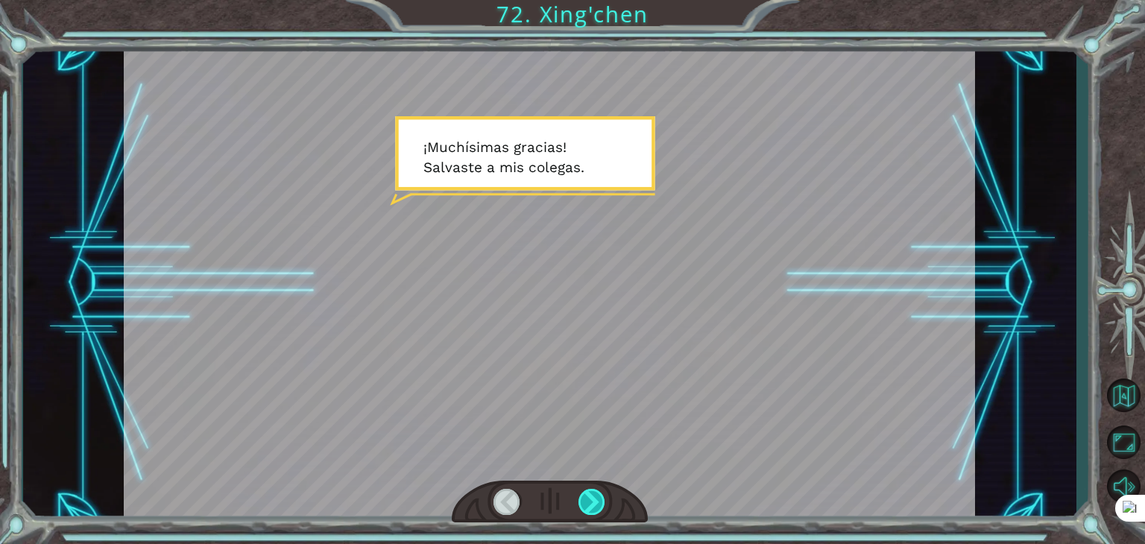
click at [602, 499] on div at bounding box center [591, 502] width 27 height 26
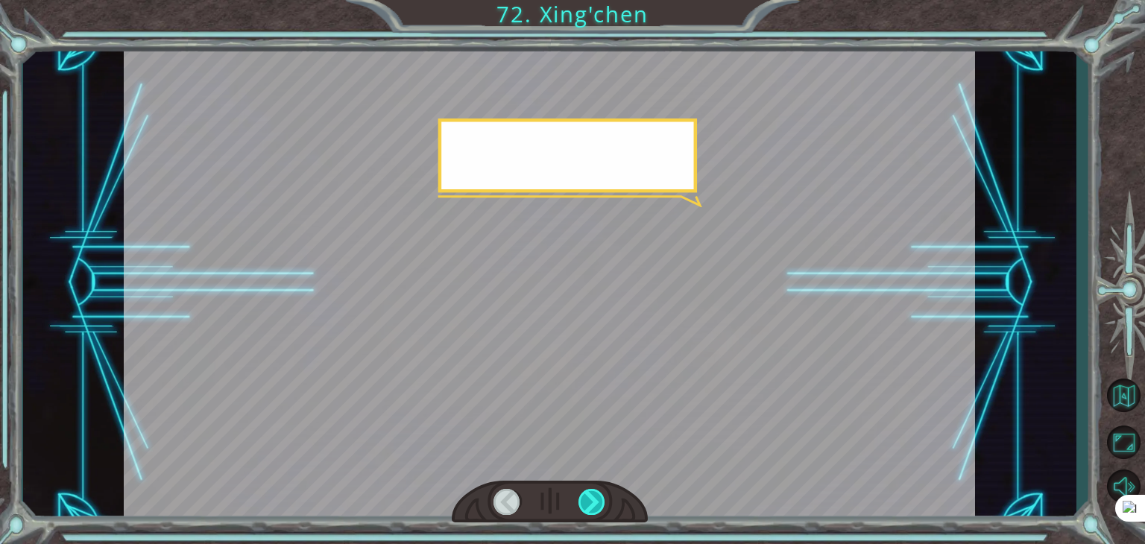
click at [602, 499] on div at bounding box center [591, 502] width 27 height 26
click at [602, 498] on div at bounding box center [591, 502] width 27 height 26
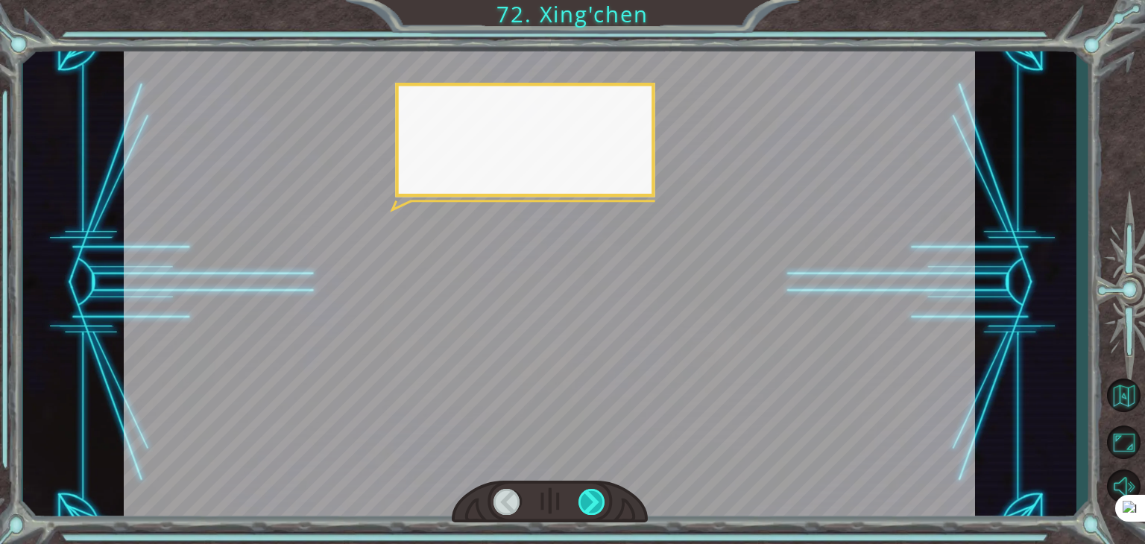
click at [602, 498] on div at bounding box center [591, 502] width 27 height 26
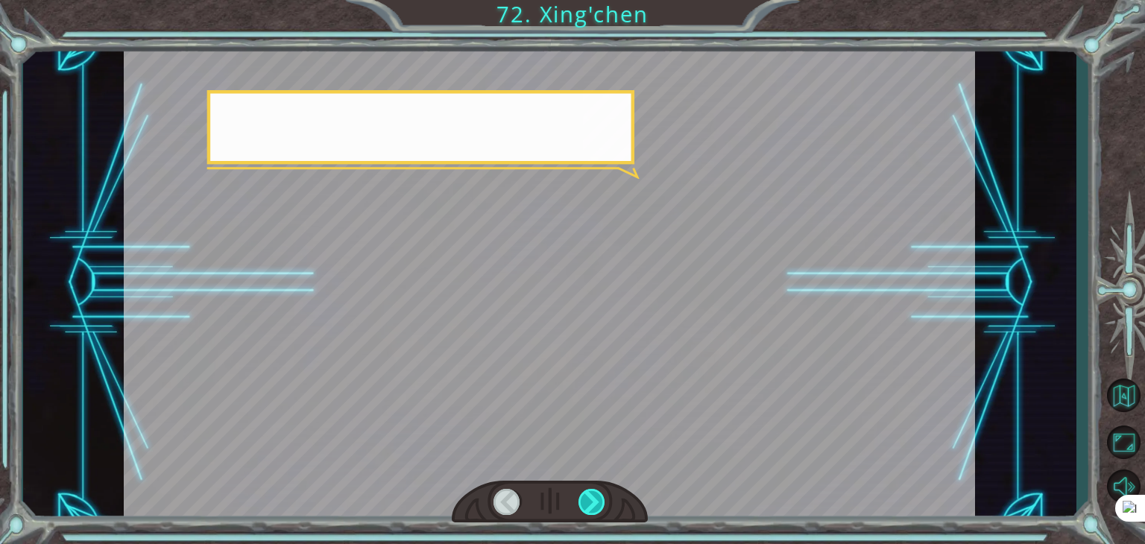
click at [602, 498] on div at bounding box center [591, 502] width 27 height 26
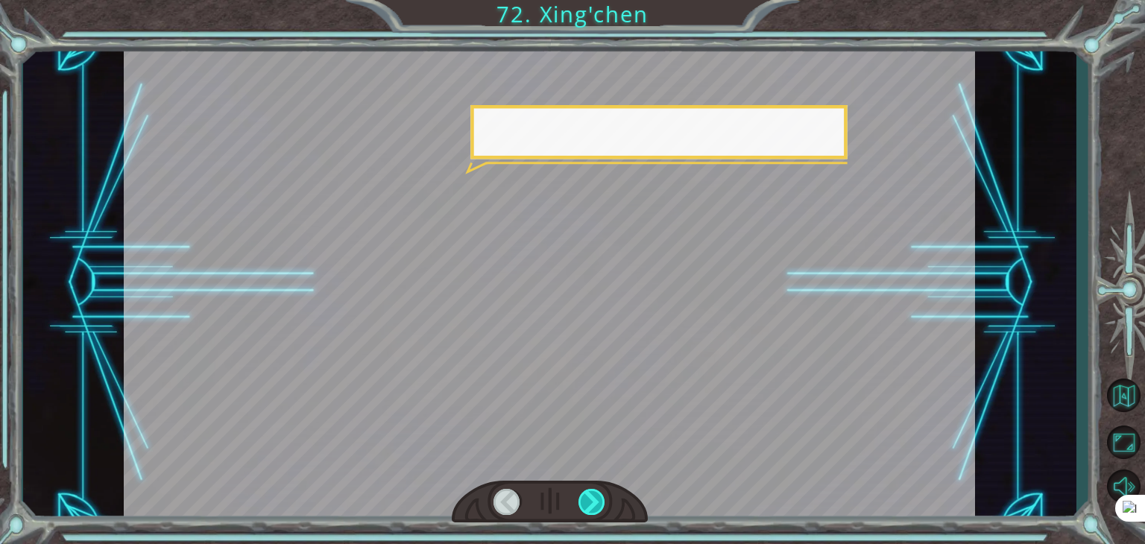
click at [602, 498] on div at bounding box center [591, 502] width 27 height 26
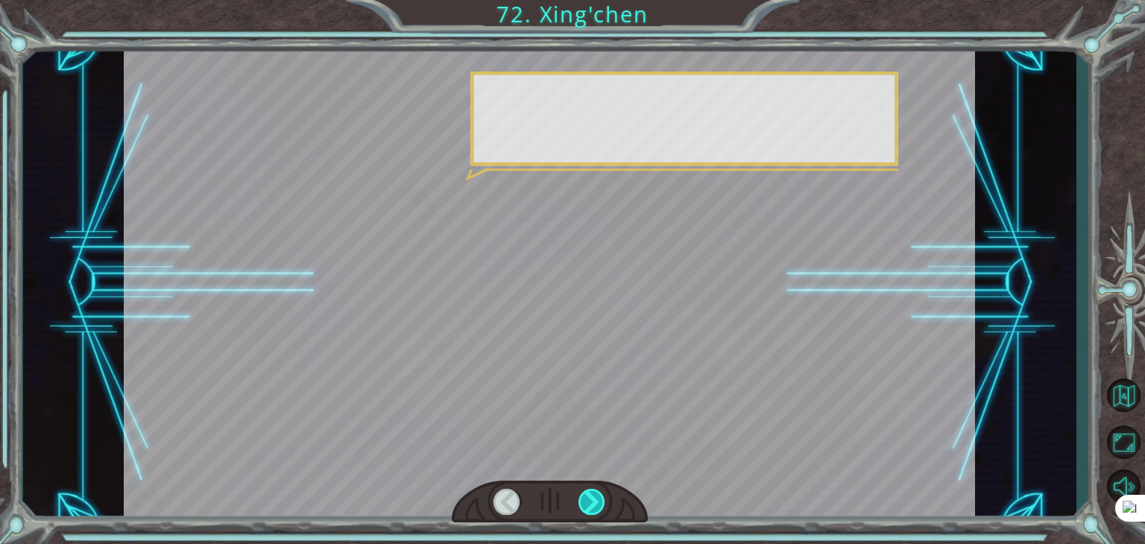
click at [602, 498] on div at bounding box center [591, 502] width 27 height 26
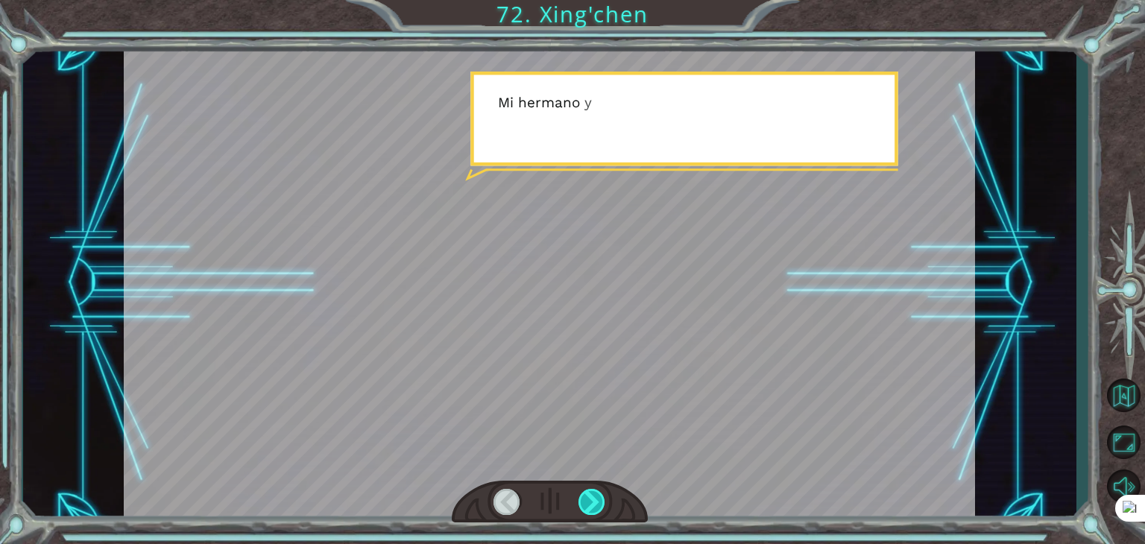
click at [602, 498] on div at bounding box center [591, 502] width 27 height 26
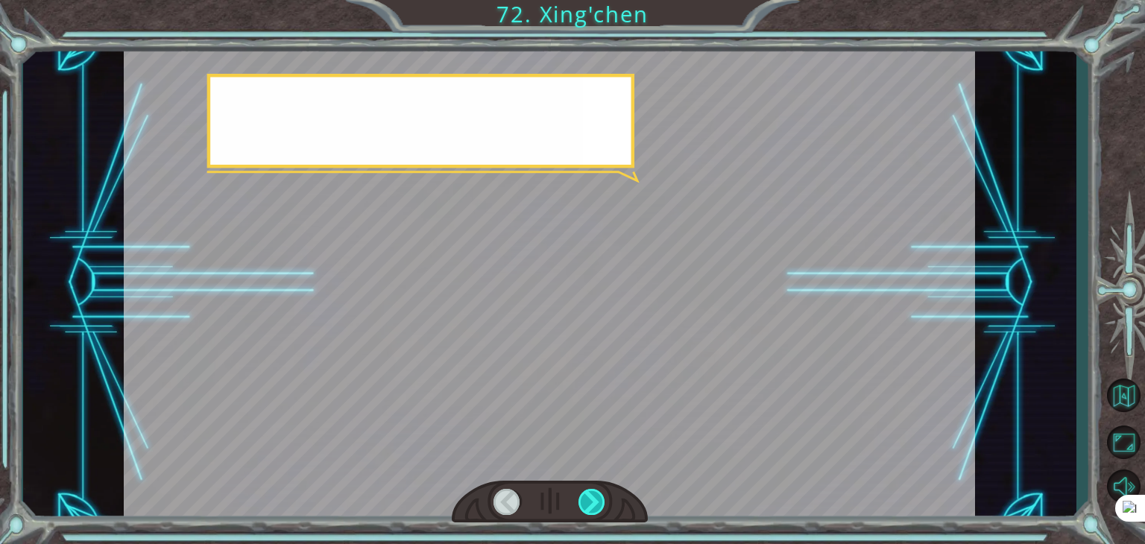
click at [602, 498] on div at bounding box center [591, 502] width 27 height 26
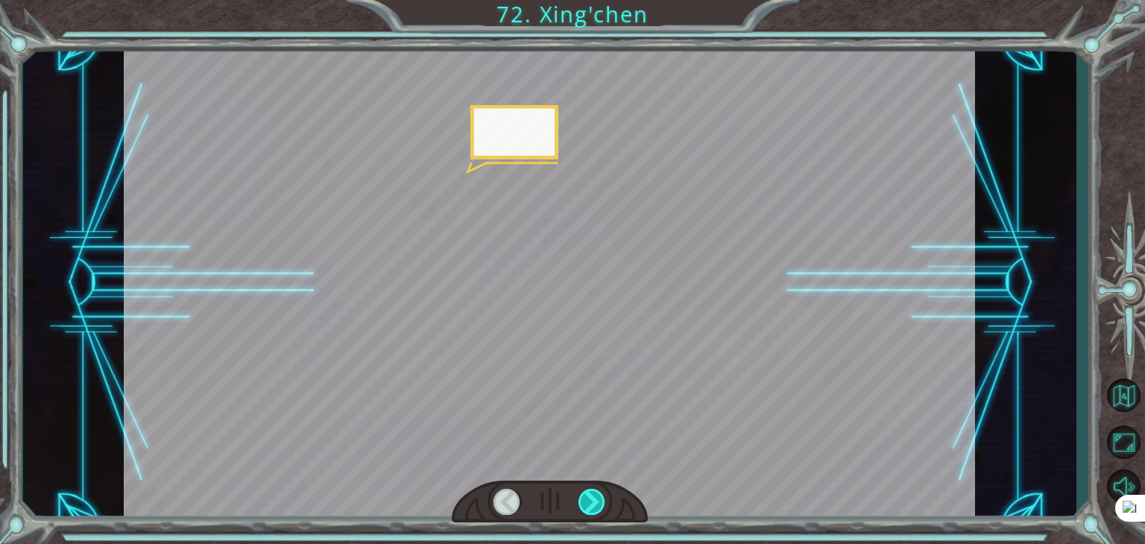
click at [602, 498] on div at bounding box center [591, 502] width 27 height 26
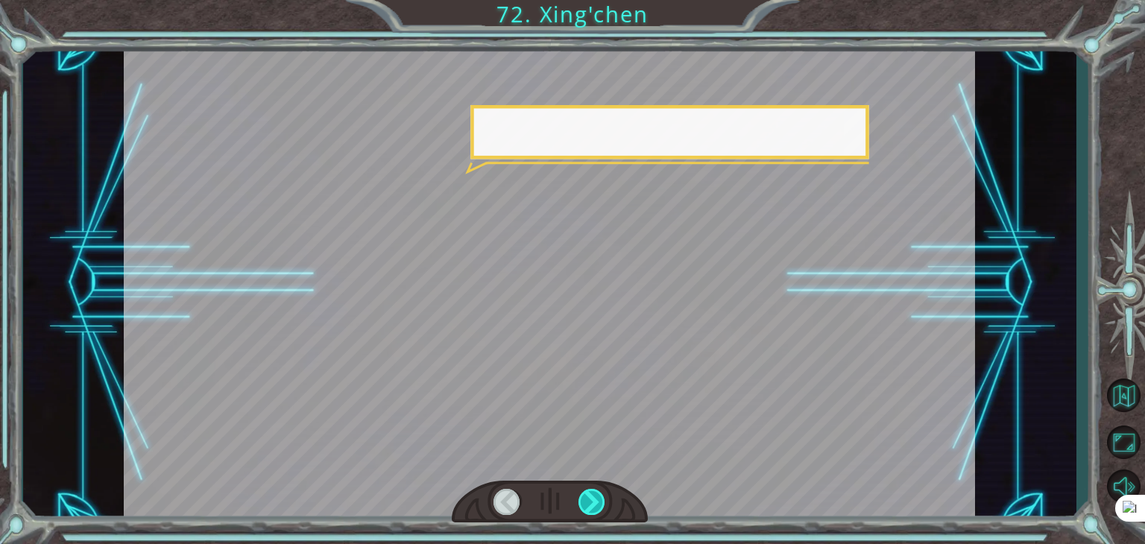
click at [602, 498] on div at bounding box center [591, 502] width 27 height 26
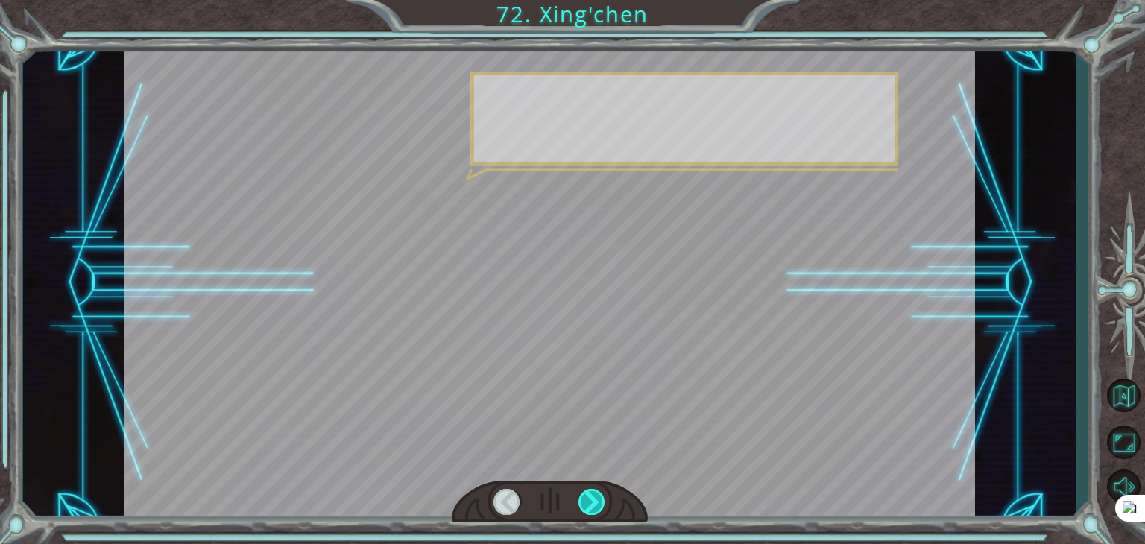
click at [603, 498] on div at bounding box center [591, 502] width 27 height 26
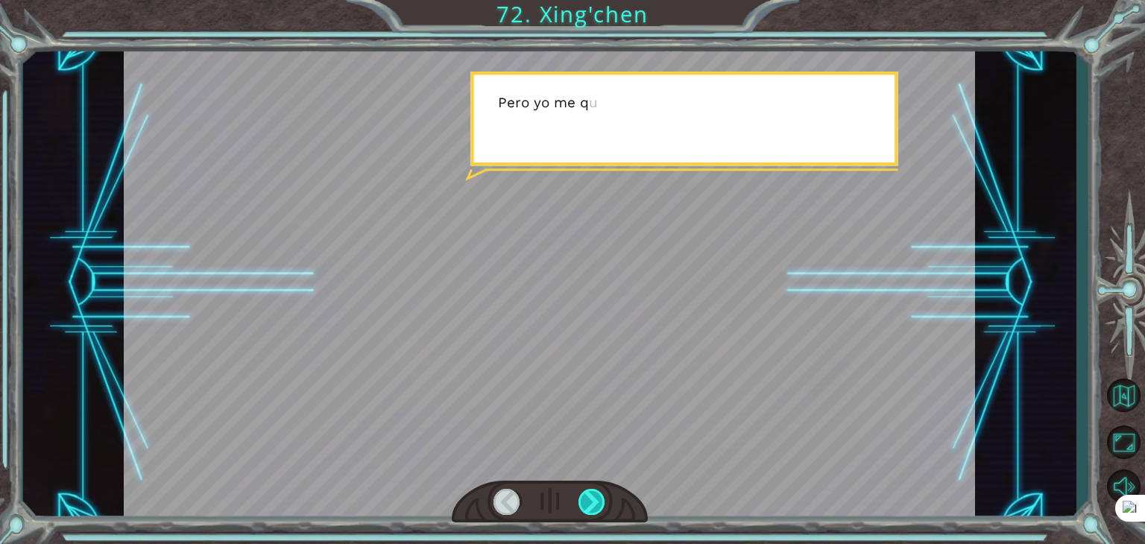
click at [603, 498] on div at bounding box center [591, 502] width 27 height 26
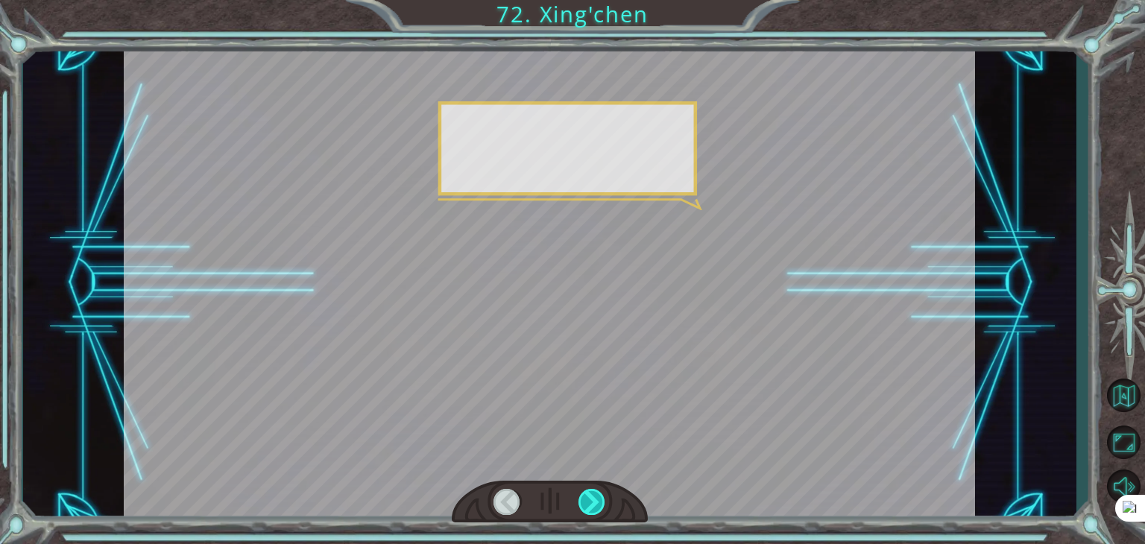
click at [603, 498] on div at bounding box center [591, 502] width 27 height 26
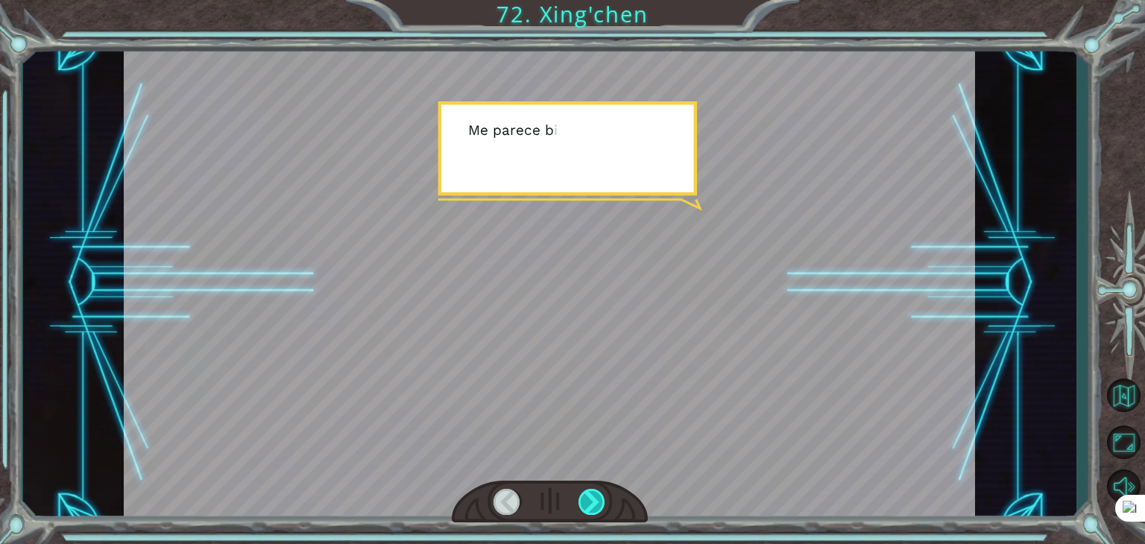
click at [603, 498] on div at bounding box center [591, 502] width 27 height 26
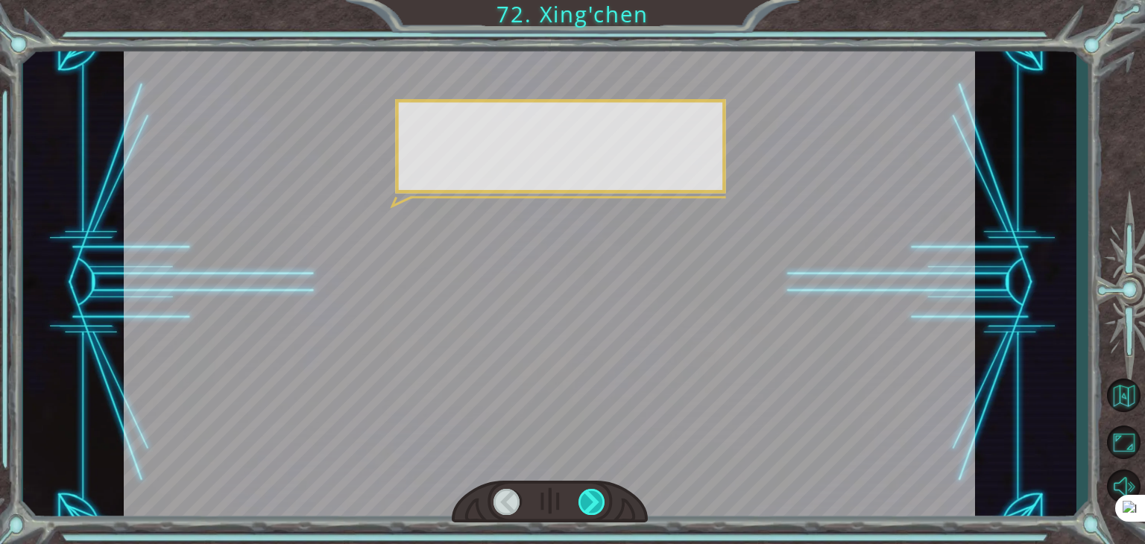
click at [603, 498] on div at bounding box center [591, 502] width 27 height 26
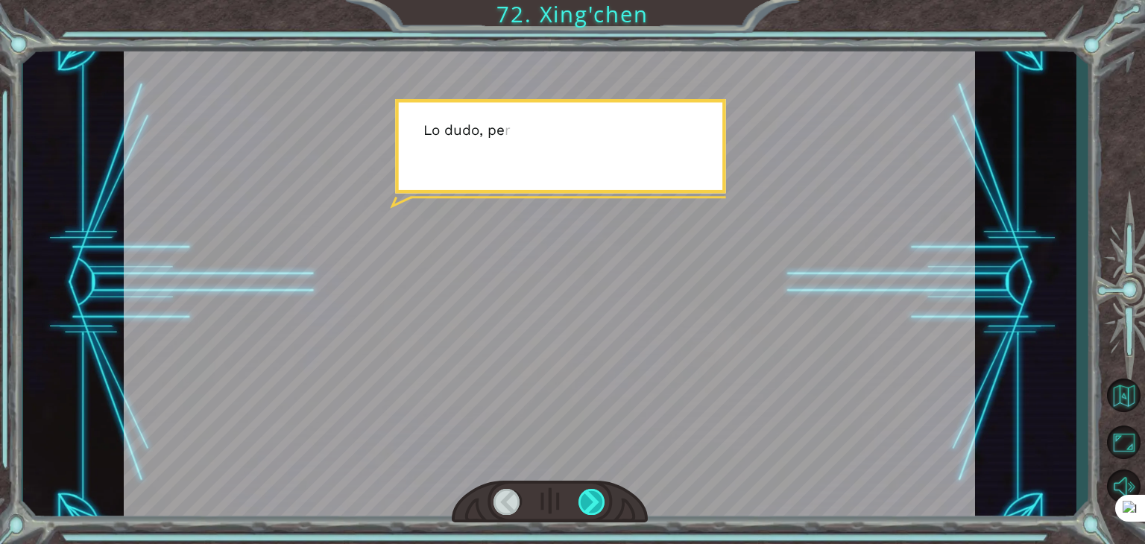
click at [603, 498] on div at bounding box center [591, 502] width 27 height 26
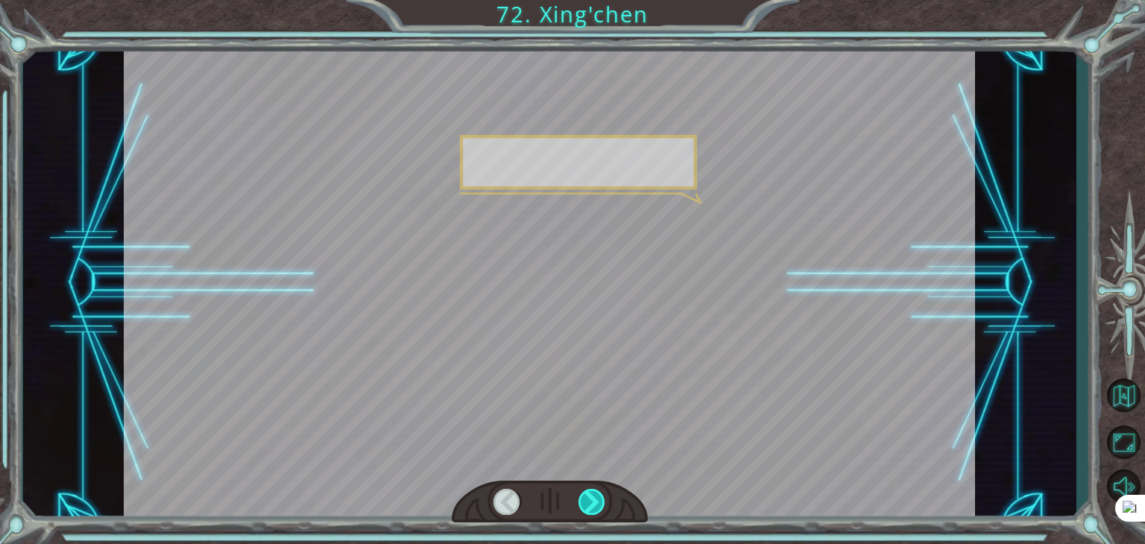
click at [603, 498] on div at bounding box center [591, 502] width 27 height 26
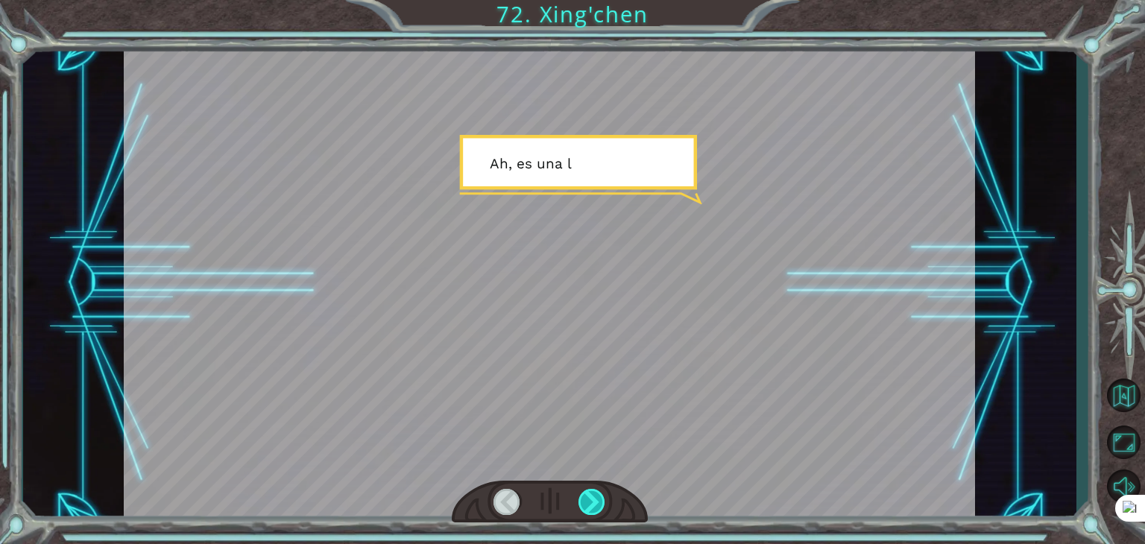
click at [603, 498] on div at bounding box center [591, 502] width 27 height 26
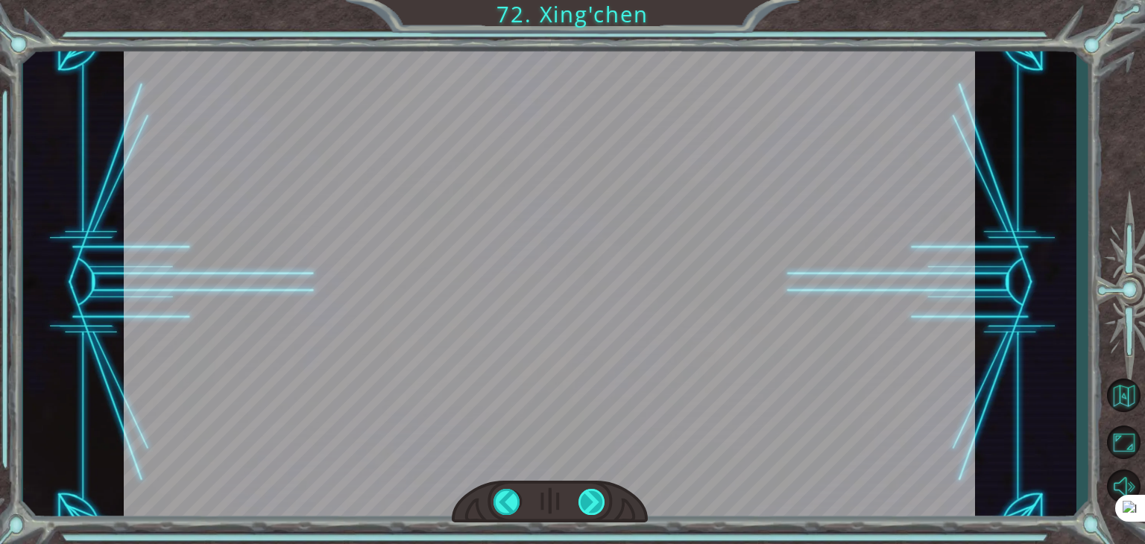
click at [603, 498] on div at bounding box center [591, 502] width 27 height 26
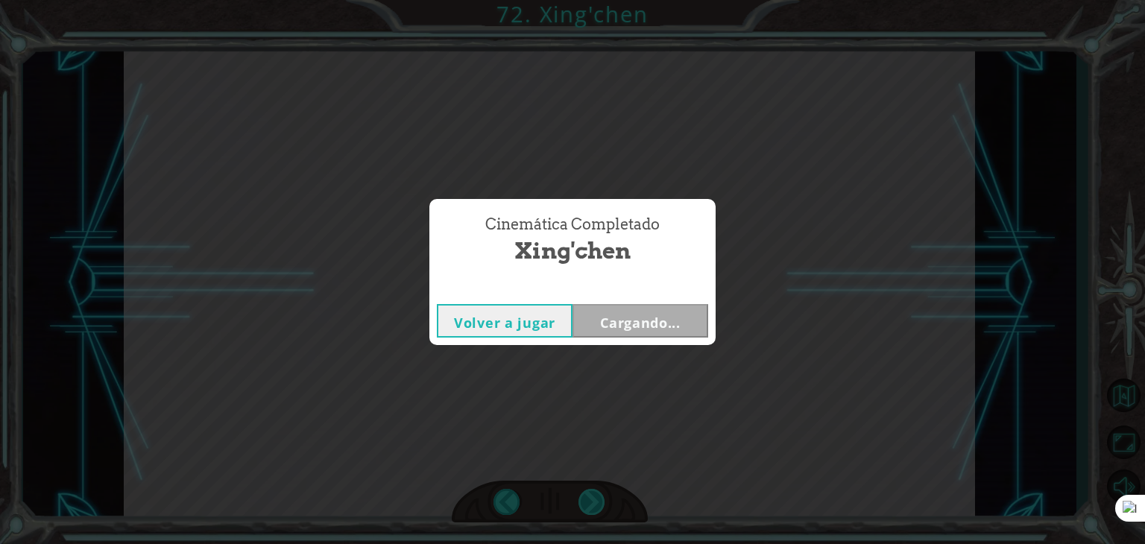
click at [603, 498] on div "Cinemática Completado Xing'[PERSON_NAME] a jugar Cargando..." at bounding box center [572, 272] width 1145 height 544
click at [606, 311] on button "Siguiente" at bounding box center [640, 321] width 136 height 34
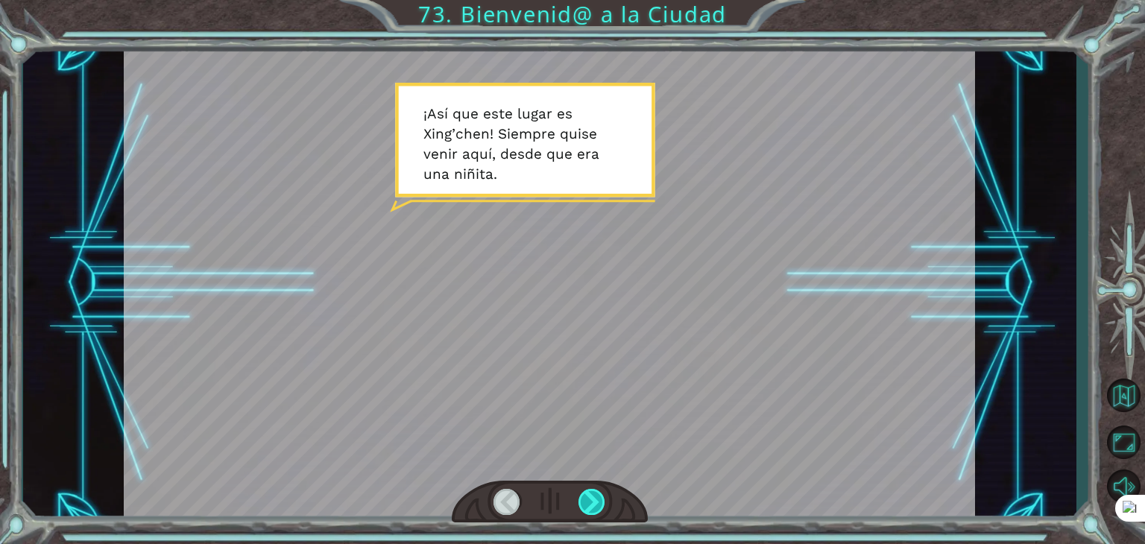
click at [596, 508] on div at bounding box center [591, 502] width 27 height 26
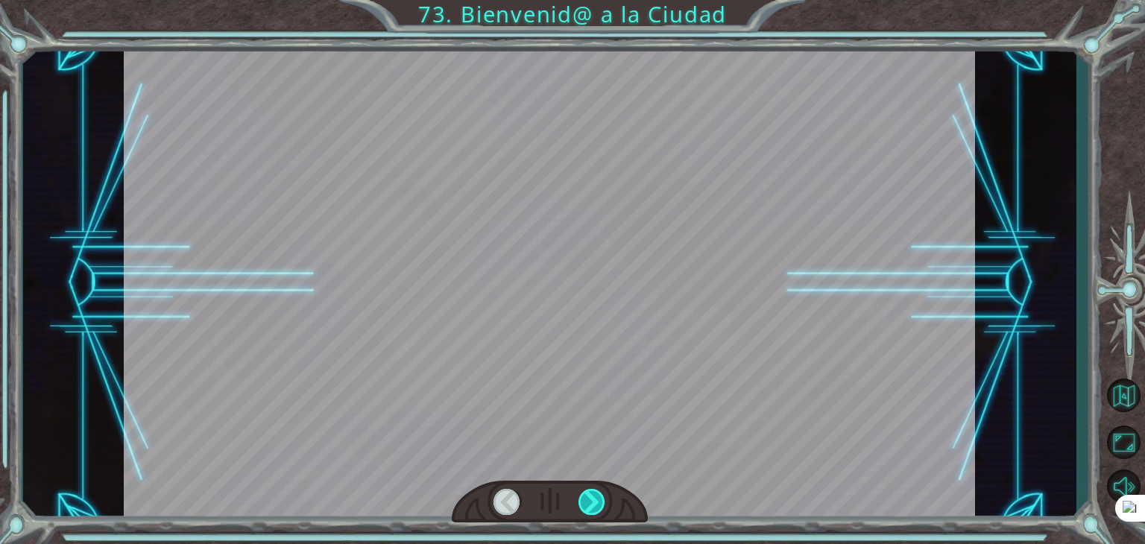
click at [596, 508] on div at bounding box center [591, 502] width 27 height 26
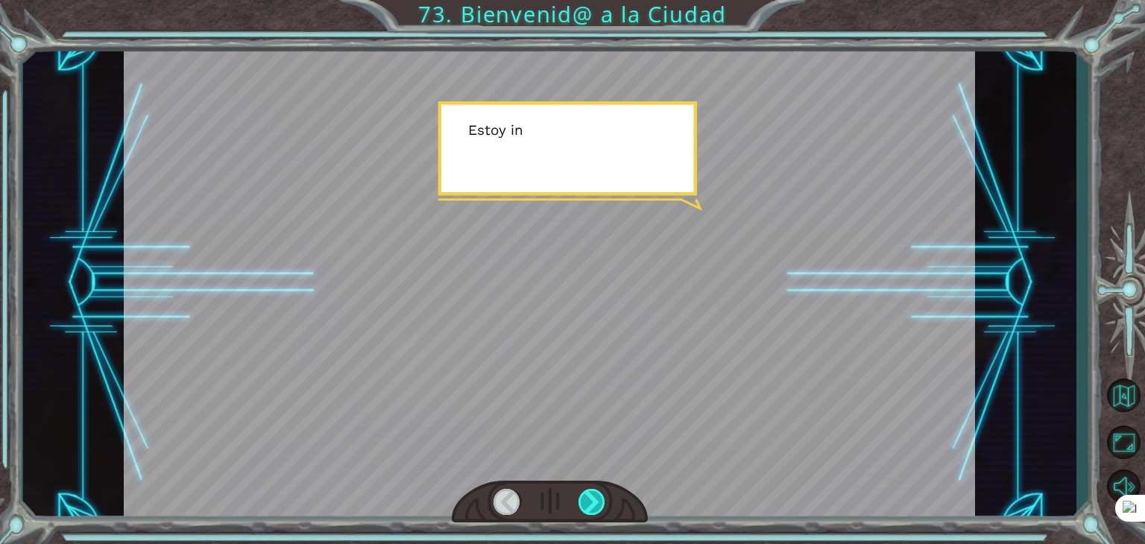
click at [595, 508] on div at bounding box center [591, 502] width 27 height 26
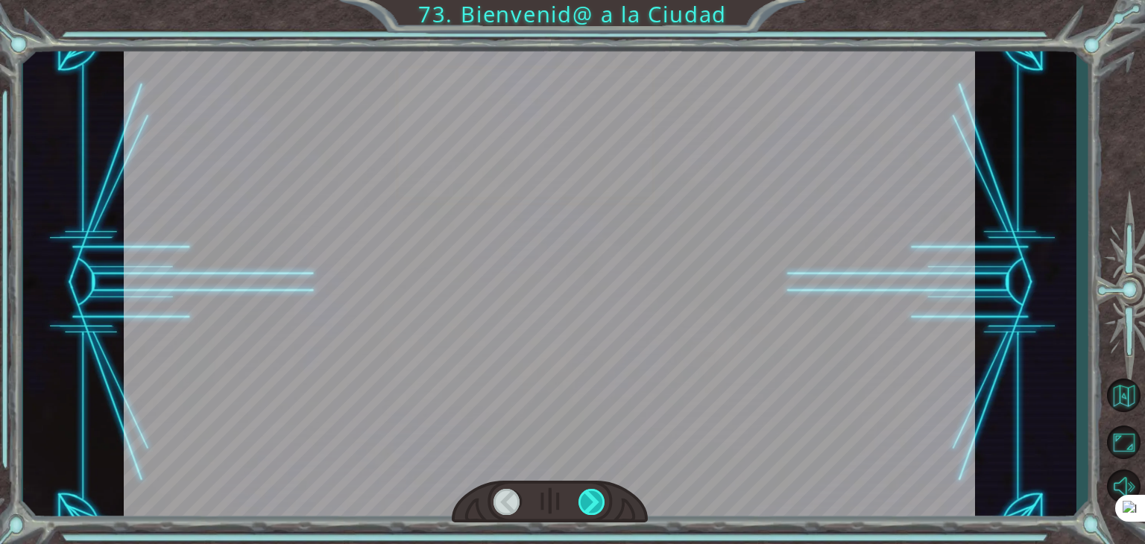
click at [595, 508] on div at bounding box center [591, 502] width 27 height 26
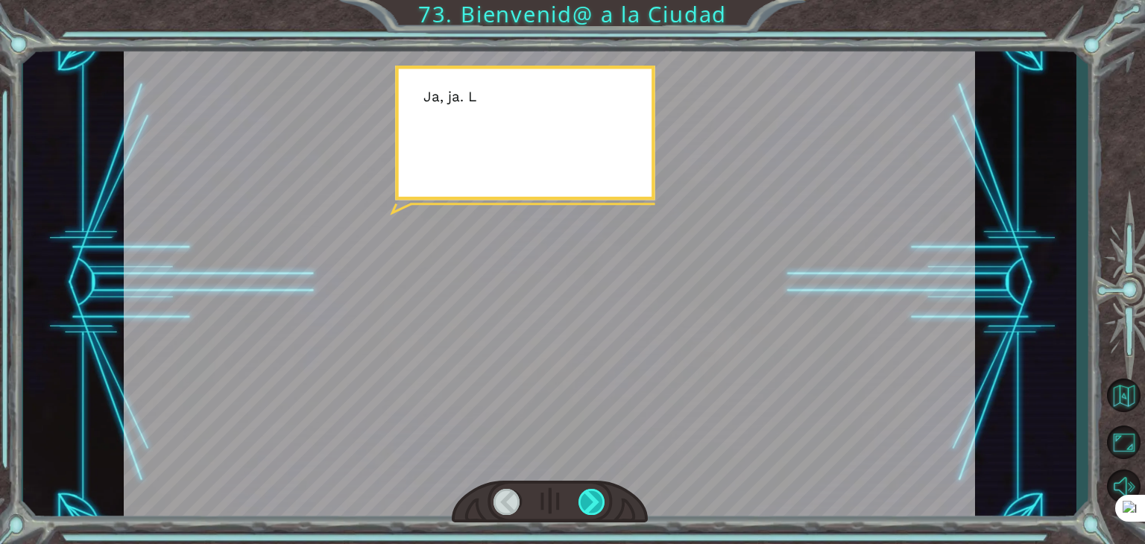
click at [595, 508] on div at bounding box center [591, 502] width 27 height 26
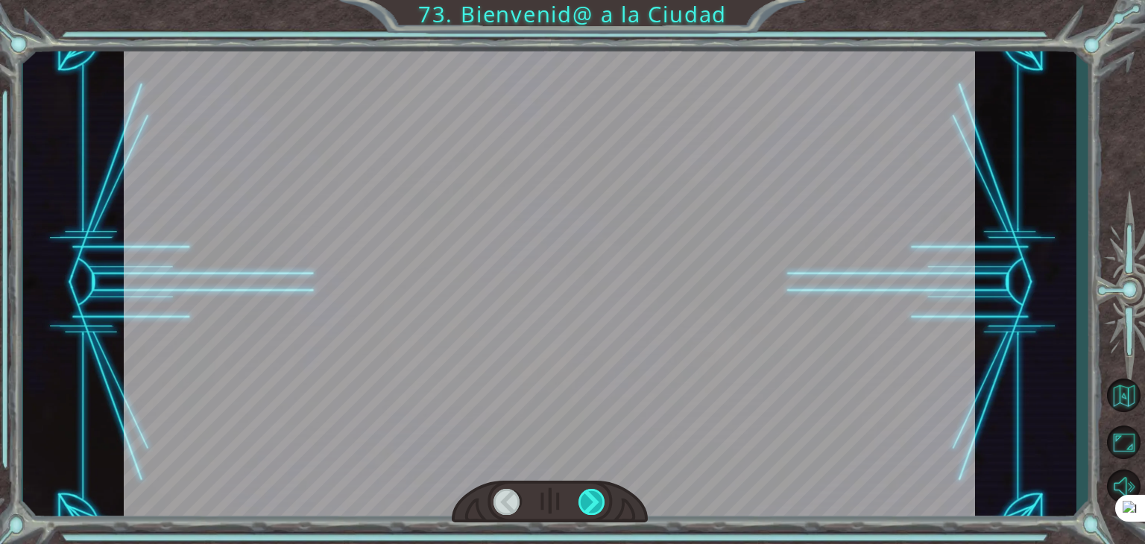
click at [595, 508] on div at bounding box center [591, 502] width 27 height 26
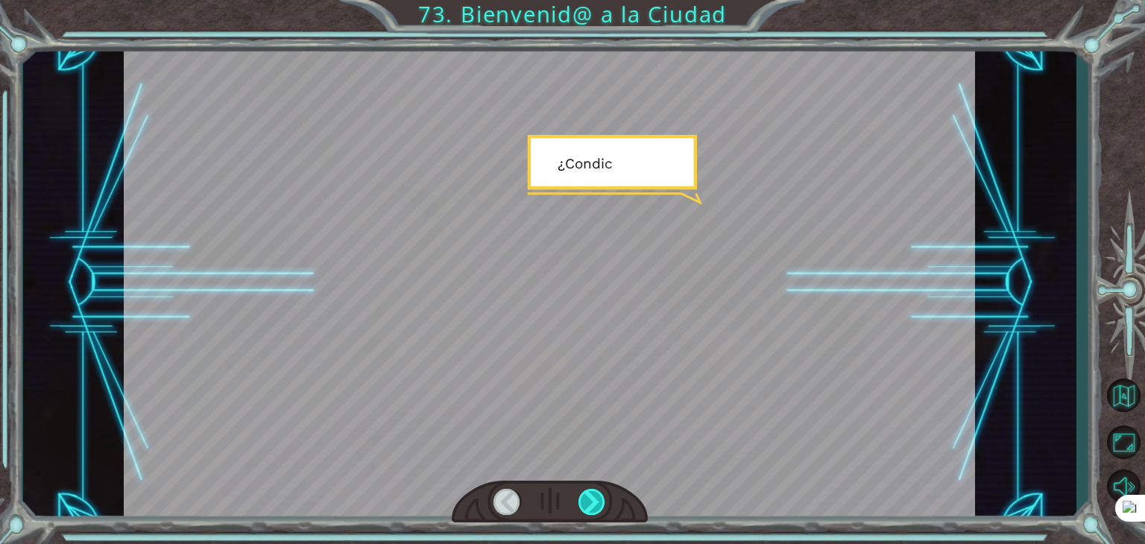
click at [595, 508] on div at bounding box center [591, 502] width 27 height 26
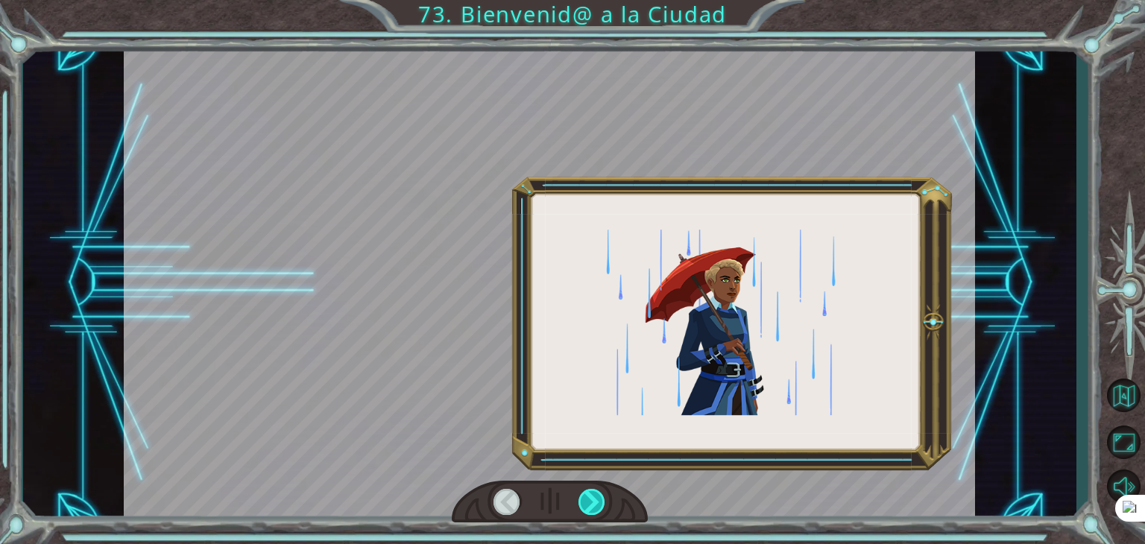
click at [595, 508] on div at bounding box center [591, 502] width 27 height 26
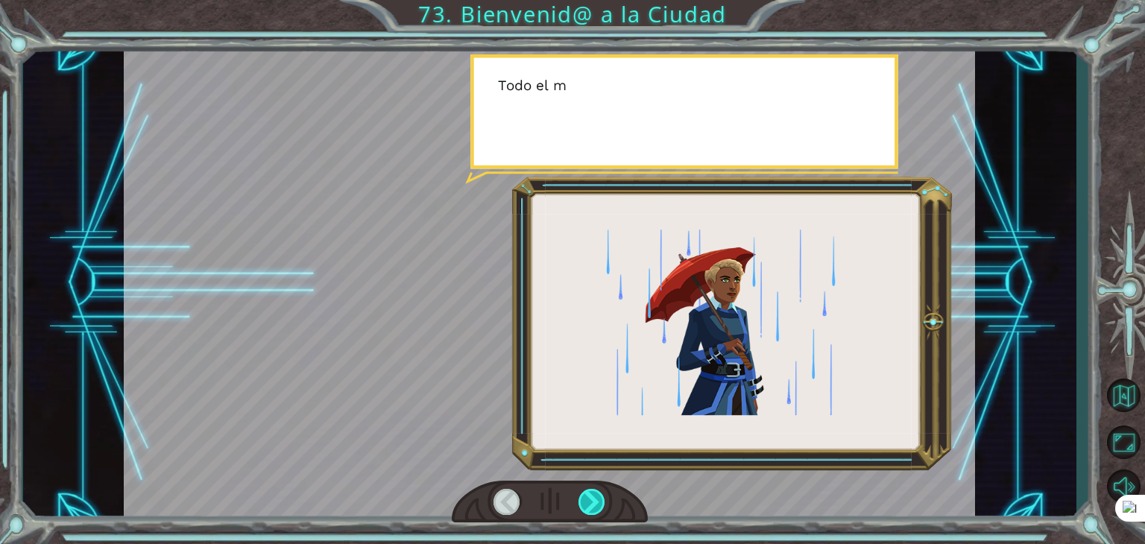
click at [595, 508] on div at bounding box center [591, 502] width 27 height 26
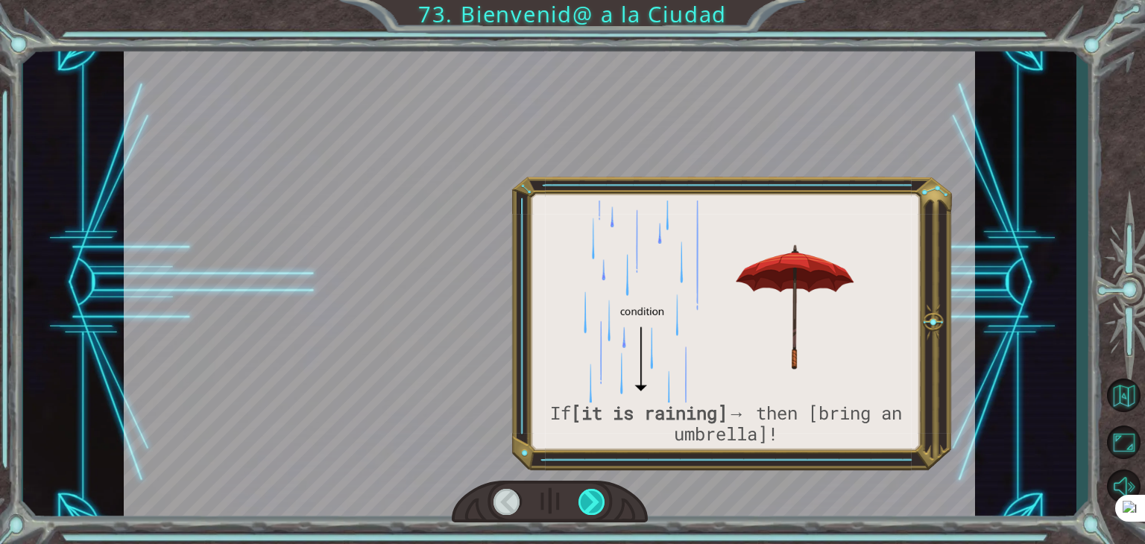
click at [595, 508] on div at bounding box center [591, 502] width 27 height 26
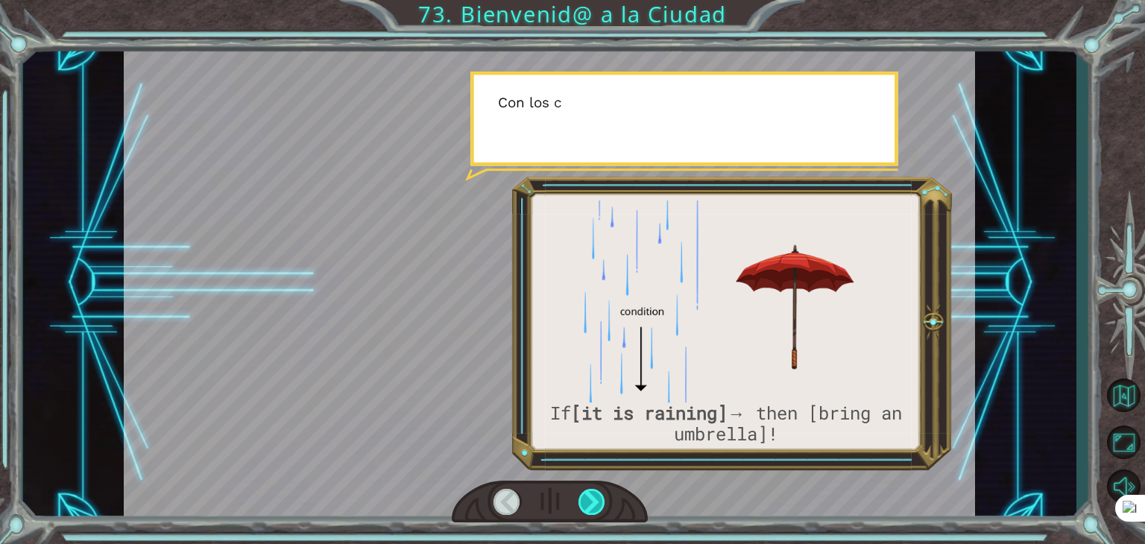
click at [595, 508] on div at bounding box center [591, 502] width 27 height 26
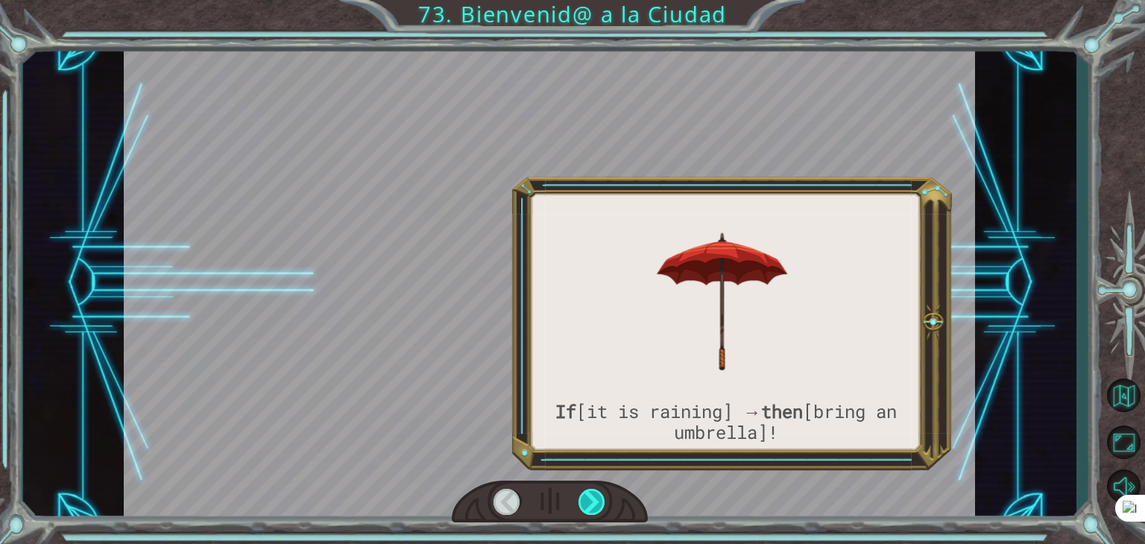
click at [595, 508] on div at bounding box center [591, 502] width 27 height 26
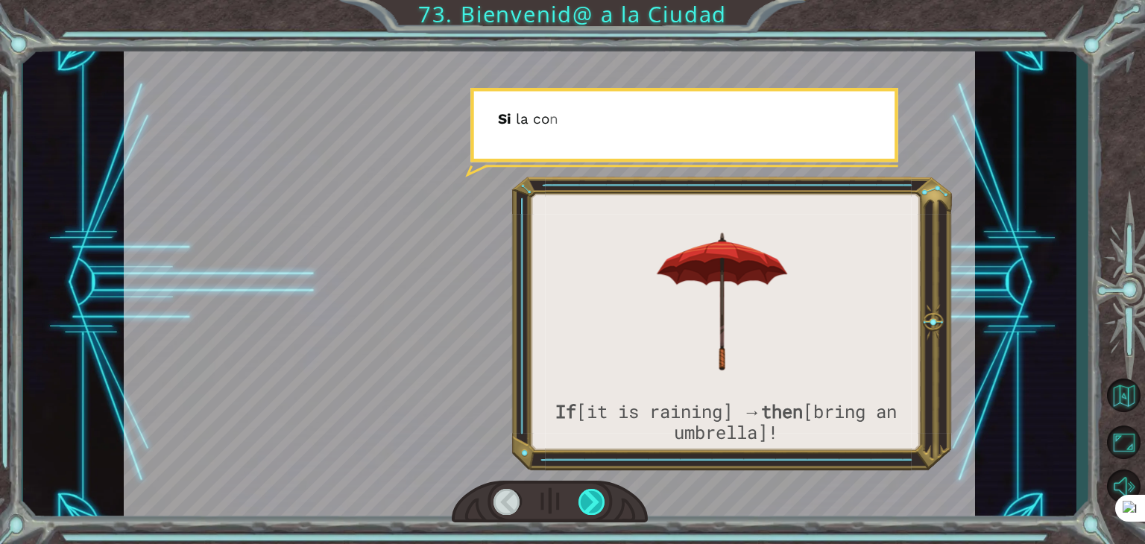
click at [595, 508] on div at bounding box center [591, 502] width 27 height 26
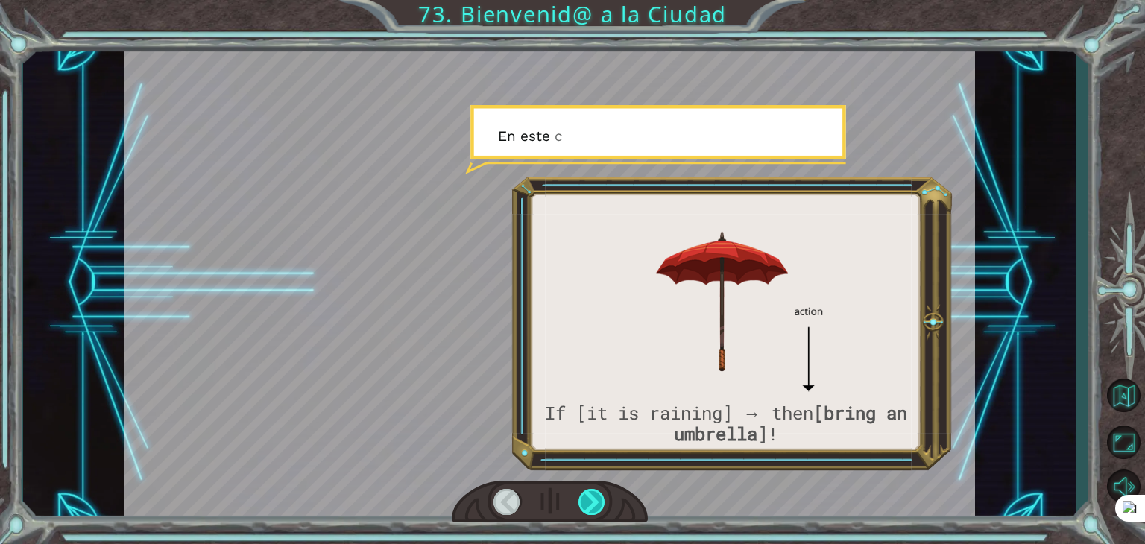
click at [595, 508] on div at bounding box center [591, 502] width 27 height 26
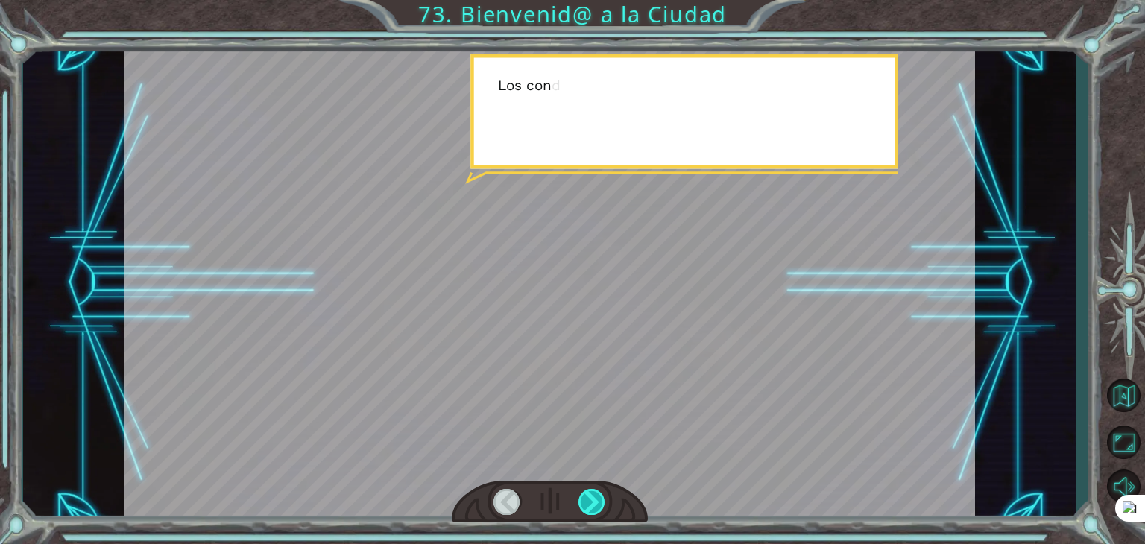
click at [595, 508] on div at bounding box center [591, 502] width 27 height 26
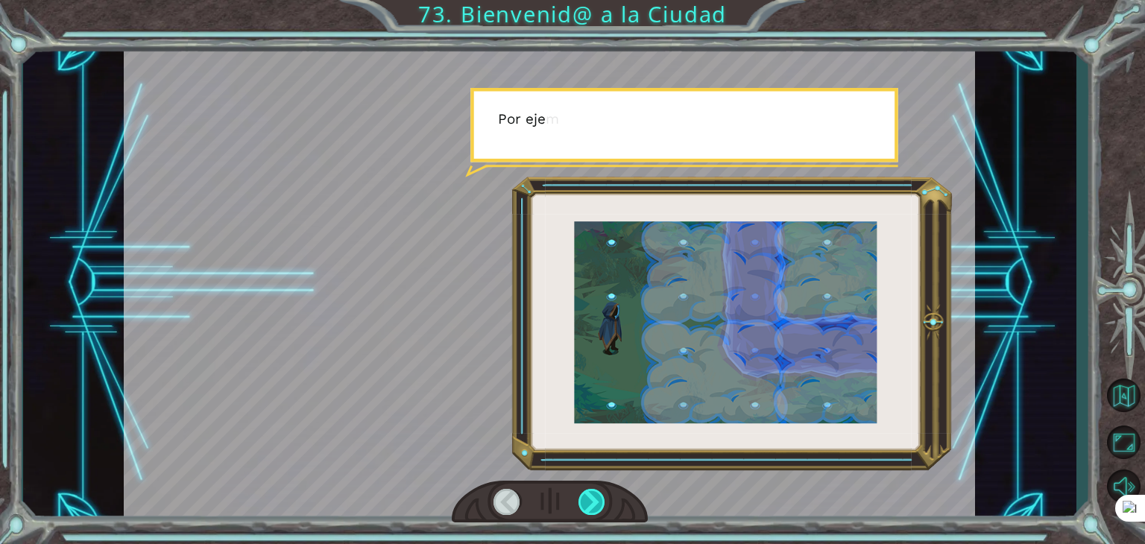
click at [595, 508] on div at bounding box center [591, 502] width 27 height 26
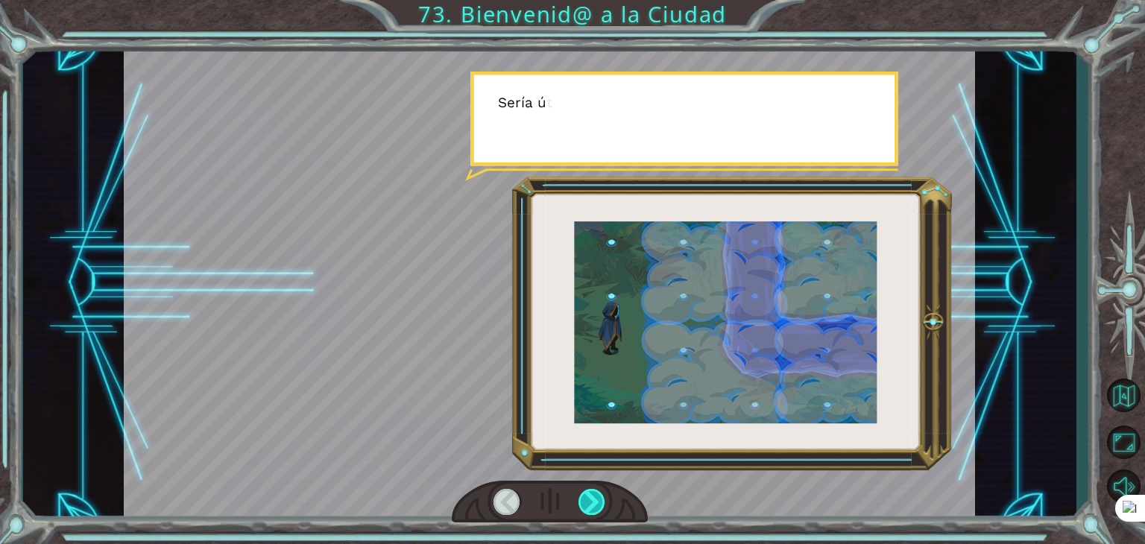
click at [595, 508] on div at bounding box center [591, 502] width 27 height 26
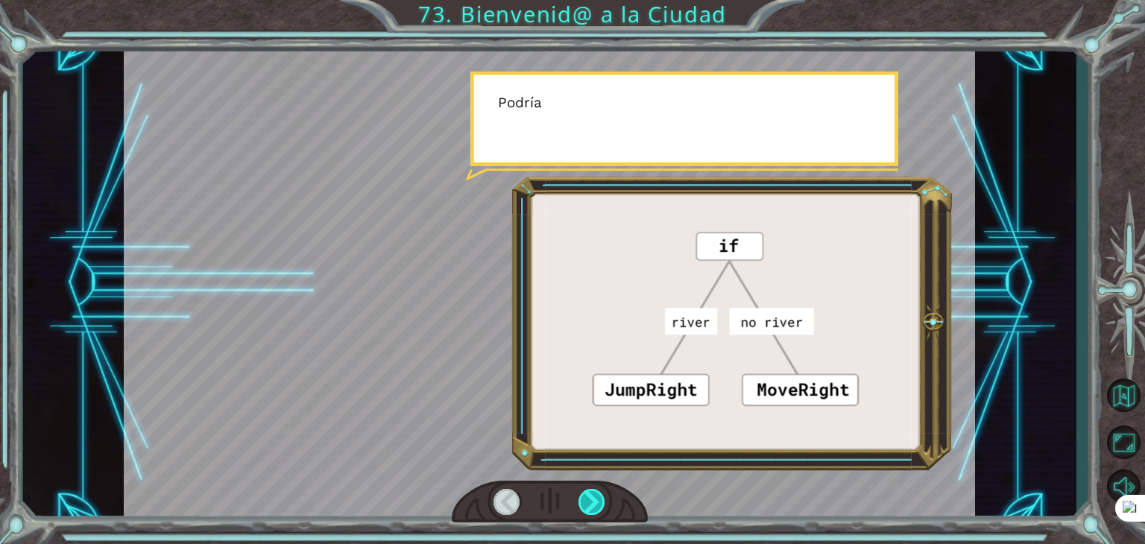
click at [595, 508] on div at bounding box center [591, 502] width 27 height 26
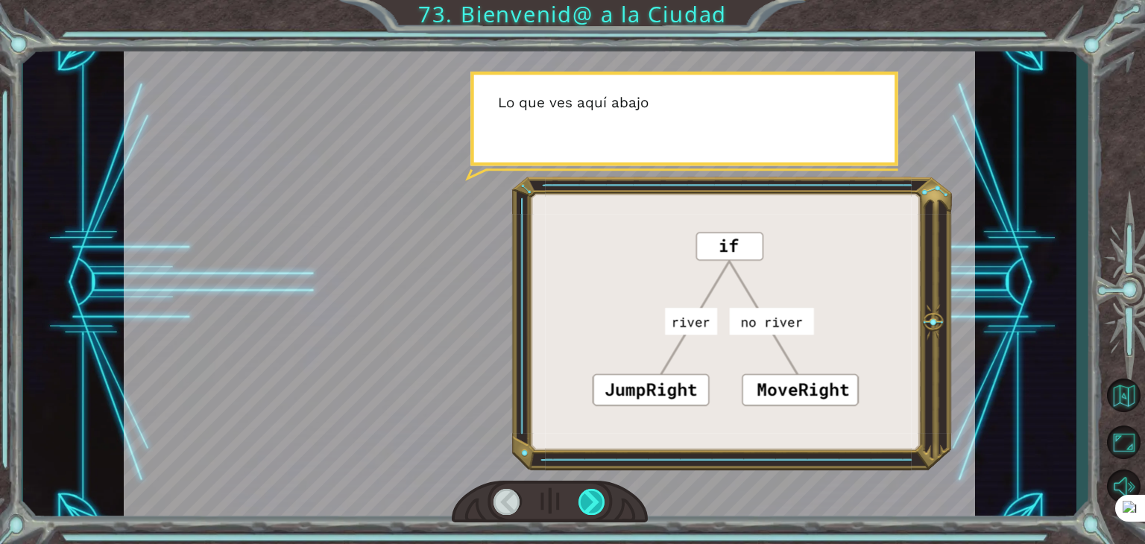
click at [595, 508] on div at bounding box center [591, 502] width 27 height 26
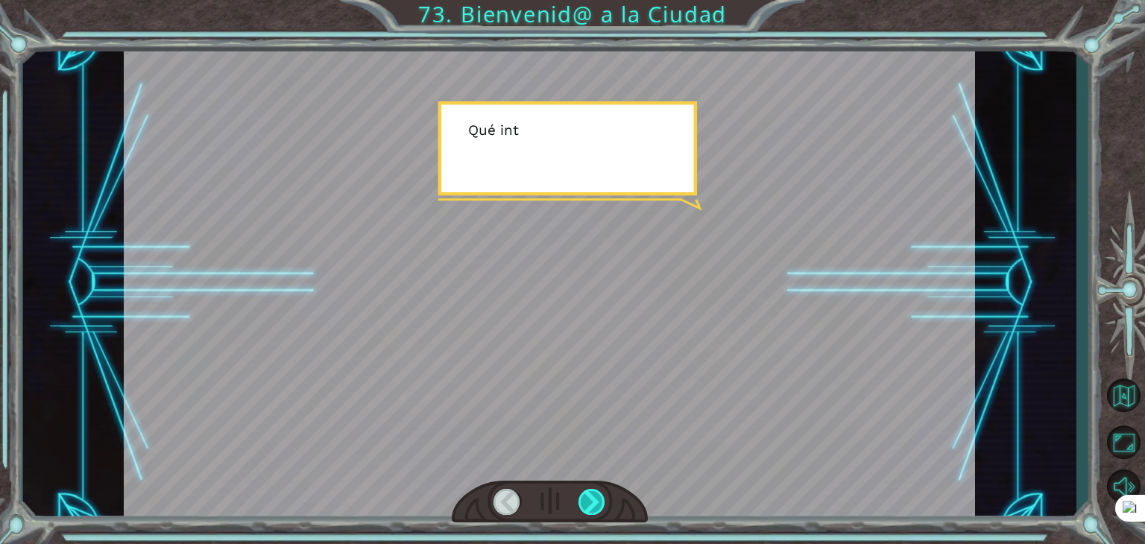
click at [595, 508] on div at bounding box center [591, 502] width 27 height 26
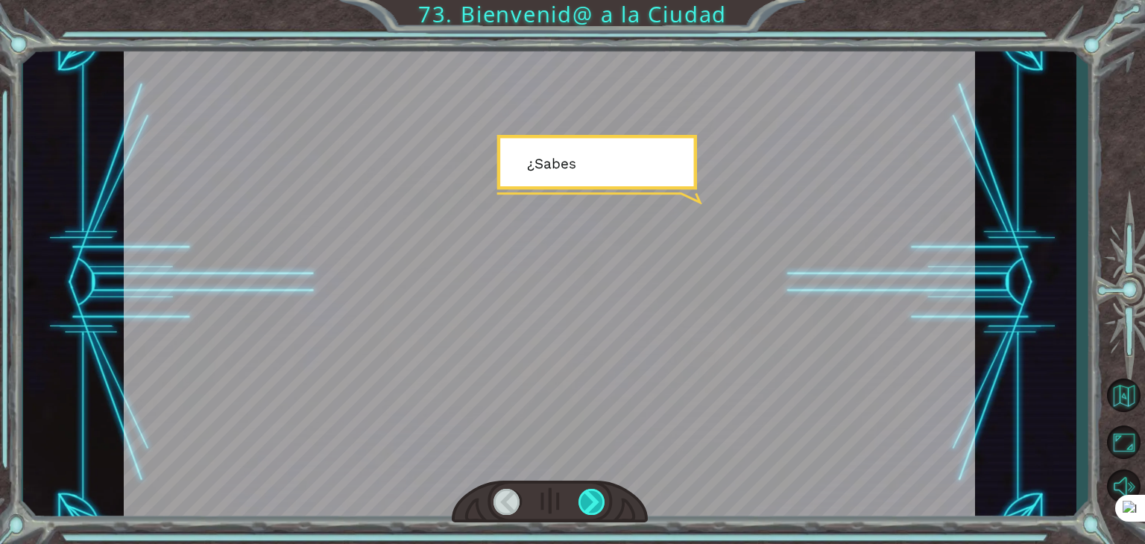
click at [595, 508] on div at bounding box center [591, 502] width 27 height 26
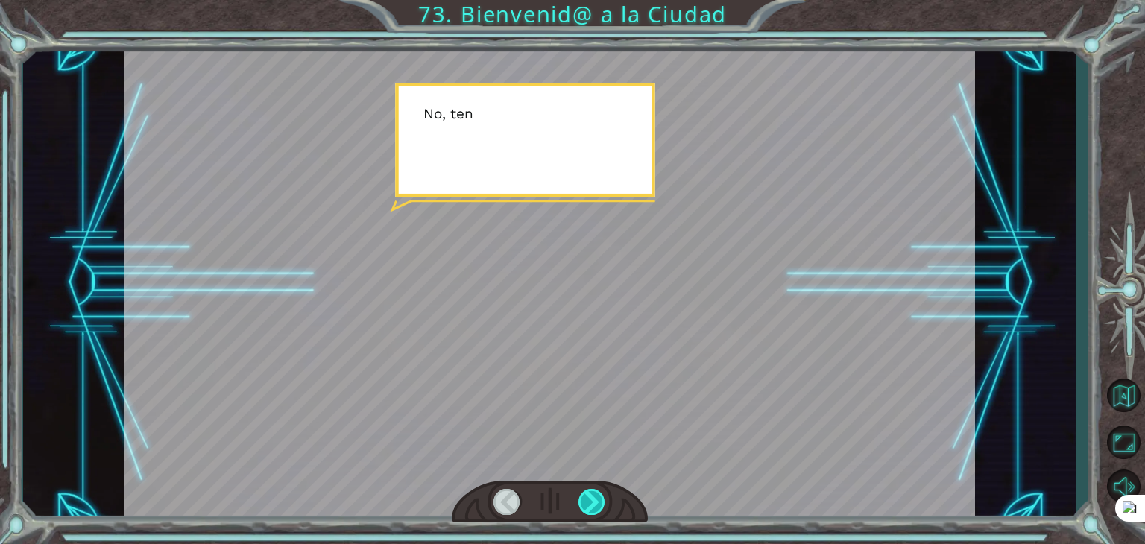
click at [595, 508] on div at bounding box center [591, 502] width 27 height 26
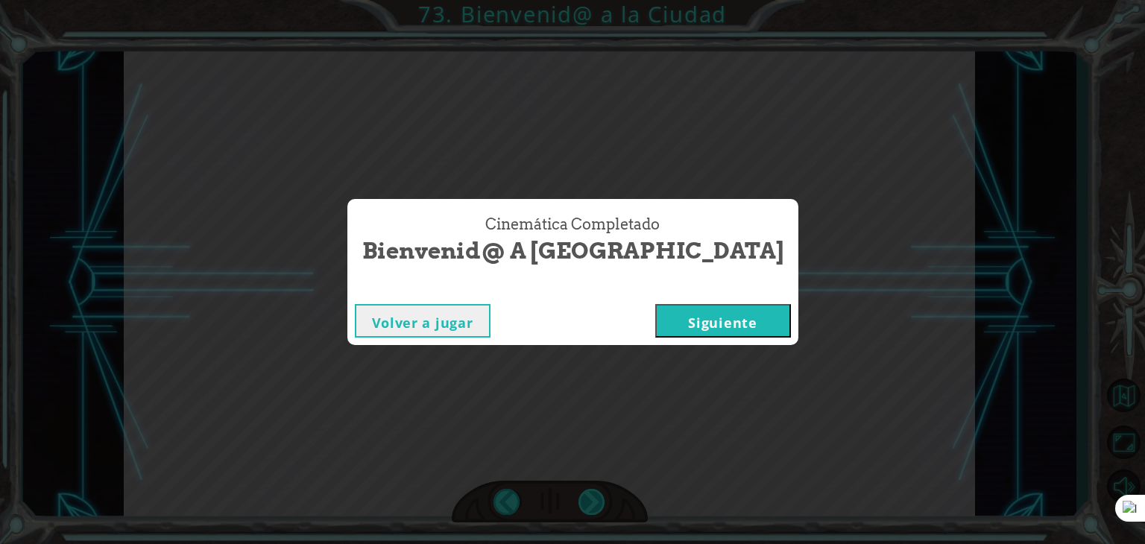
click at [595, 508] on div "Cinemática Completado Bienvenid@ a la [GEOGRAPHIC_DATA] a jugar [GEOGRAPHIC_DAT…" at bounding box center [572, 272] width 1145 height 544
click at [695, 333] on button "Siguiente" at bounding box center [723, 321] width 136 height 34
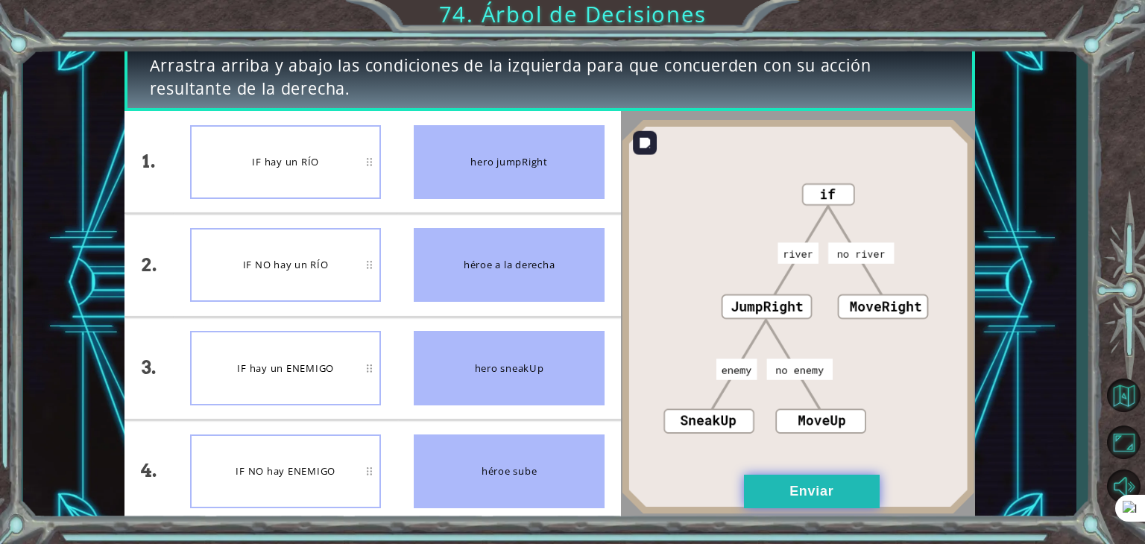
drag, startPoint x: 784, startPoint y: 478, endPoint x: 781, endPoint y: 486, distance: 8.0
click at [782, 484] on button "Enviar" at bounding box center [812, 492] width 136 height 34
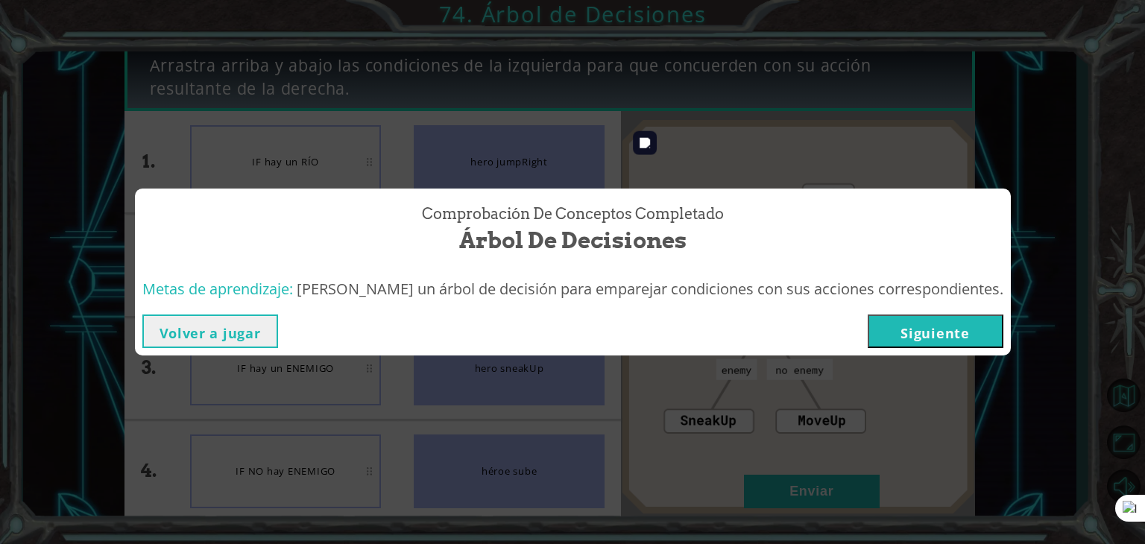
click at [875, 341] on button "Siguiente" at bounding box center [935, 331] width 136 height 34
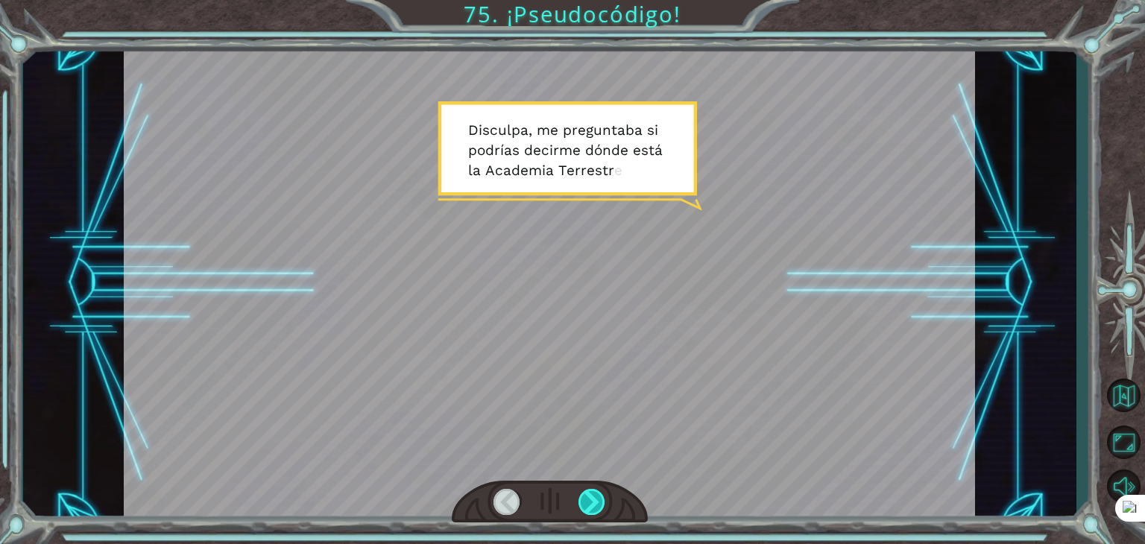
click at [604, 503] on div at bounding box center [591, 502] width 27 height 26
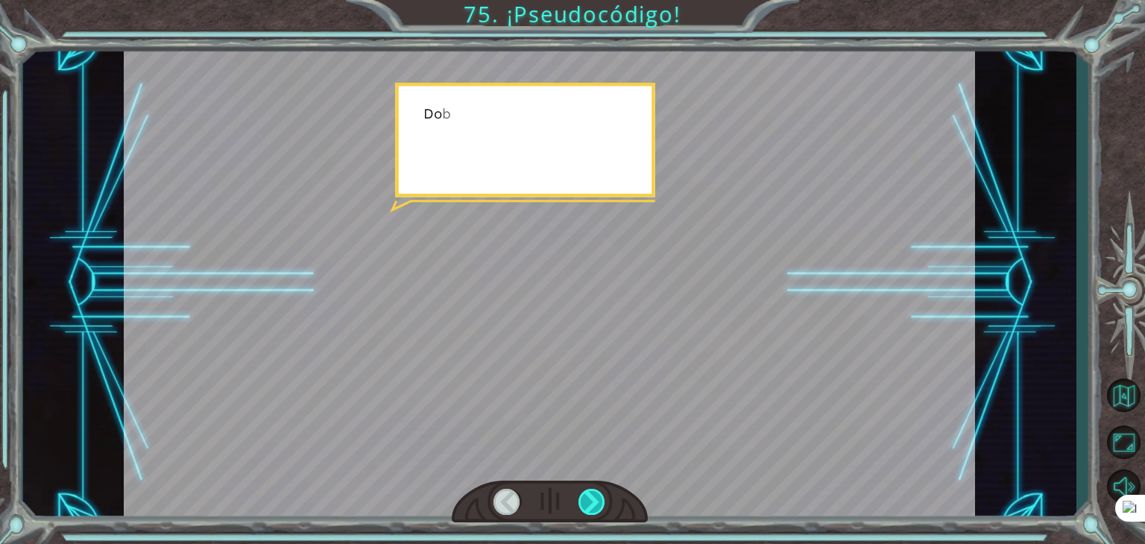
click at [604, 503] on div at bounding box center [591, 502] width 27 height 26
click at [603, 504] on div at bounding box center [591, 502] width 27 height 26
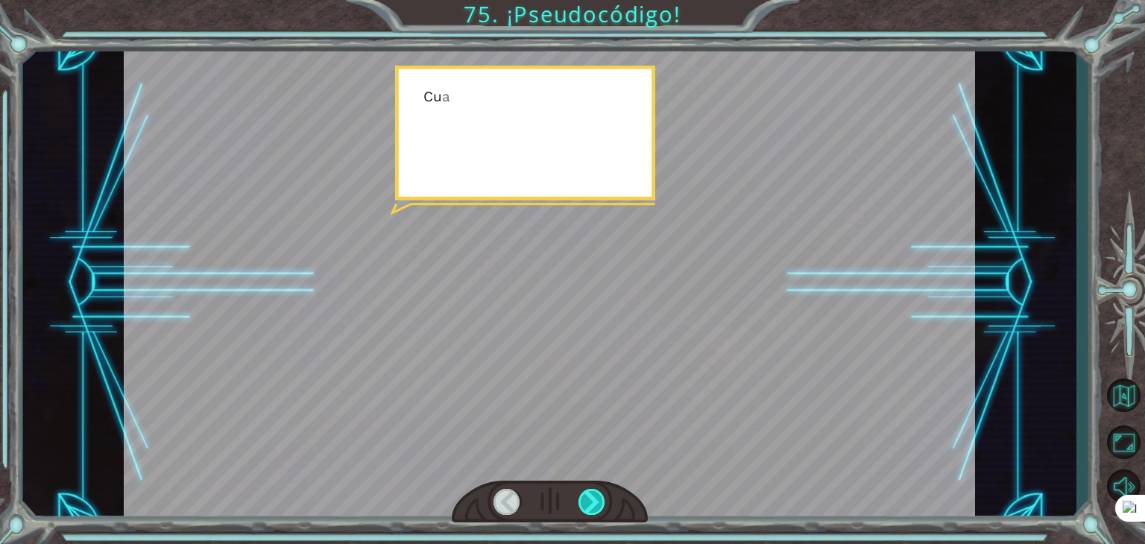
click at [603, 504] on div at bounding box center [591, 502] width 27 height 26
click at [603, 505] on div at bounding box center [591, 502] width 27 height 26
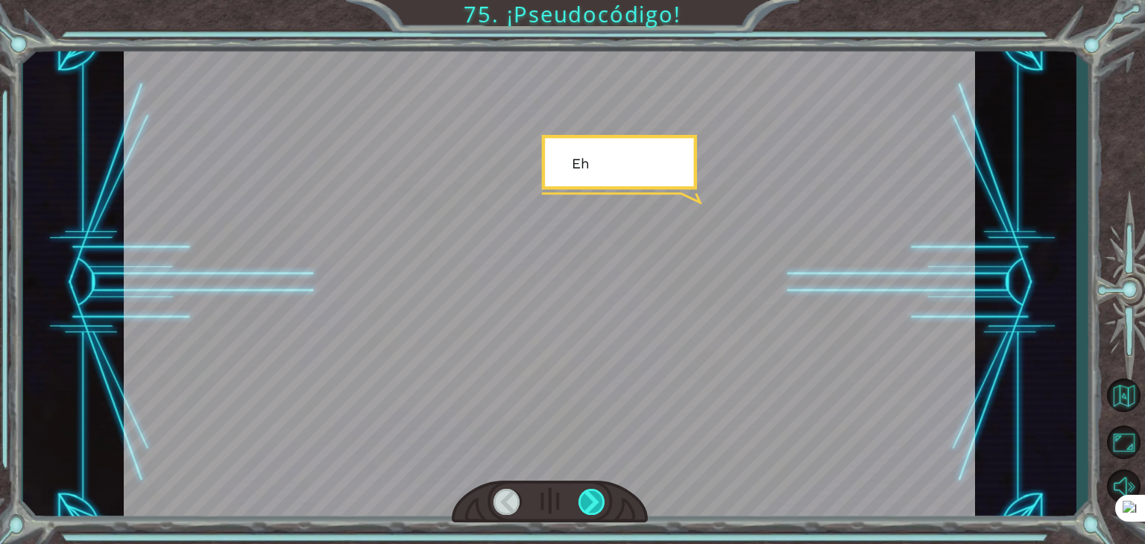
click at [603, 505] on div at bounding box center [591, 502] width 27 height 26
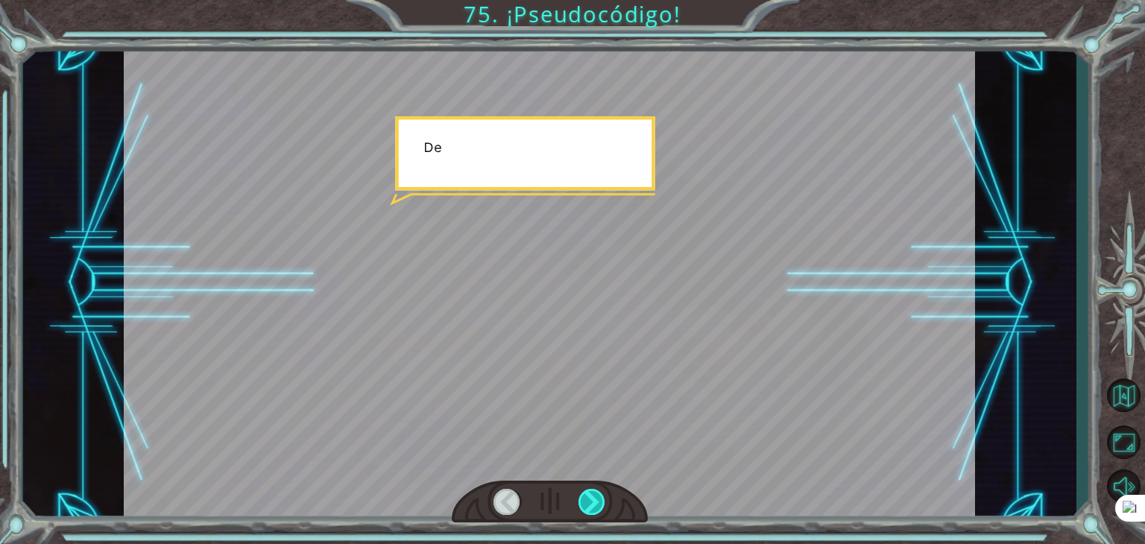
click at [603, 505] on div at bounding box center [591, 502] width 27 height 26
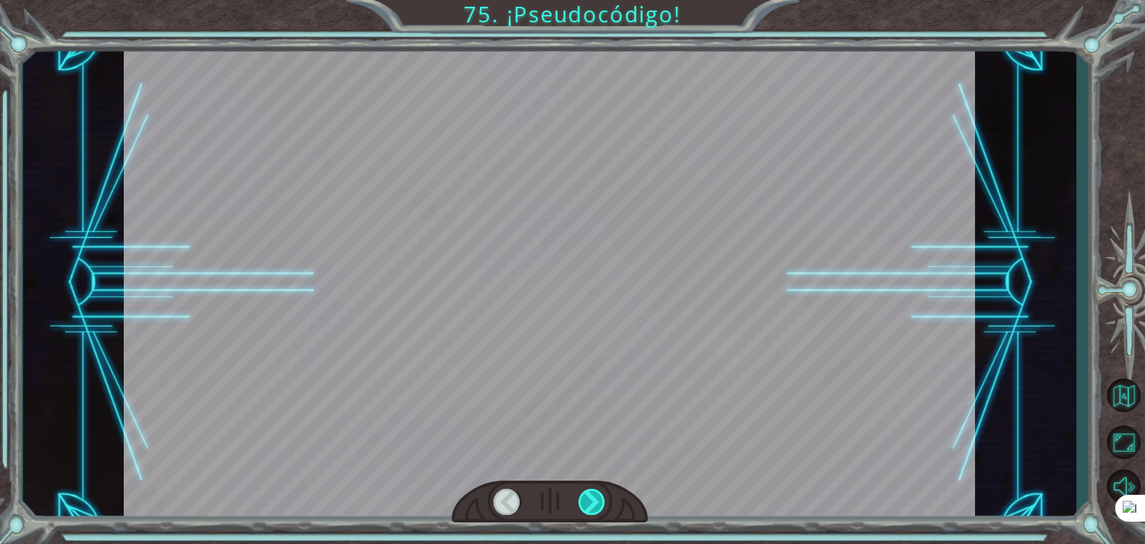
click at [603, 505] on div at bounding box center [591, 502] width 27 height 26
click at [604, 505] on div at bounding box center [591, 502] width 27 height 26
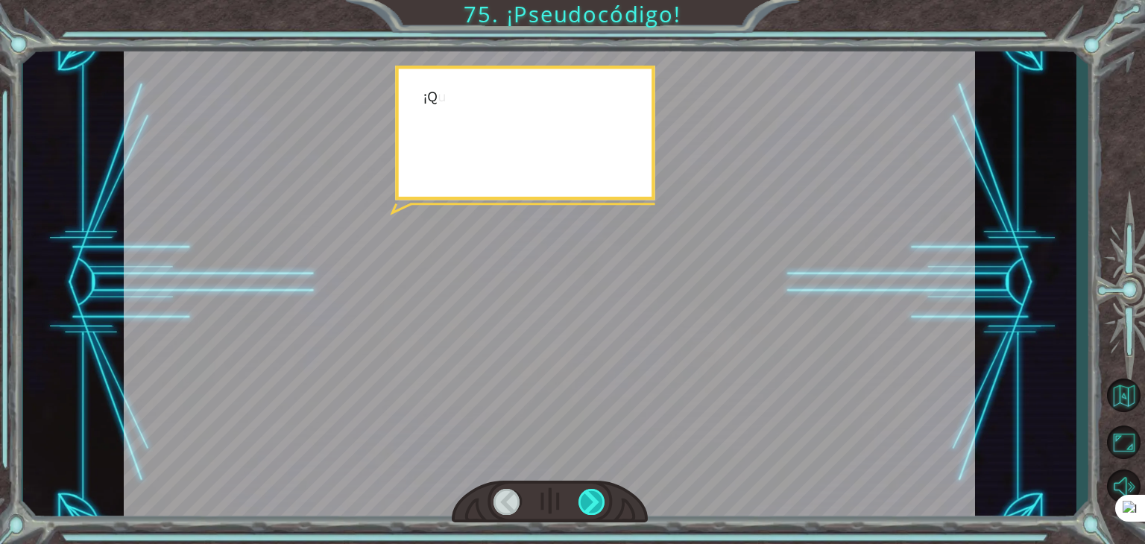
click at [604, 505] on div at bounding box center [591, 502] width 27 height 26
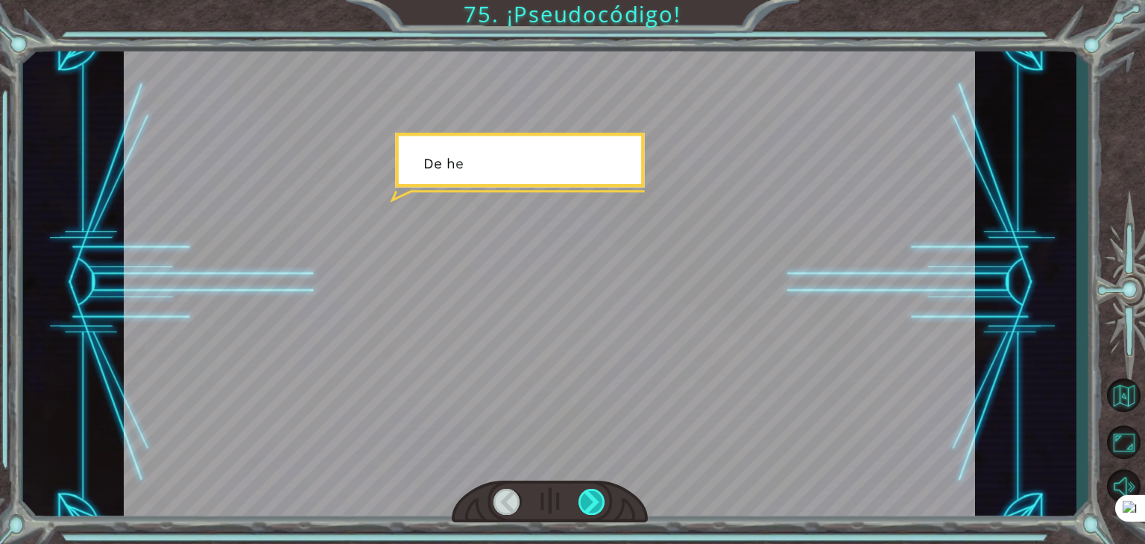
click at [604, 505] on div at bounding box center [591, 502] width 27 height 26
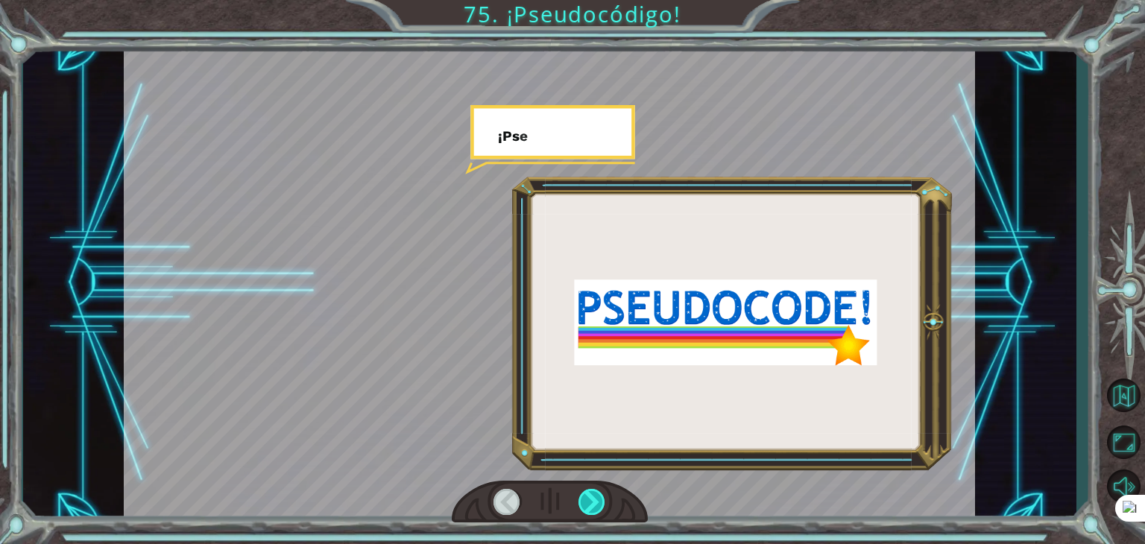
click at [604, 505] on div at bounding box center [591, 502] width 27 height 26
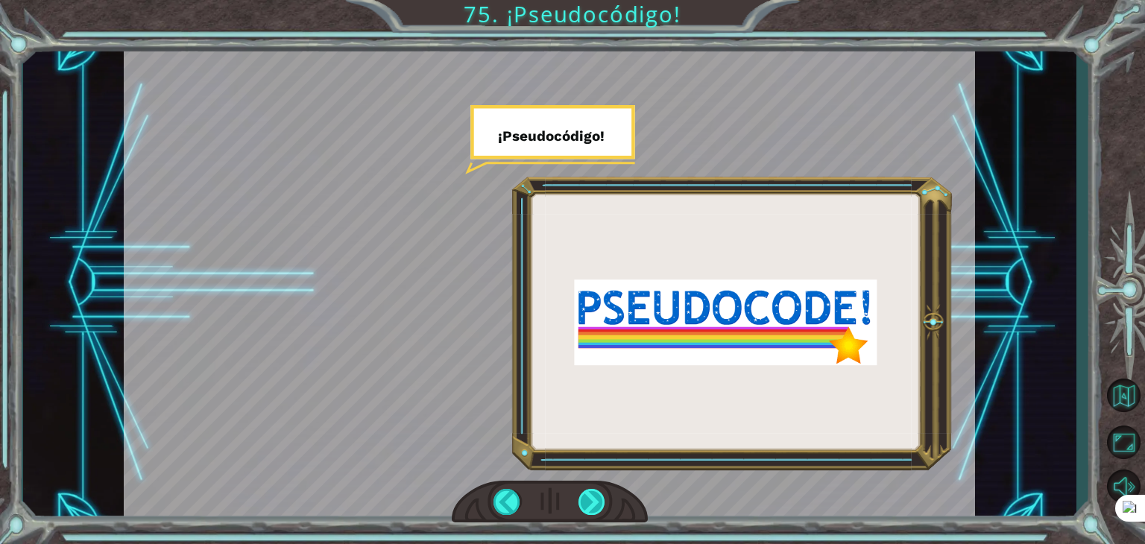
click at [604, 505] on div at bounding box center [591, 502] width 27 height 26
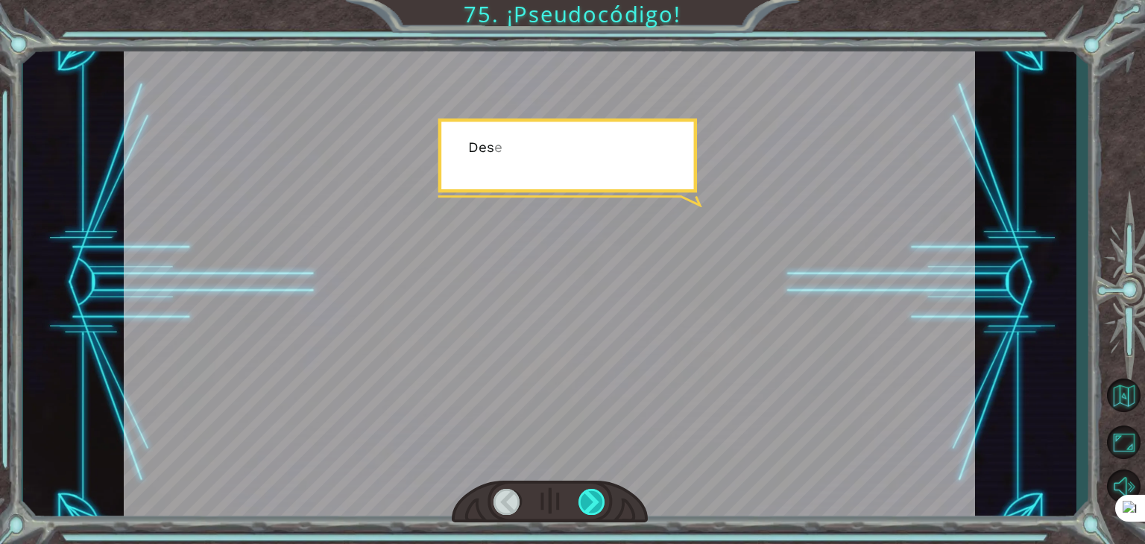
click at [604, 505] on div at bounding box center [591, 502] width 27 height 26
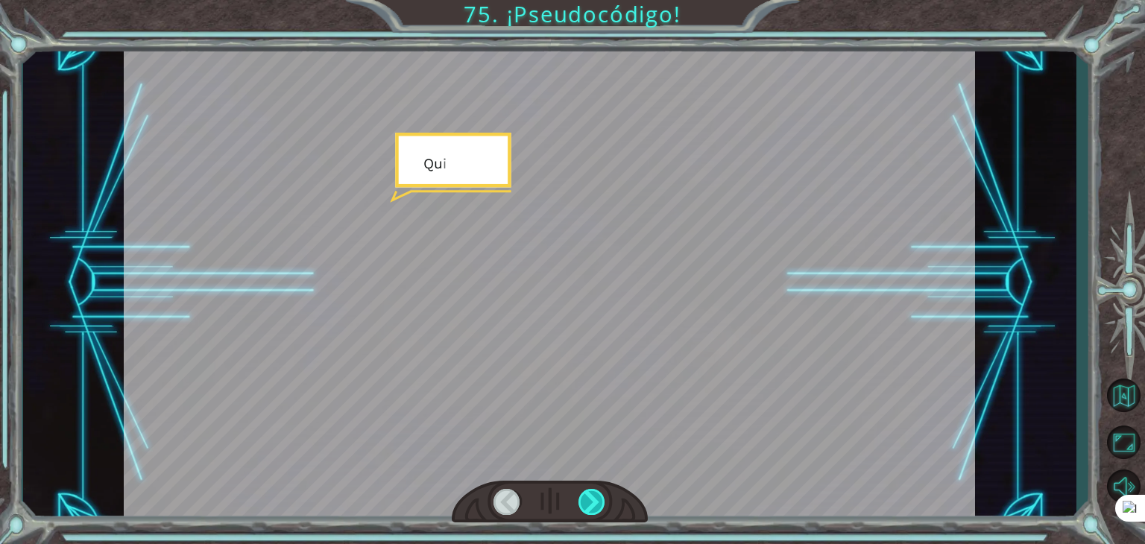
click at [604, 505] on div at bounding box center [591, 502] width 27 height 26
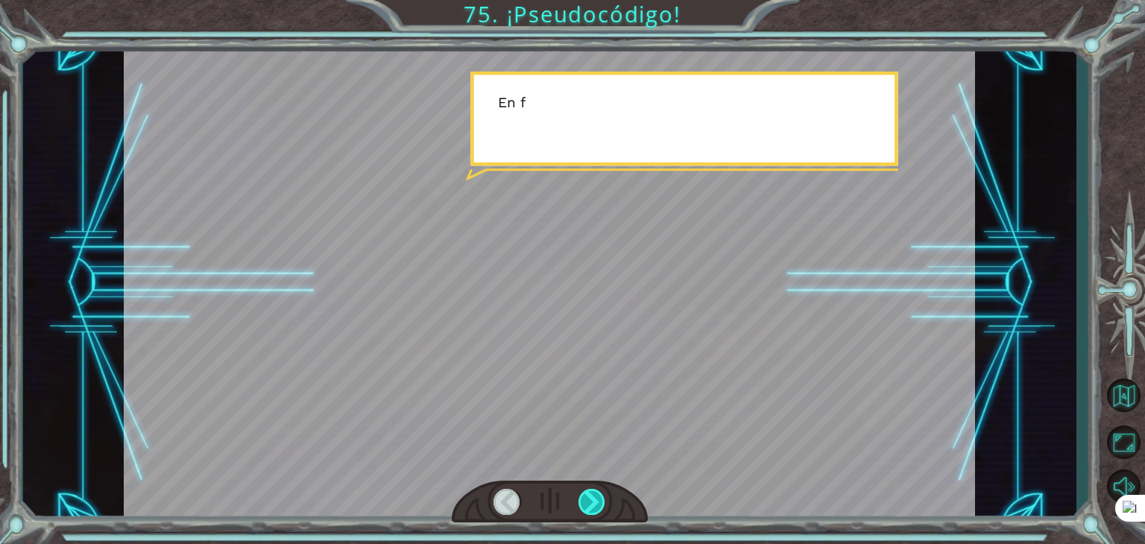
click at [604, 505] on div at bounding box center [591, 502] width 27 height 26
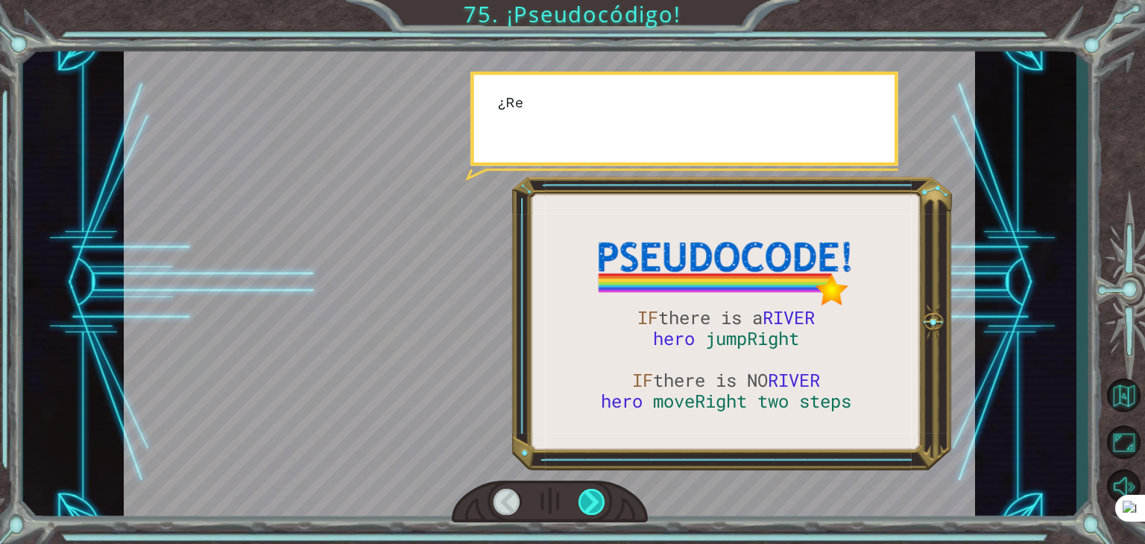
click at [604, 505] on div at bounding box center [591, 502] width 27 height 26
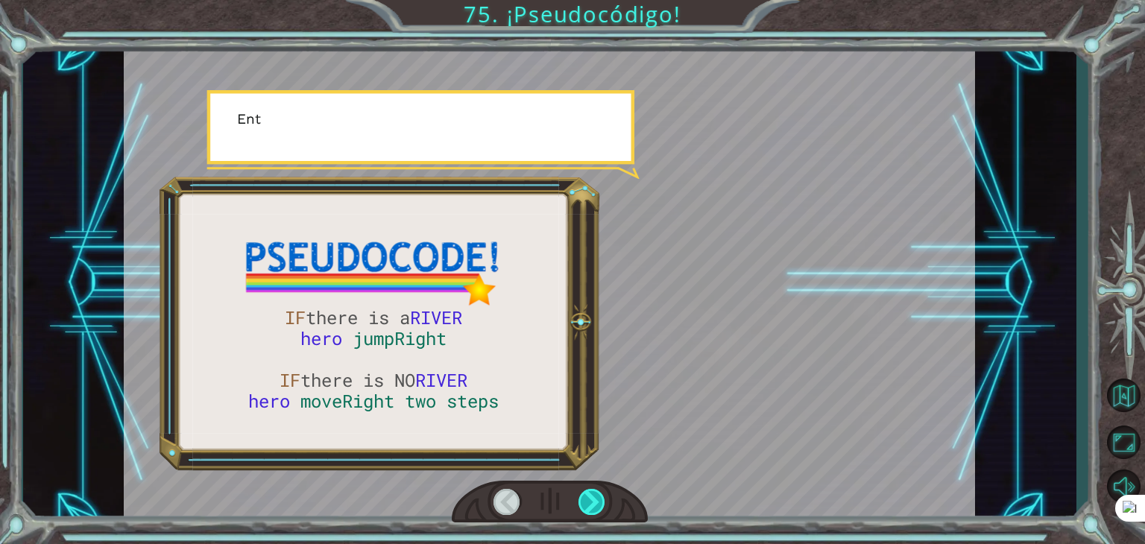
click at [604, 505] on div at bounding box center [591, 502] width 27 height 26
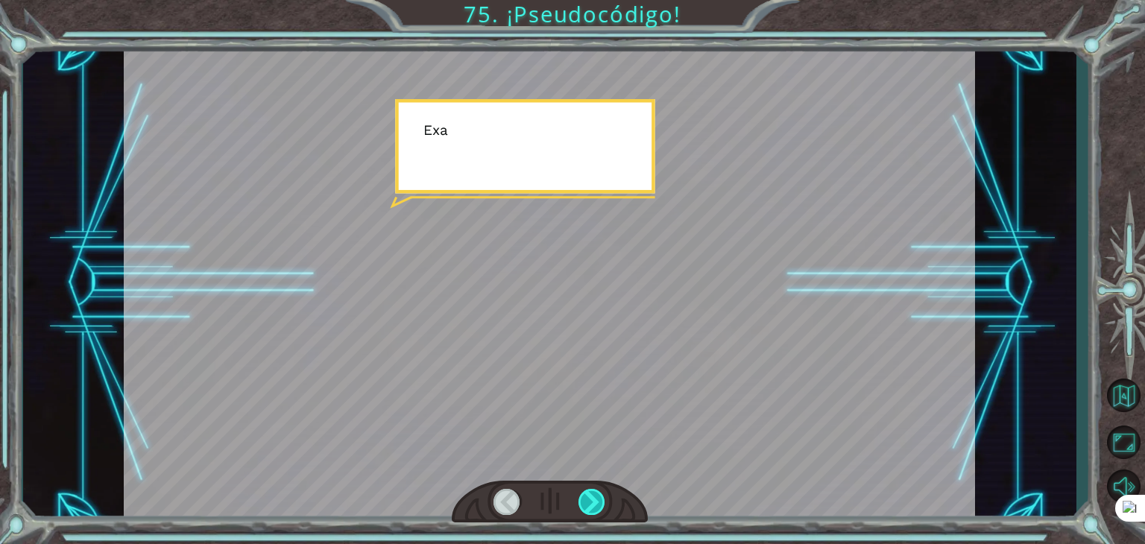
click at [604, 505] on div at bounding box center [591, 502] width 27 height 26
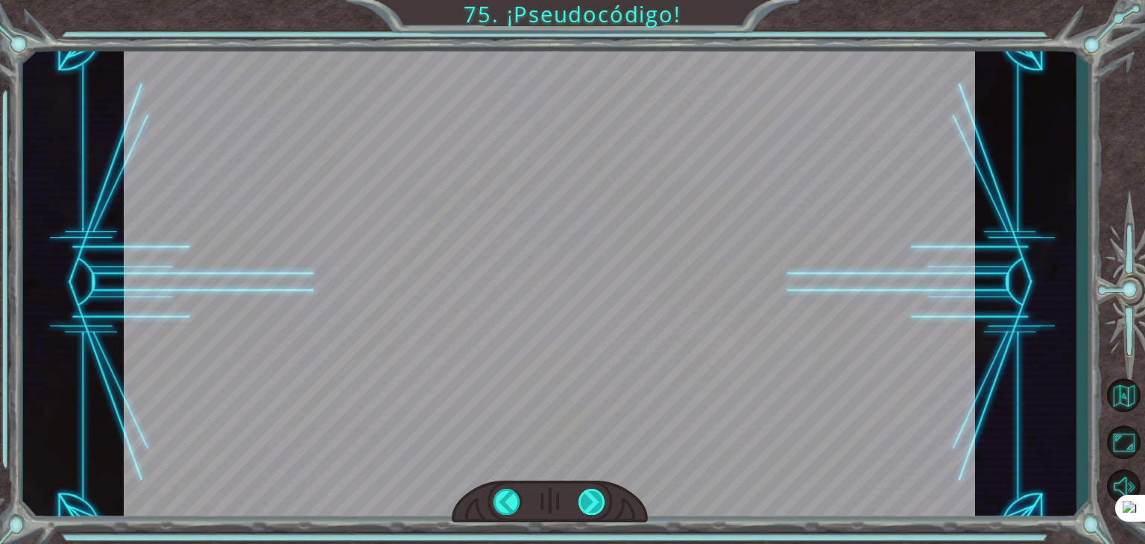
click at [604, 0] on div "IF there is a RIVER hero jumpRight IF there is NO RIVER hero moveRight two step…" at bounding box center [572, 0] width 1145 height 0
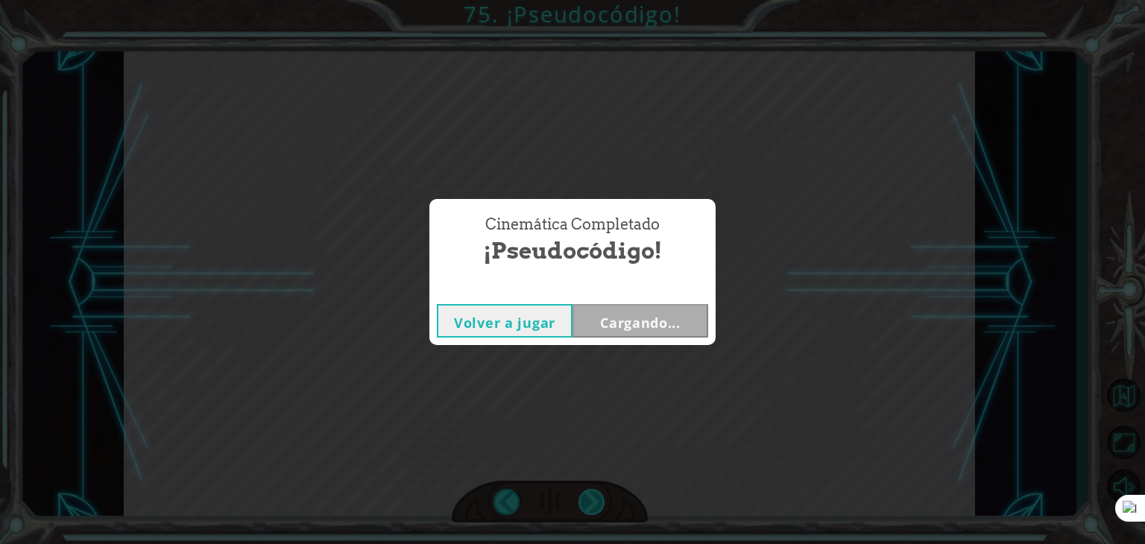
click at [604, 505] on div "Cinemática Completado ¡Pseudocódigo! Volver a jugar Cargando..." at bounding box center [572, 272] width 1145 height 544
click at [651, 338] on div "Volver a jugar [GEOGRAPHIC_DATA]" at bounding box center [572, 321] width 286 height 48
click at [650, 334] on button "Siguiente" at bounding box center [640, 321] width 136 height 34
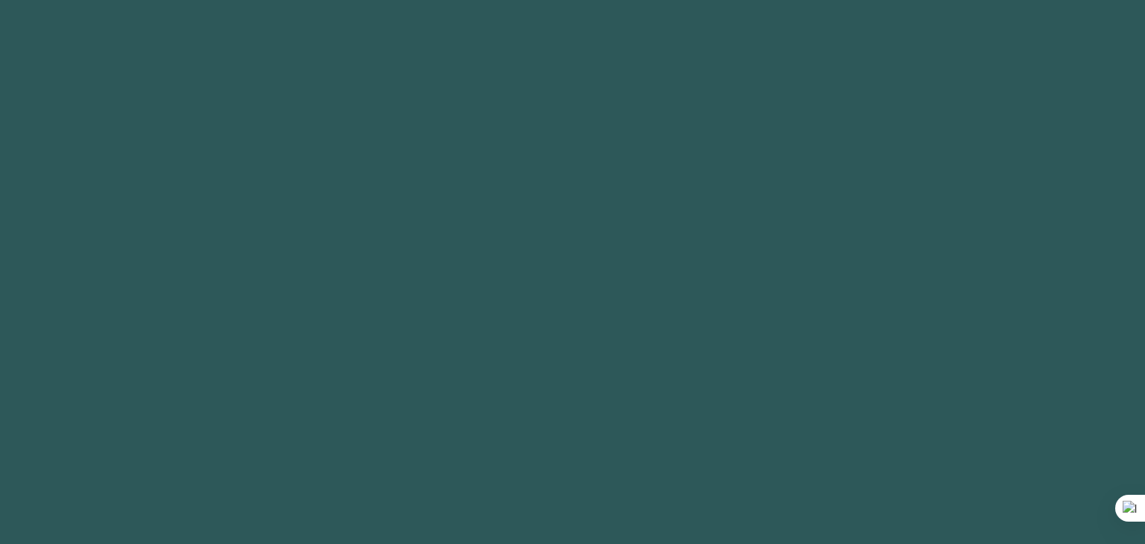
click at [648, 332] on body "1 2 3 4 f riend Toca enter hero.jumpLe f t Toca enter hero.moveLe f t Toca ente…" at bounding box center [572, 272] width 1145 height 544
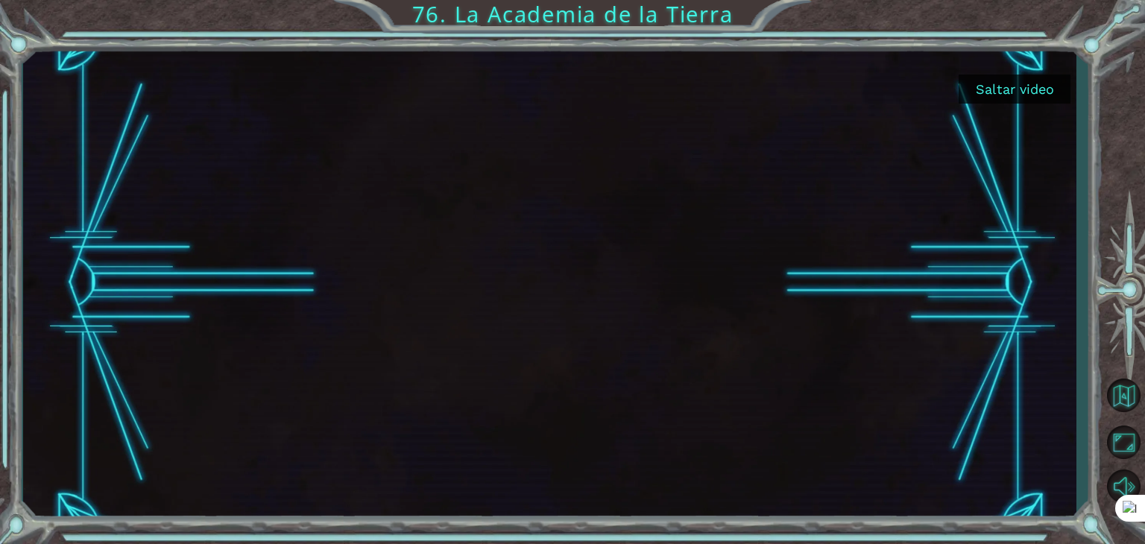
click at [1014, 79] on button "Saltar video" at bounding box center [1014, 89] width 112 height 29
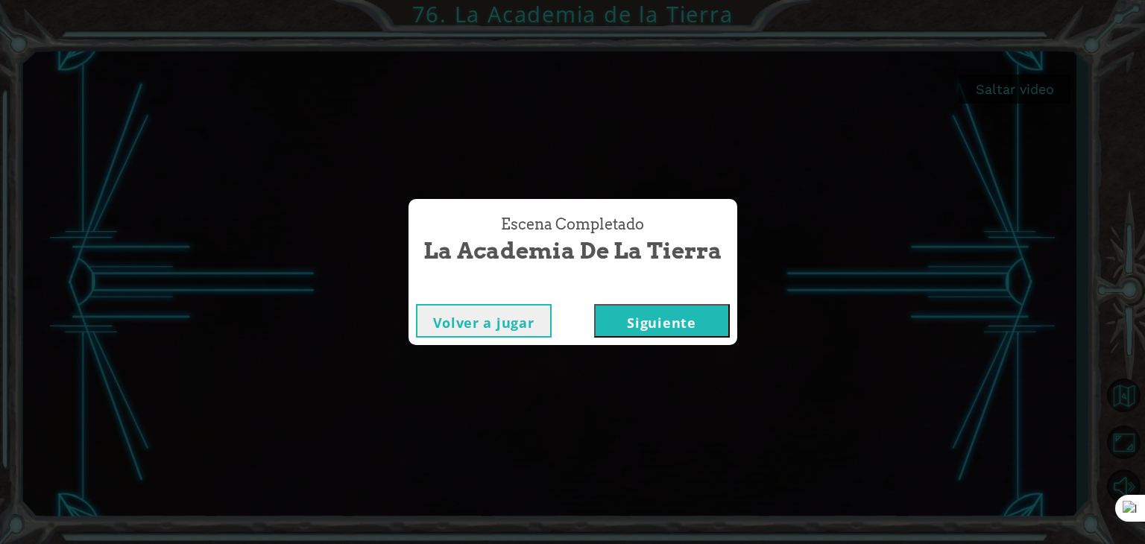
click at [674, 316] on button "Siguiente" at bounding box center [662, 321] width 136 height 34
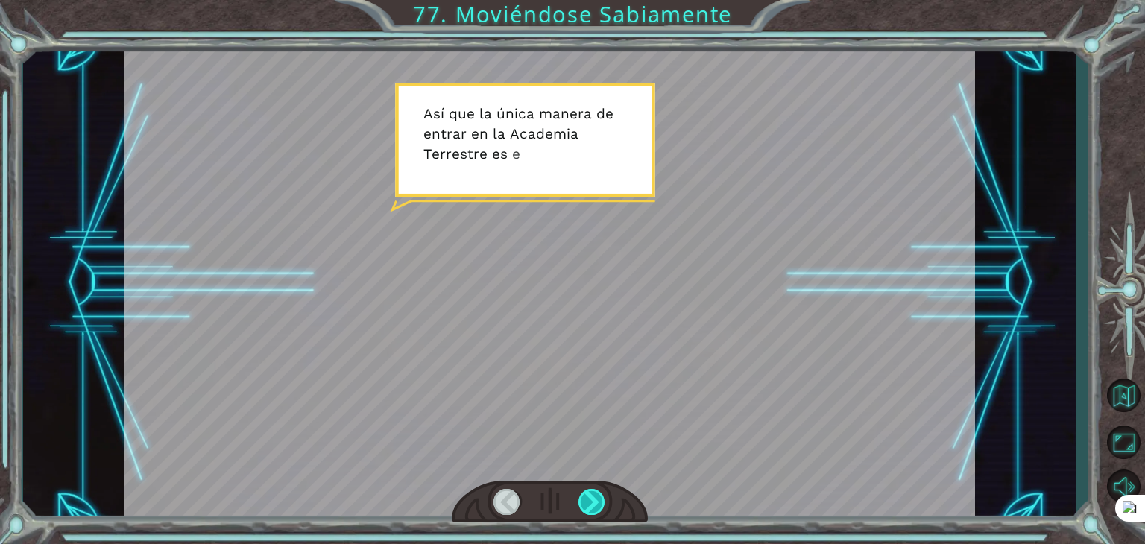
click at [604, 496] on div at bounding box center [591, 502] width 27 height 26
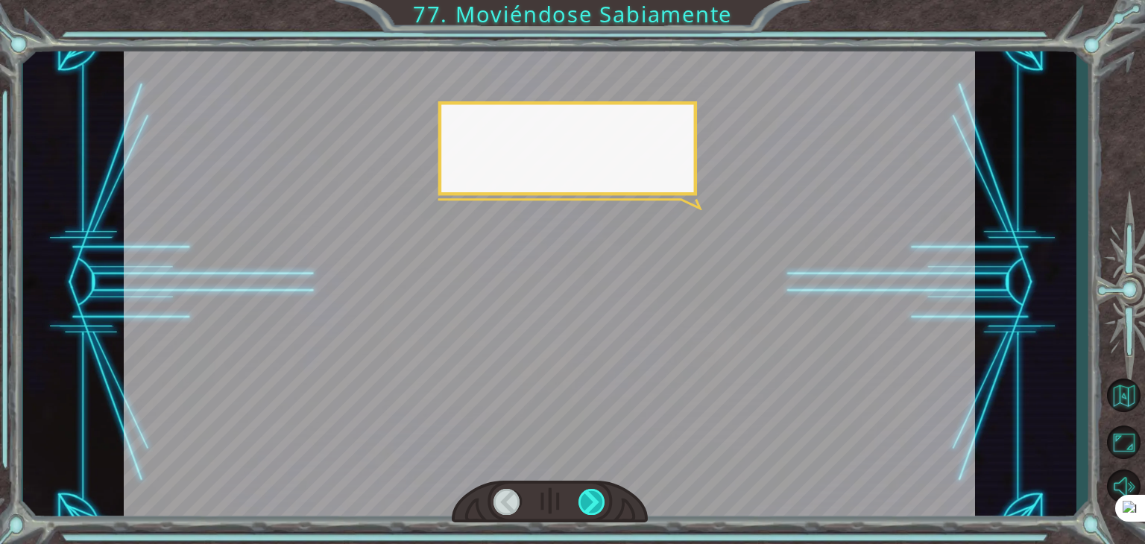
click at [604, 496] on div at bounding box center [591, 502] width 27 height 26
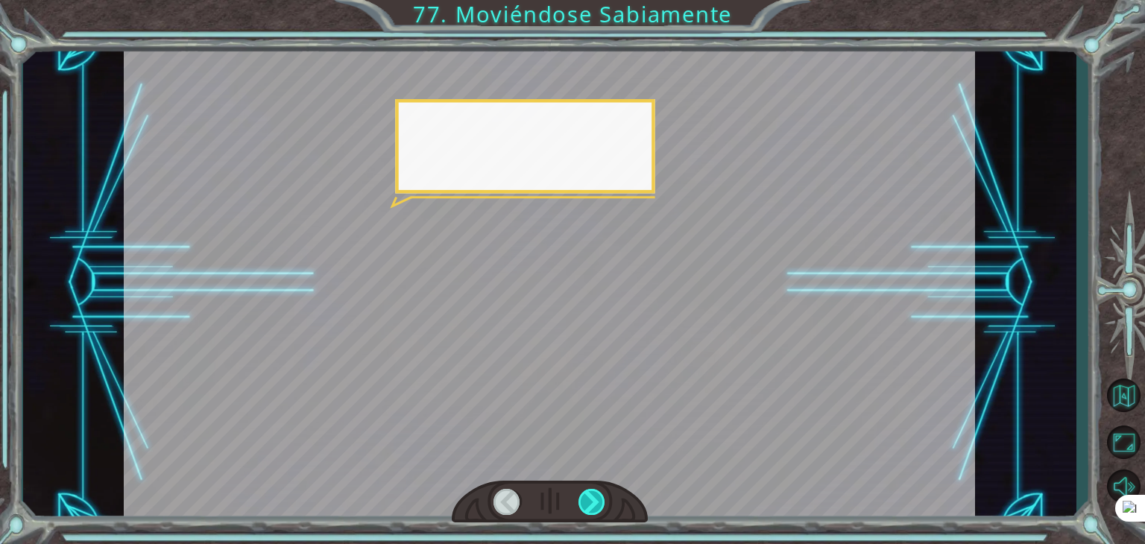
click at [604, 496] on div at bounding box center [591, 502] width 27 height 26
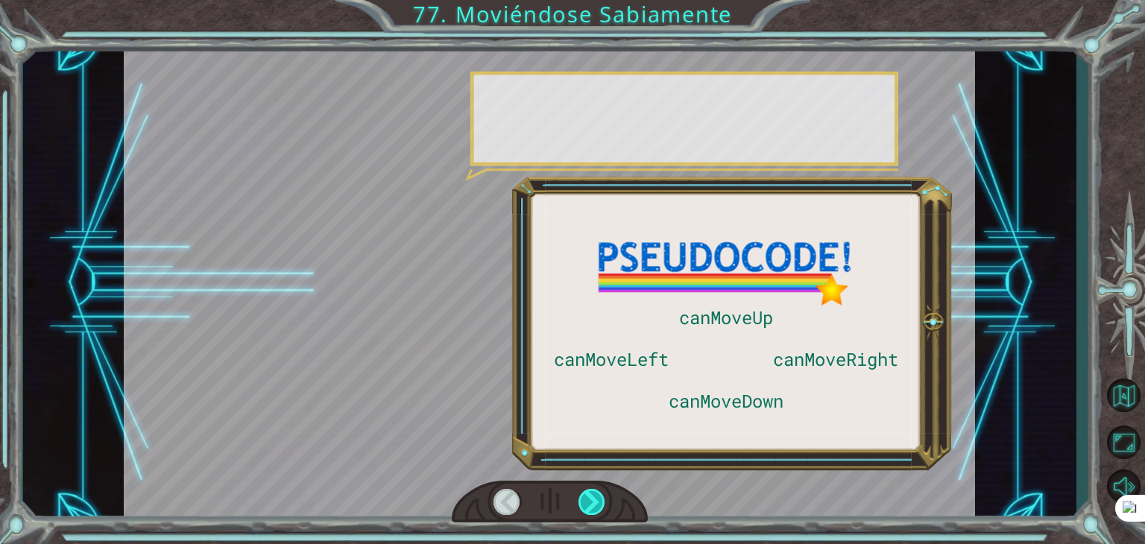
click at [604, 496] on div at bounding box center [591, 502] width 27 height 26
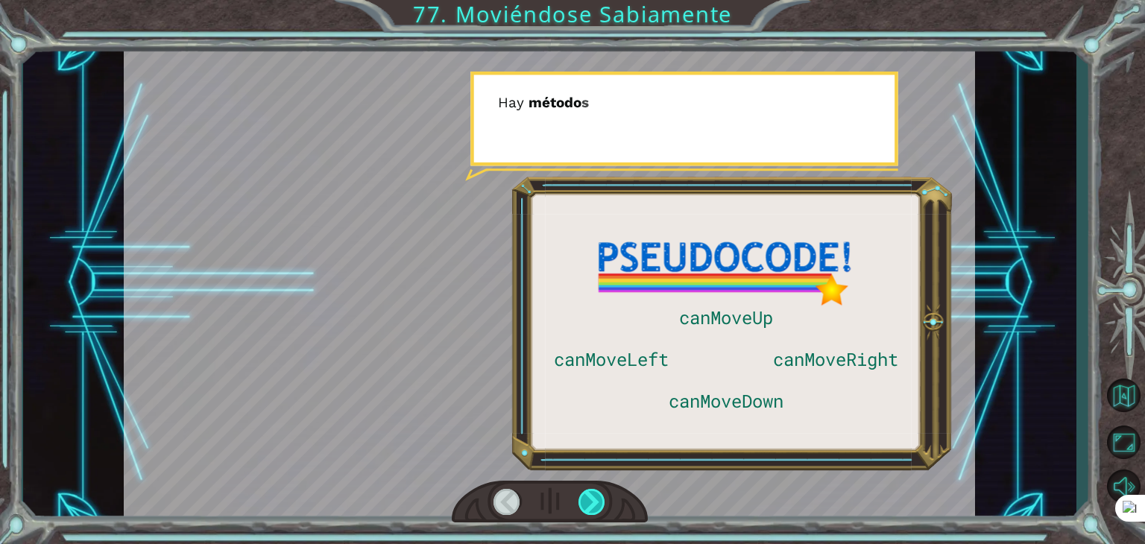
click at [604, 496] on div at bounding box center [591, 502] width 27 height 26
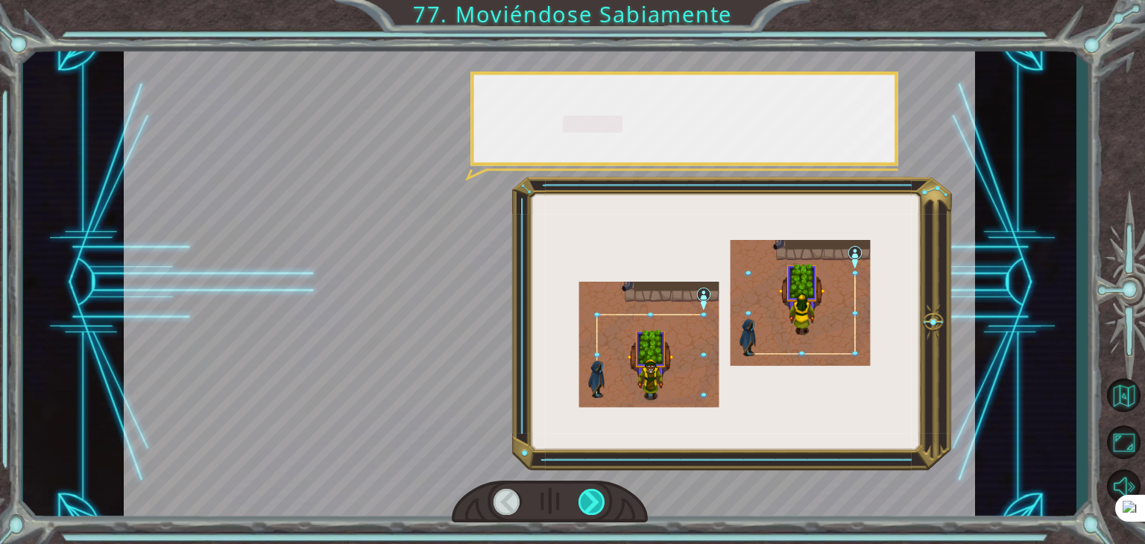
click at [604, 496] on div at bounding box center [591, 502] width 27 height 26
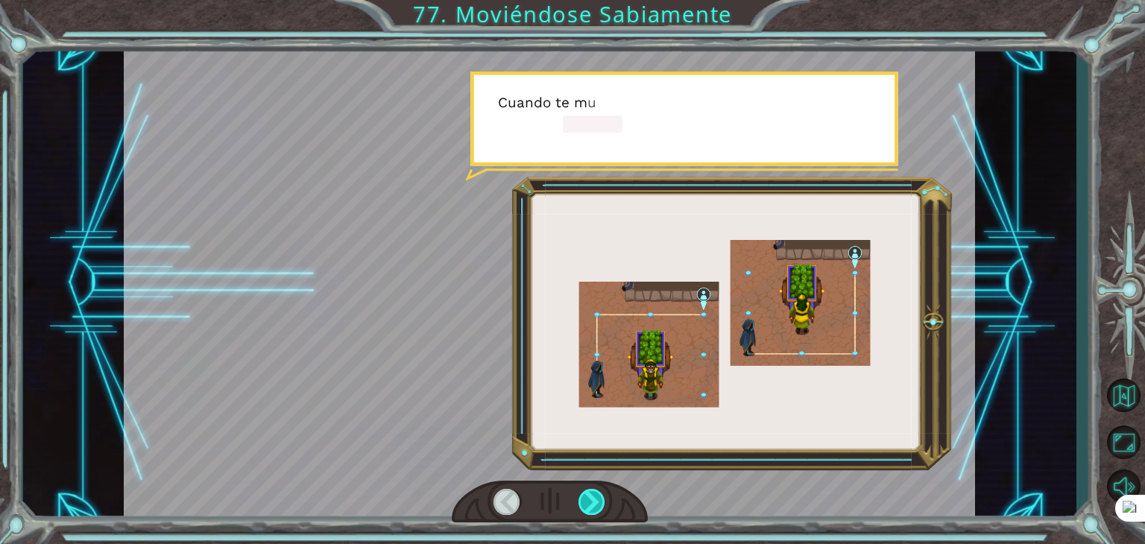
click at [604, 496] on div at bounding box center [591, 502] width 27 height 26
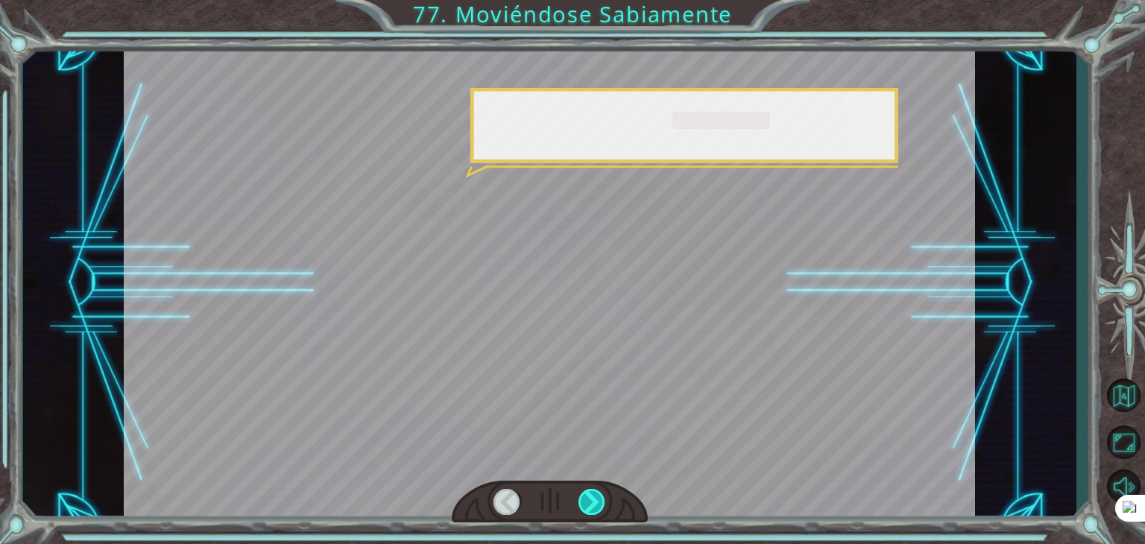
click at [604, 496] on div at bounding box center [591, 502] width 27 height 26
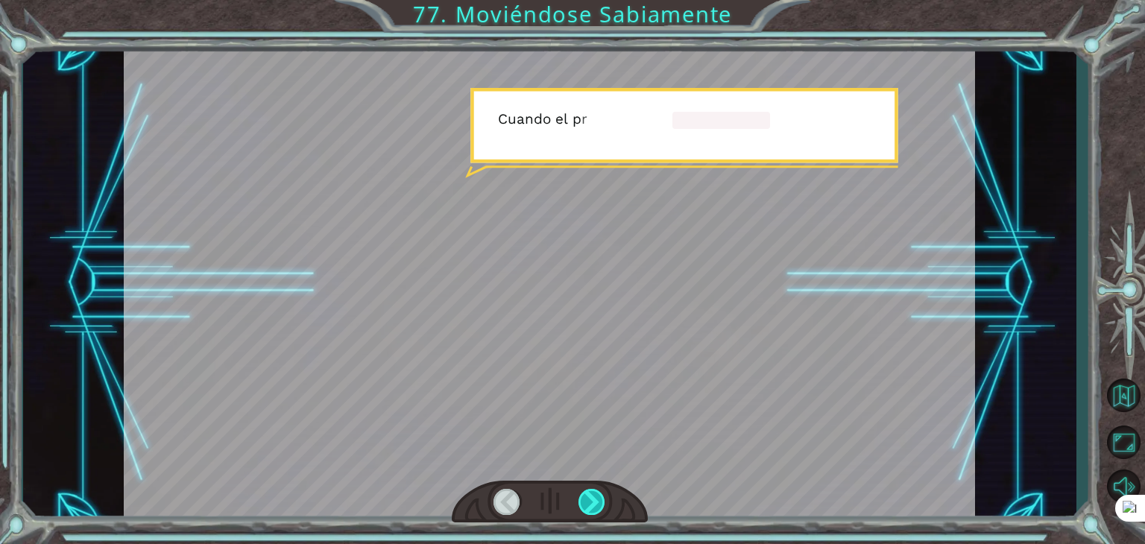
click at [604, 496] on div at bounding box center [591, 502] width 27 height 26
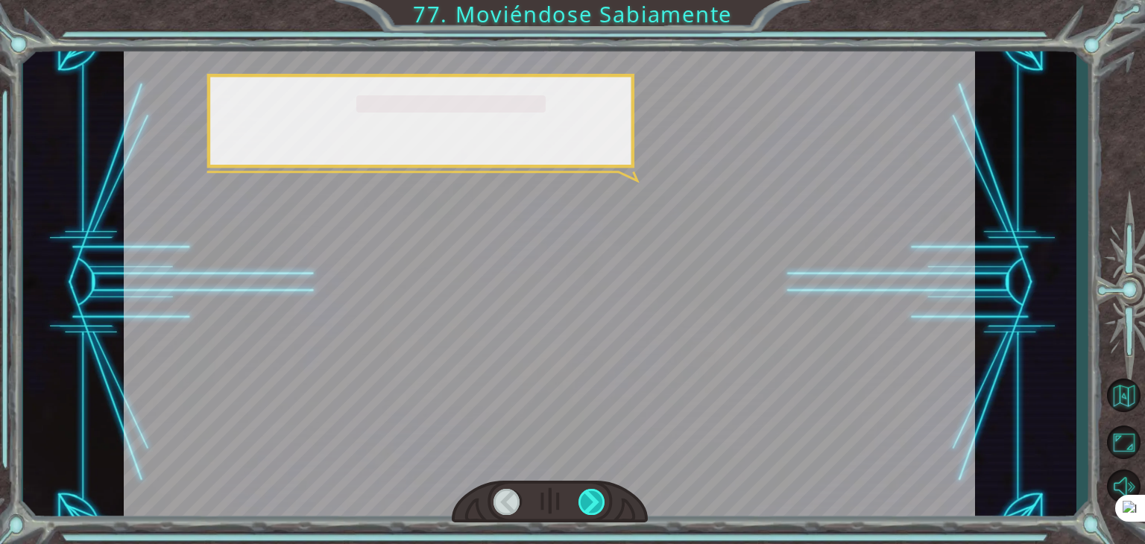
click at [604, 496] on div at bounding box center [591, 502] width 27 height 26
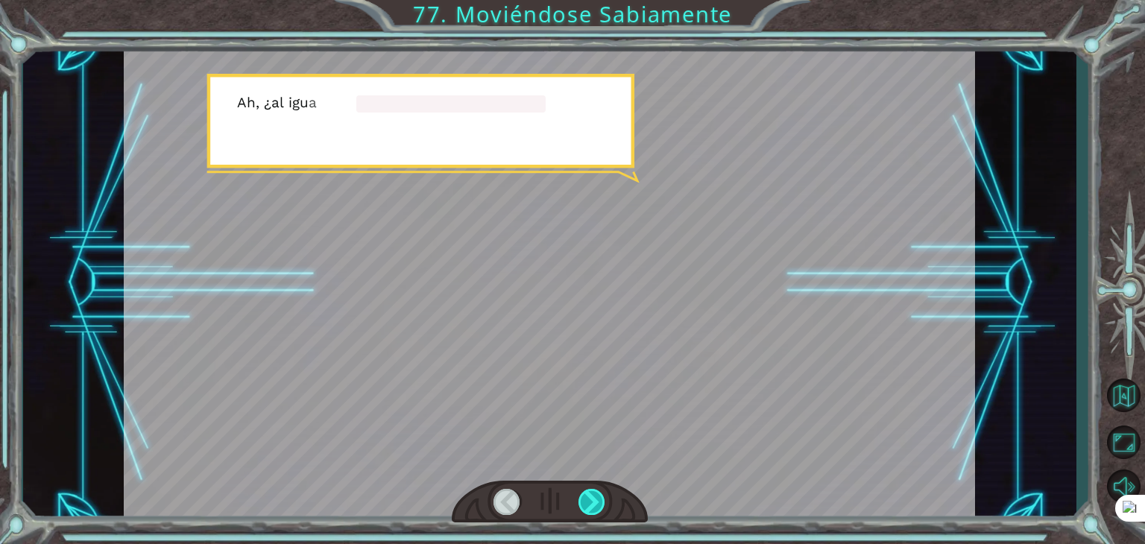
click at [604, 496] on div at bounding box center [591, 502] width 27 height 26
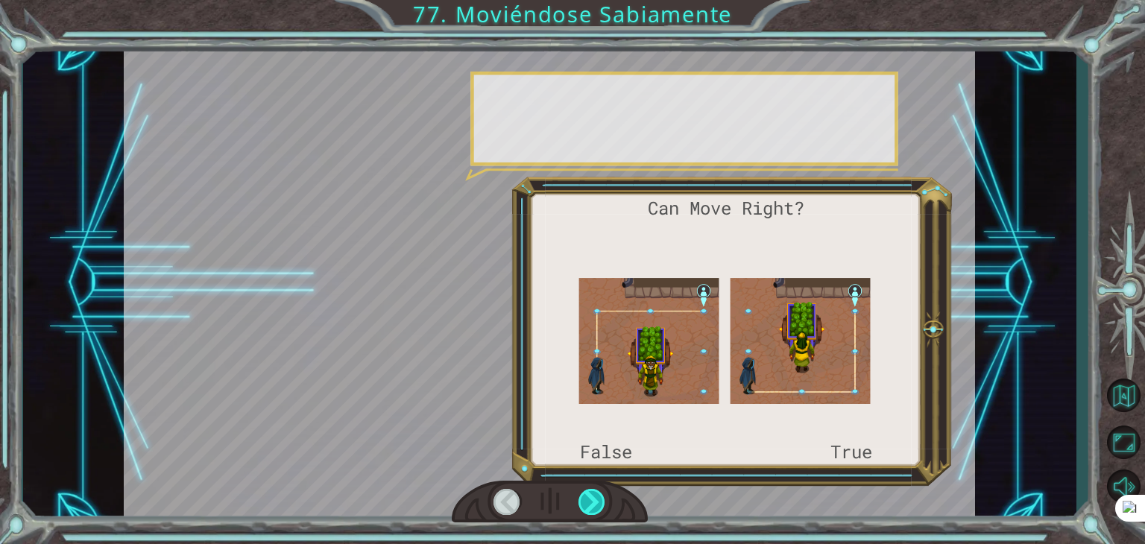
click at [604, 496] on div at bounding box center [591, 502] width 27 height 26
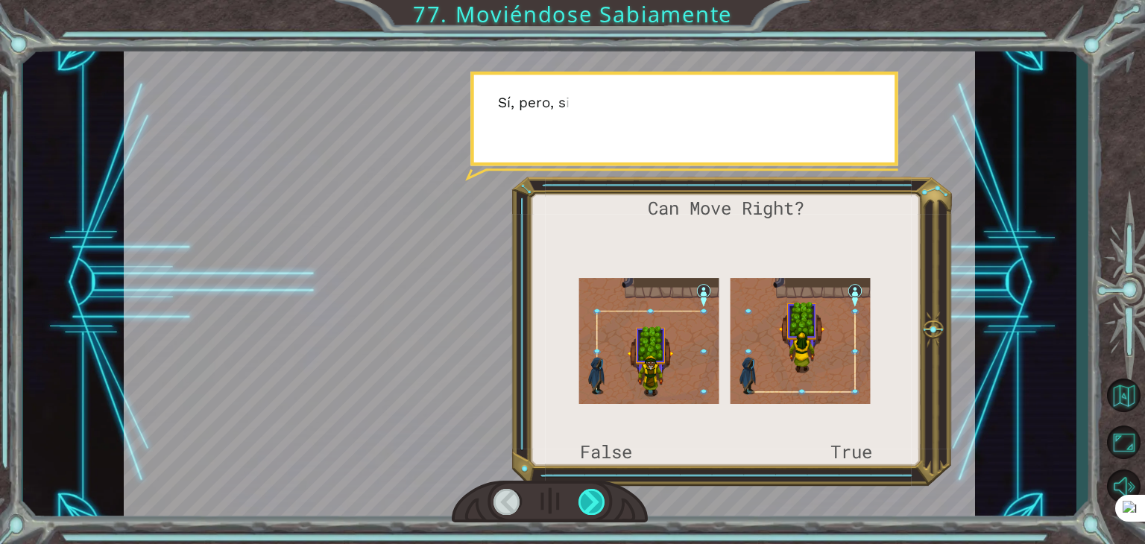
click at [604, 496] on div at bounding box center [591, 502] width 27 height 26
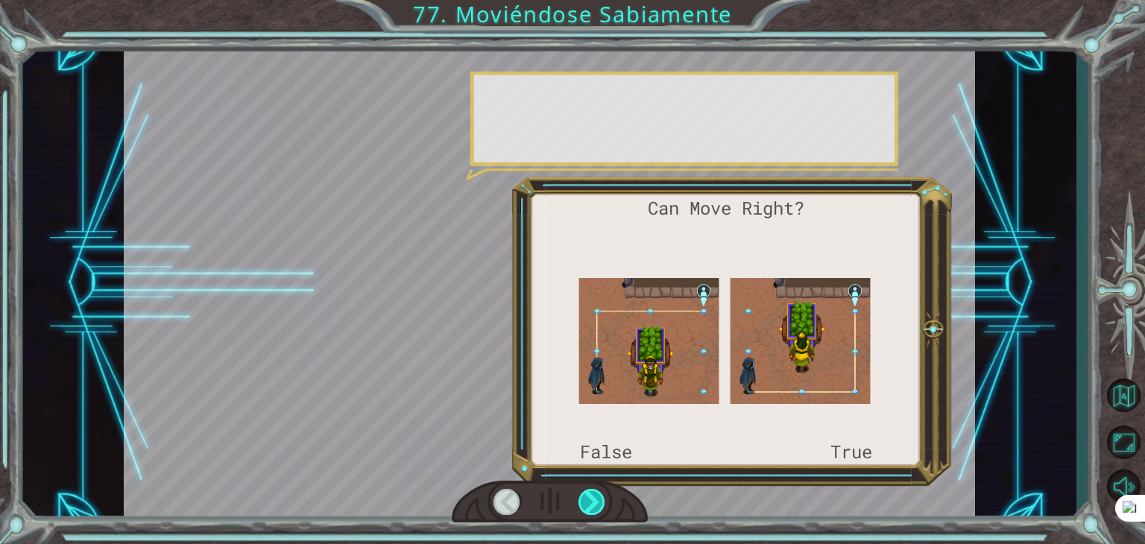
click at [604, 496] on div at bounding box center [591, 502] width 27 height 26
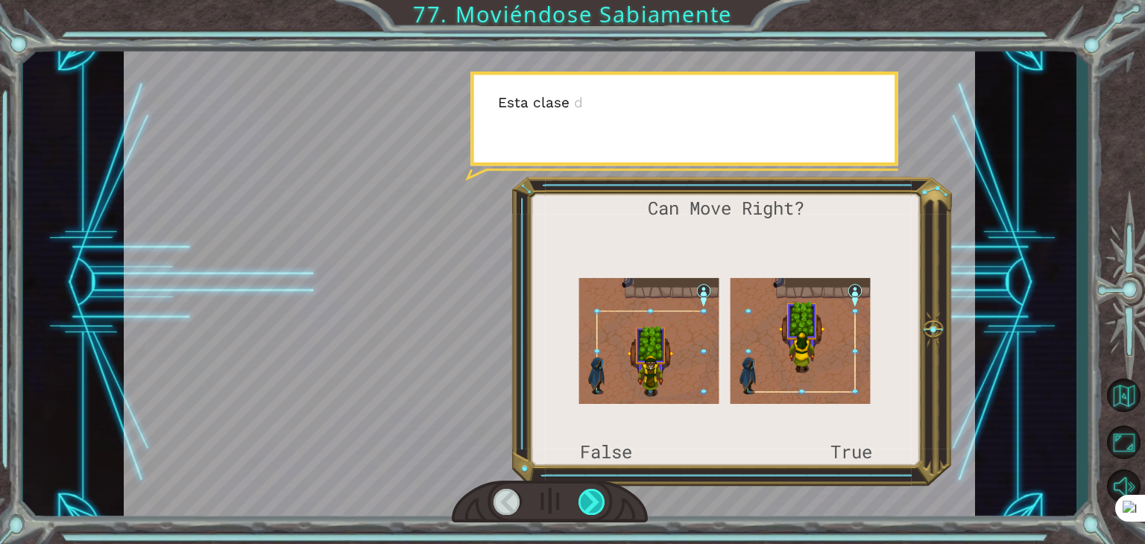
click at [604, 496] on div at bounding box center [591, 502] width 27 height 26
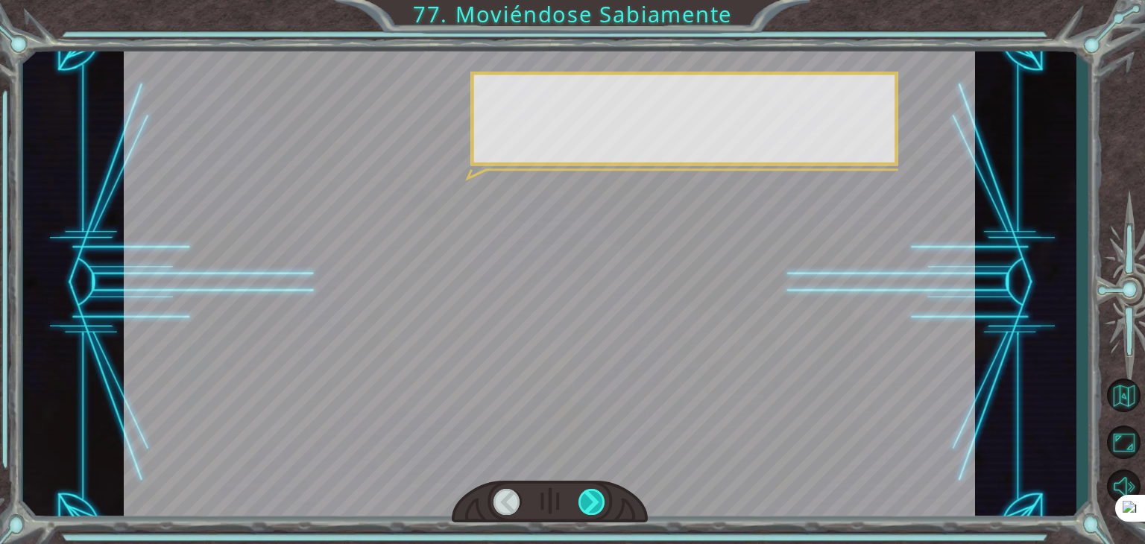
click at [604, 496] on div at bounding box center [591, 502] width 27 height 26
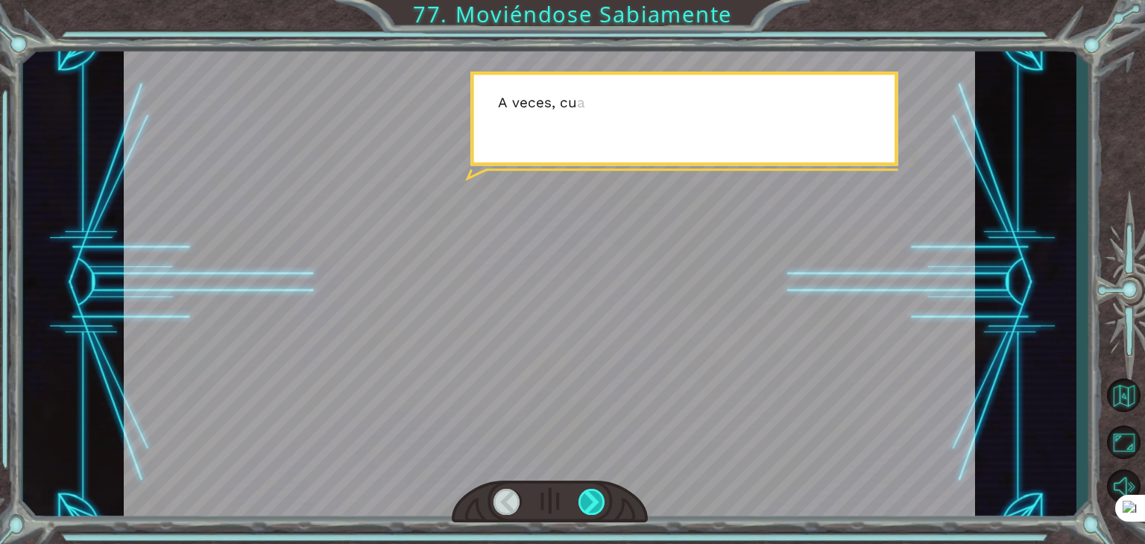
click at [604, 496] on div at bounding box center [591, 502] width 27 height 26
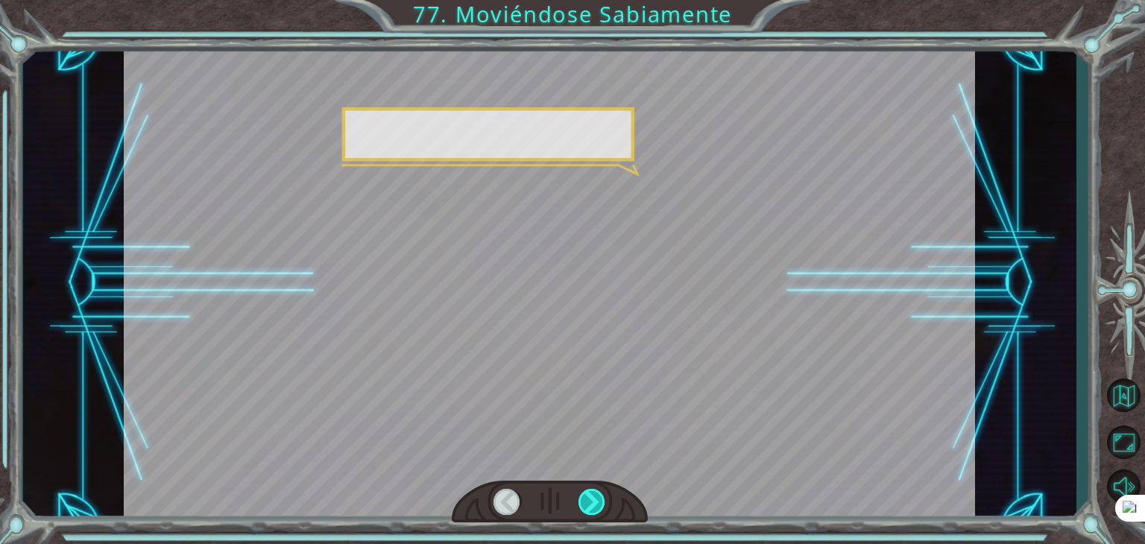
click at [604, 496] on div at bounding box center [591, 502] width 27 height 26
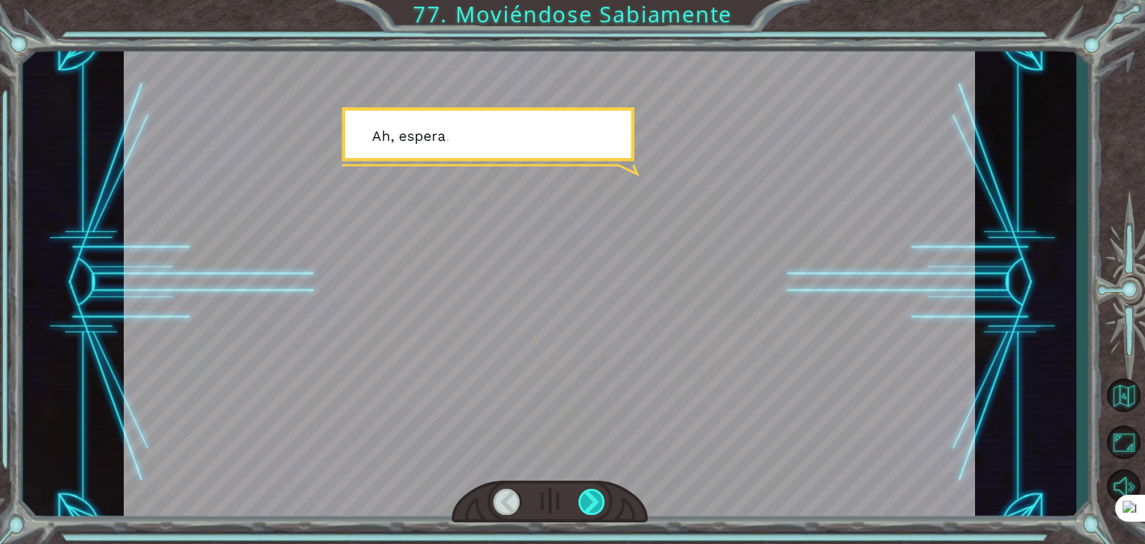
click at [604, 496] on div at bounding box center [591, 502] width 27 height 26
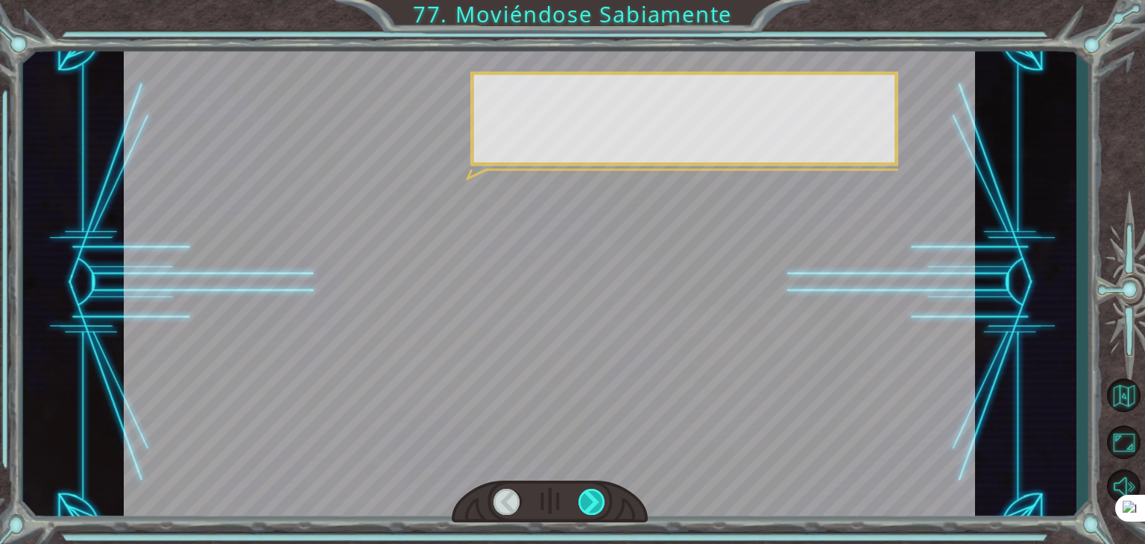
click at [604, 496] on div at bounding box center [591, 502] width 27 height 26
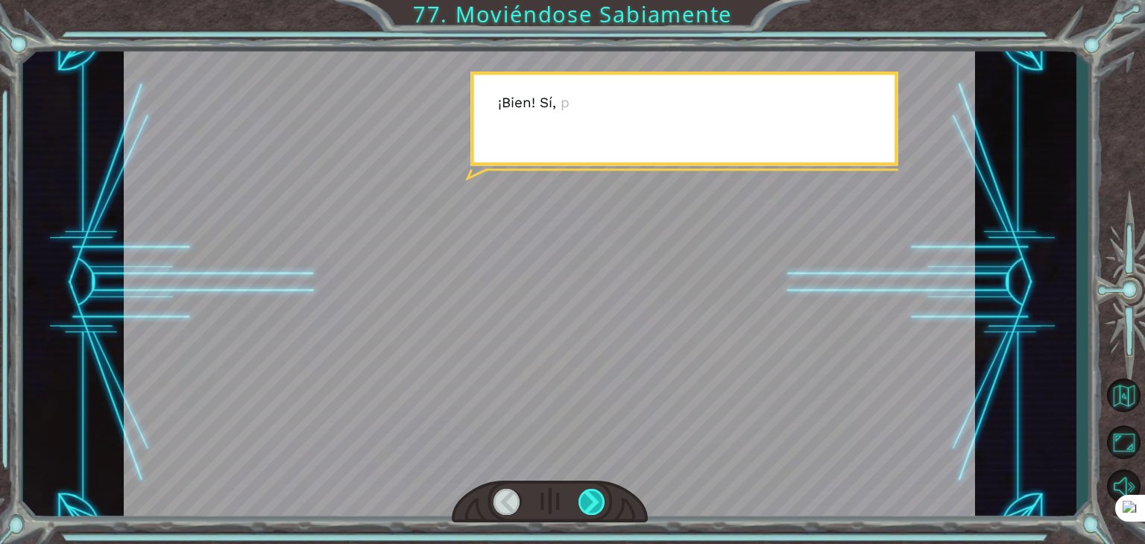
click at [604, 496] on div at bounding box center [591, 502] width 27 height 26
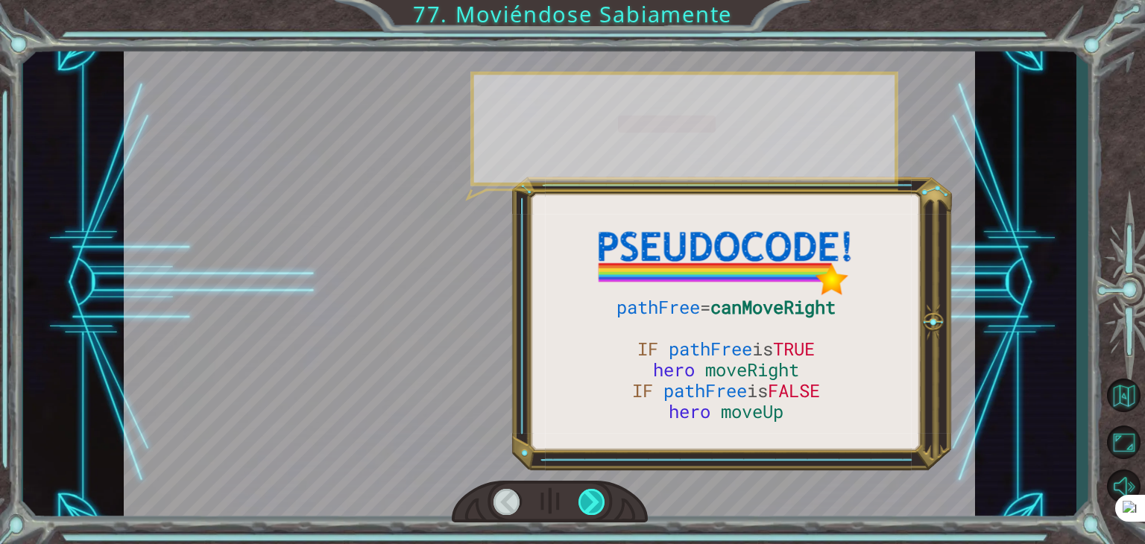
click at [604, 496] on div at bounding box center [591, 502] width 27 height 26
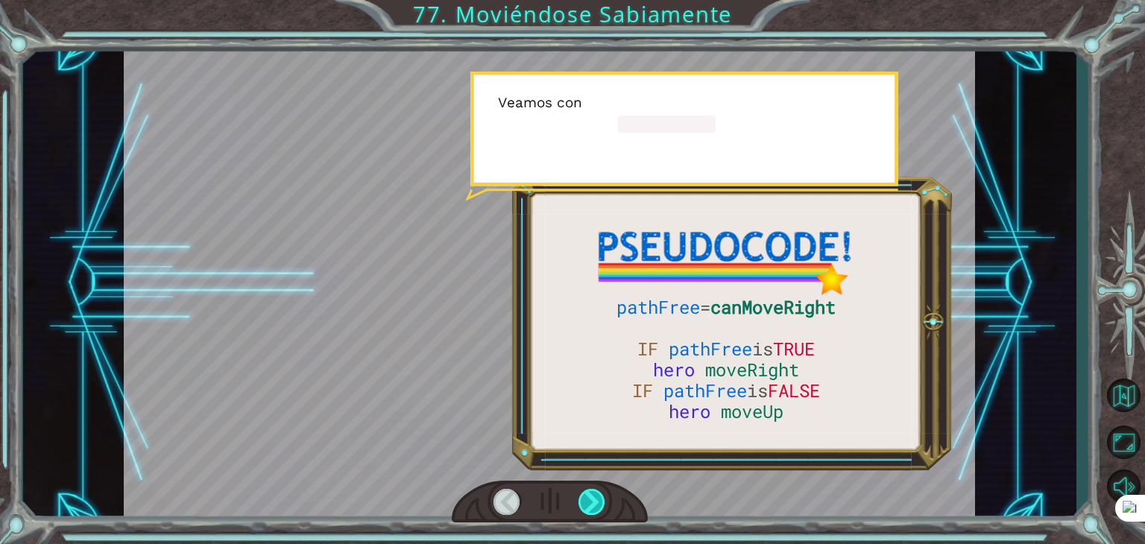
click at [604, 496] on div at bounding box center [591, 502] width 27 height 26
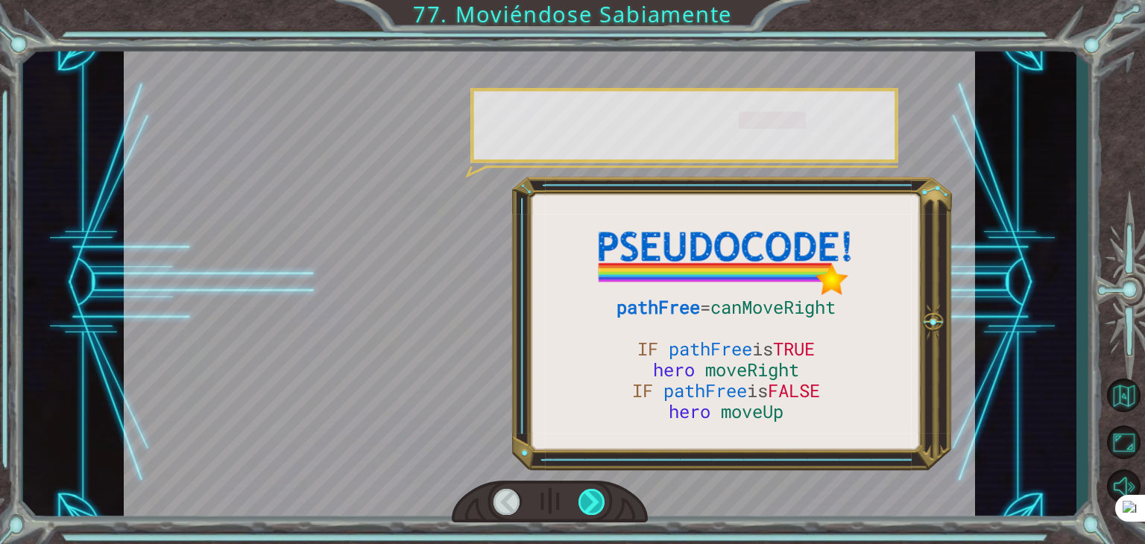
click at [604, 496] on div at bounding box center [591, 502] width 27 height 26
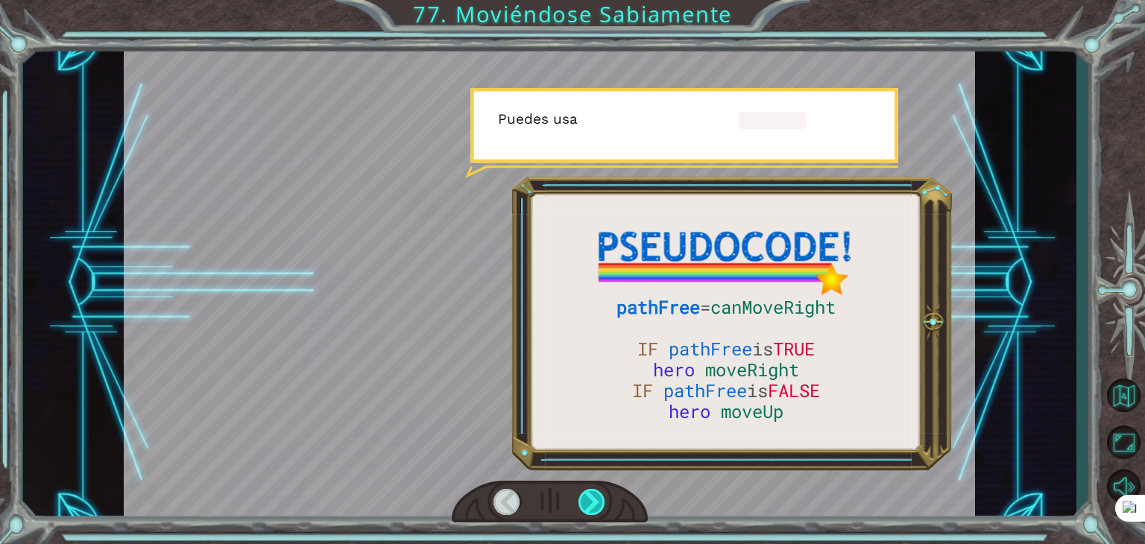
click at [604, 496] on div at bounding box center [591, 502] width 27 height 26
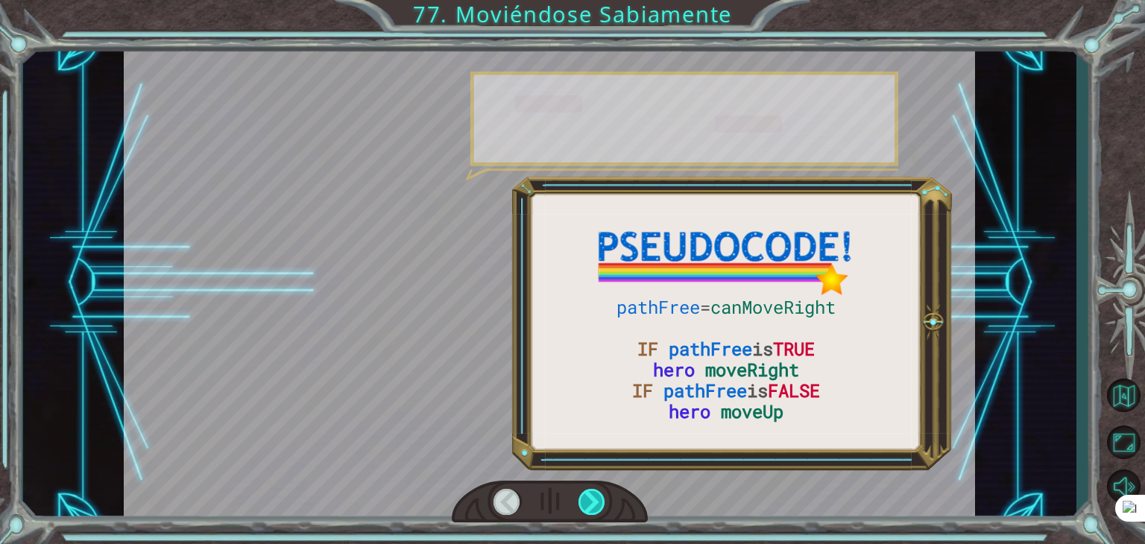
click at [604, 496] on div at bounding box center [591, 502] width 27 height 26
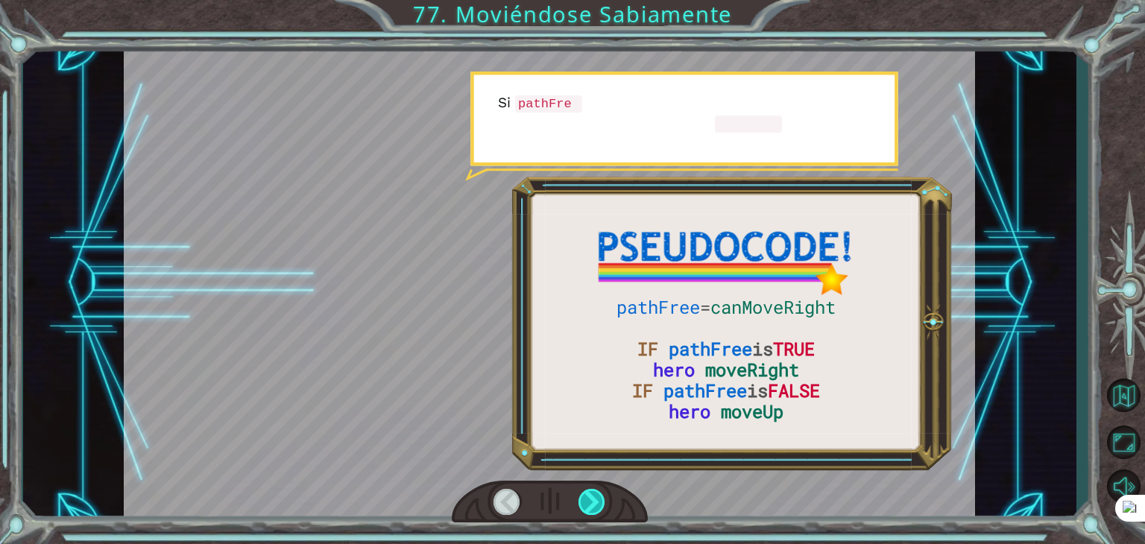
click at [604, 496] on div at bounding box center [591, 502] width 27 height 26
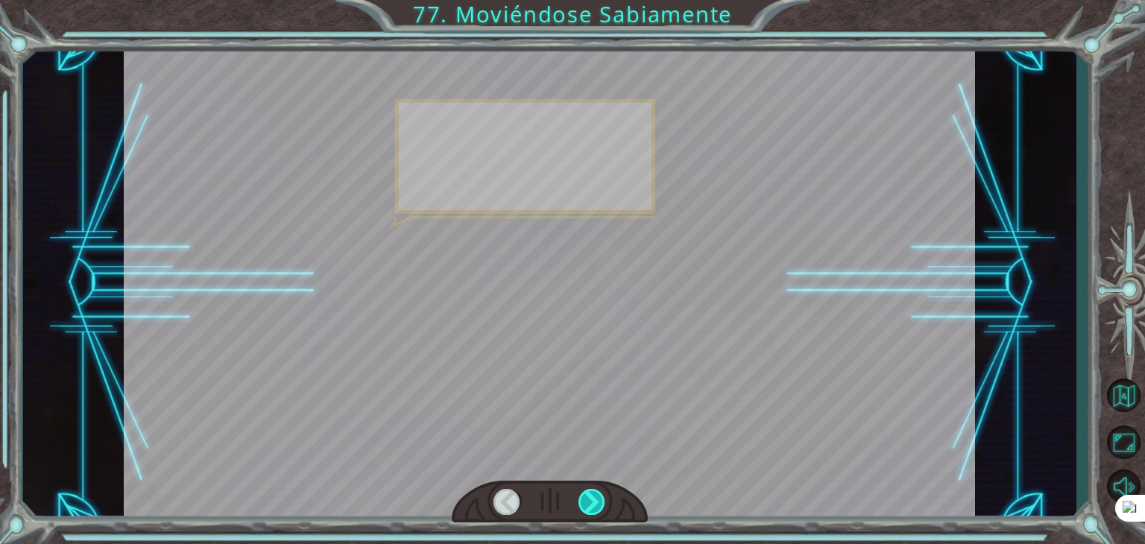
click at [604, 496] on div at bounding box center [591, 502] width 27 height 26
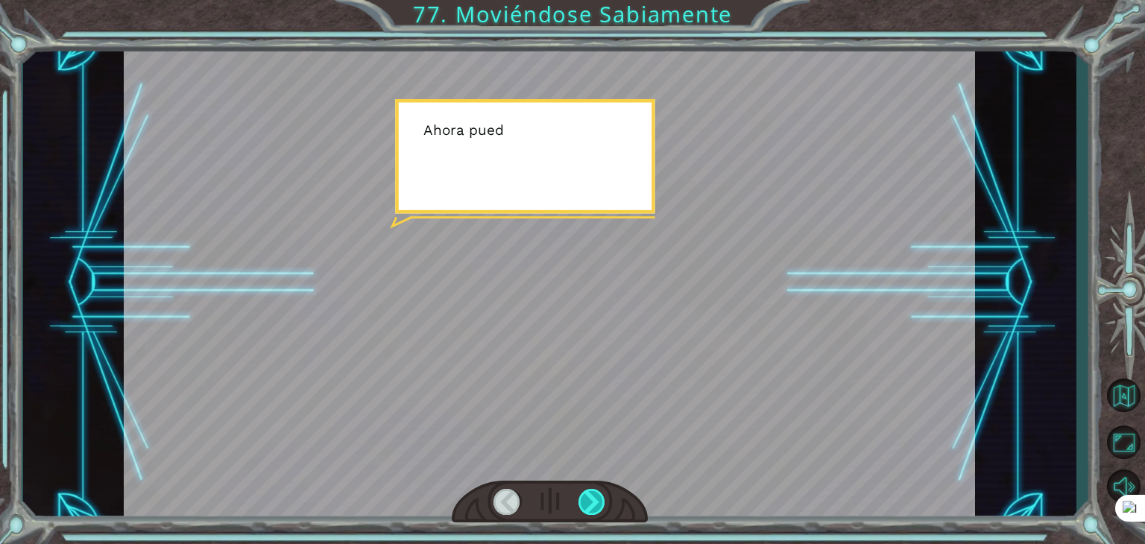
click at [604, 496] on div at bounding box center [591, 502] width 27 height 26
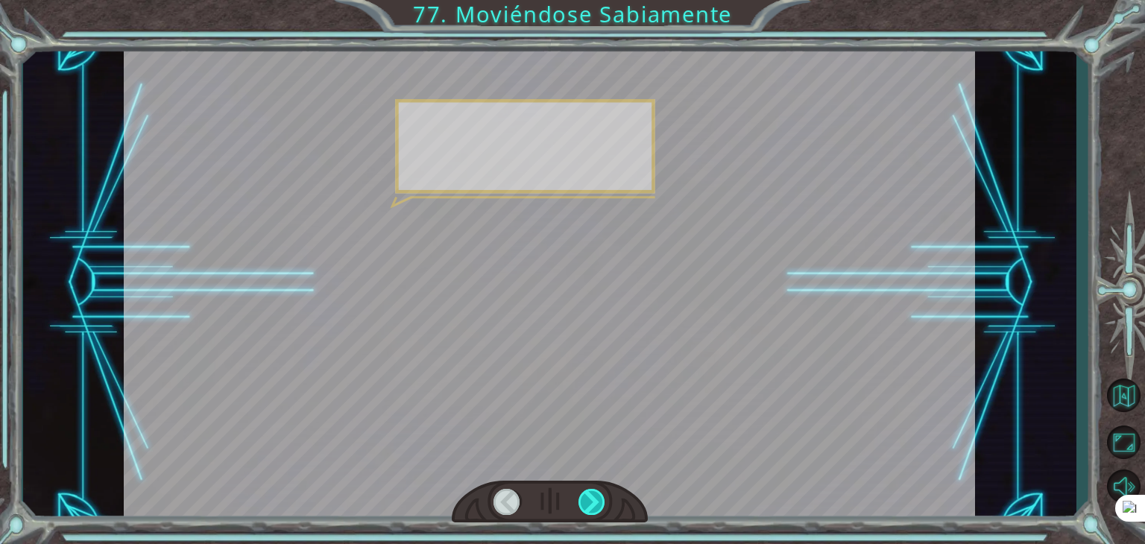
click at [604, 496] on div at bounding box center [591, 502] width 27 height 26
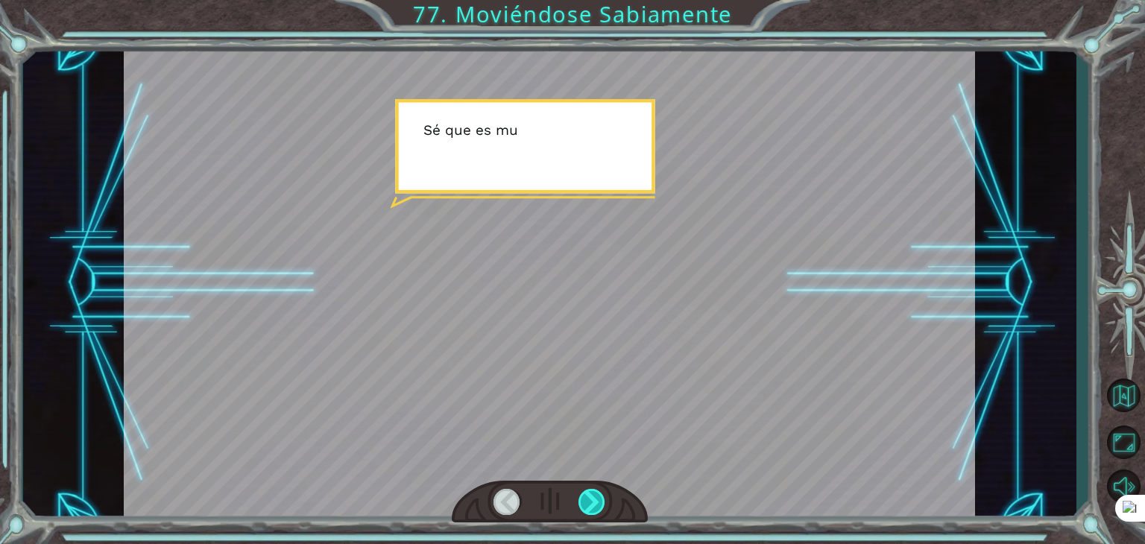
click at [604, 496] on div at bounding box center [591, 502] width 27 height 26
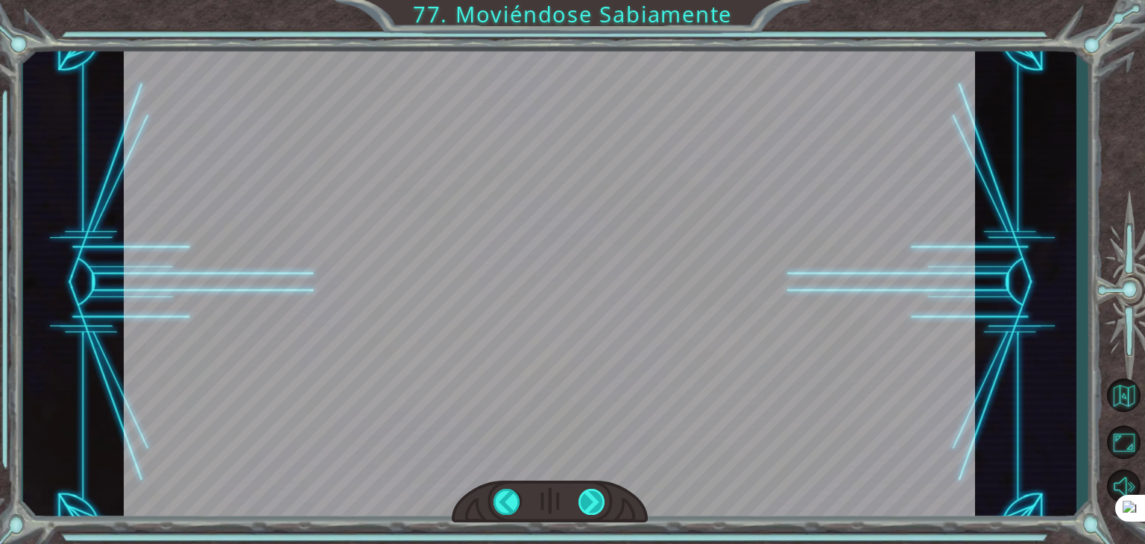
click at [604, 0] on div "pathFree = canMoveRight IF pathFree is TRUE hero moveRight IF pathFree is FALSE…" at bounding box center [572, 0] width 1145 height 0
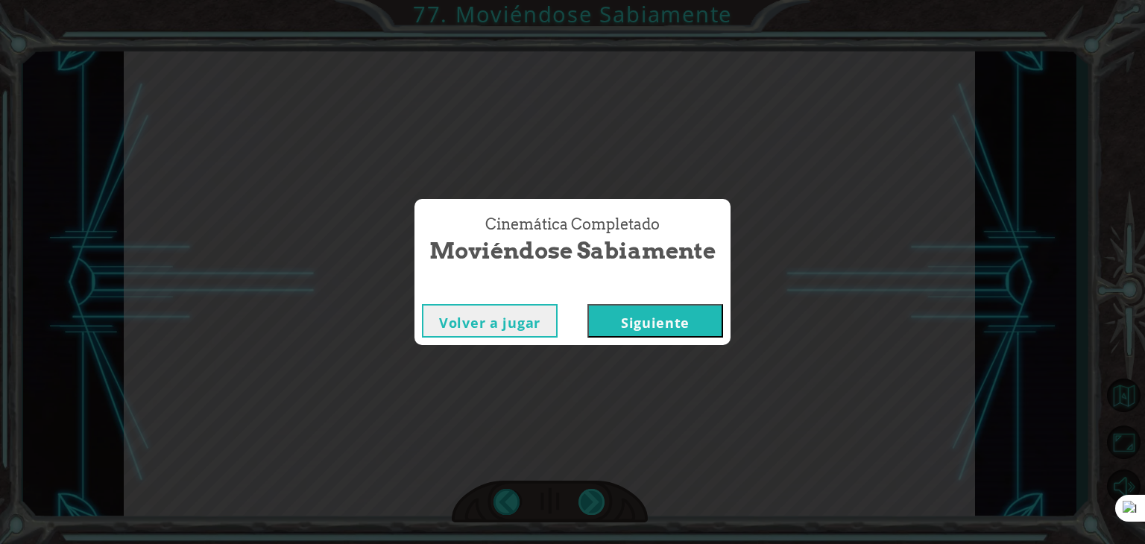
click at [604, 496] on div "Cinemática Completado Moviéndose Sabiamente Volver a jugar [GEOGRAPHIC_DATA]" at bounding box center [572, 272] width 1145 height 544
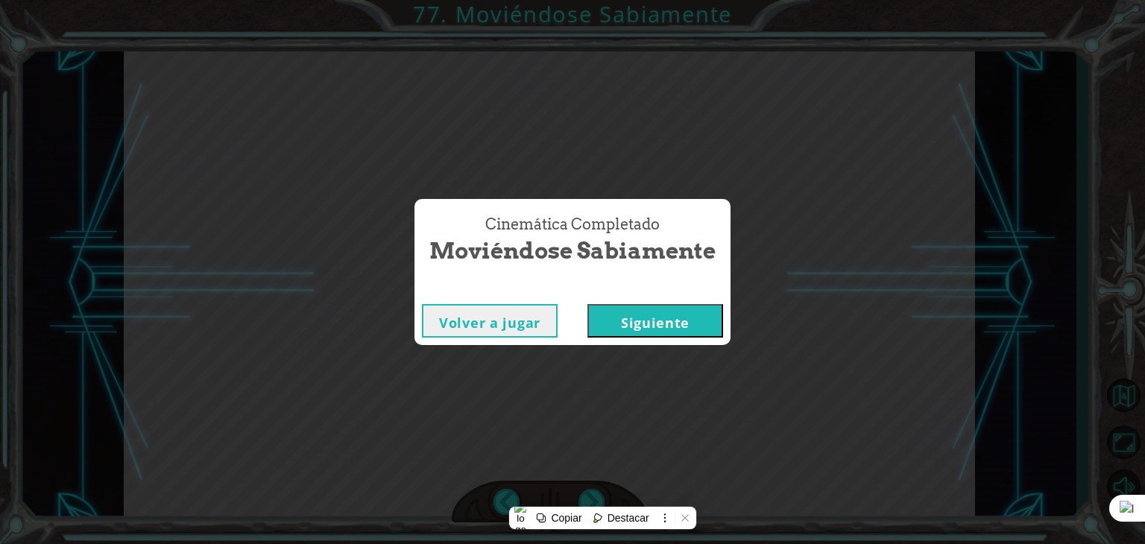
click at [663, 316] on button "Siguiente" at bounding box center [655, 321] width 136 height 34
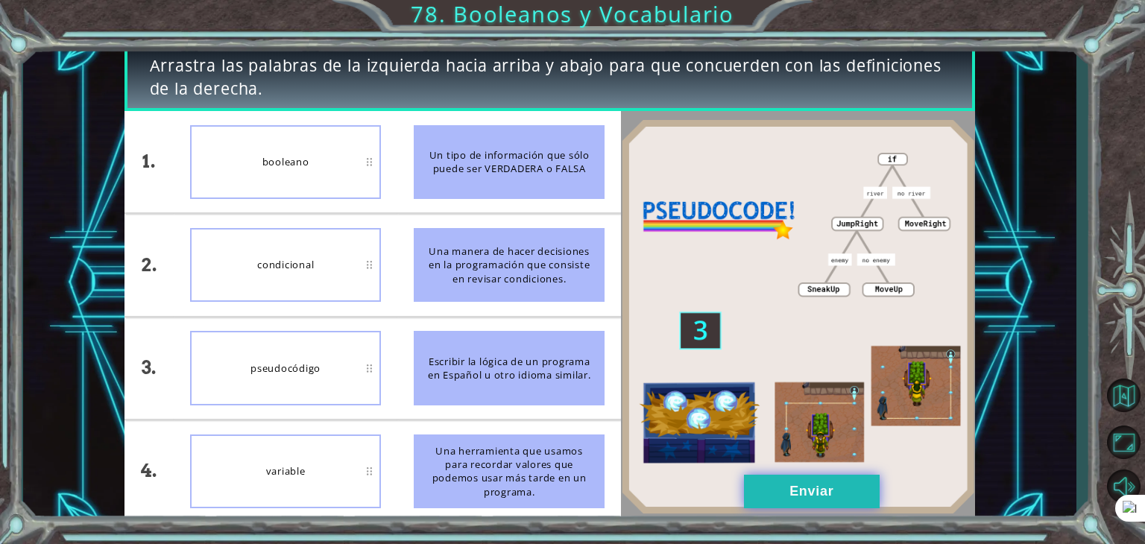
click at [790, 489] on button "Enviar" at bounding box center [812, 492] width 136 height 34
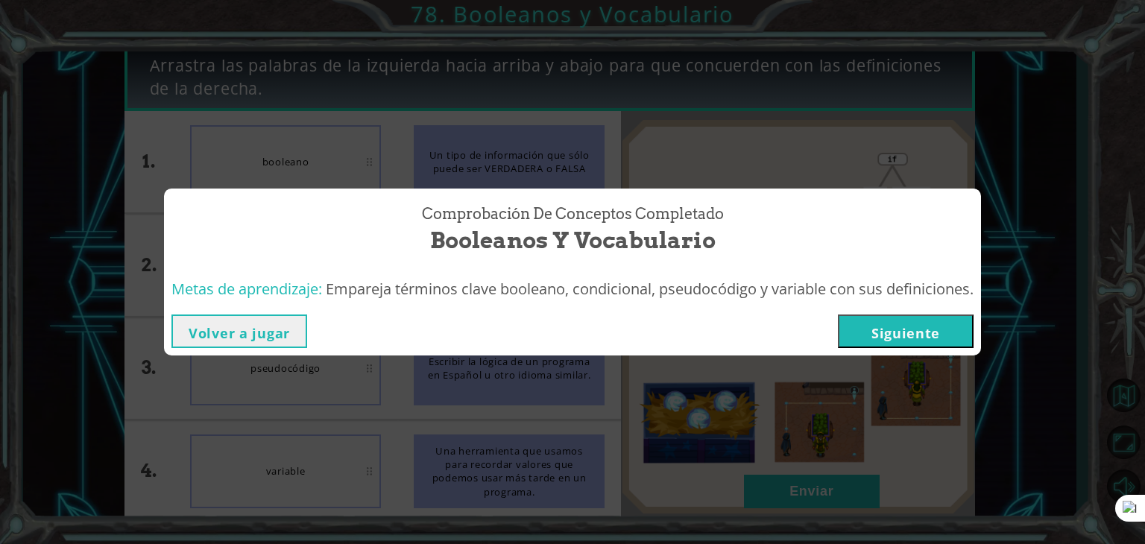
click at [891, 329] on button "Siguiente" at bounding box center [906, 331] width 136 height 34
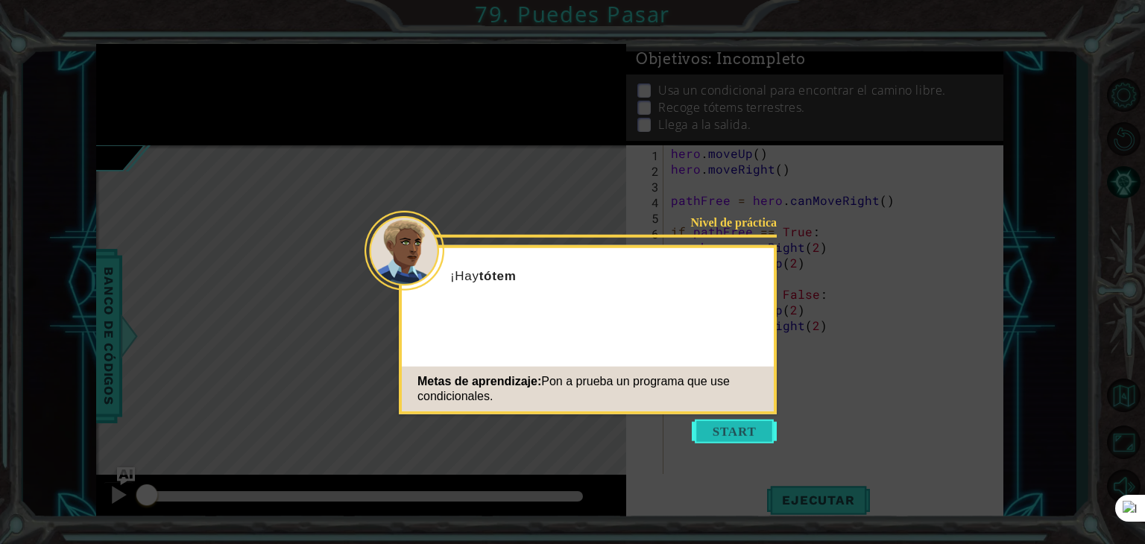
click at [725, 427] on button "Start" at bounding box center [734, 432] width 85 height 24
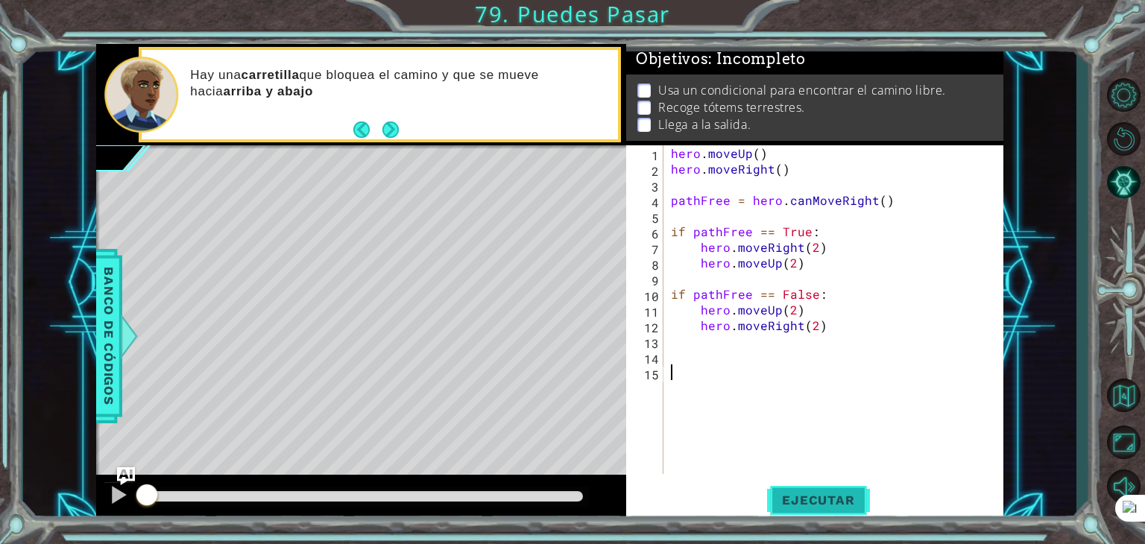
click at [800, 502] on span "Ejecutar" at bounding box center [818, 500] width 102 height 15
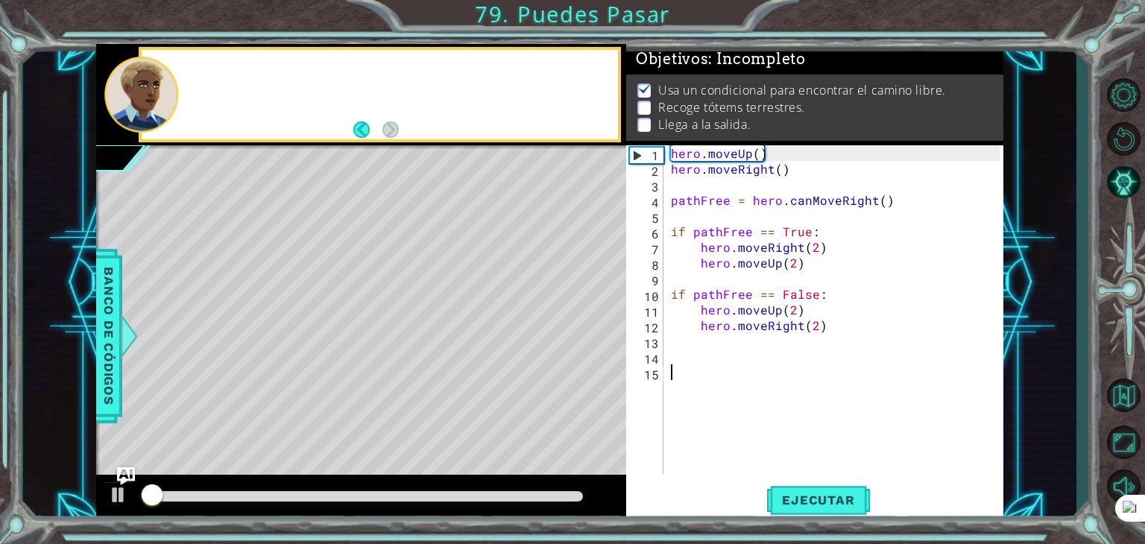
scroll to position [6, 0]
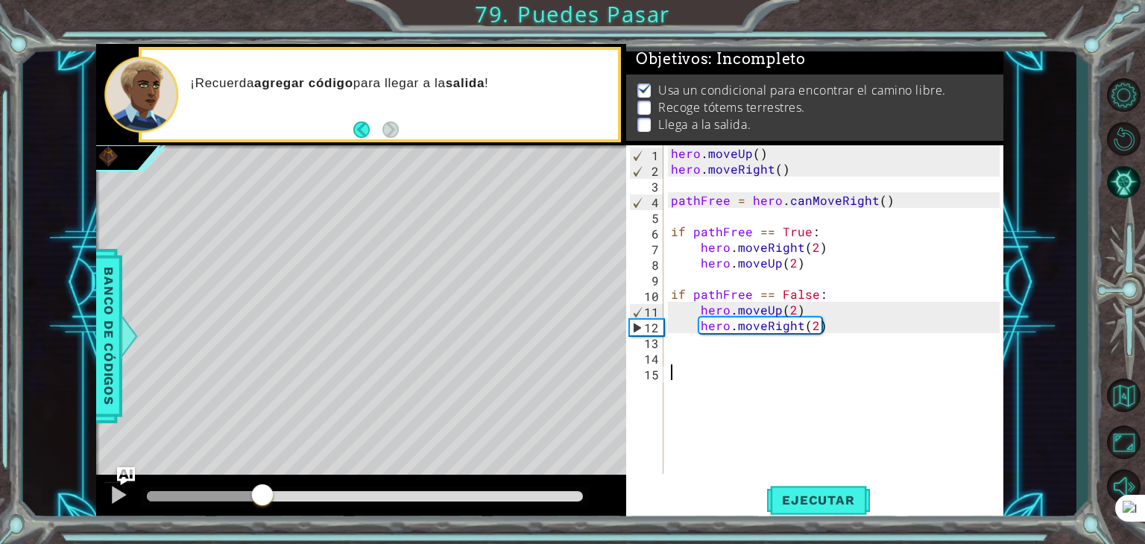
drag, startPoint x: 164, startPoint y: 493, endPoint x: 262, endPoint y: 478, distance: 99.5
click at [262, 478] on div at bounding box center [361, 499] width 530 height 48
click at [680, 350] on div "hero . moveUp ( ) hero . moveRight ( ) pathFree = hero . canMoveRight ( ) if pa…" at bounding box center [837, 325] width 339 height 360
type textarea "h"
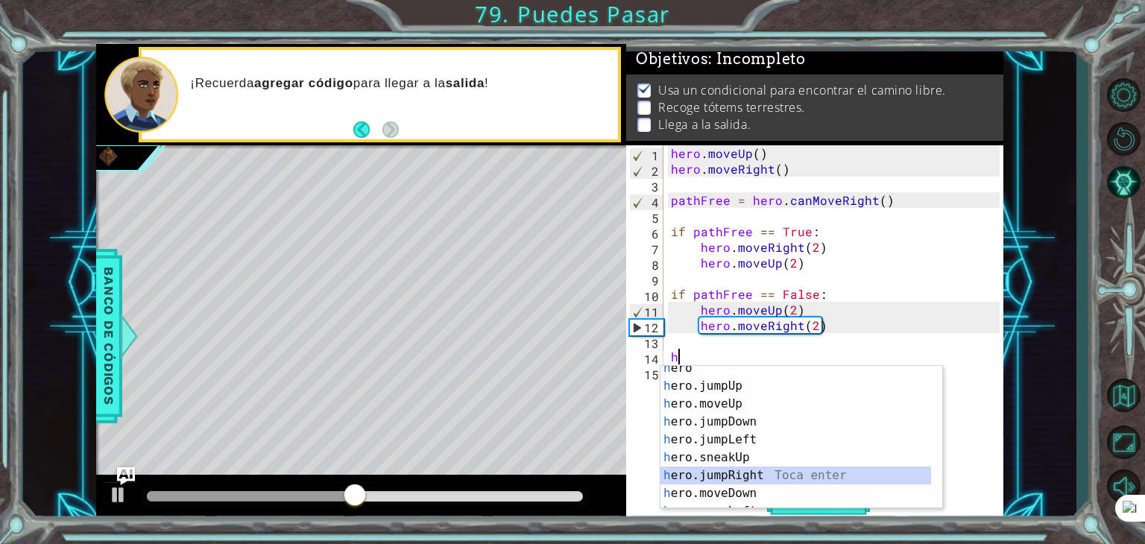
click at [724, 482] on div "h ero Toca enter h ero.jumpUp Toca enter h ero.moveUp Toca enter h ero.jumpDown…" at bounding box center [795, 448] width 271 height 179
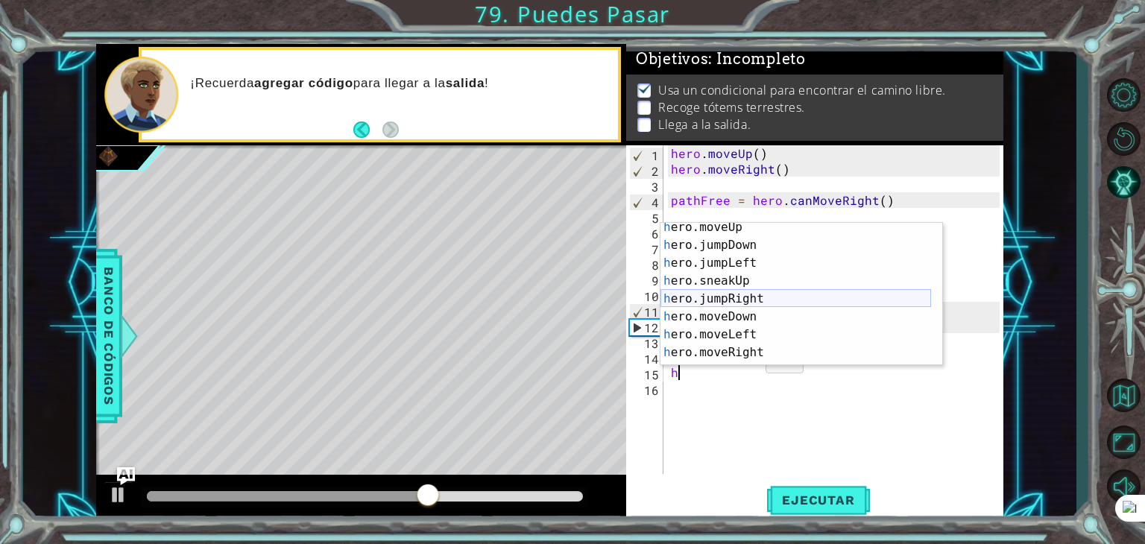
scroll to position [37, 0]
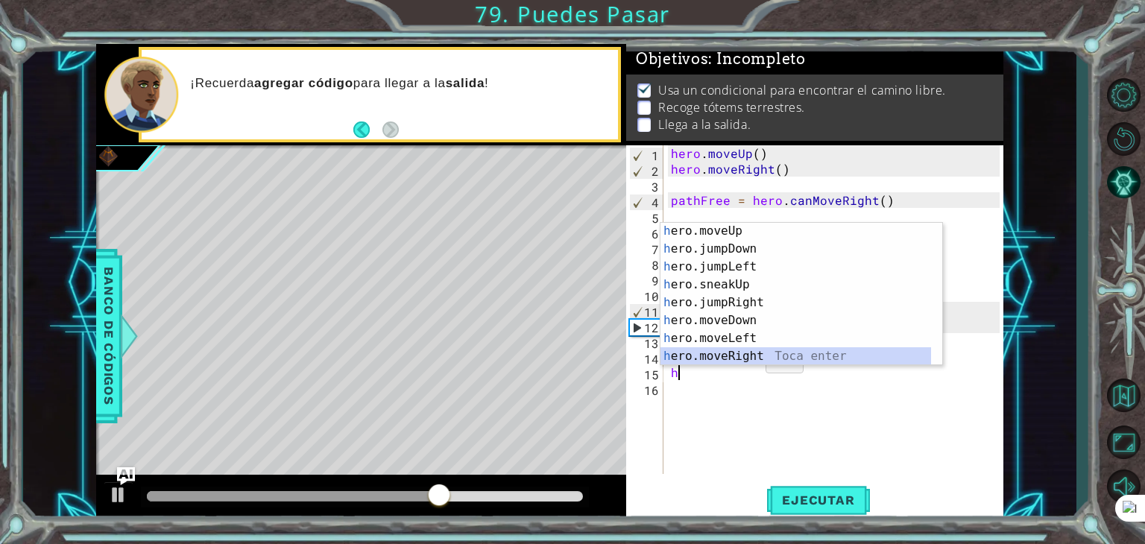
click at [738, 357] on div "h ero.moveUp Toca enter h ero.jumpDown Toca enter h ero.jumpLeft Toca enter h e…" at bounding box center [795, 311] width 271 height 179
type textarea "hero.moveRight(1)"
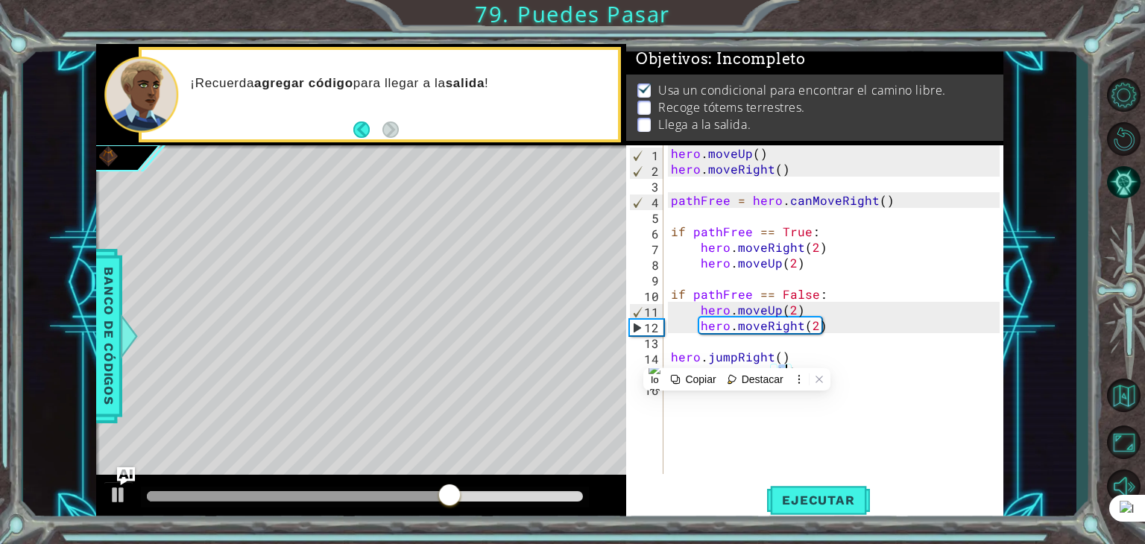
click at [686, 409] on div "hero . moveUp ( ) hero . moveRight ( ) pathFree = hero . canMoveRight ( ) if pa…" at bounding box center [837, 325] width 339 height 360
click at [686, 379] on div "hero . moveUp ( ) hero . moveRight ( ) pathFree = hero . canMoveRight ( ) if pa…" at bounding box center [837, 325] width 339 height 360
type textarea "hero.moveRight(1)"
click at [683, 393] on div "hero . moveUp ( ) hero . moveRight ( ) pathFree = hero . canMoveRight ( ) if pa…" at bounding box center [837, 325] width 339 height 360
type textarea "h"
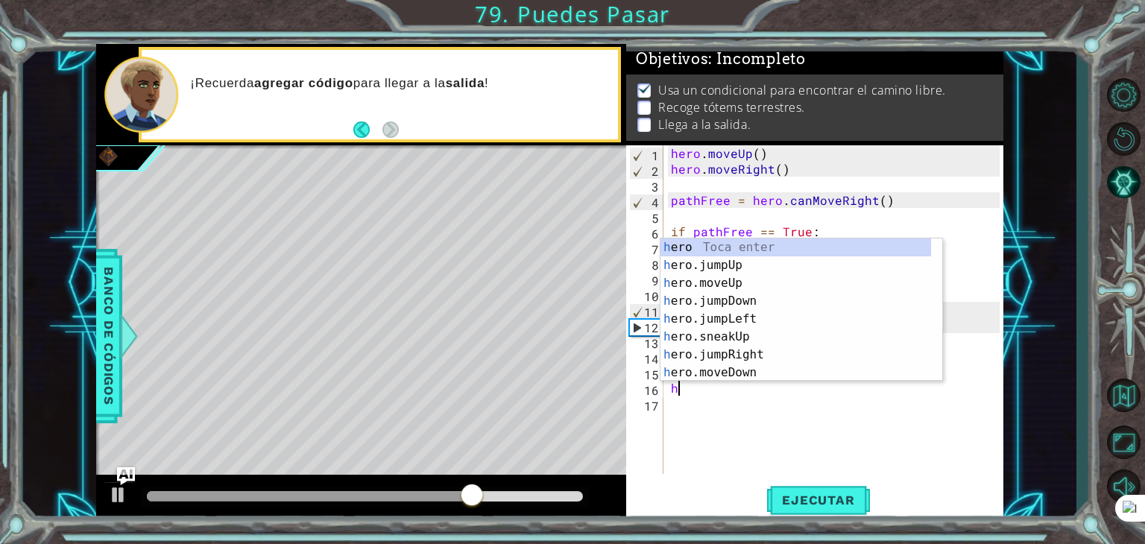
scroll to position [0, 0]
click at [730, 299] on div "h ero Toca enter h ero.jumpUp Toca enter h ero.moveUp Toca enter h ero.jumpDown…" at bounding box center [795, 327] width 271 height 179
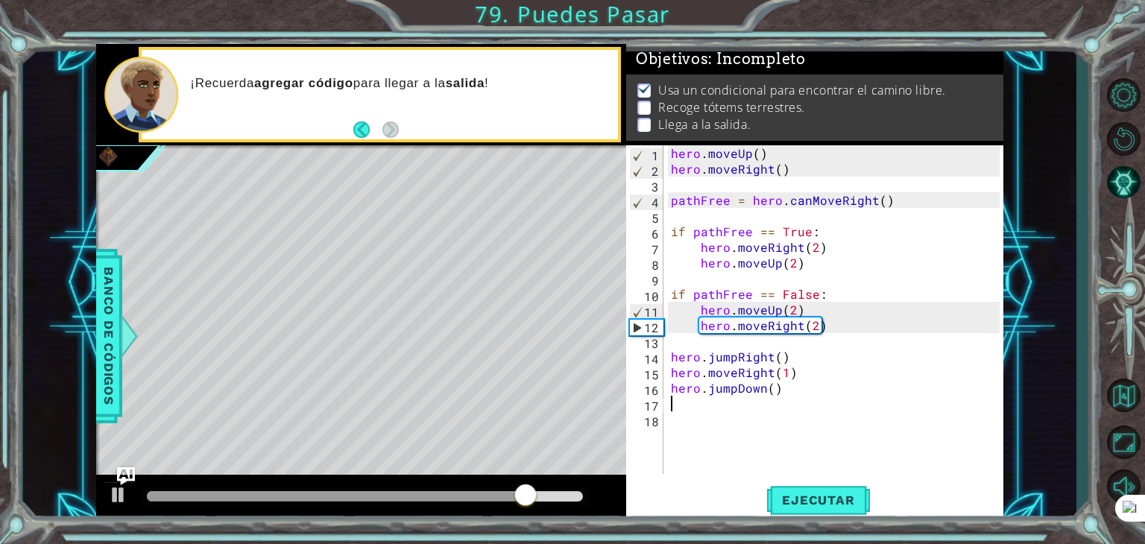
click at [698, 401] on div "hero . moveUp ( ) hero . moveRight ( ) pathFree = hero . canMoveRight ( ) if pa…" at bounding box center [837, 325] width 339 height 360
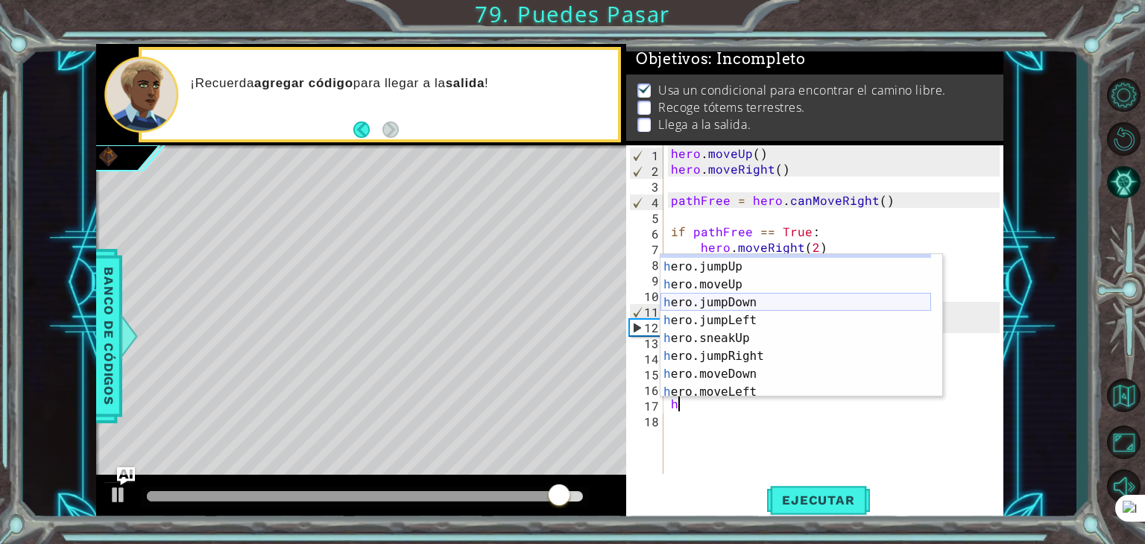
scroll to position [15, 0]
click at [718, 370] on div "h ero Toca enter h ero.jumpUp Toca enter h ero.moveUp Toca enter h ero.jumpDown…" at bounding box center [795, 328] width 271 height 179
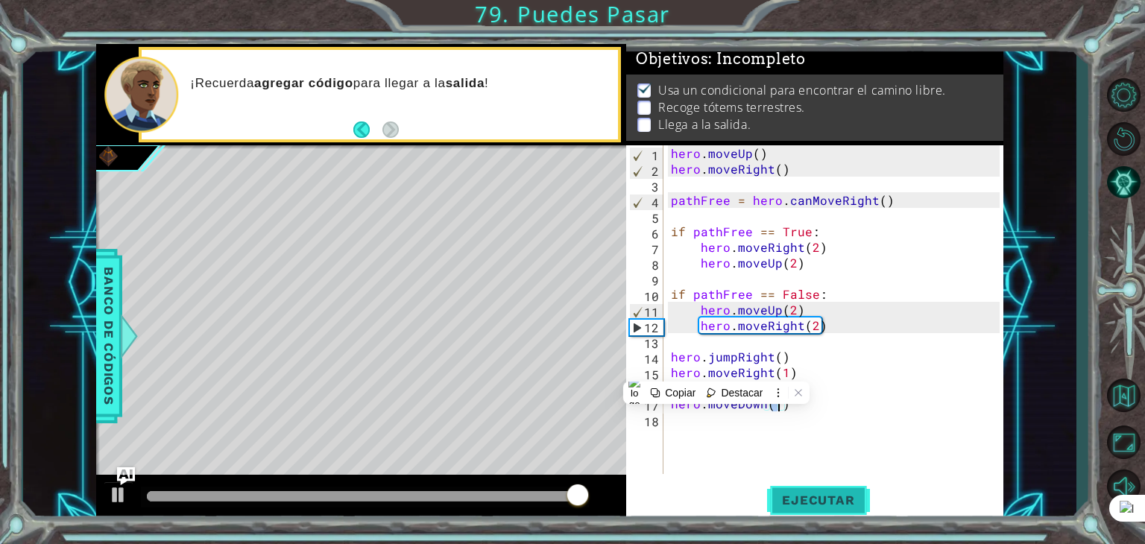
click at [795, 497] on span "Ejecutar" at bounding box center [818, 500] width 102 height 15
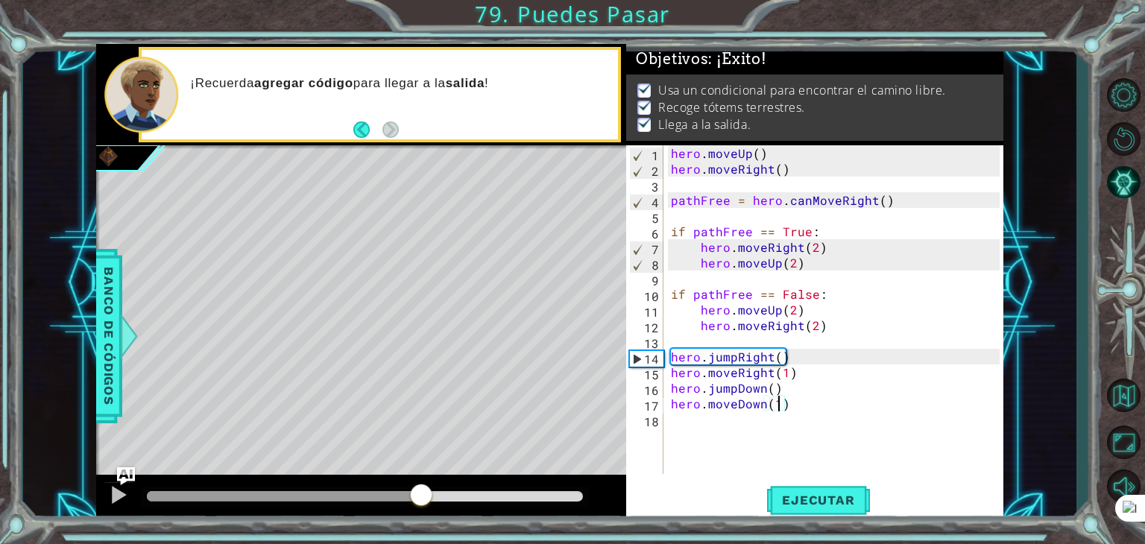
drag, startPoint x: 248, startPoint y: 500, endPoint x: 420, endPoint y: 510, distance: 172.4
click at [420, 510] on div at bounding box center [361, 499] width 530 height 48
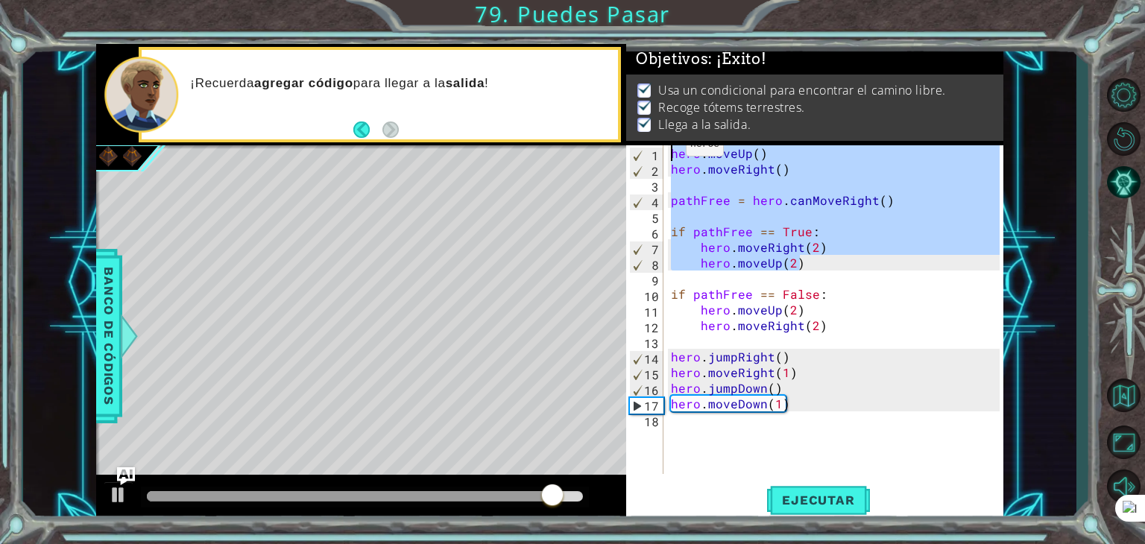
drag, startPoint x: 816, startPoint y: 265, endPoint x: 668, endPoint y: 148, distance: 189.4
click at [668, 148] on div "hero . moveUp ( ) hero . moveRight ( ) pathFree = hero . canMoveRight ( ) if pa…" at bounding box center [837, 325] width 339 height 360
type textarea "hero.moveUp() hero.moveRight()"
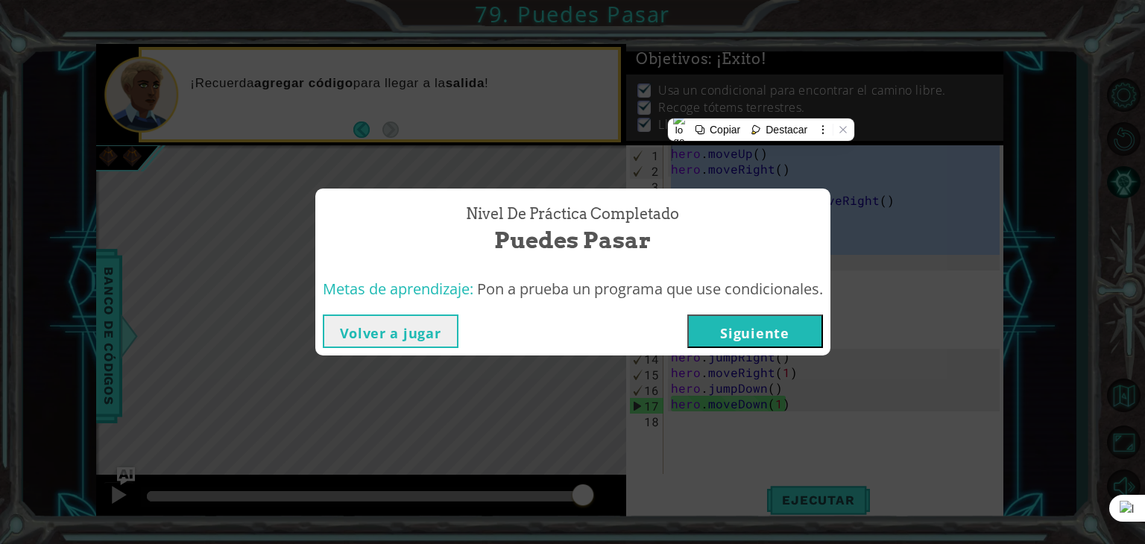
click at [914, 215] on div "Nivel de práctica Completado Puedes Pasar Metas de aprendizaje: Pon a prueba un…" at bounding box center [572, 272] width 1145 height 544
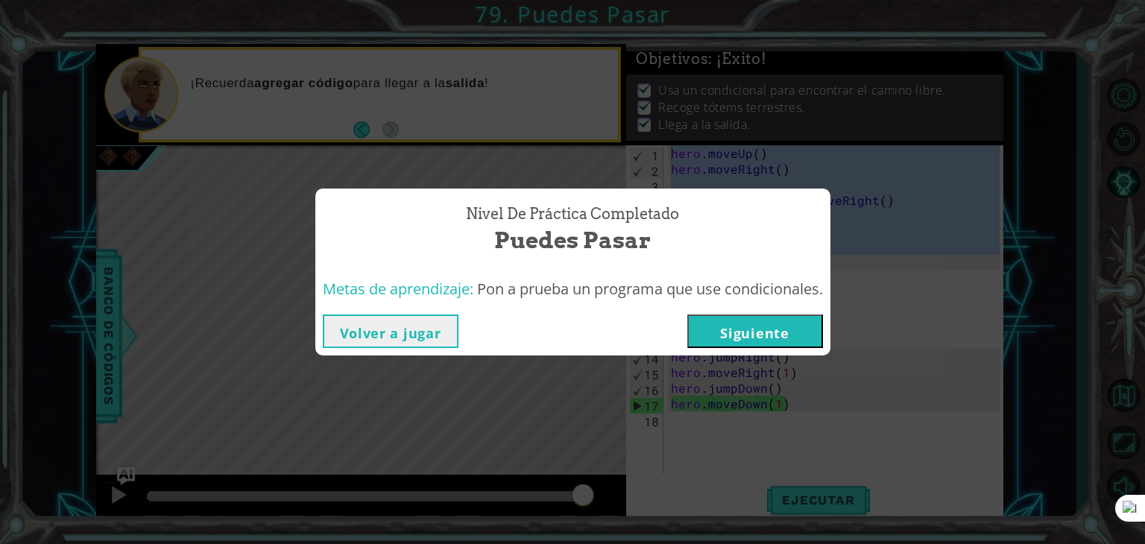
click at [737, 332] on button "Siguiente" at bounding box center [755, 331] width 136 height 34
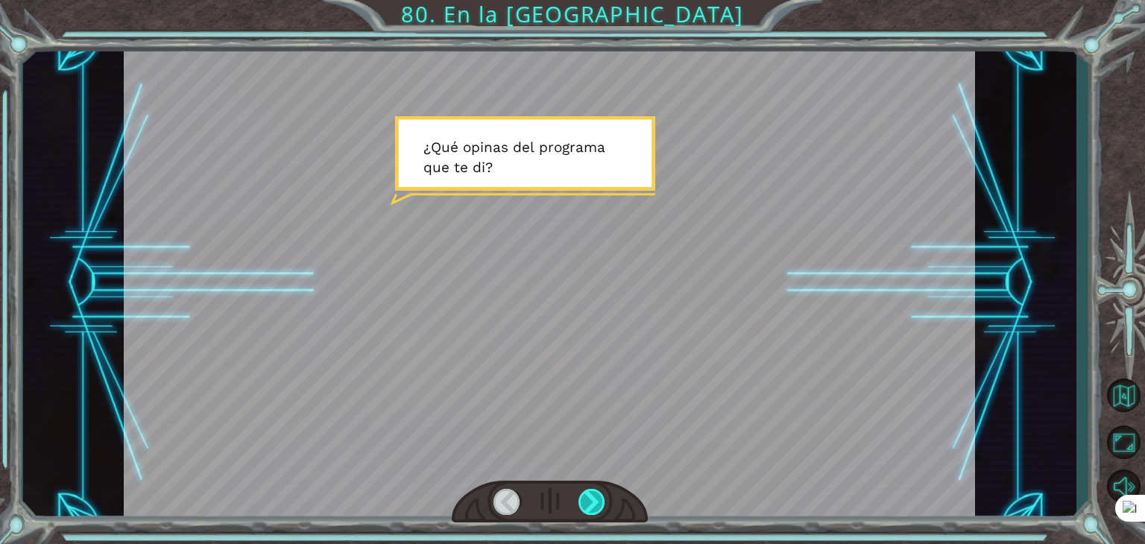
click at [598, 514] on div at bounding box center [591, 502] width 27 height 26
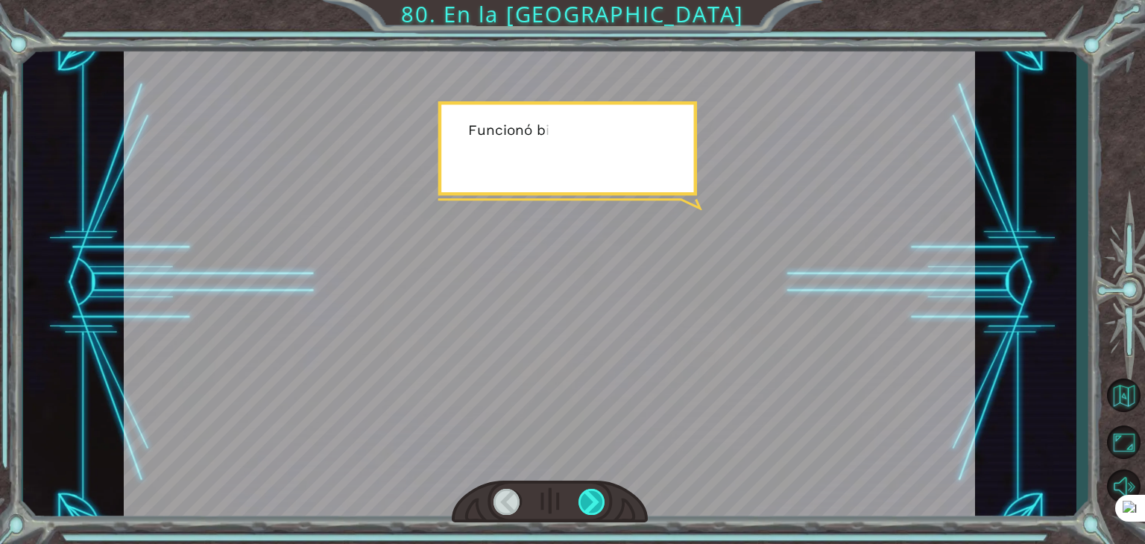
click at [598, 512] on div at bounding box center [591, 502] width 27 height 26
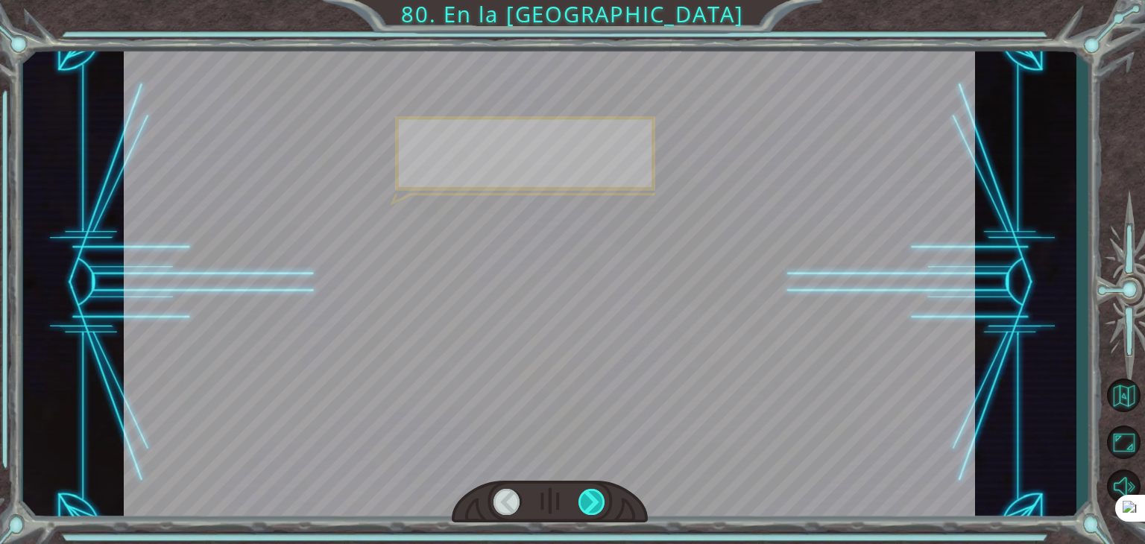
click at [598, 512] on div at bounding box center [591, 502] width 27 height 26
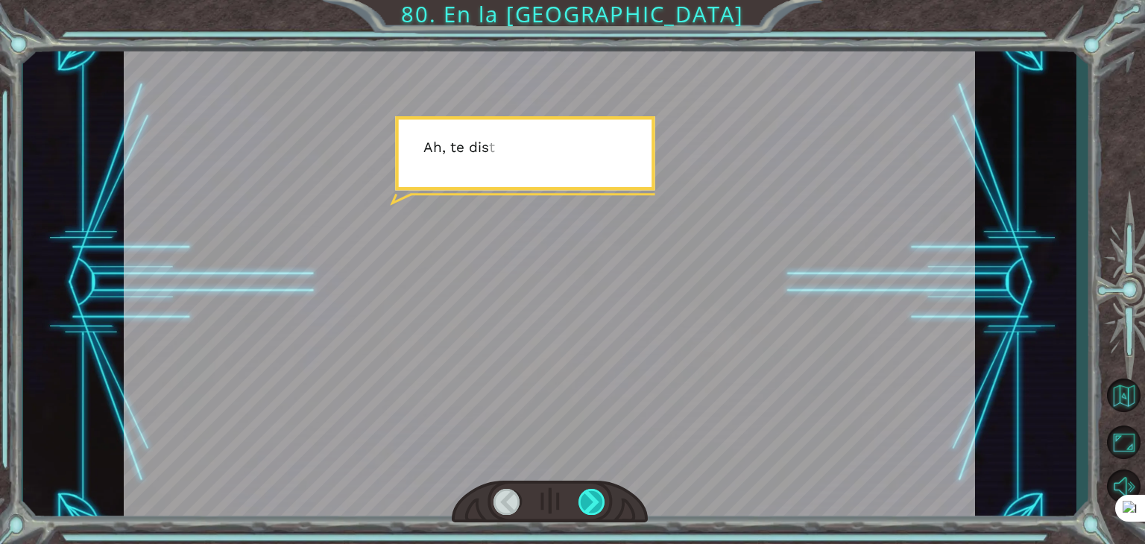
click at [598, 513] on div at bounding box center [591, 502] width 27 height 26
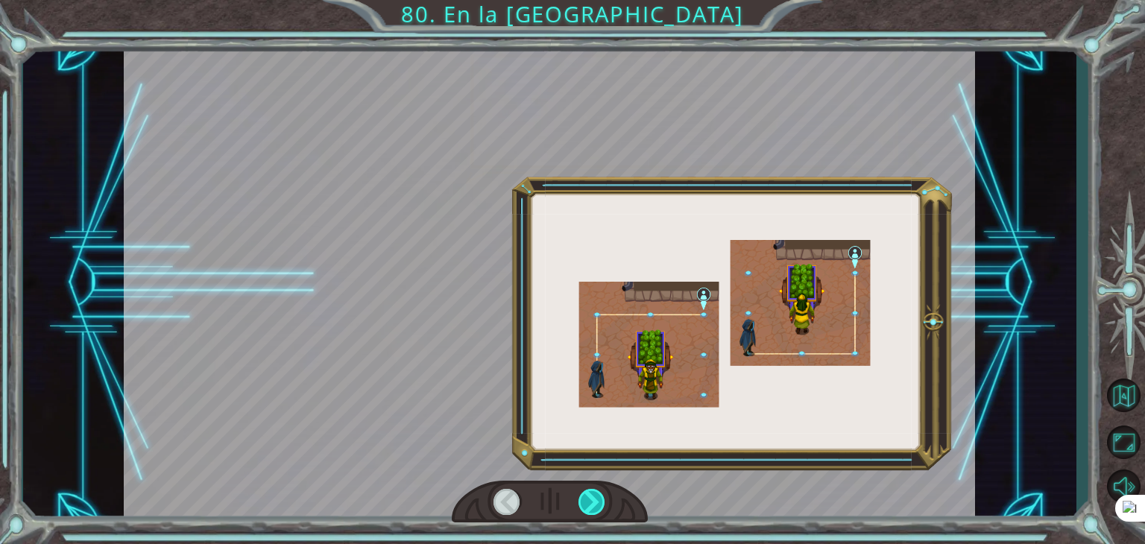
click at [598, 513] on div at bounding box center [591, 502] width 27 height 26
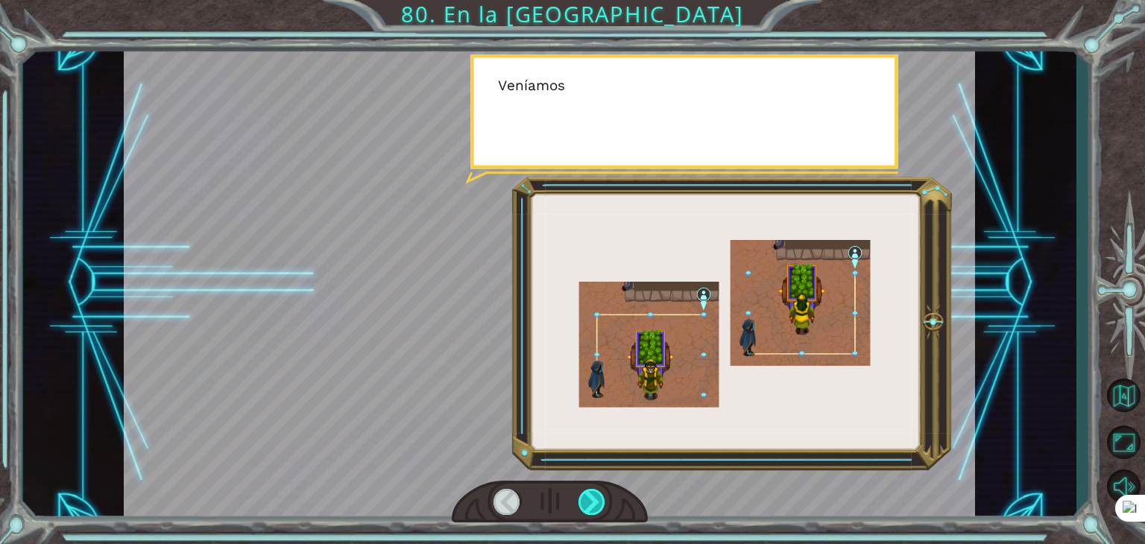
click at [598, 513] on div at bounding box center [591, 502] width 27 height 26
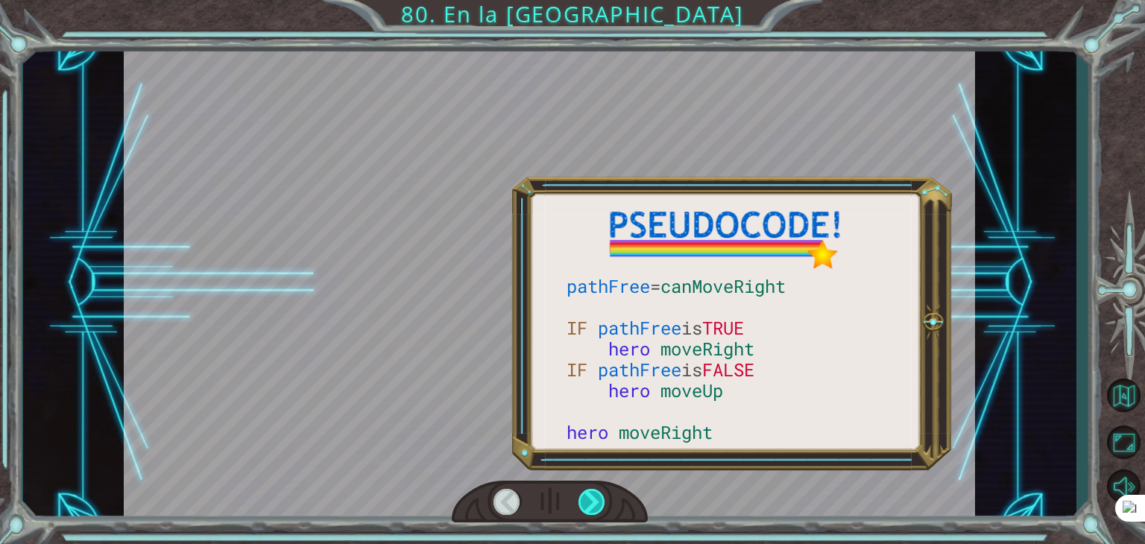
click at [598, 513] on div at bounding box center [591, 502] width 27 height 26
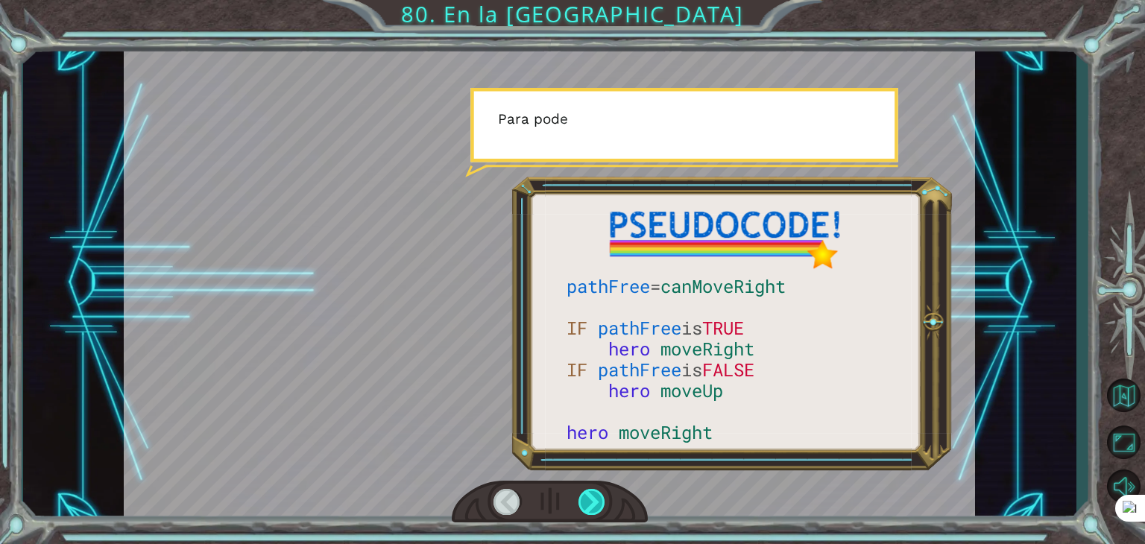
click at [598, 513] on div at bounding box center [591, 502] width 27 height 26
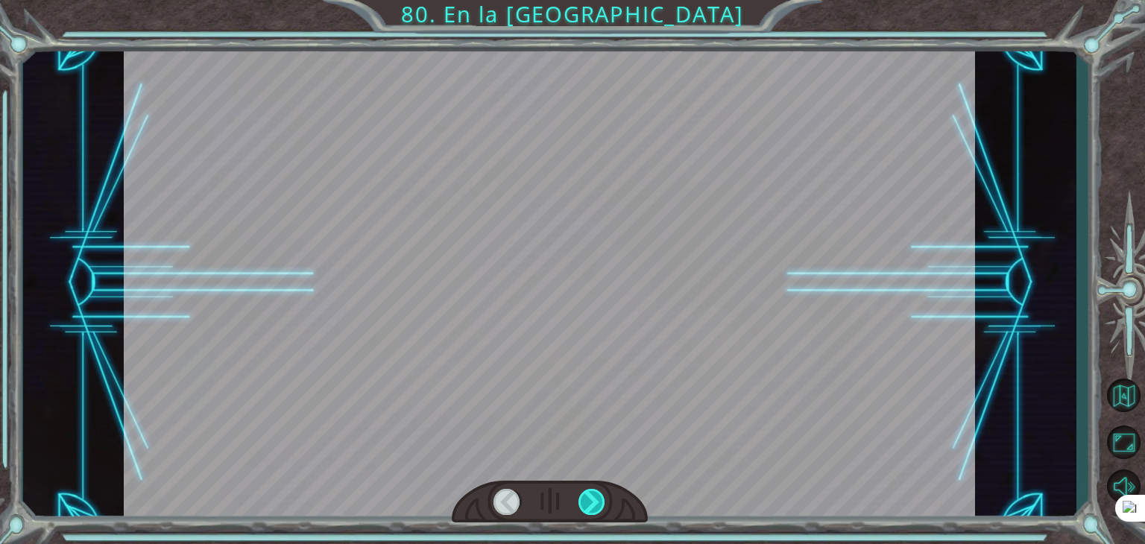
click at [598, 513] on div at bounding box center [591, 502] width 27 height 26
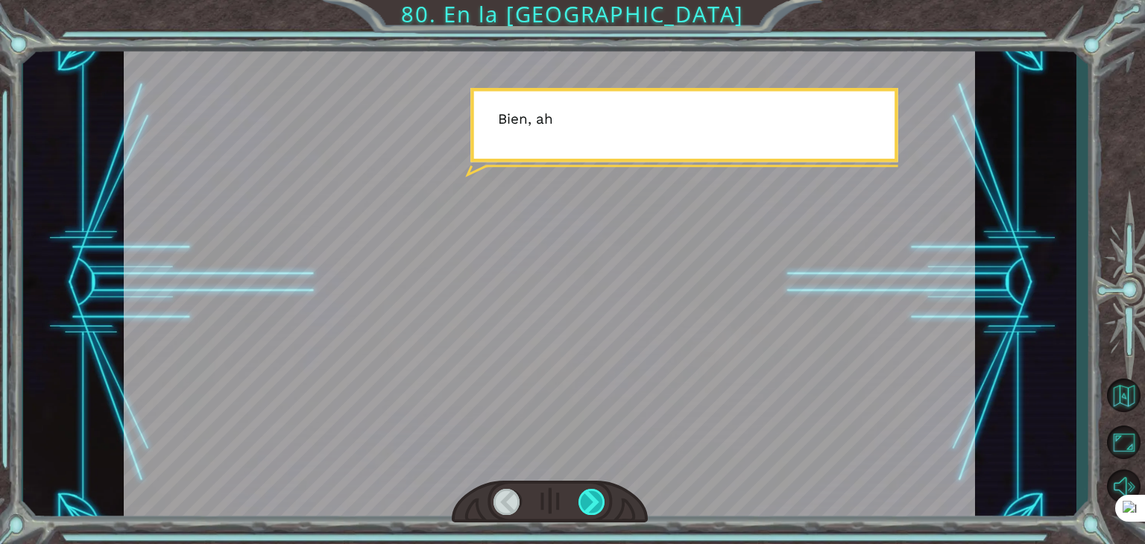
click at [598, 513] on div at bounding box center [591, 502] width 27 height 26
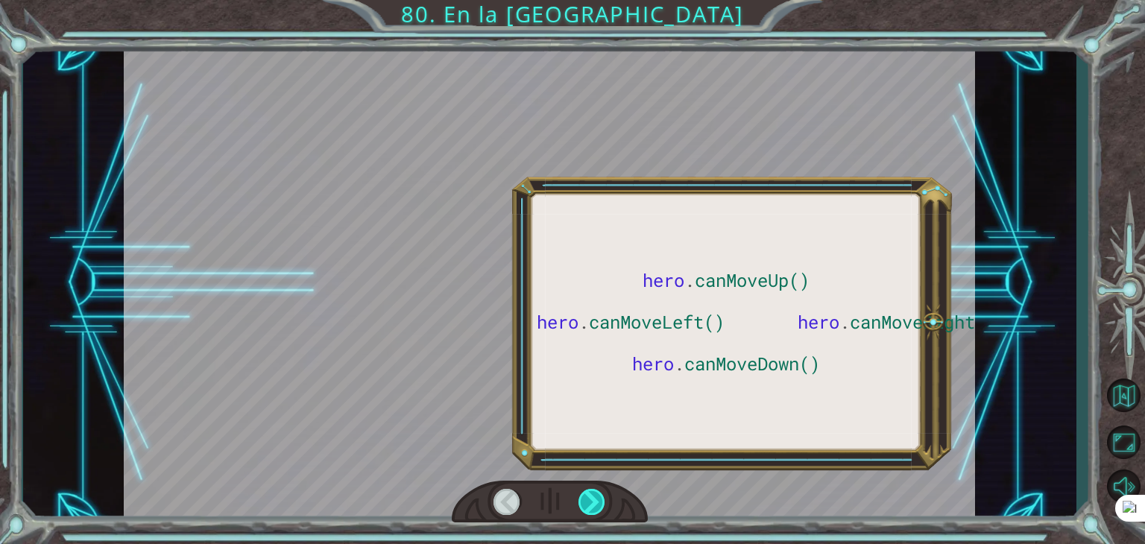
click at [598, 513] on div at bounding box center [591, 502] width 27 height 26
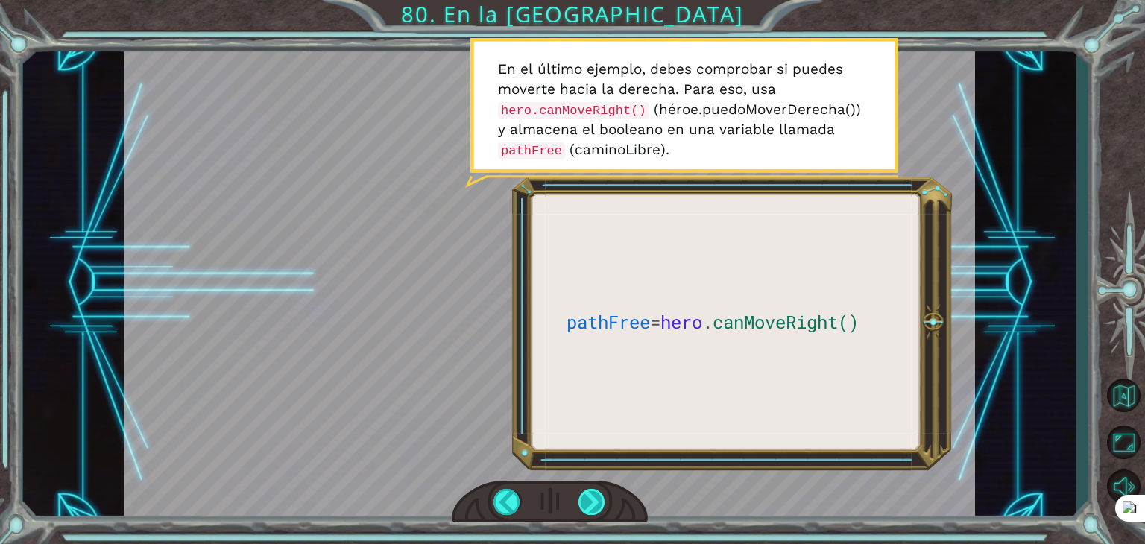
click at [601, 502] on div at bounding box center [591, 502] width 27 height 26
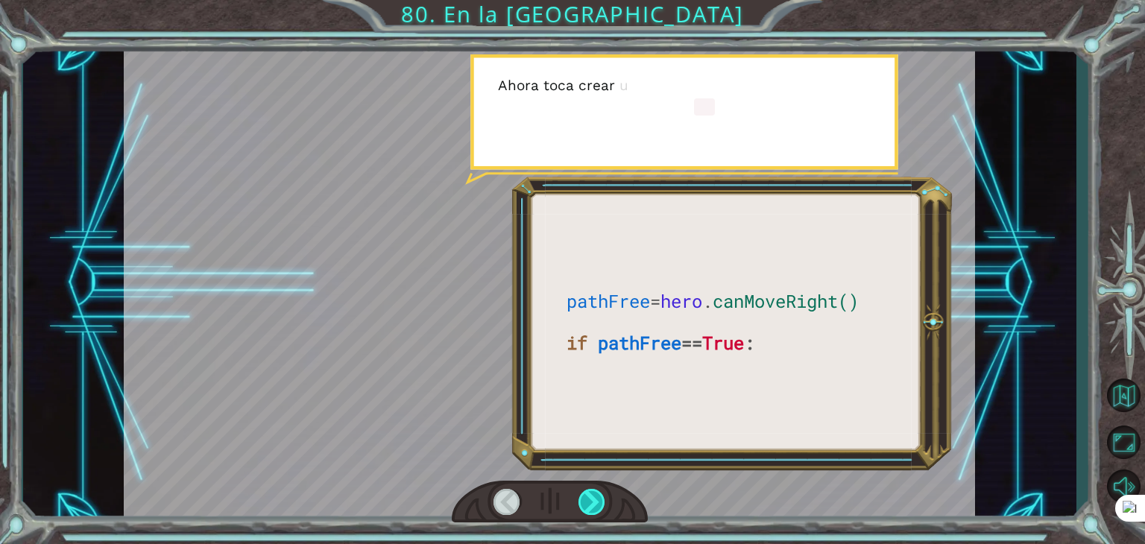
click at [601, 502] on div at bounding box center [591, 502] width 27 height 26
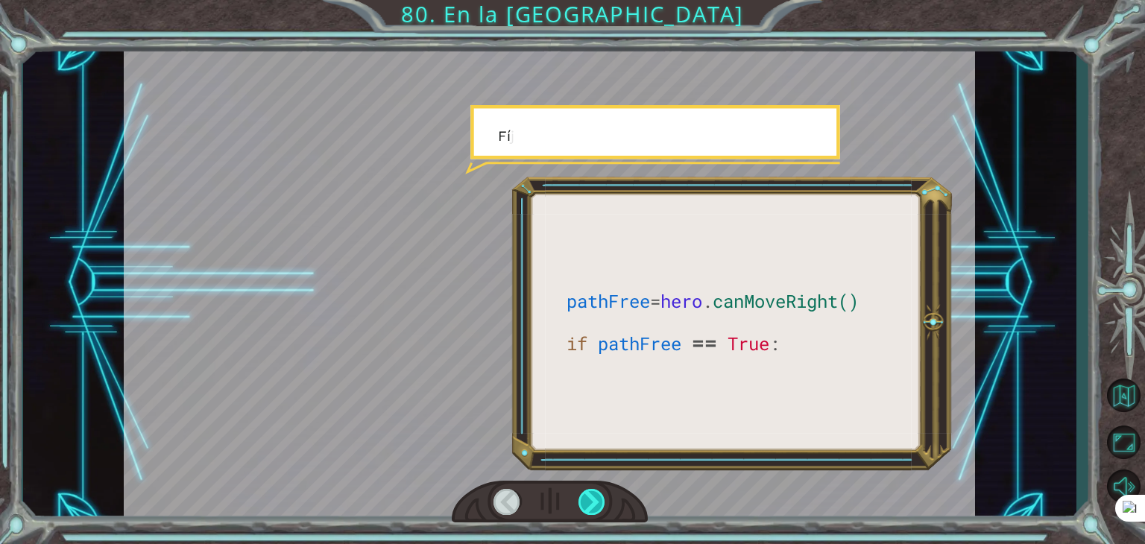
click at [601, 502] on div at bounding box center [591, 502] width 27 height 26
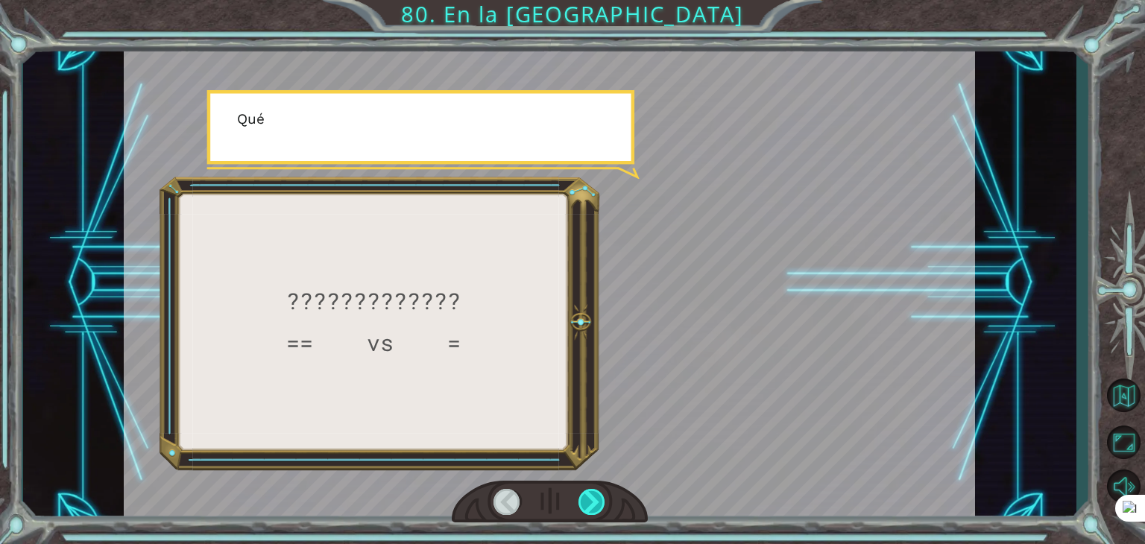
click at [601, 502] on div at bounding box center [591, 502] width 27 height 26
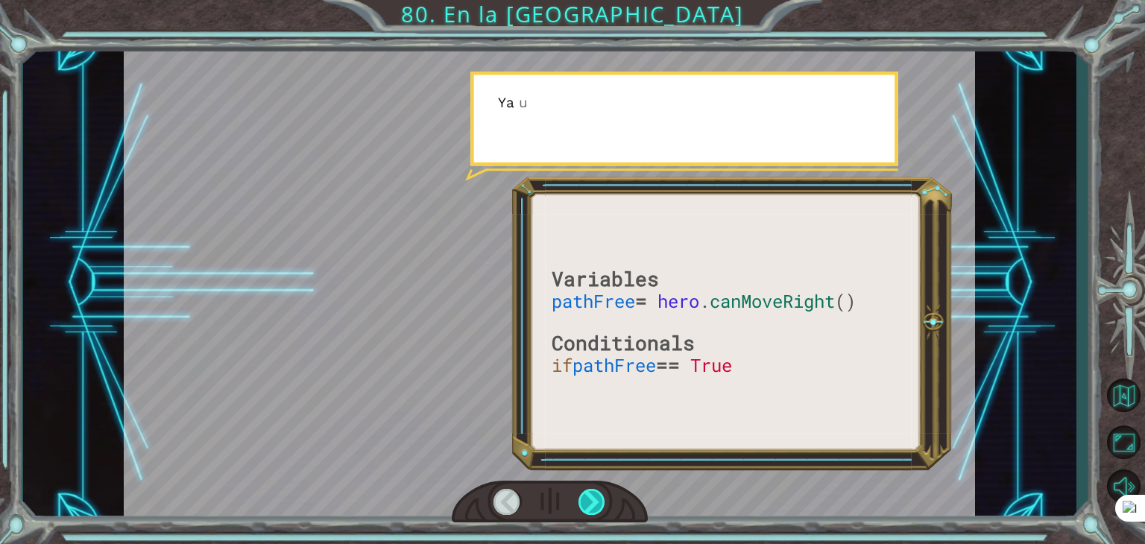
click at [601, 502] on div at bounding box center [591, 502] width 27 height 26
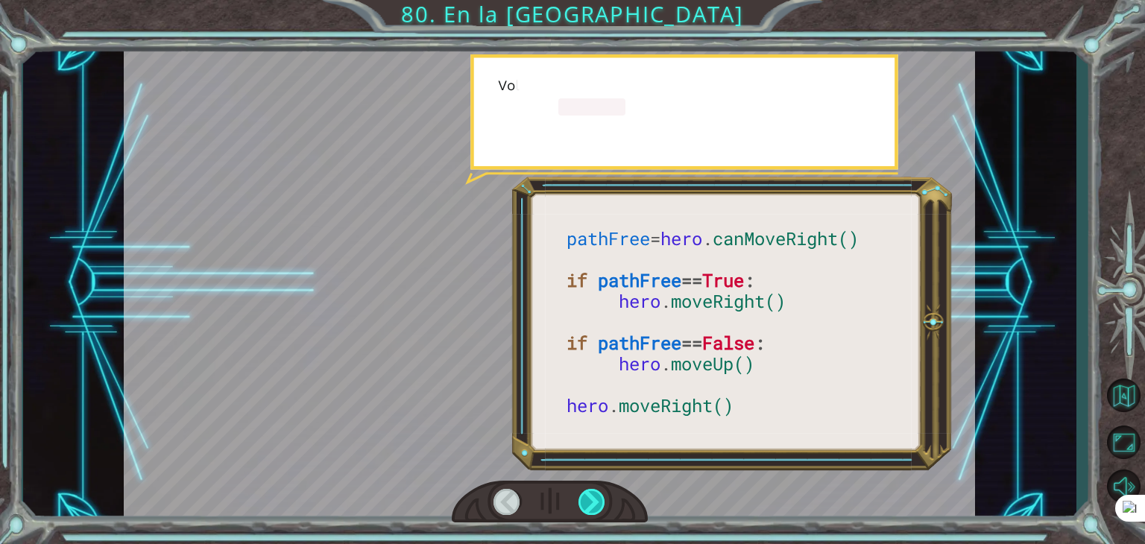
click at [601, 502] on div at bounding box center [591, 502] width 27 height 26
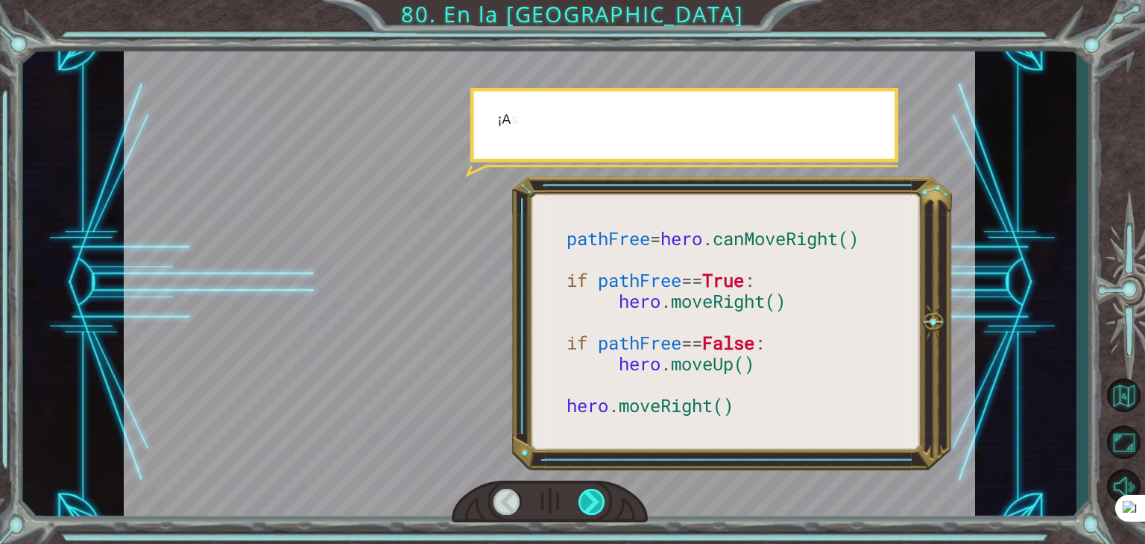
click at [601, 502] on div at bounding box center [591, 502] width 27 height 26
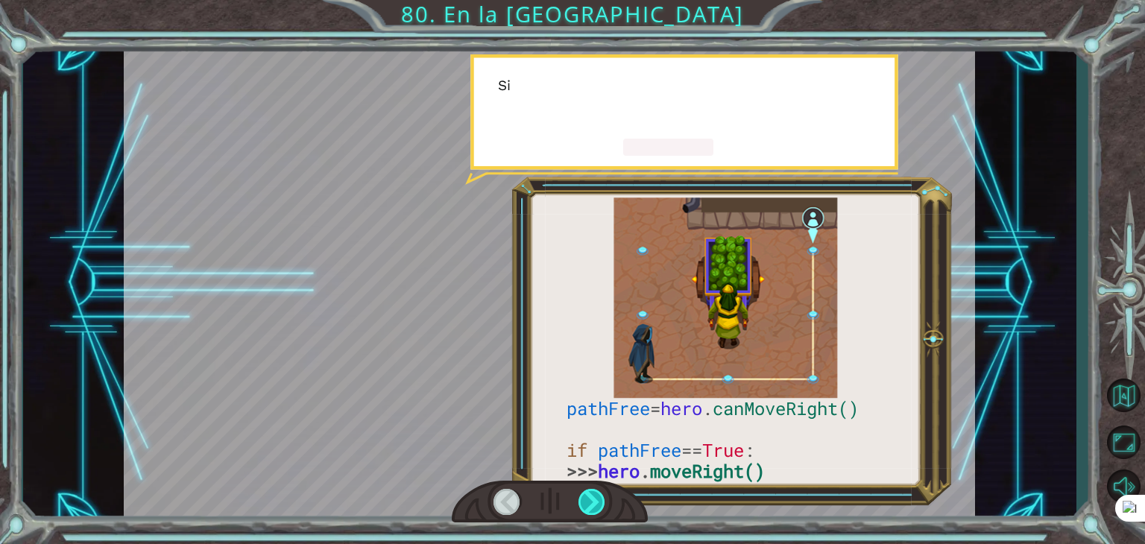
click at [601, 502] on div at bounding box center [591, 502] width 27 height 26
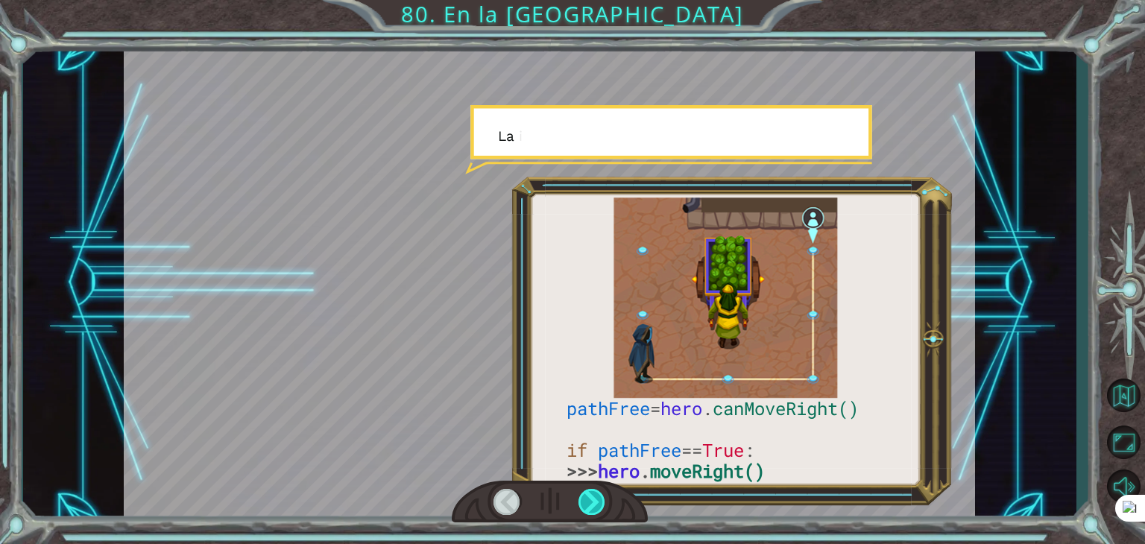
click at [601, 502] on div at bounding box center [591, 502] width 27 height 26
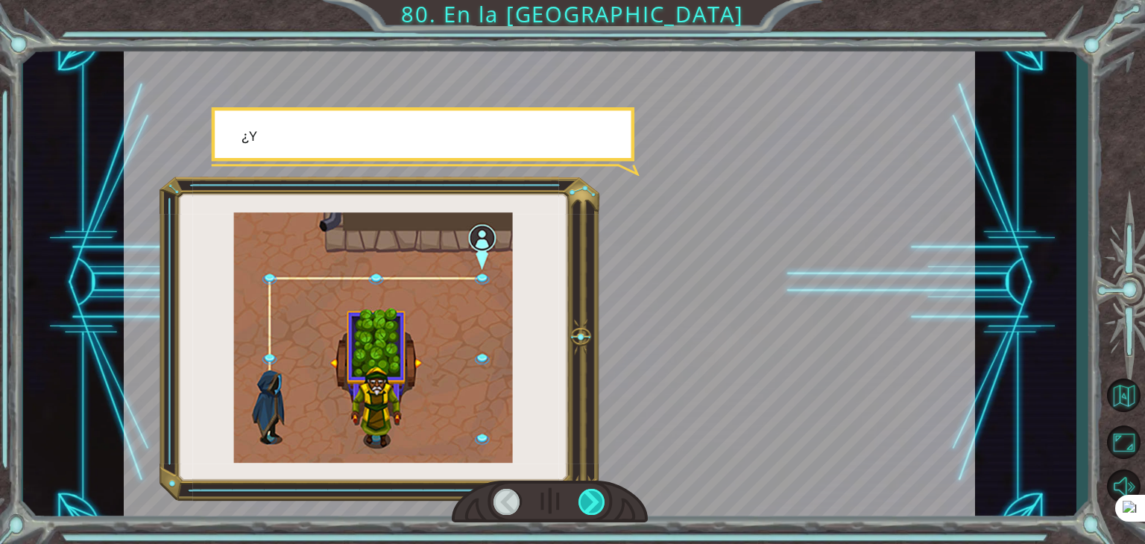
click at [601, 502] on div at bounding box center [591, 502] width 27 height 26
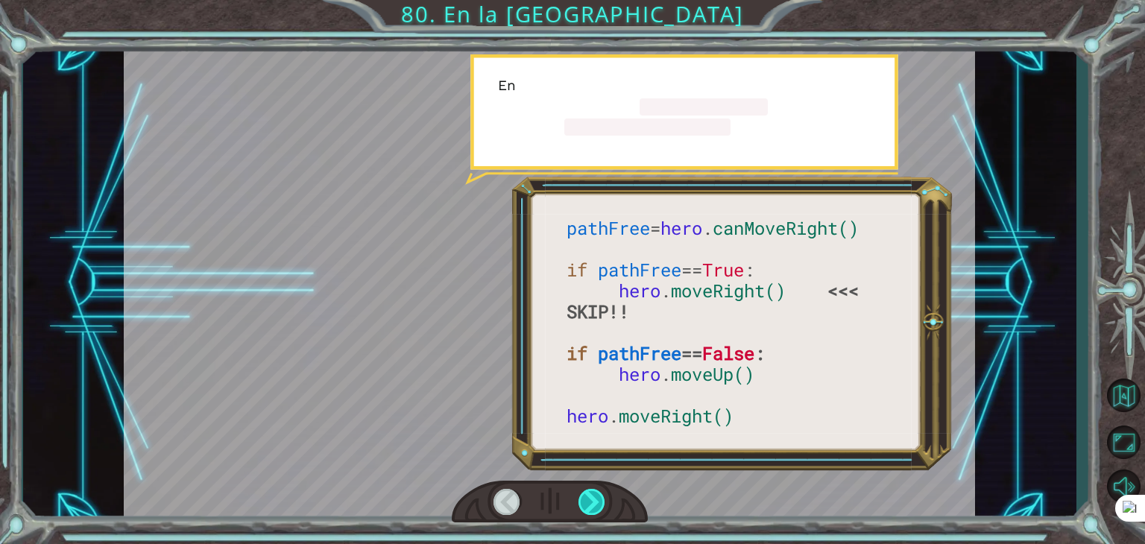
click at [601, 502] on div at bounding box center [591, 502] width 27 height 26
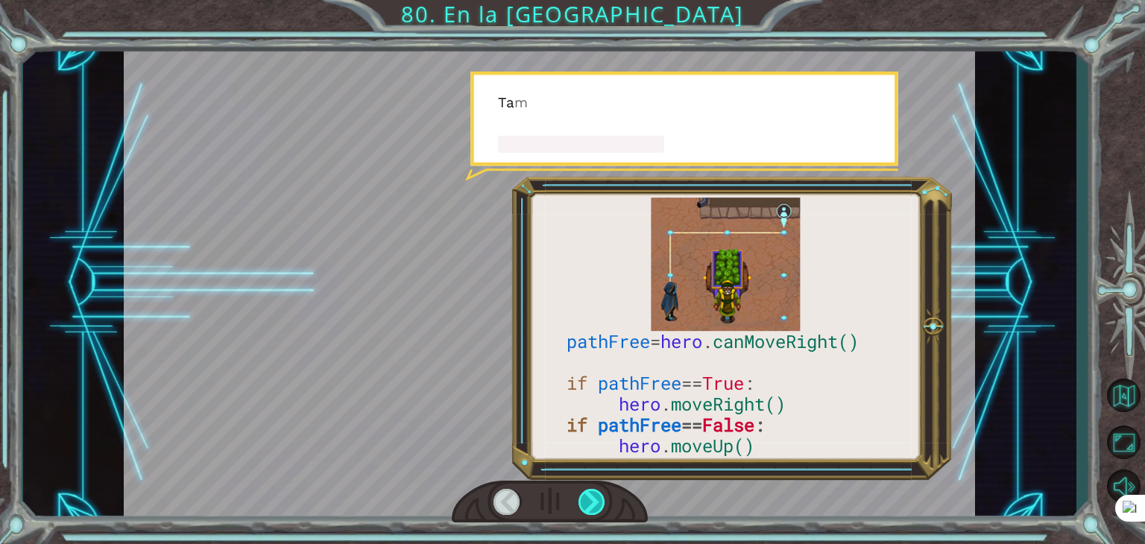
click at [601, 502] on div at bounding box center [591, 502] width 27 height 26
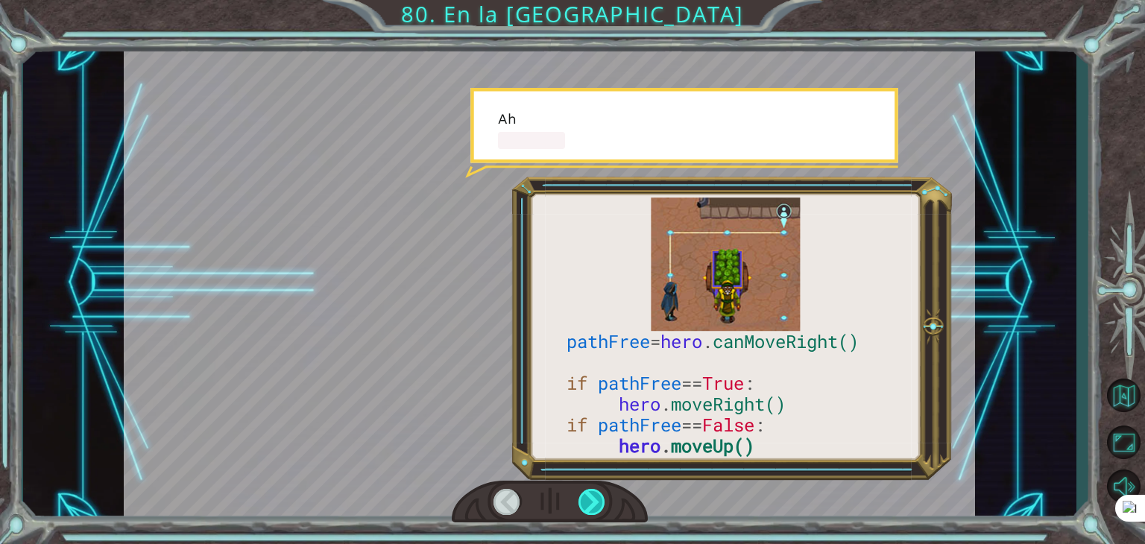
click at [601, 502] on div at bounding box center [591, 502] width 27 height 26
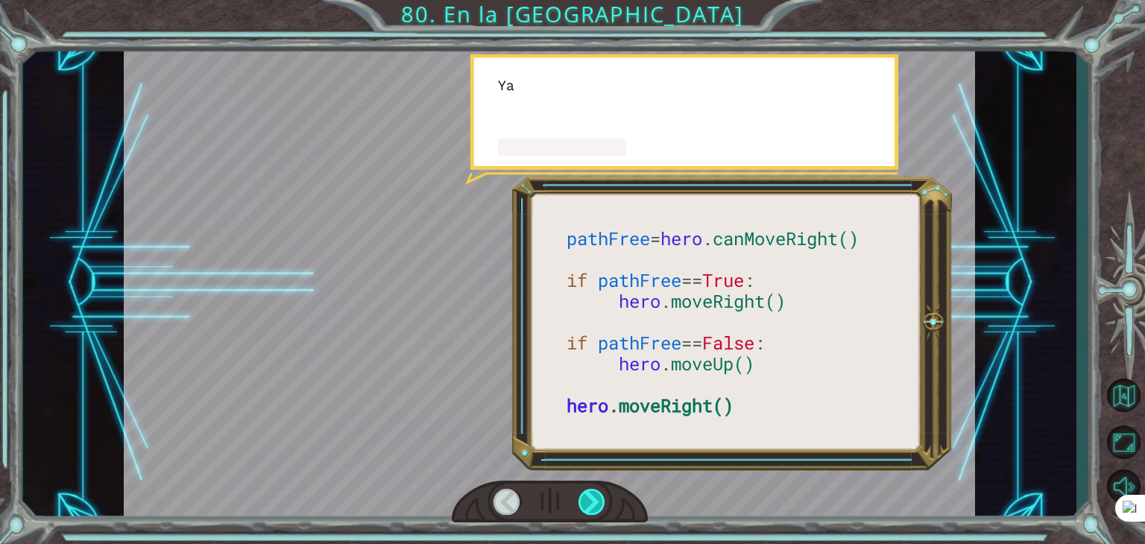
click at [601, 502] on div at bounding box center [591, 502] width 27 height 26
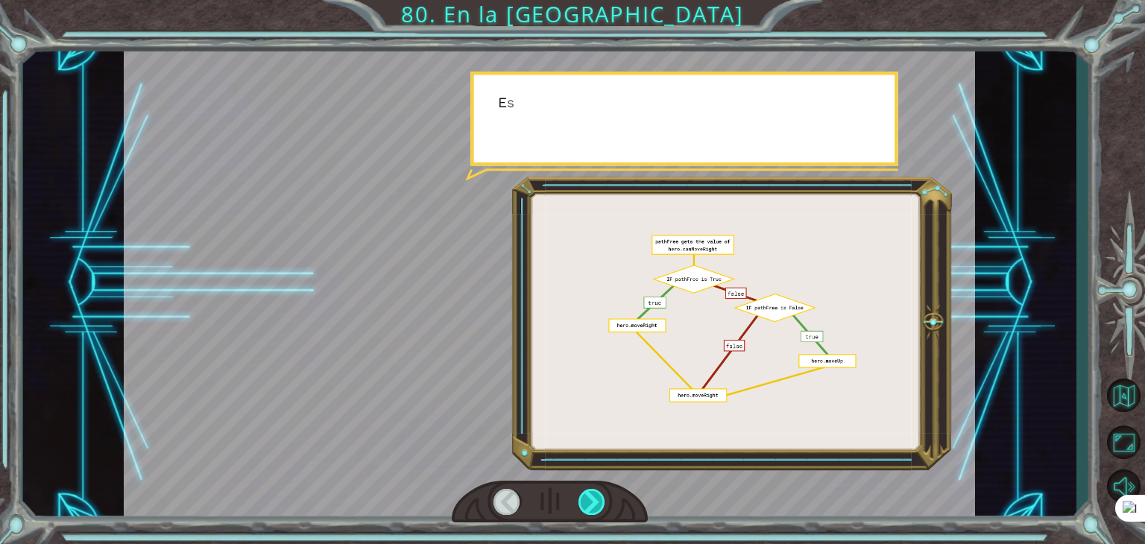
click at [601, 502] on div at bounding box center [591, 502] width 27 height 26
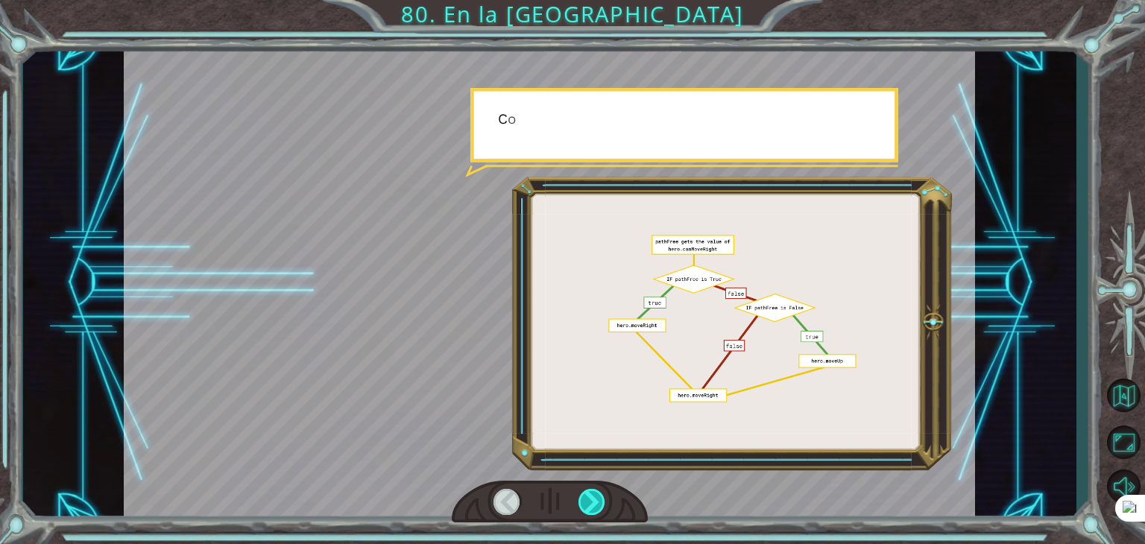
click at [601, 502] on div at bounding box center [591, 502] width 27 height 26
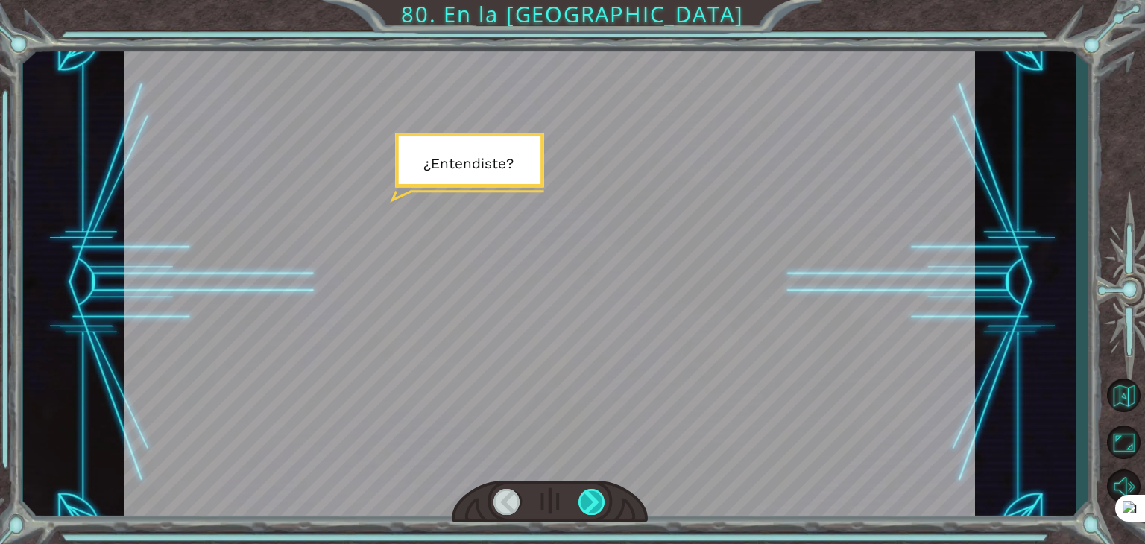
click at [601, 502] on div at bounding box center [591, 502] width 27 height 26
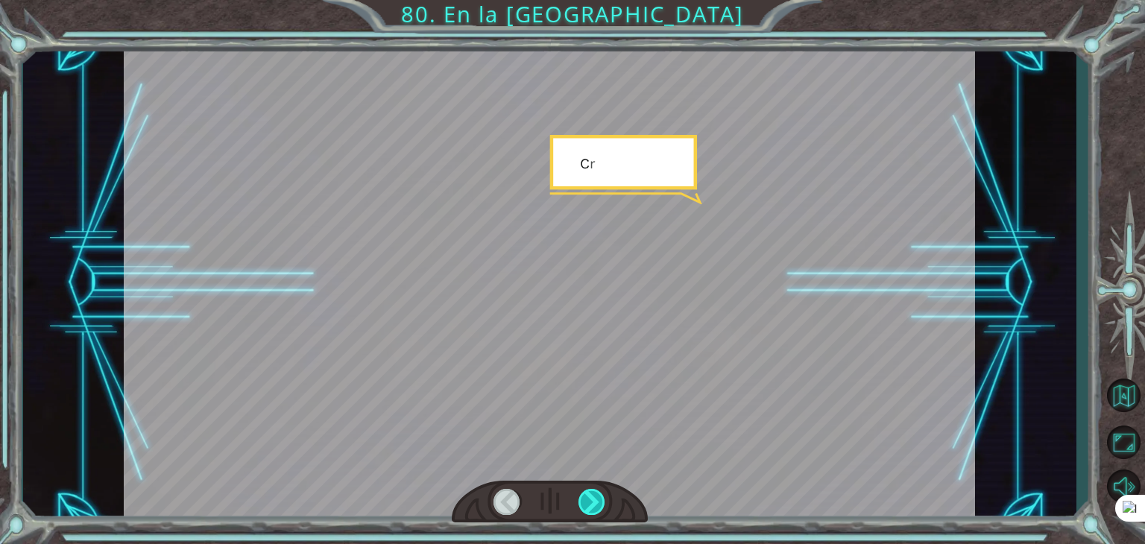
click at [601, 502] on div at bounding box center [591, 502] width 27 height 26
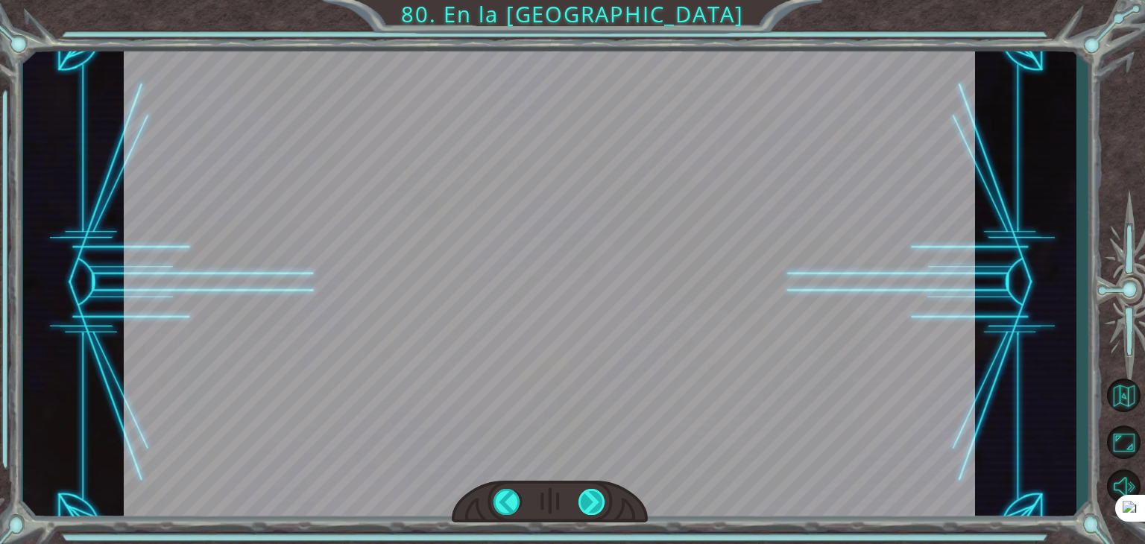
click at [601, 0] on div "¿ Q u é o p i n a s d e l p r o g r a m a q u e t e d i ? F u n c i o n ó b i e…" at bounding box center [572, 0] width 1145 height 0
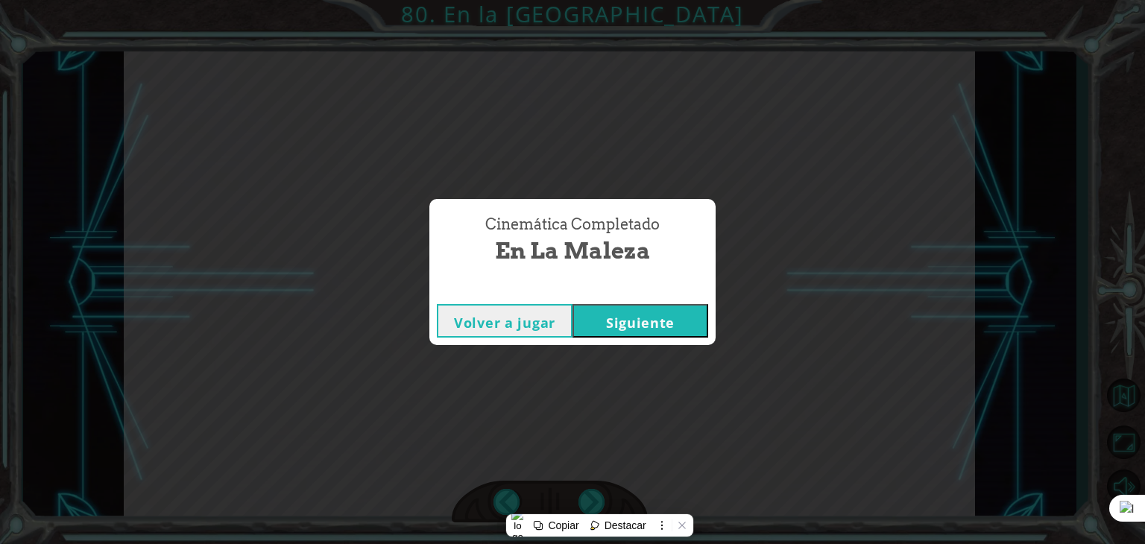
click at [633, 314] on button "Siguiente" at bounding box center [640, 321] width 136 height 34
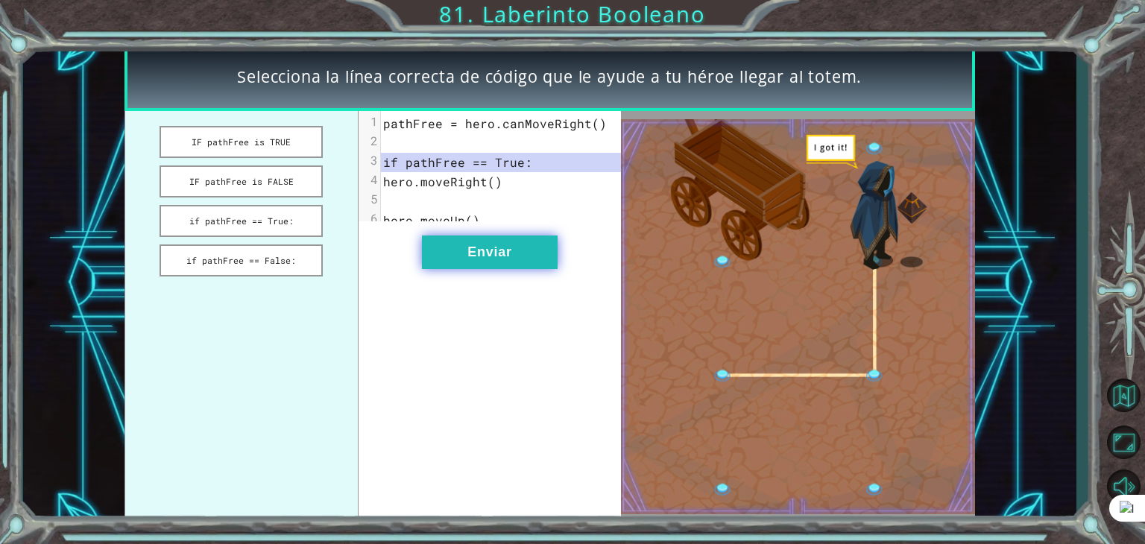
click at [496, 268] on button "Enviar" at bounding box center [490, 252] width 136 height 34
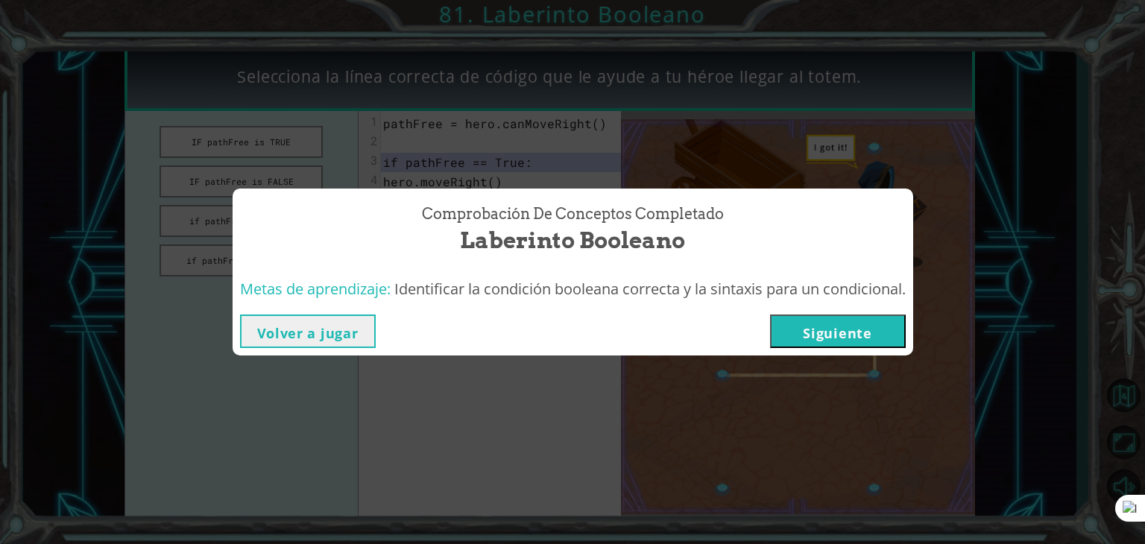
click at [814, 318] on button "Siguiente" at bounding box center [838, 331] width 136 height 34
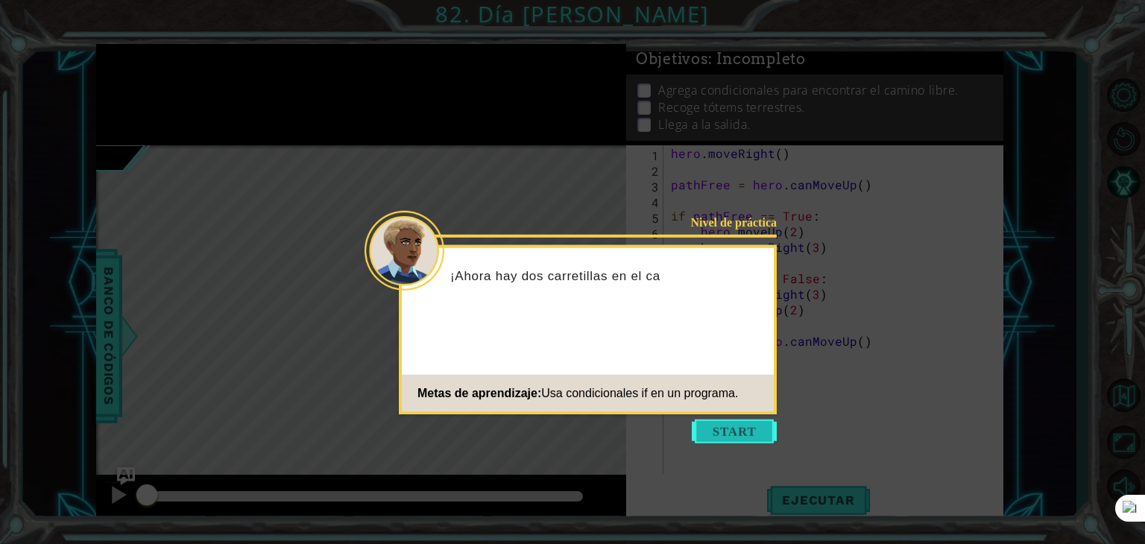
click at [722, 430] on button "Start" at bounding box center [734, 432] width 85 height 24
